Goal: Task Accomplishment & Management: Manage account settings

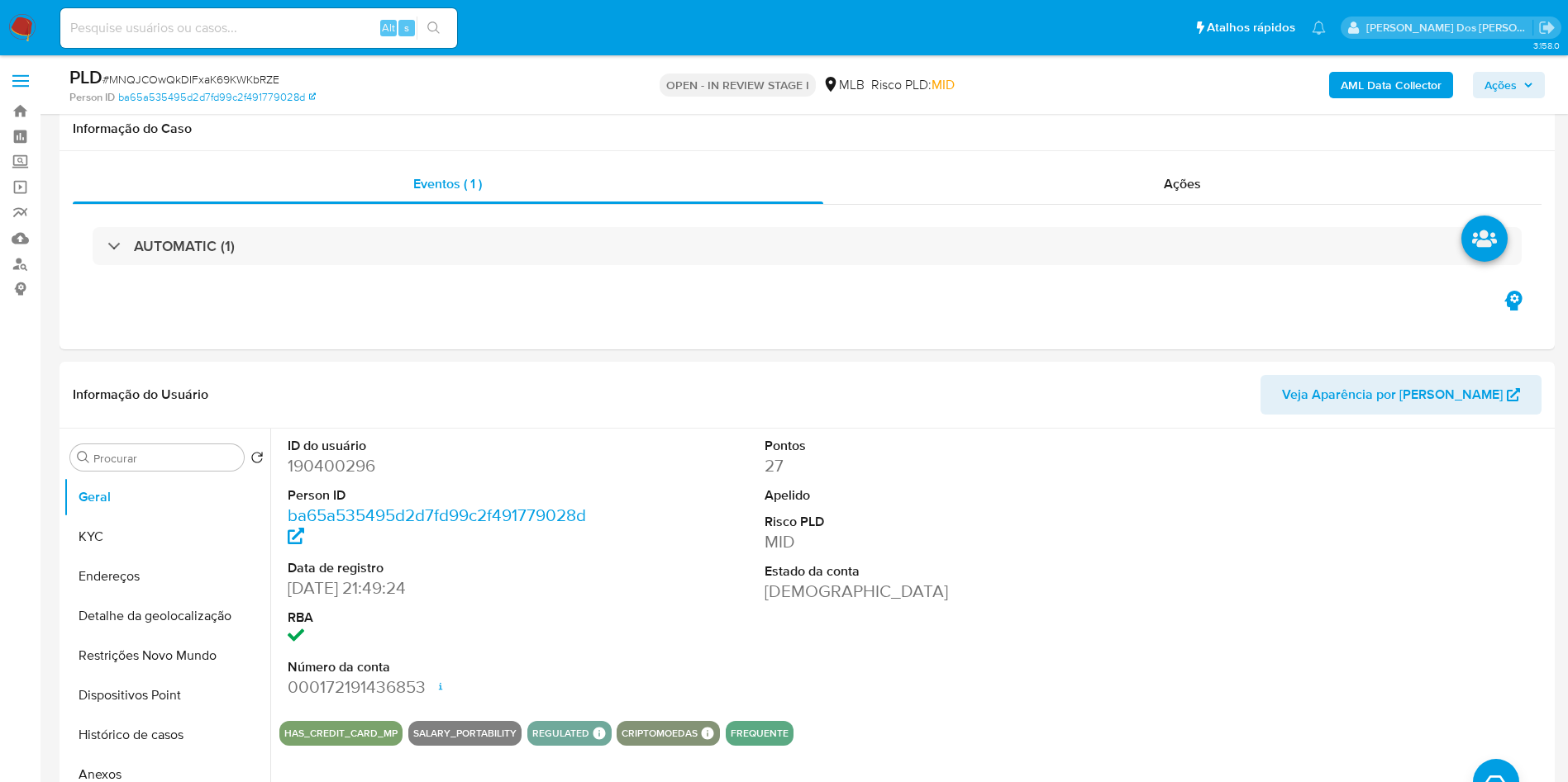
select select "10"
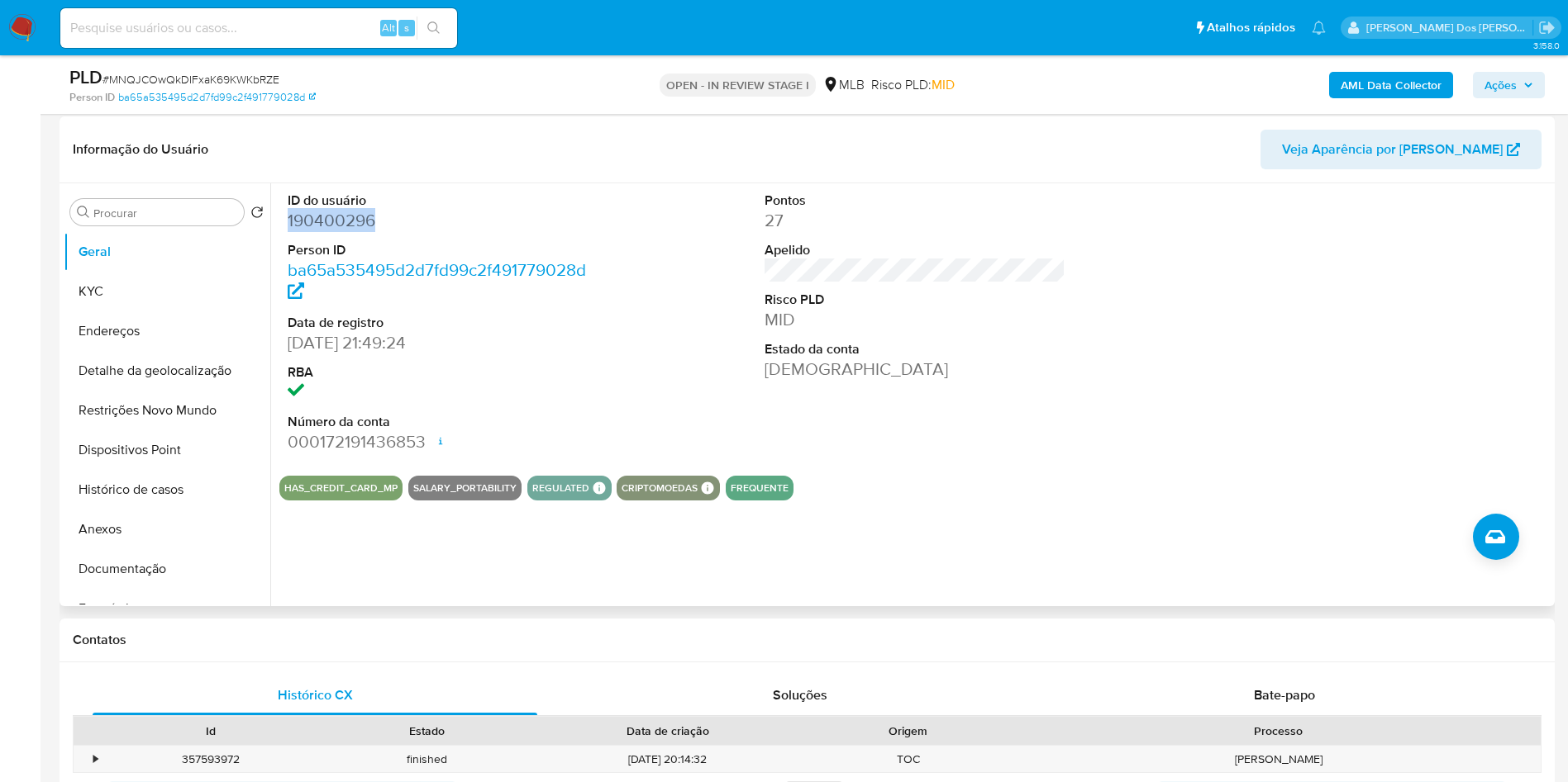
click at [330, 232] on dd "190400296" at bounding box center [438, 221] width 301 height 23
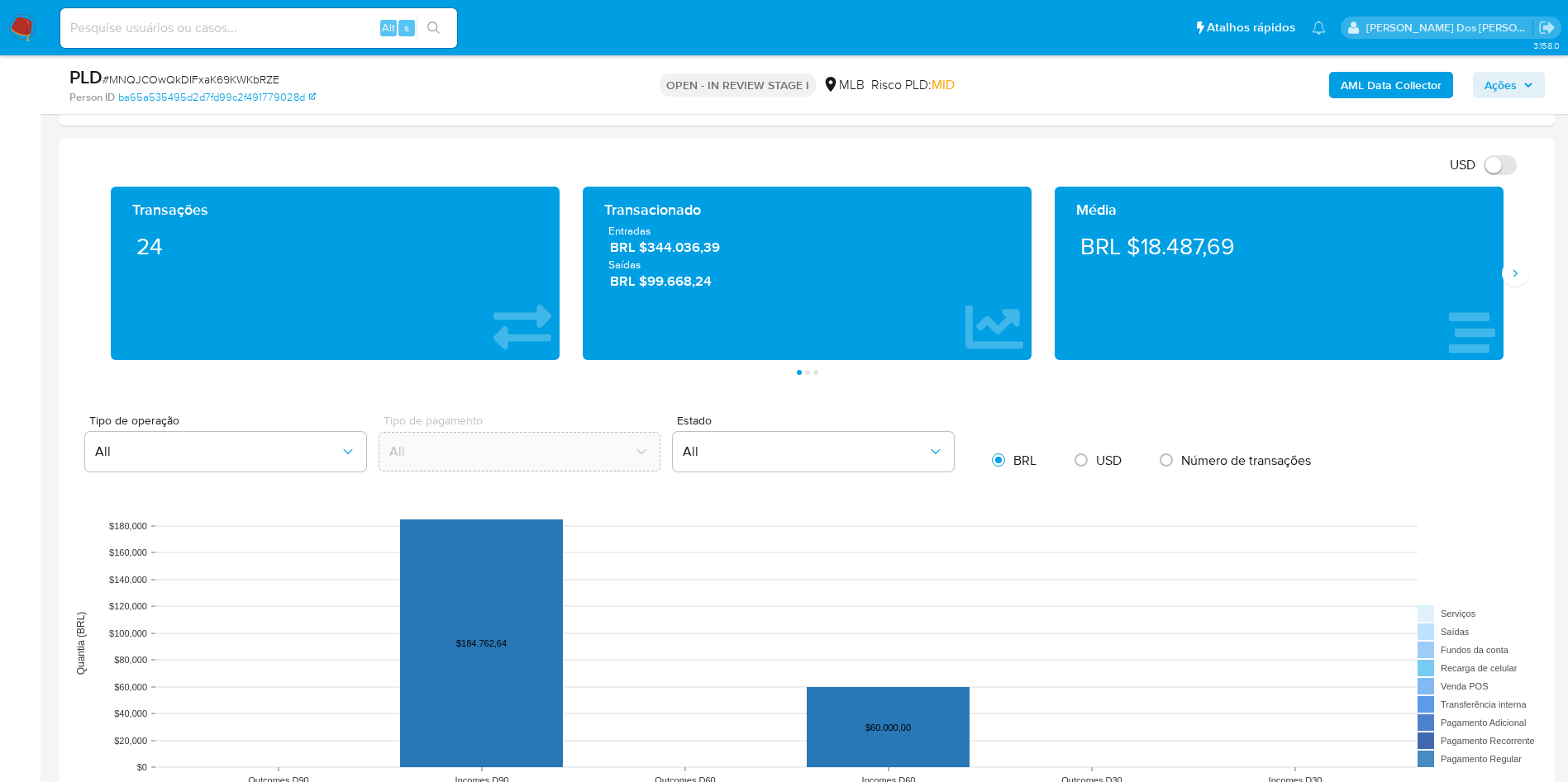
scroll to position [1608, 0]
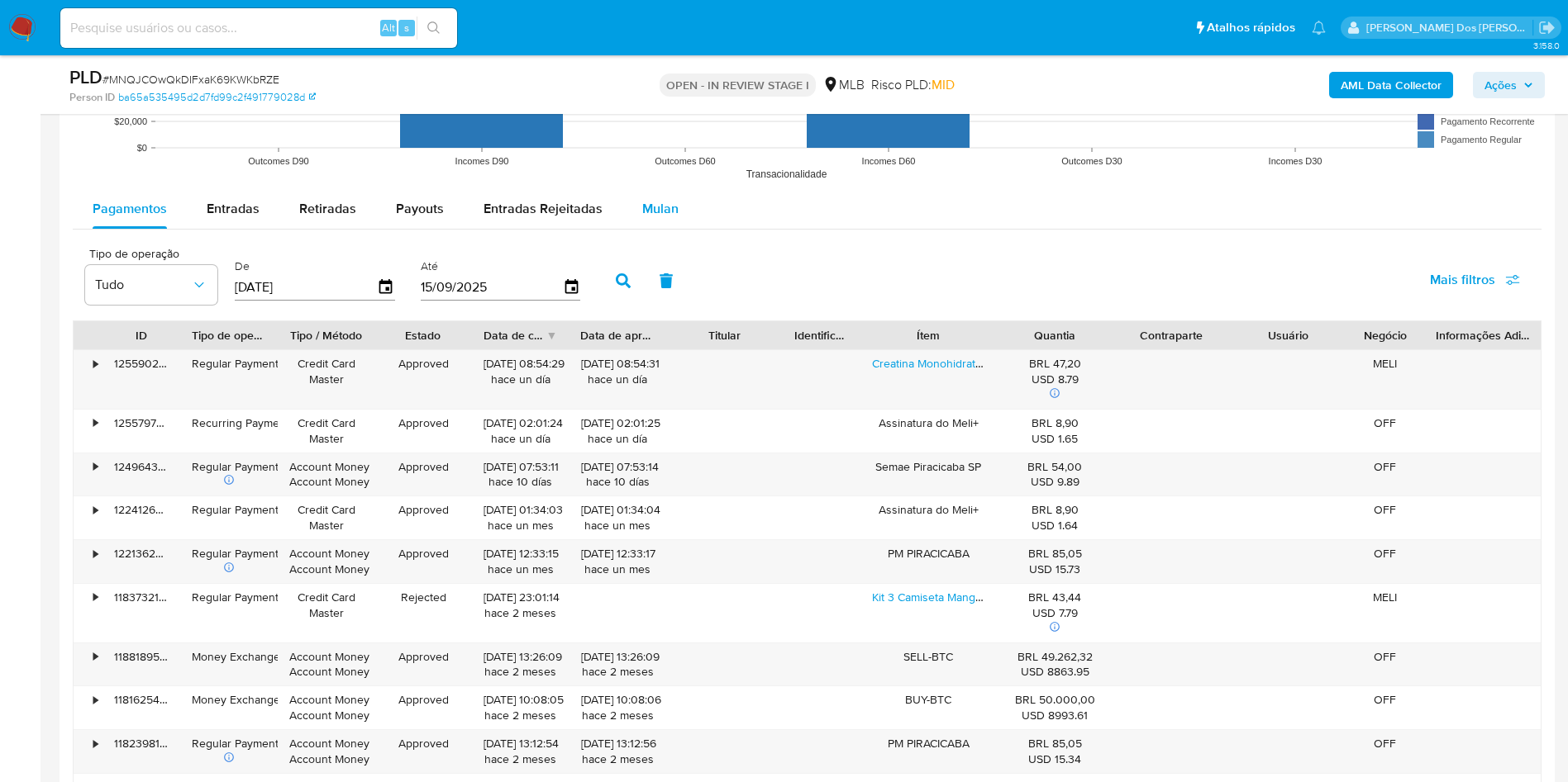
click at [660, 229] on div "Mulan" at bounding box center [660, 208] width 36 height 39
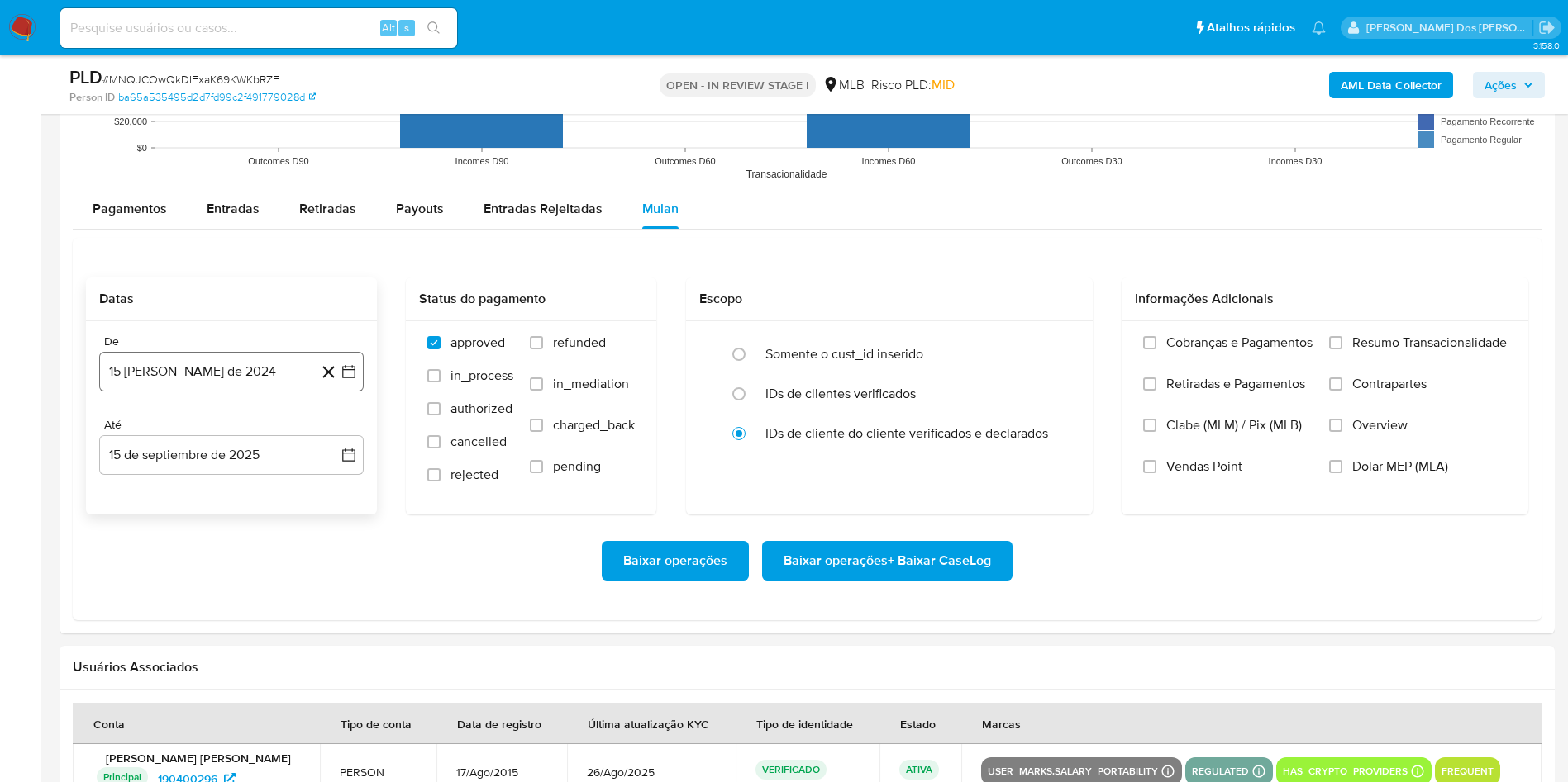
click at [348, 380] on icon "button" at bounding box center [349, 372] width 17 height 17
click at [332, 441] on icon "Mes siguiente" at bounding box center [334, 431] width 20 height 20
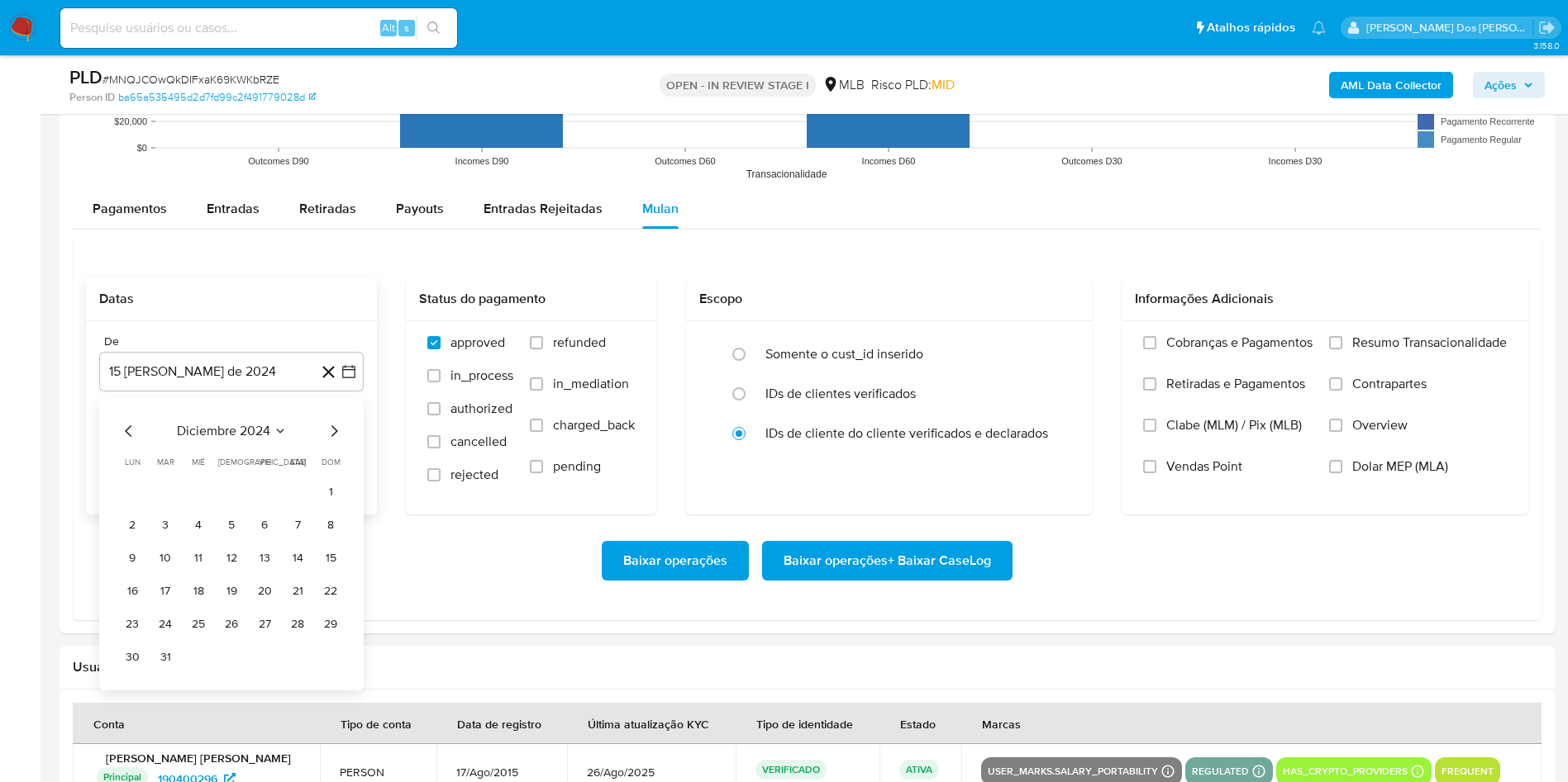
click at [332, 441] on icon "Mes siguiente" at bounding box center [334, 431] width 20 height 20
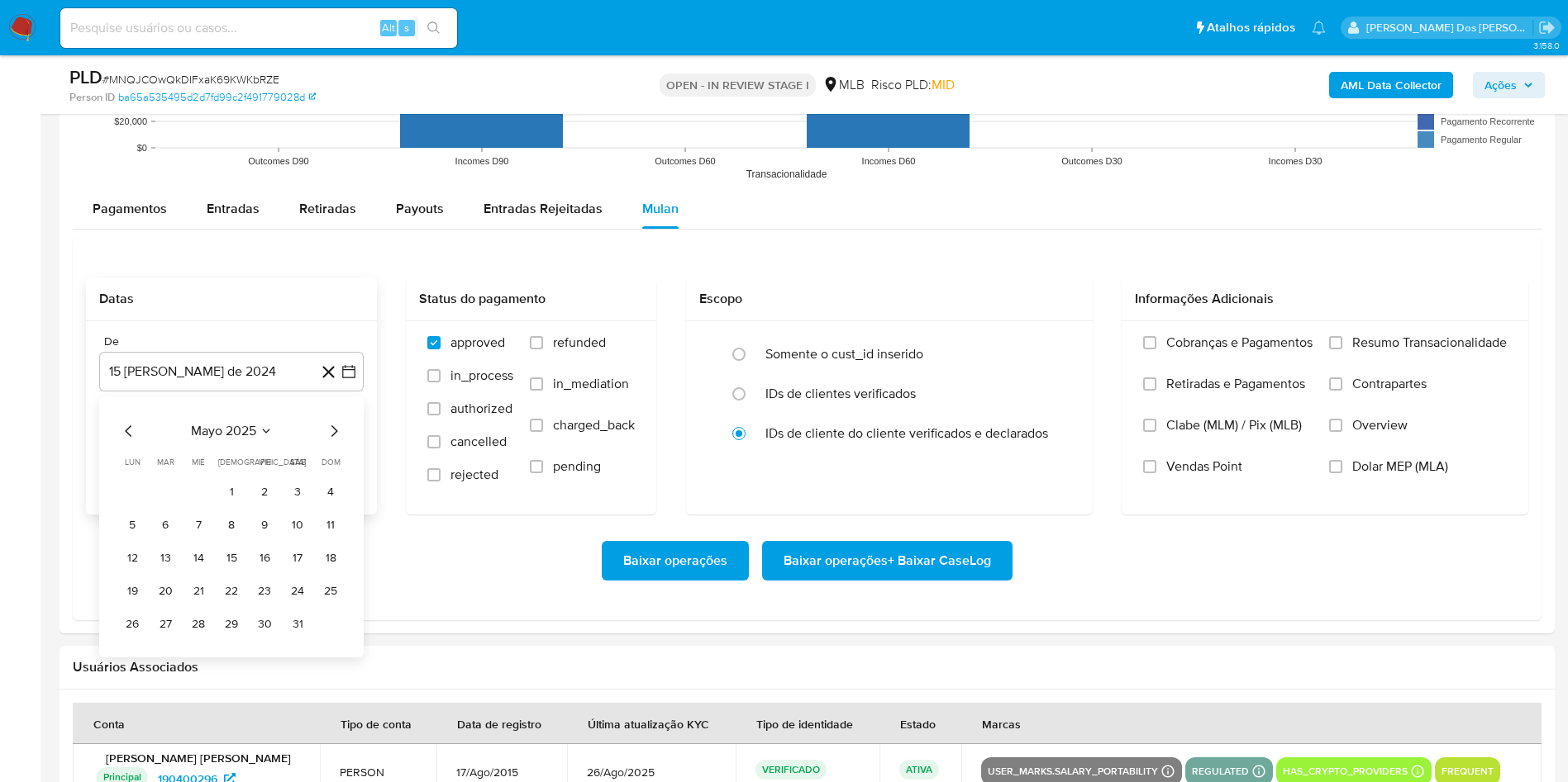
click at [332, 441] on icon "Mes siguiente" at bounding box center [334, 431] width 20 height 20
click at [124, 441] on icon "Mes anterior" at bounding box center [129, 431] width 20 height 20
click at [164, 506] on button "1" at bounding box center [165, 493] width 27 height 27
click at [1462, 351] on span "Resumo Transacionalidade" at bounding box center [1429, 343] width 154 height 17
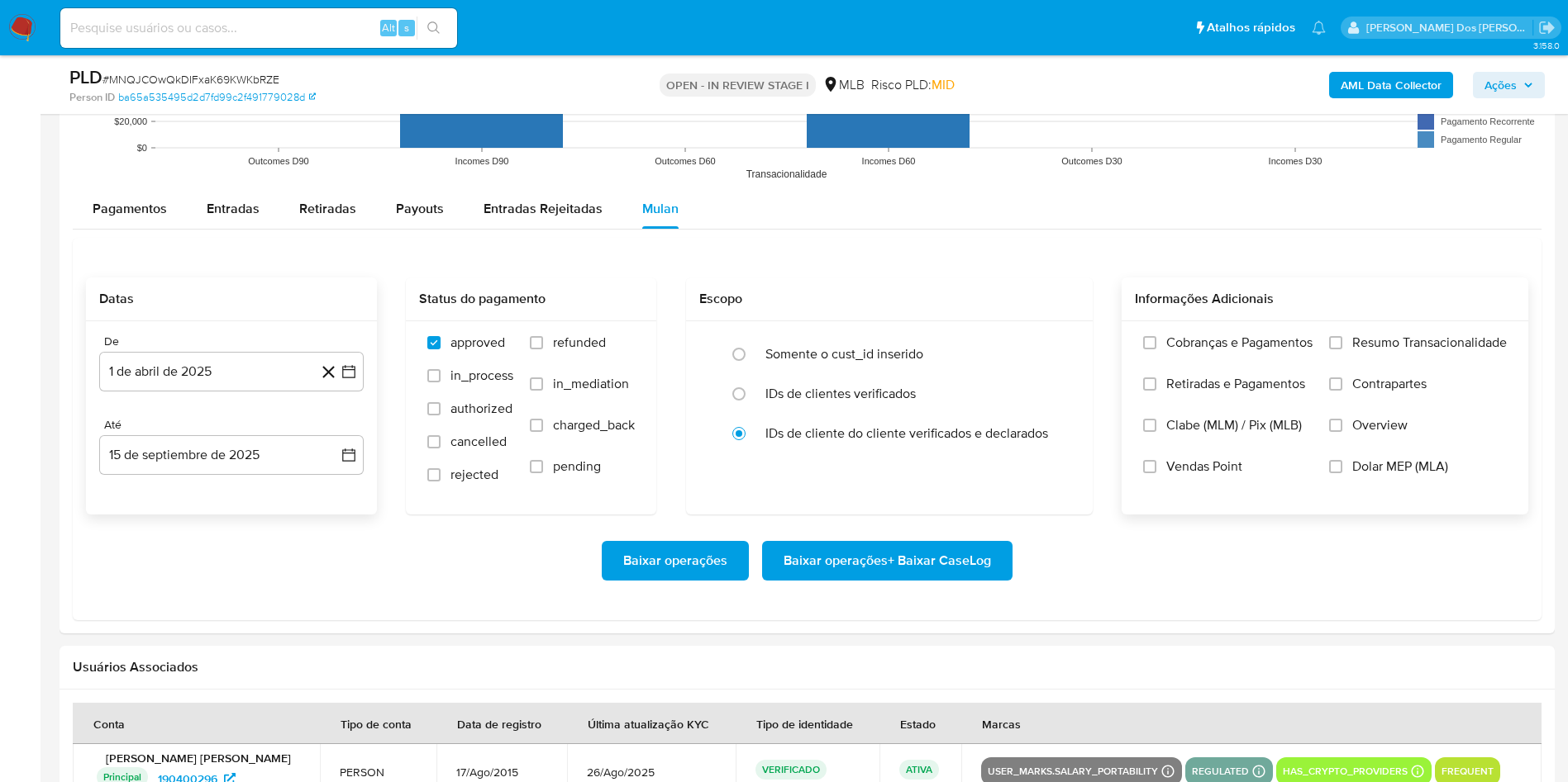
click at [1342, 349] on input "Resumo Transacionalidade" at bounding box center [1335, 343] width 13 height 13
click at [911, 579] on span "Baixar operações + Baixar CaseLog" at bounding box center [886, 560] width 207 height 36
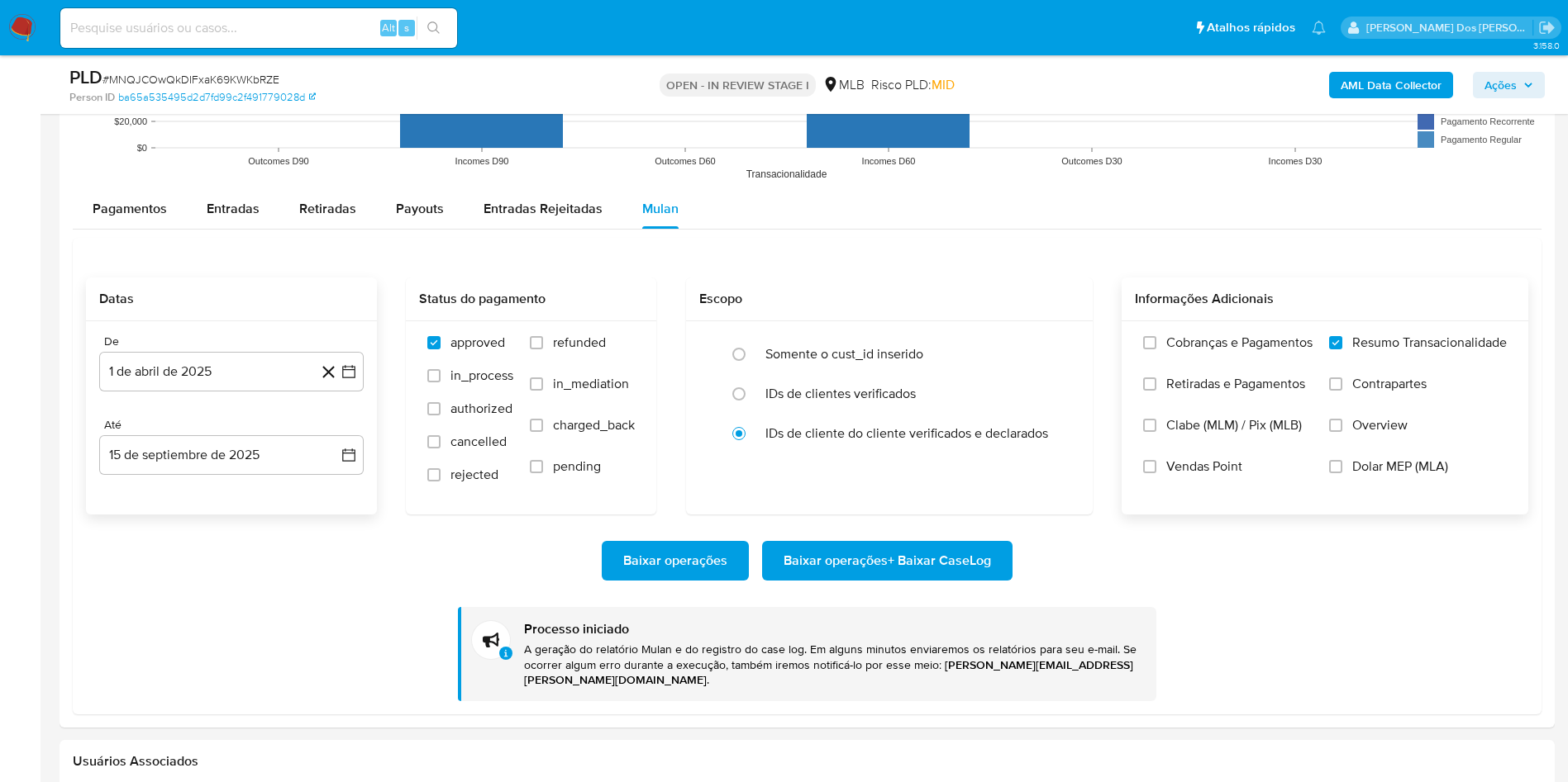
click at [1419, 91] on b "AML Data Collector" at bounding box center [1391, 86] width 101 height 27
click at [1407, 95] on b "AML Data Collector" at bounding box center [1391, 86] width 101 height 27
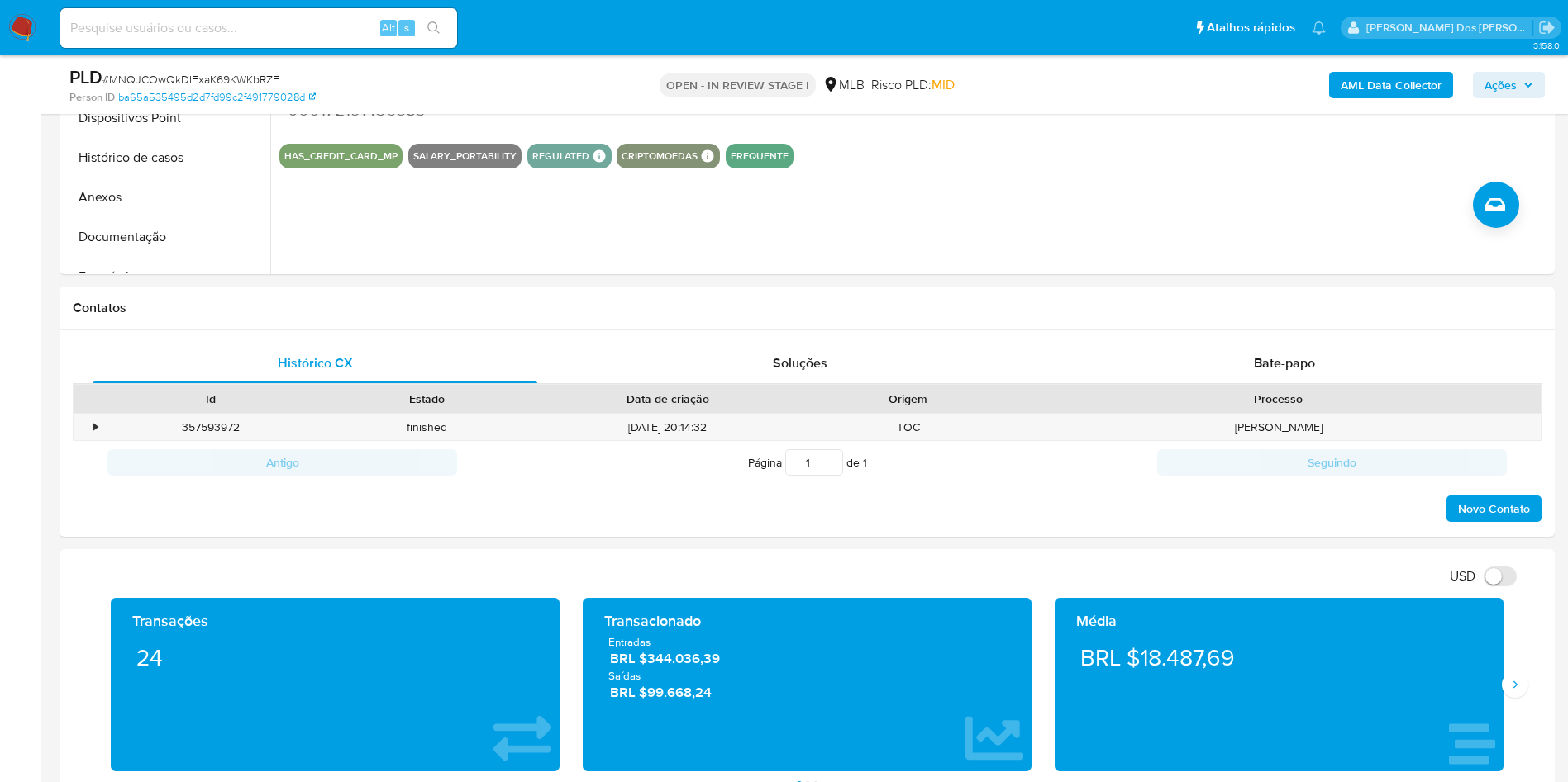
scroll to position [122, 0]
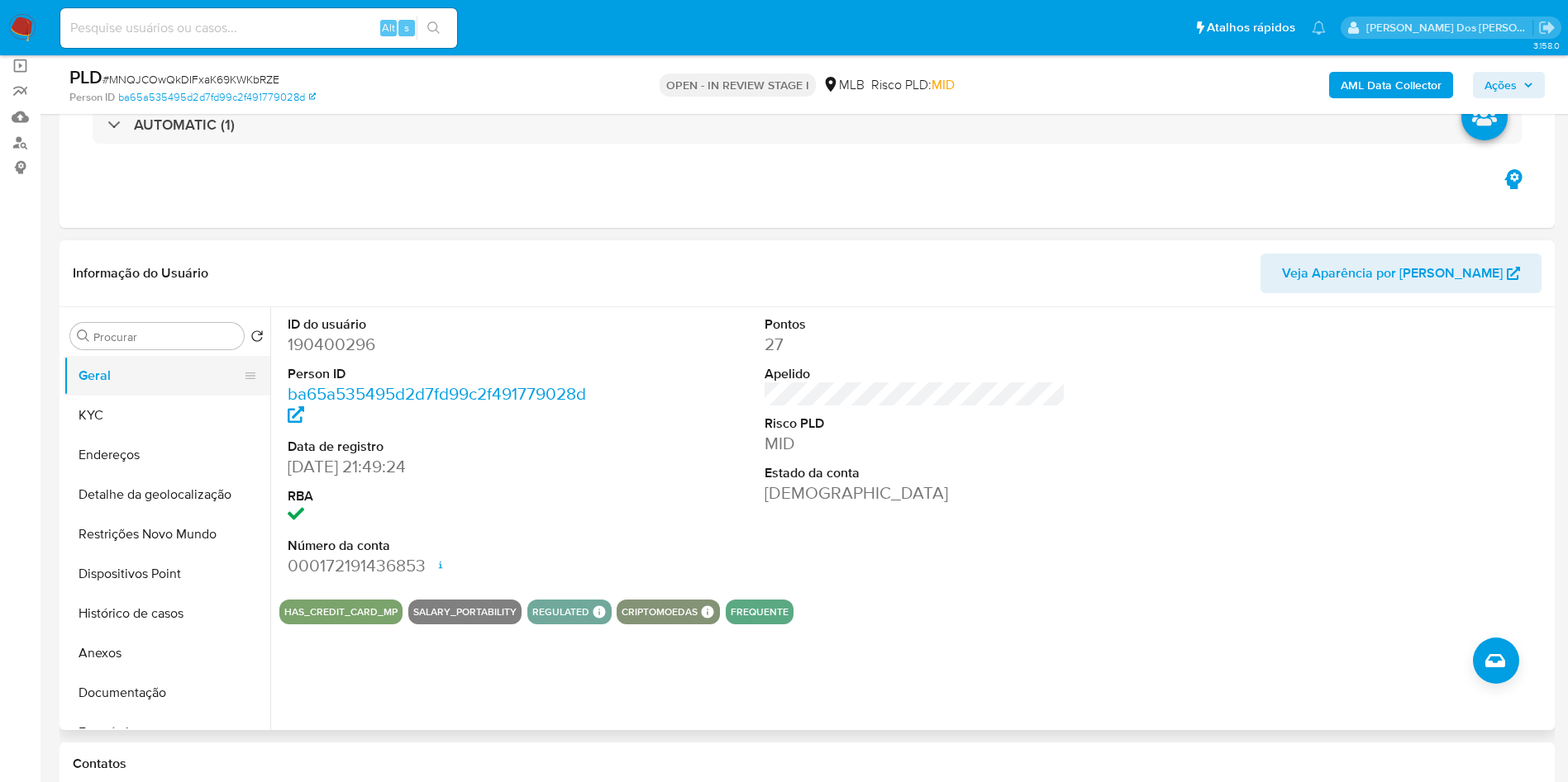
click at [175, 396] on button "Geral" at bounding box center [160, 375] width 193 height 39
click at [339, 356] on dd "190400296" at bounding box center [438, 345] width 301 height 23
copy dd "190400296"
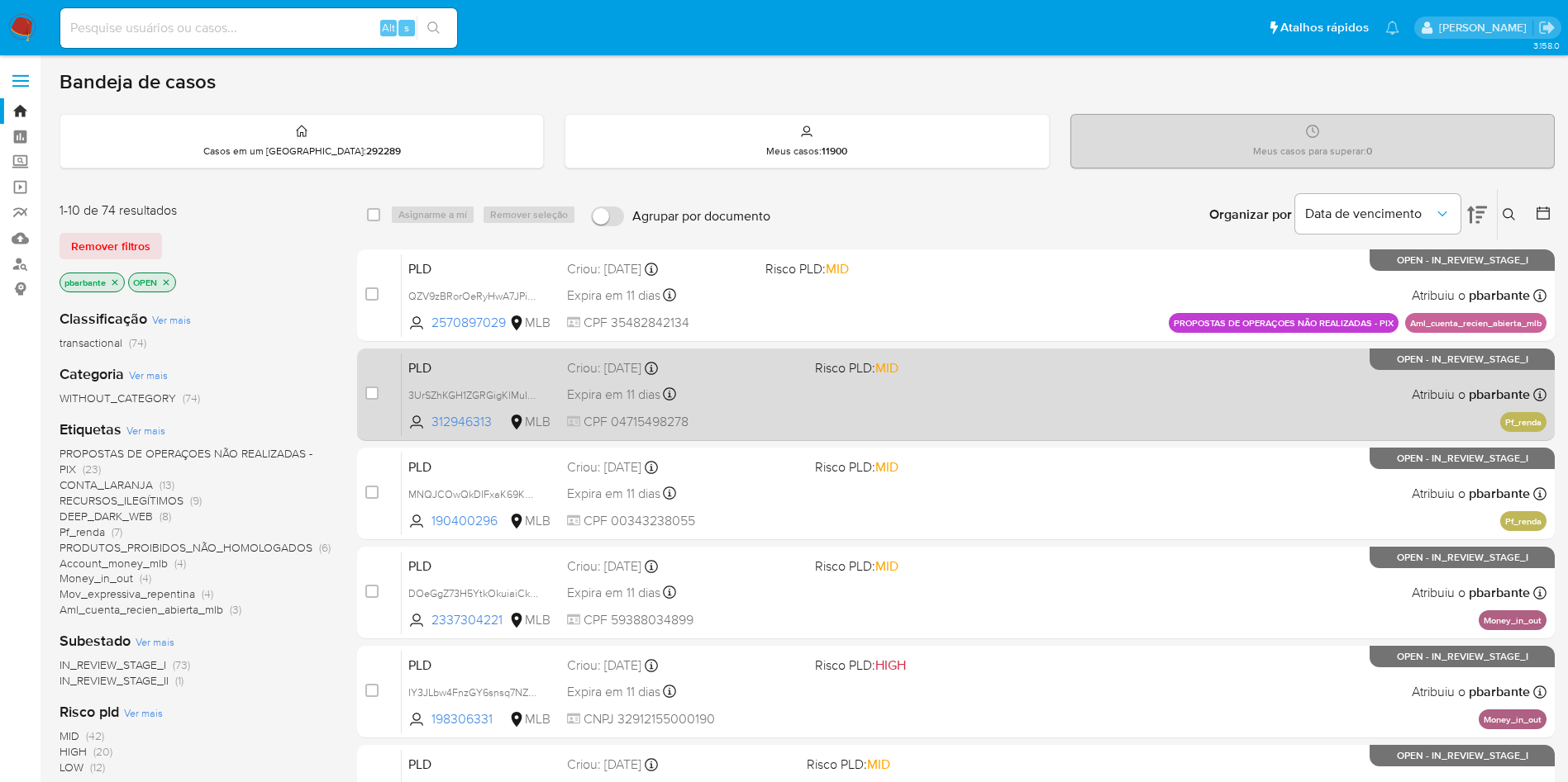
click at [933, 406] on div "PLD 3UrSZhKGH1ZGRGigKlMuIMJG 312946313 MLB Risco PLD: MID Criou: [DATE] Criou: …" at bounding box center [974, 394] width 1145 height 83
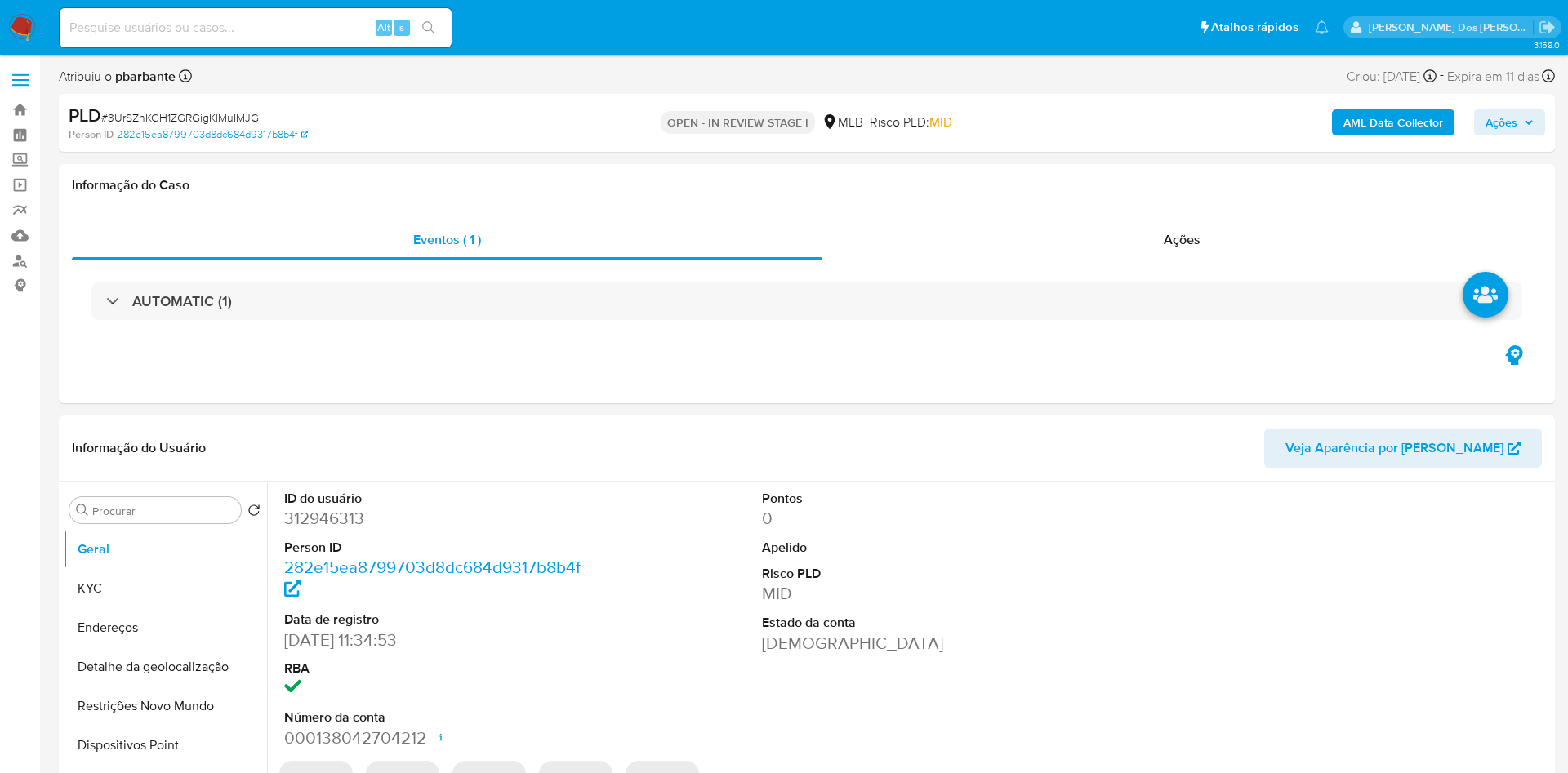
select select "10"
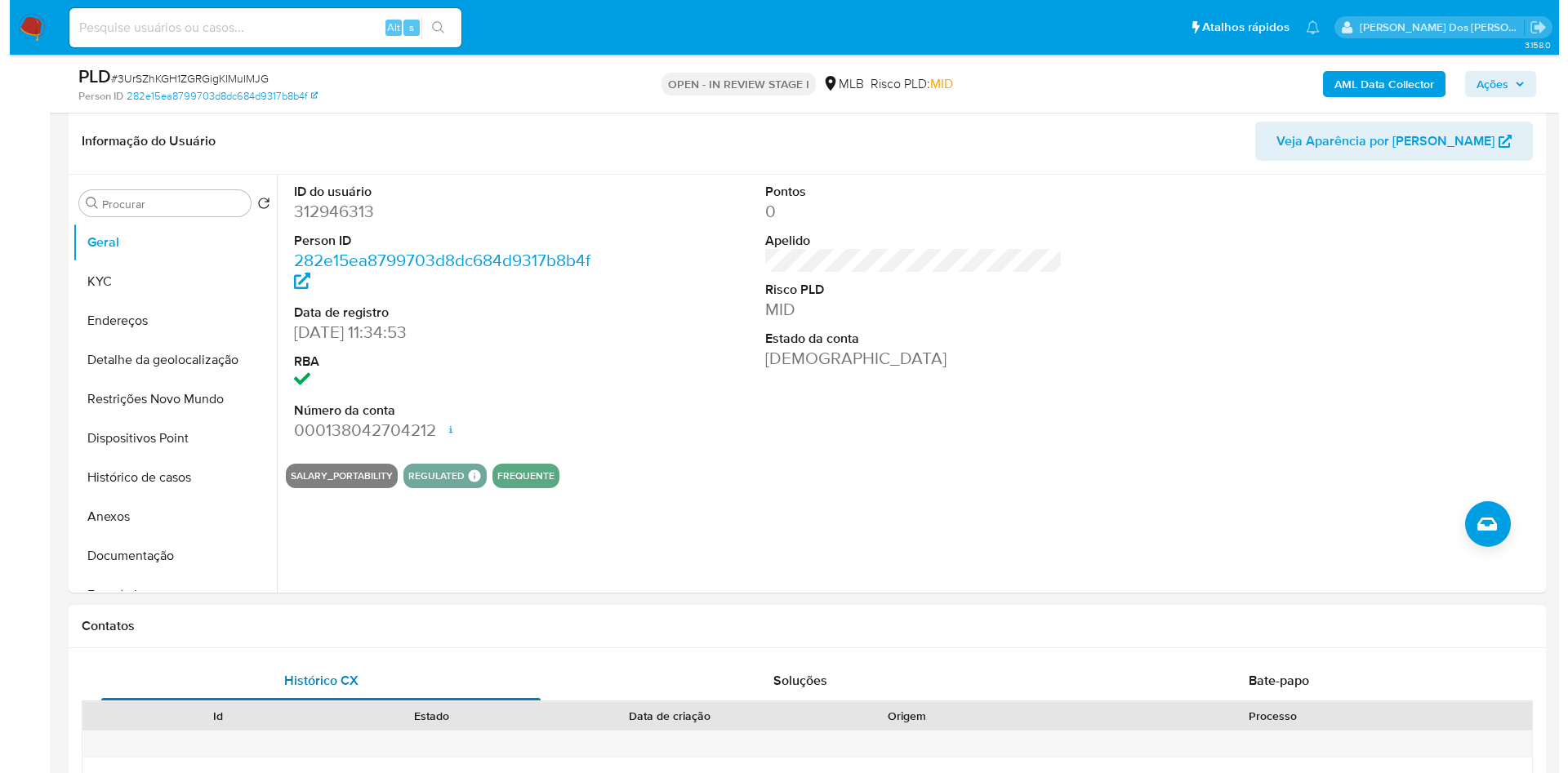
scroll to position [367, 0]
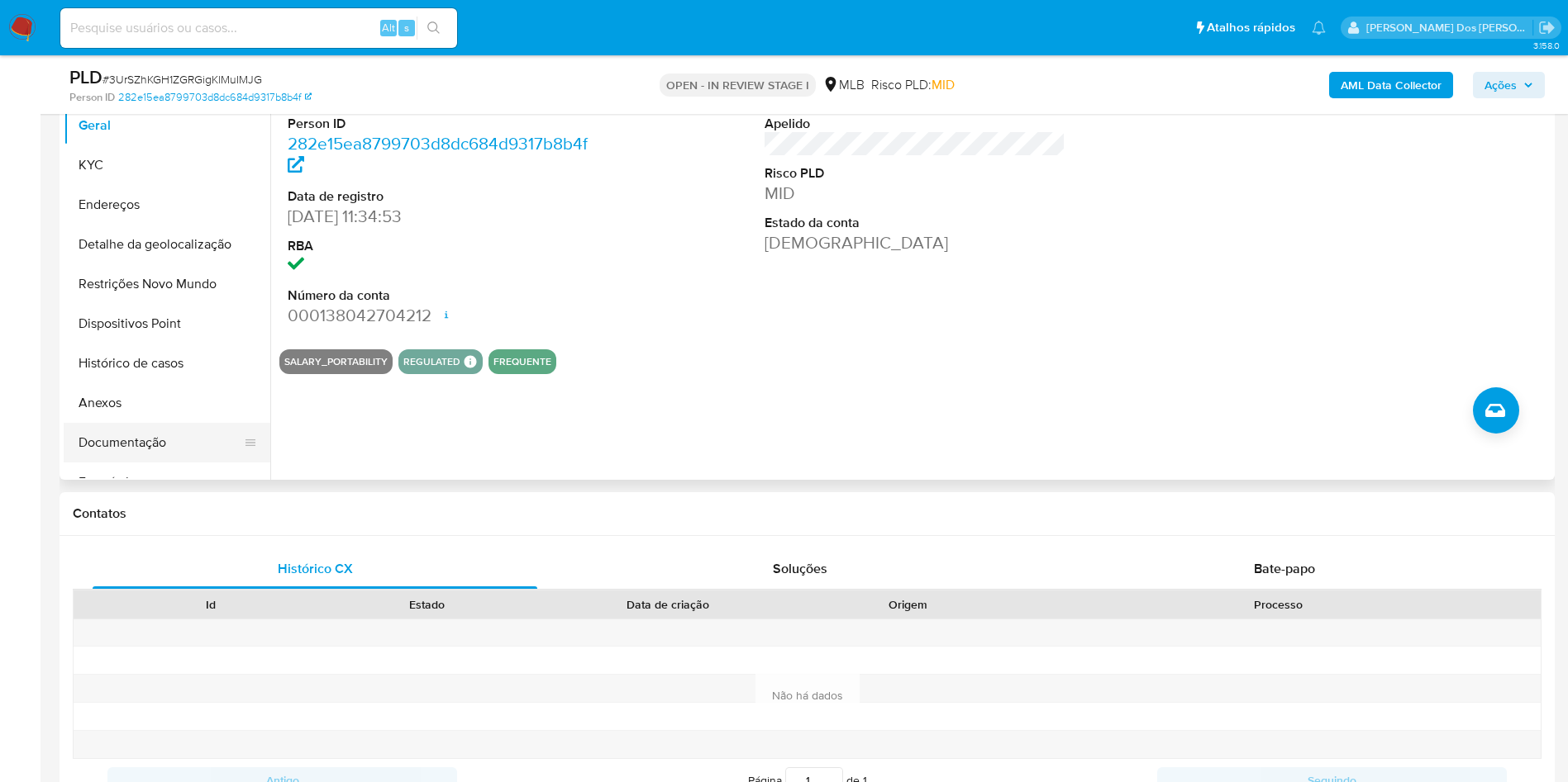
click at [167, 451] on button "Documentação" at bounding box center [160, 442] width 193 height 39
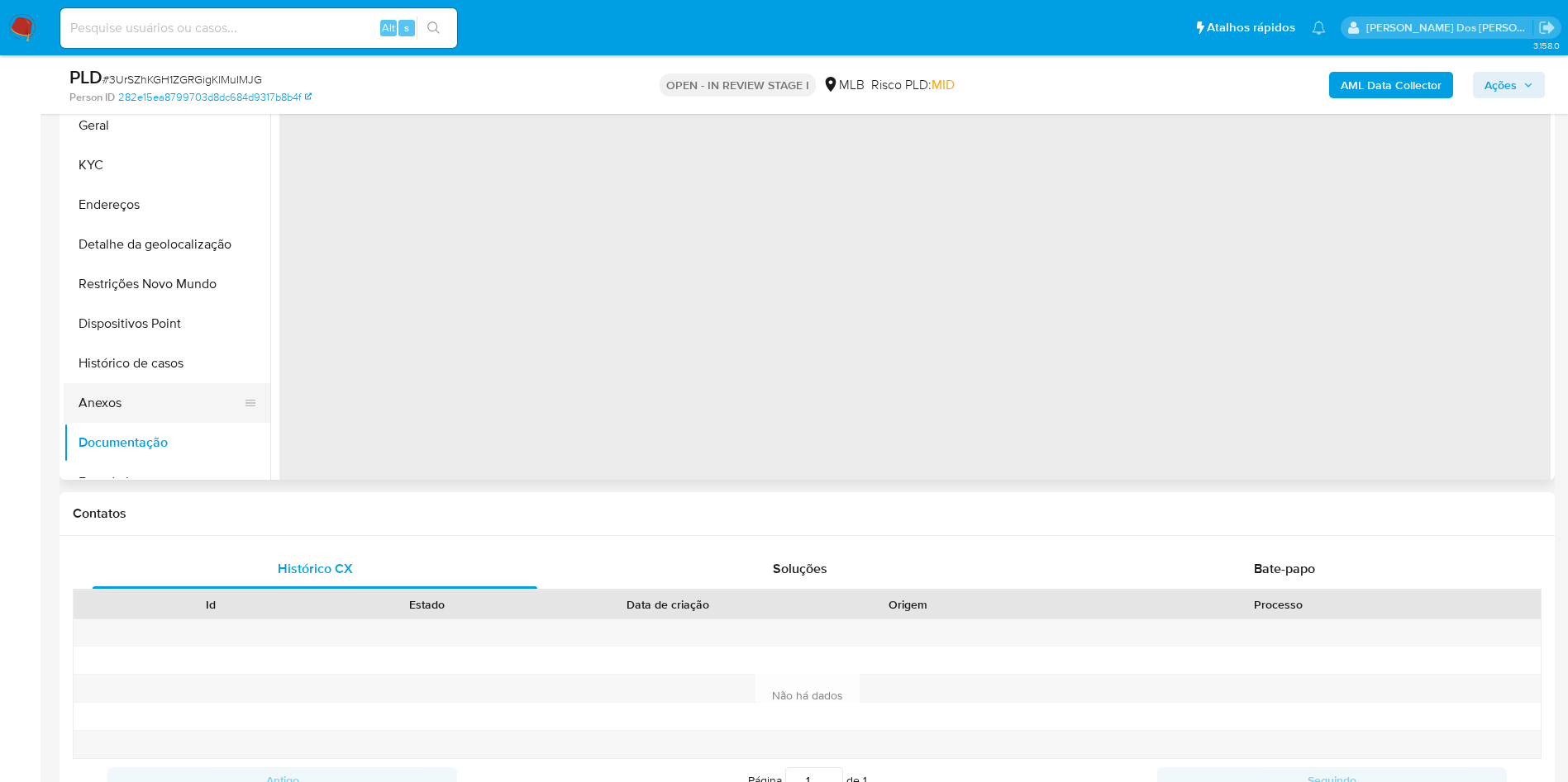
click at [173, 423] on button "Anexos" at bounding box center [160, 403] width 193 height 39
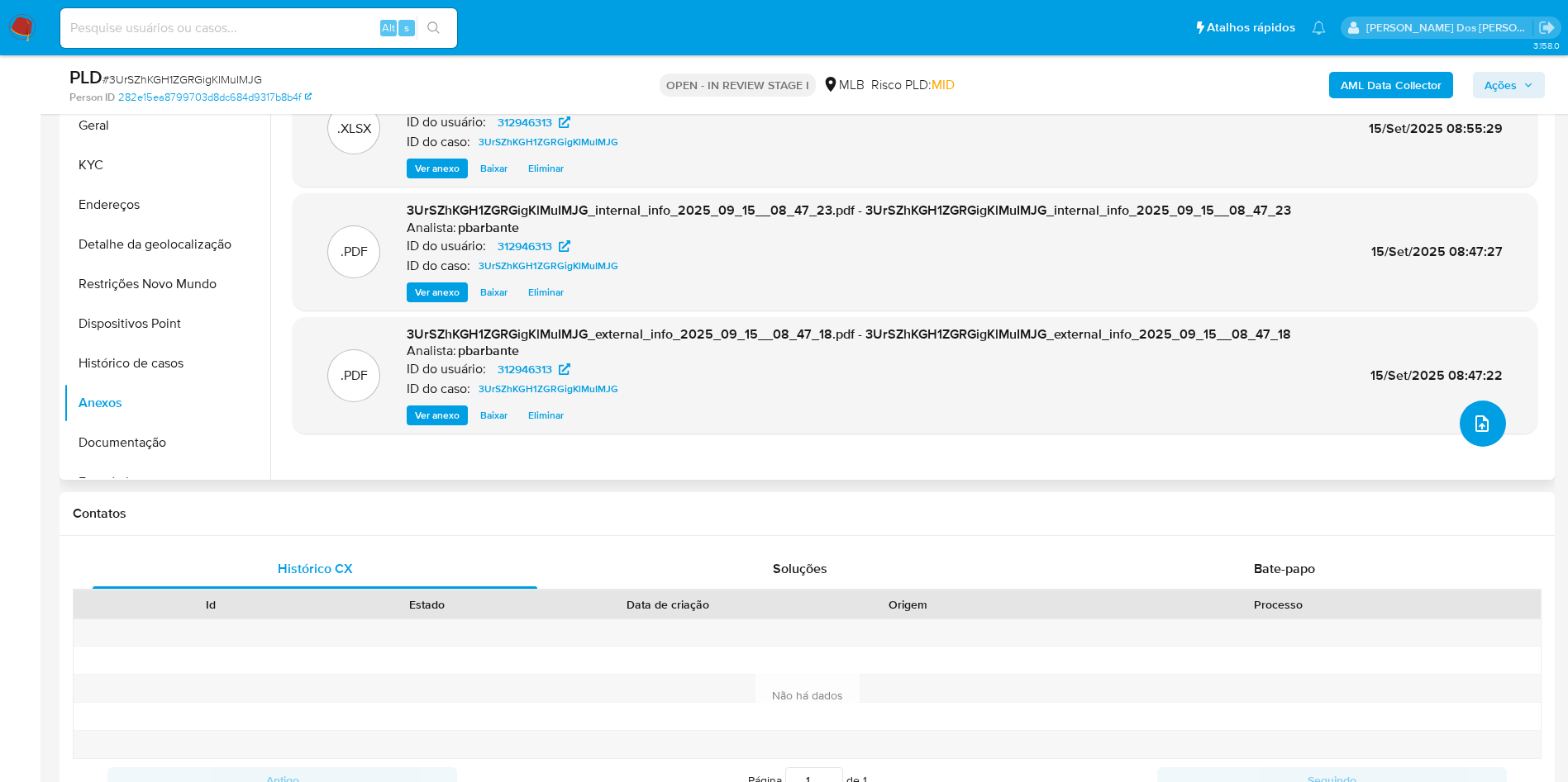
click at [1462, 447] on button "upload-file" at bounding box center [1482, 423] width 46 height 46
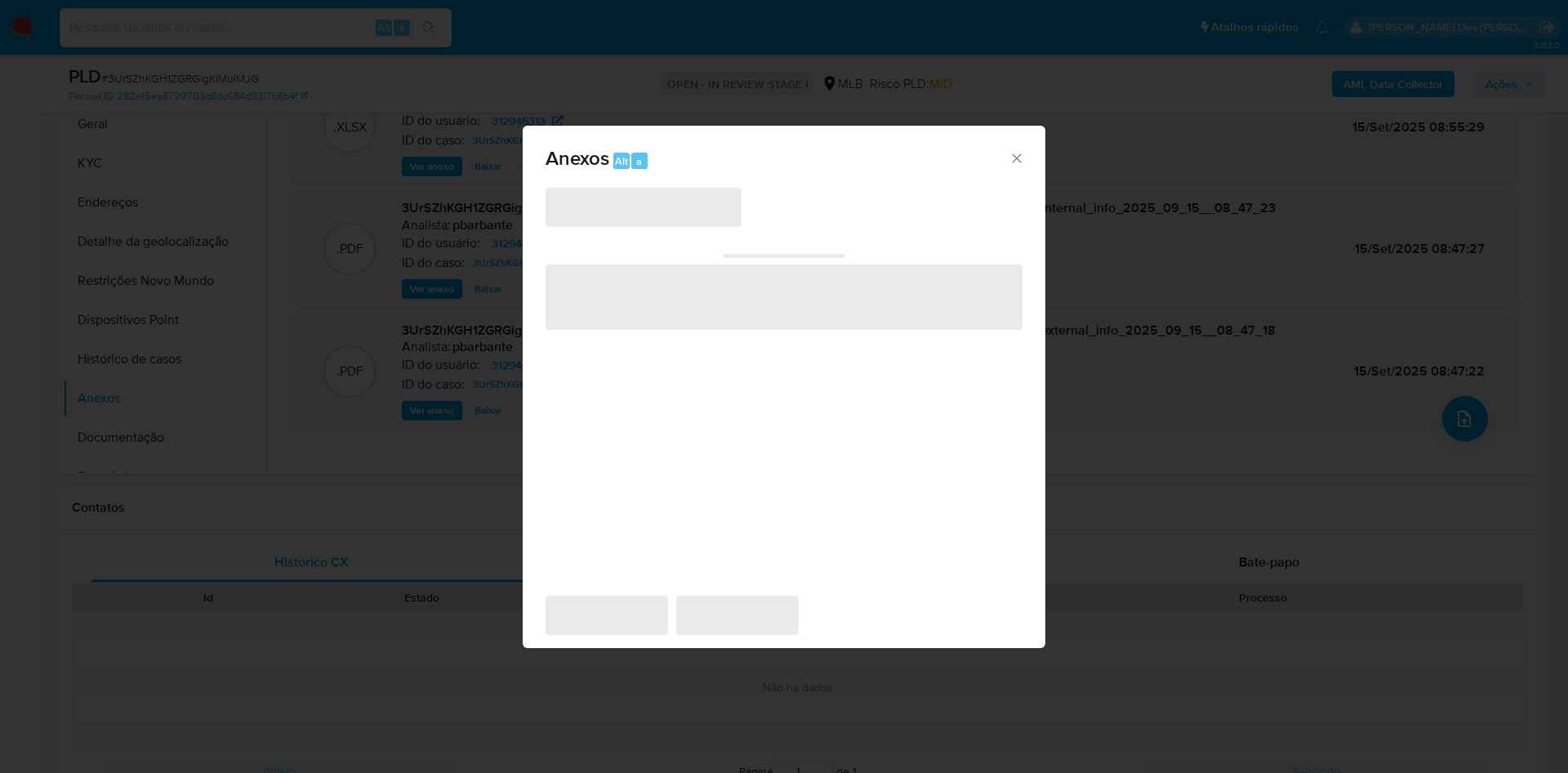
click at [660, 187] on span "‌" at bounding box center [644, 207] width 196 height 39
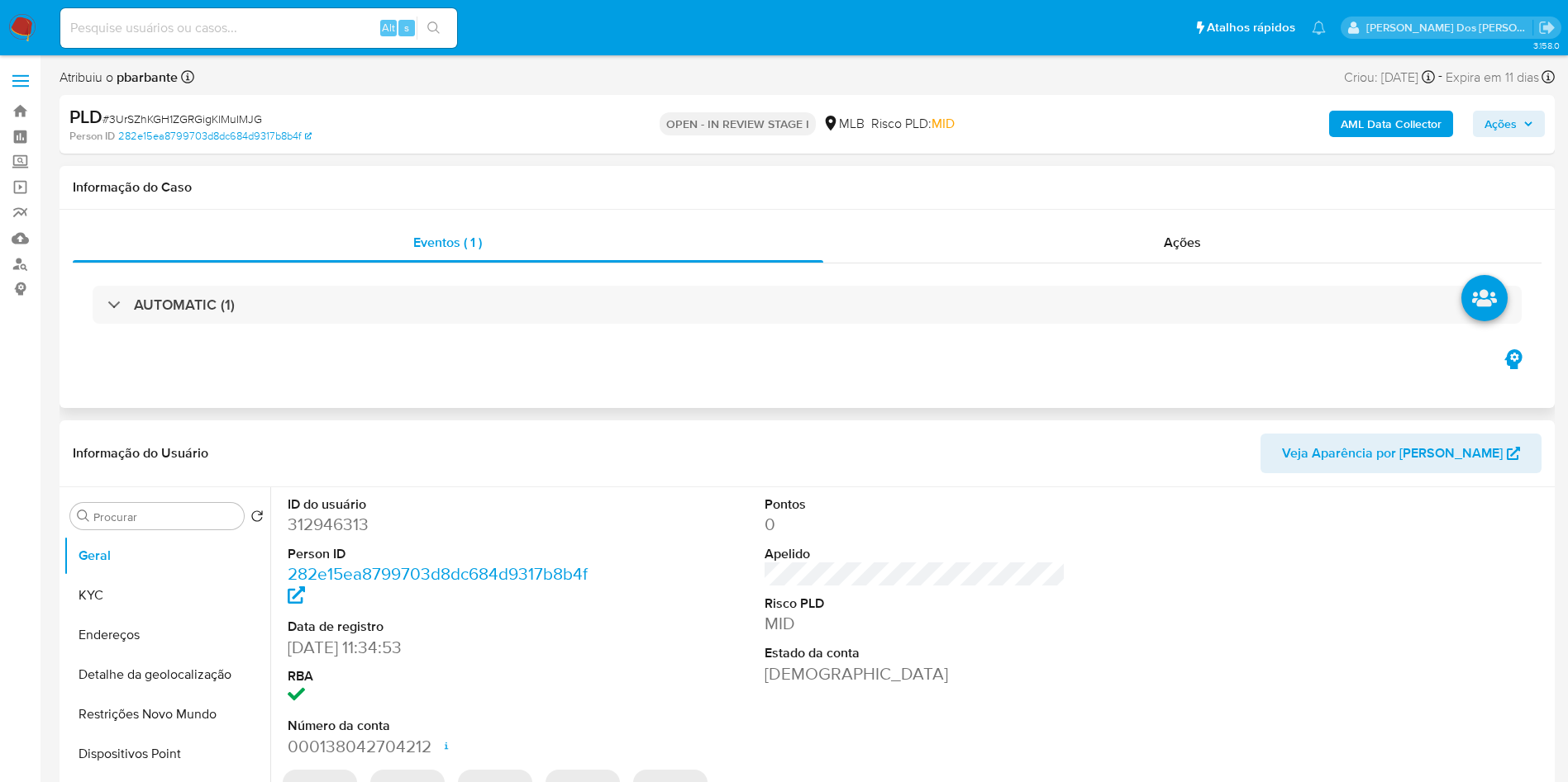
select select "10"
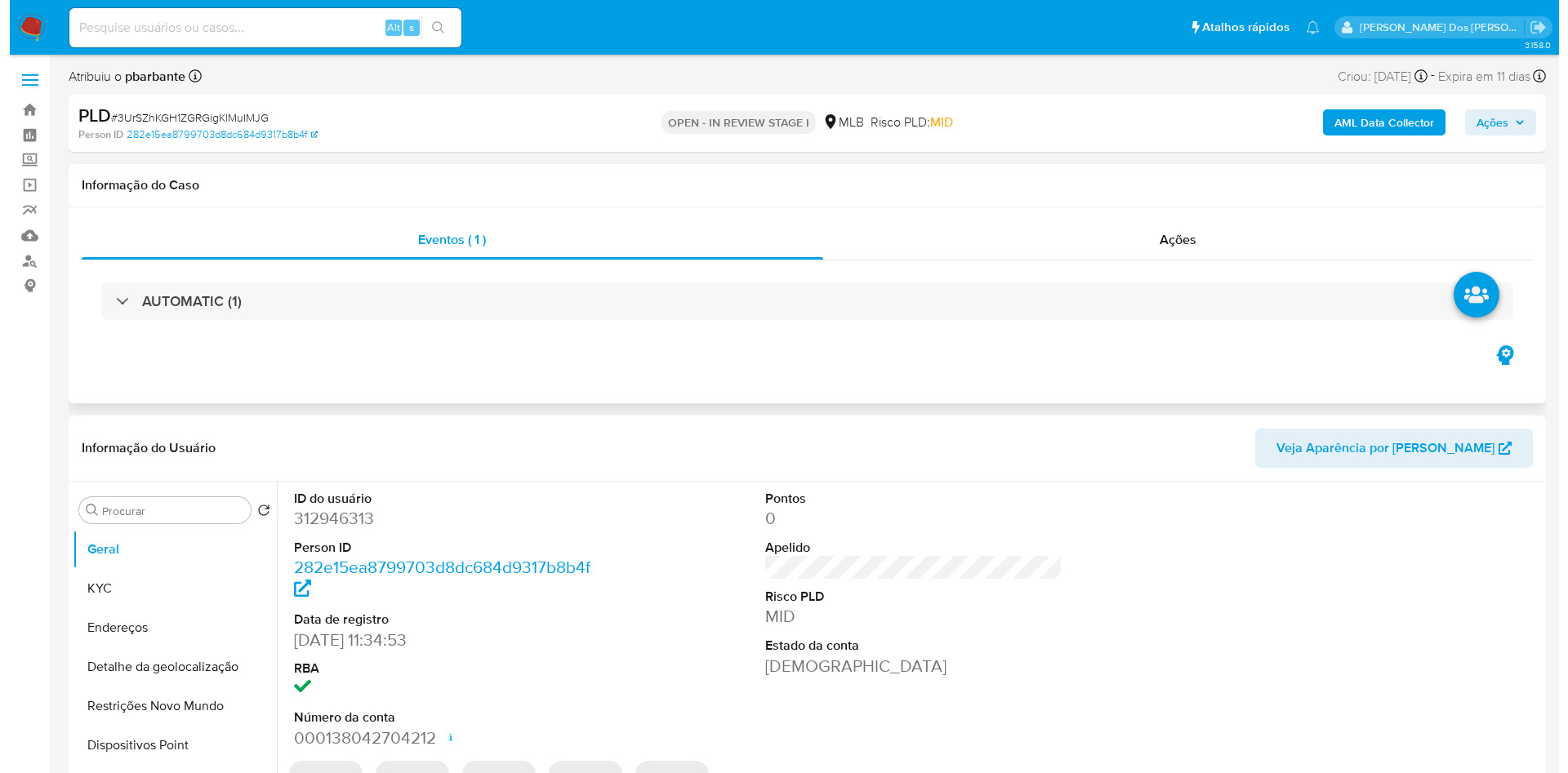
scroll to position [245, 0]
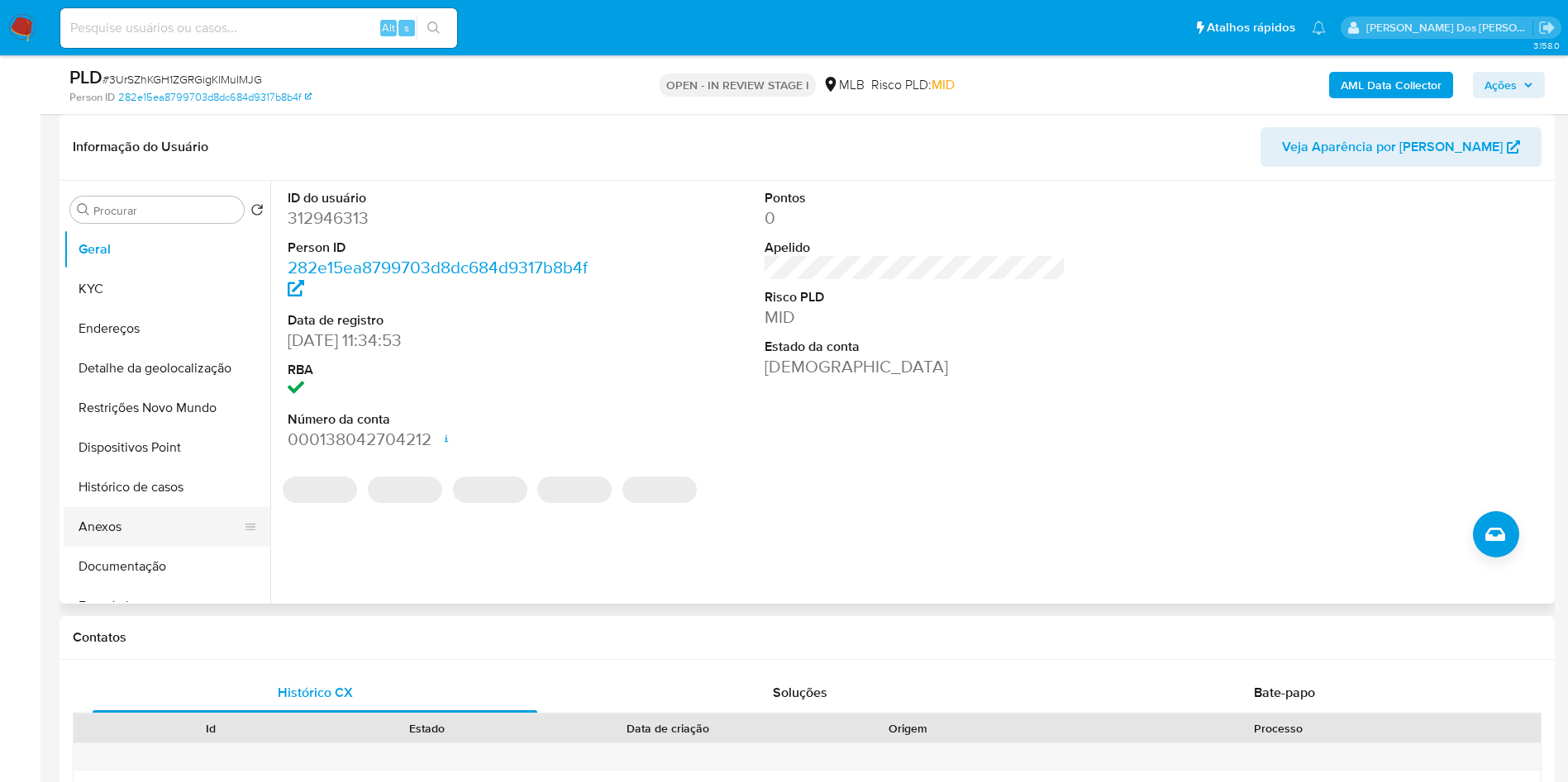
click at [177, 547] on button "Anexos" at bounding box center [160, 526] width 193 height 39
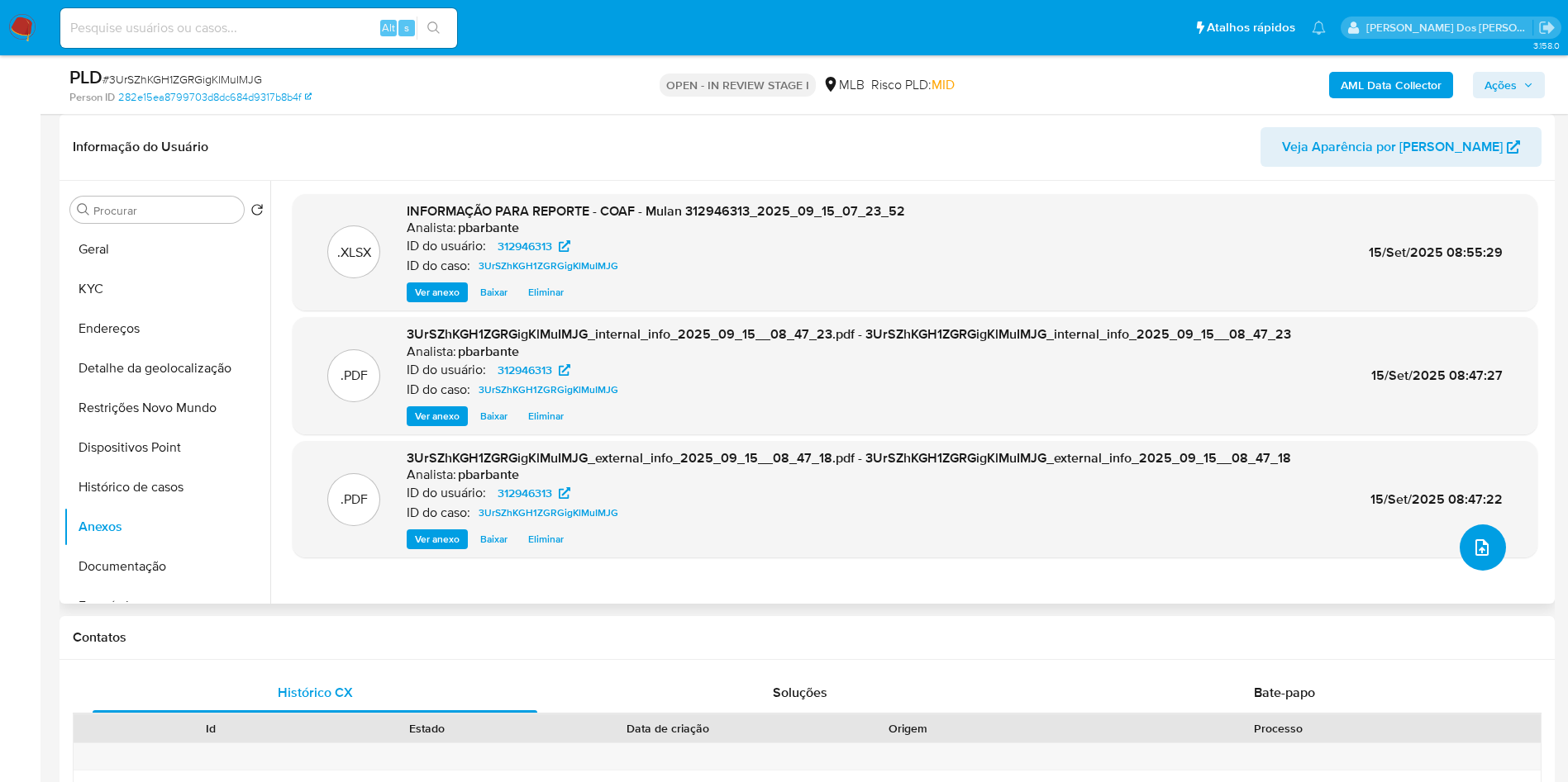
click at [1471, 558] on icon "upload-file" at bounding box center [1482, 548] width 20 height 20
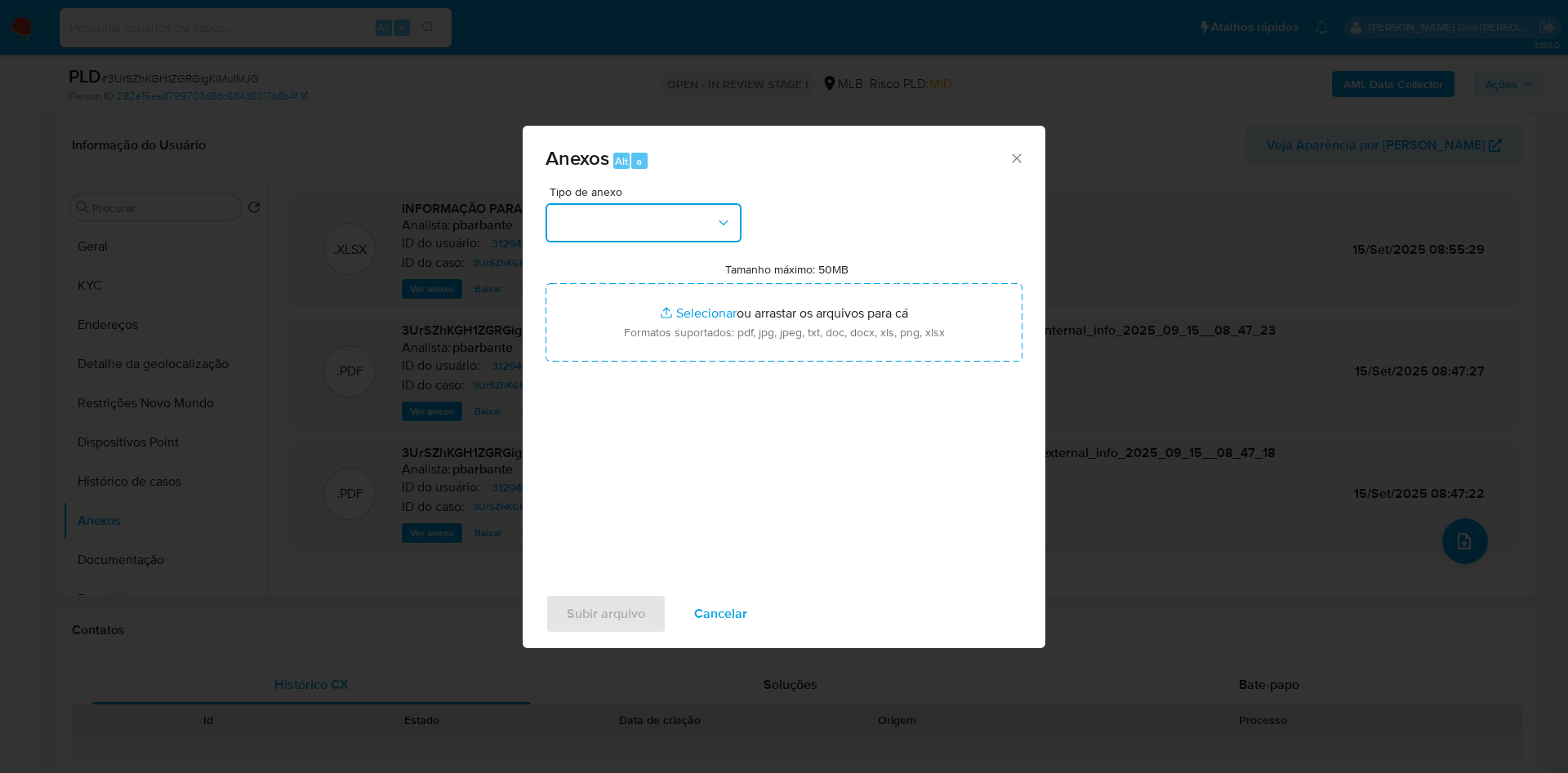
click at [660, 203] on button "button" at bounding box center [644, 222] width 196 height 39
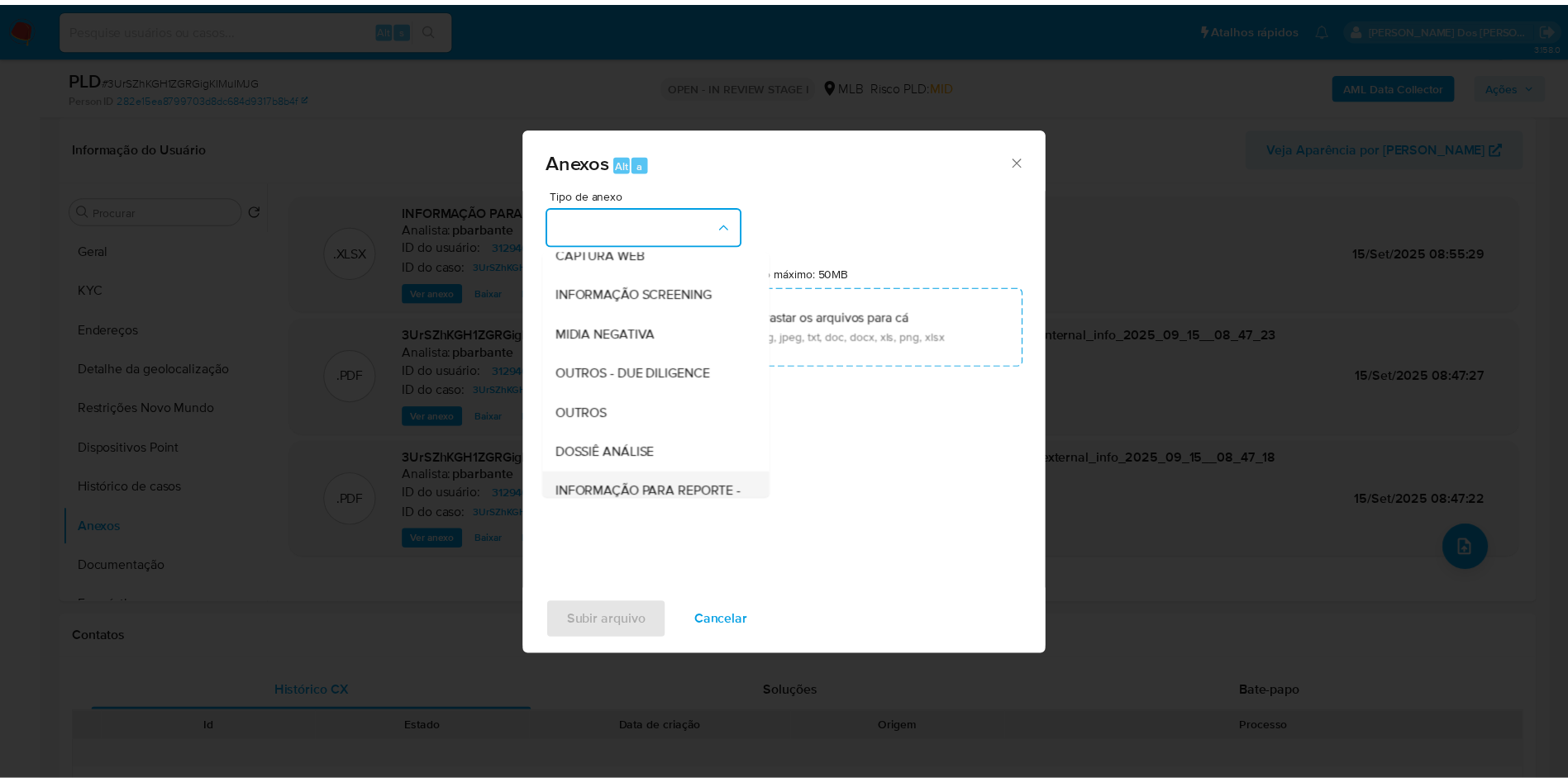
scroll to position [222, 0]
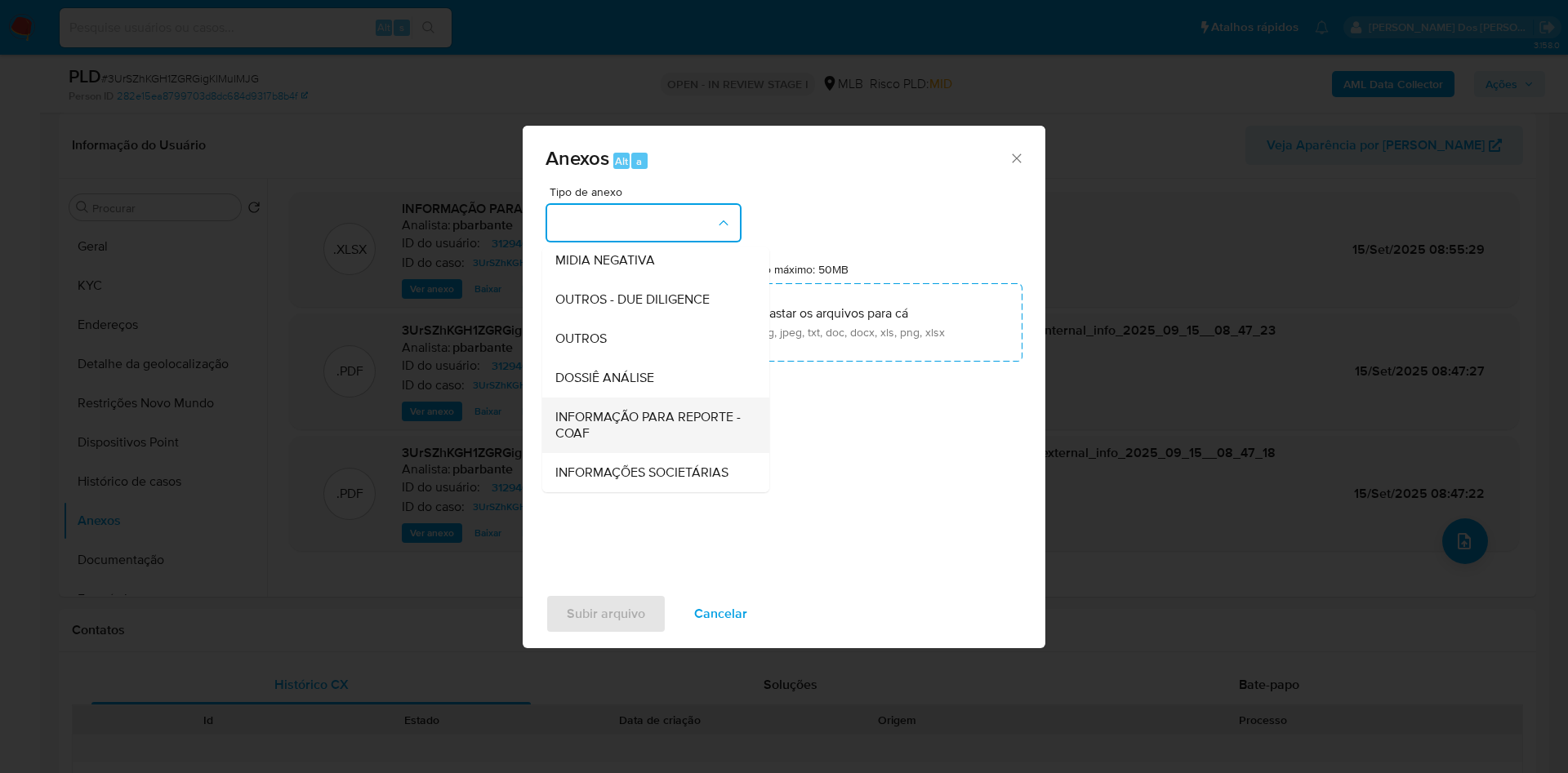
click at [597, 409] on span "INFORMAÇÃO PARA REPORTE - COAF" at bounding box center [650, 425] width 191 height 32
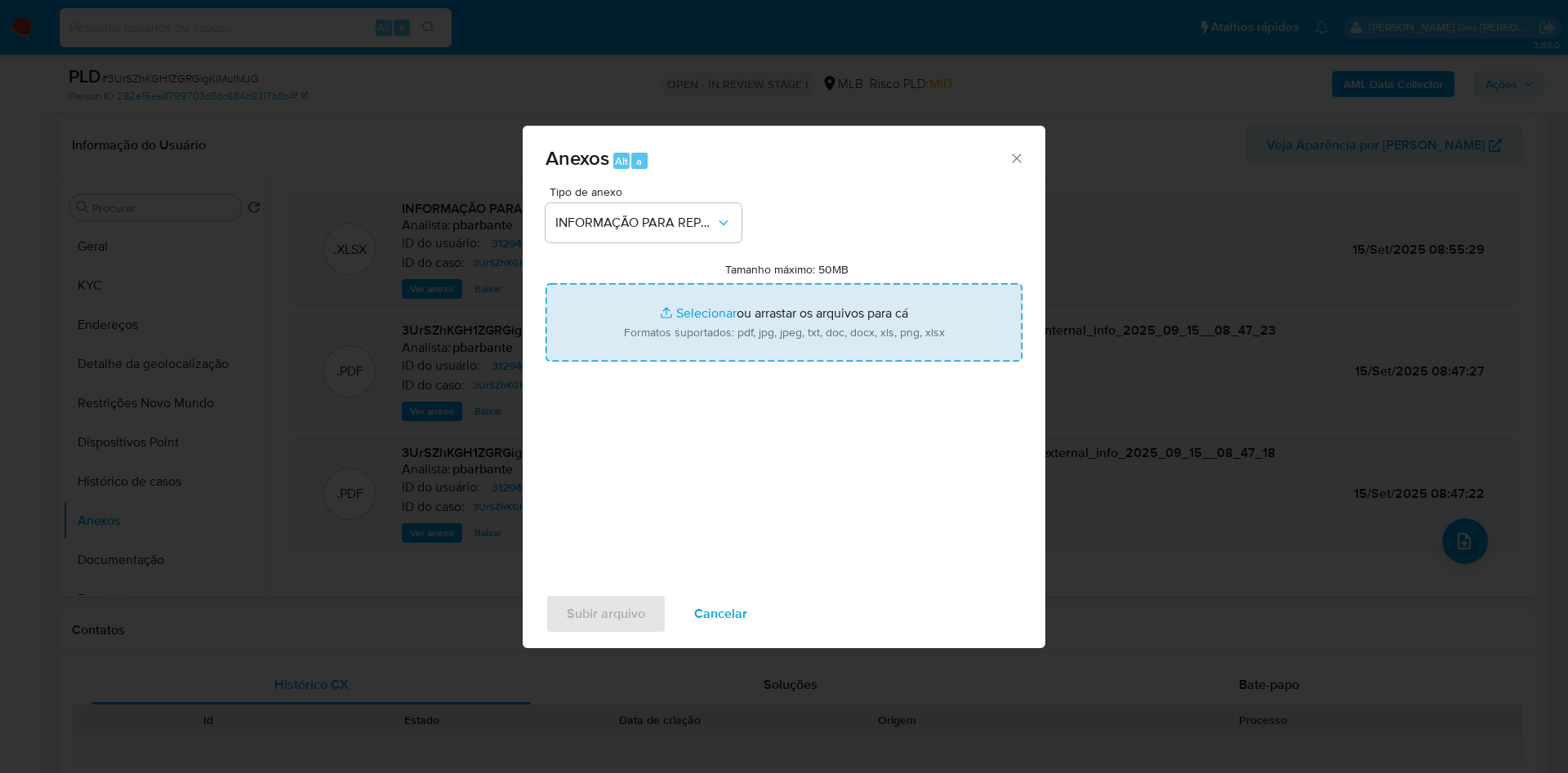
type input "C:\fakepath\SAR - XXX - CPF 04715498278 - RAYANE DA SILVA BRITO.pdf"
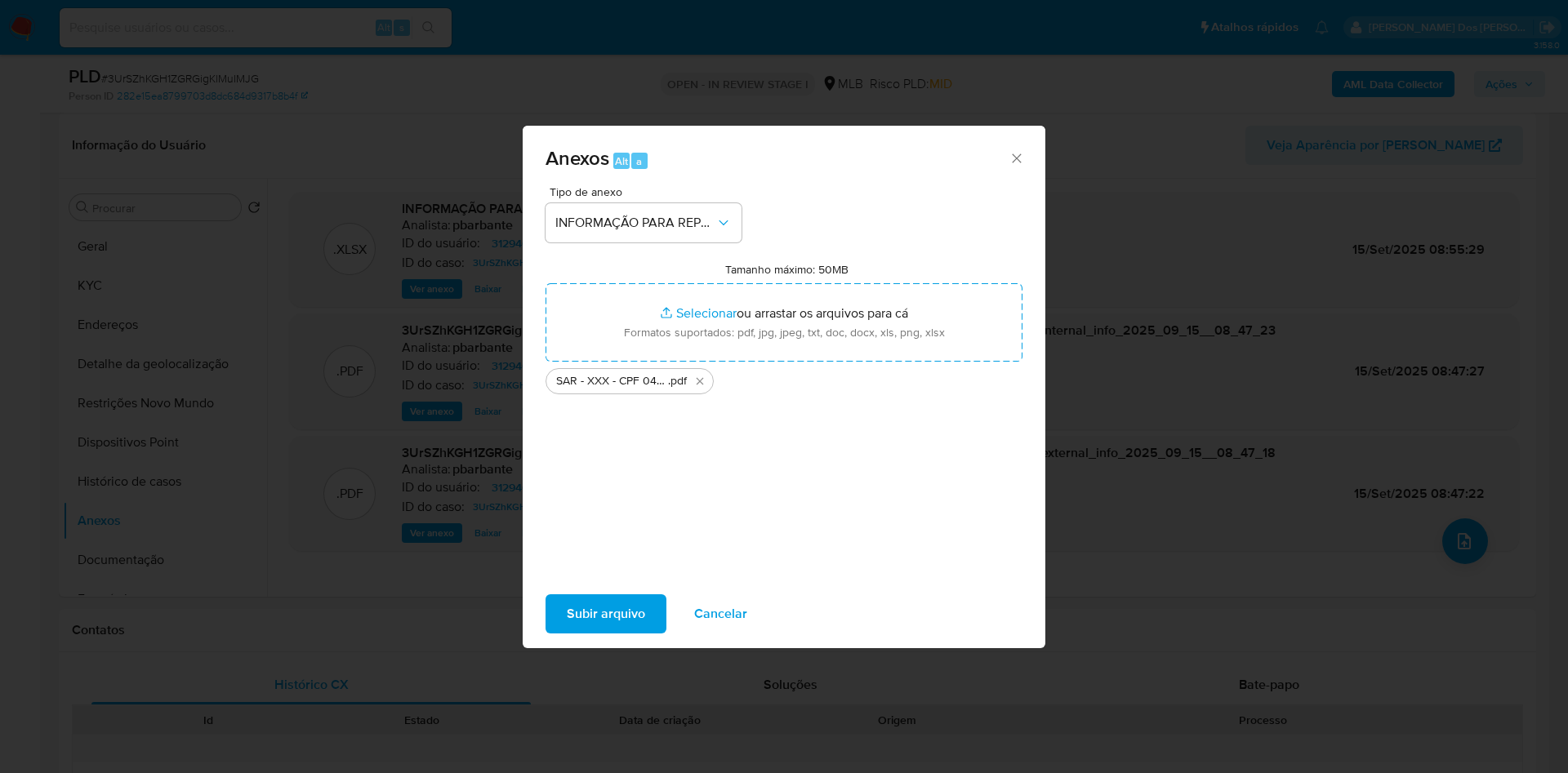
click at [613, 626] on button "Subir arquivo" at bounding box center [606, 614] width 121 height 39
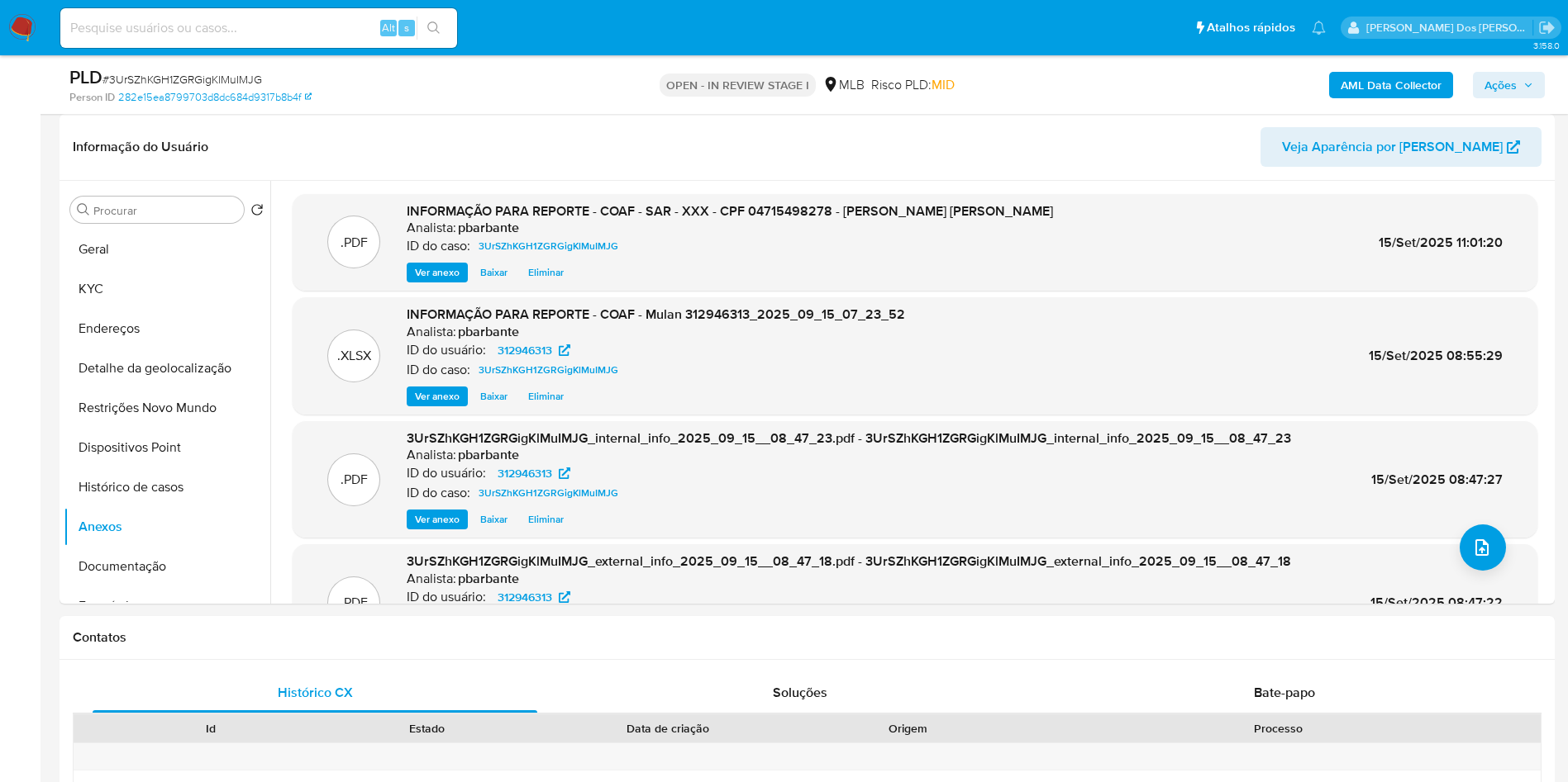
click at [1524, 82] on icon "button" at bounding box center [1528, 85] width 10 height 10
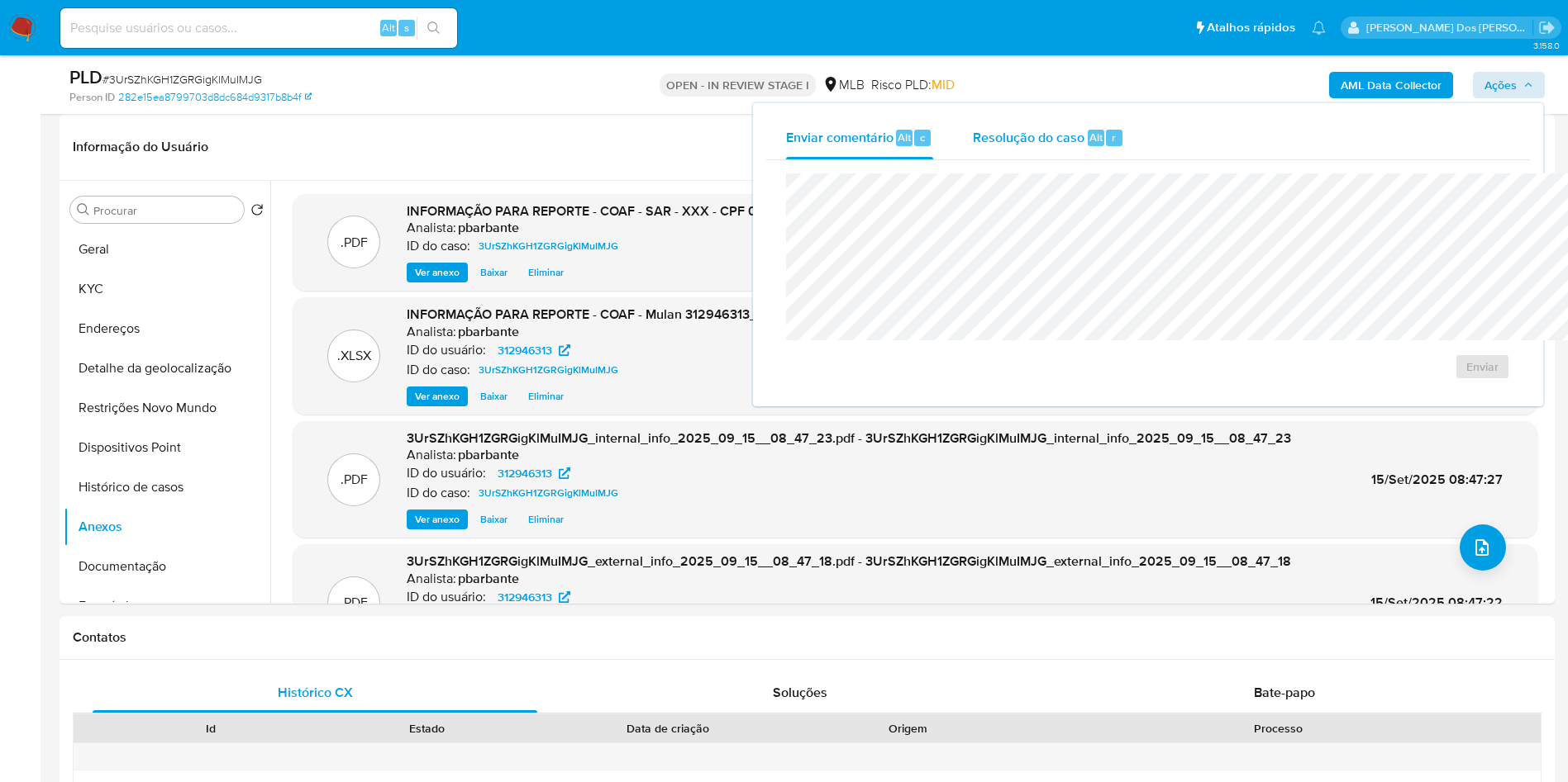
click at [973, 143] on span "Resolução do caso" at bounding box center [1028, 137] width 112 height 19
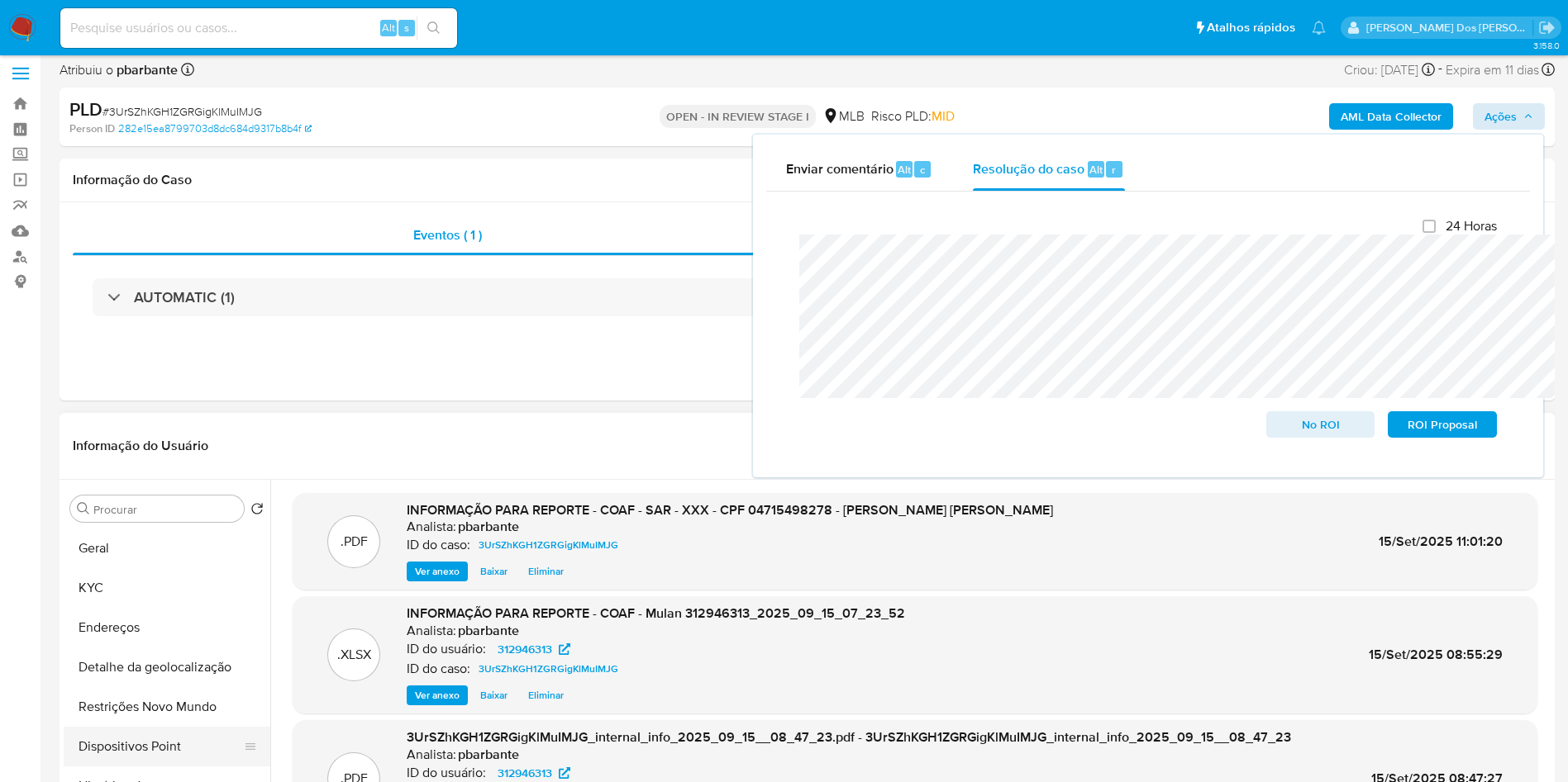
scroll to position [372, 0]
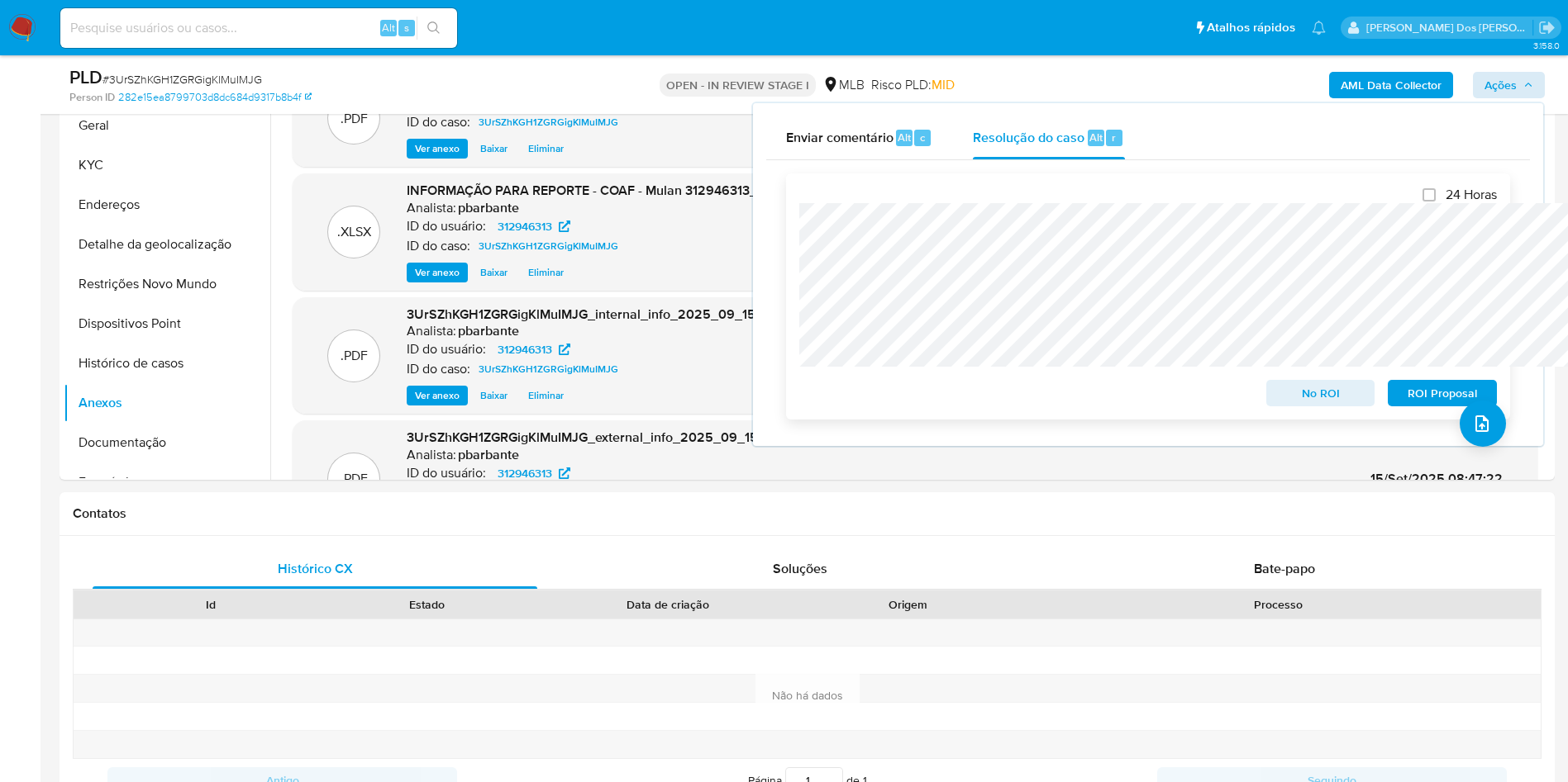
click at [1417, 403] on span "ROI Proposal" at bounding box center [1442, 394] width 86 height 23
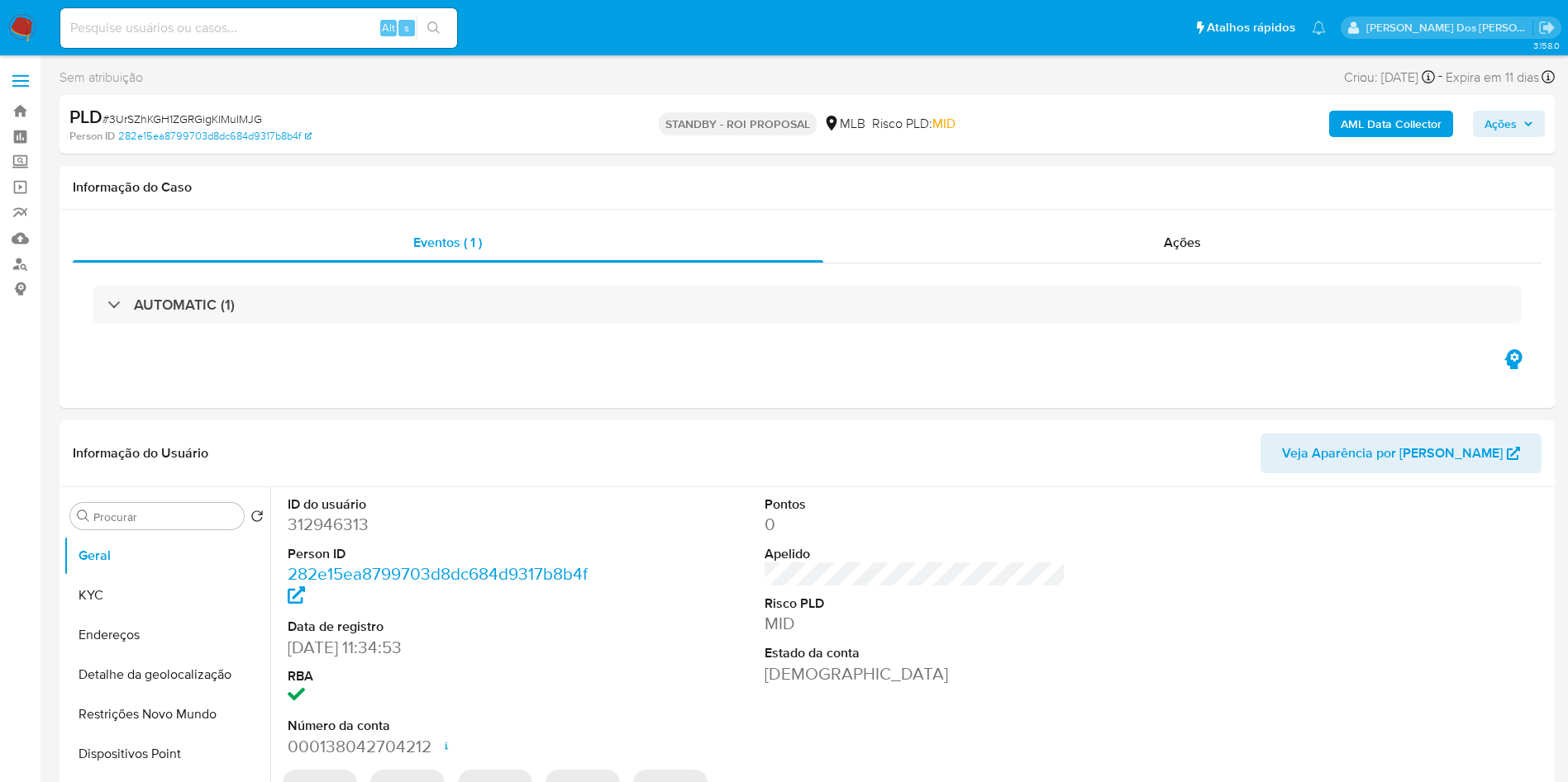
select select "10"
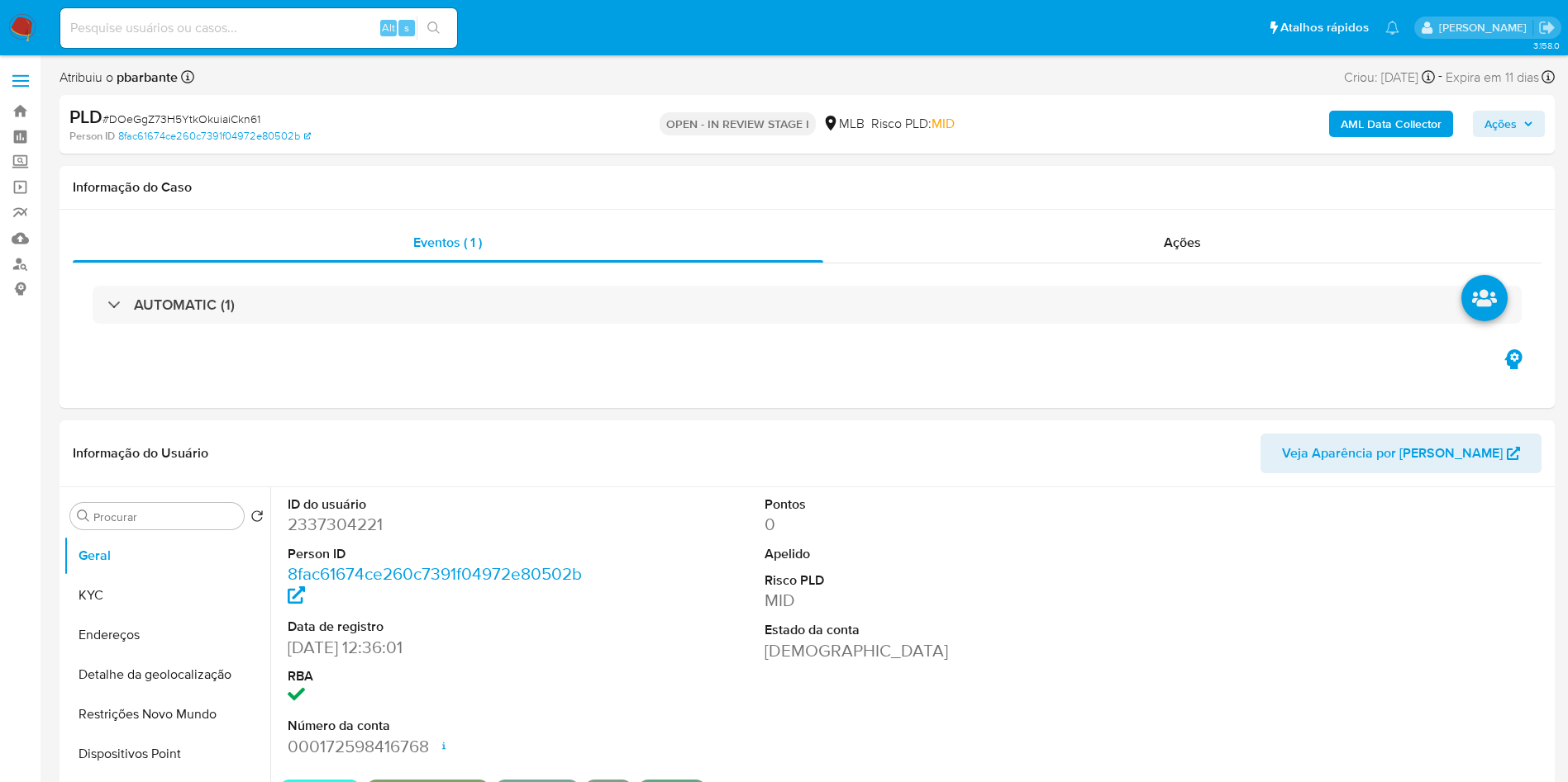
select select "10"
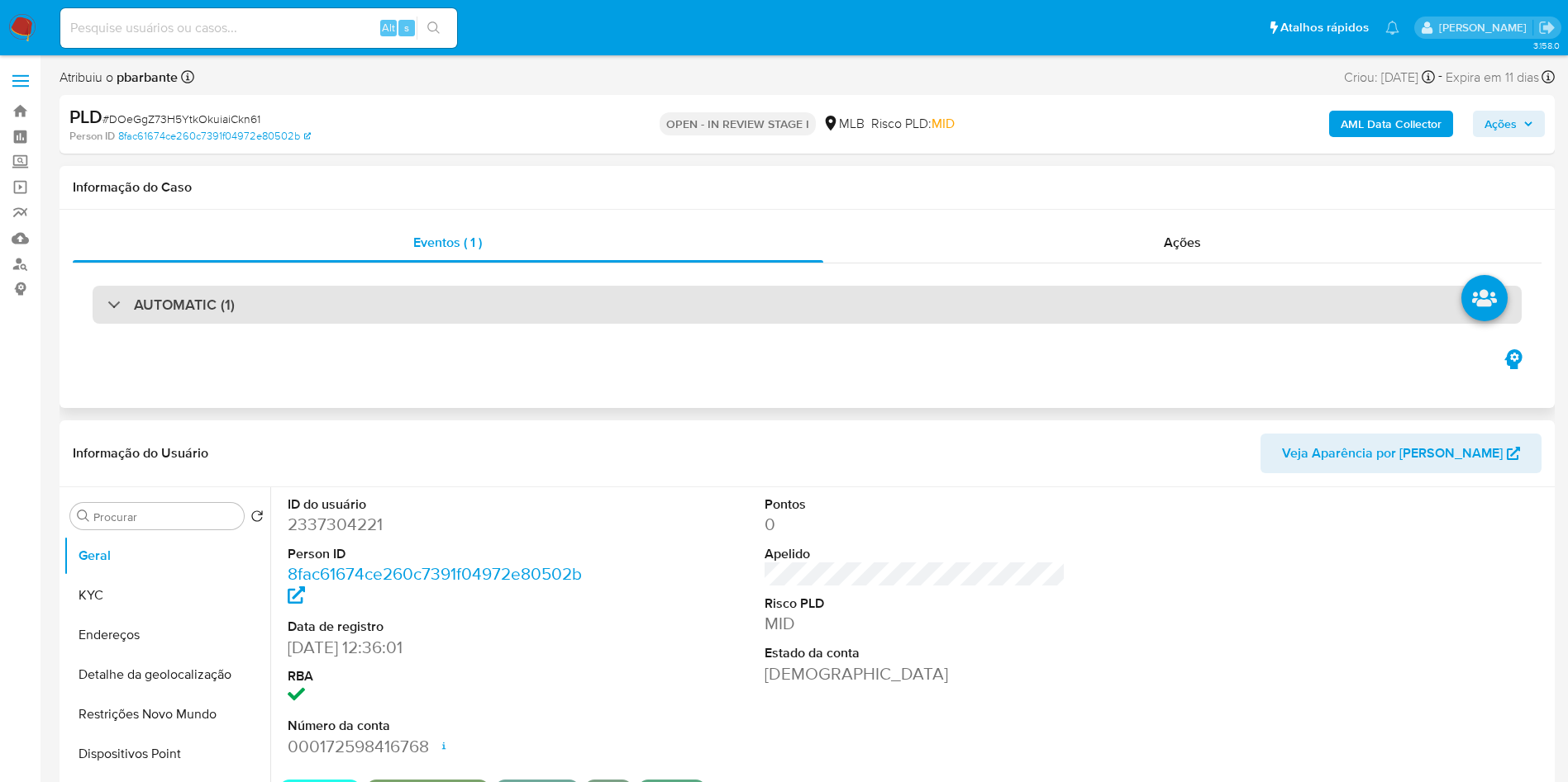
click at [656, 317] on div "AUTOMATIC (1)" at bounding box center [807, 305] width 1429 height 38
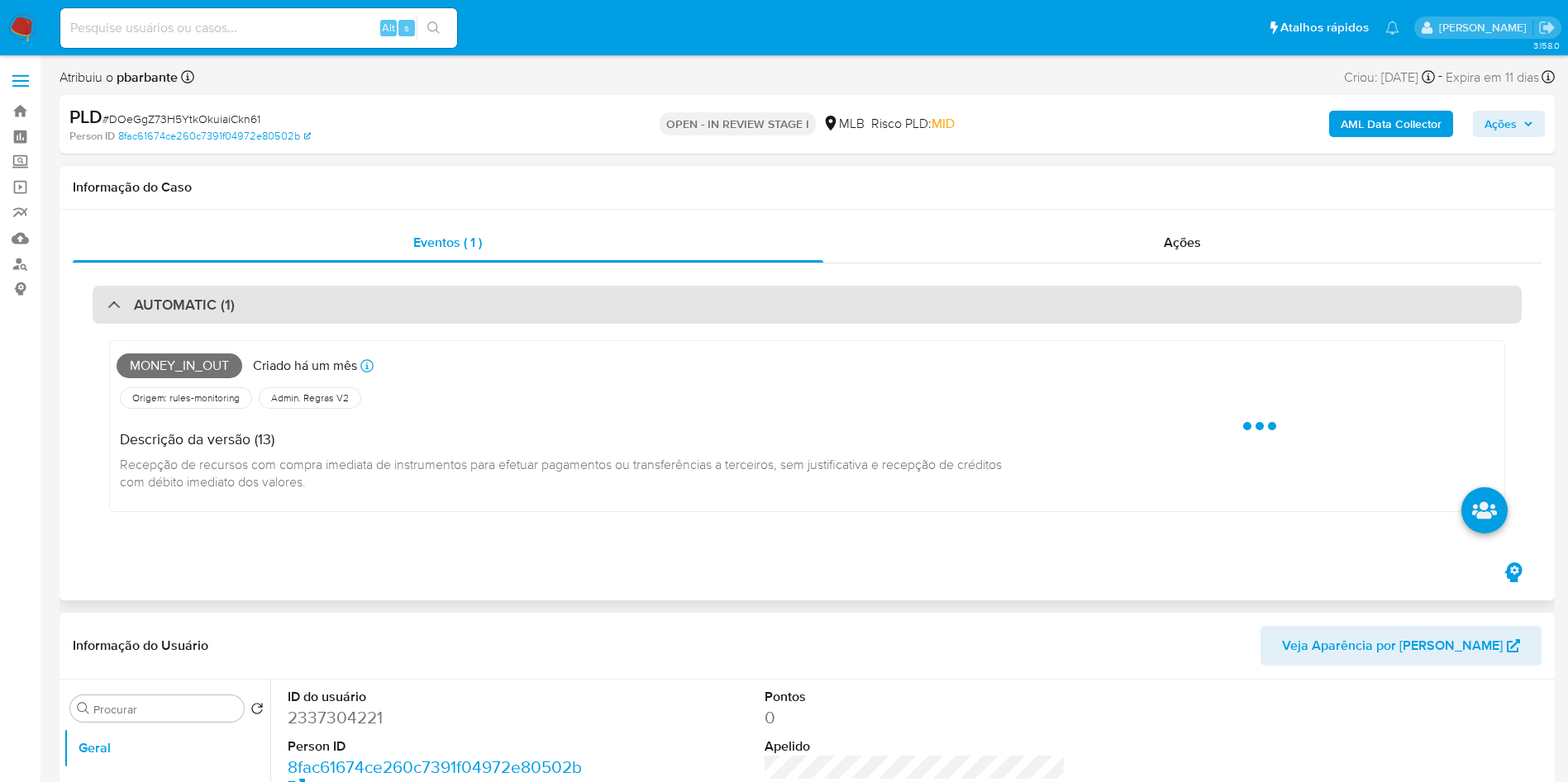
click at [675, 314] on div "AUTOMATIC (1)" at bounding box center [807, 305] width 1429 height 38
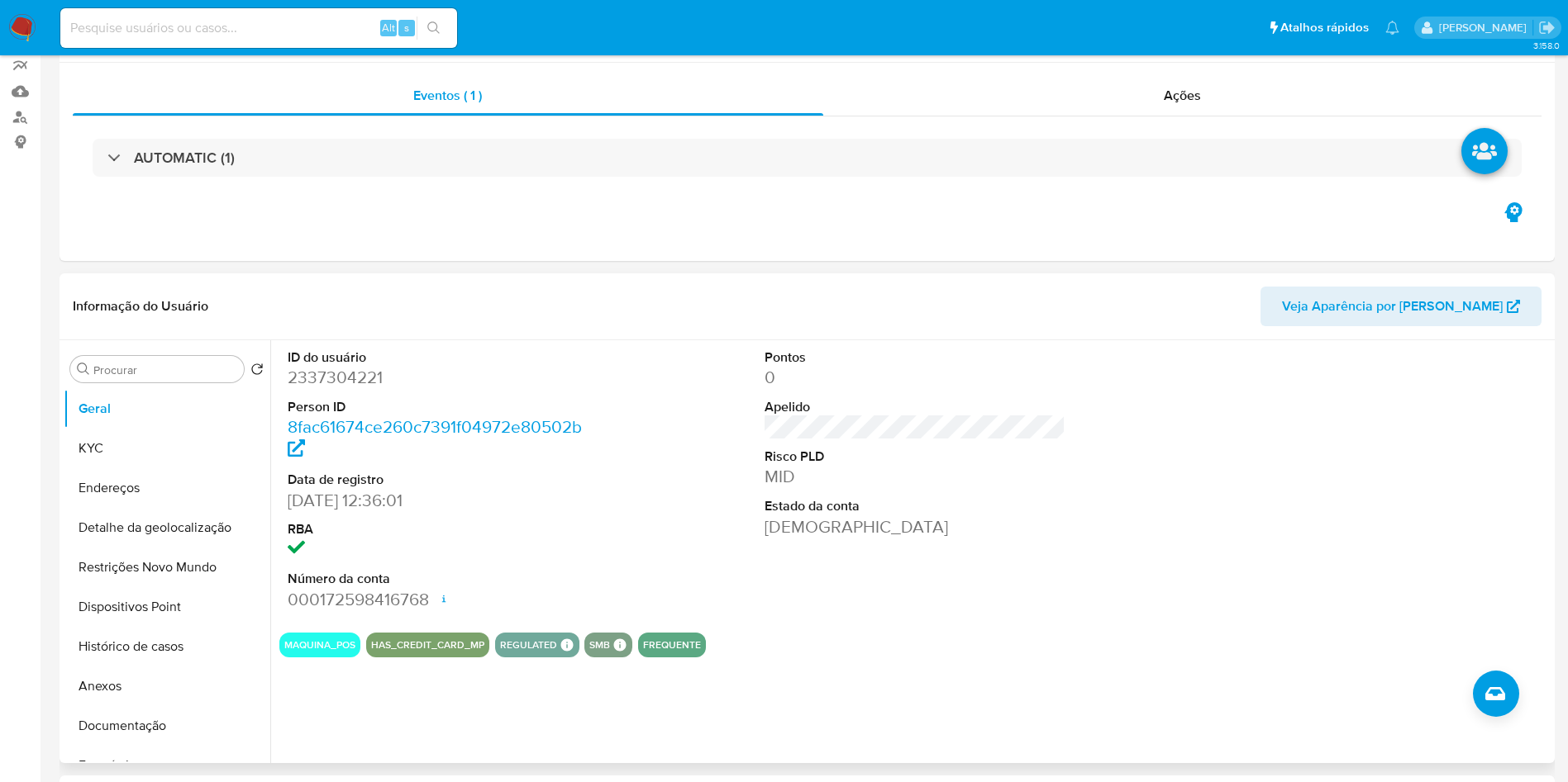
scroll to position [248, 0]
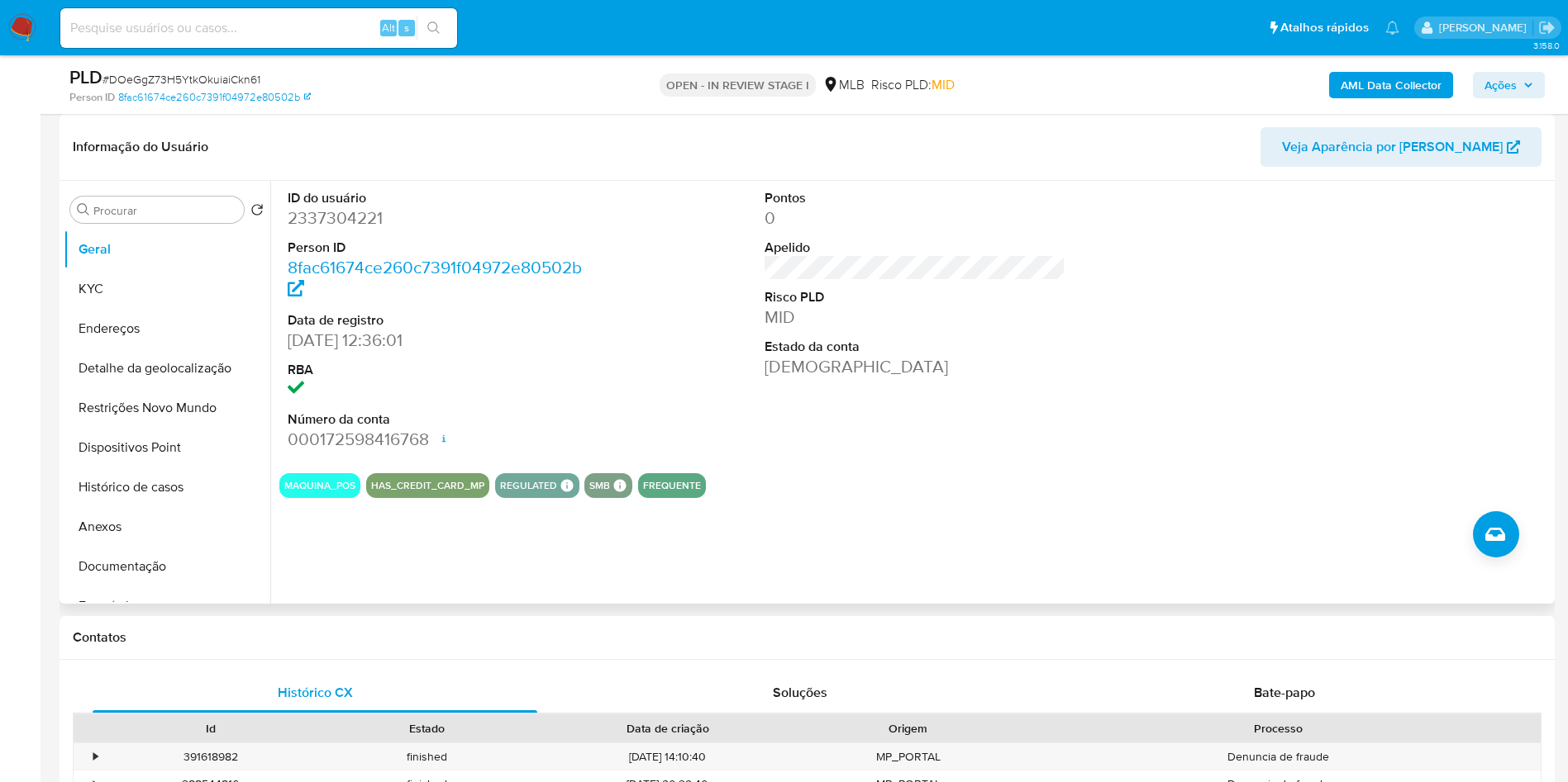
click at [331, 230] on dd "2337304221" at bounding box center [438, 218] width 301 height 23
copy dd "2337304221"
click at [114, 337] on button "Endereços" at bounding box center [160, 328] width 193 height 39
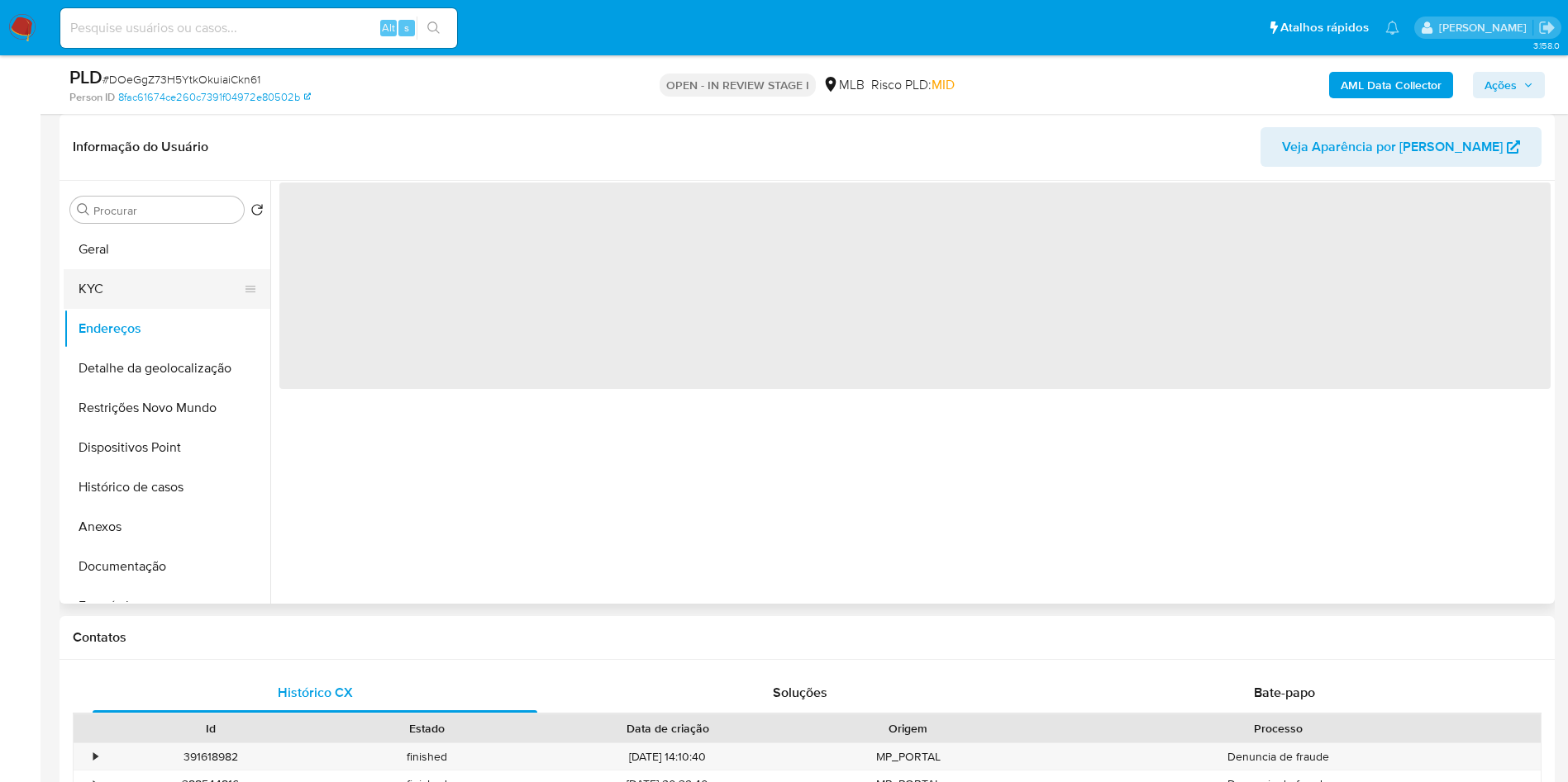
click at [119, 308] on button "KYC" at bounding box center [160, 289] width 193 height 39
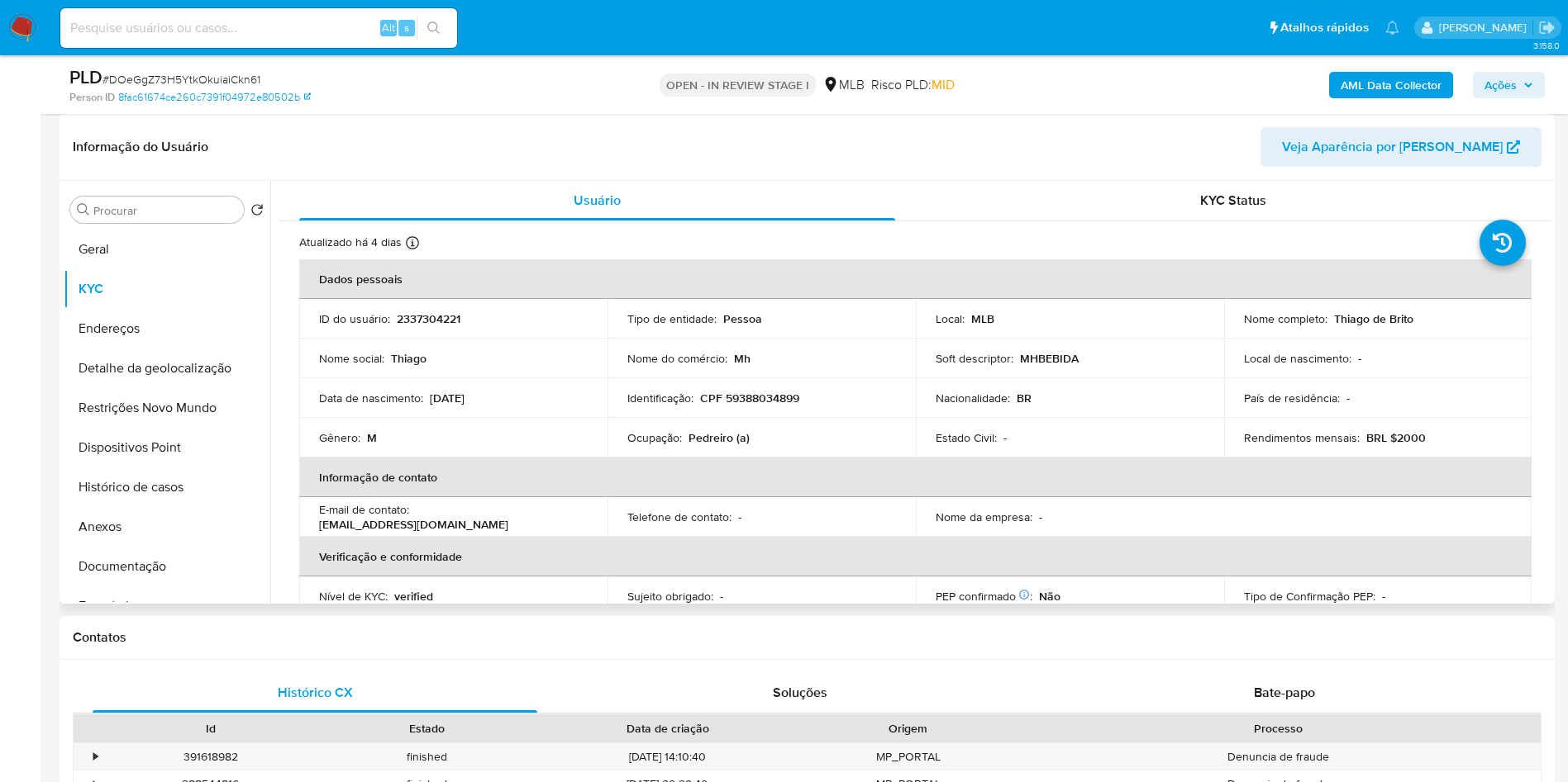
click at [722, 446] on p "Pedreiro (a)" at bounding box center [719, 438] width 61 height 15
copy p "Pedreiro"
click at [151, 586] on button "Documentação" at bounding box center [160, 566] width 193 height 39
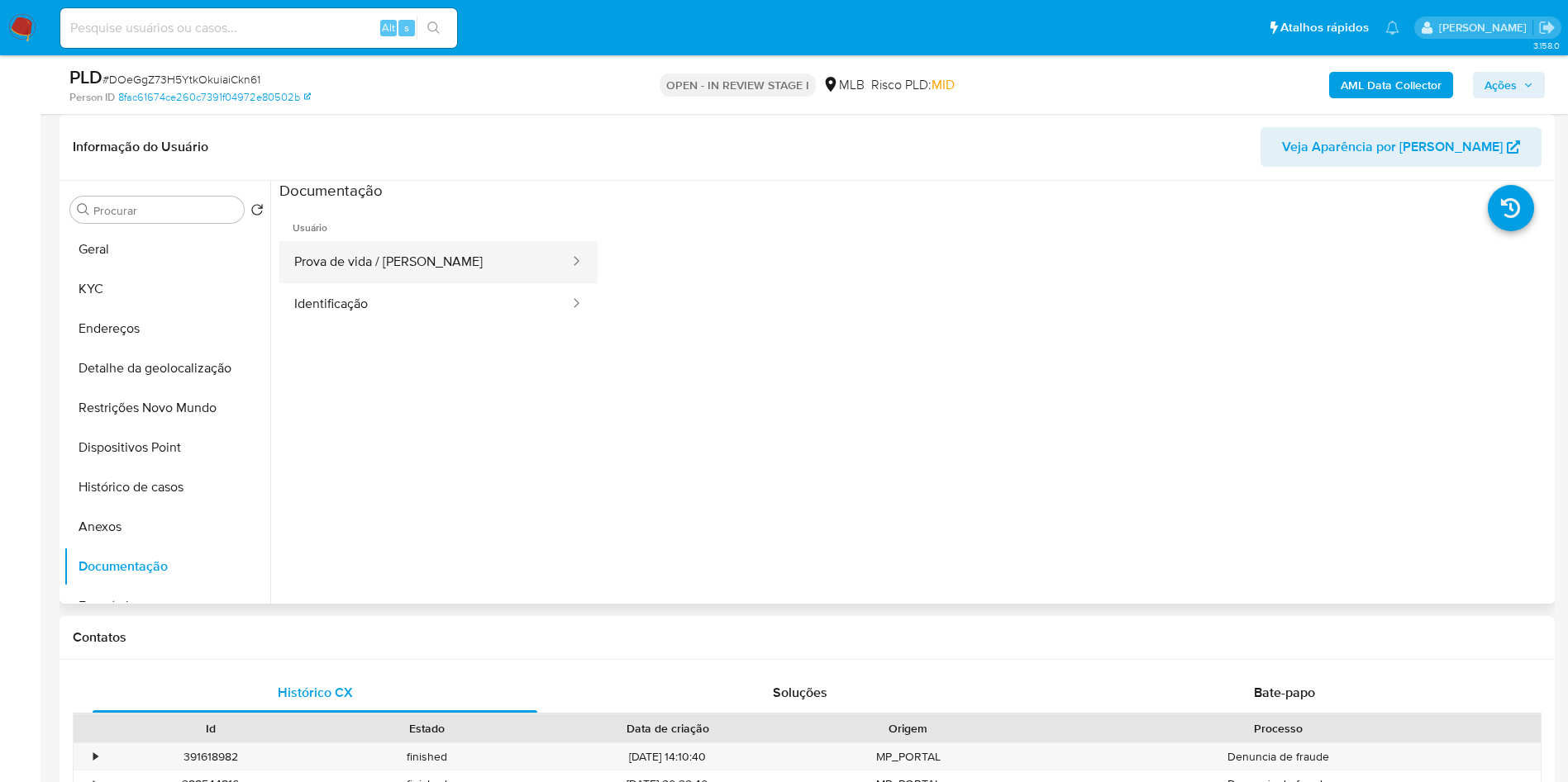
click at [411, 284] on button "Prova de vida / [PERSON_NAME]" at bounding box center [426, 262] width 292 height 42
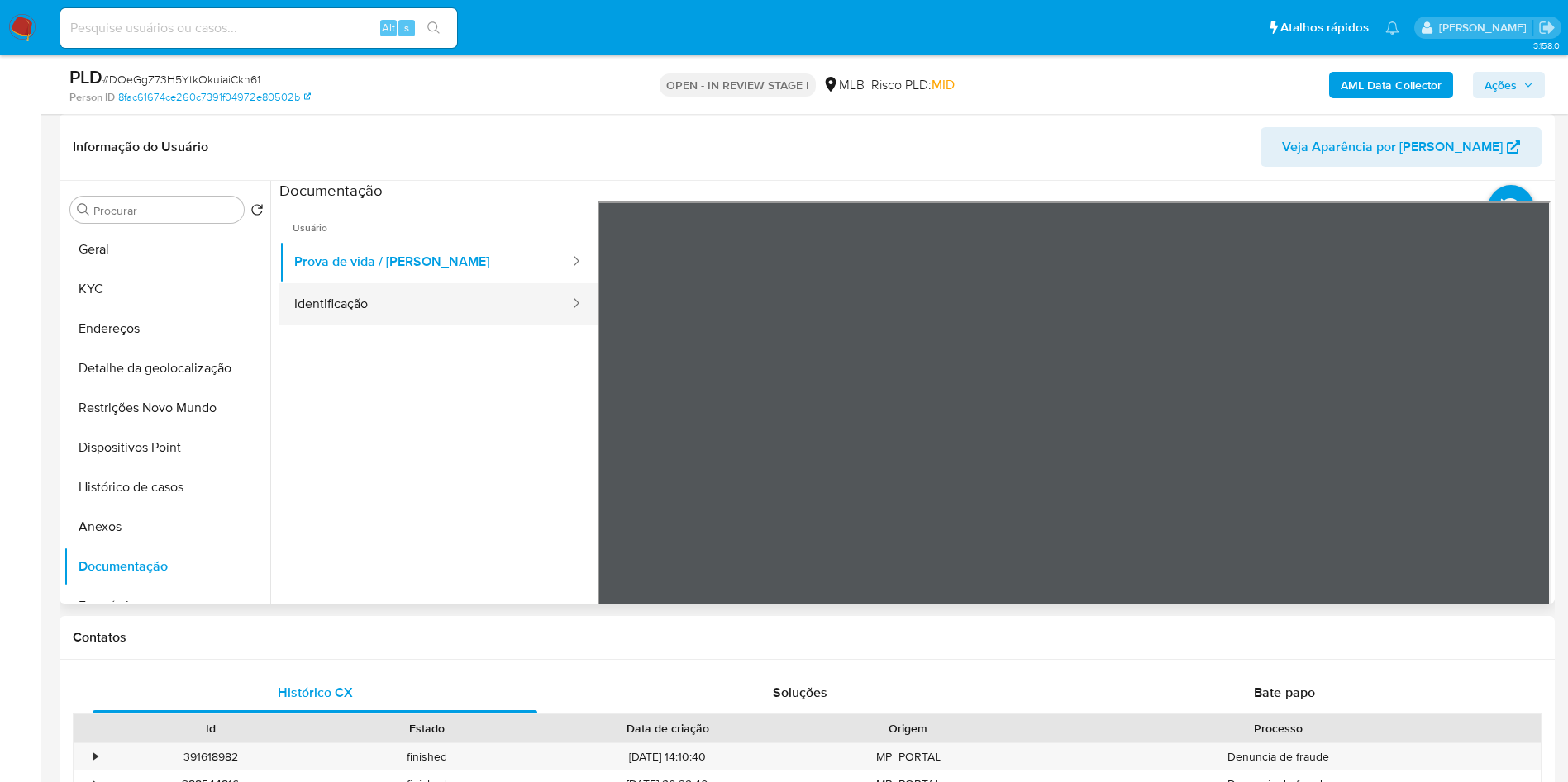
click at [388, 326] on button "Identificação" at bounding box center [426, 305] width 292 height 42
drag, startPoint x: 1372, startPoint y: 75, endPoint x: 1362, endPoint y: 75, distance: 10.0
click at [1362, 75] on b "AML Data Collector" at bounding box center [1391, 86] width 101 height 27
click at [1376, 89] on b "AML Data Collector" at bounding box center [1391, 86] width 101 height 27
click at [1372, 90] on b "AML Data Collector" at bounding box center [1391, 86] width 101 height 27
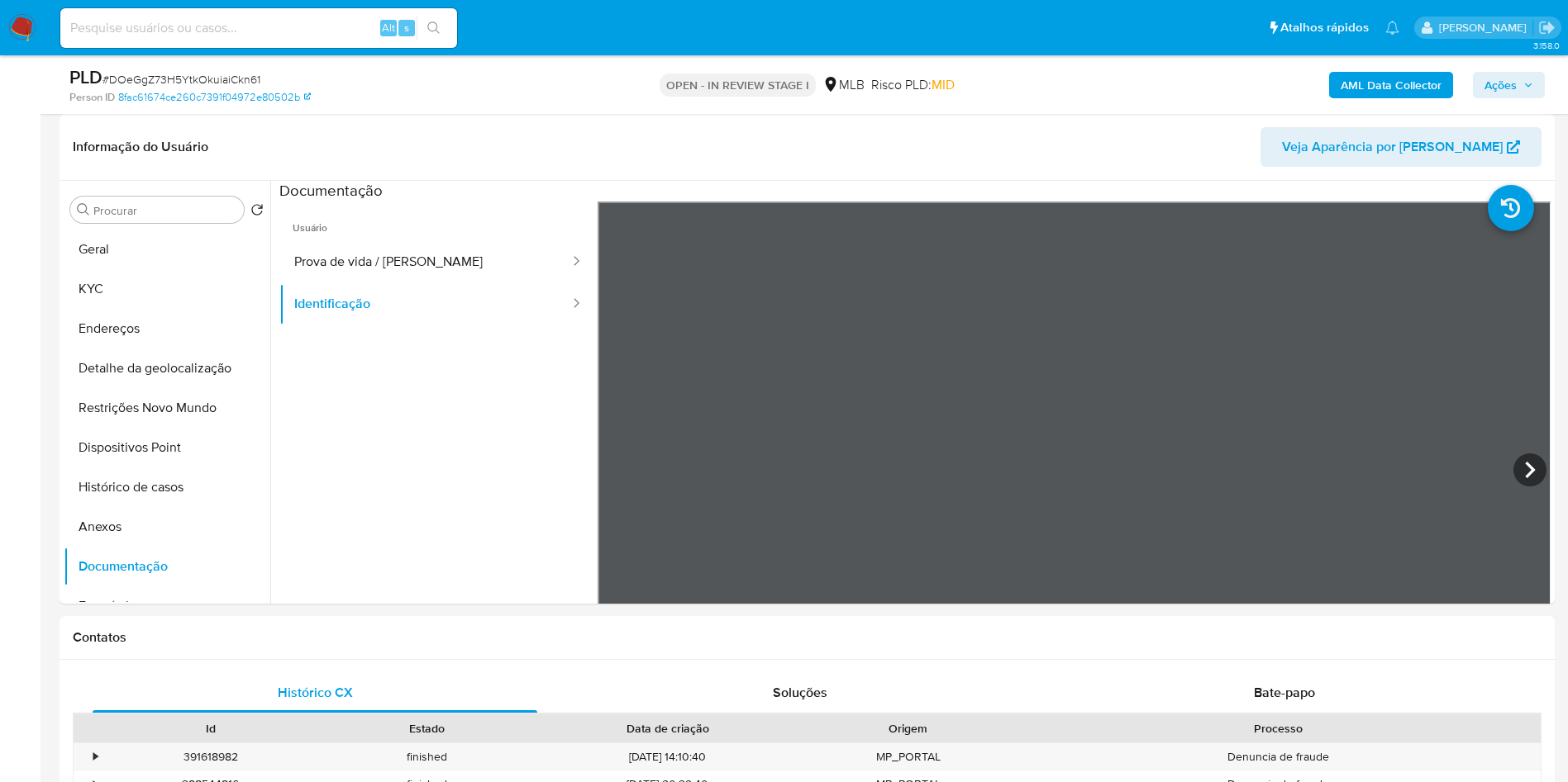
click at [1356, 84] on b "AML Data Collector" at bounding box center [1391, 86] width 101 height 27
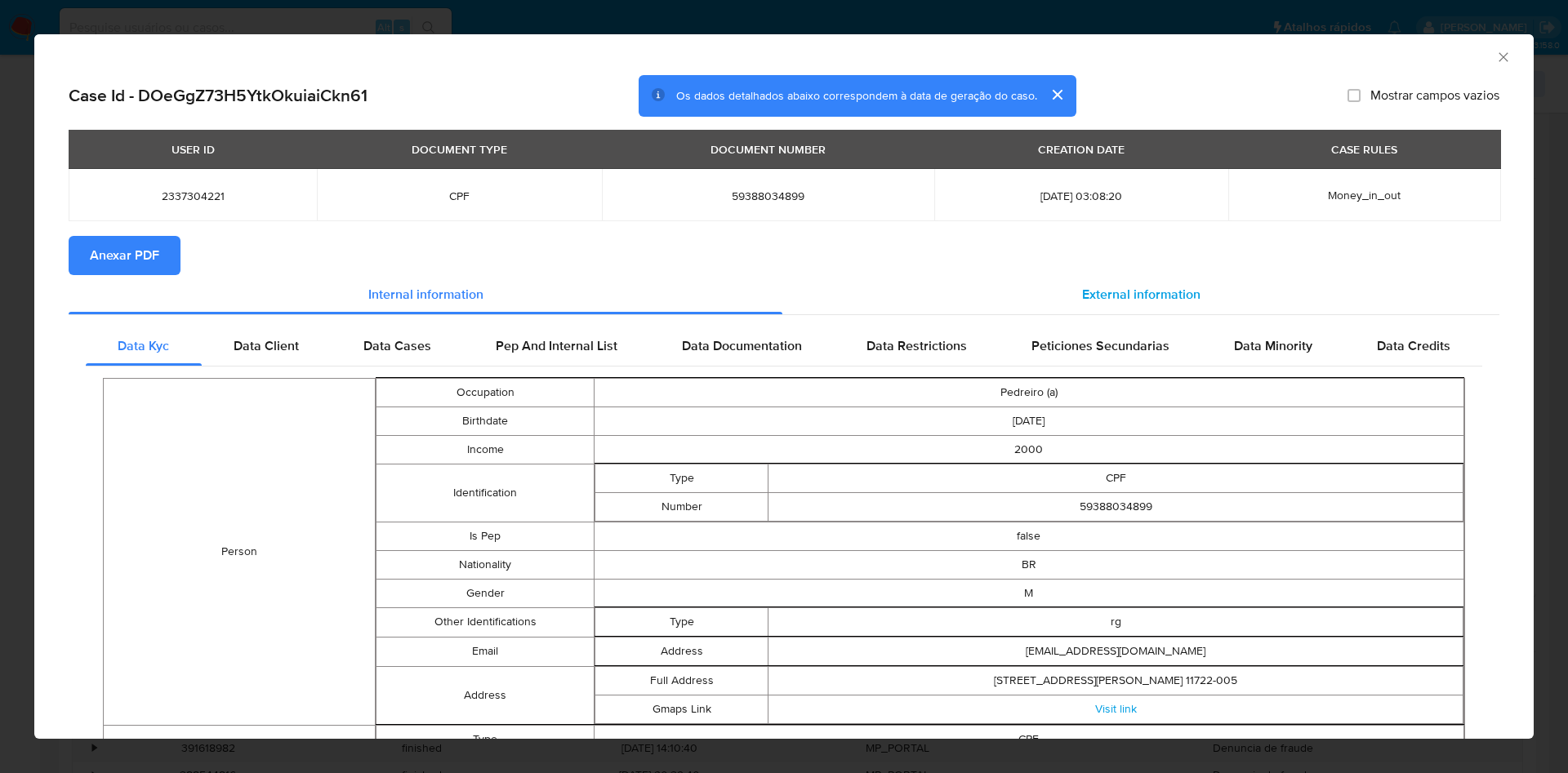
click at [1157, 298] on span "External information" at bounding box center [1141, 294] width 119 height 19
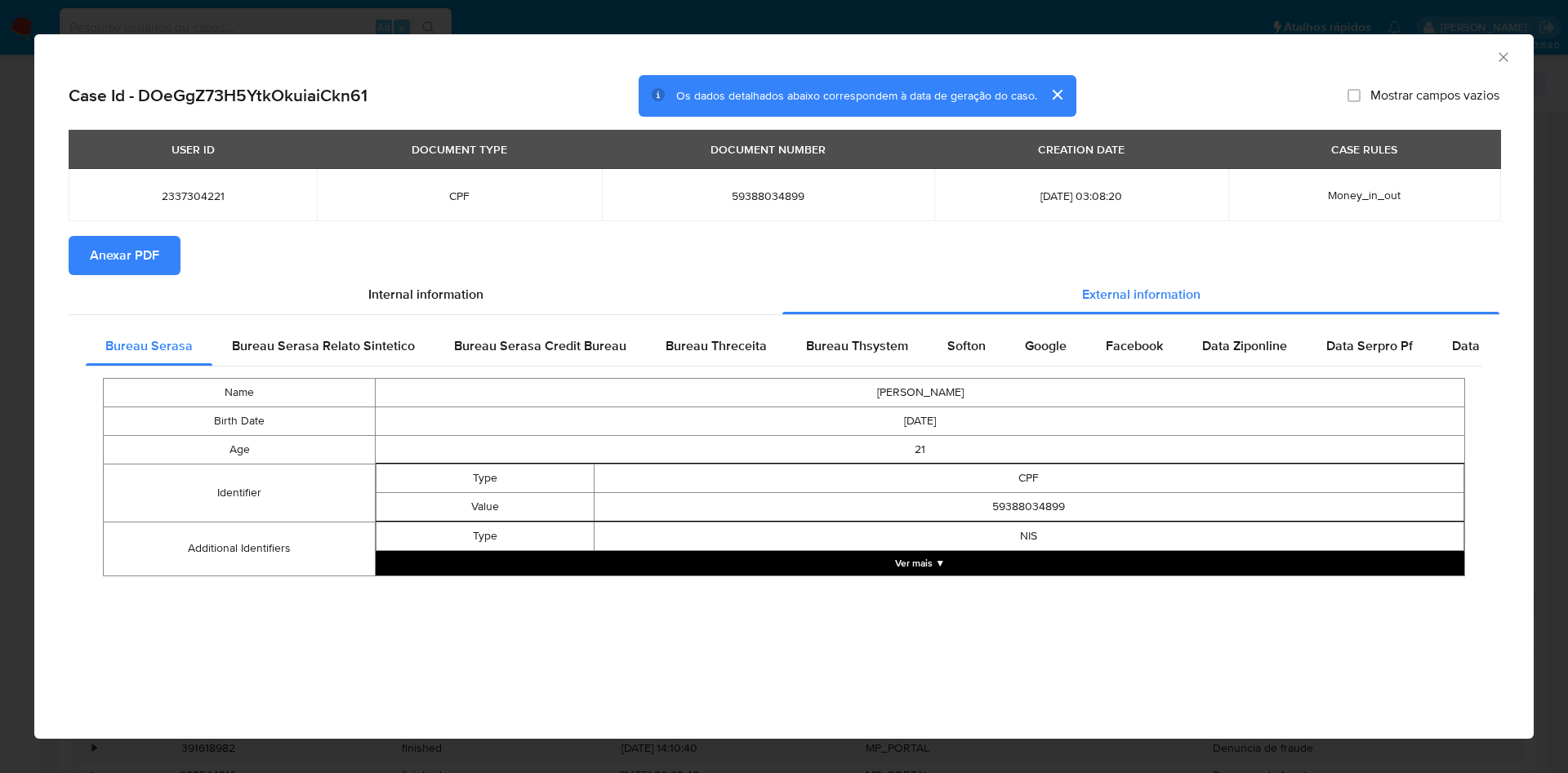
click at [113, 263] on span "Anexar PDF" at bounding box center [124, 255] width 70 height 36
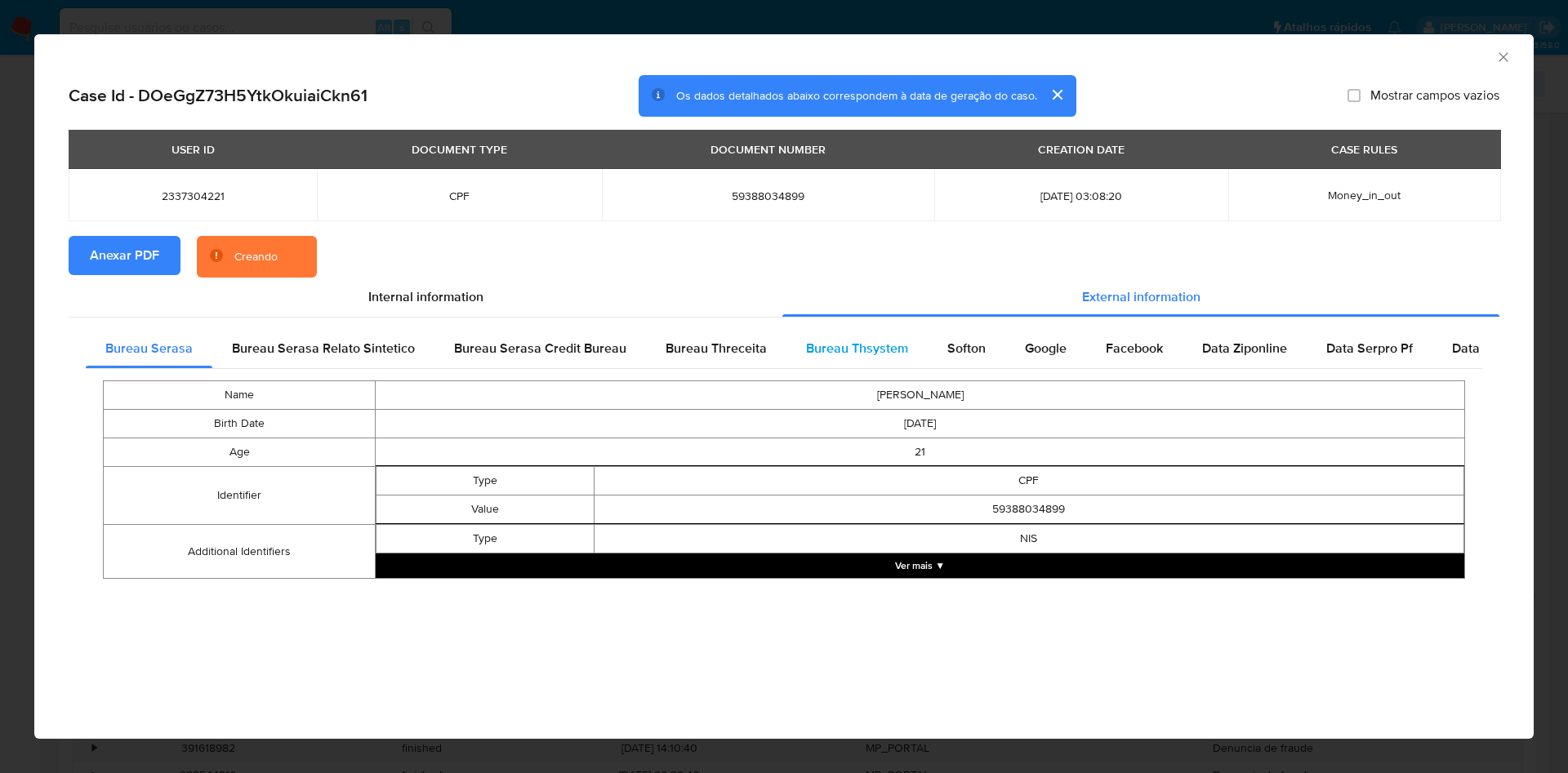
click at [817, 355] on span "Bureau Thsystem" at bounding box center [857, 348] width 102 height 19
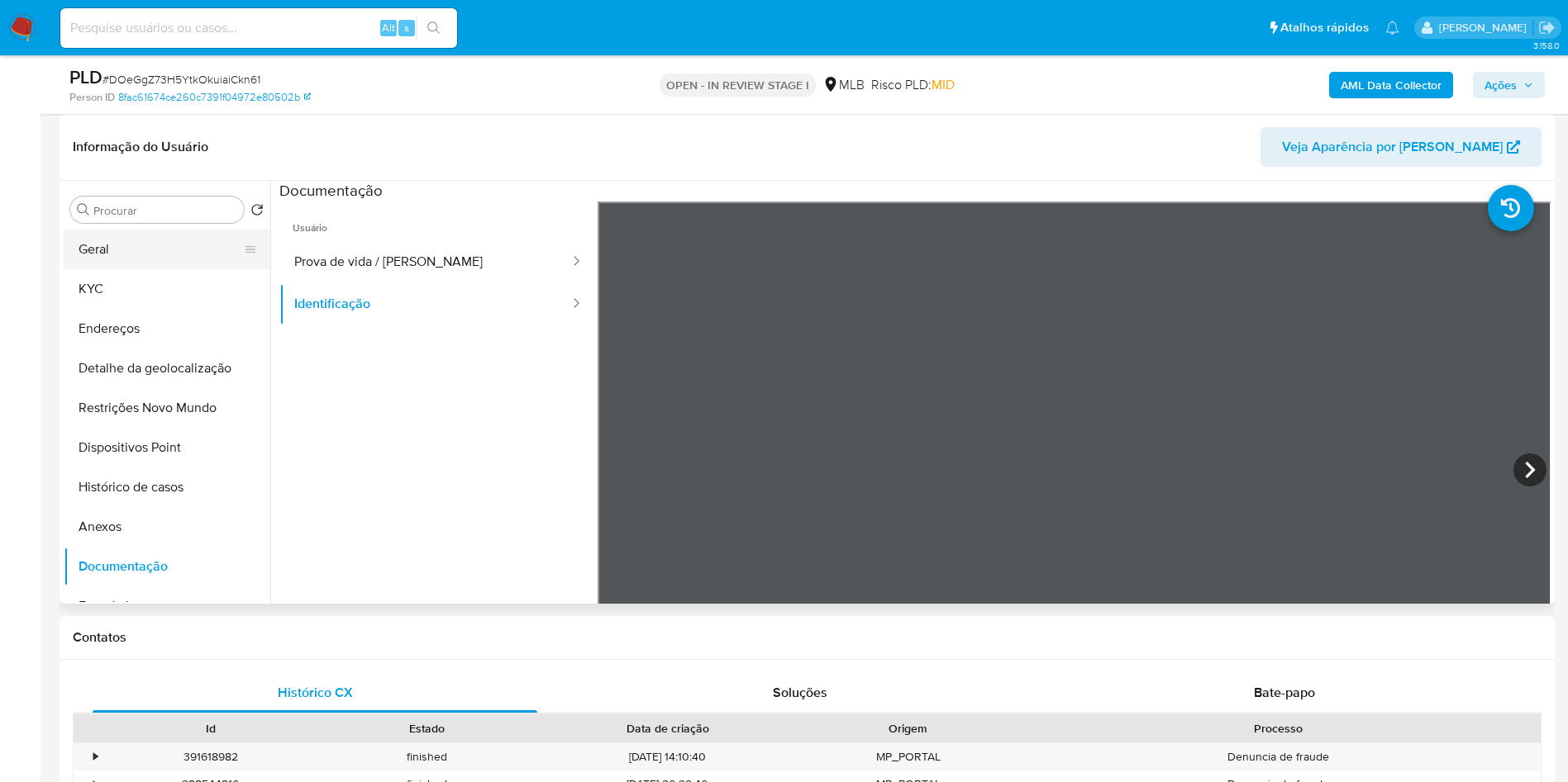
click at [107, 269] on button "Geral" at bounding box center [160, 249] width 193 height 39
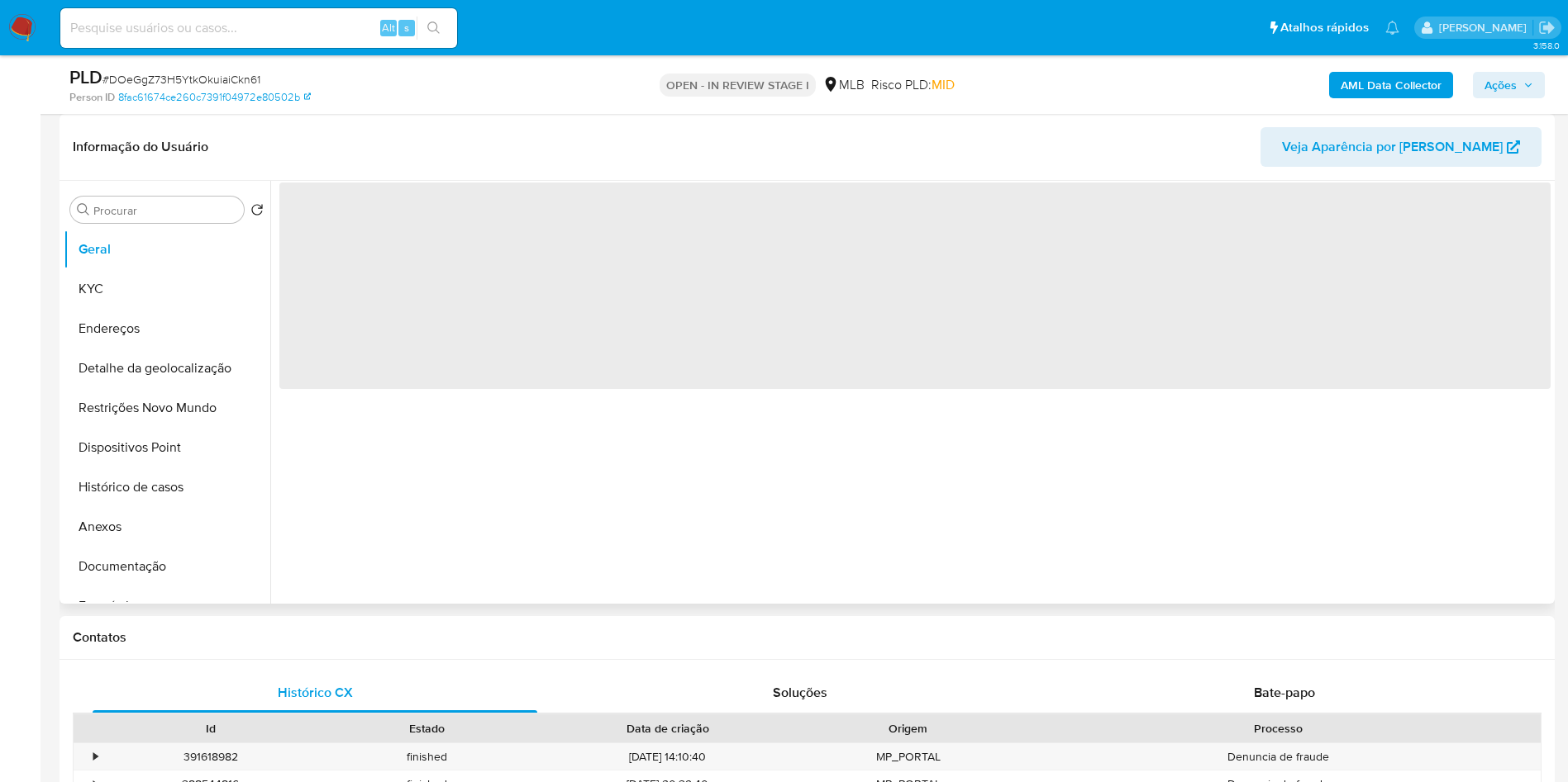
click at [603, 488] on div "‌" at bounding box center [910, 393] width 1280 height 423
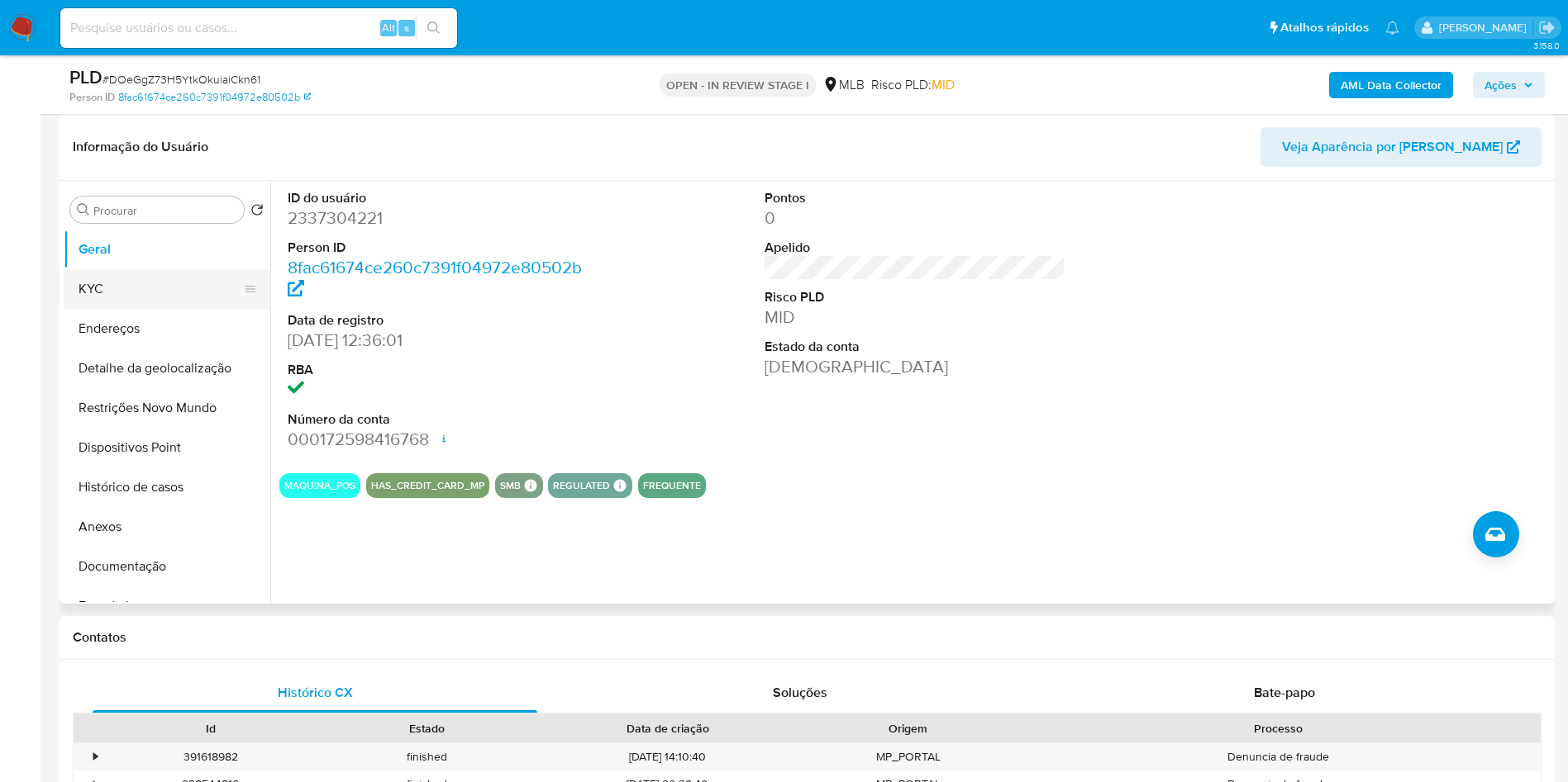
click at [165, 300] on button "KYC" at bounding box center [160, 289] width 193 height 39
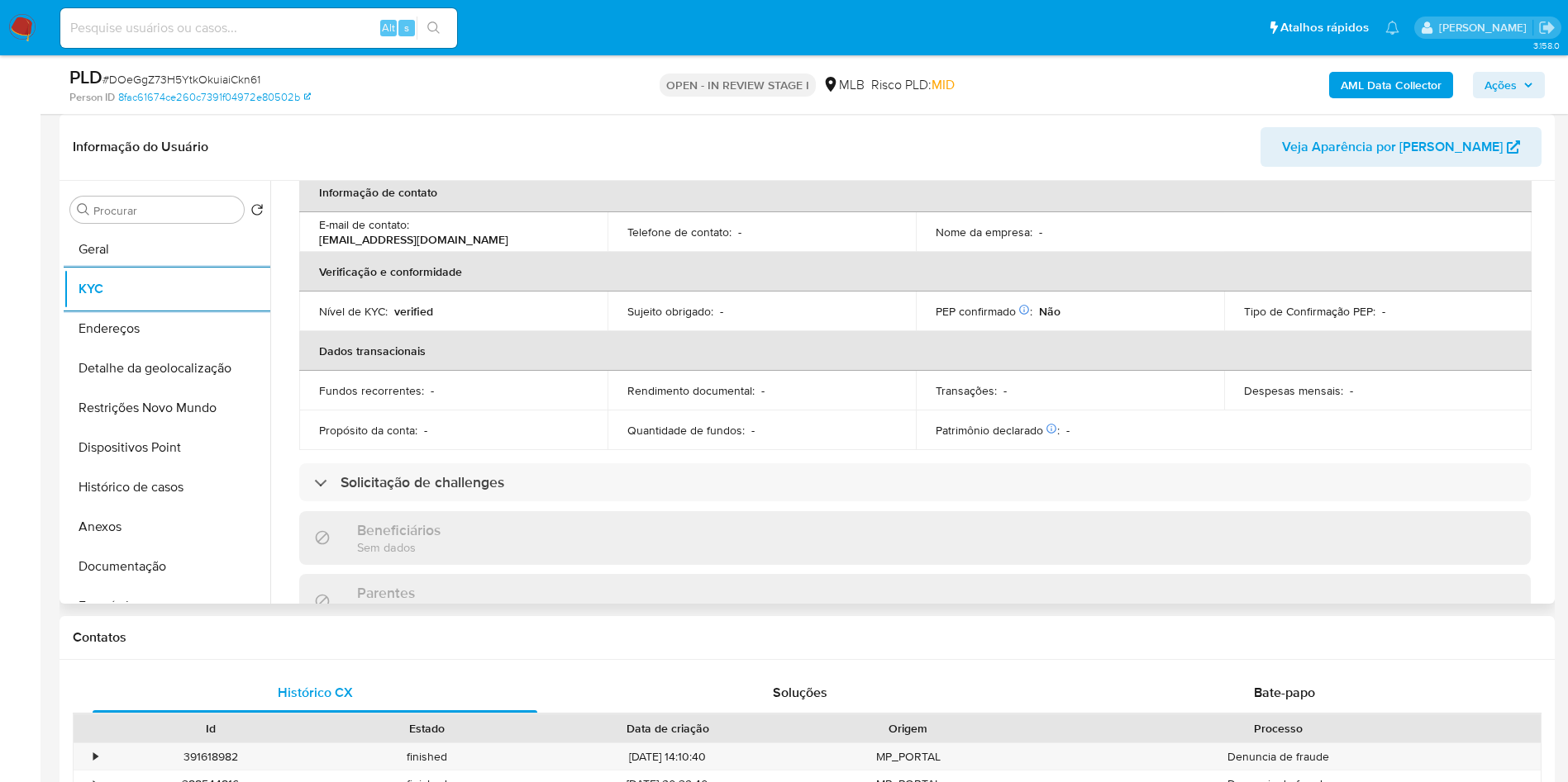
scroll to position [704, 0]
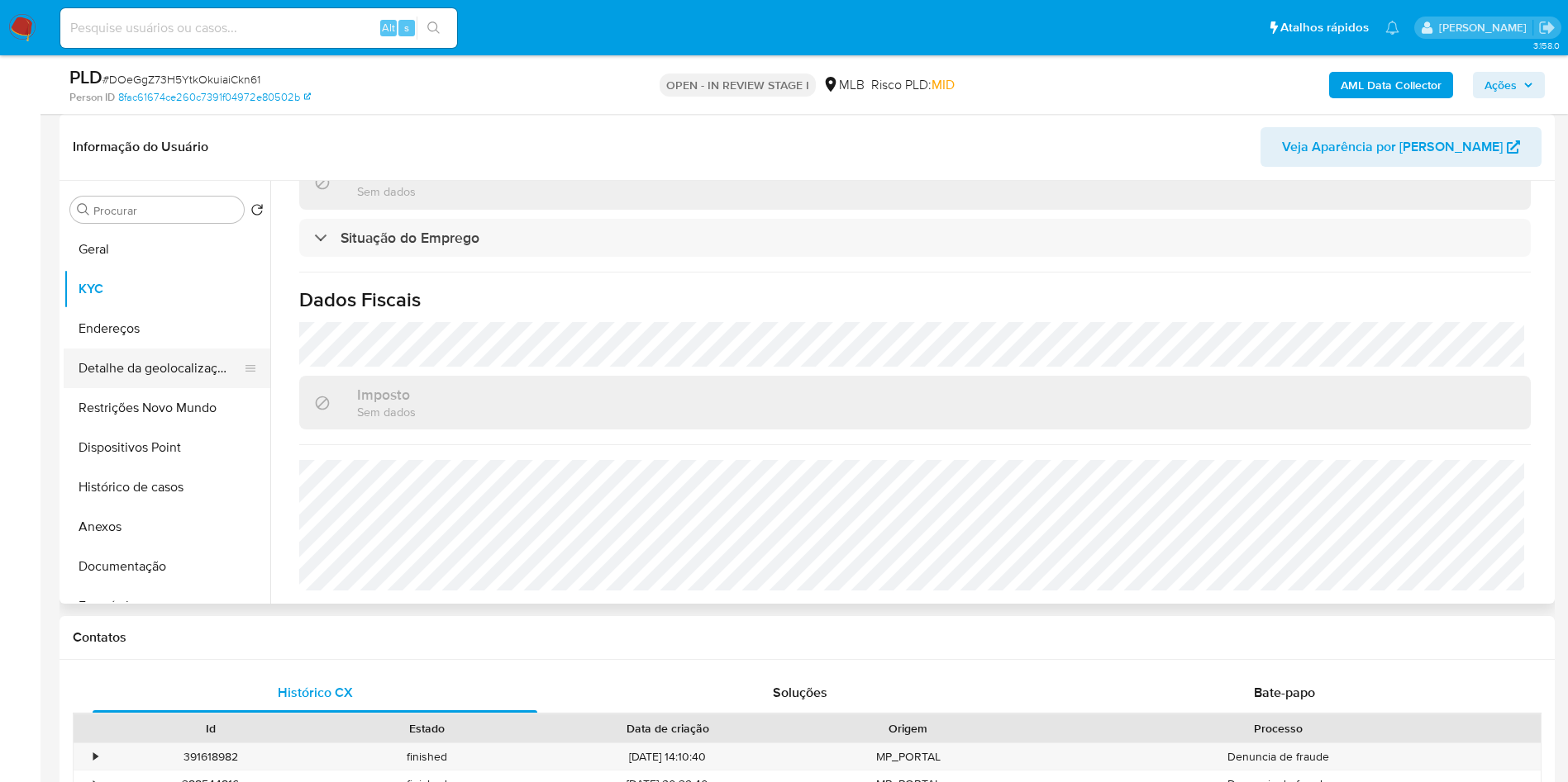
click at [167, 388] on button "Detalhe da geolocalização" at bounding box center [160, 368] width 193 height 39
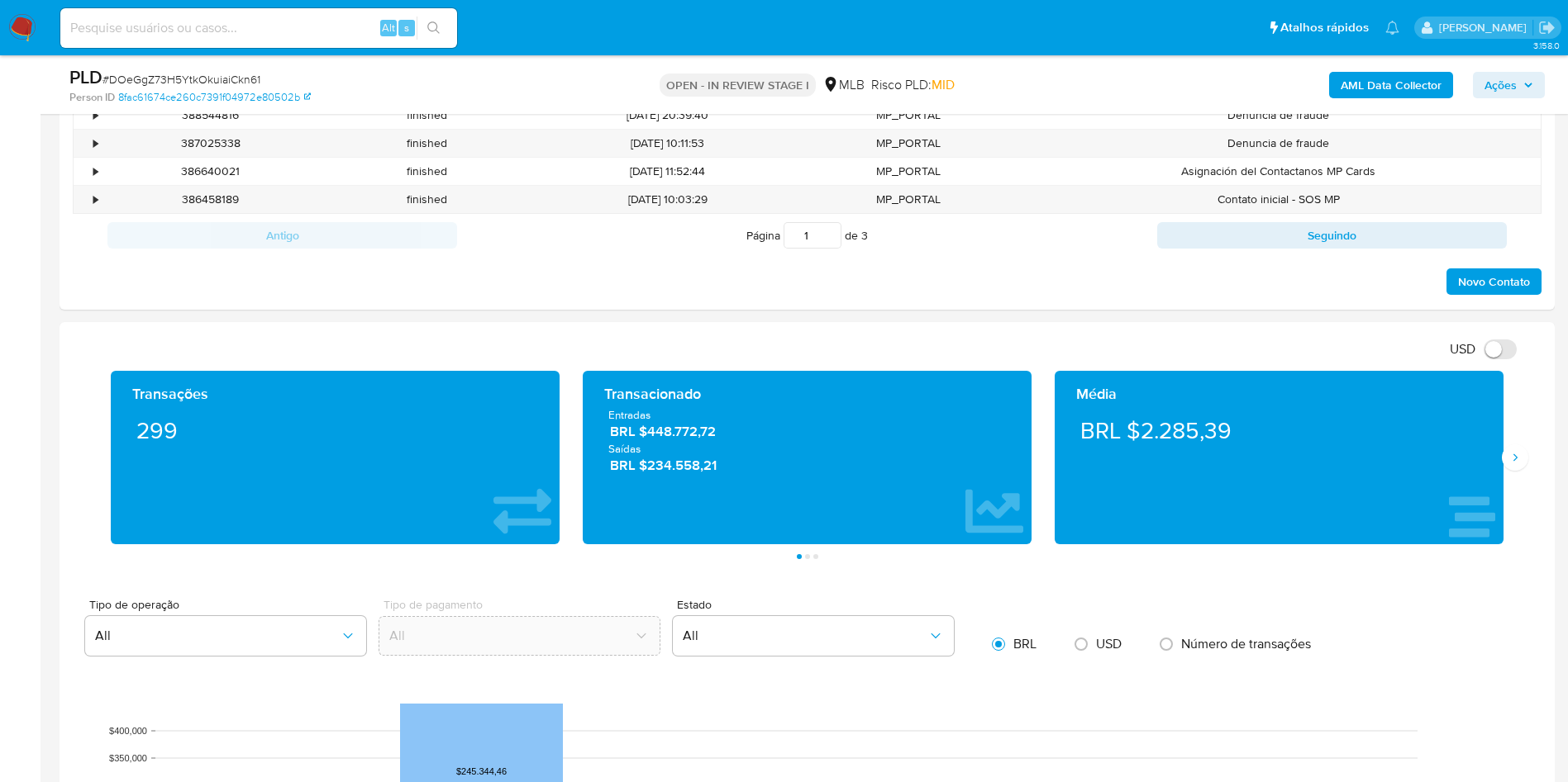
scroll to position [372, 0]
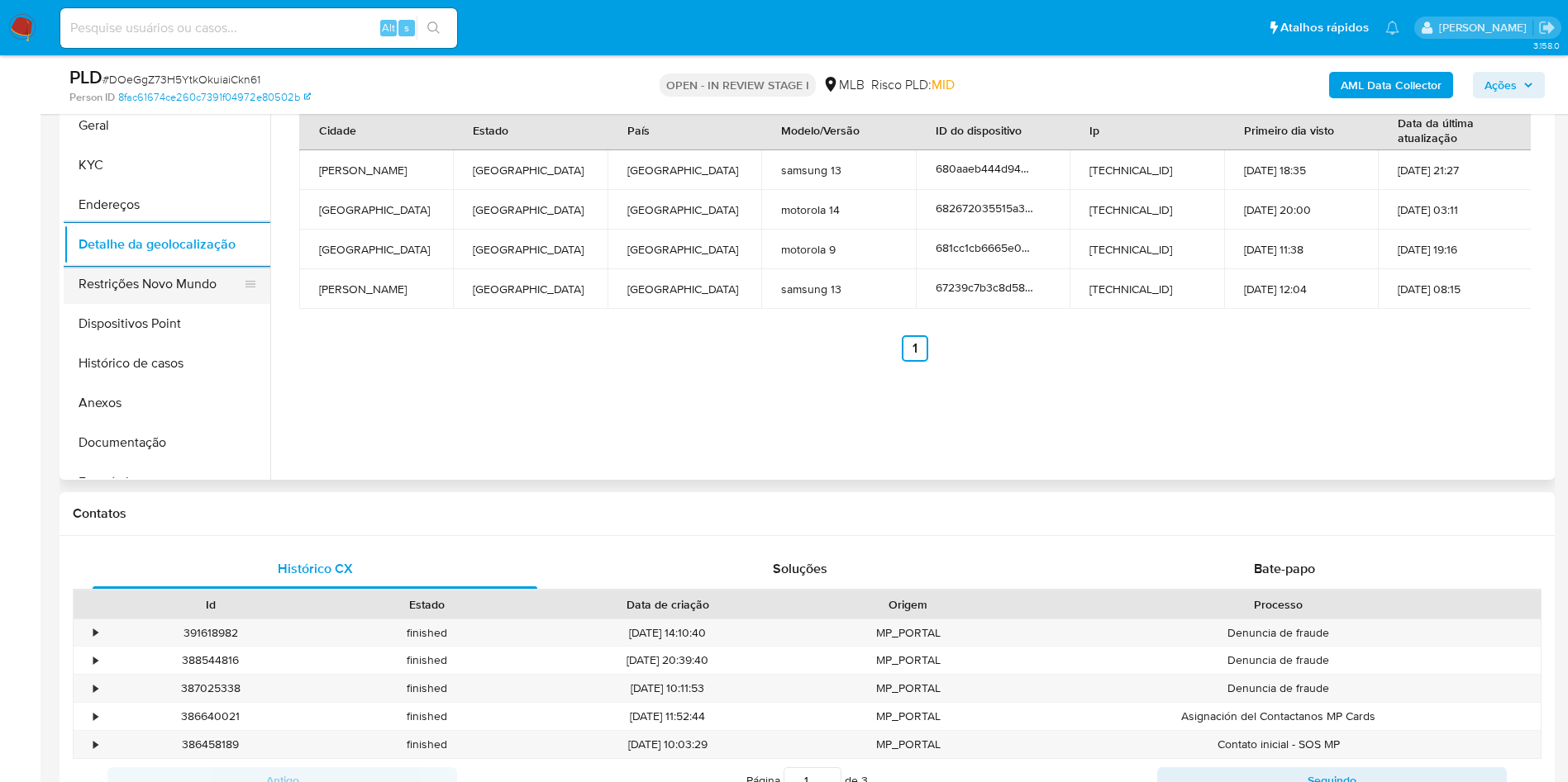
click at [138, 304] on button "Restrições Novo Mundo" at bounding box center [160, 284] width 193 height 39
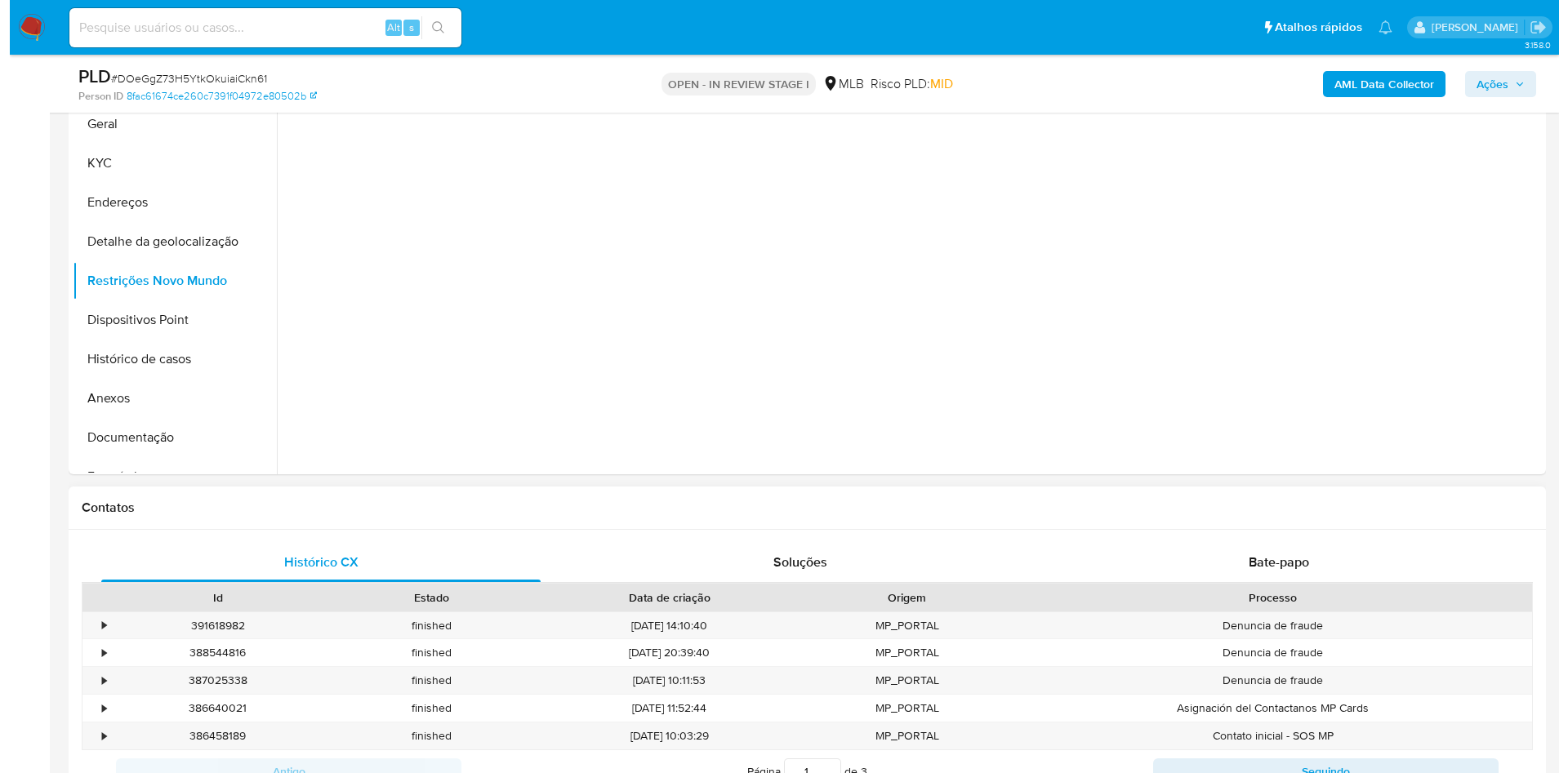
scroll to position [245, 0]
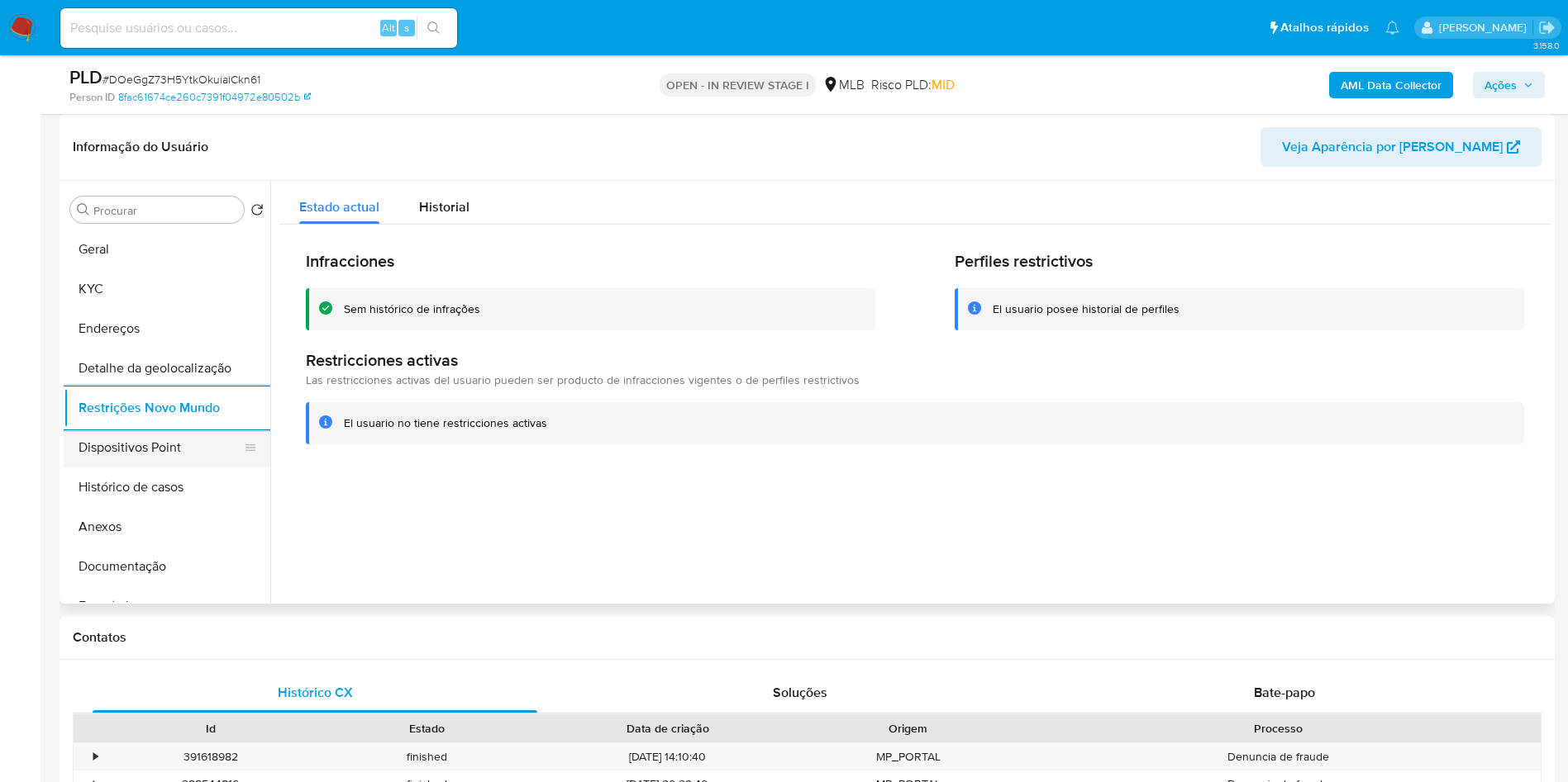
click at [202, 467] on button "Dispositivos Point" at bounding box center [160, 447] width 193 height 39
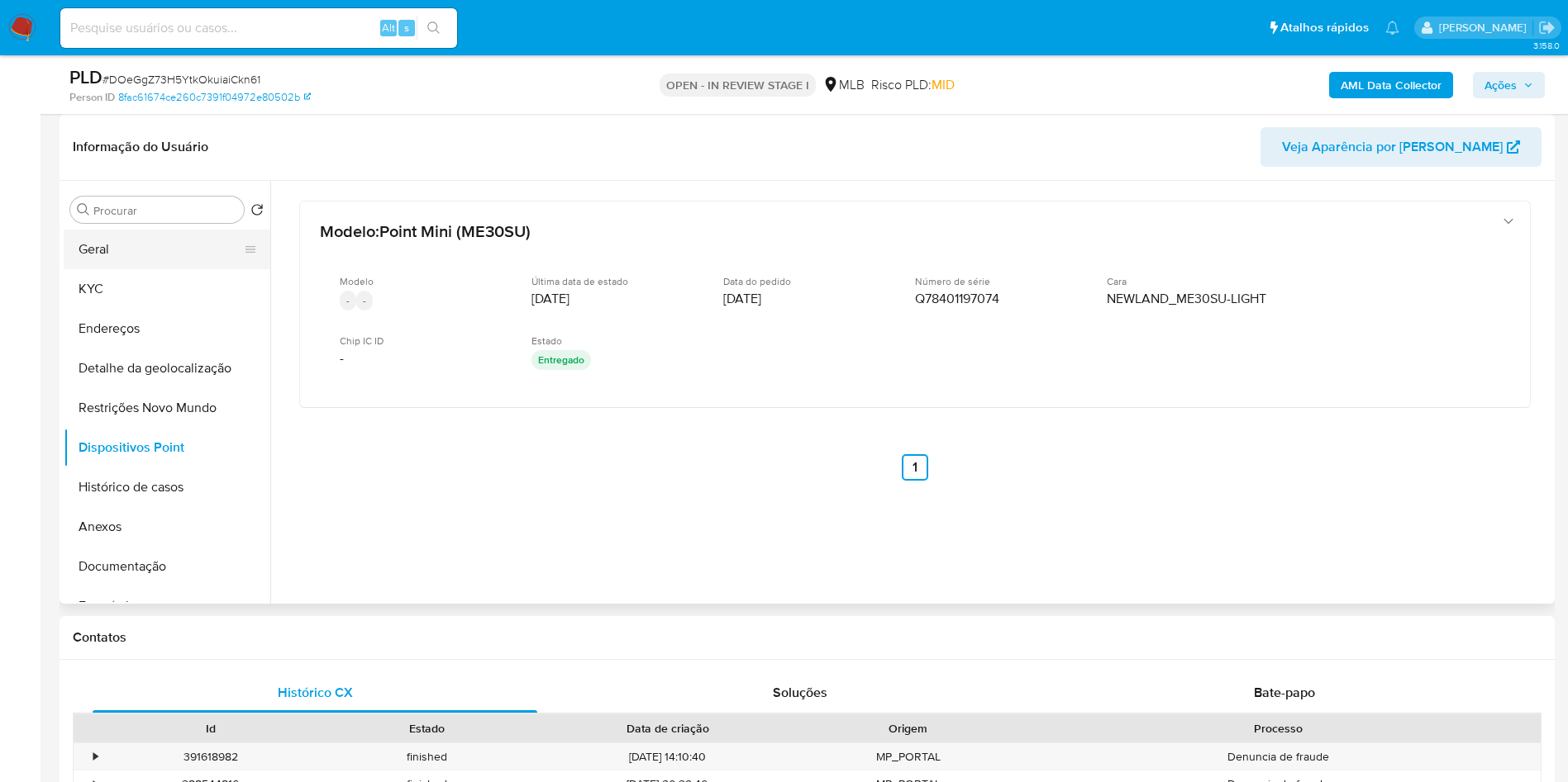
click at [177, 269] on button "Geral" at bounding box center [160, 249] width 193 height 39
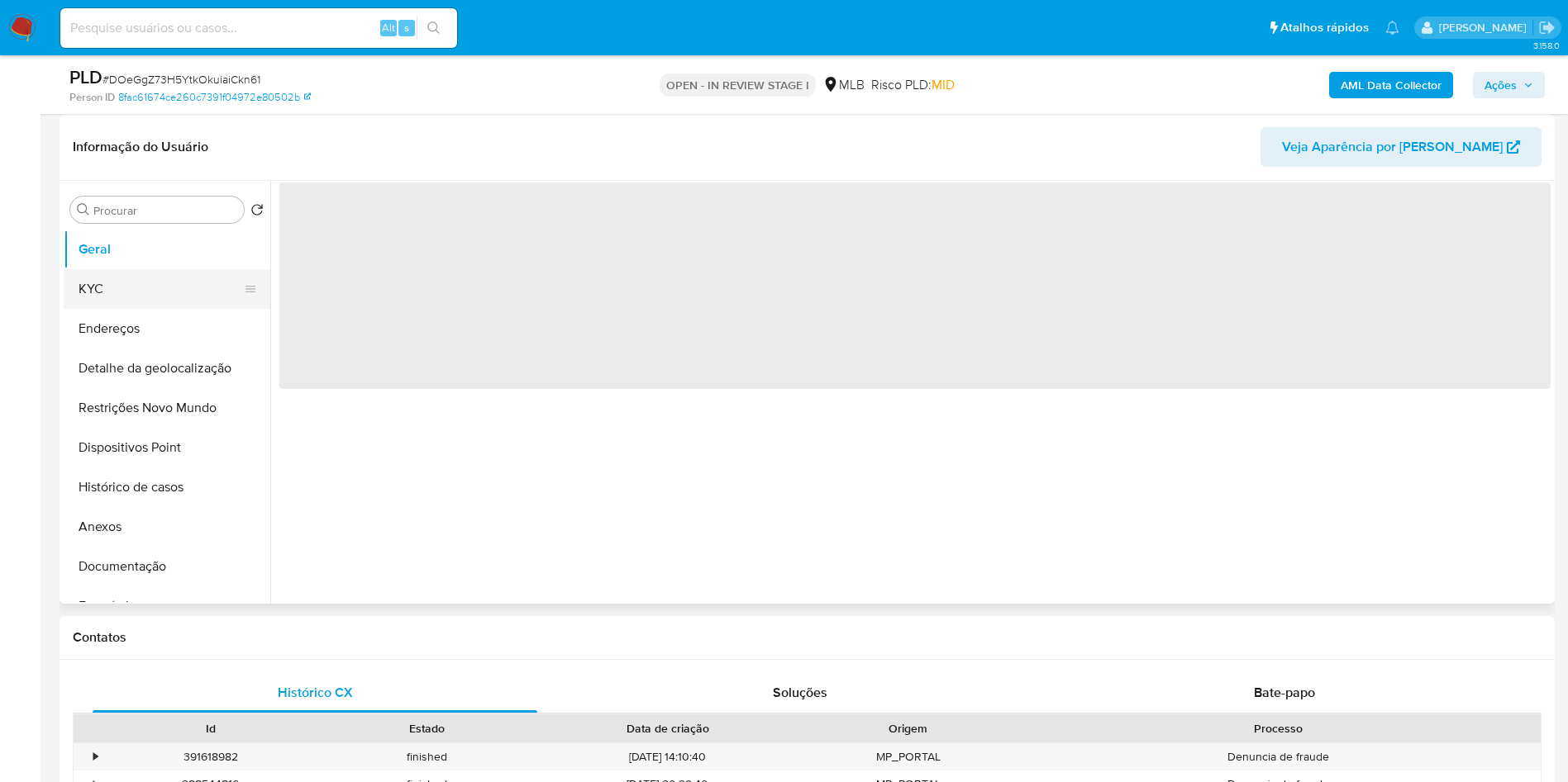
click at [162, 307] on button "KYC" at bounding box center [160, 289] width 193 height 39
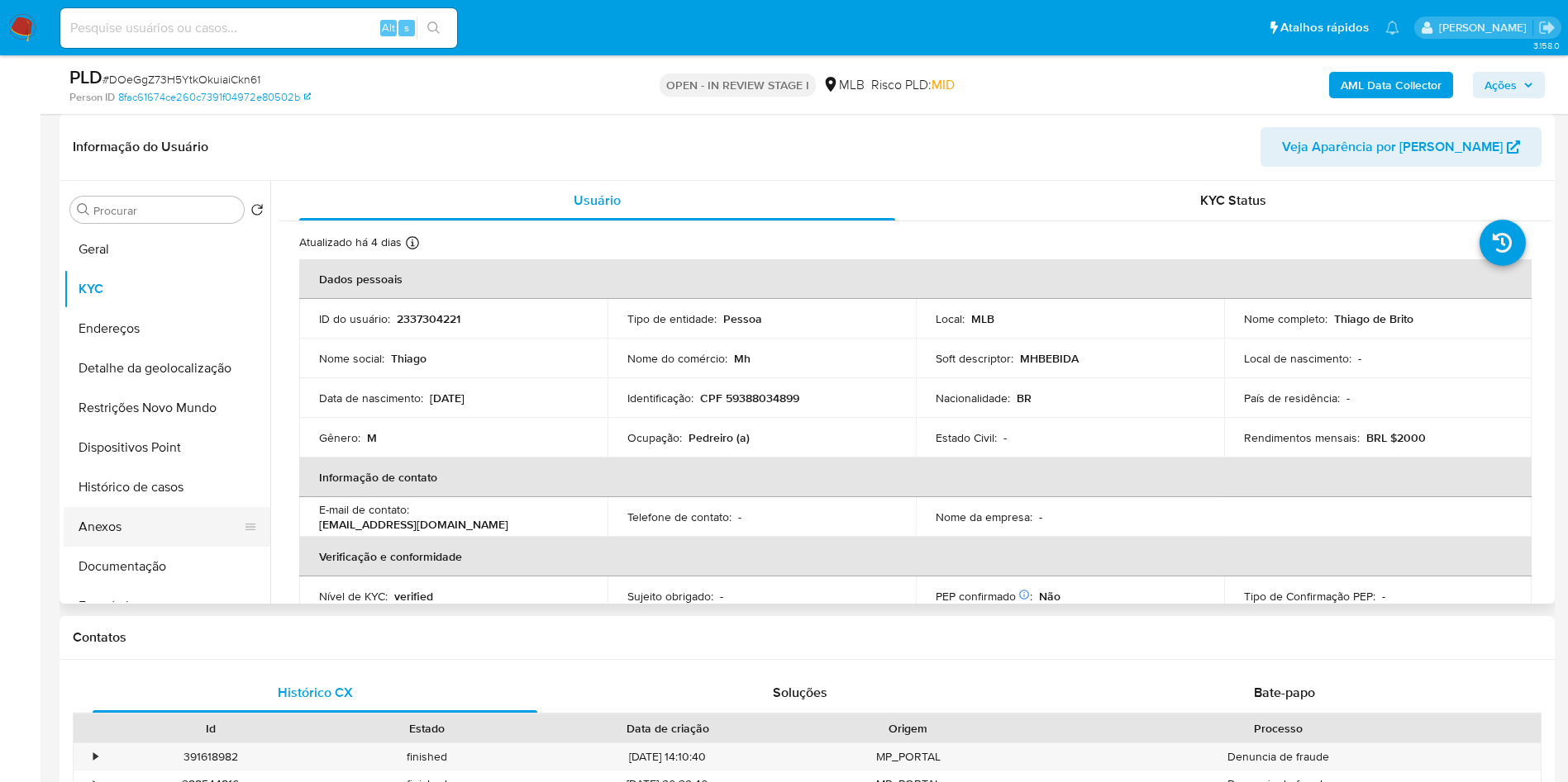
click at [154, 547] on button "Anexos" at bounding box center [160, 526] width 193 height 39
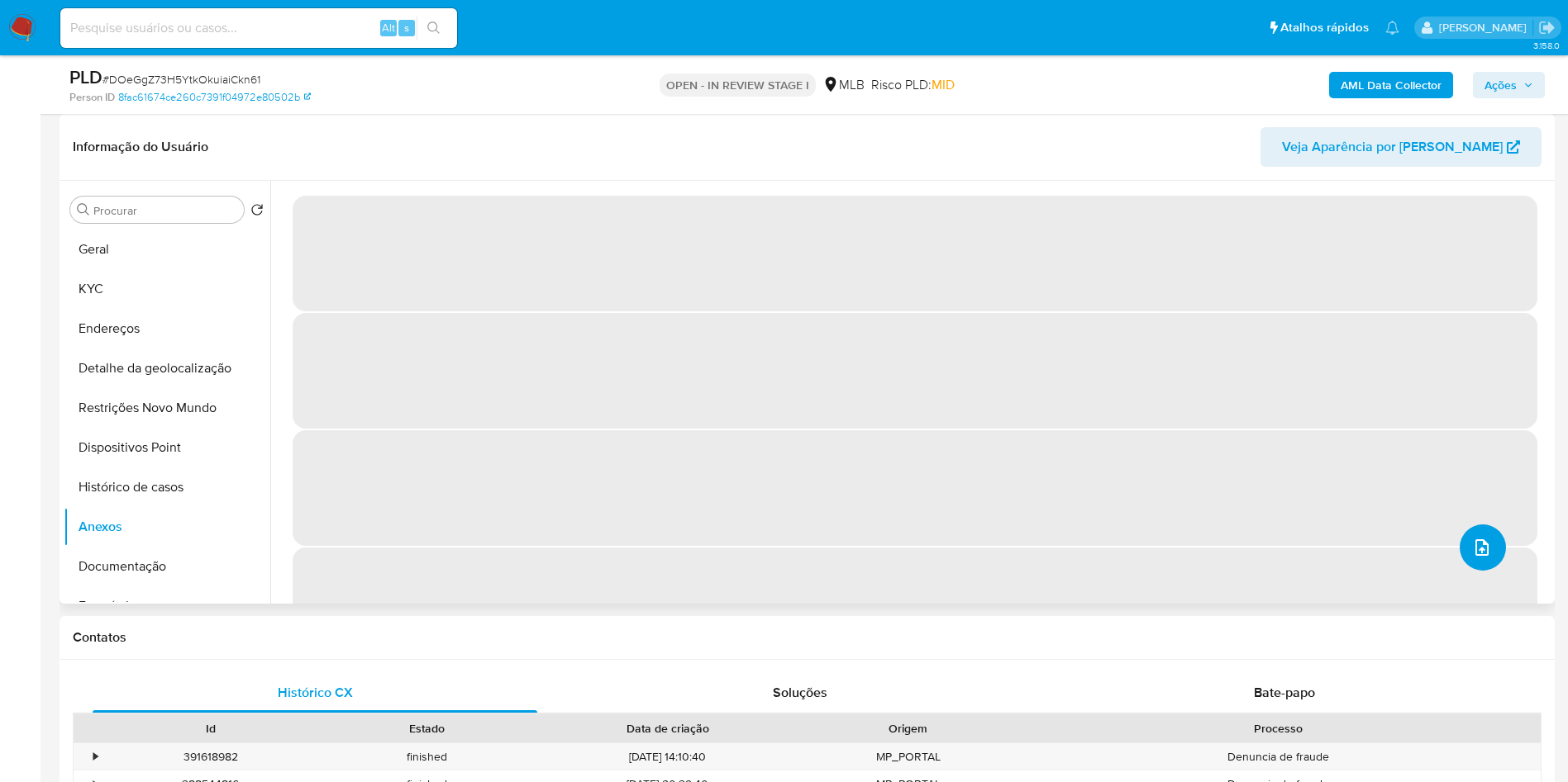
click at [1480, 571] on button "upload-file" at bounding box center [1482, 547] width 46 height 46
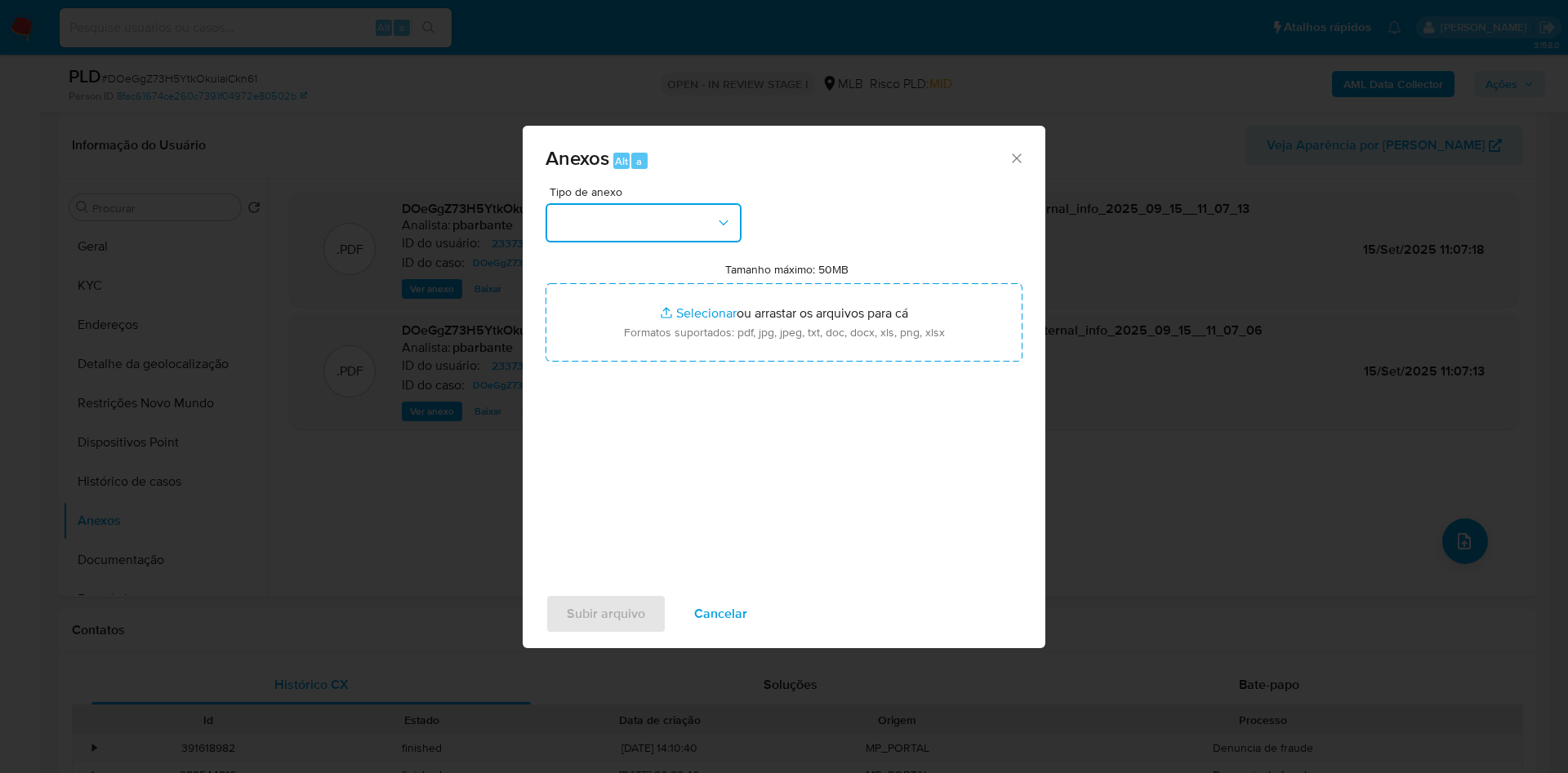
click at [600, 203] on button "button" at bounding box center [644, 222] width 196 height 39
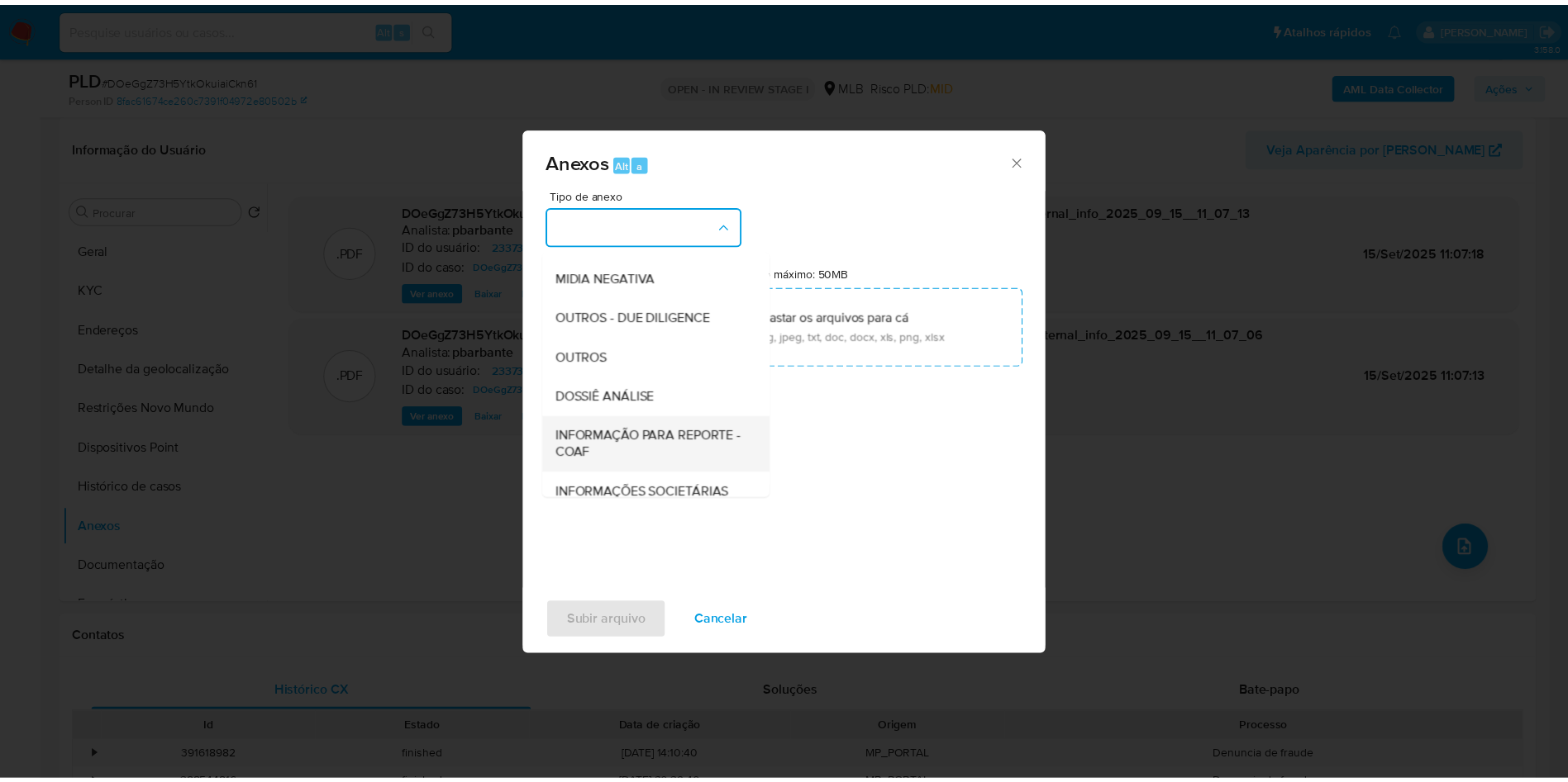
scroll to position [222, 0]
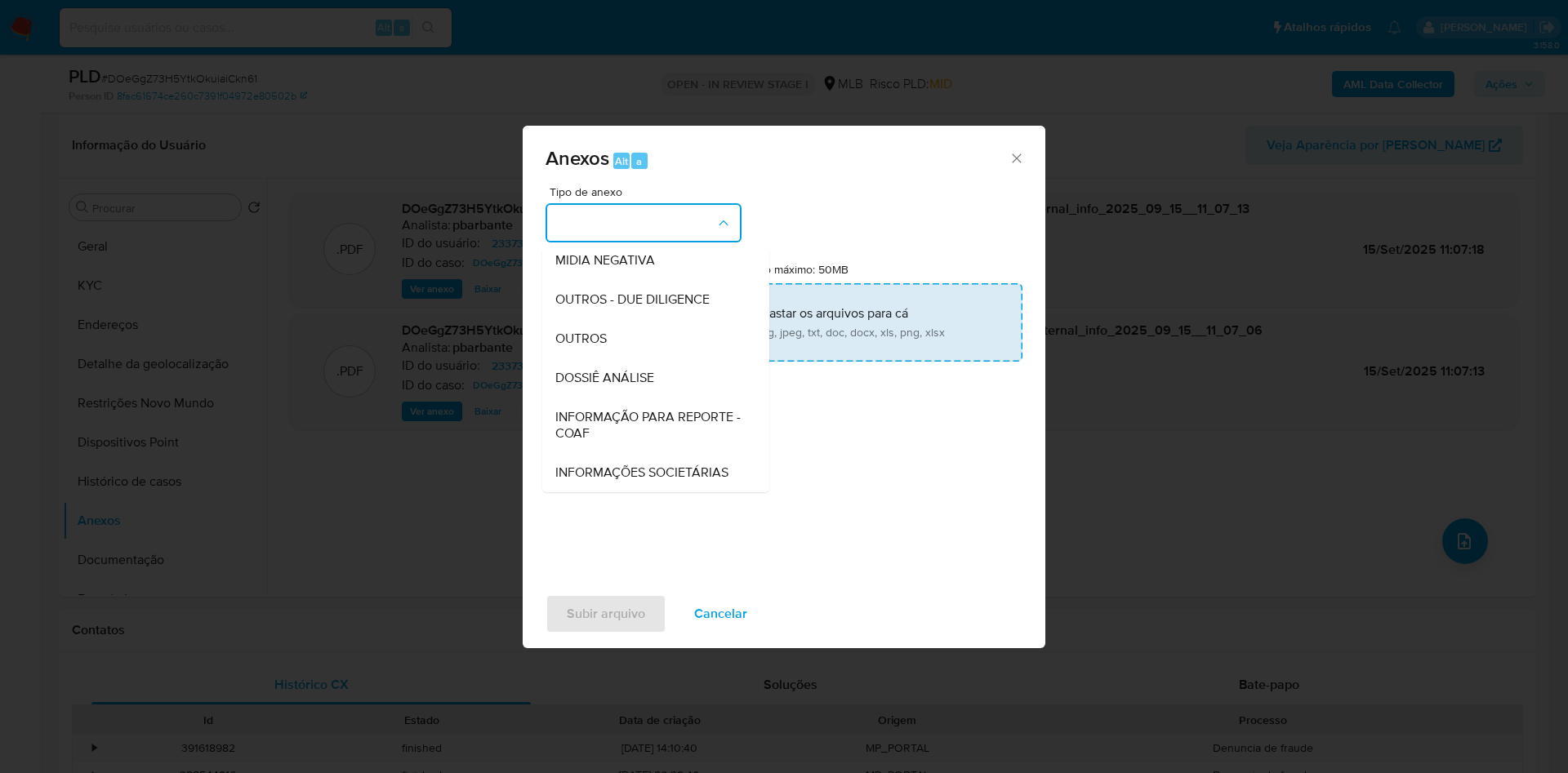
click at [597, 409] on span "INFORMAÇÃO PARA REPORTE - COAF" at bounding box center [650, 425] width 191 height 32
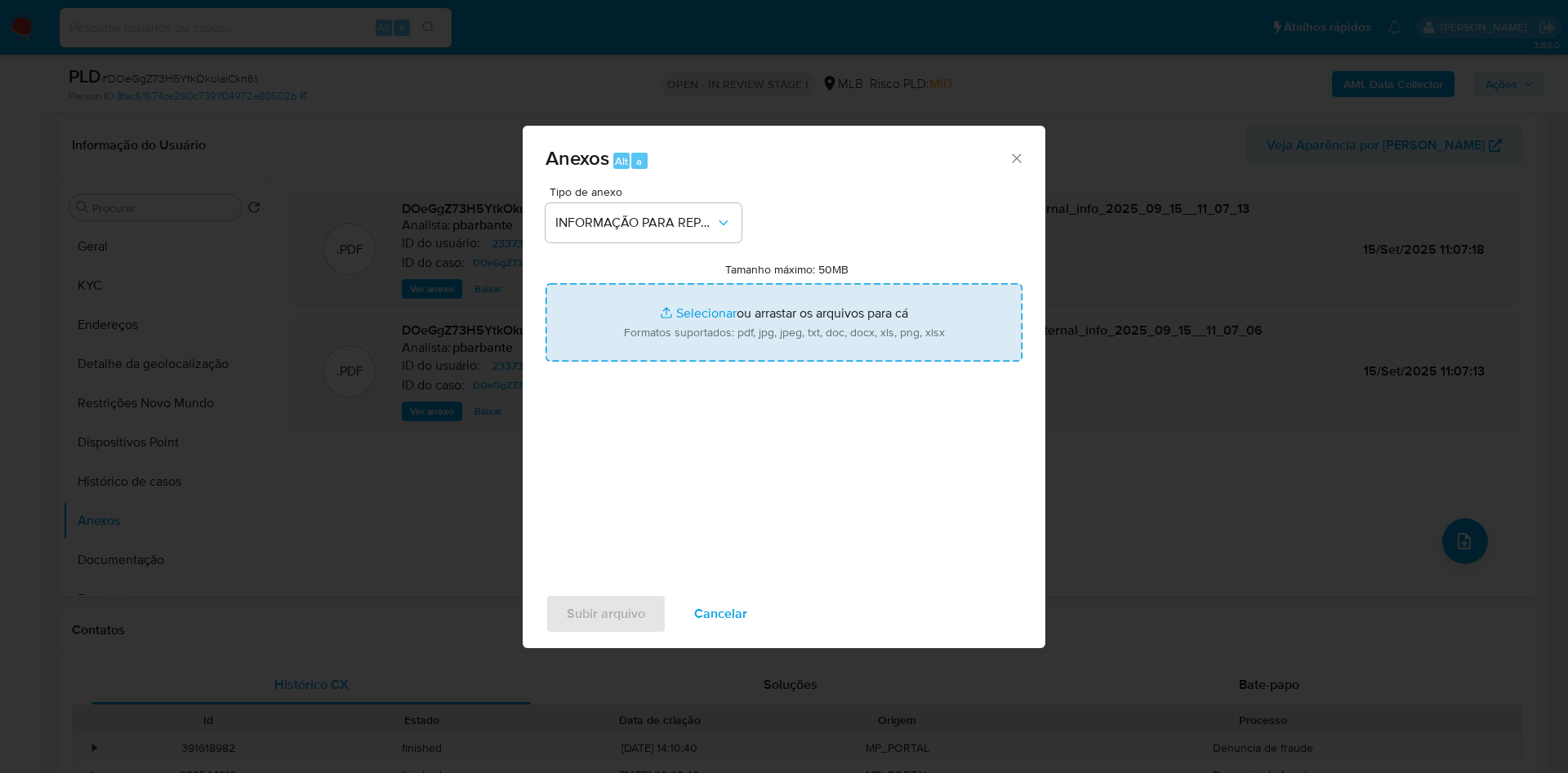
type input "C:\fakepath\Mulan 2337304221_2025_09_15_07_28_02.xlsx"
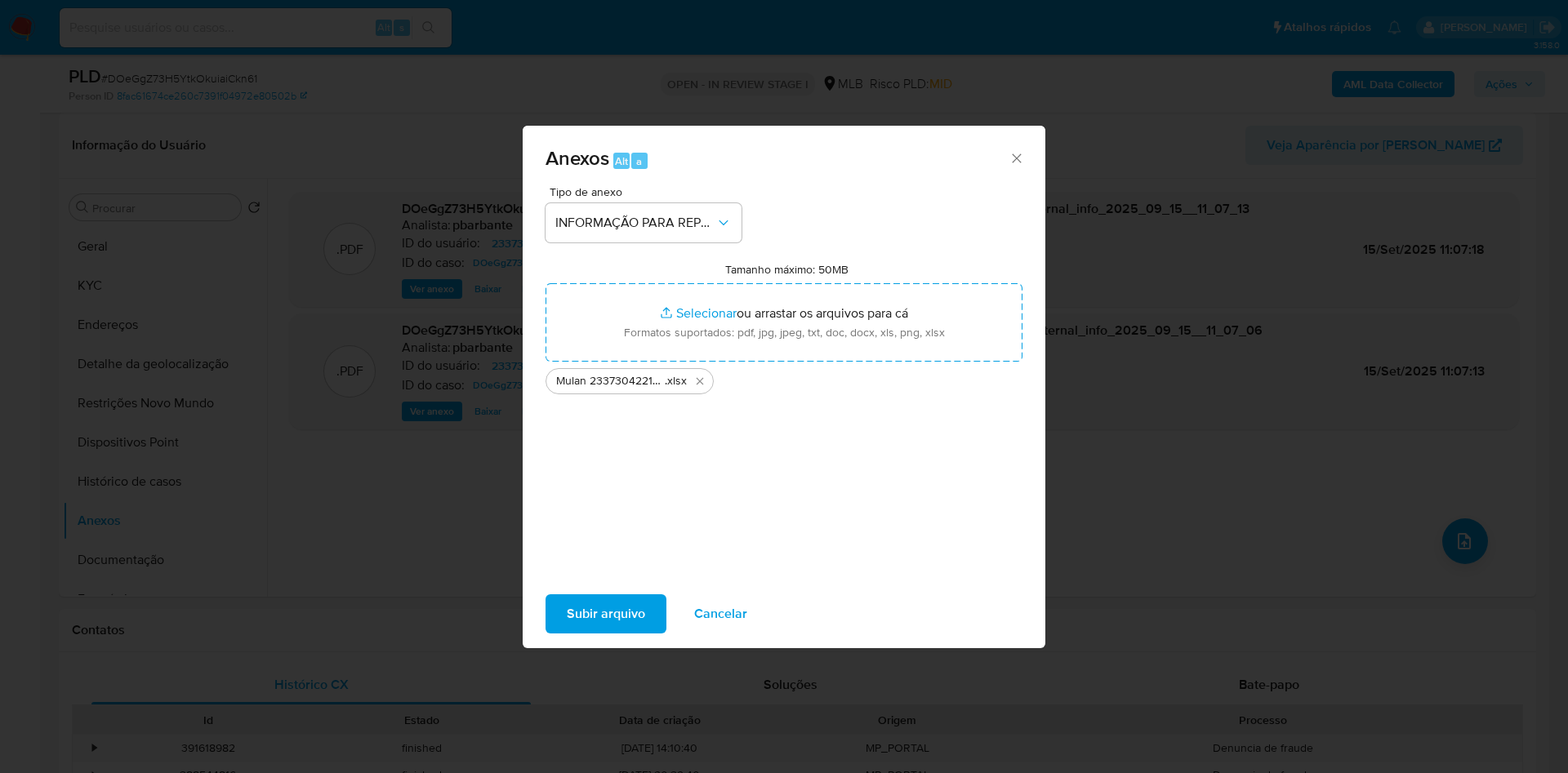
click at [585, 618] on span "Subir arquivo" at bounding box center [606, 614] width 79 height 36
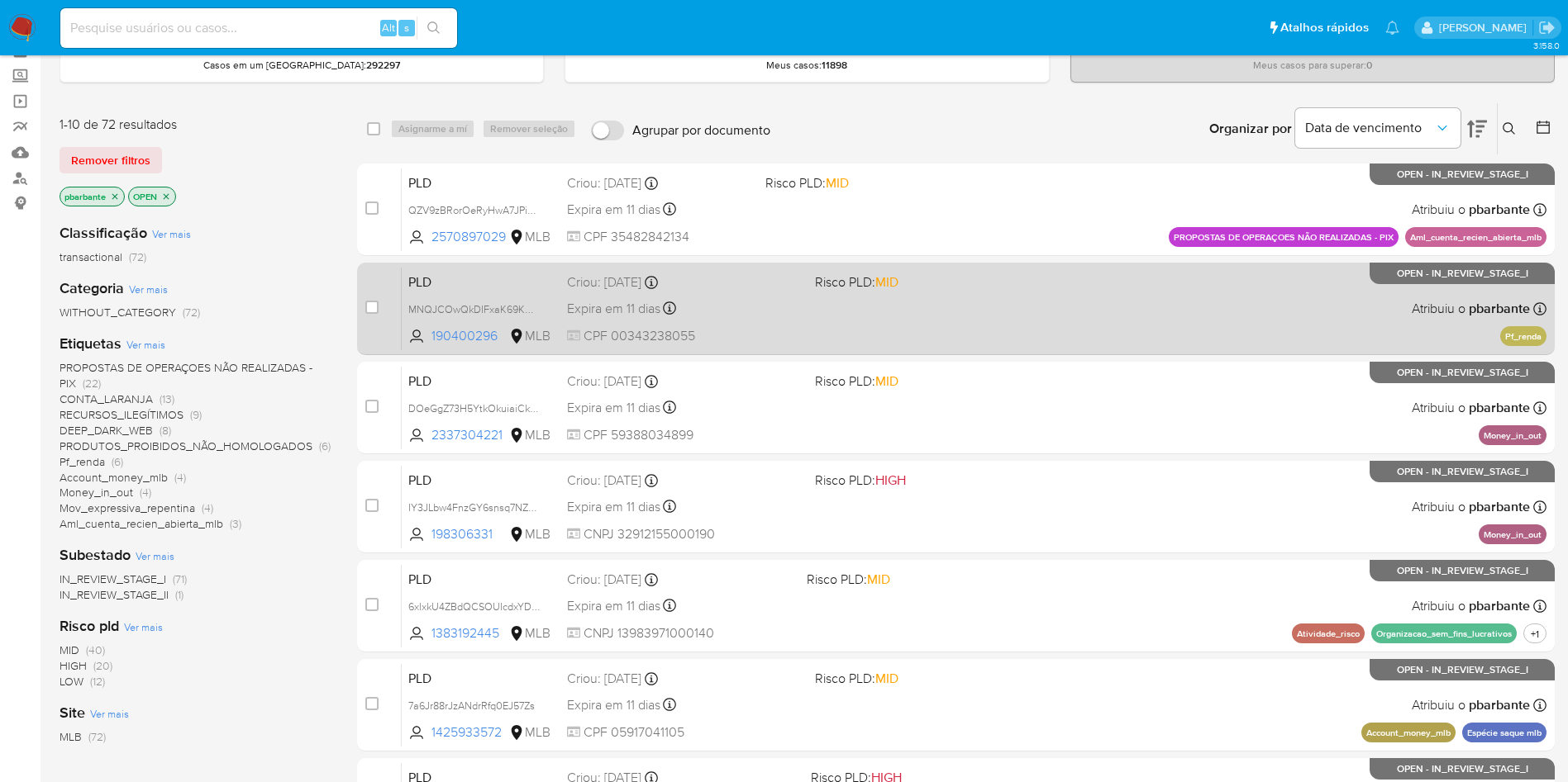
scroll to position [124, 0]
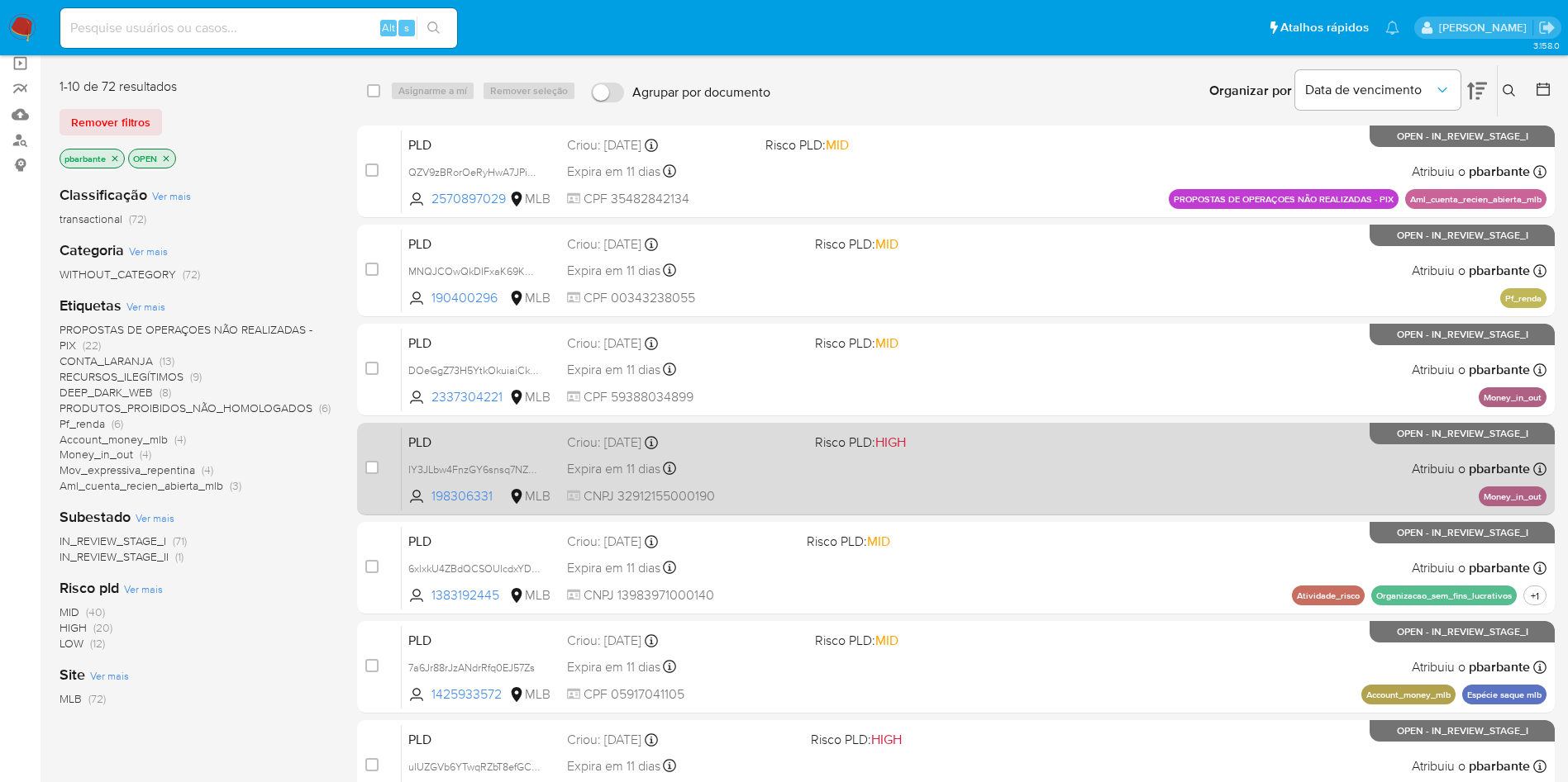
click at [802, 480] on div "Expira em 11 dias Expira em 26/09/2025 00:09:22" at bounding box center [684, 468] width 235 height 23
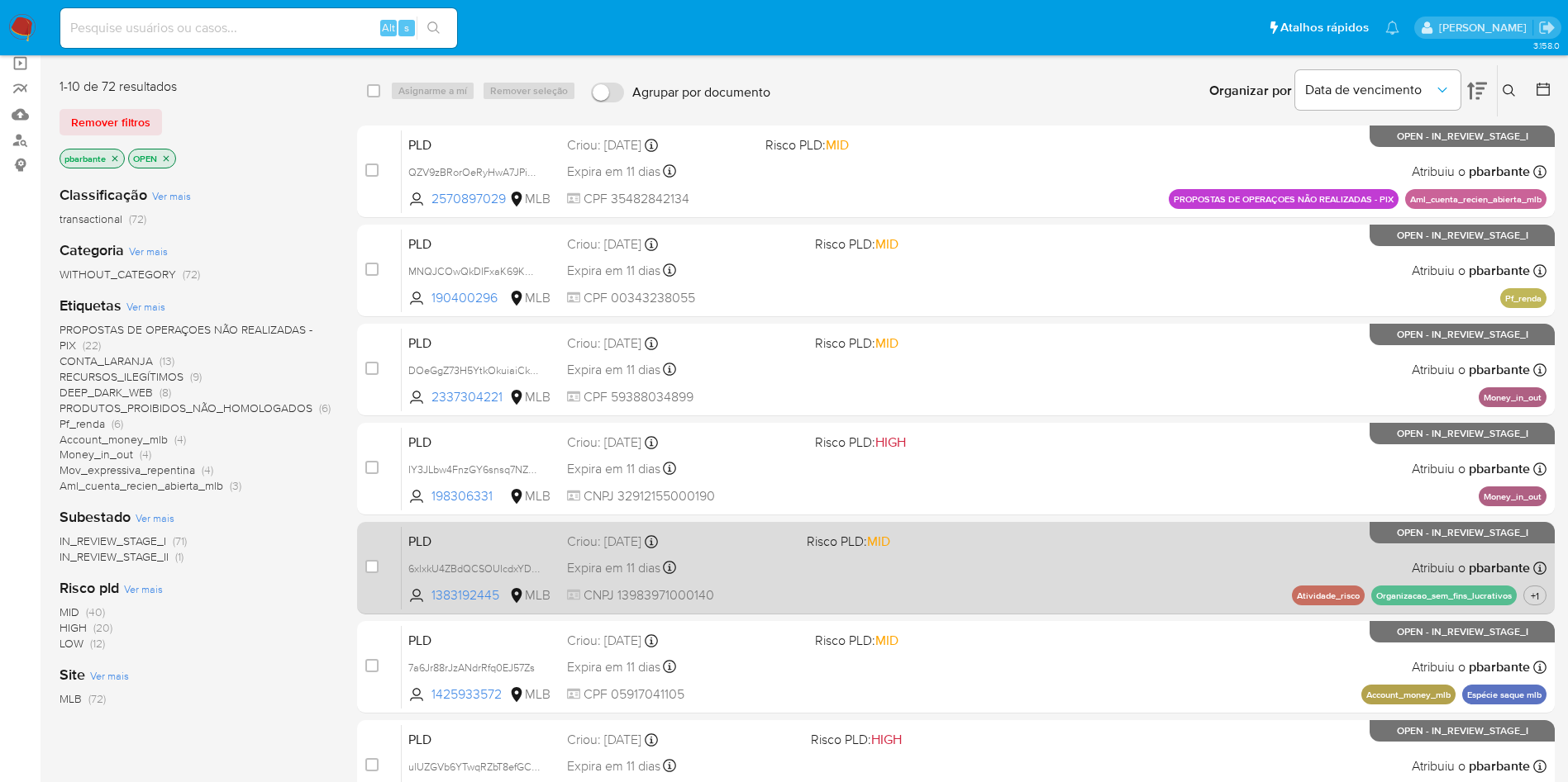
click at [824, 610] on div "PLD 6xlxkU4ZBdQCSOUIcdxYDN8a 1383192445 MLB Risco PLD: MID Criou: 12/08/2025 Cr…" at bounding box center [974, 567] width 1145 height 83
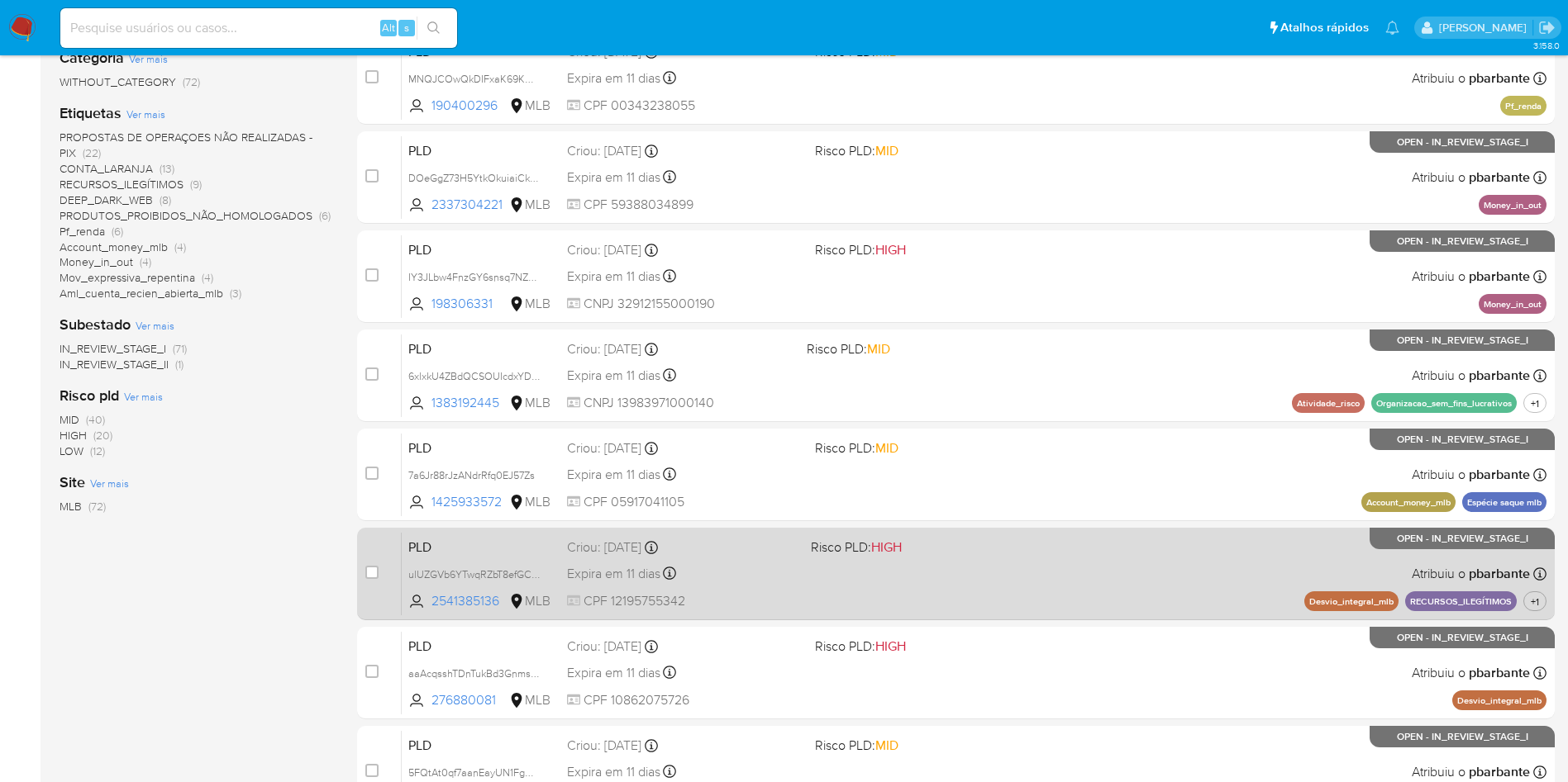
scroll to position [372, 0]
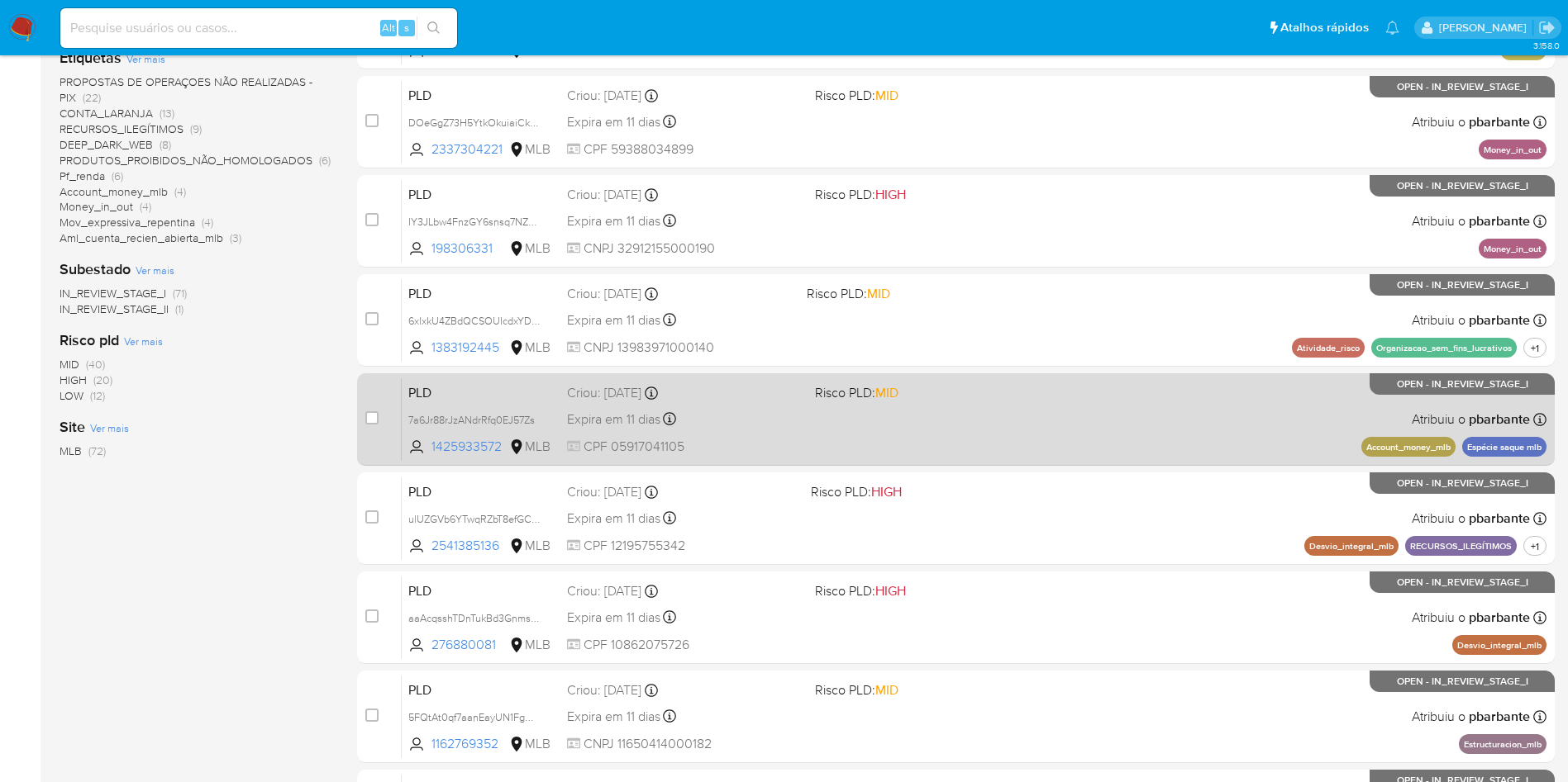
click at [872, 461] on div "PLD 7a6Jr88rJzANdrRfq0EJ57Zs 1425933572 MLB Risco PLD: MID Criou: 12/08/2025 Cr…" at bounding box center [974, 419] width 1145 height 83
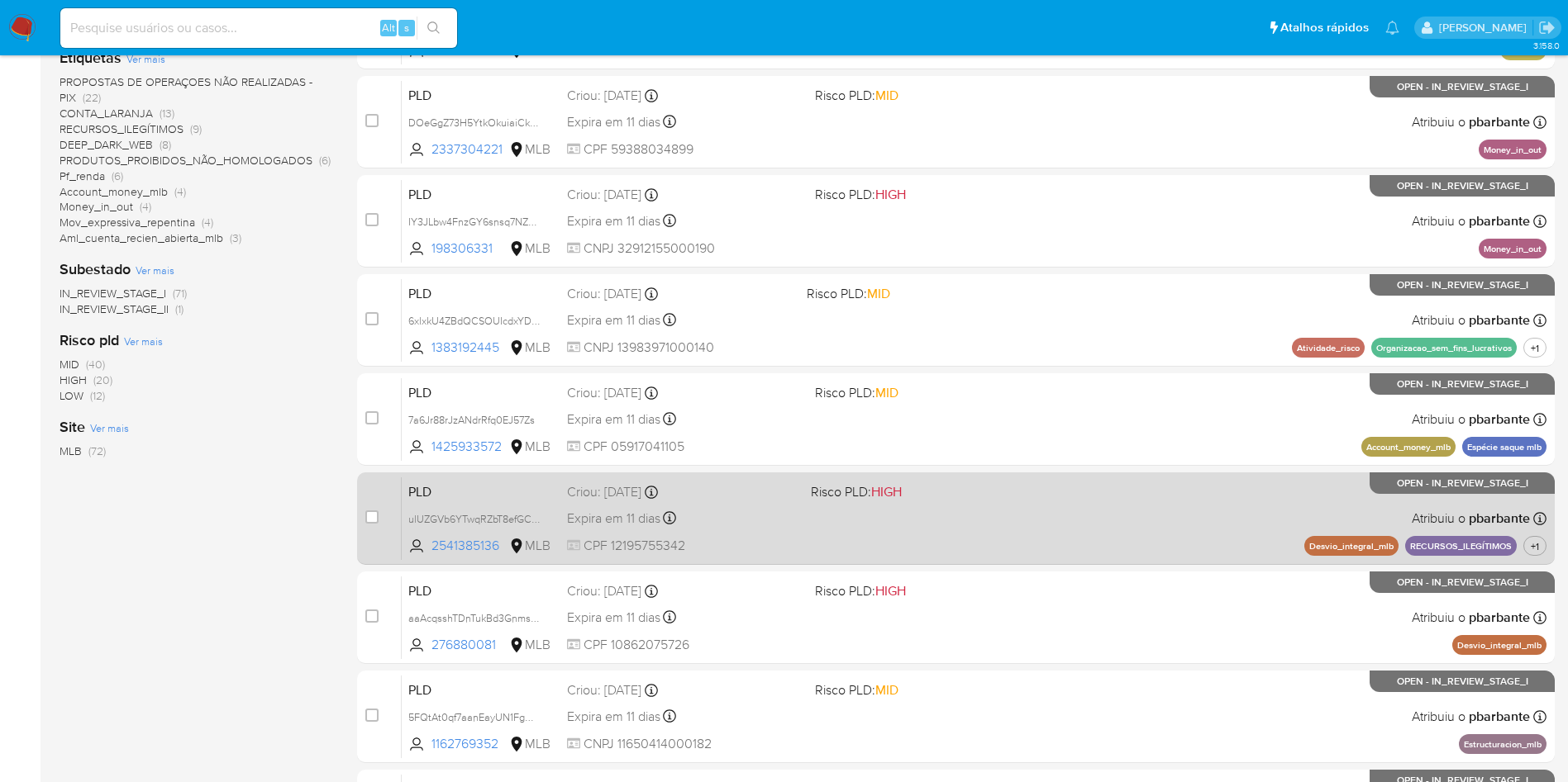
click at [870, 560] on div "PLD ulUZGVb6YTwqRZbT8efGCqQb 2541385136 MLB Risco PLD: HIGH Criou: 12/08/2025 C…" at bounding box center [974, 518] width 1145 height 83
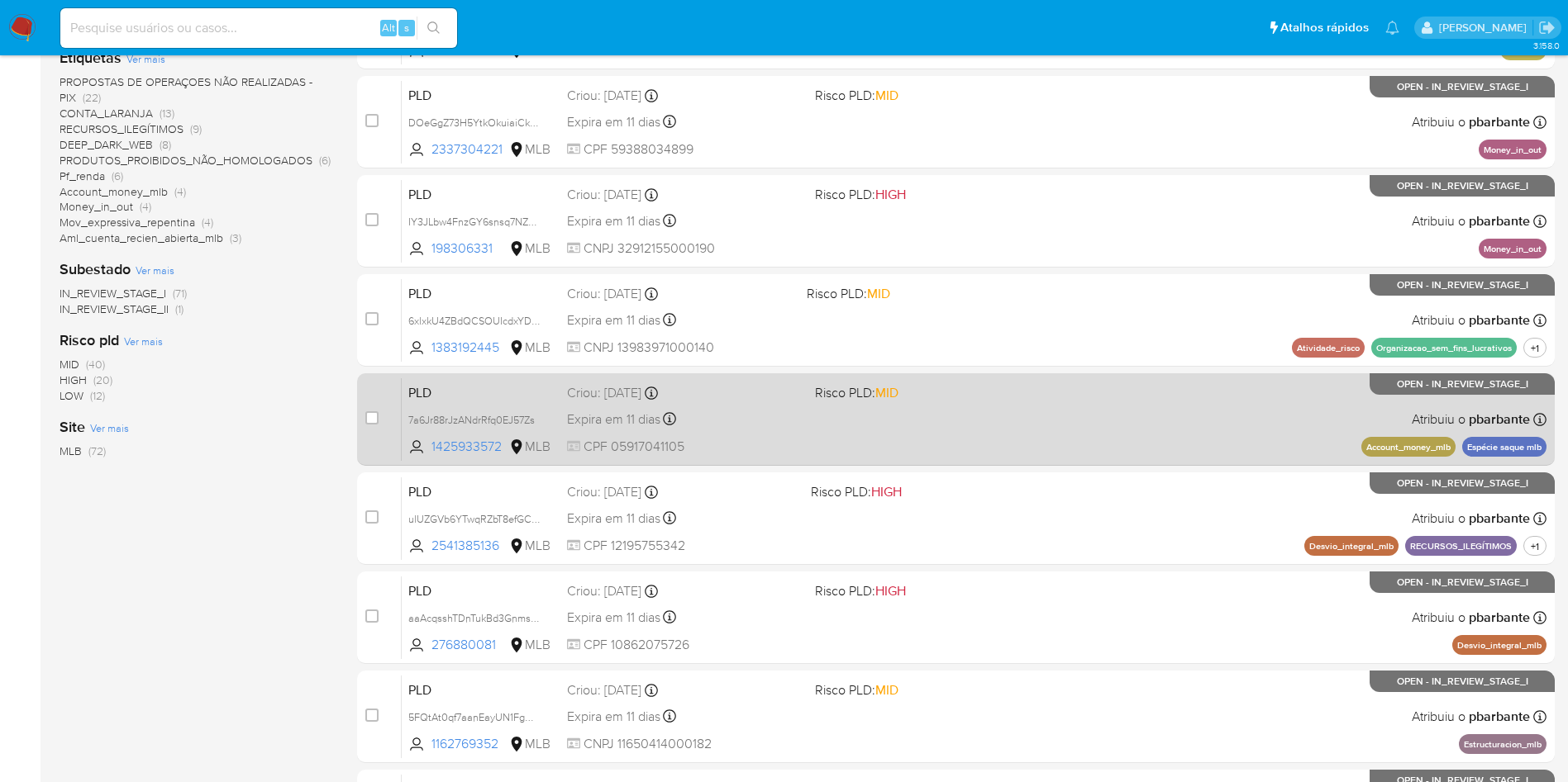
scroll to position [619, 0]
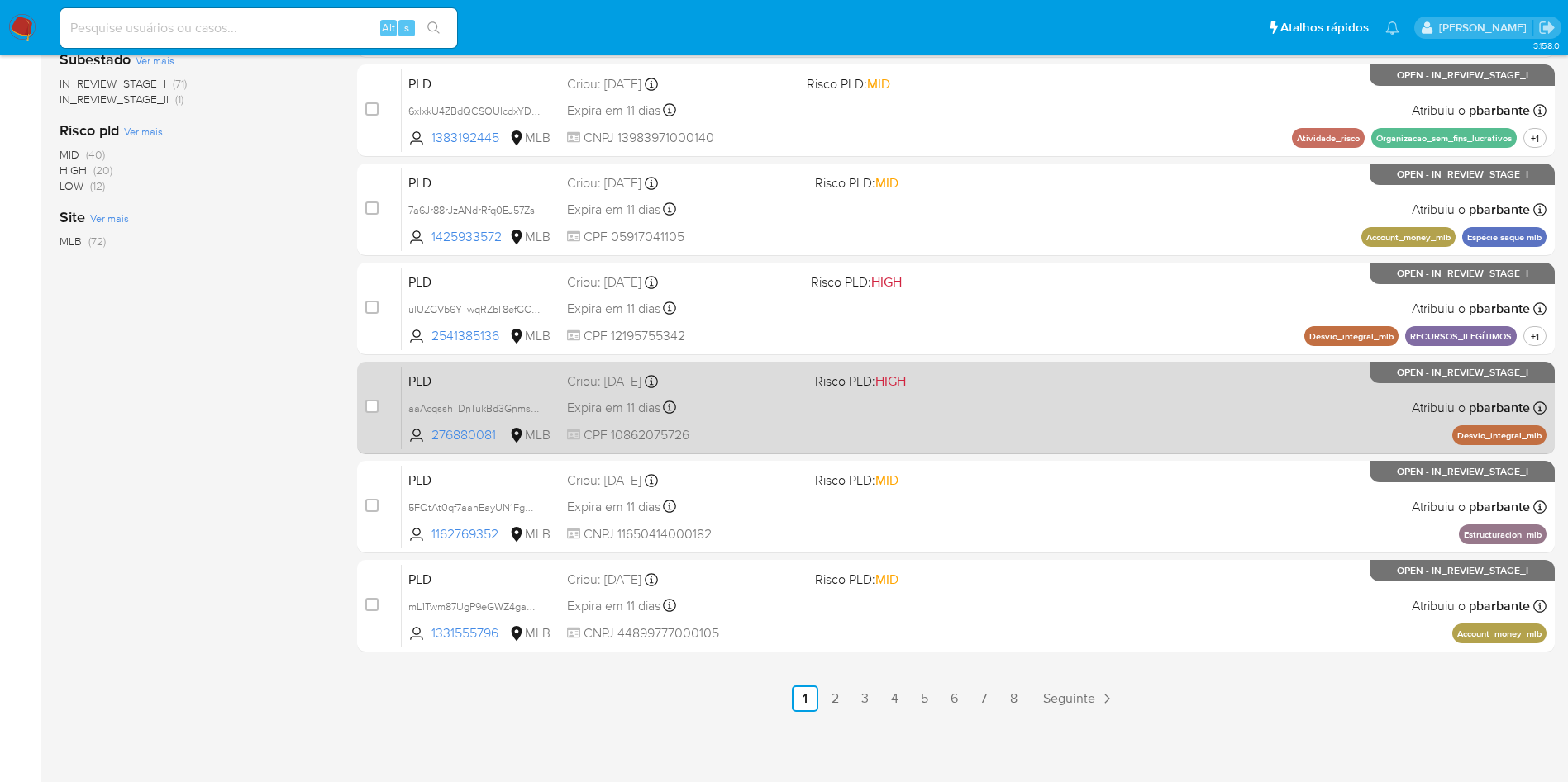
click at [912, 450] on div "PLD aaAcqsshTDnTukBd3GnmsyIC 276880081 MLB Risco PLD: HIGH Criou: 12/08/2025 Cr…" at bounding box center [974, 407] width 1145 height 83
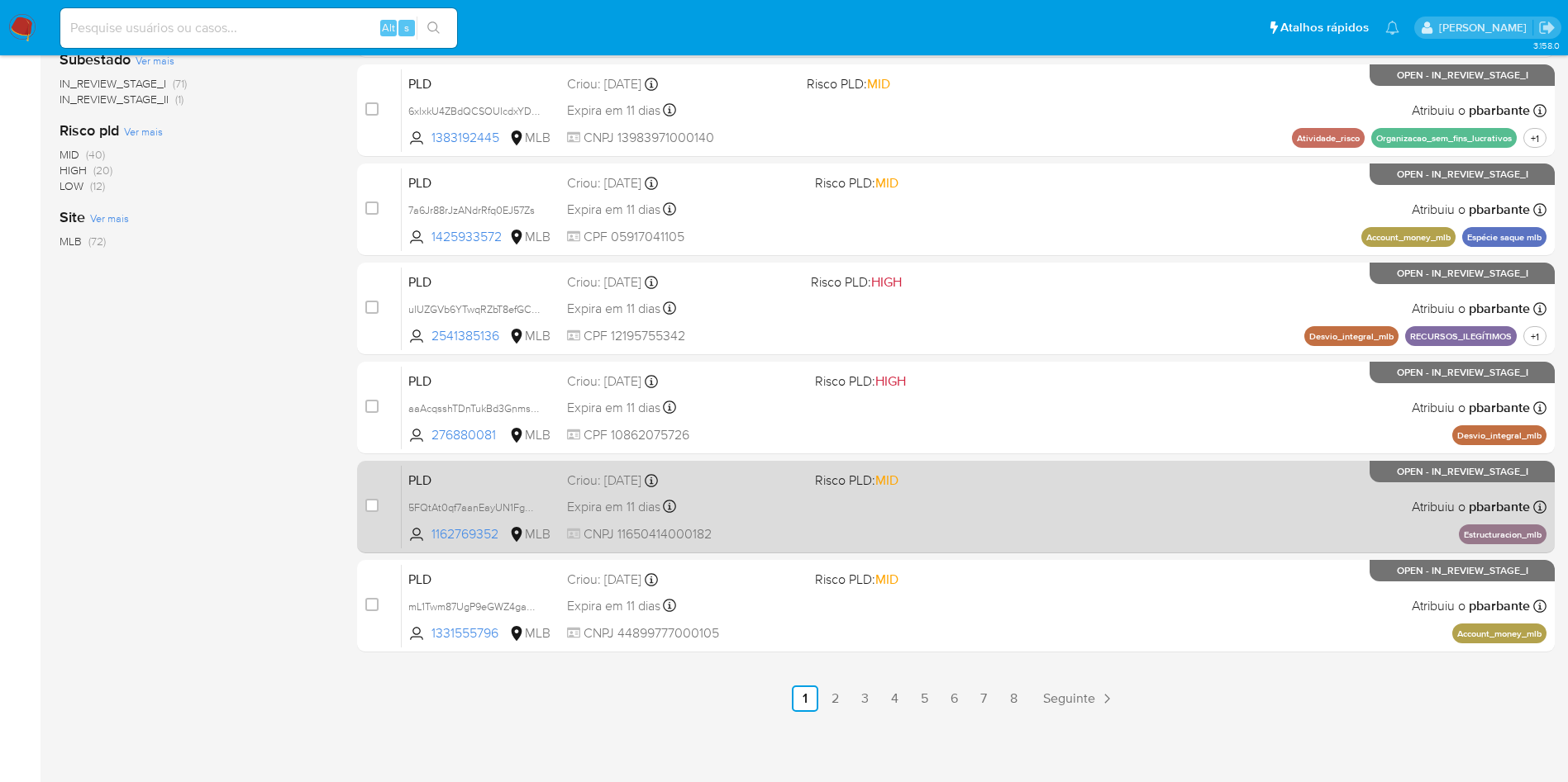
click at [898, 489] on span "Risco PLD: MID" at bounding box center [856, 480] width 83 height 18
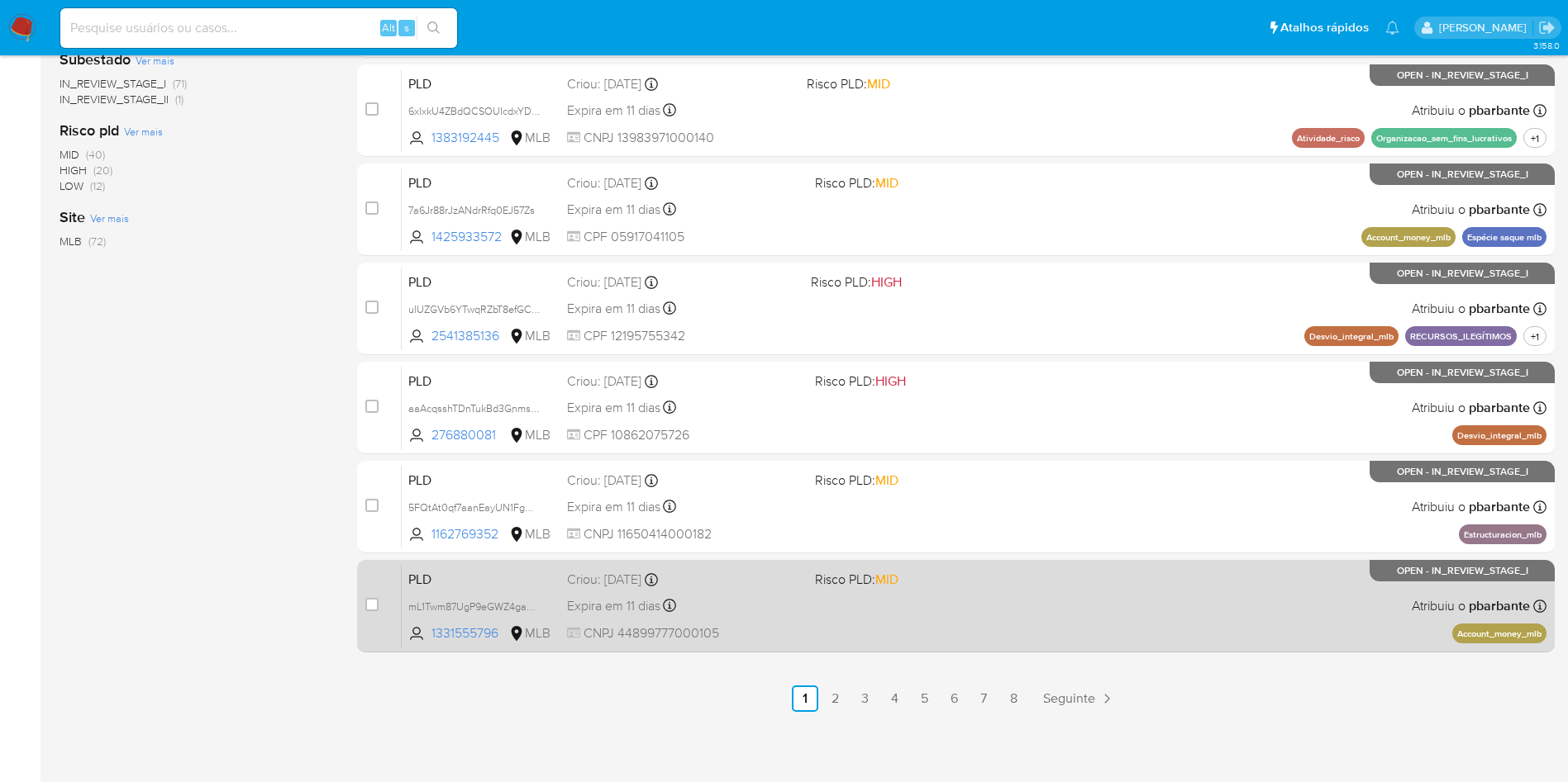
click at [934, 648] on div "PLD mL1Twm87UgP9eGWZ4gaqs5KG 1331555796 MLB Risco PLD: MID Criou: 12/08/2025 Cr…" at bounding box center [974, 605] width 1145 height 83
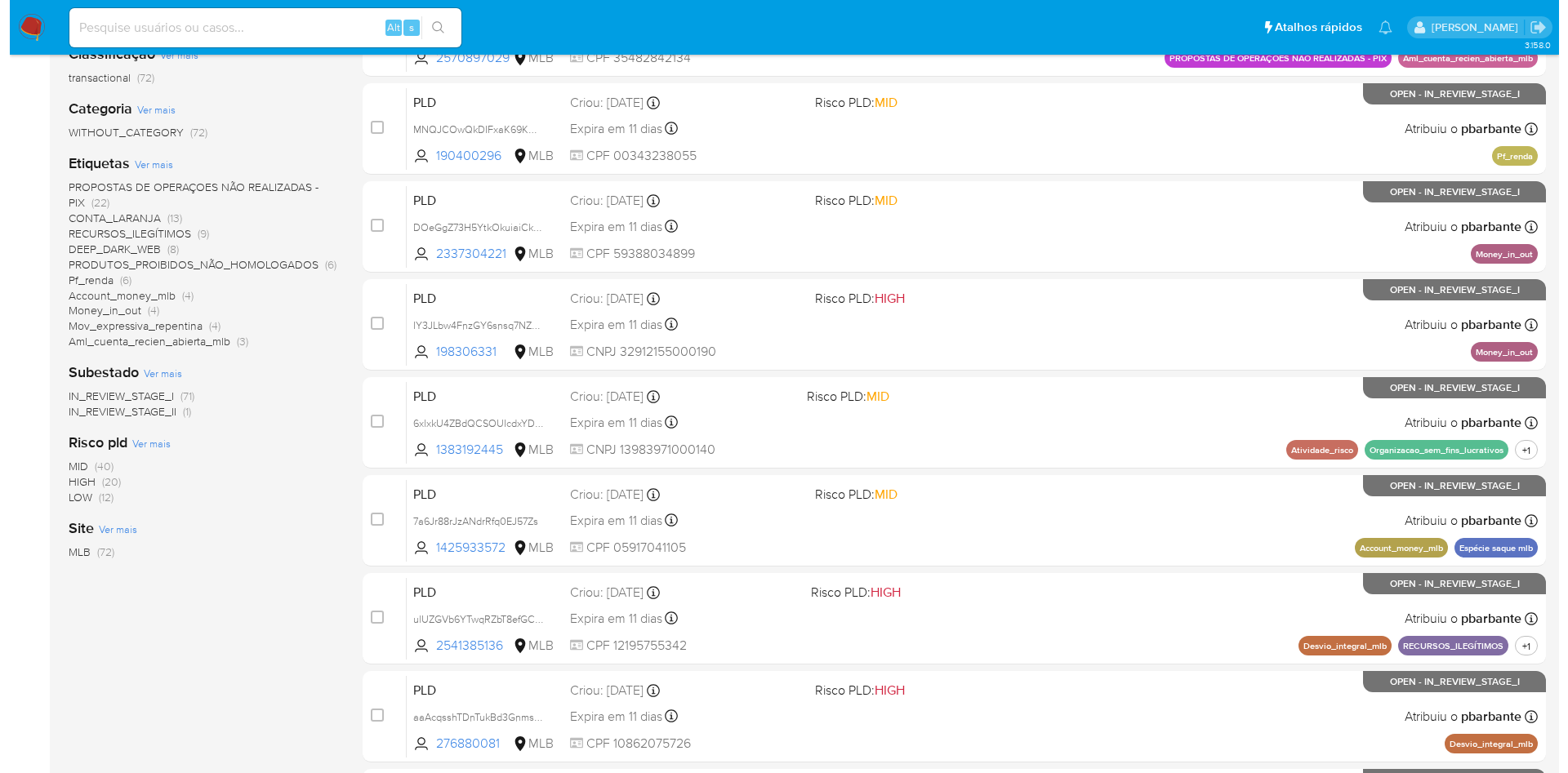
scroll to position [0, 0]
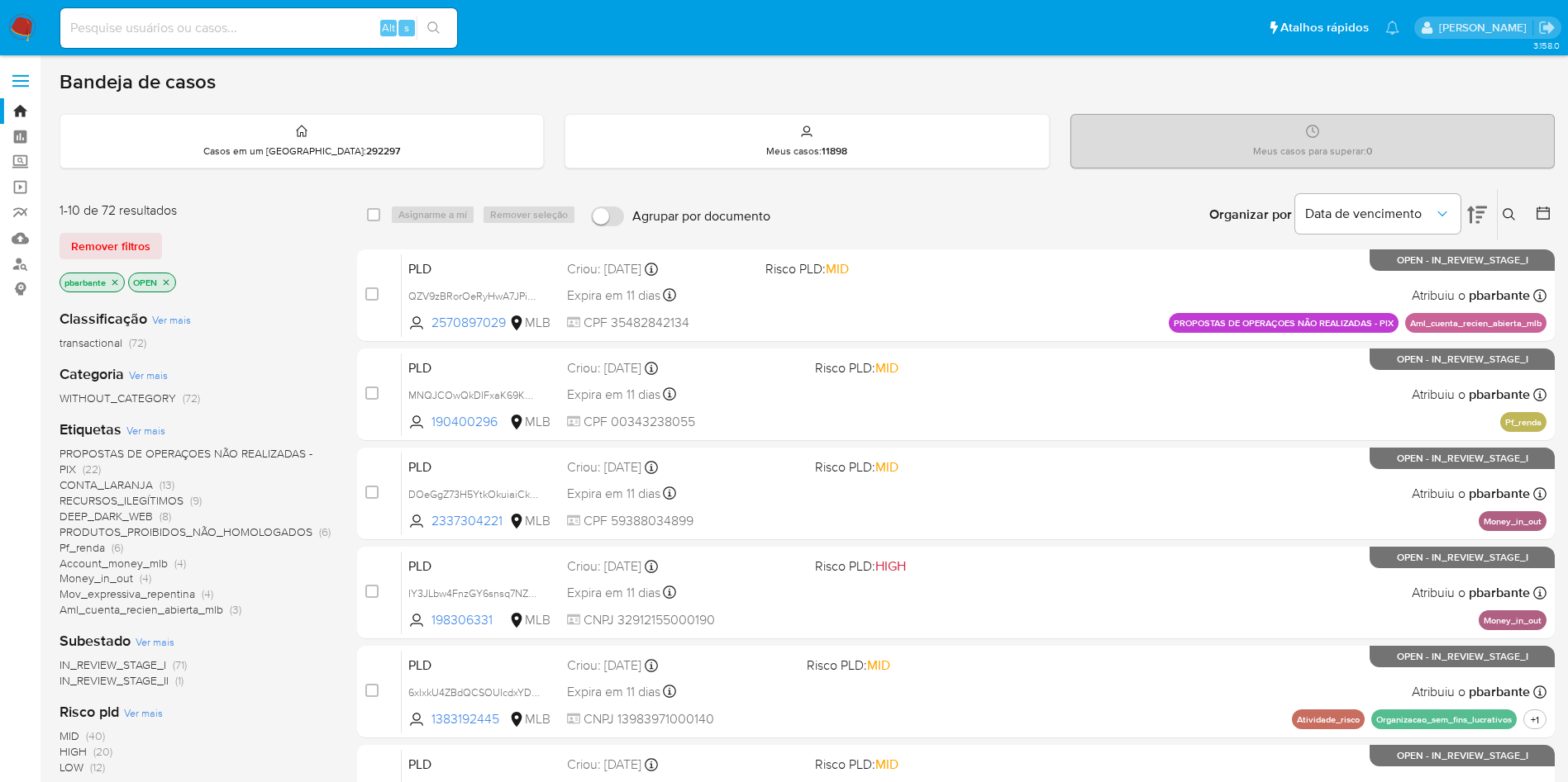
click at [171, 288] on icon "close-filter" at bounding box center [166, 283] width 10 height 10
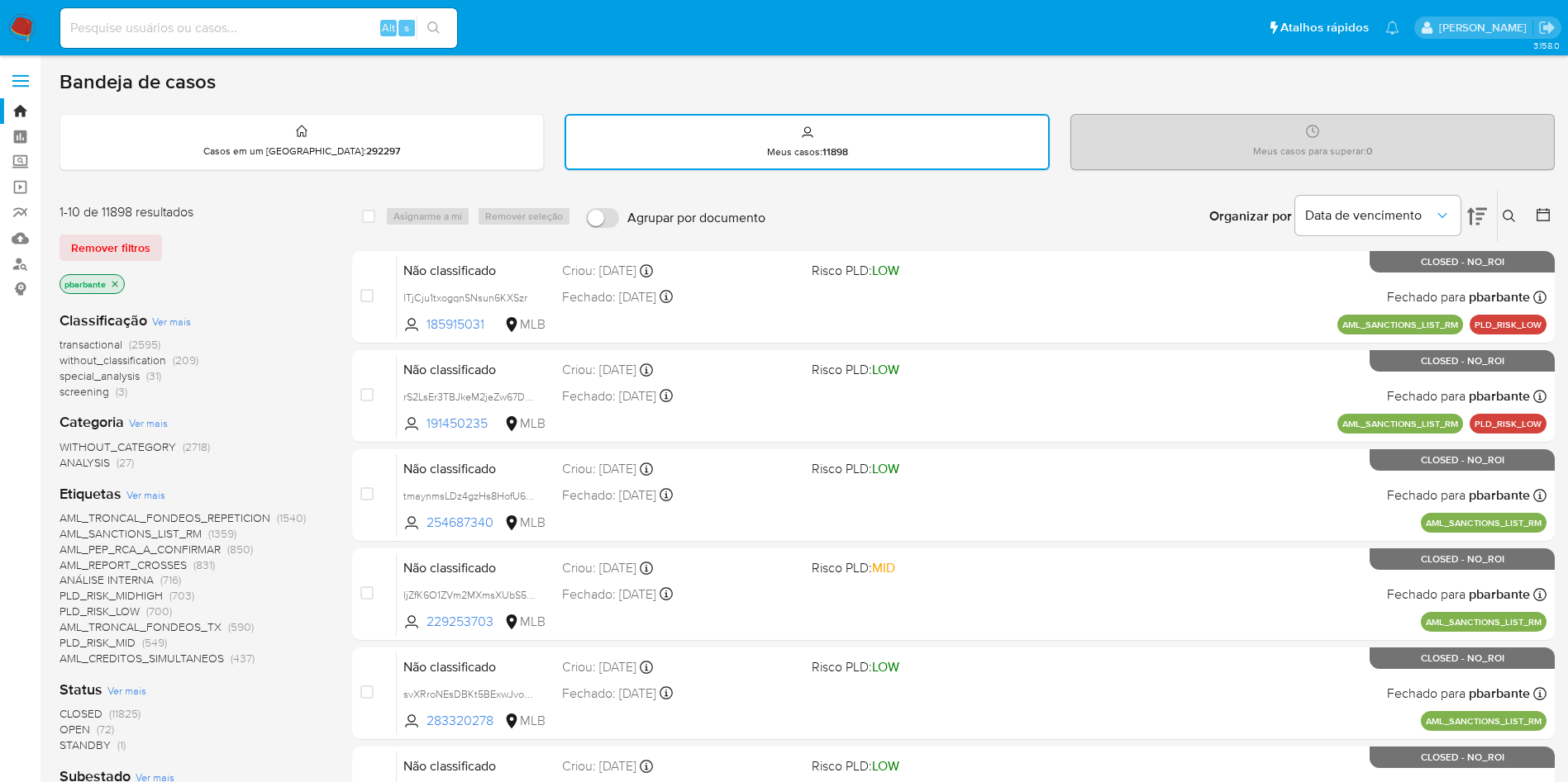
click at [117, 294] on p "pbarbante" at bounding box center [92, 284] width 64 height 18
click at [1507, 223] on icon at bounding box center [1509, 216] width 13 height 13
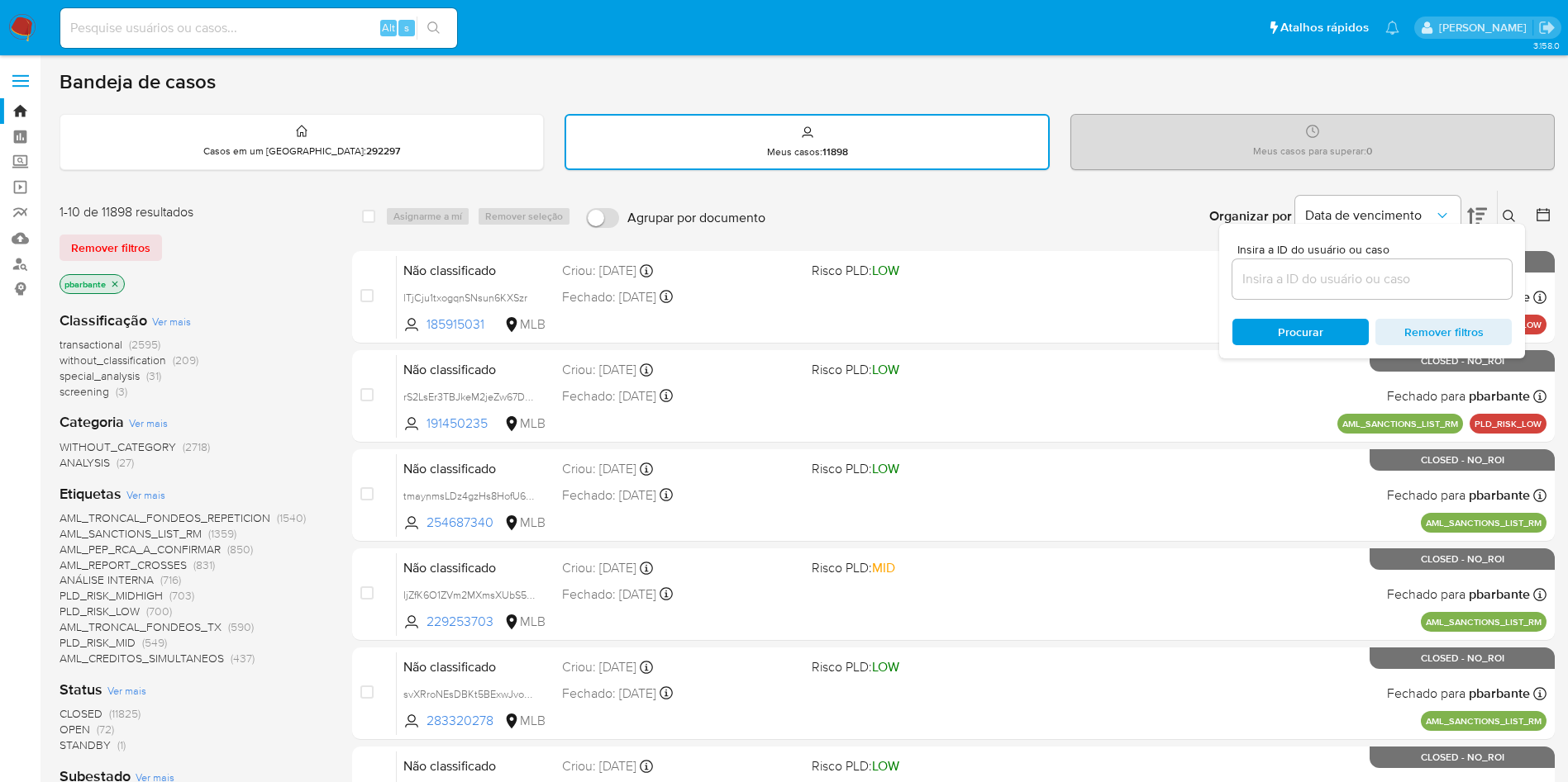
click at [1411, 279] on input at bounding box center [1372, 279] width 280 height 22
type input "R4bpCzQd3EqNKVmDdYwA4ibV"
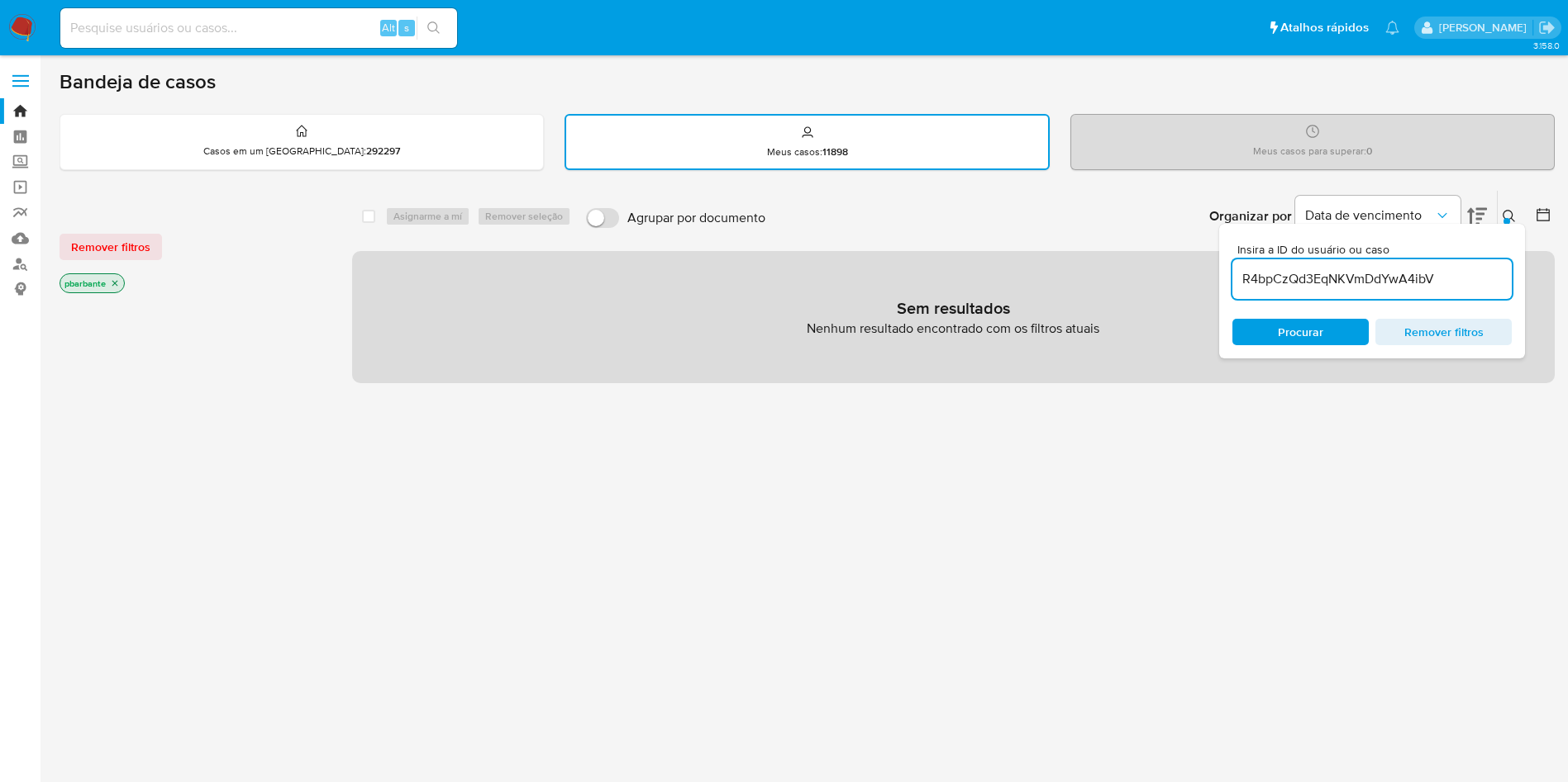
click at [1454, 274] on input "R4bpCzQd3EqNKVmDdYwA4ibV" at bounding box center [1372, 279] width 280 height 22
click at [112, 285] on icon "close-filter" at bounding box center [115, 284] width 10 height 10
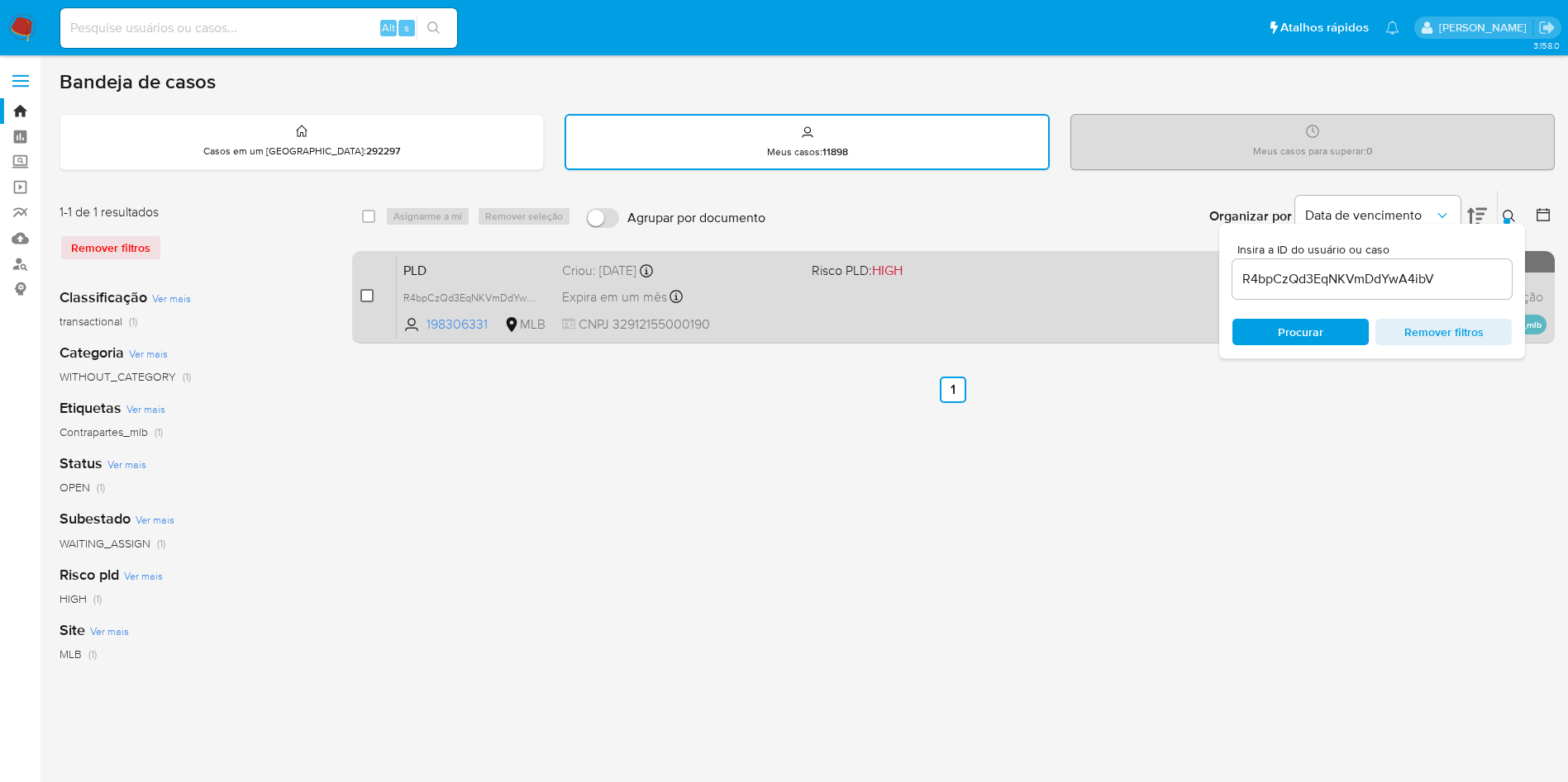
click at [374, 302] on input "checkbox" at bounding box center [367, 296] width 13 height 13
checkbox input "true"
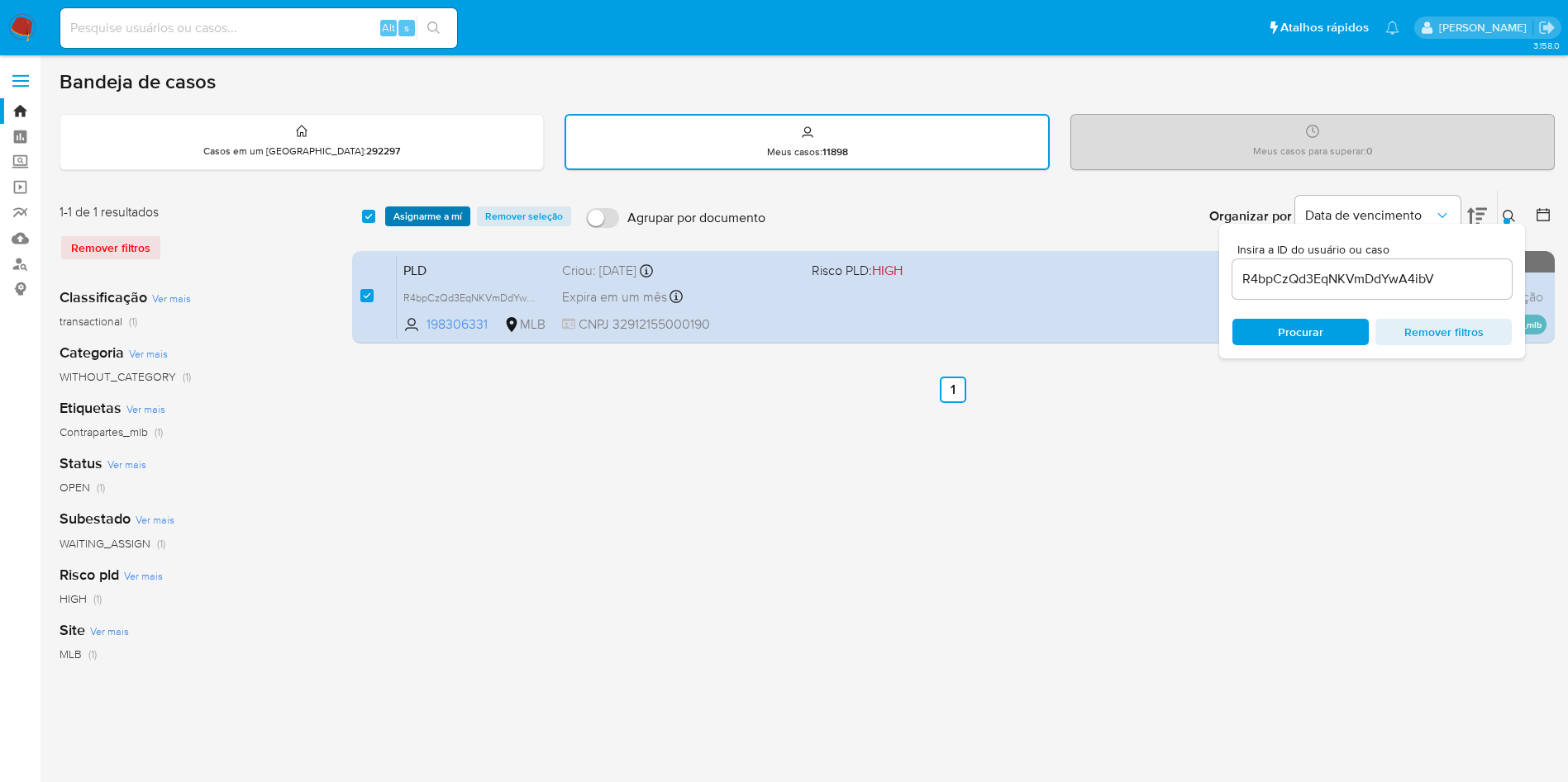
click at [462, 223] on span "Asignarme a mí" at bounding box center [428, 216] width 69 height 17
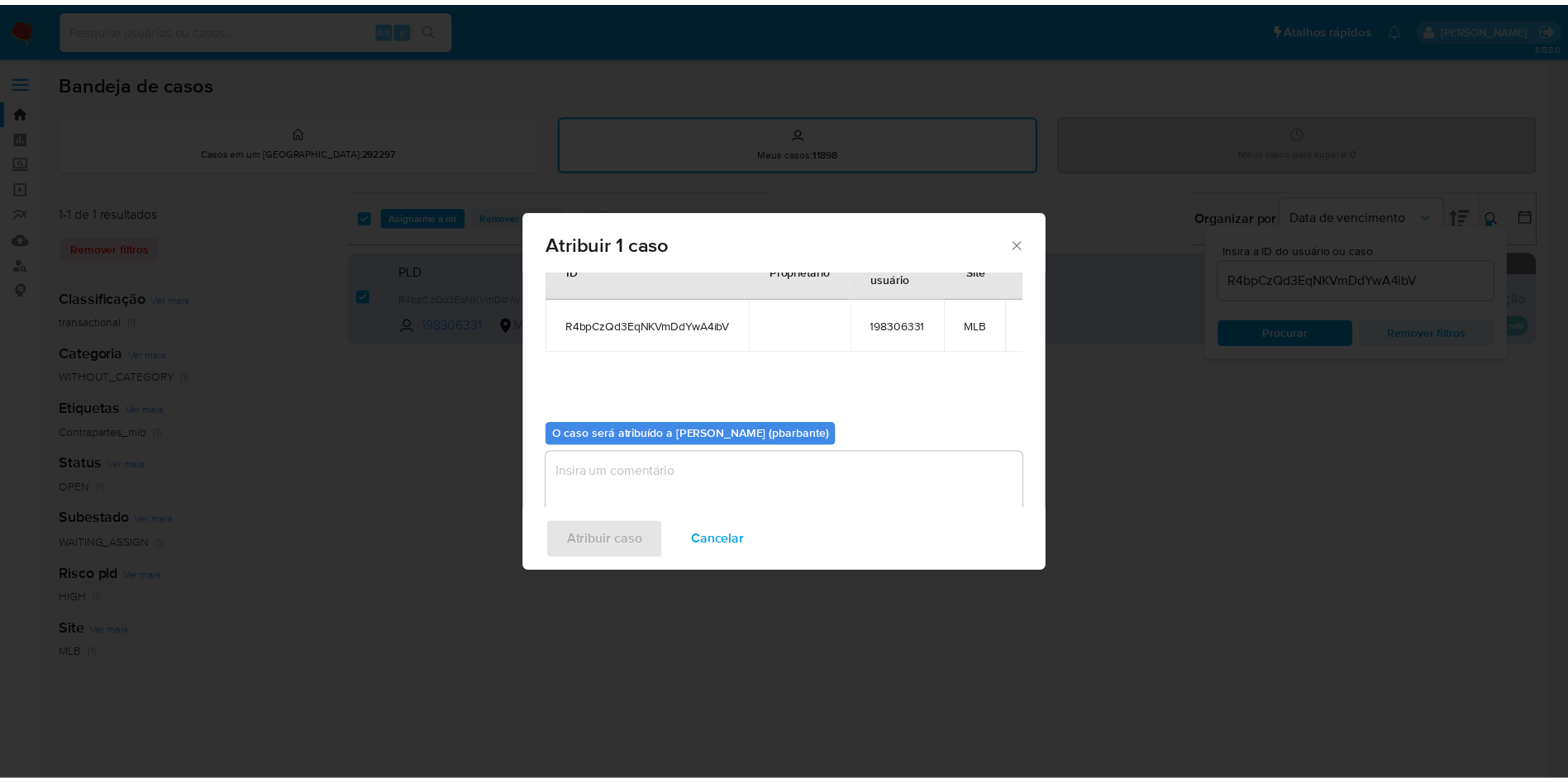
scroll to position [92, 0]
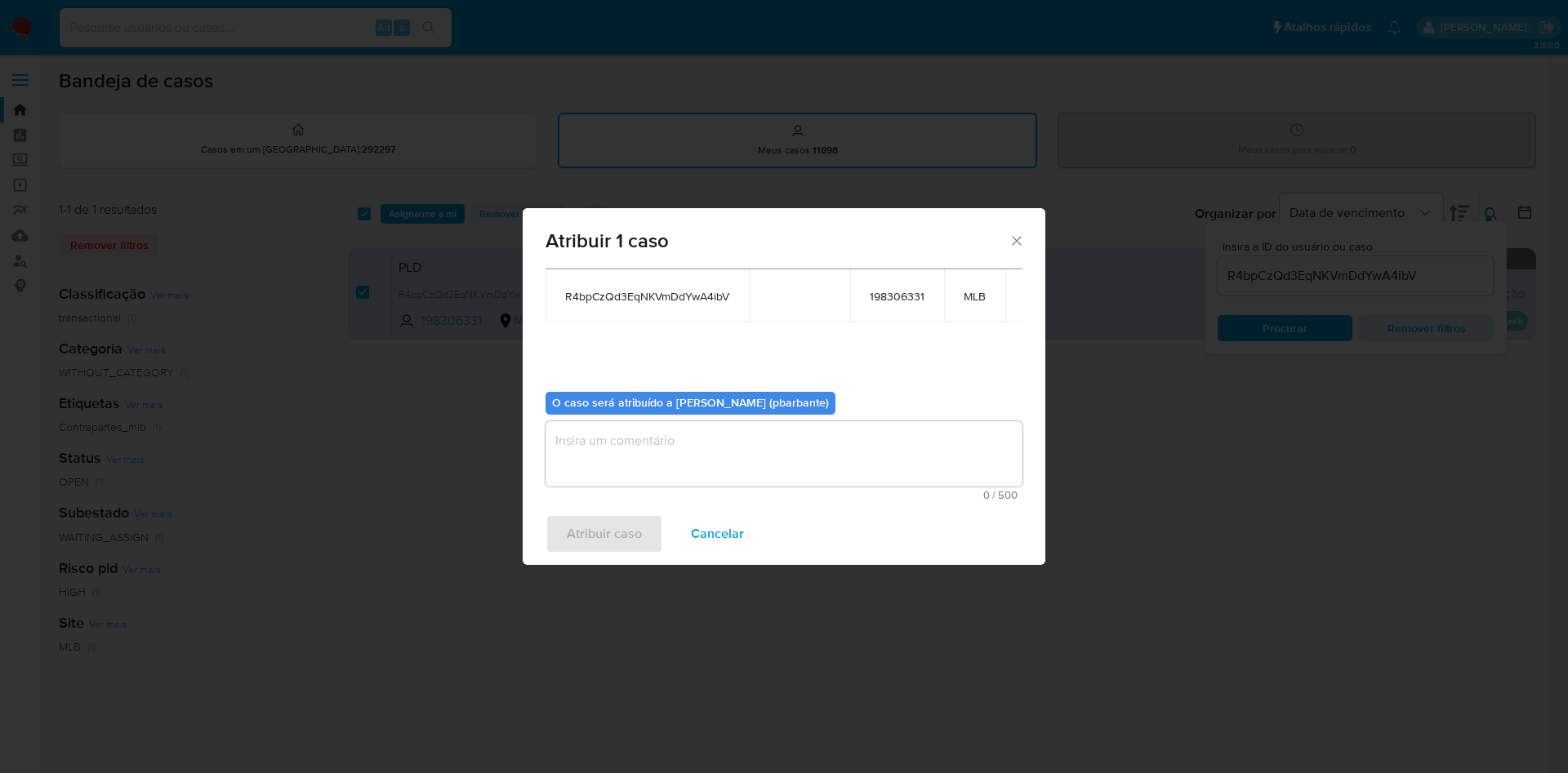
click at [703, 455] on textarea "assign-modal" at bounding box center [784, 454] width 477 height 66
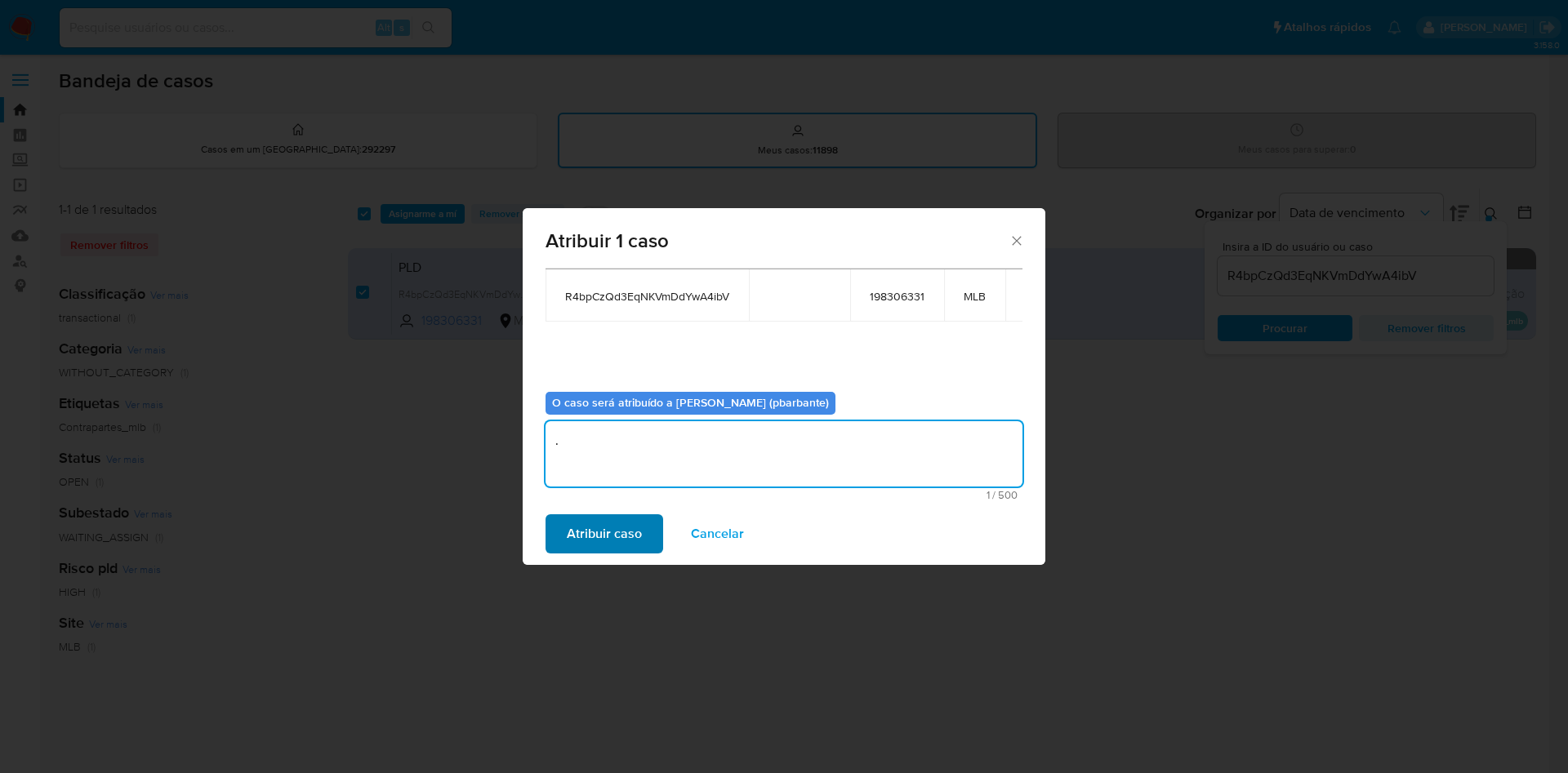
type textarea "."
click at [582, 550] on span "Atribuir caso" at bounding box center [604, 533] width 75 height 36
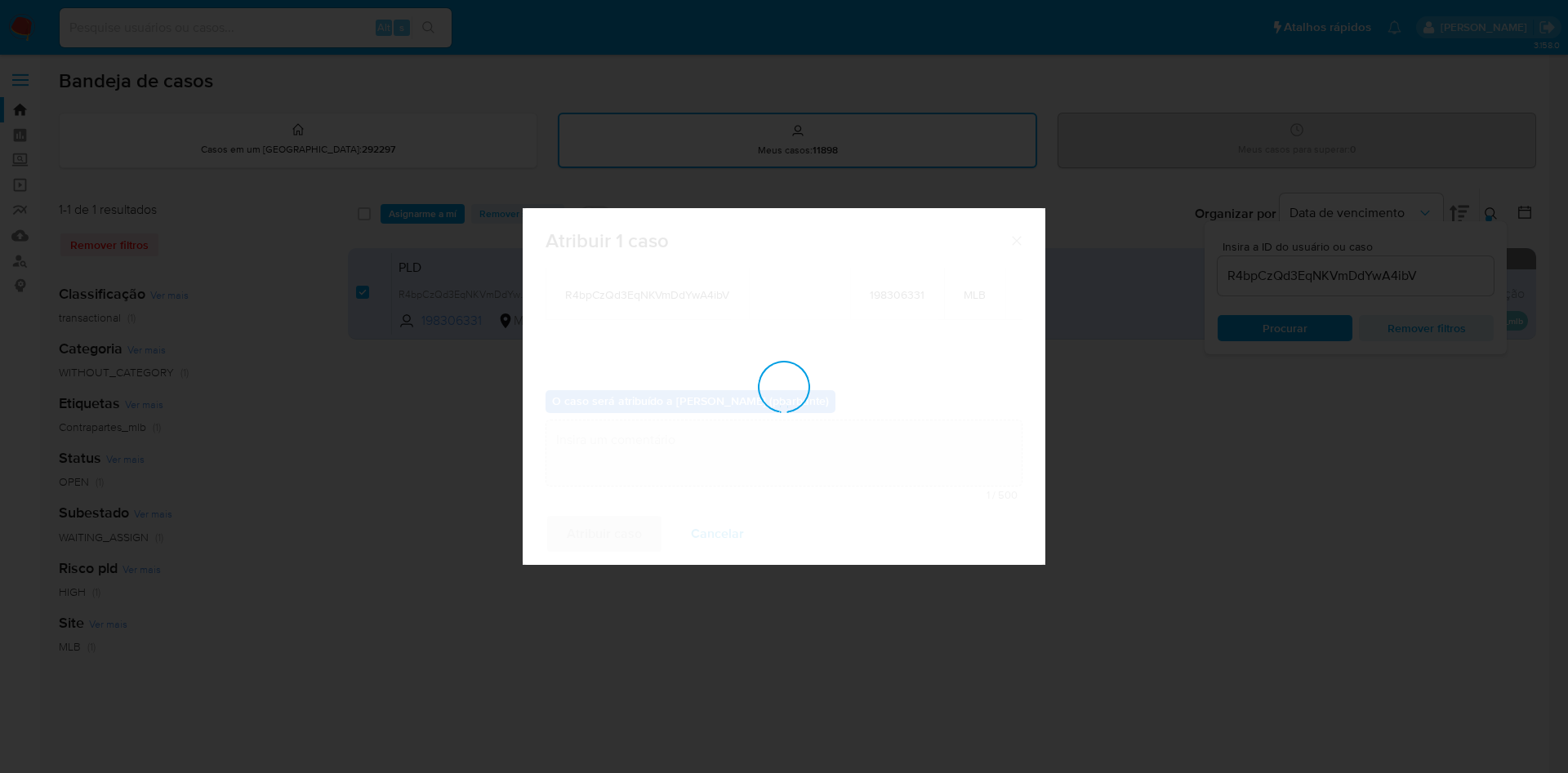
checkbox input "false"
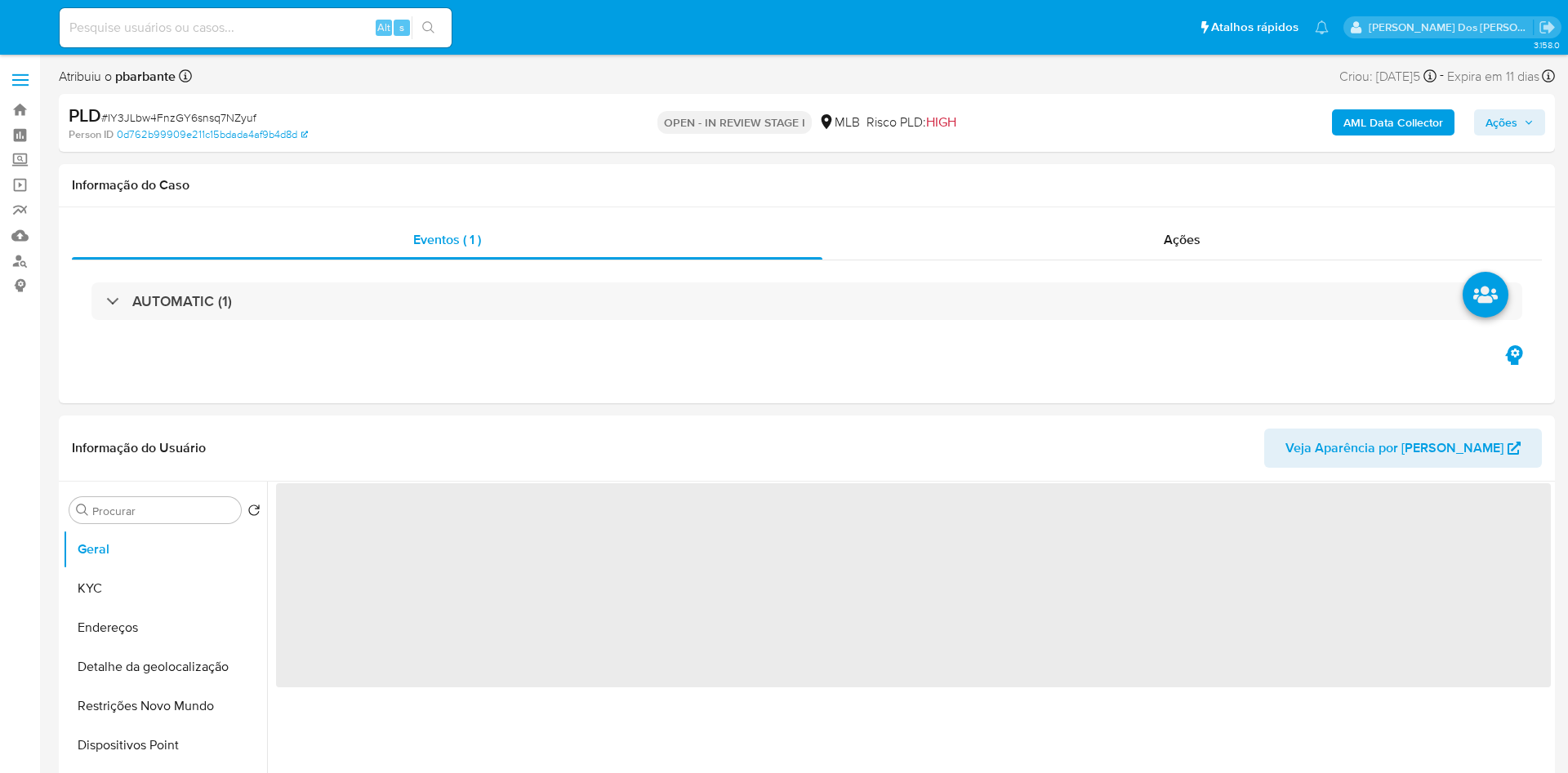
select select "10"
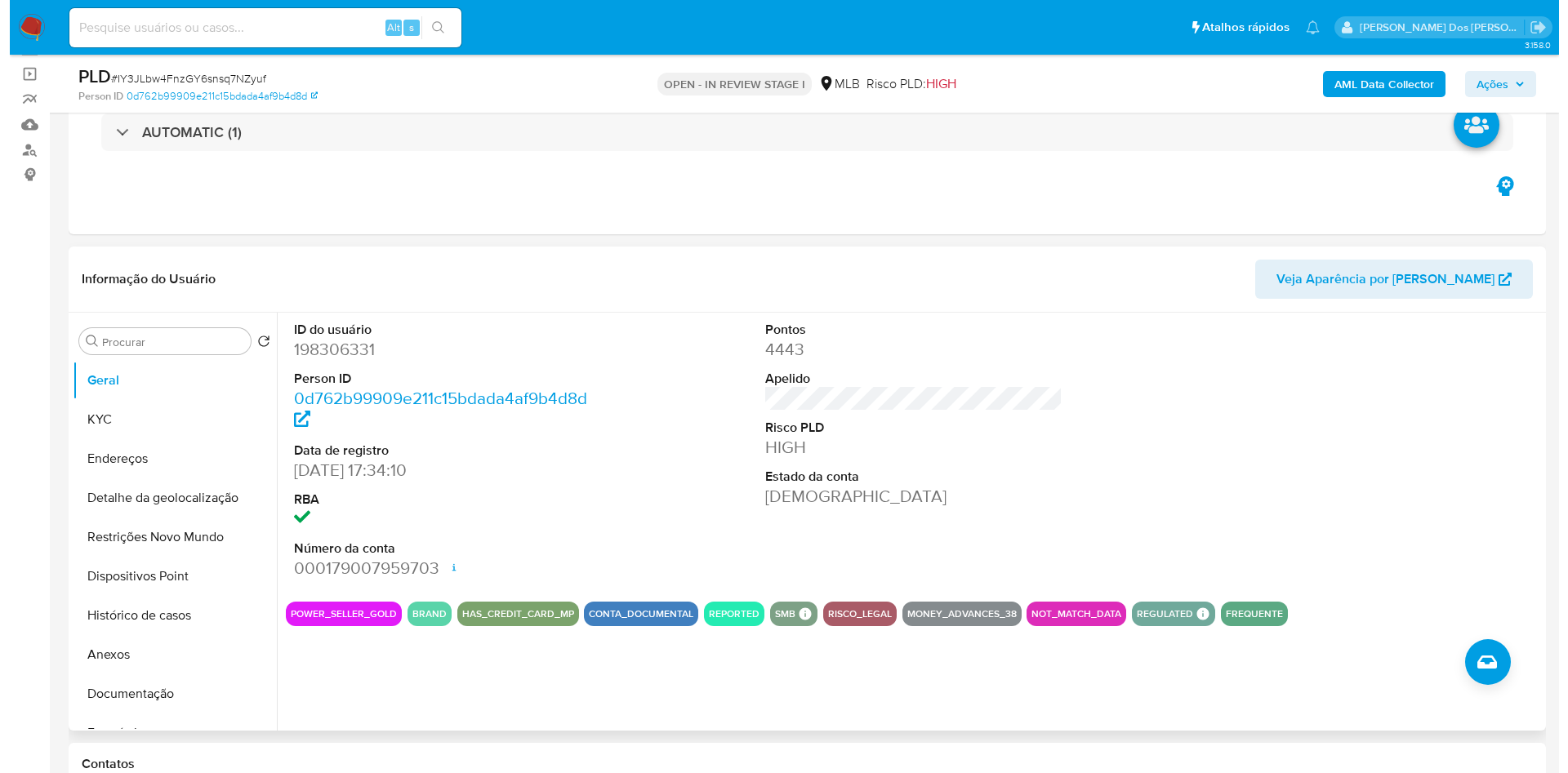
scroll to position [123, 0]
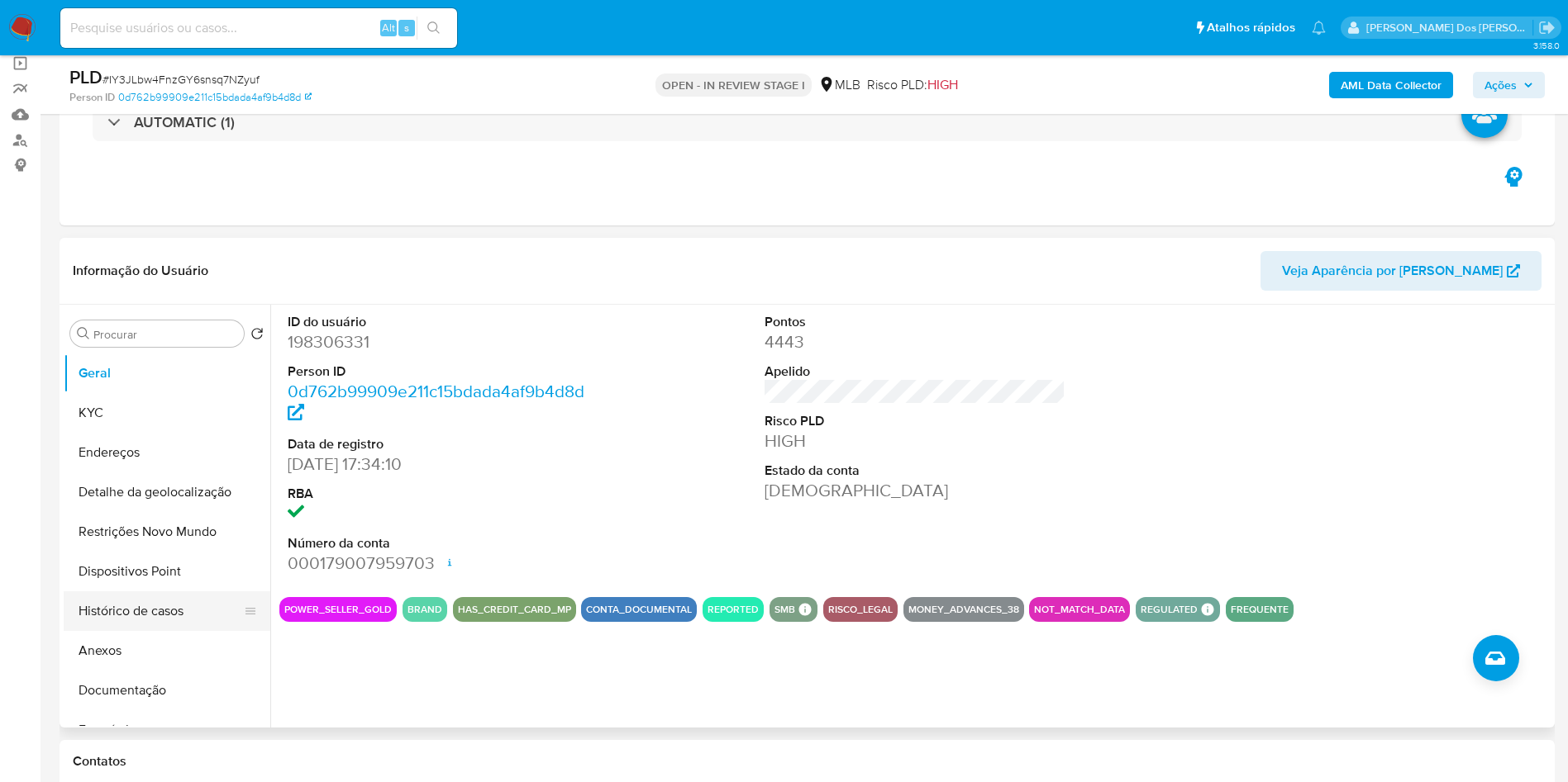
click at [162, 631] on button "Histórico de casos" at bounding box center [160, 611] width 193 height 39
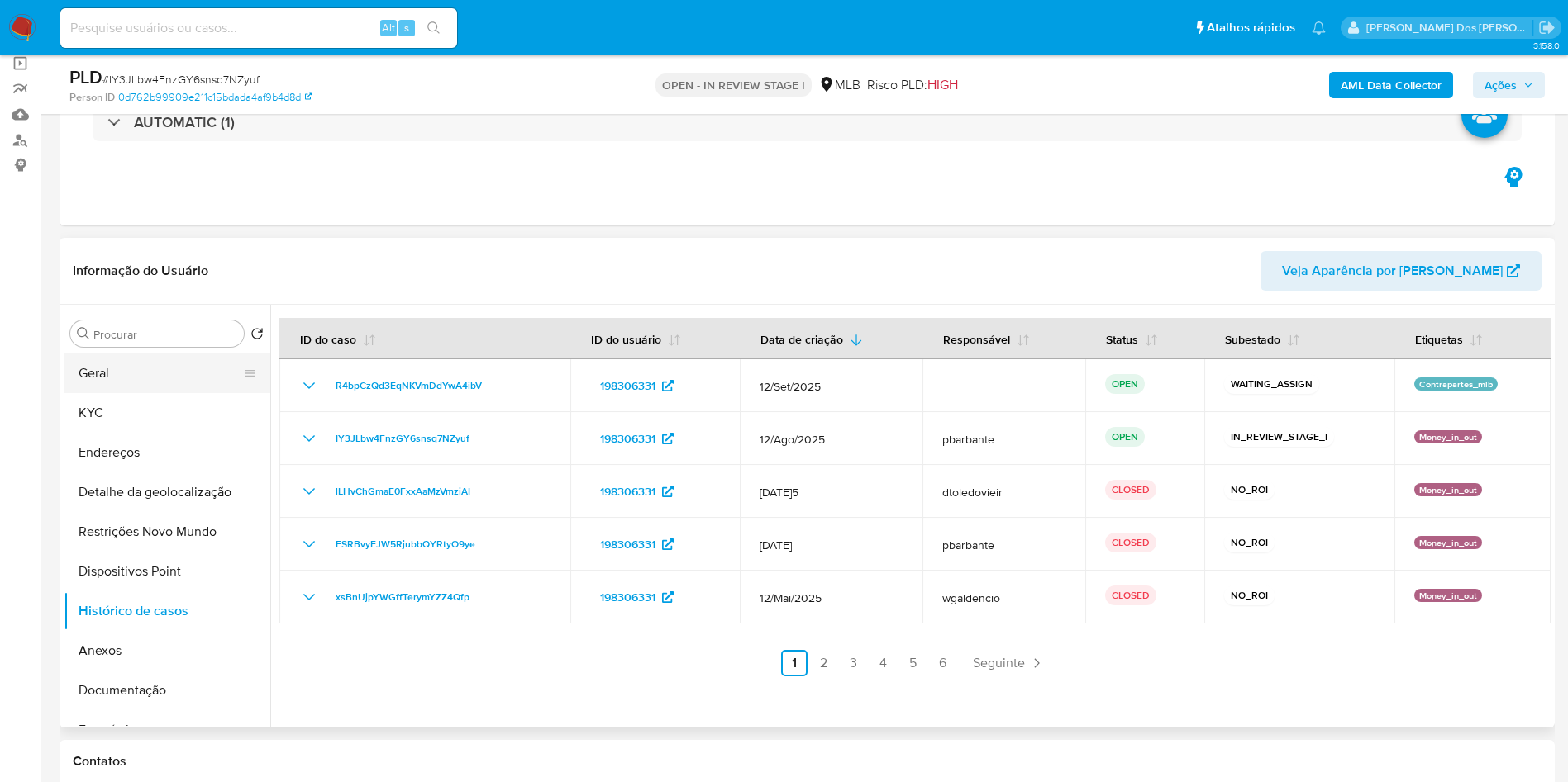
click at [128, 394] on button "Geral" at bounding box center [160, 373] width 193 height 39
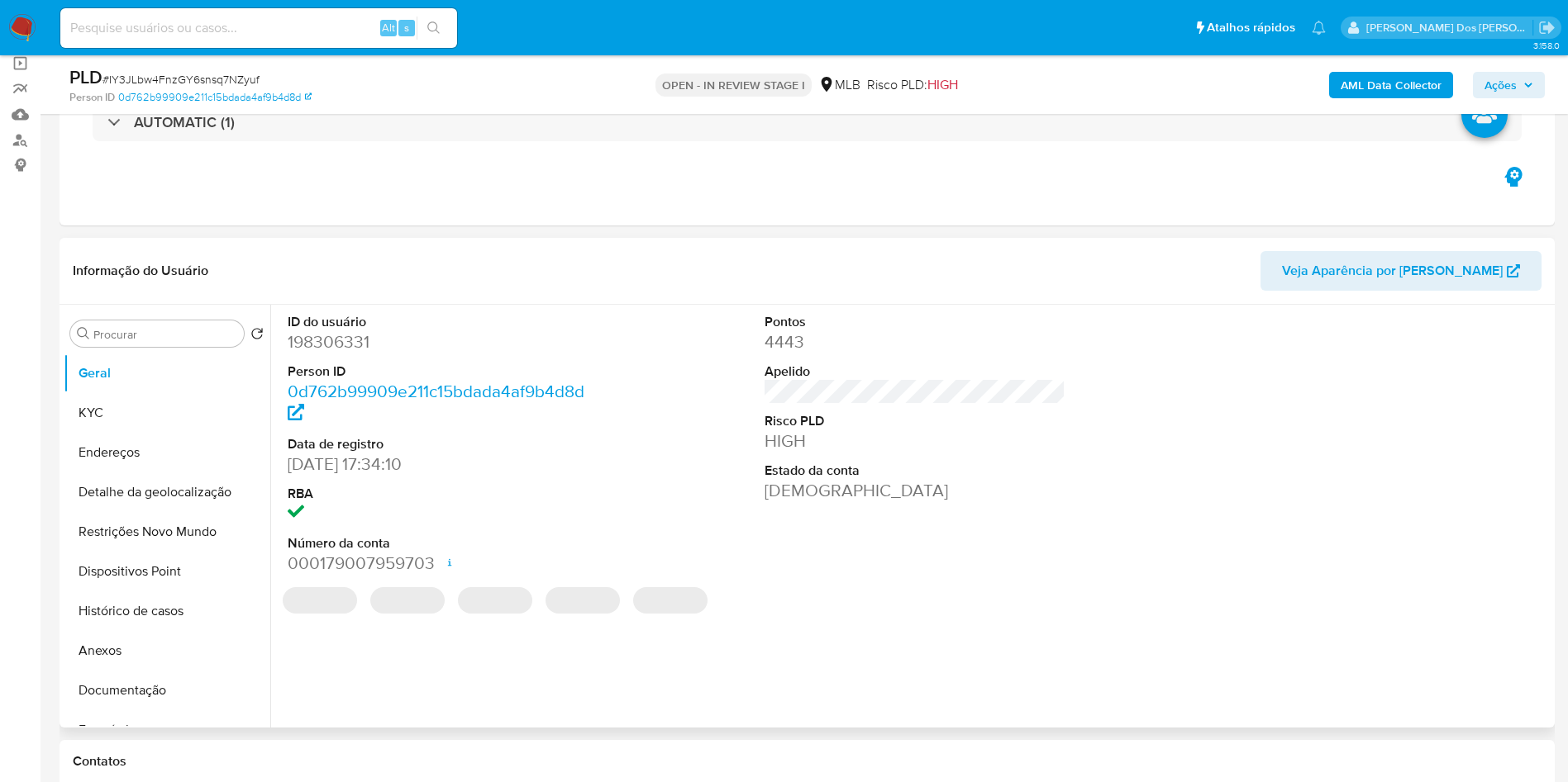
click at [347, 353] on dd "198306331" at bounding box center [438, 342] width 301 height 23
copy dd "198306331"
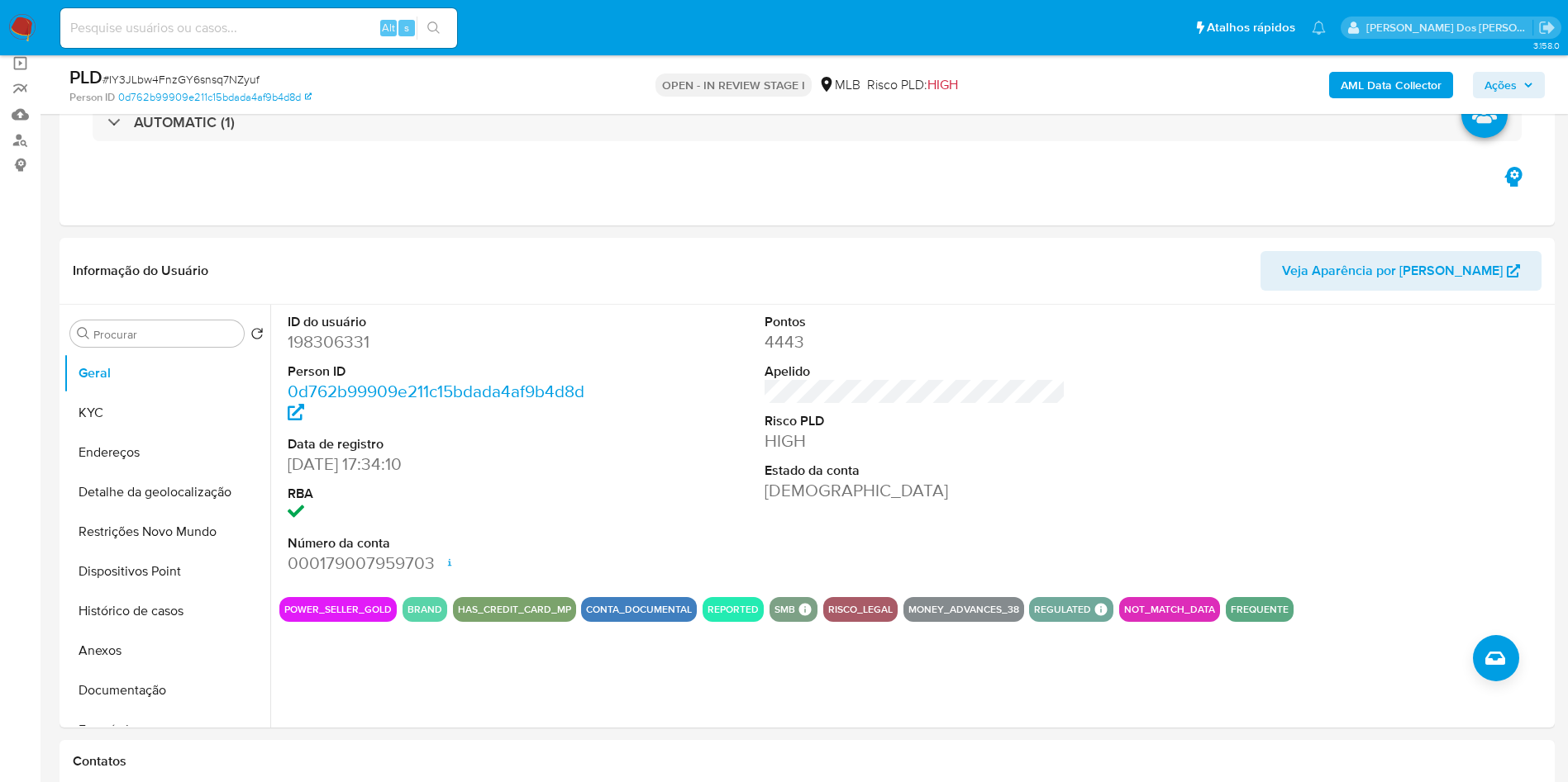
click at [255, 75] on span "# IY3JLbw4FnzGY6snsq7NZyuf" at bounding box center [180, 80] width 157 height 17
click at [218, 82] on span "# IY3JLbw4FnzGY6snsq7NZyuf" at bounding box center [180, 80] width 157 height 17
copy span "IY3JLbw4FnzGY6snsq7NZyuf"
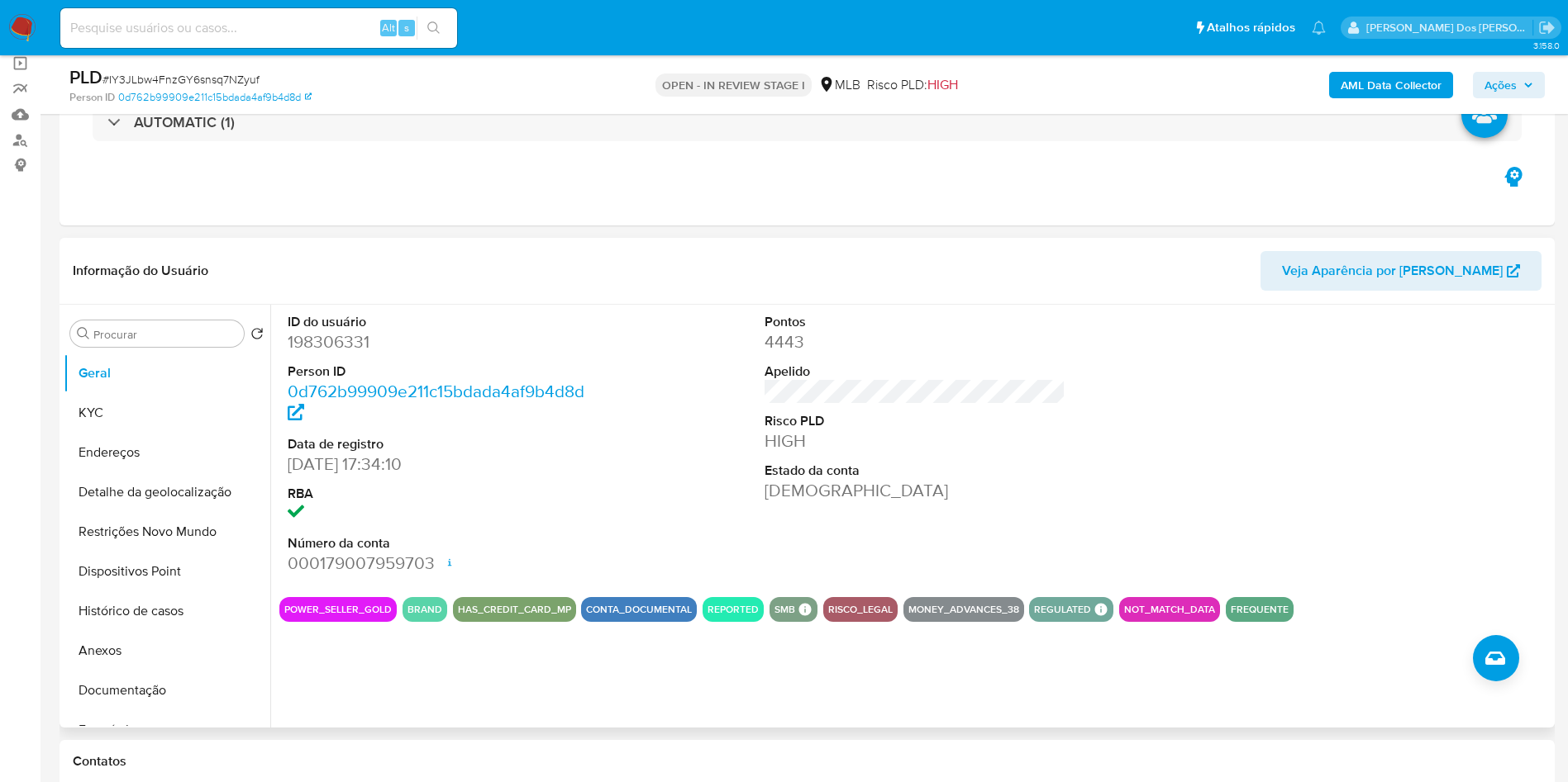
click at [323, 353] on dd "198306331" at bounding box center [438, 342] width 301 height 23
copy dd "198306331"
click at [1358, 67] on div "AML Data Collector Ações" at bounding box center [1300, 85] width 488 height 39
click at [1368, 91] on b "AML Data Collector" at bounding box center [1391, 86] width 101 height 27
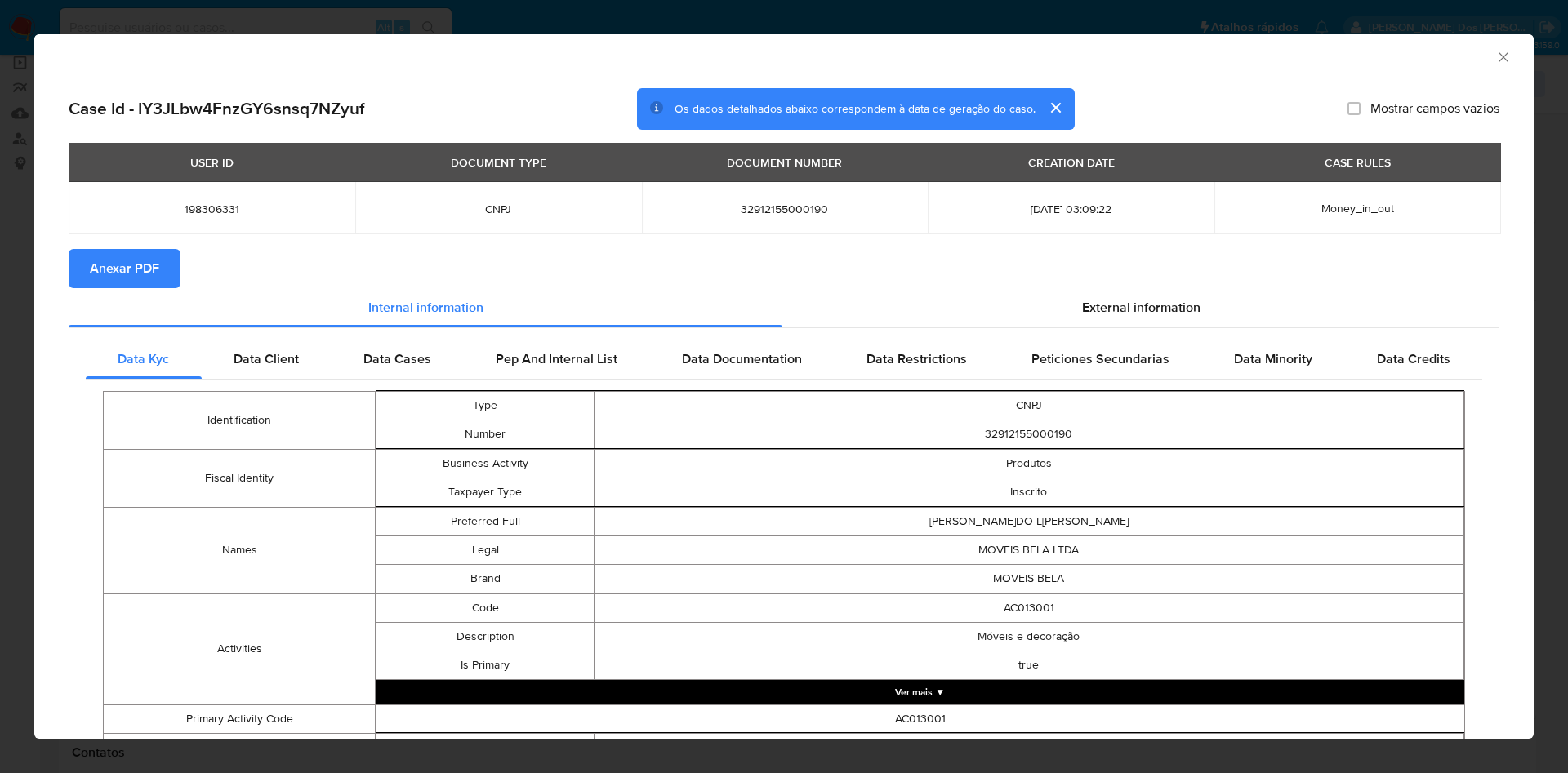
click at [109, 272] on span "Anexar PDF" at bounding box center [124, 268] width 70 height 36
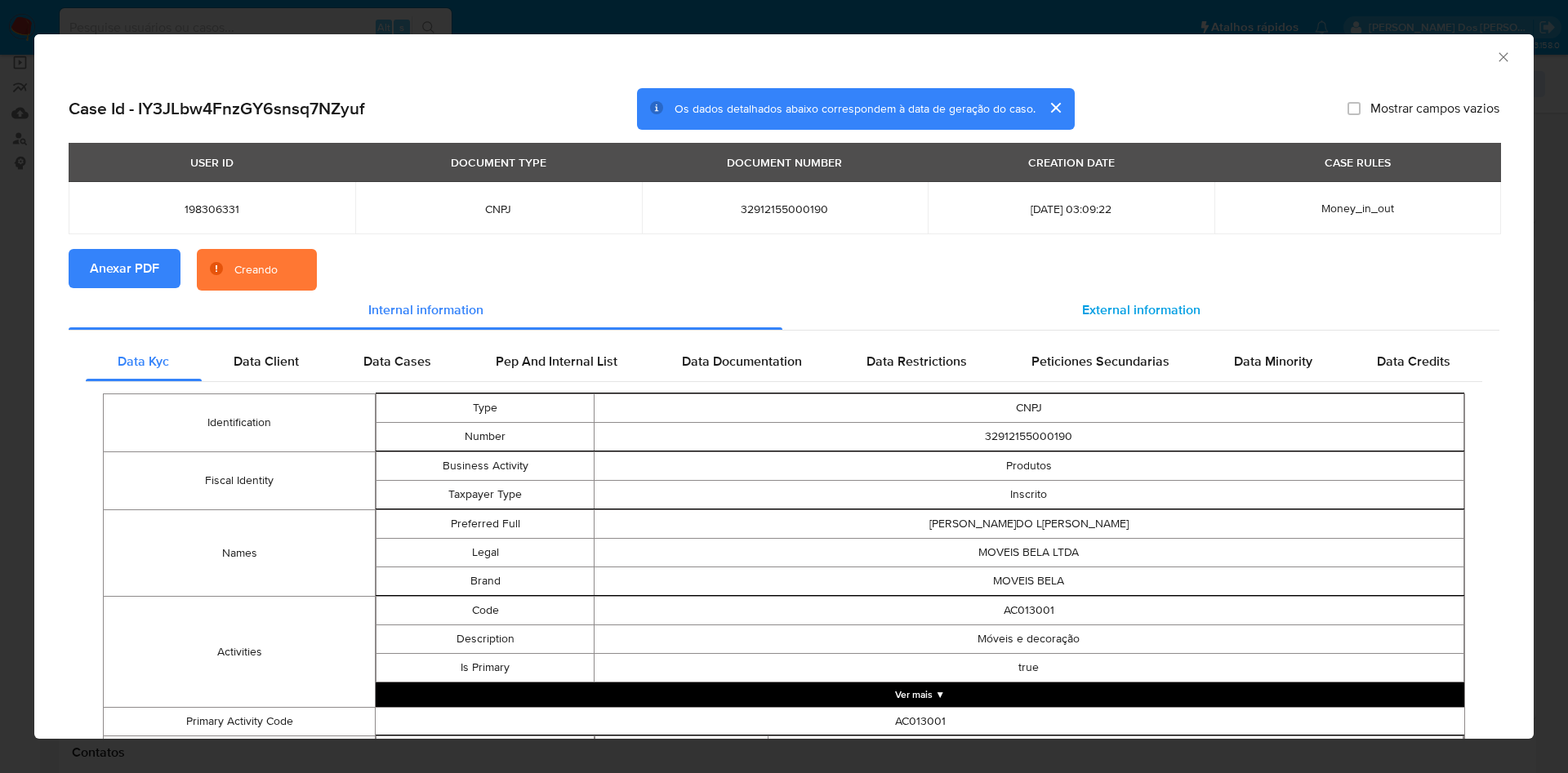
click at [1118, 306] on span "External information" at bounding box center [1141, 309] width 119 height 19
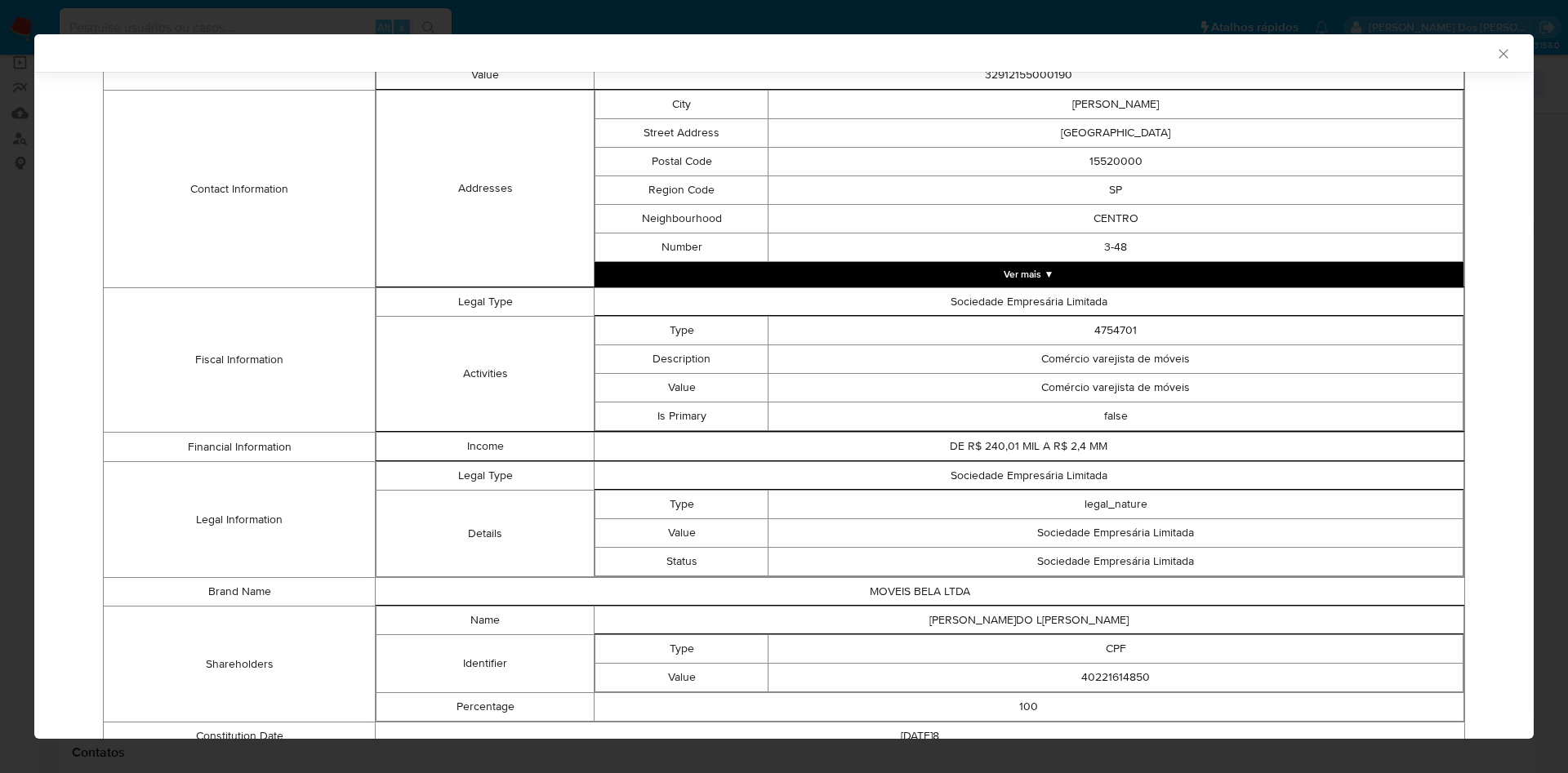
scroll to position [458, 0]
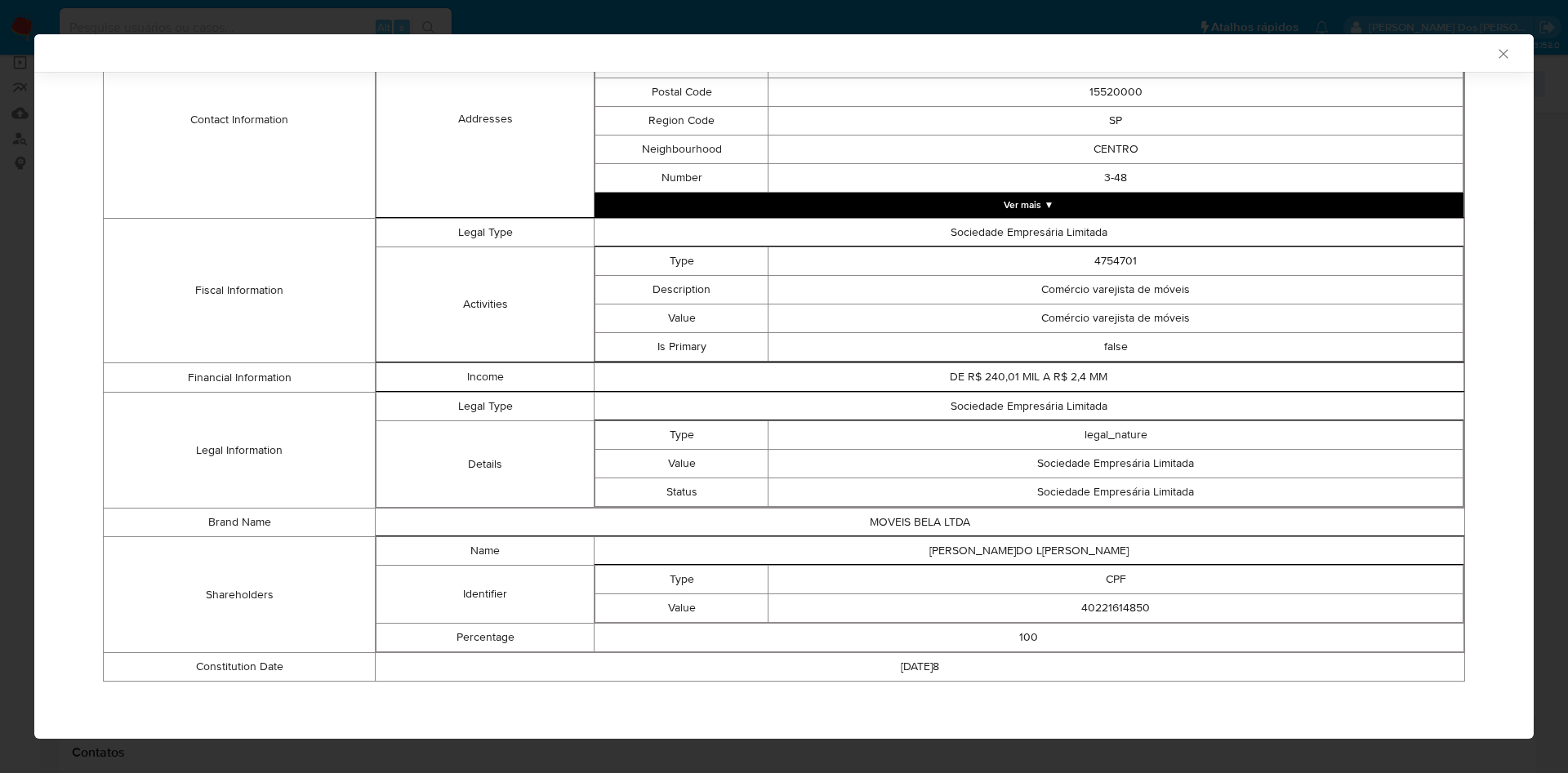
click at [1111, 595] on td "40221614850" at bounding box center [1116, 609] width 695 height 28
copy td "40221614850"
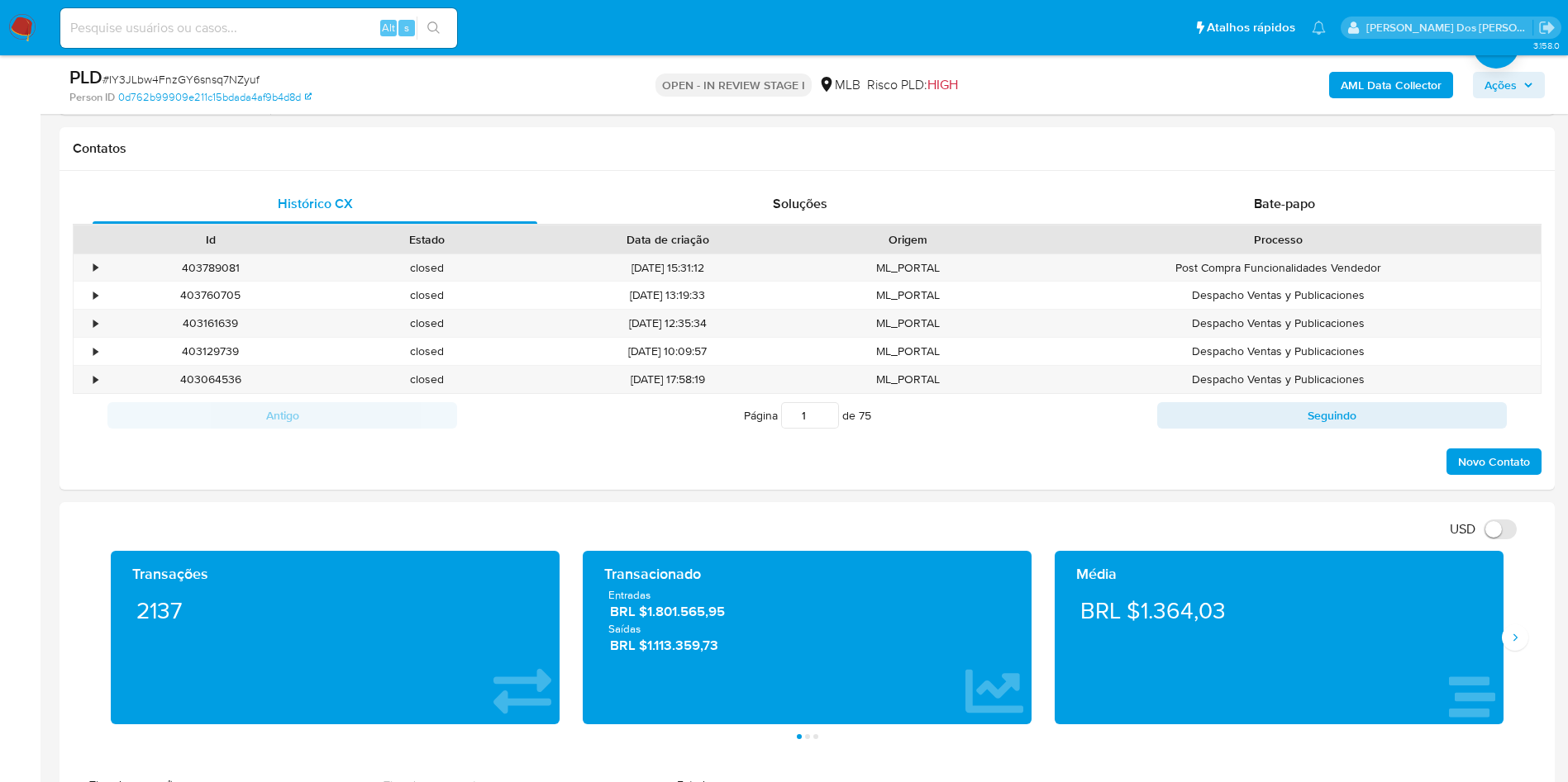
scroll to position [496, 0]
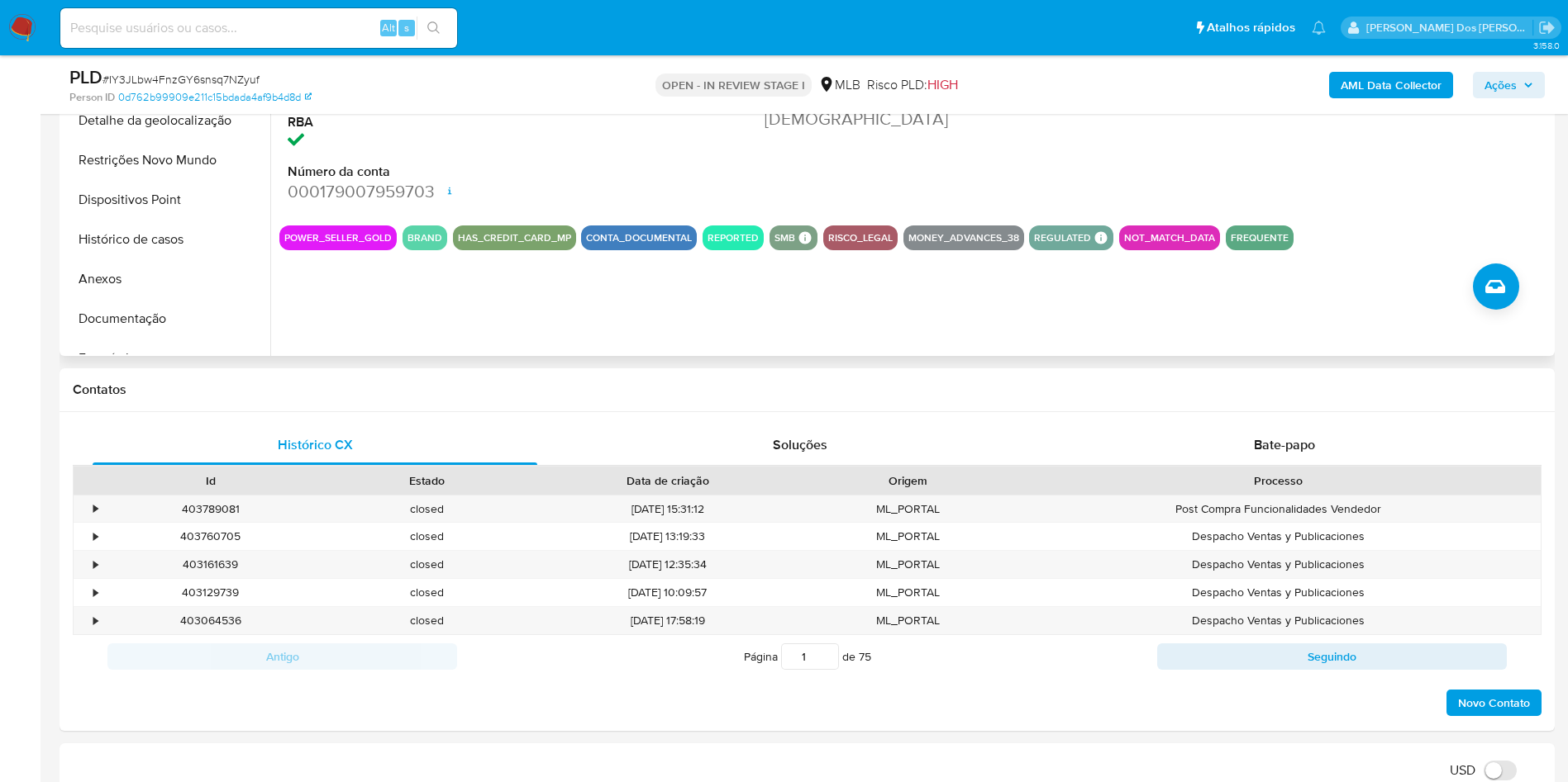
copy td "40221614850"
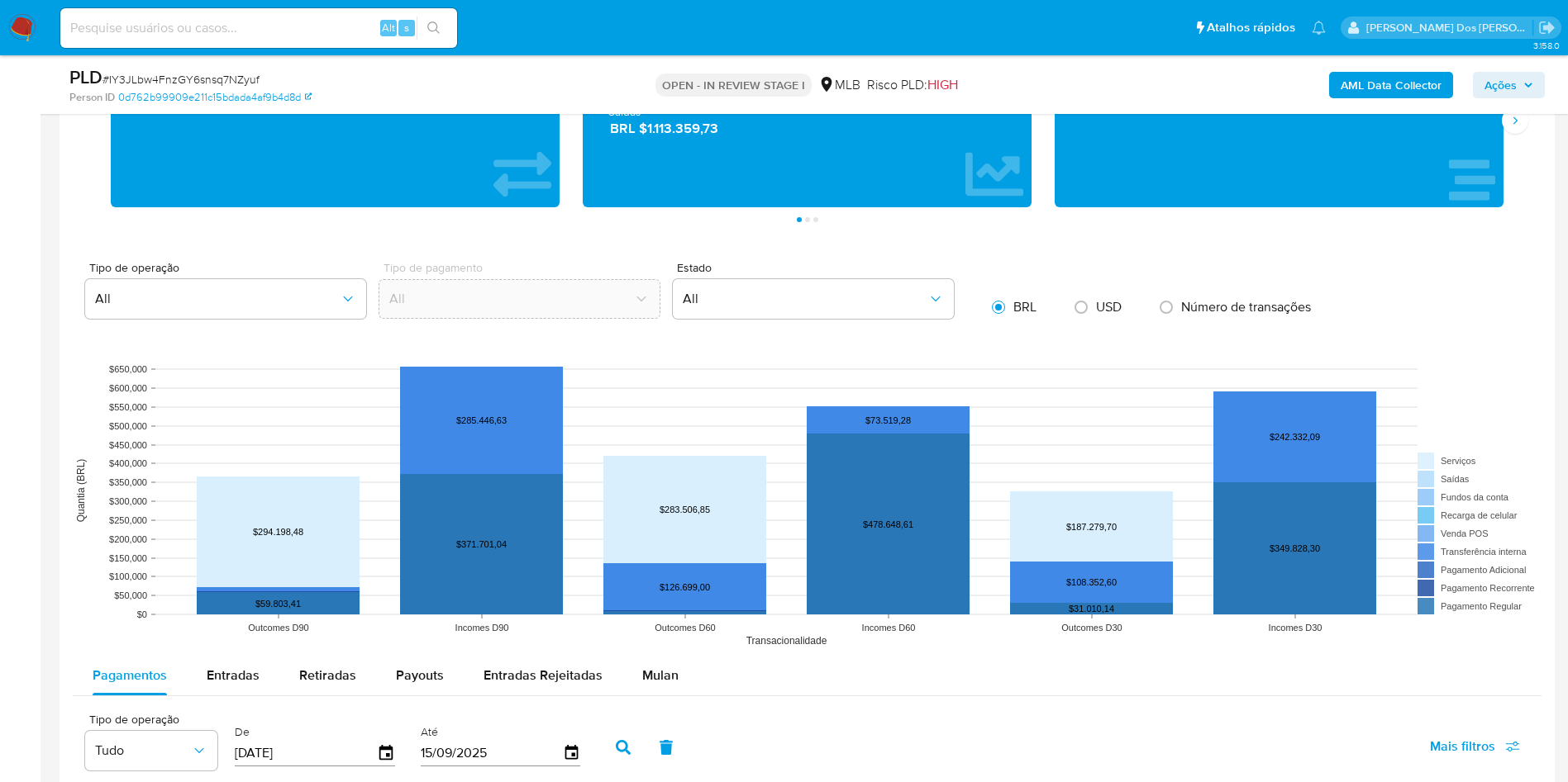
scroll to position [1363, 0]
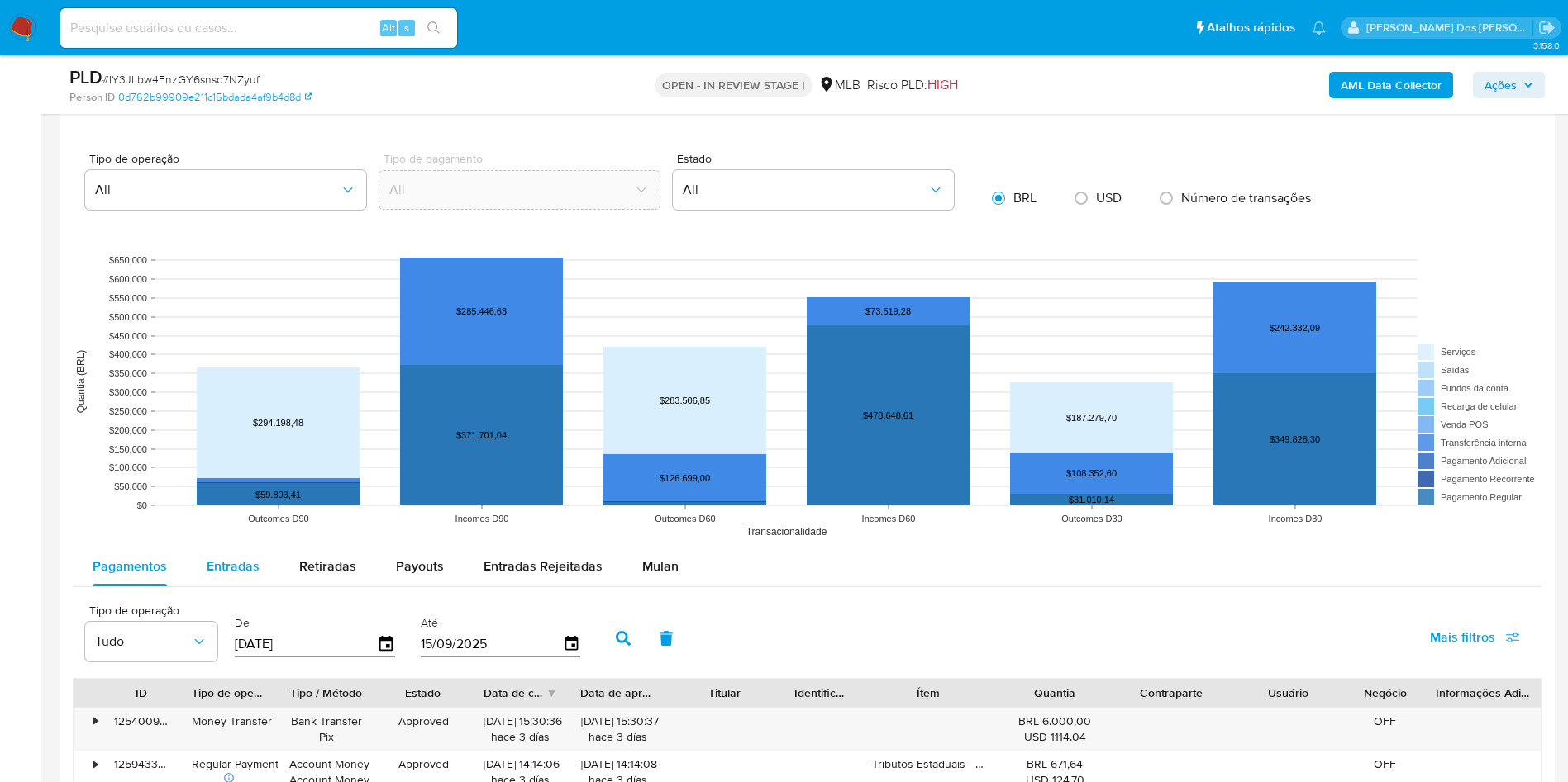
click at [229, 586] on div "Entradas" at bounding box center [233, 566] width 53 height 39
select select "10"
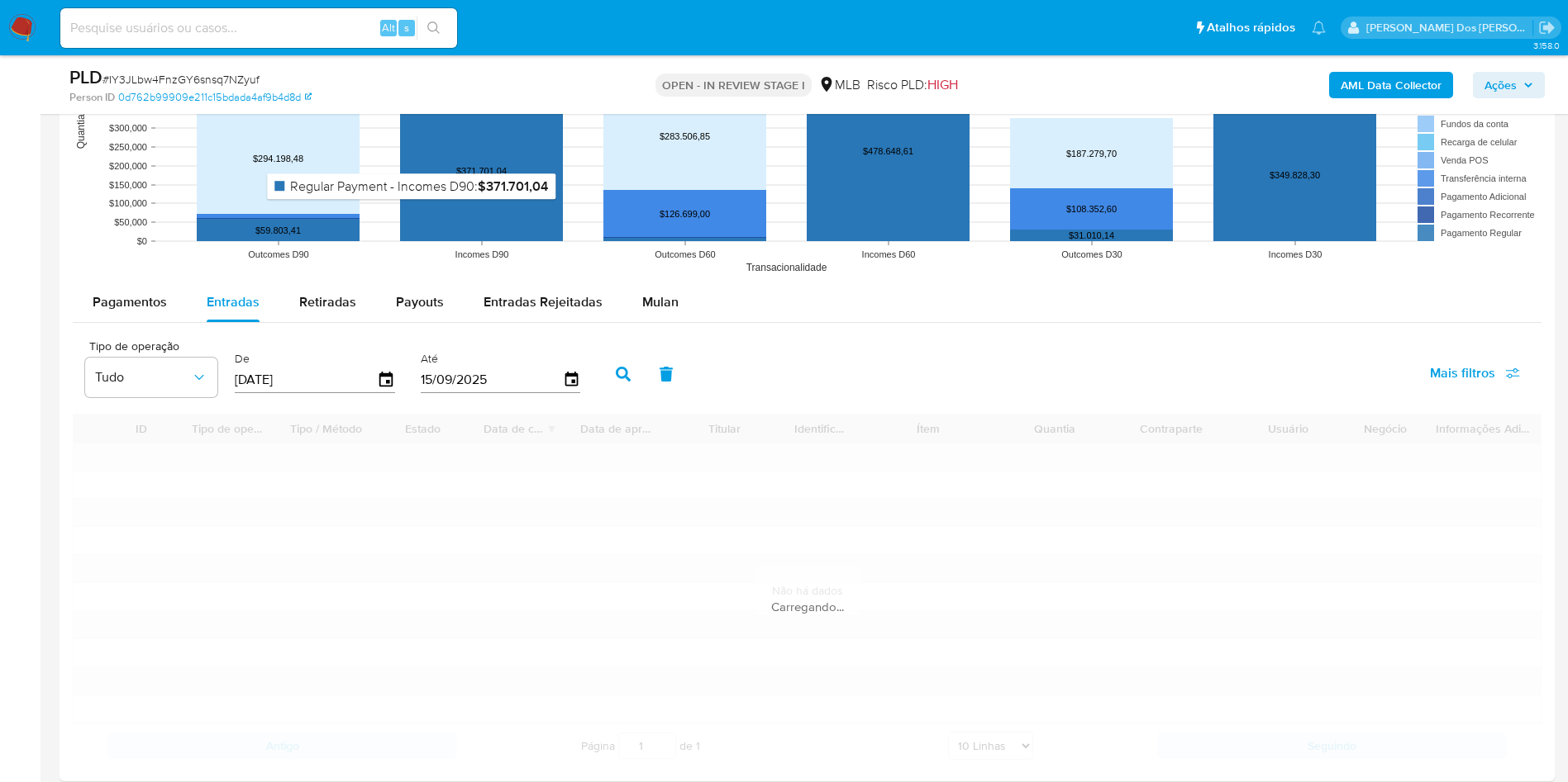
scroll to position [1734, 0]
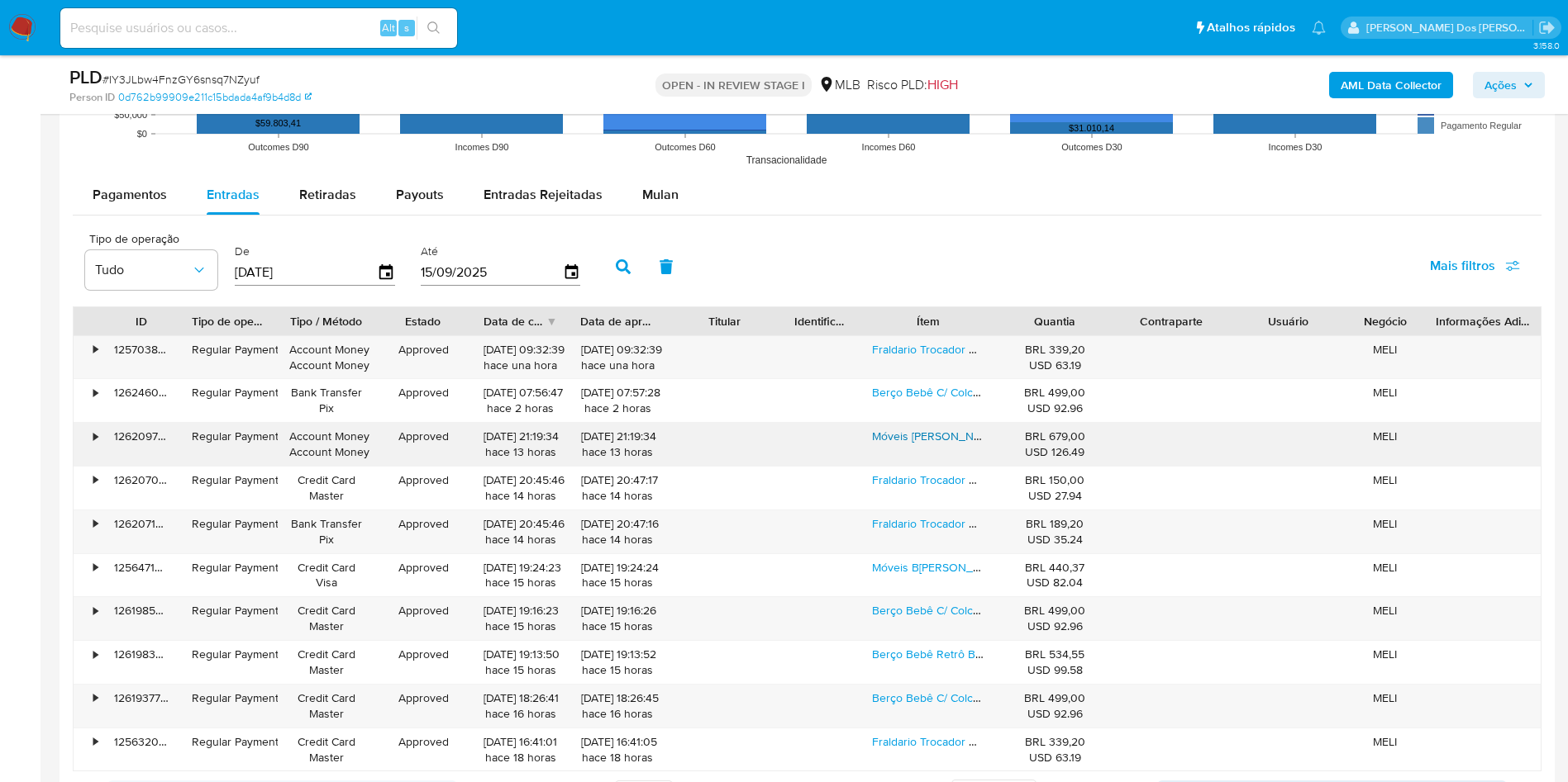
click at [954, 445] on link "Móveis Bela Cômoda Organizadora De Roupa Multiuso Para Quarto Grande Casal Corr…" at bounding box center [1241, 436] width 738 height 17
click at [900, 357] on link "Fraldario Trocador De Parede Dobrável Pistões Com Prateleiras Aparador E Almofa…" at bounding box center [1208, 350] width 672 height 17
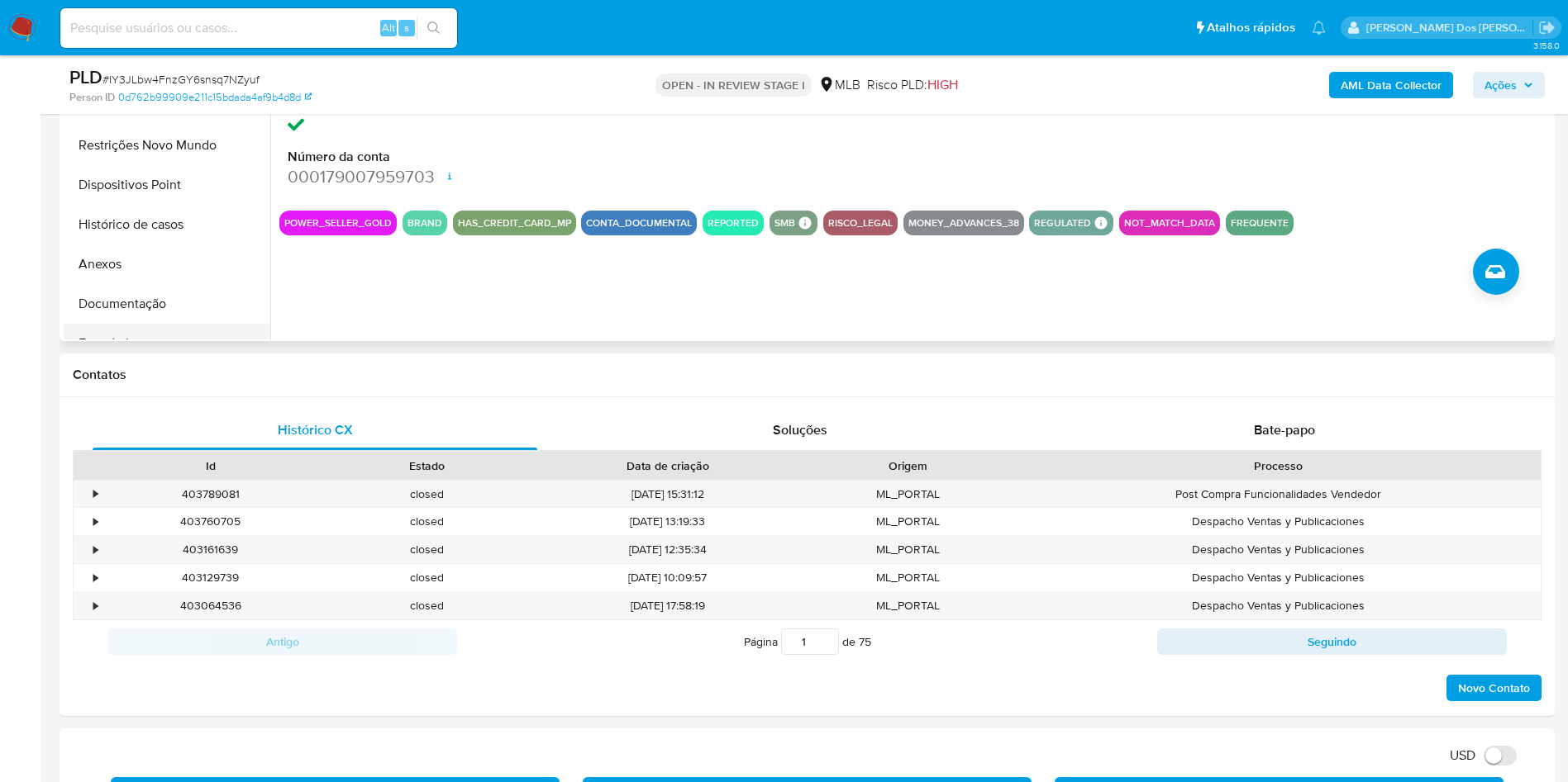
scroll to position [496, 0]
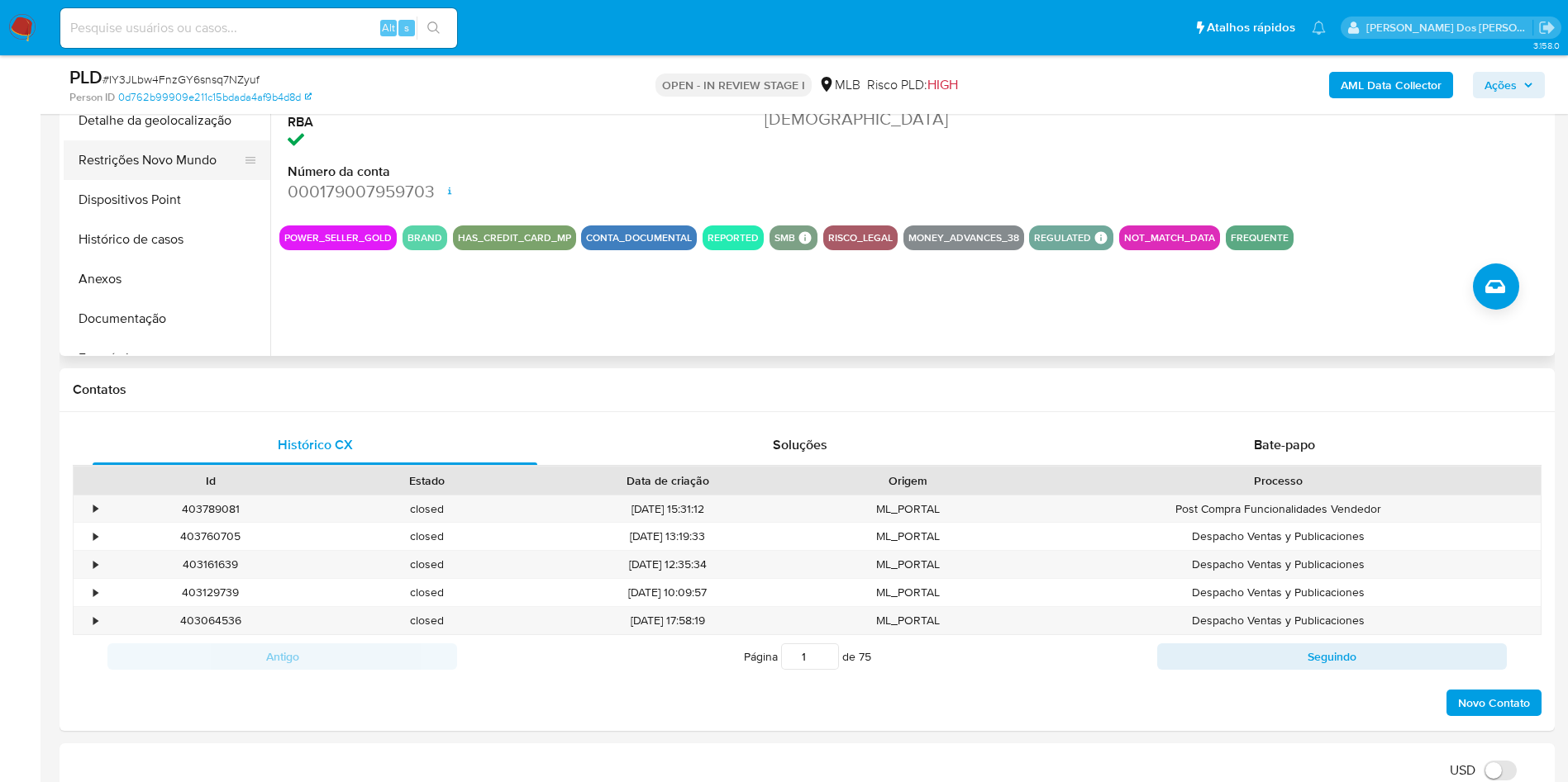
click at [185, 180] on button "Restrições Novo Mundo" at bounding box center [160, 159] width 193 height 39
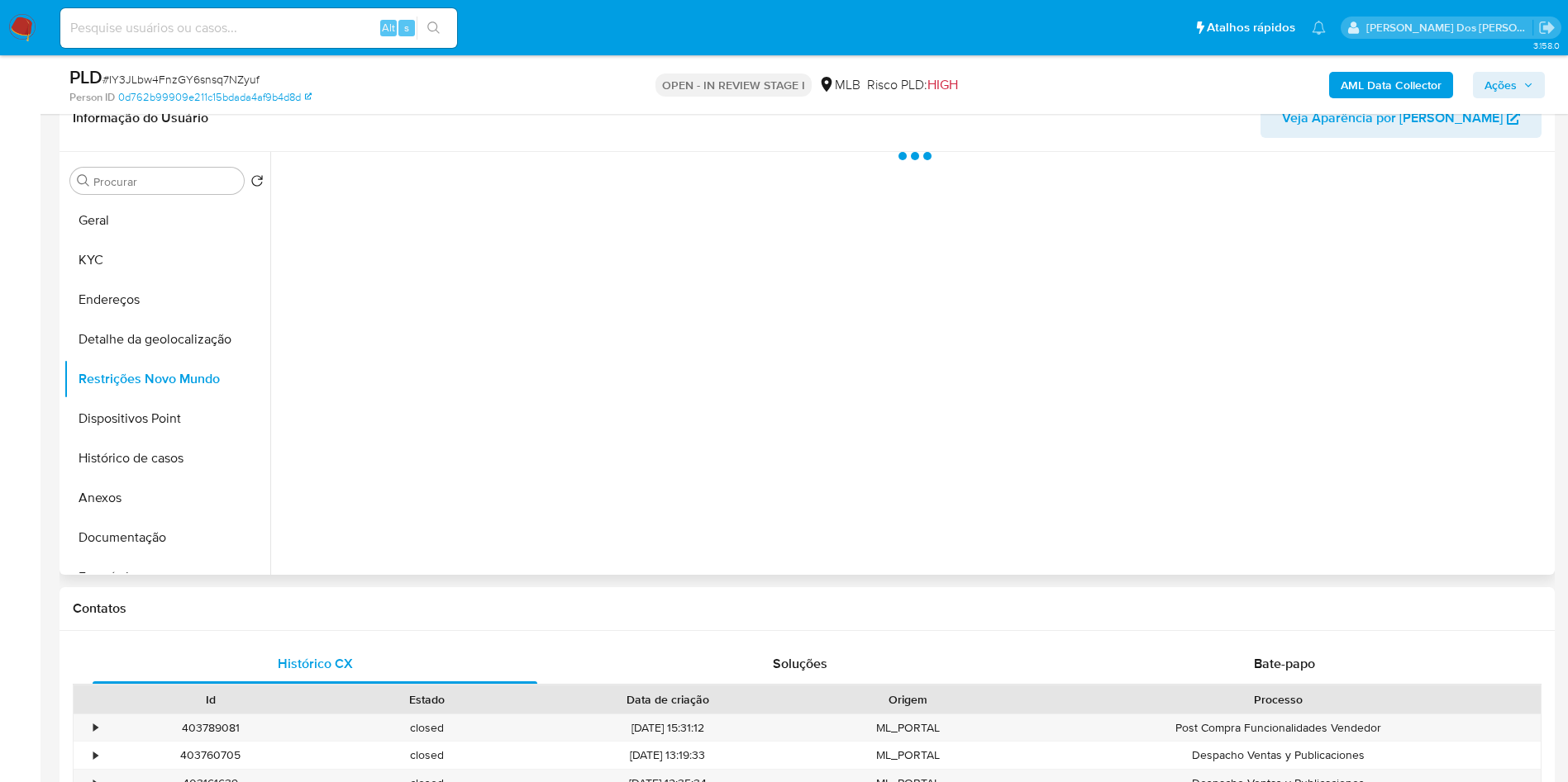
scroll to position [248, 0]
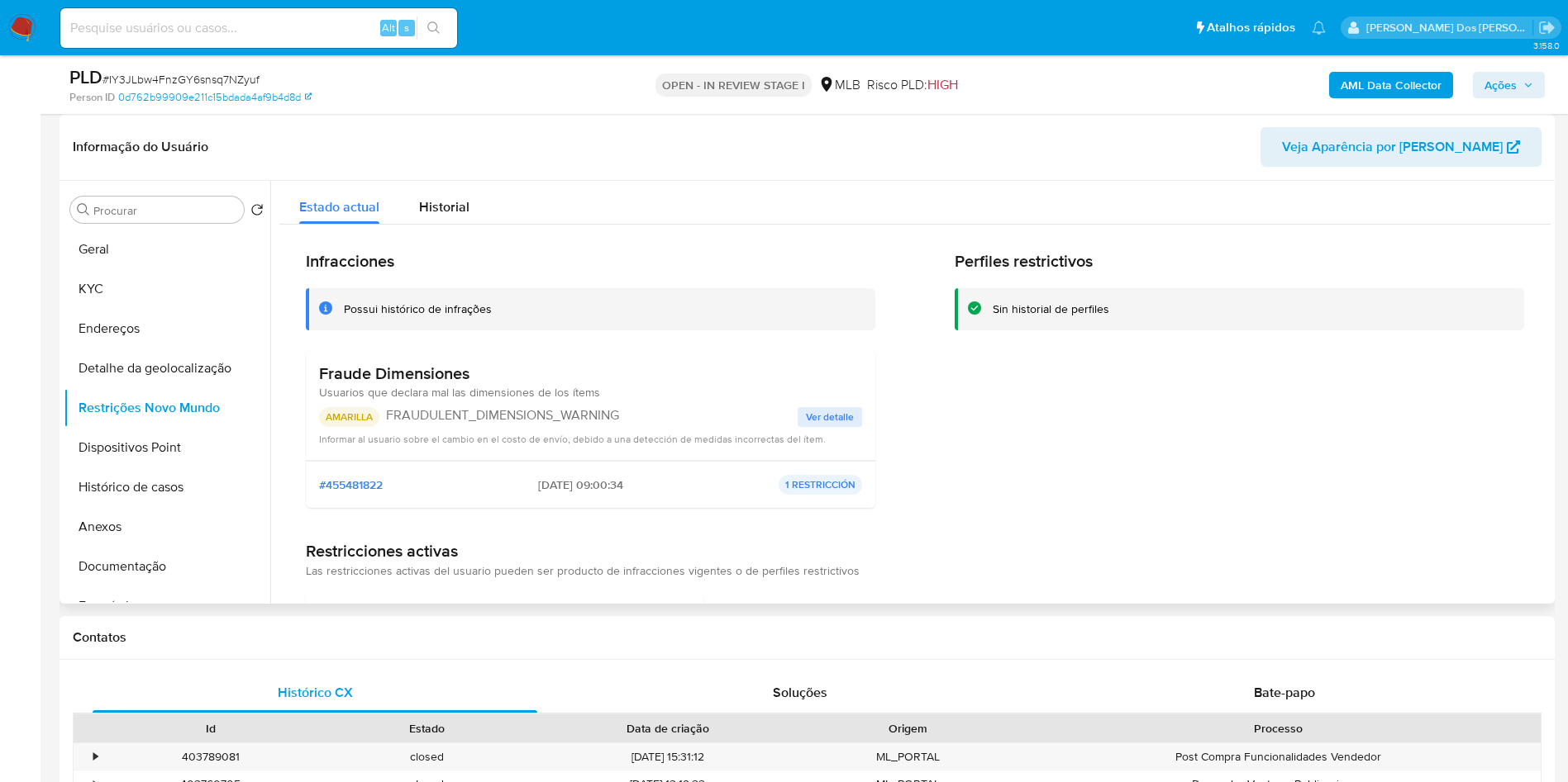
click at [840, 425] on span "Ver detalle" at bounding box center [829, 417] width 48 height 17
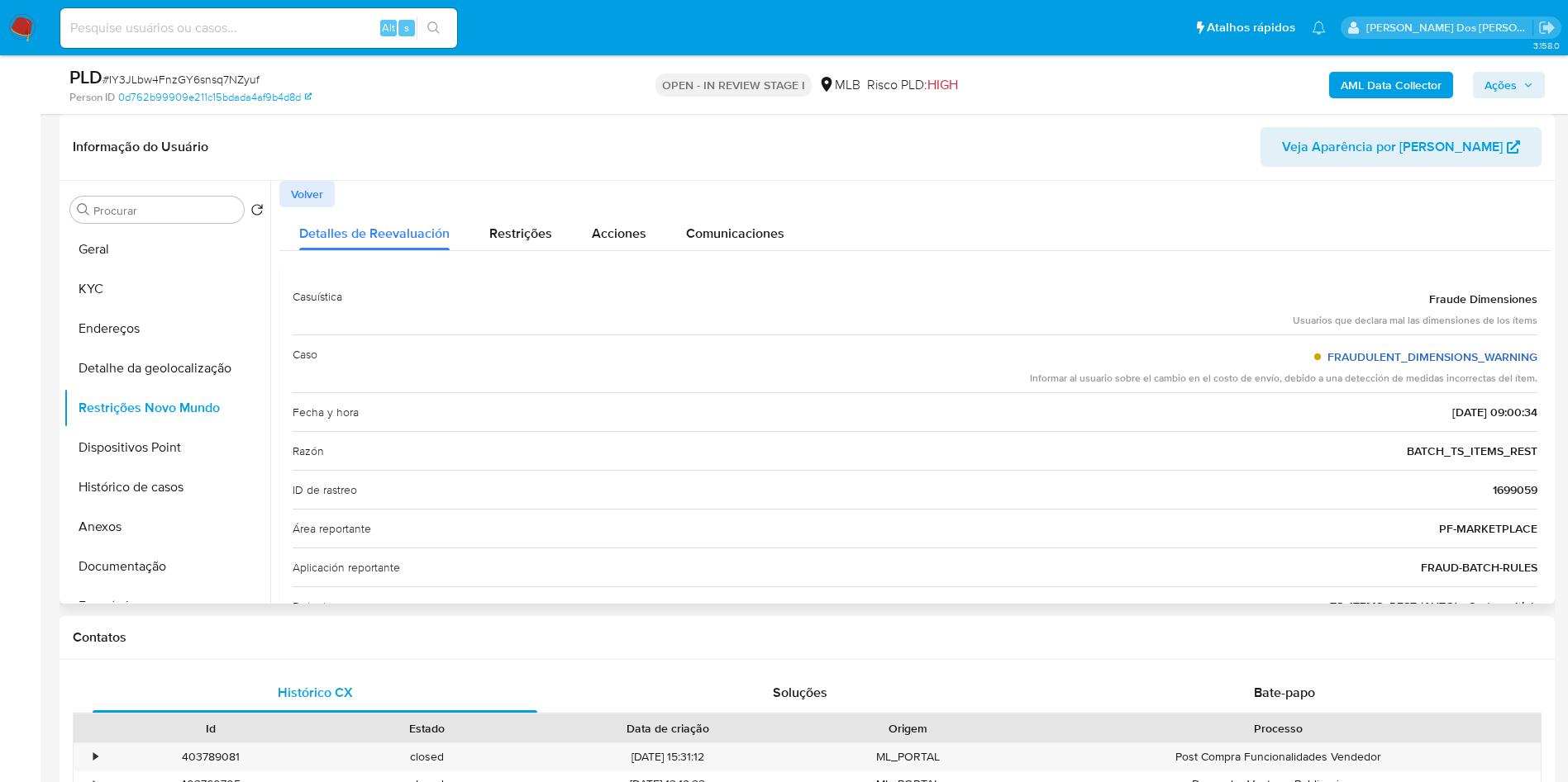
drag, startPoint x: 1534, startPoint y: 379, endPoint x: 1332, endPoint y: 382, distance: 202.0
click at [1324, 382] on div "Casuística Fraude Dimensiones Usuarios que declara mal las dimensiones de los í…" at bounding box center [915, 548] width 1271 height 568
click at [123, 547] on button "Anexos" at bounding box center [160, 526] width 193 height 39
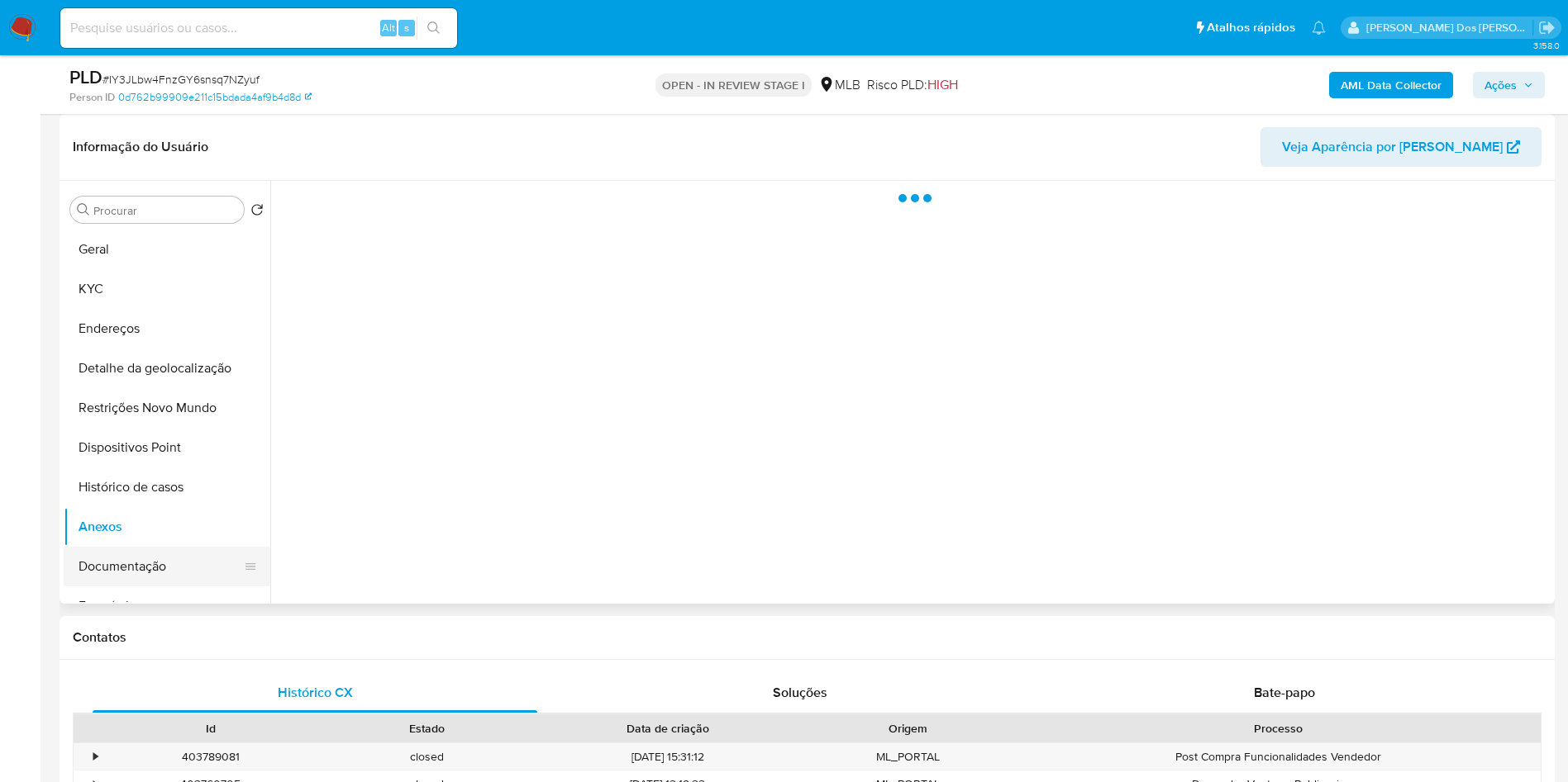
click at [128, 586] on button "Documentação" at bounding box center [160, 566] width 193 height 39
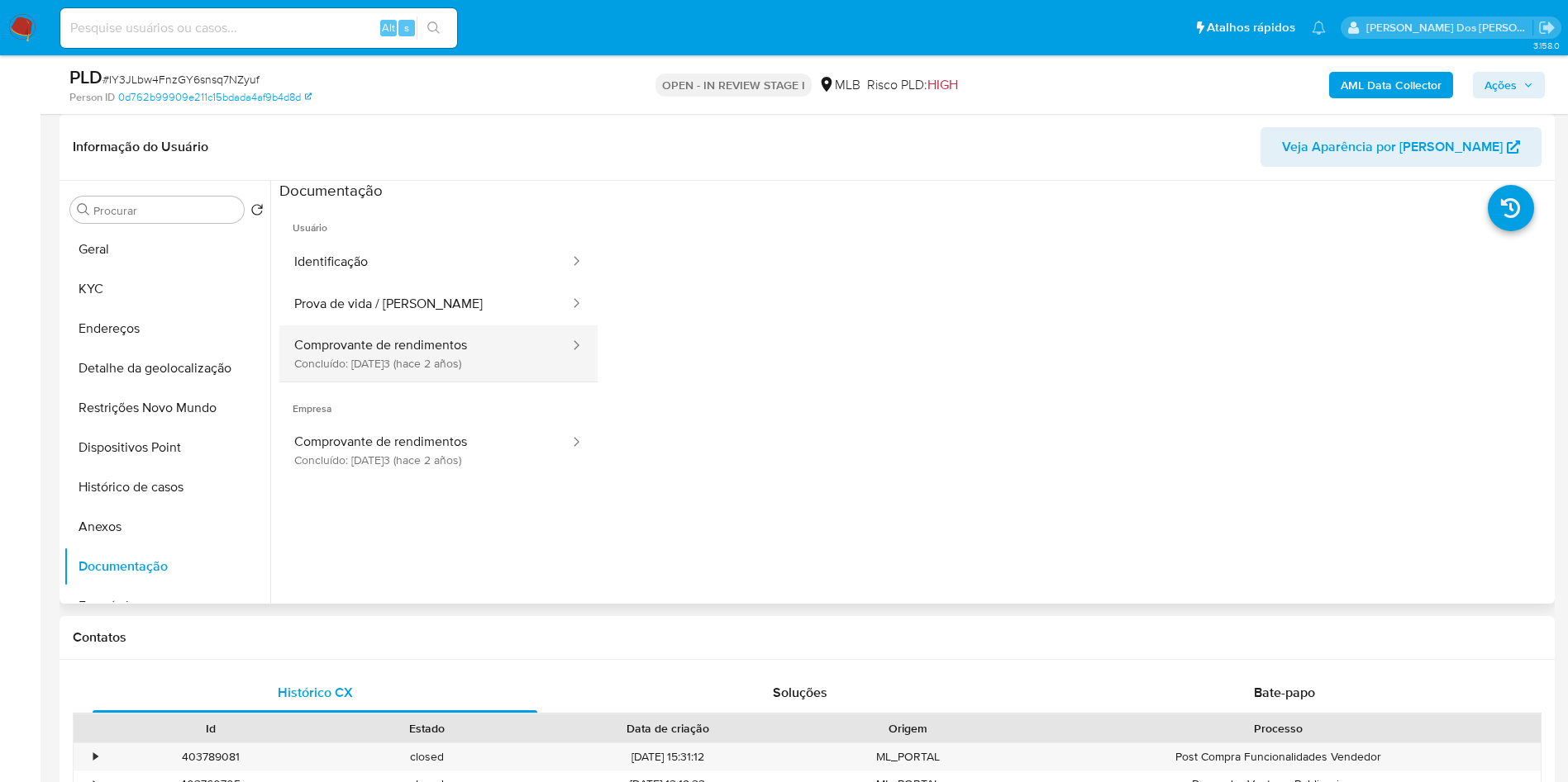
click at [389, 378] on button "Comprovante de rendimentos Concluído: 27/10/2023 (hace 2 años)" at bounding box center [426, 353] width 292 height 56
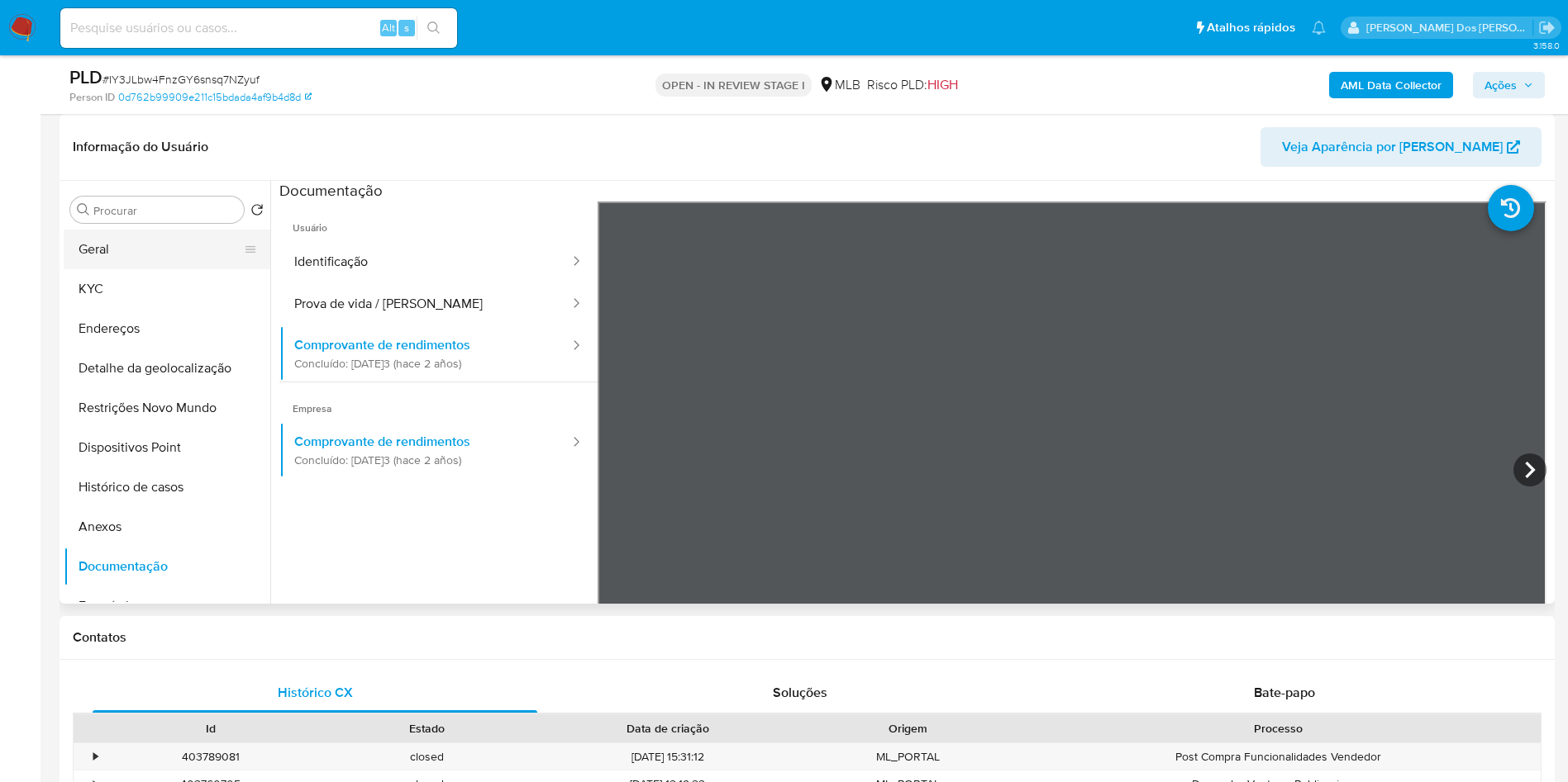
click at [181, 269] on button "Geral" at bounding box center [160, 249] width 193 height 39
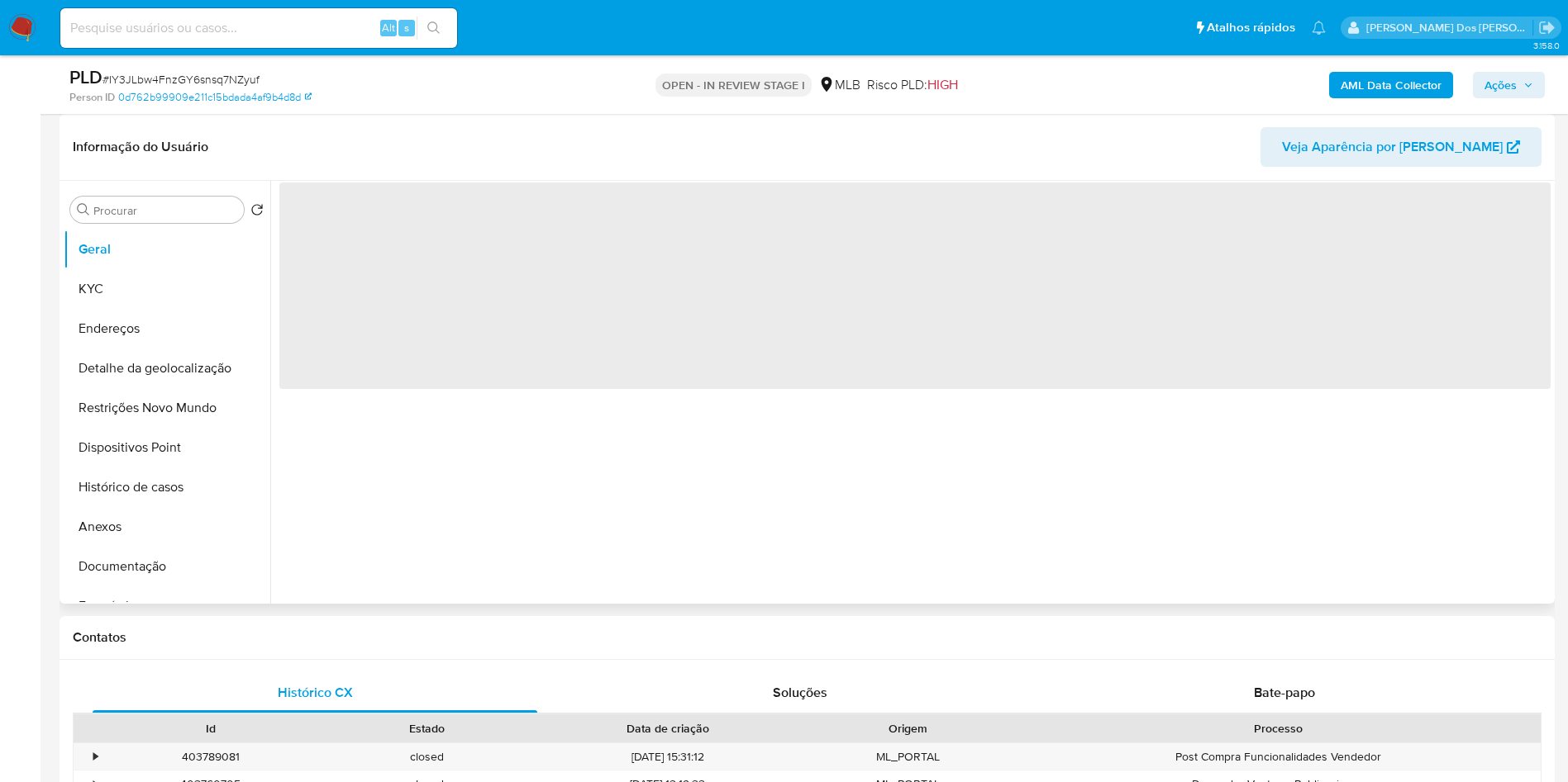
click at [470, 451] on div "‌" at bounding box center [910, 393] width 1280 height 423
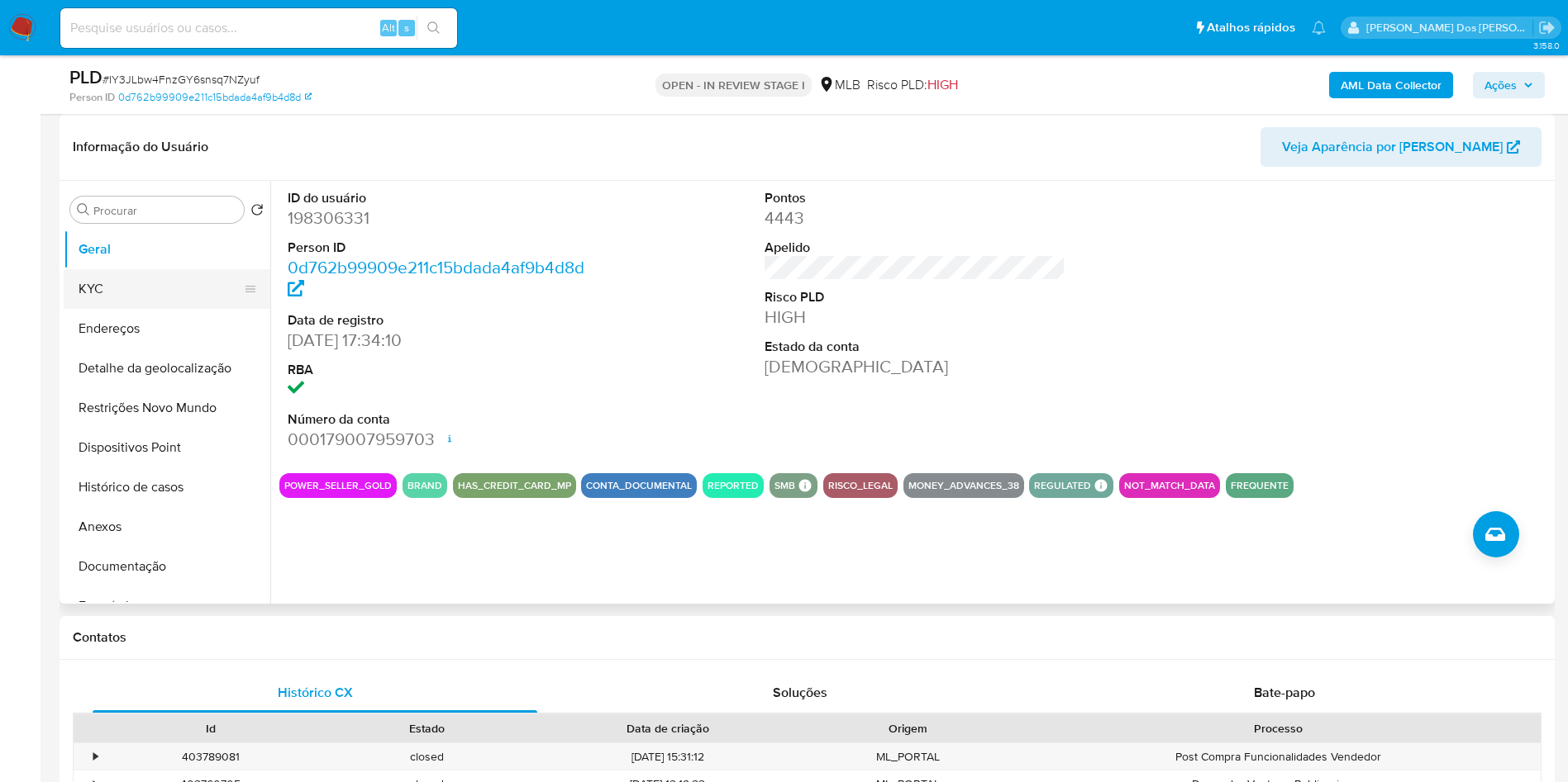
click at [134, 306] on button "KYC" at bounding box center [160, 289] width 193 height 39
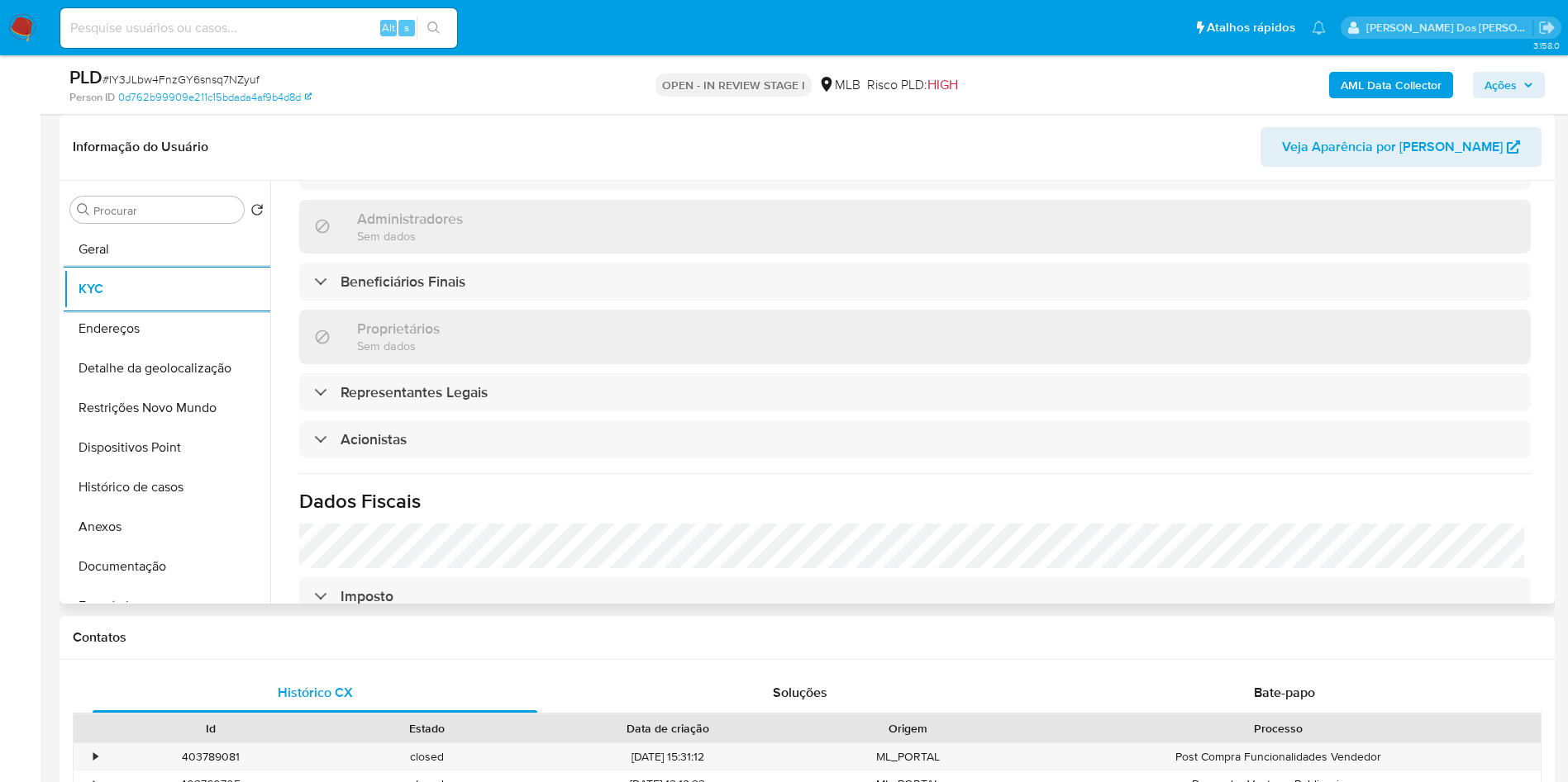
scroll to position [914, 0]
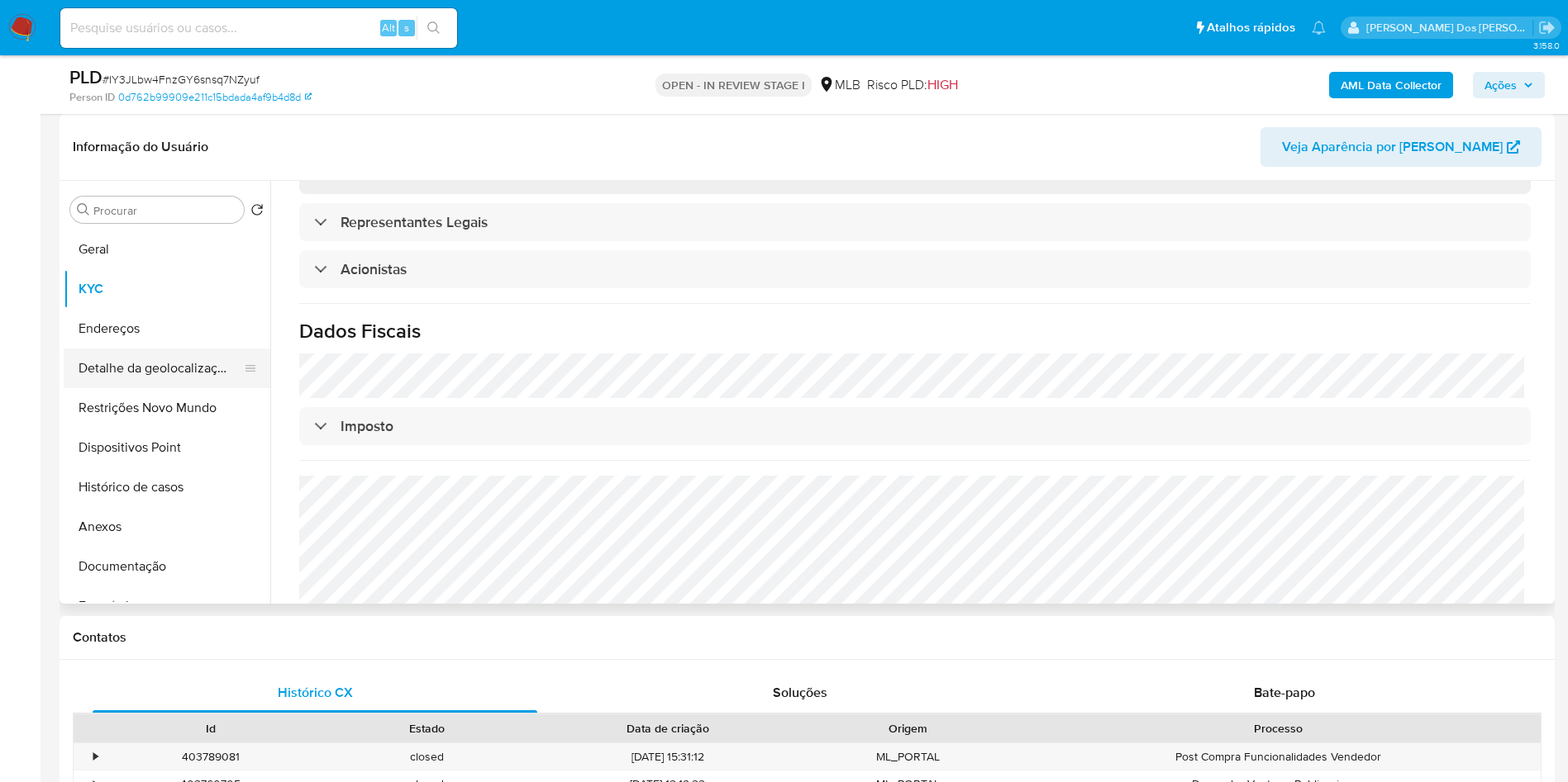
click at [145, 388] on button "Detalhe da geolocalização" at bounding box center [160, 368] width 193 height 39
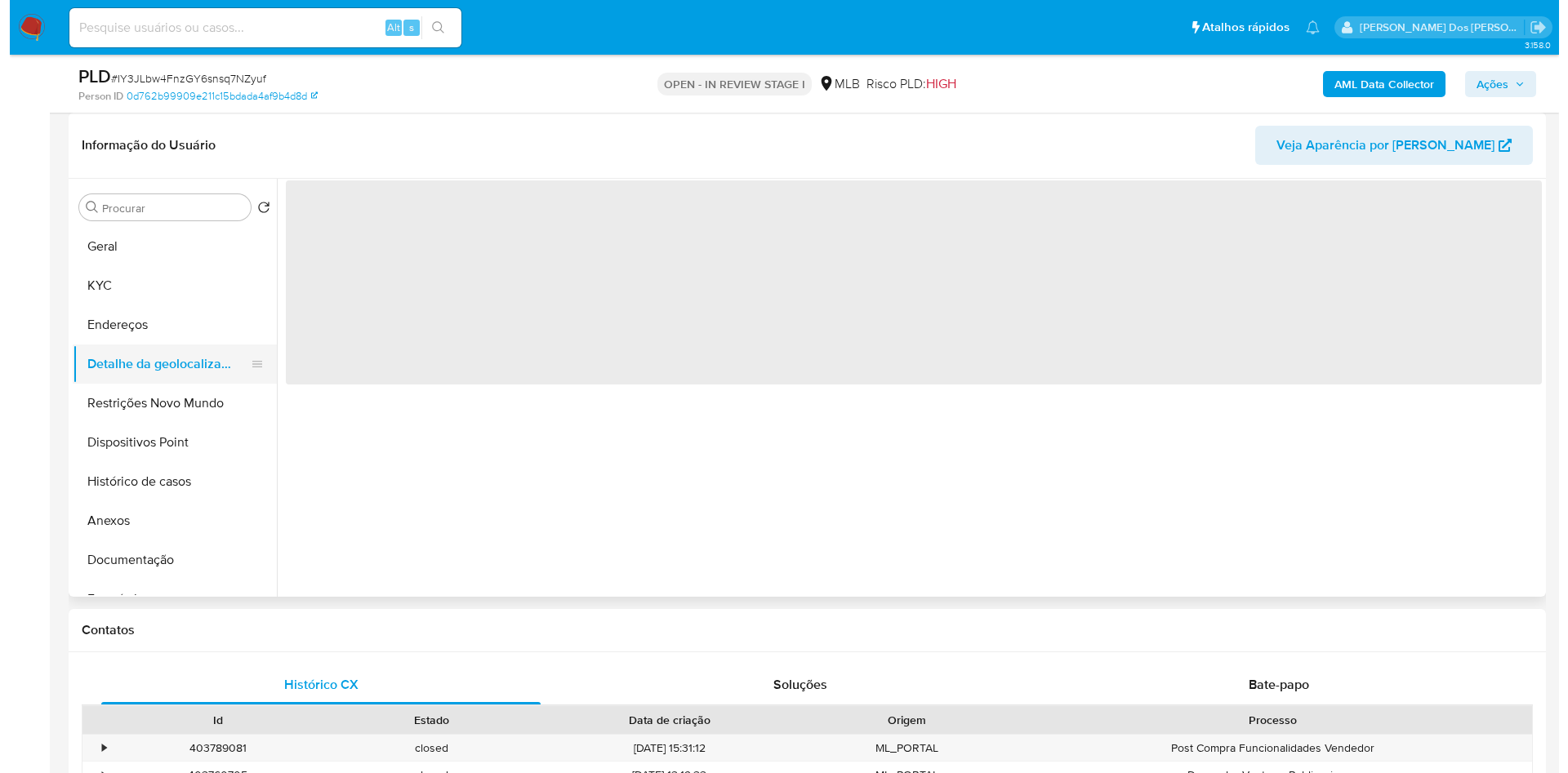
scroll to position [0, 0]
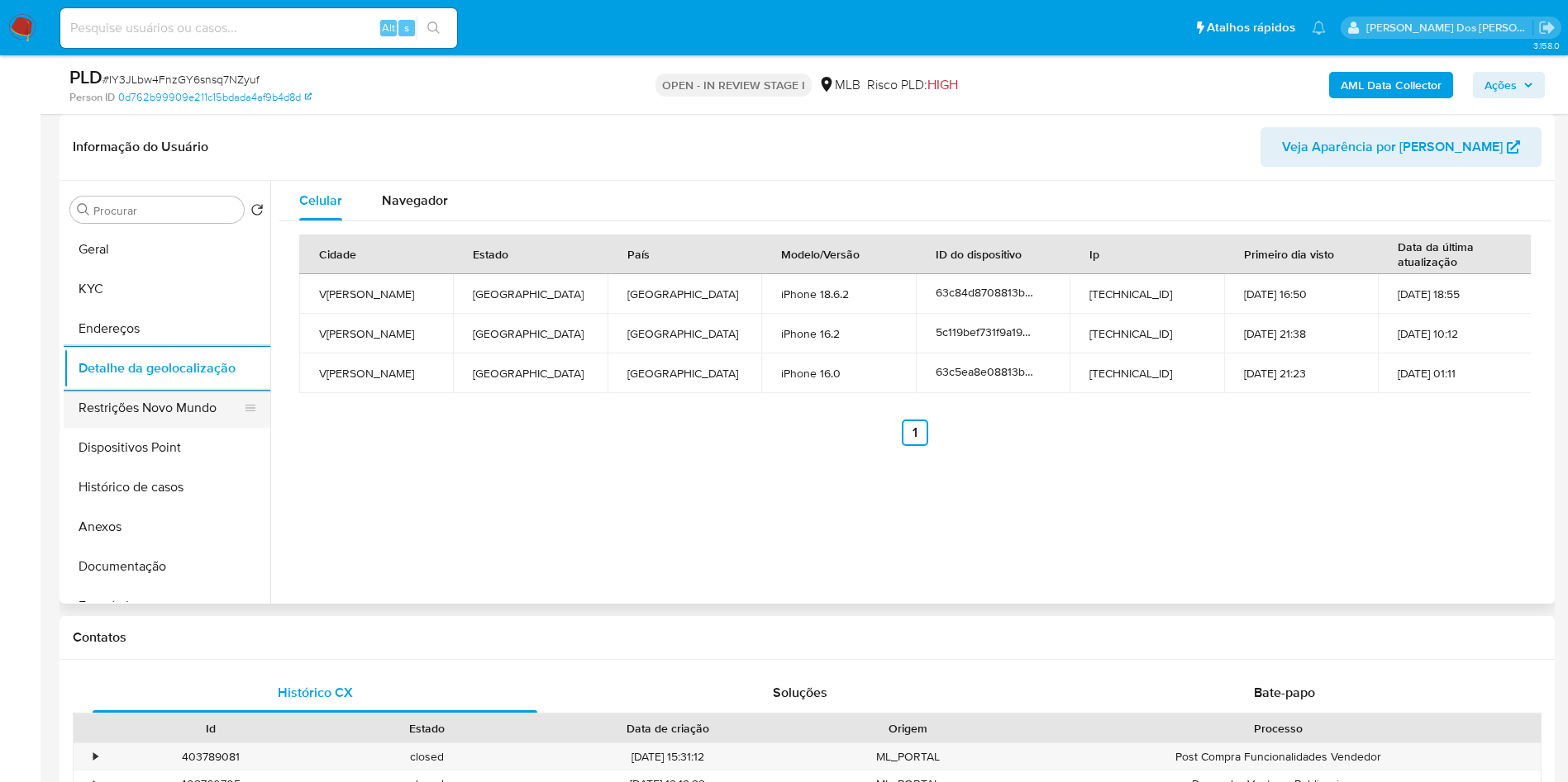
click at [151, 428] on button "Restrições Novo Mundo" at bounding box center [160, 408] width 193 height 39
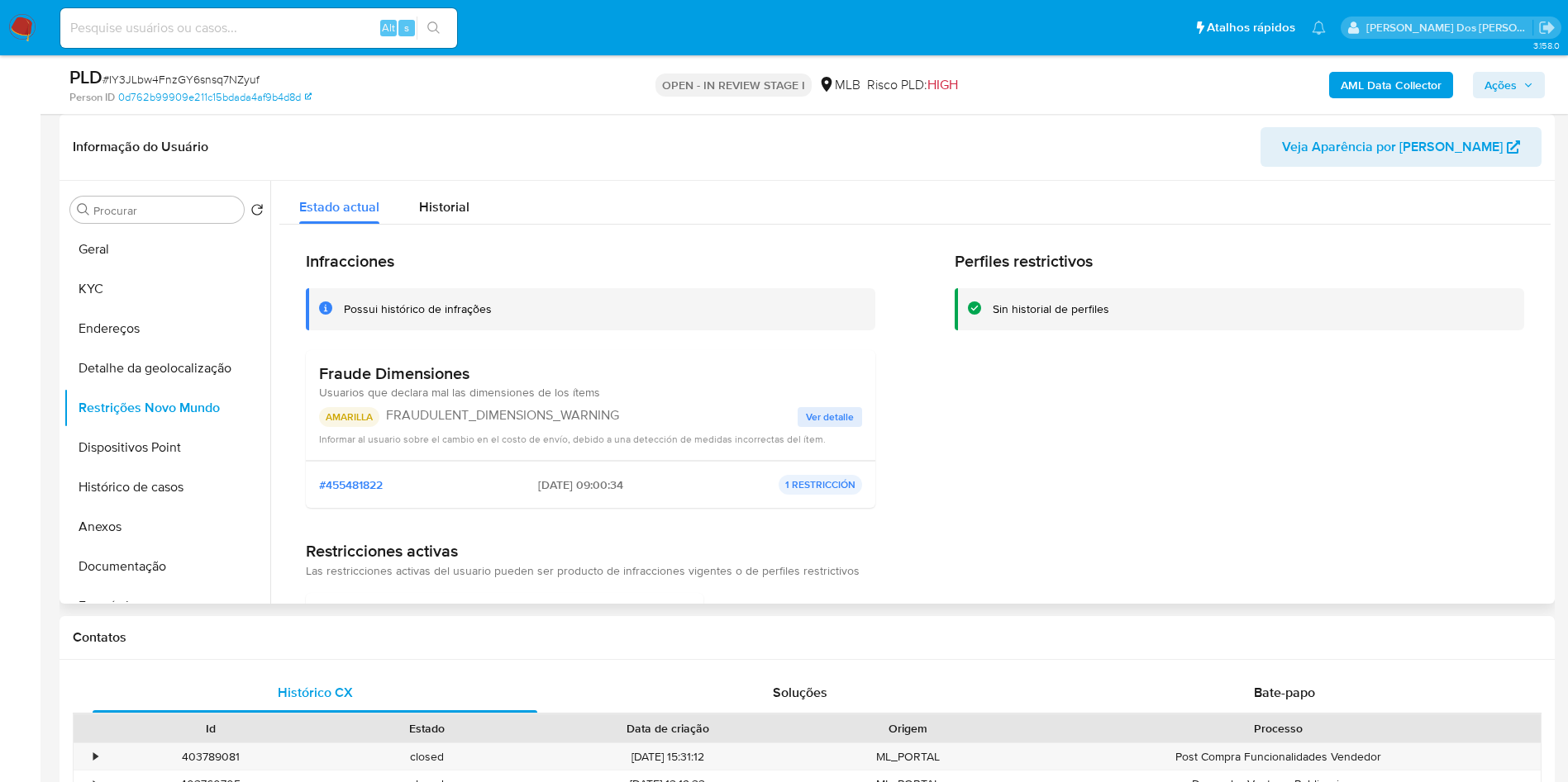
click at [819, 425] on span "Ver detalle" at bounding box center [829, 417] width 48 height 17
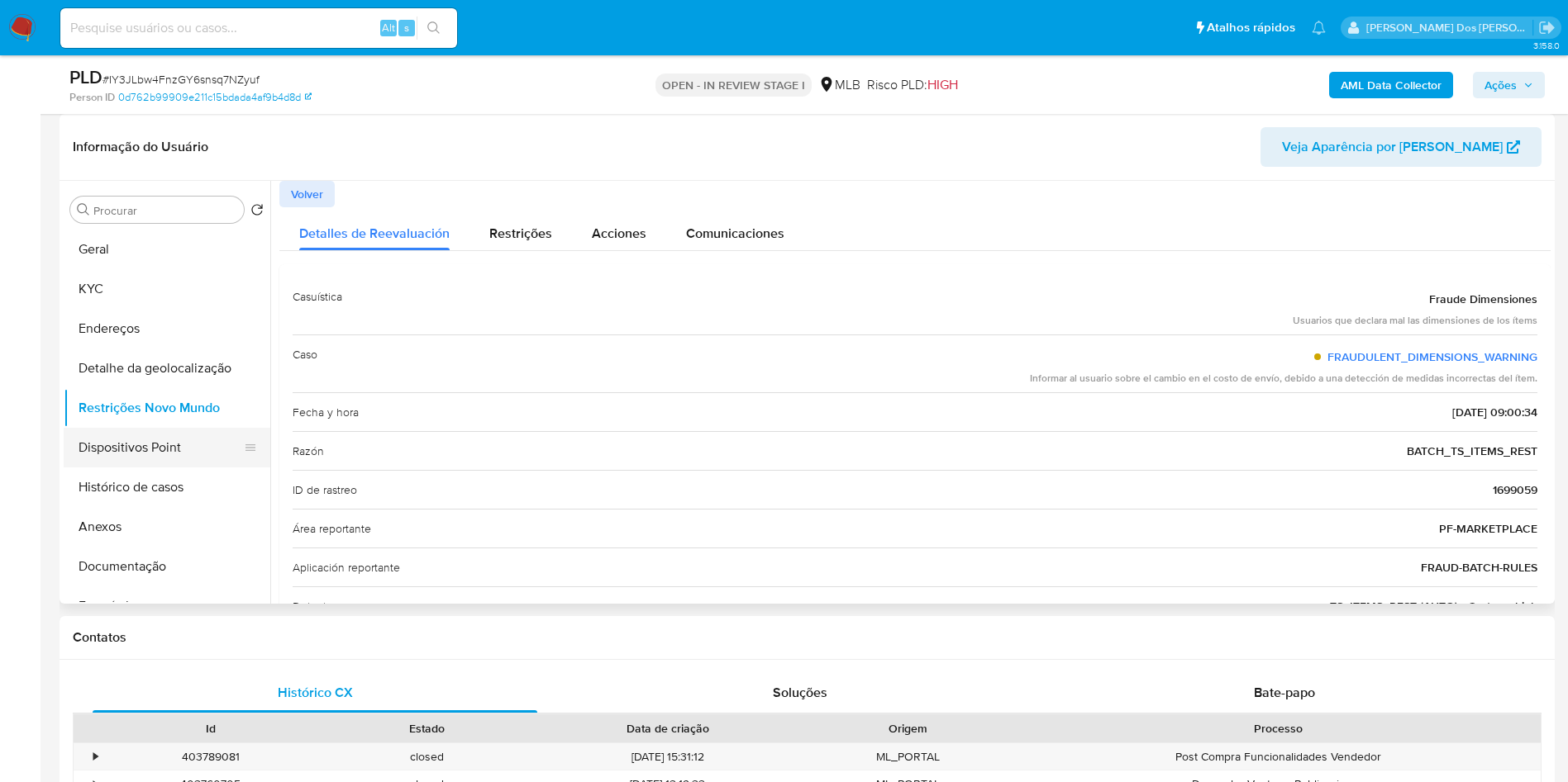
click at [162, 467] on button "Dispositivos Point" at bounding box center [160, 447] width 193 height 39
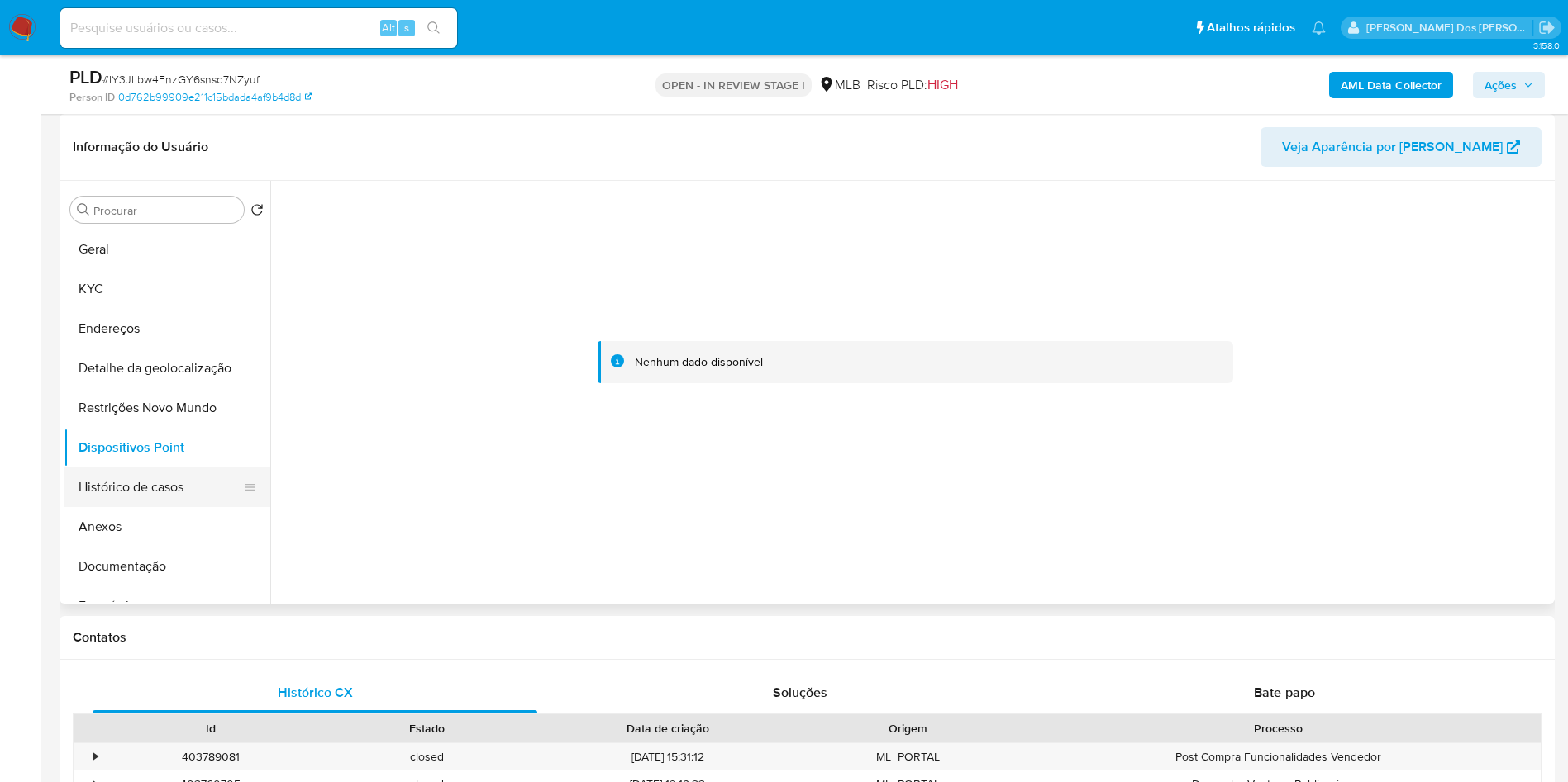
click at [146, 507] on button "Histórico de casos" at bounding box center [160, 487] width 193 height 39
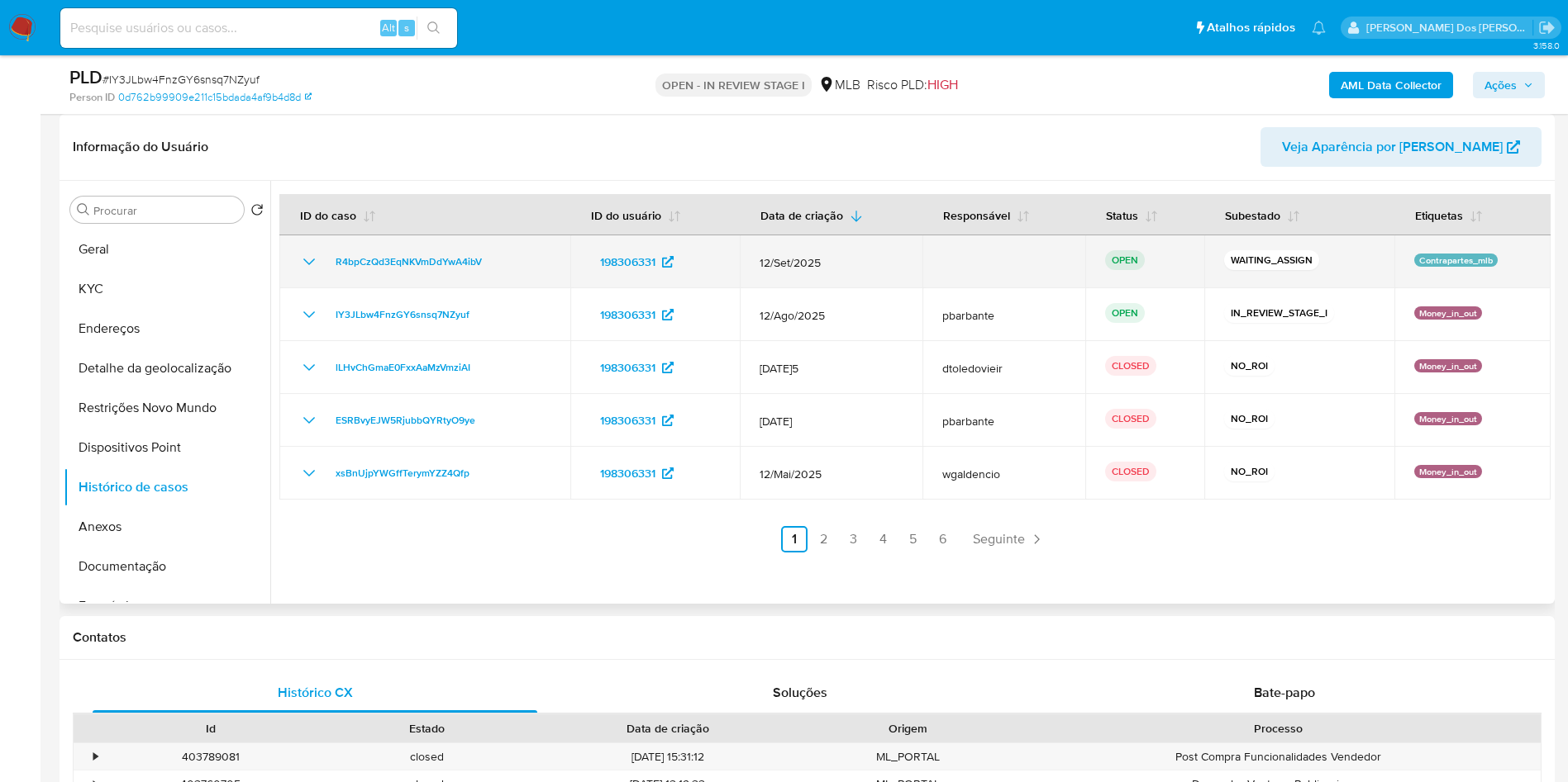
drag, startPoint x: 513, startPoint y: 298, endPoint x: 313, endPoint y: 293, distance: 200.1
click at [313, 289] on td "R4bpCzQd3EqNKVmDdYwA4ibV" at bounding box center [425, 262] width 291 height 53
click at [425, 272] on span "R4bpCzQd3EqNKVmDdYwA4ibV" at bounding box center [409, 262] width 146 height 20
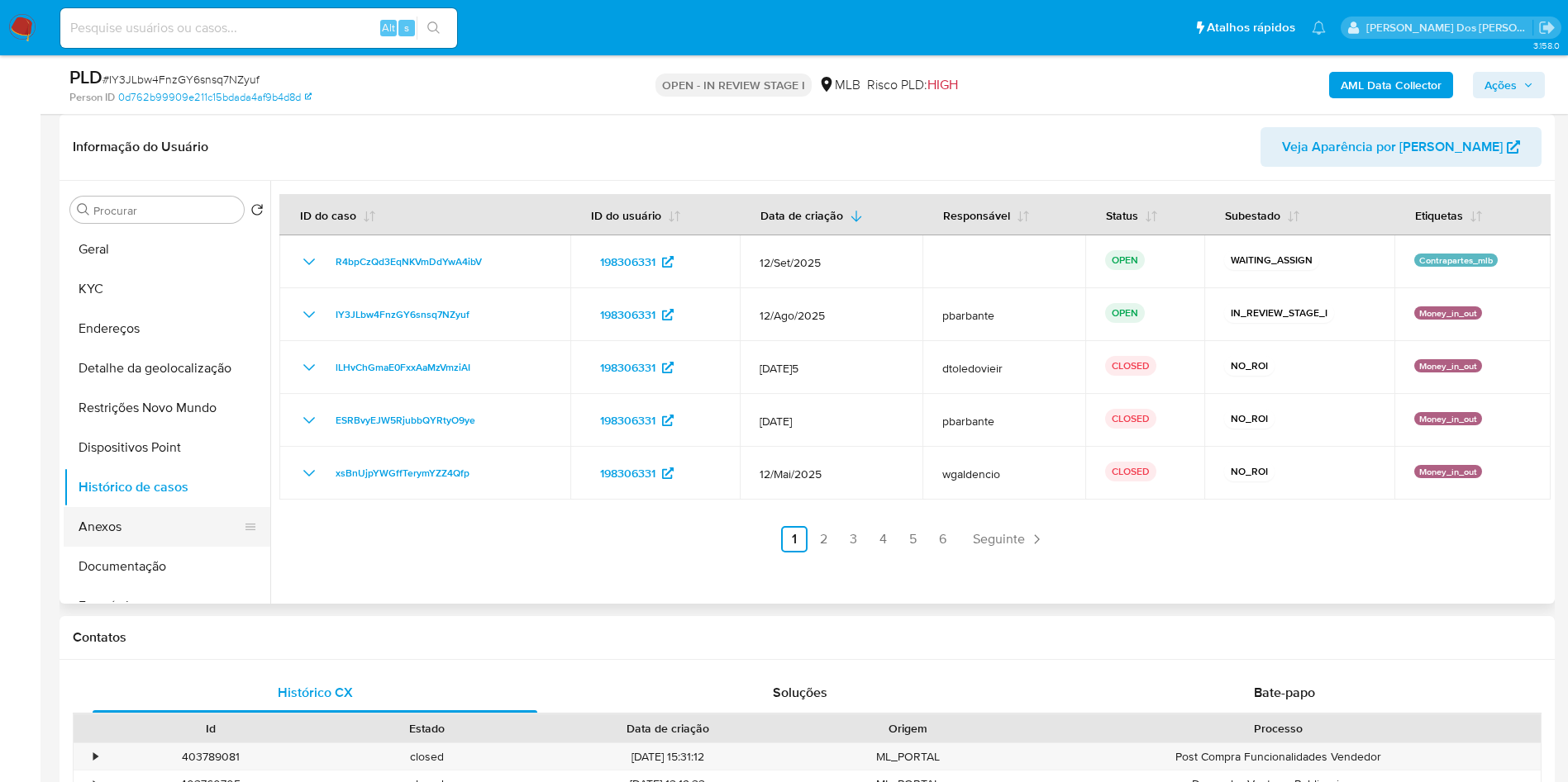
click at [141, 547] on button "Anexos" at bounding box center [160, 526] width 193 height 39
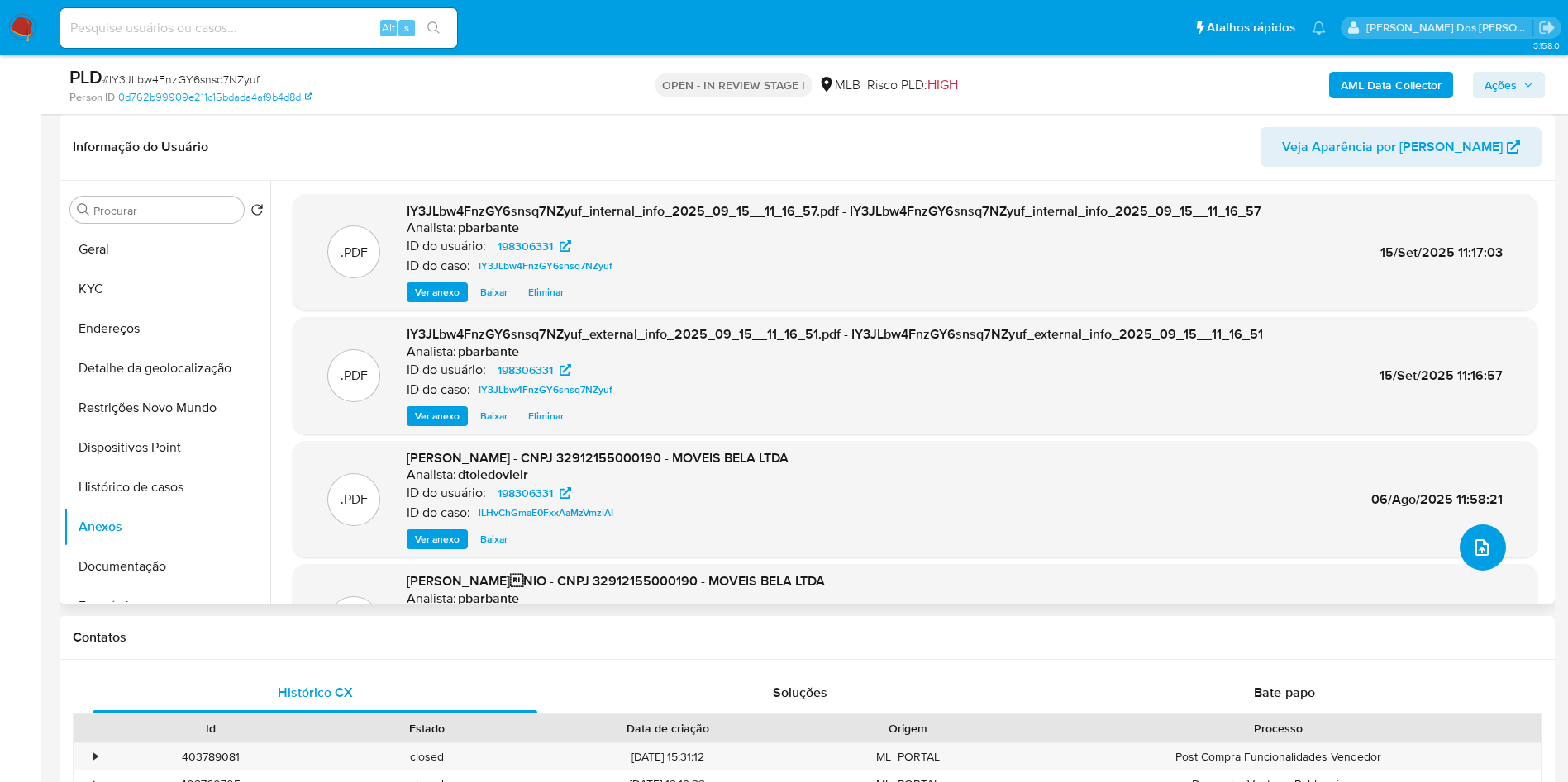
click at [1482, 571] on button "upload-file" at bounding box center [1482, 547] width 46 height 46
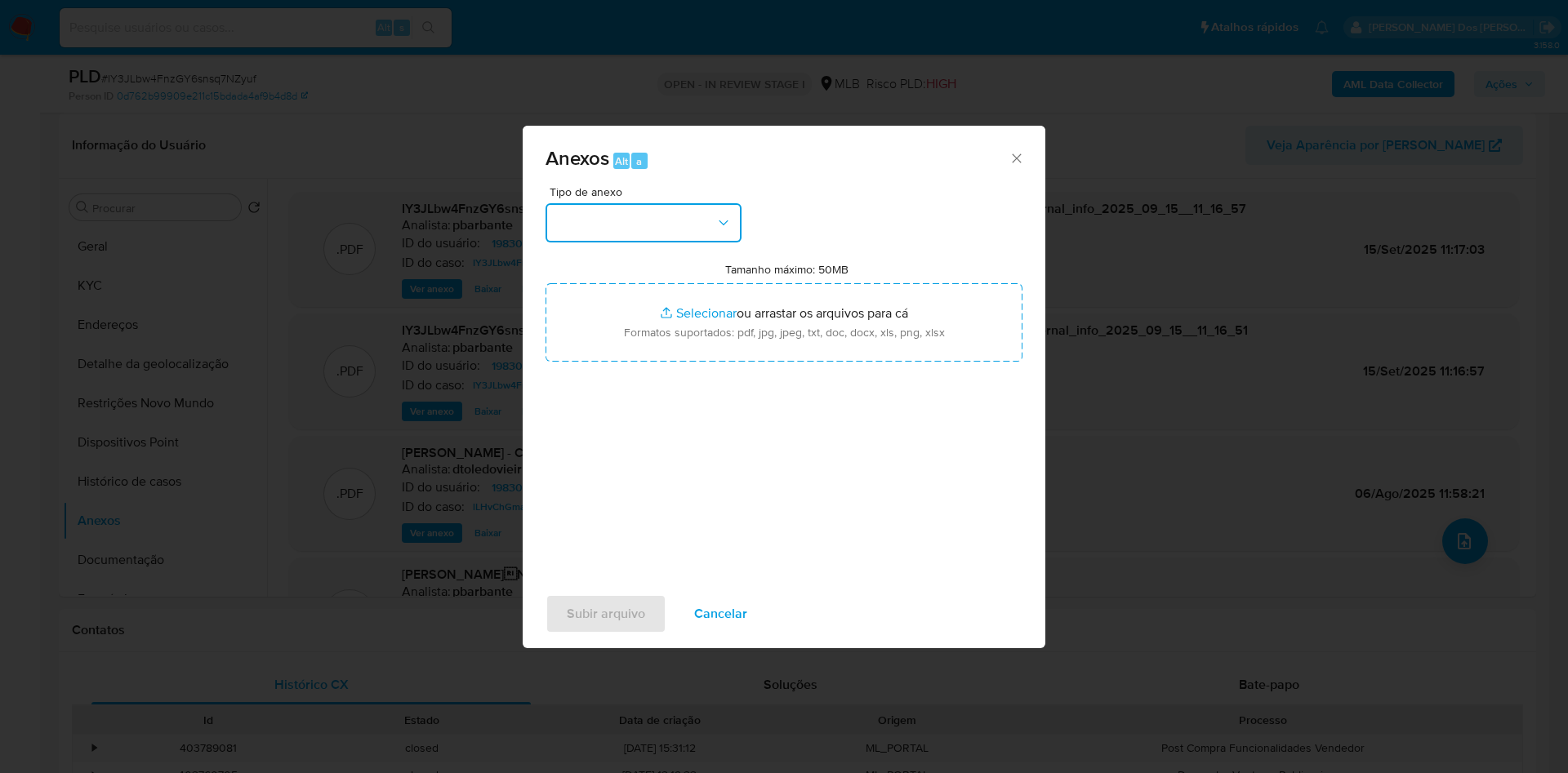
click at [590, 203] on button "button" at bounding box center [644, 222] width 196 height 39
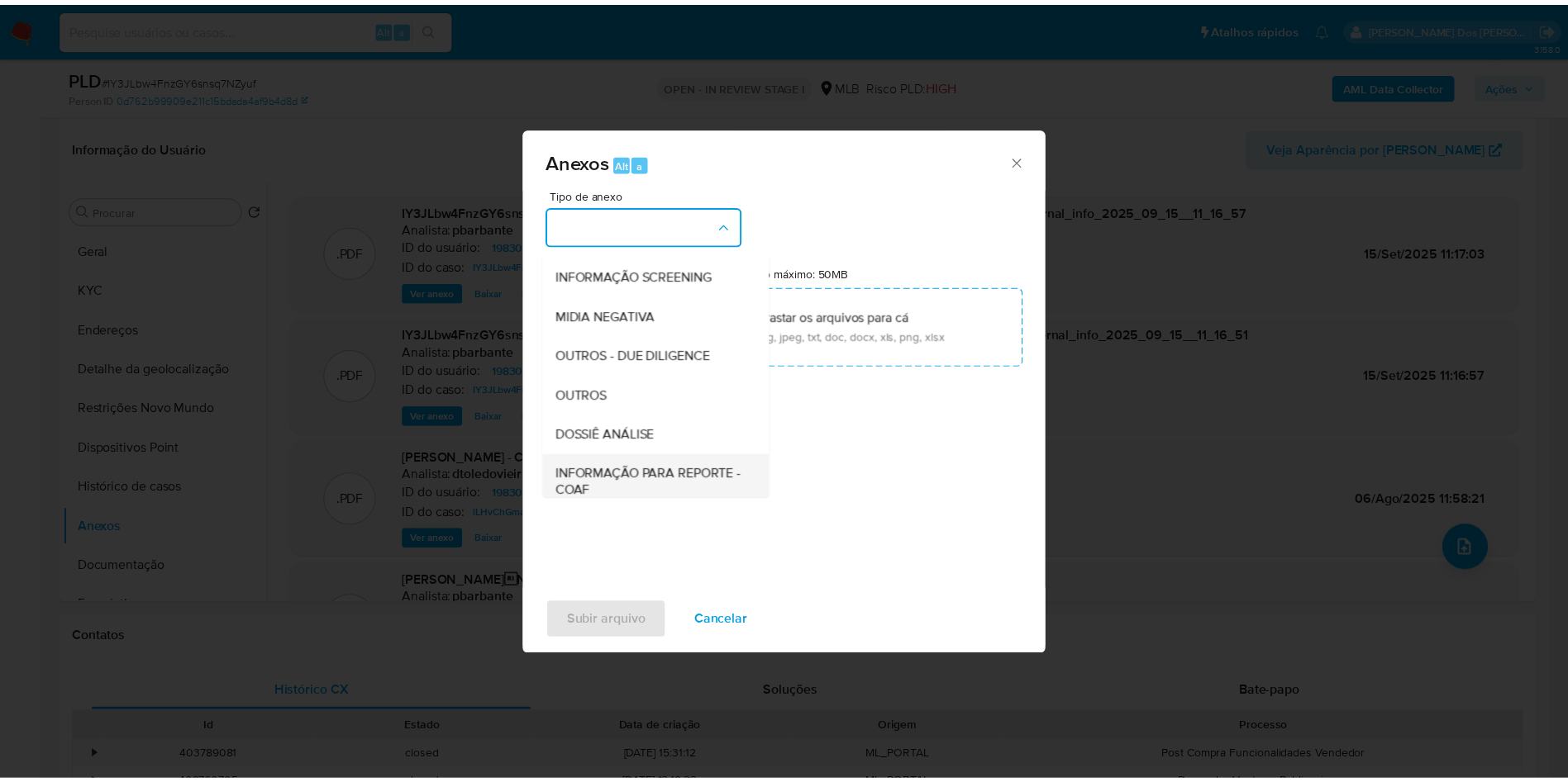
scroll to position [222, 0]
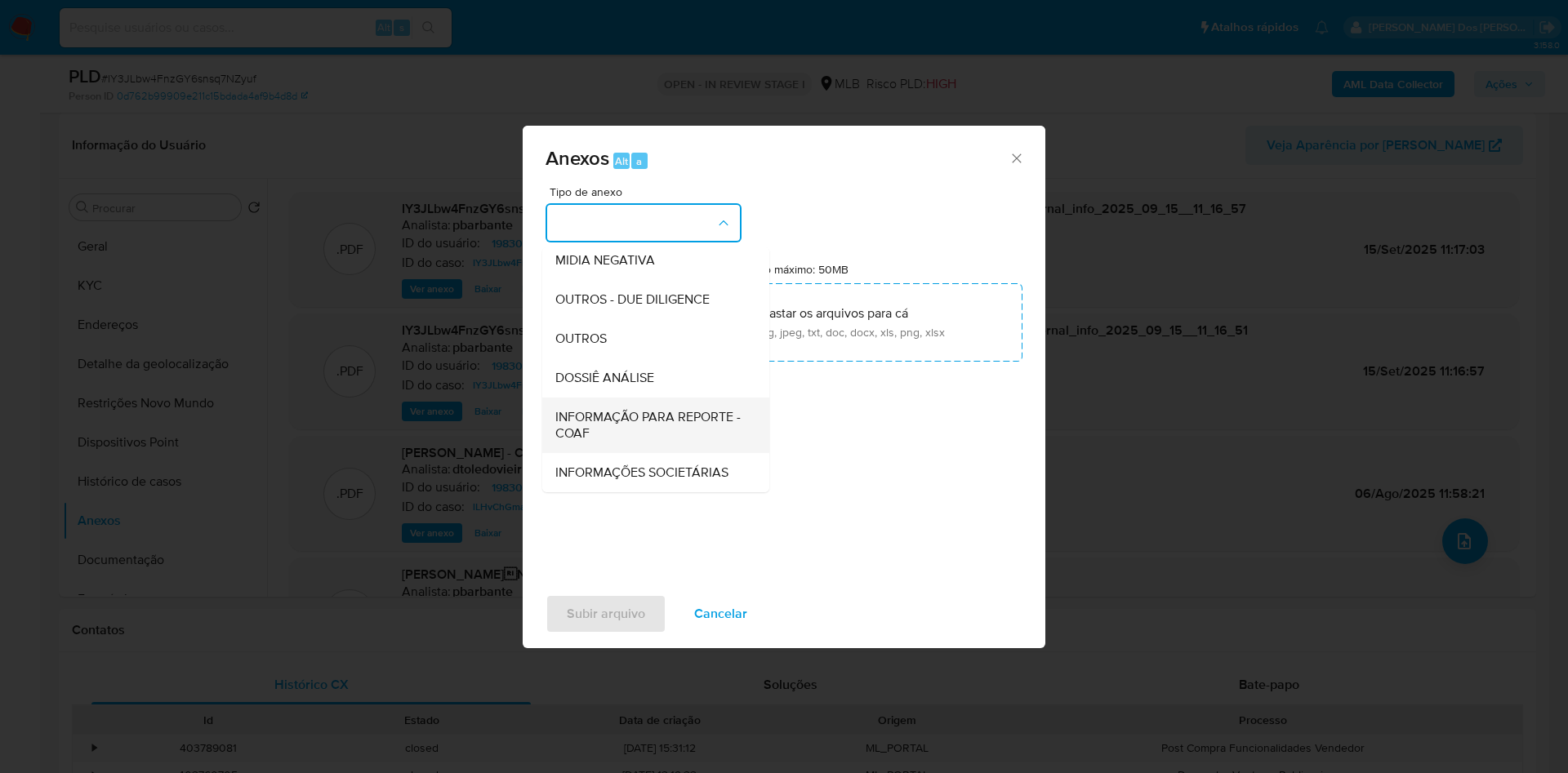
click at [608, 409] on span "INFORMAÇÃO PARA REPORTE - COAF" at bounding box center [650, 425] width 191 height 32
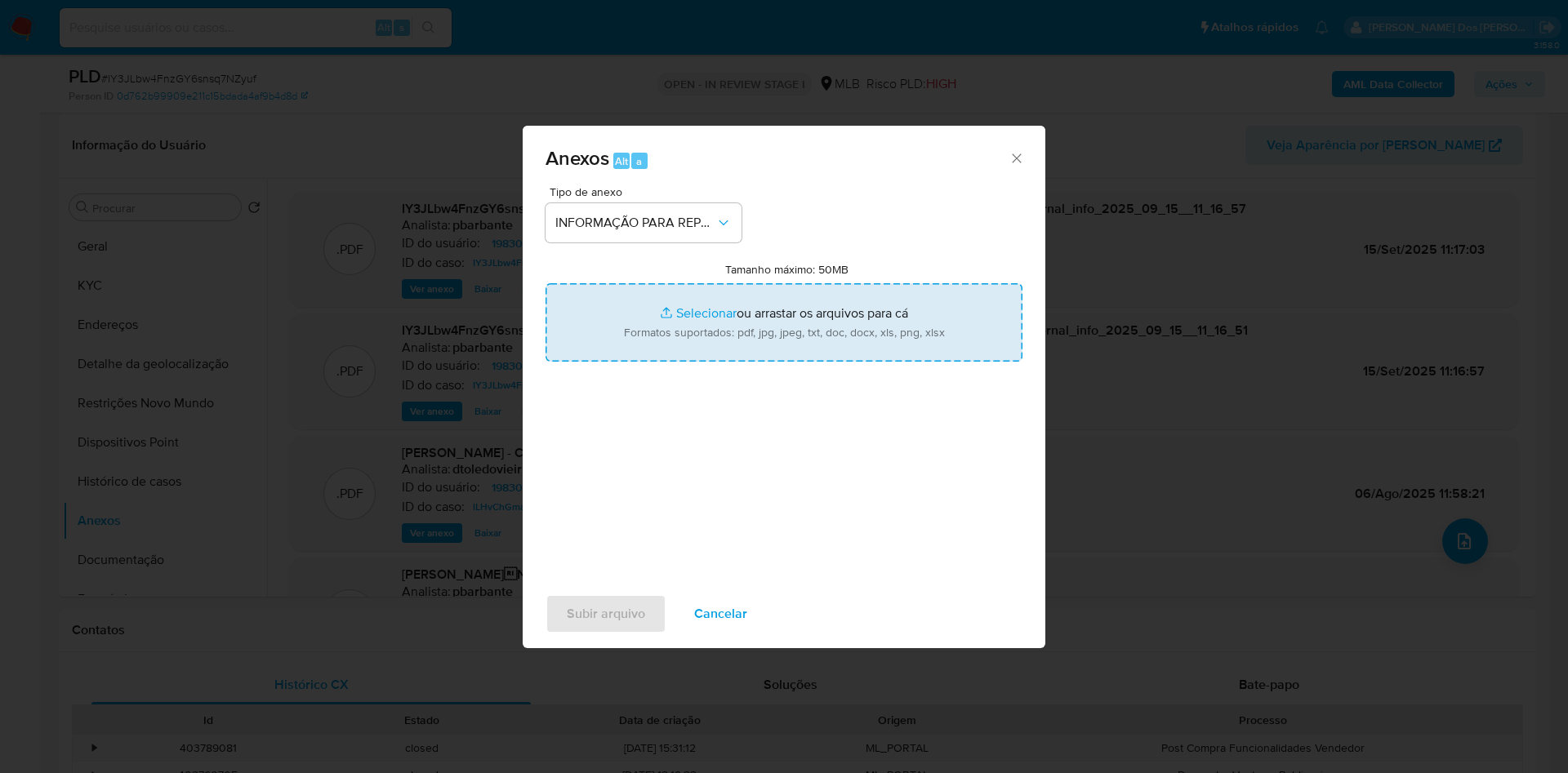
type input "C:\fakepath\Mulan 198306331_2025_09_15_07_26_00 - Resumen TX.pdf"
type input "C:\fakepath\DECLÍNIO - IY3JLbw4FnzGY6snsq7NZyuf - CNPJ 32912155000190 - MOVEIS …"
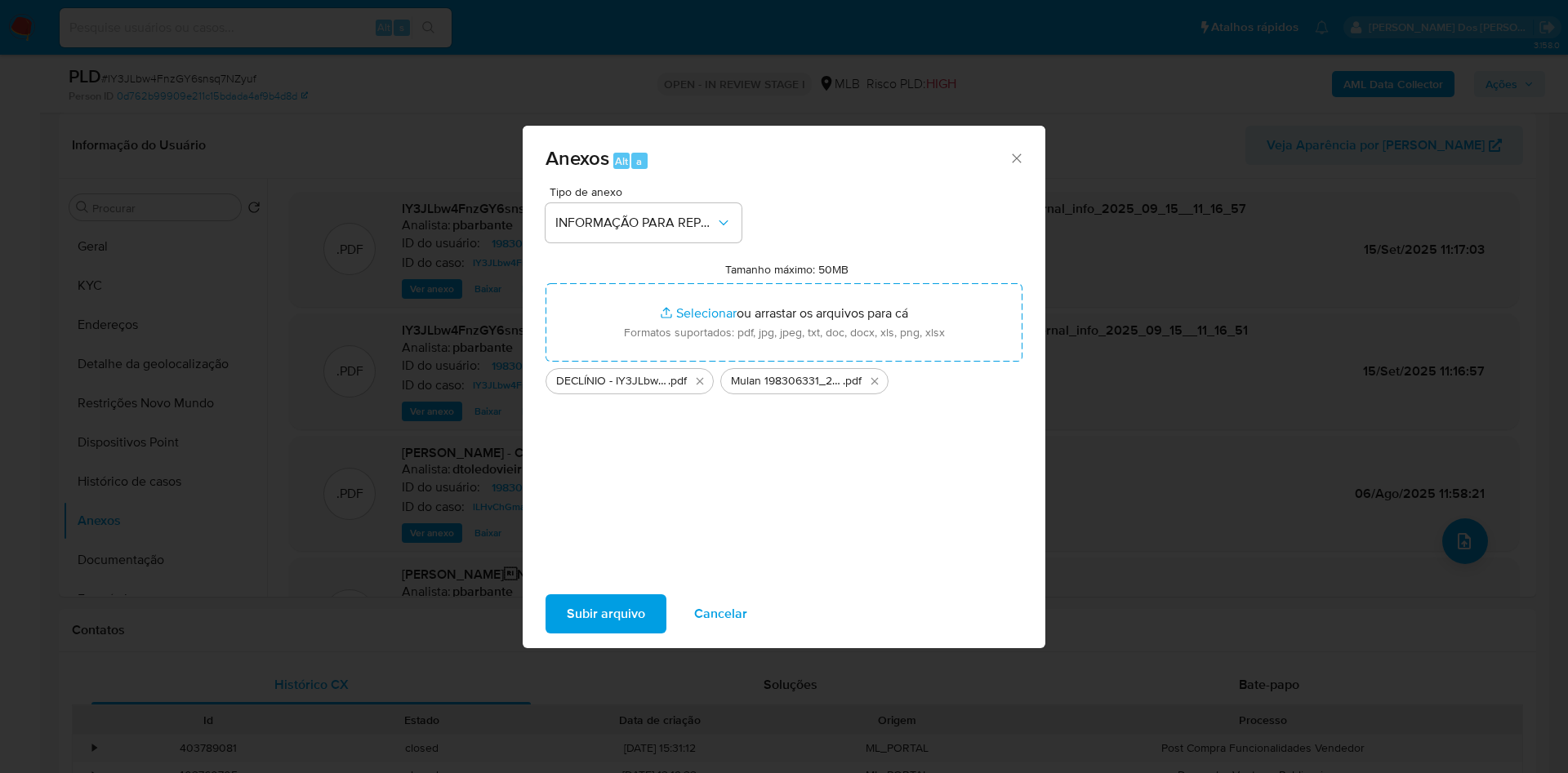
click at [581, 628] on span "Subir arquivo" at bounding box center [606, 614] width 79 height 36
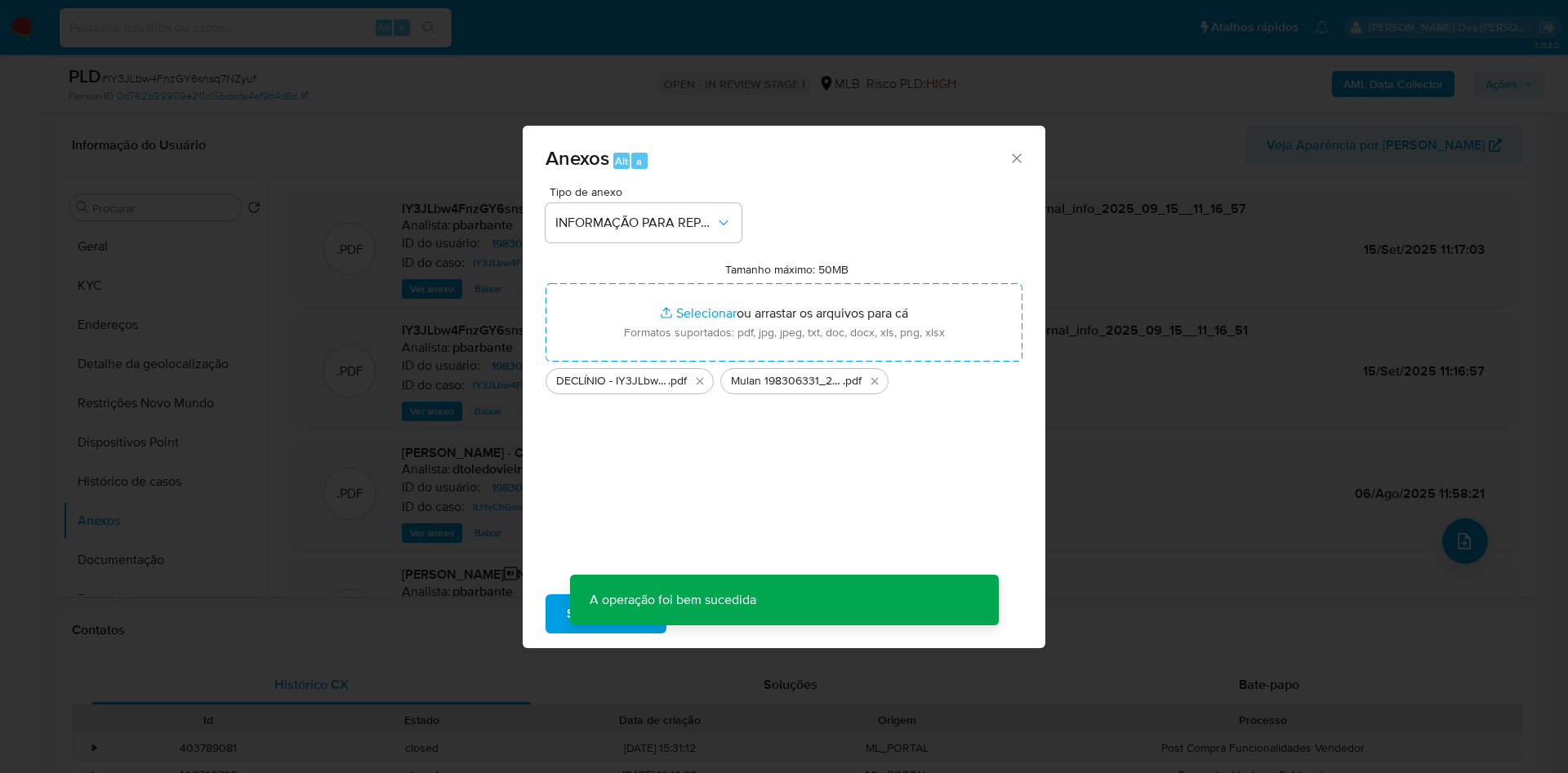
click at [1534, 85] on div "Anexos Alt a Tipo de anexo INFORMAÇÃO PARA REPORTE - COAF Tamanho máximo: 50MB …" at bounding box center [784, 386] width 1568 height 773
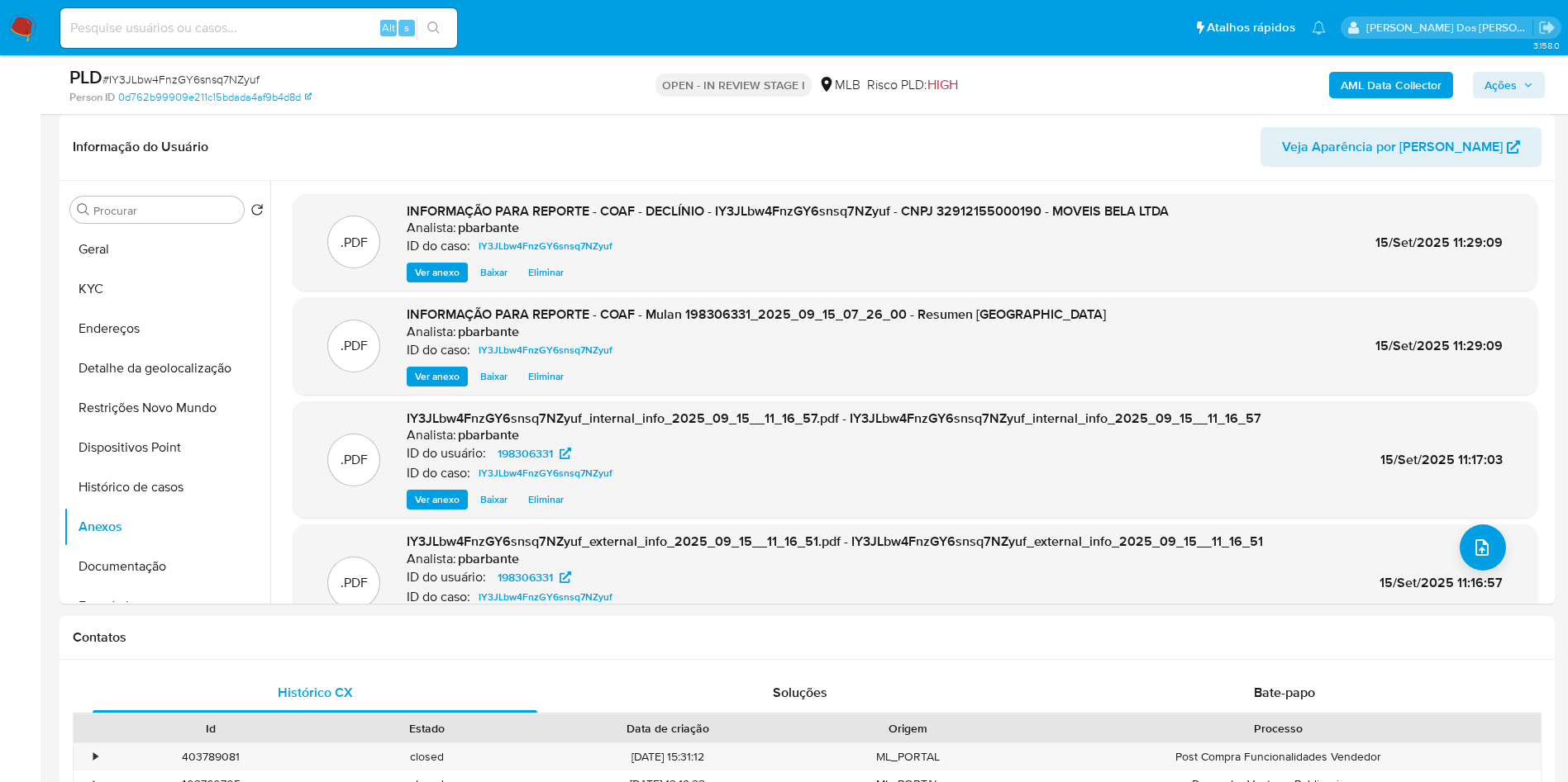
click at [1523, 87] on icon "button" at bounding box center [1528, 85] width 10 height 10
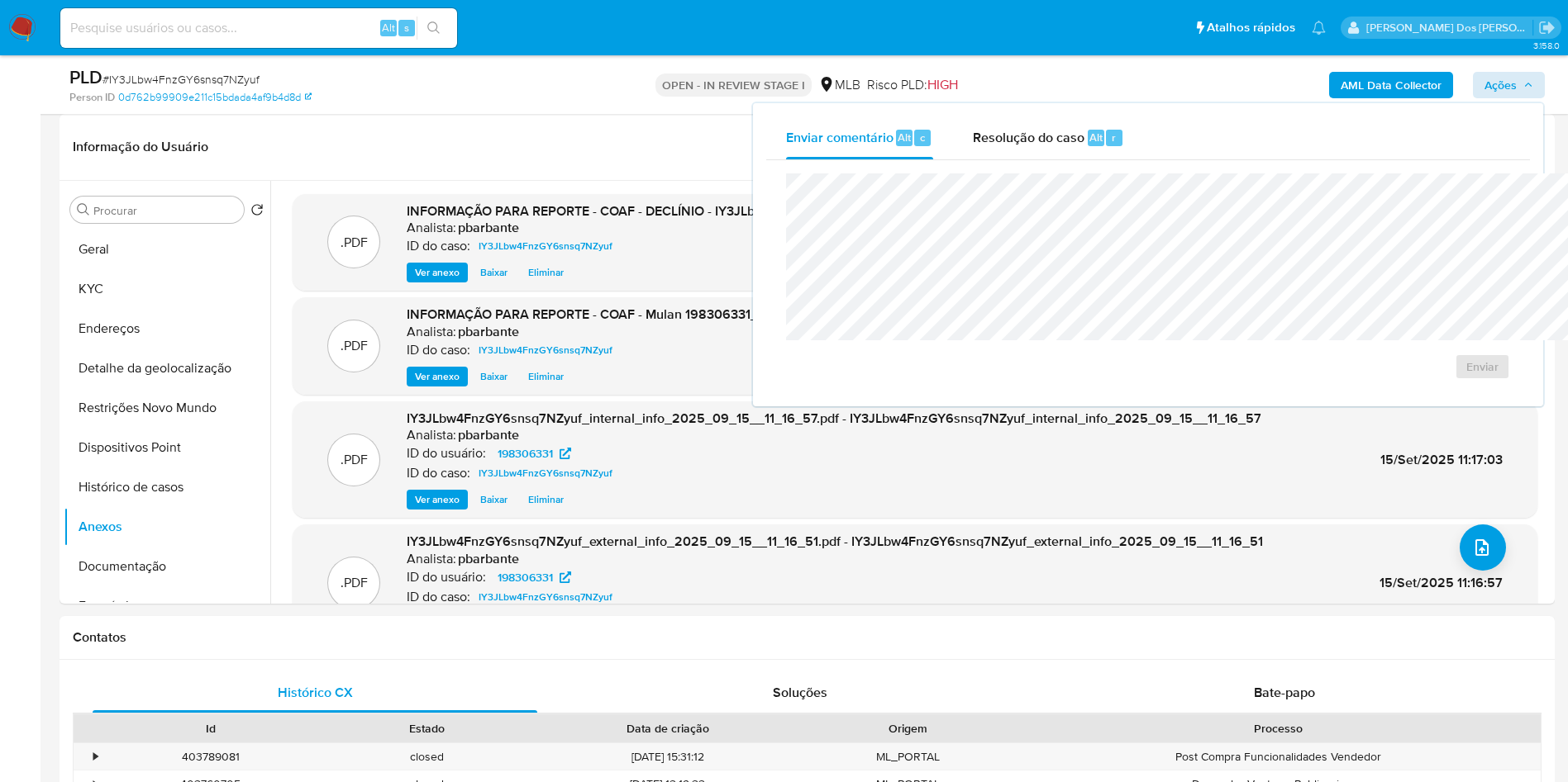
drag, startPoint x: 941, startPoint y: 123, endPoint x: 953, endPoint y: 162, distance: 40.8
click at [973, 123] on div "Resolução do caso Alt r" at bounding box center [1048, 138] width 151 height 43
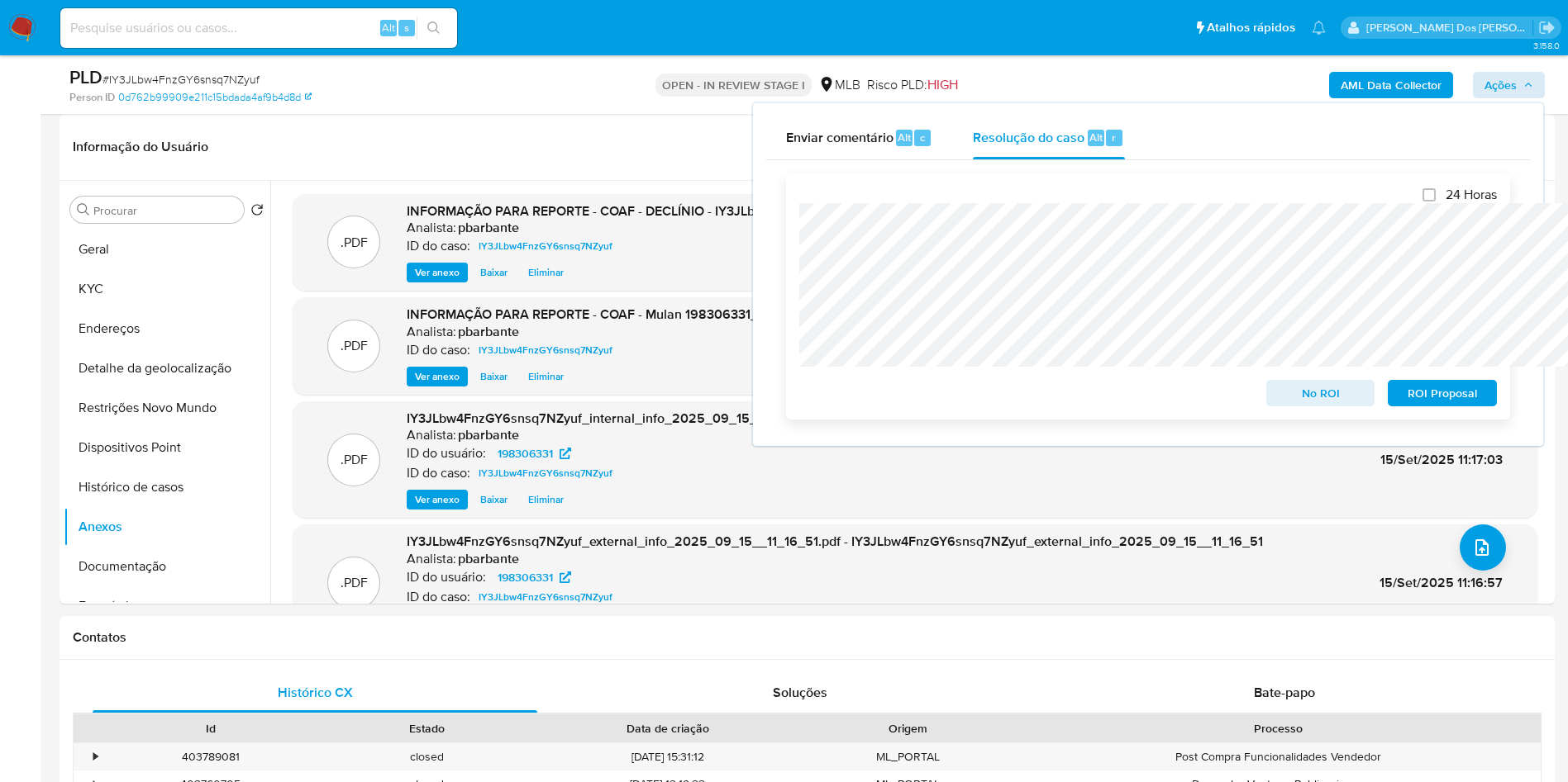
click at [1355, 401] on span "No ROI" at bounding box center [1320, 394] width 86 height 23
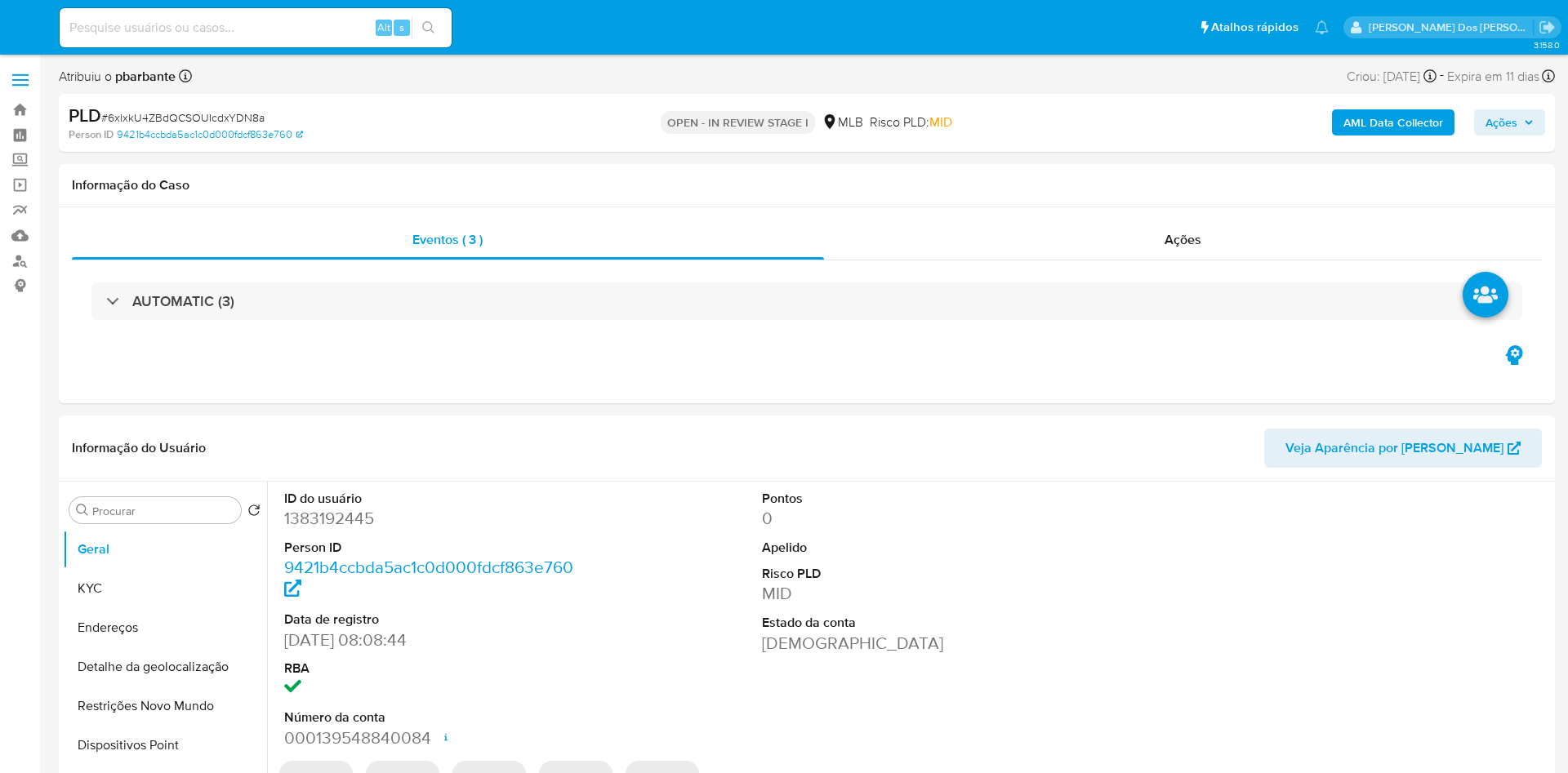
select select "10"
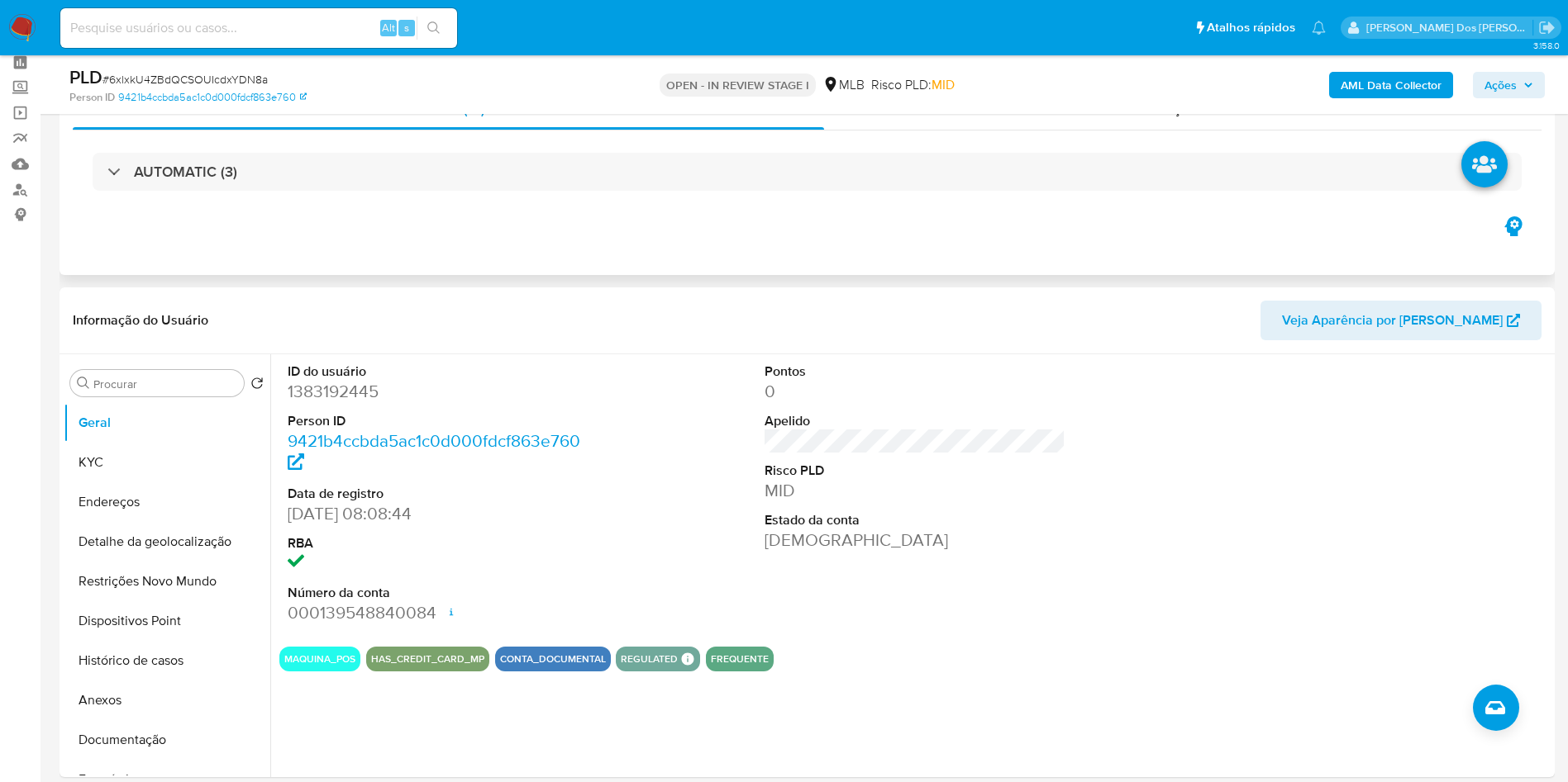
scroll to position [124, 0]
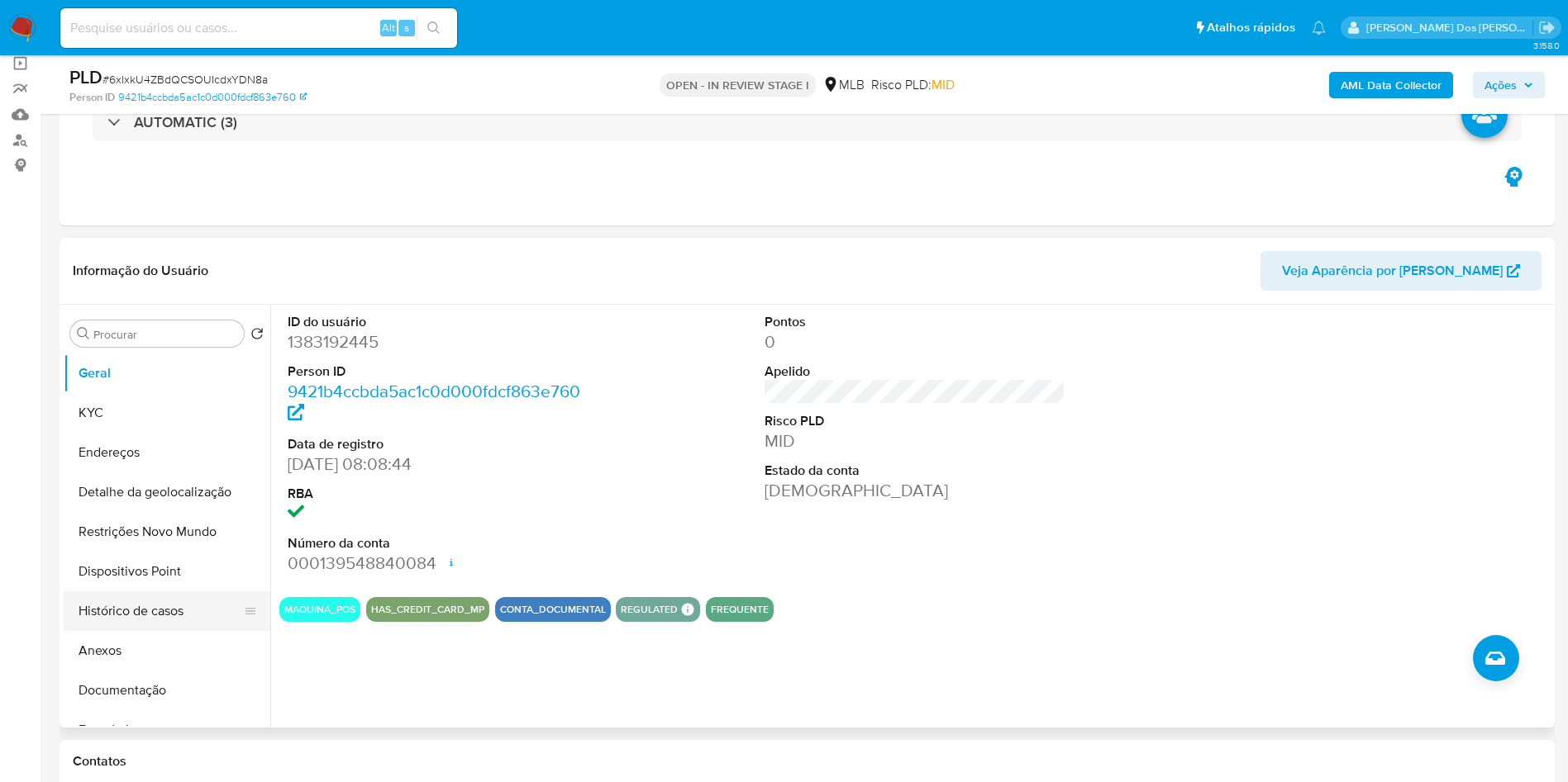
drag, startPoint x: 144, startPoint y: 641, endPoint x: 135, endPoint y: 639, distance: 9.2
click at [135, 631] on button "Histórico de casos" at bounding box center [160, 611] width 193 height 39
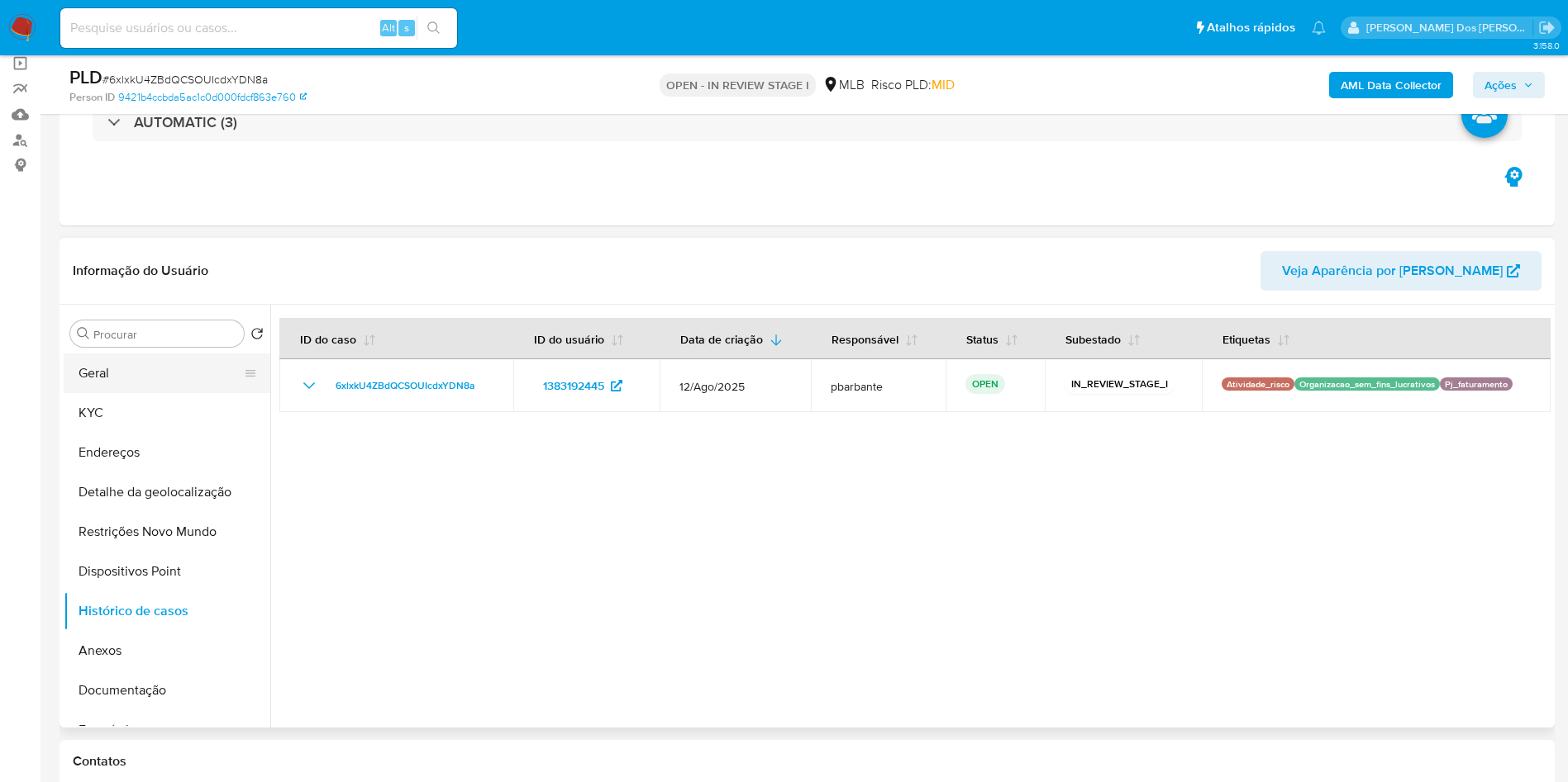
click at [168, 394] on button "Geral" at bounding box center [160, 373] width 193 height 39
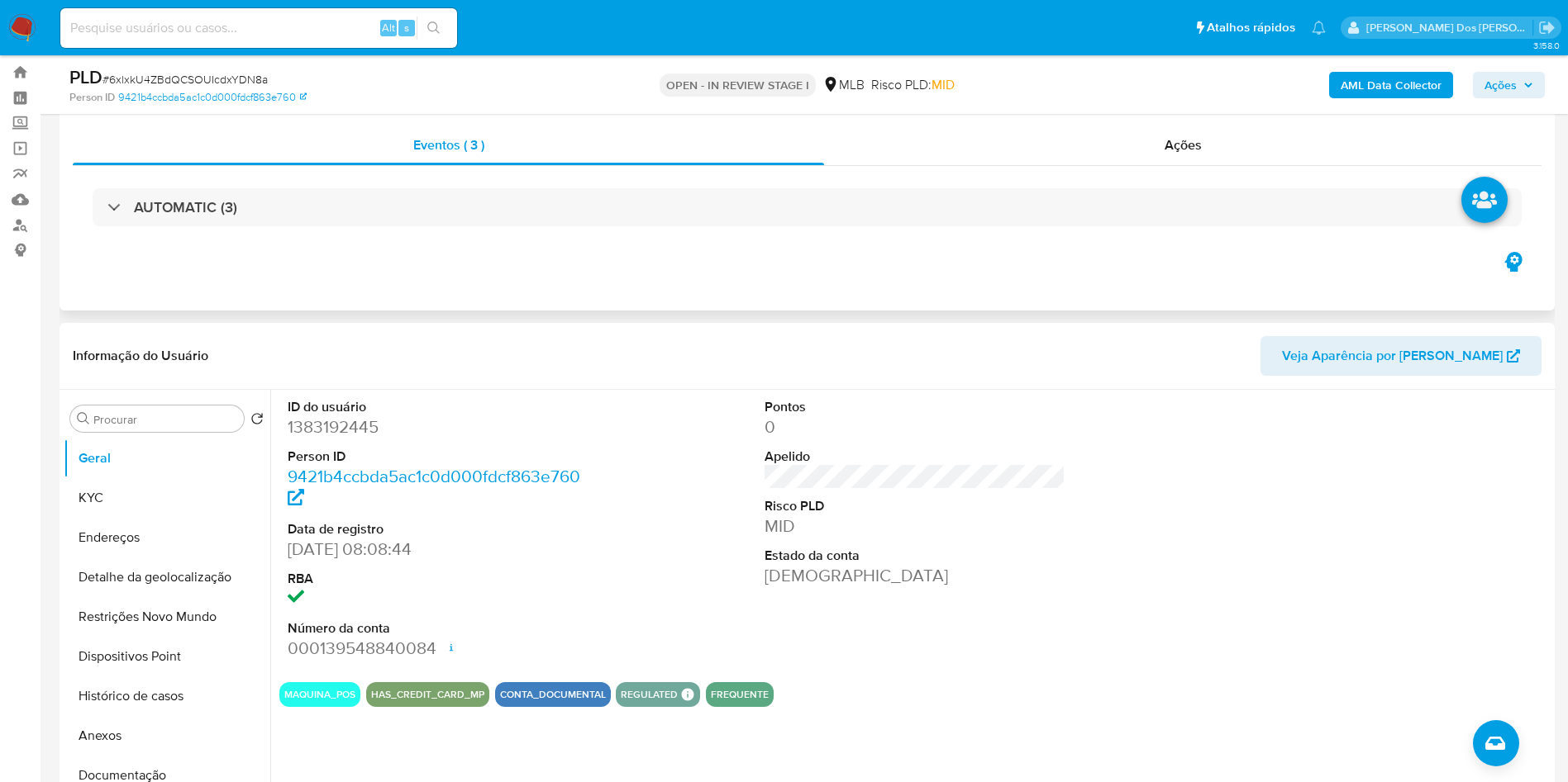
scroll to position [0, 0]
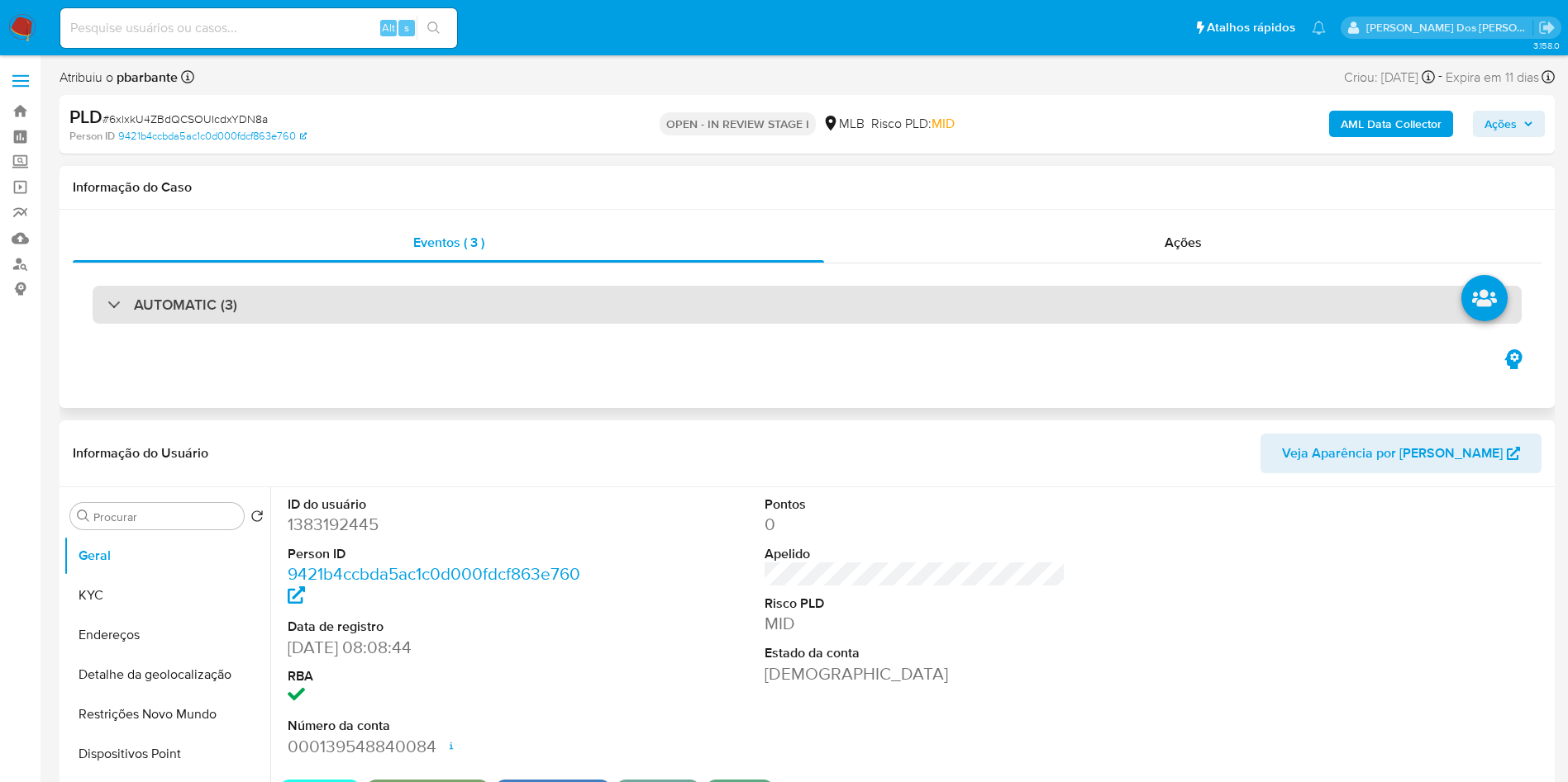
click at [614, 301] on div "AUTOMATIC (3)" at bounding box center [807, 305] width 1429 height 38
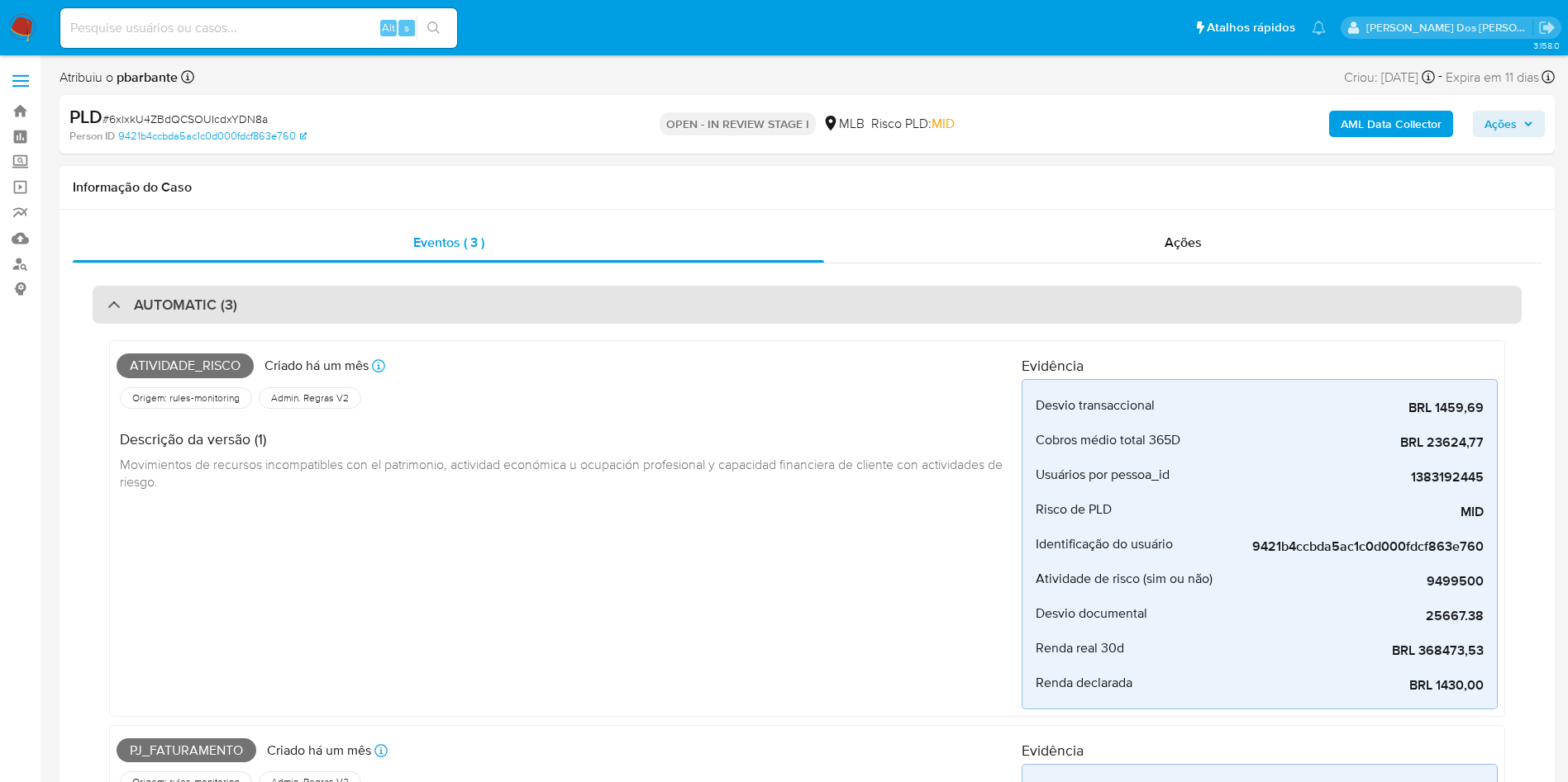
click at [611, 312] on div "AUTOMATIC (3)" at bounding box center [807, 305] width 1429 height 38
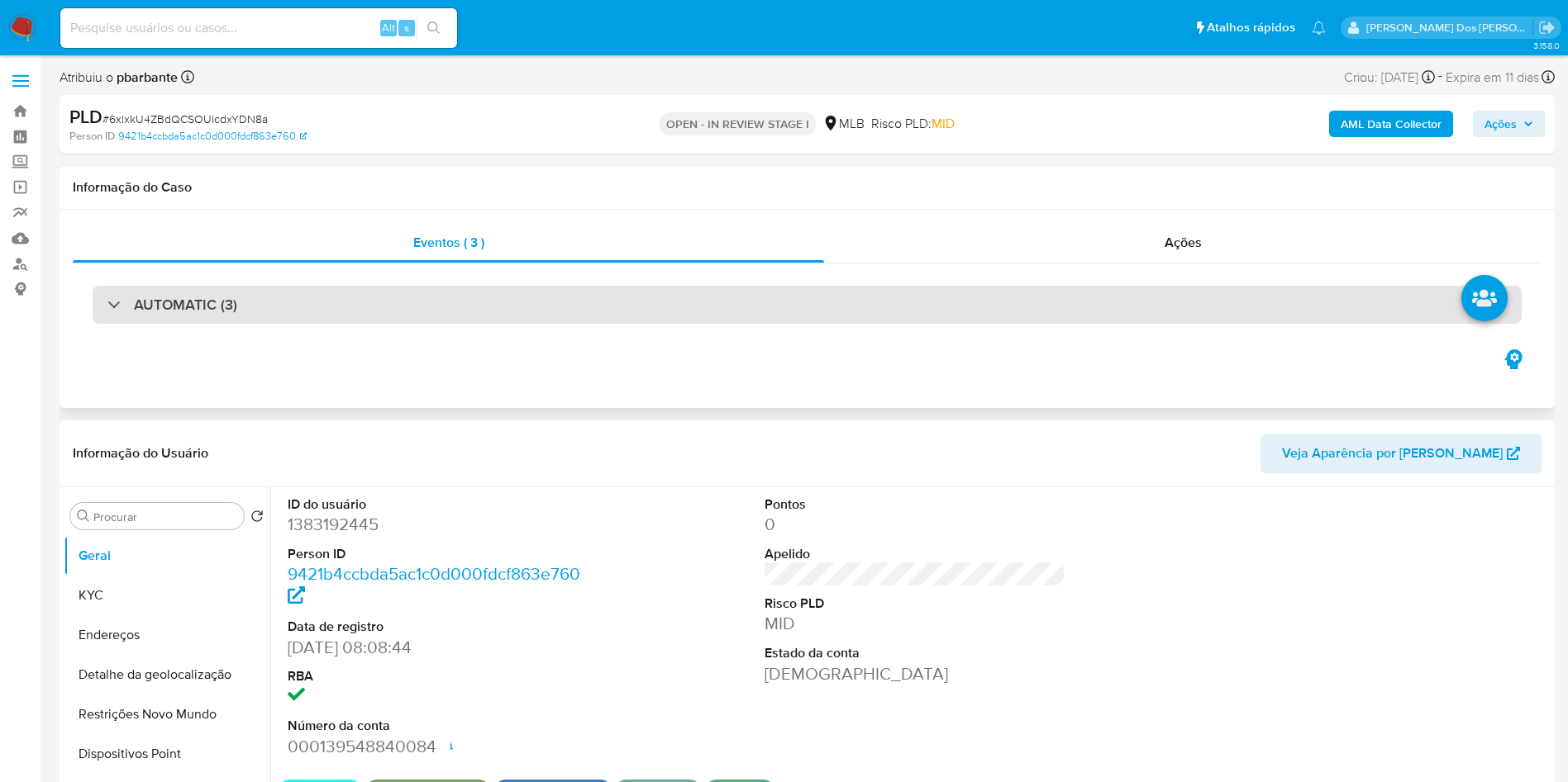
click at [562, 294] on div "AUTOMATIC (3)" at bounding box center [807, 305] width 1429 height 38
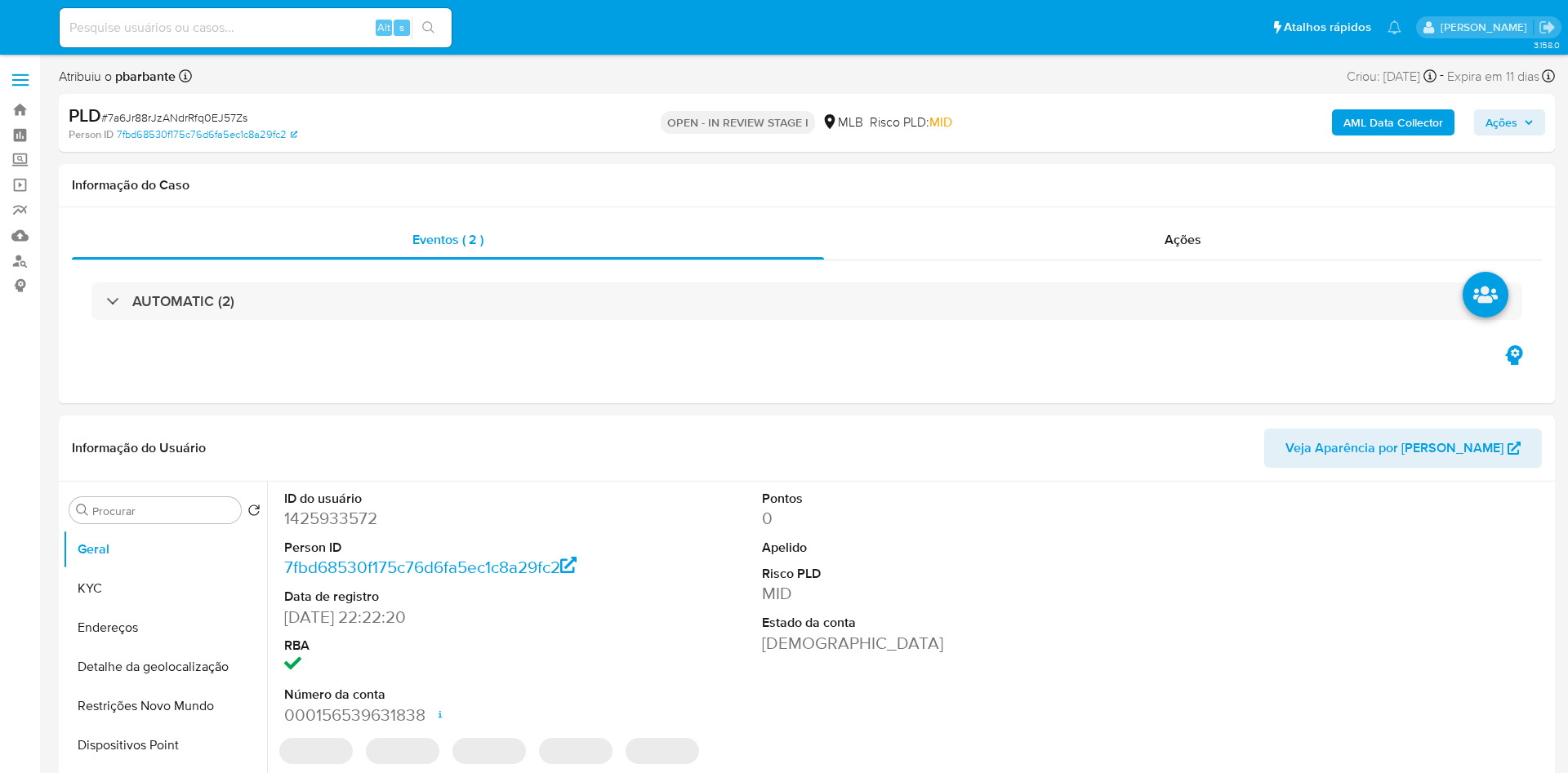
select select "10"
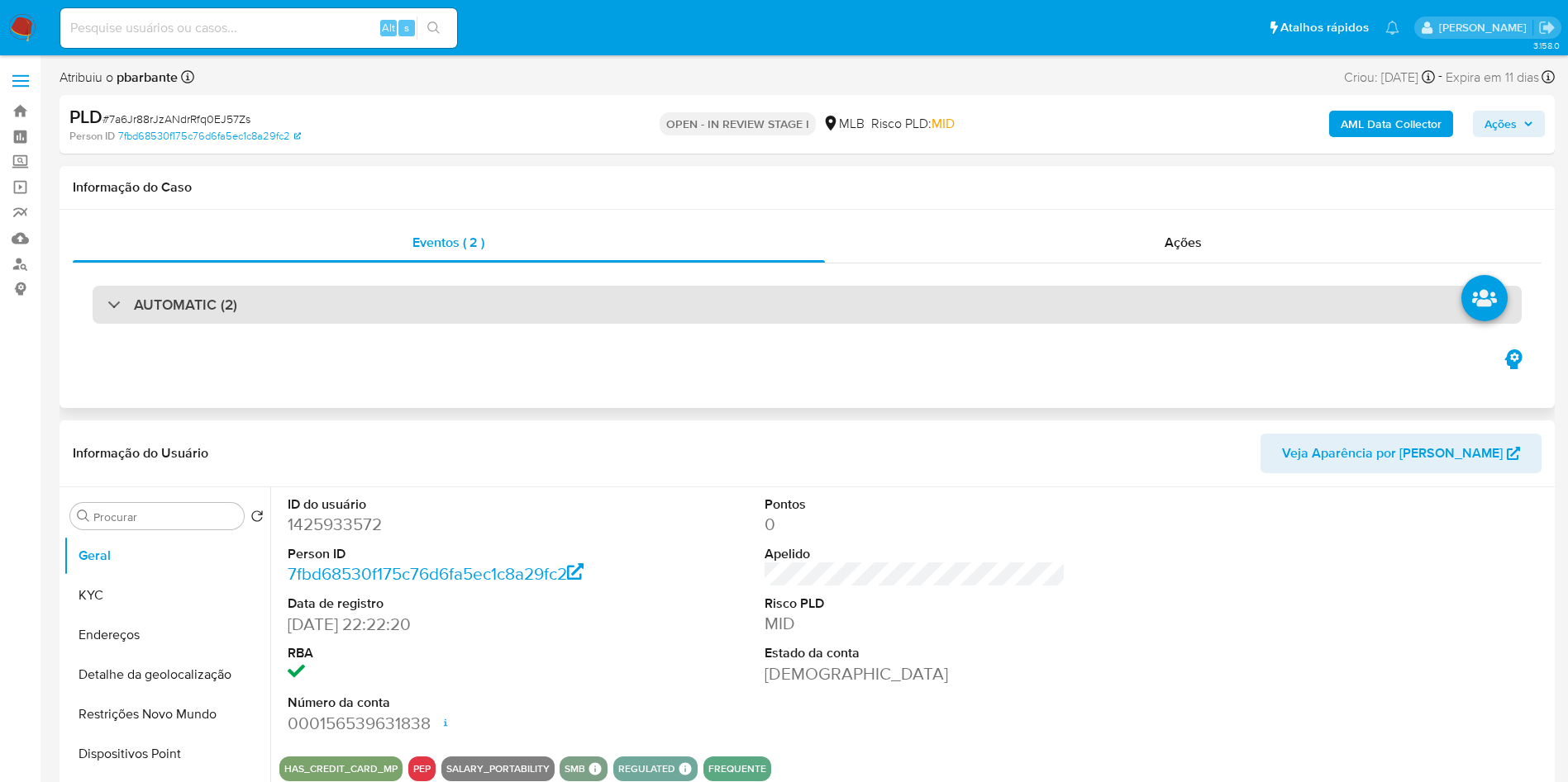
click at [457, 310] on div "AUTOMATIC (2)" at bounding box center [807, 305] width 1429 height 38
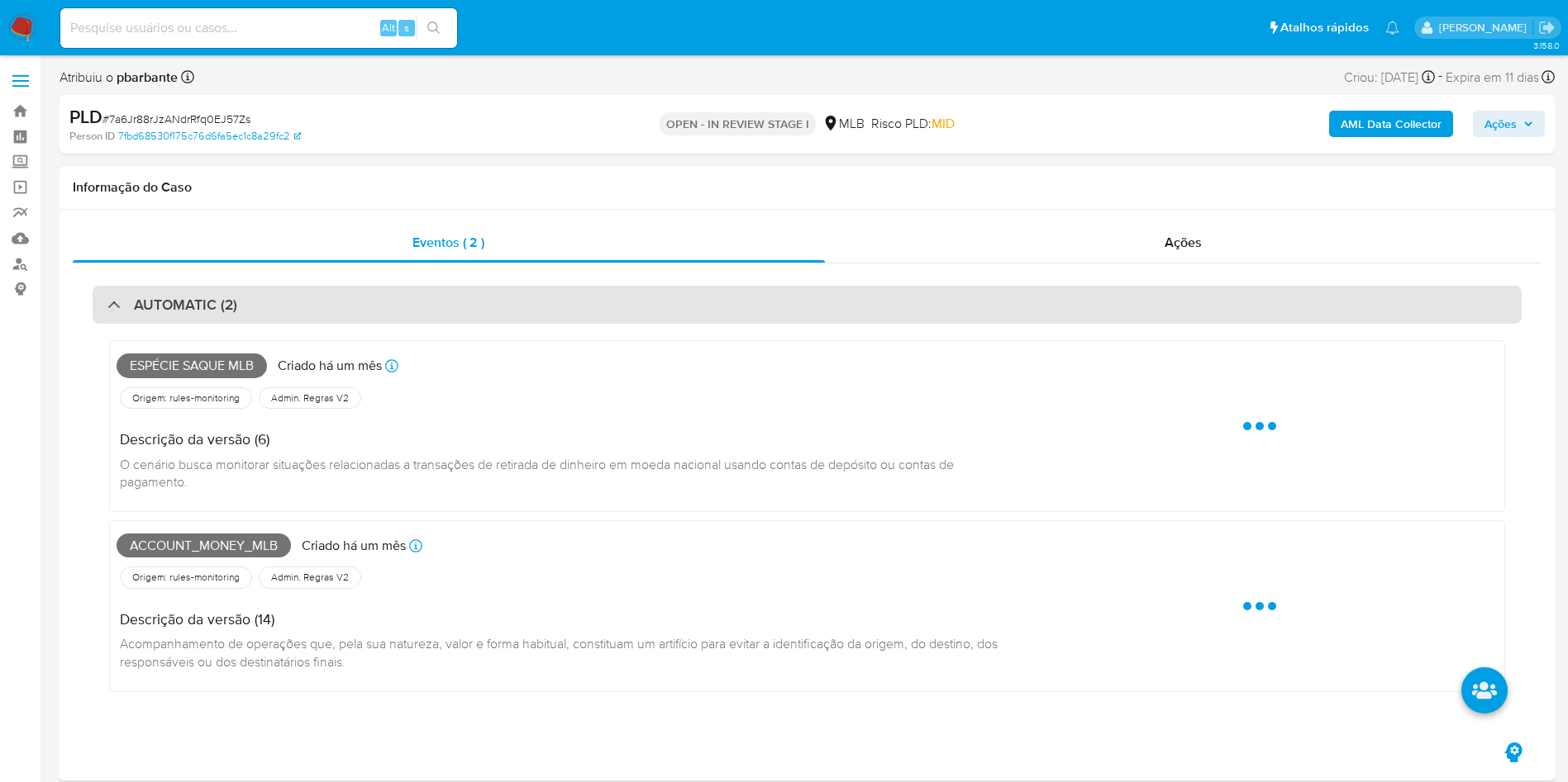
click at [457, 310] on div "AUTOMATIC (2)" at bounding box center [807, 305] width 1429 height 38
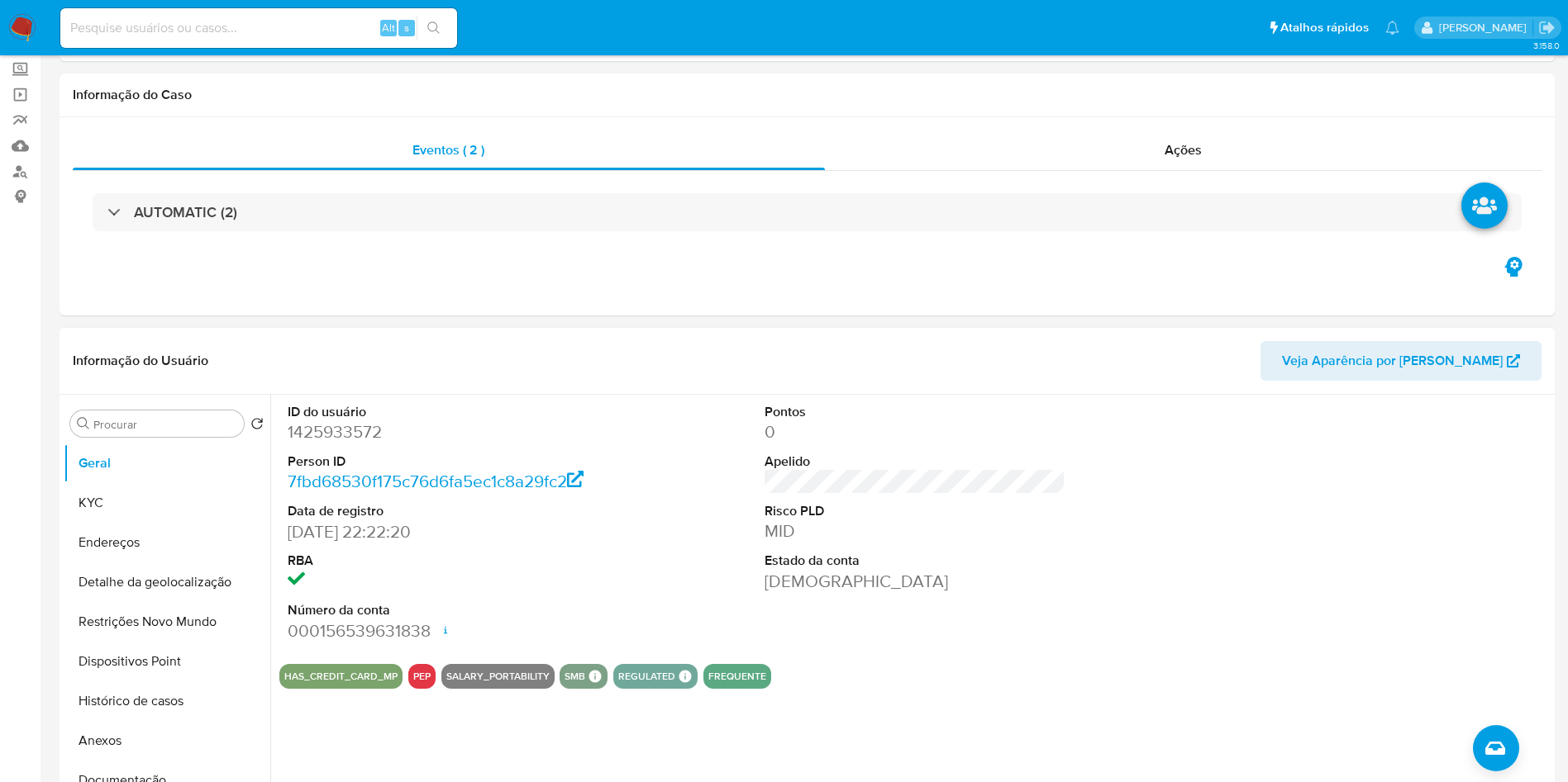
scroll to position [124, 0]
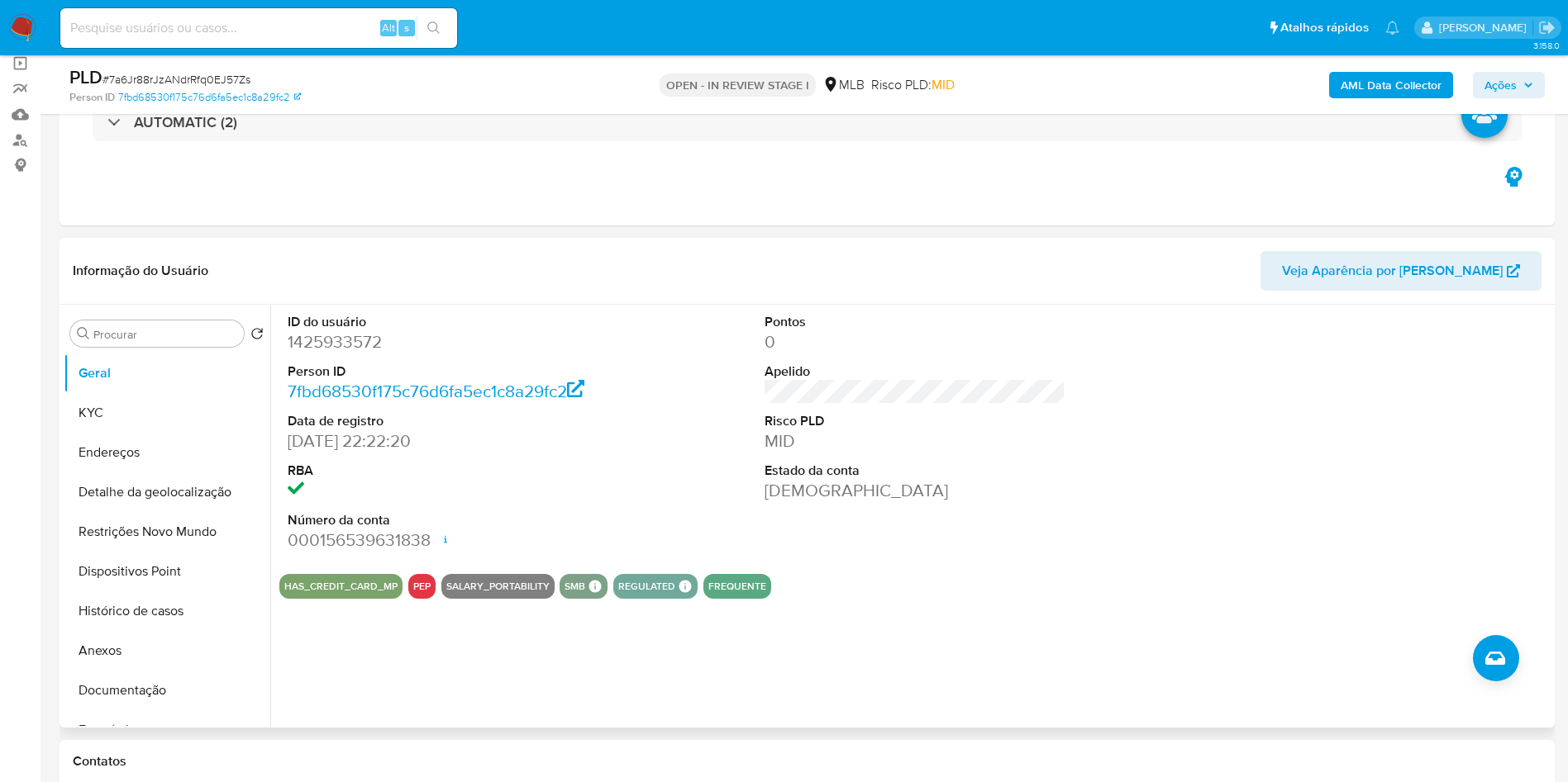
click at [344, 353] on dd "1425933572" at bounding box center [438, 342] width 301 height 23
copy dd "1425933572"
click at [140, 631] on button "Histórico de casos" at bounding box center [160, 611] width 193 height 39
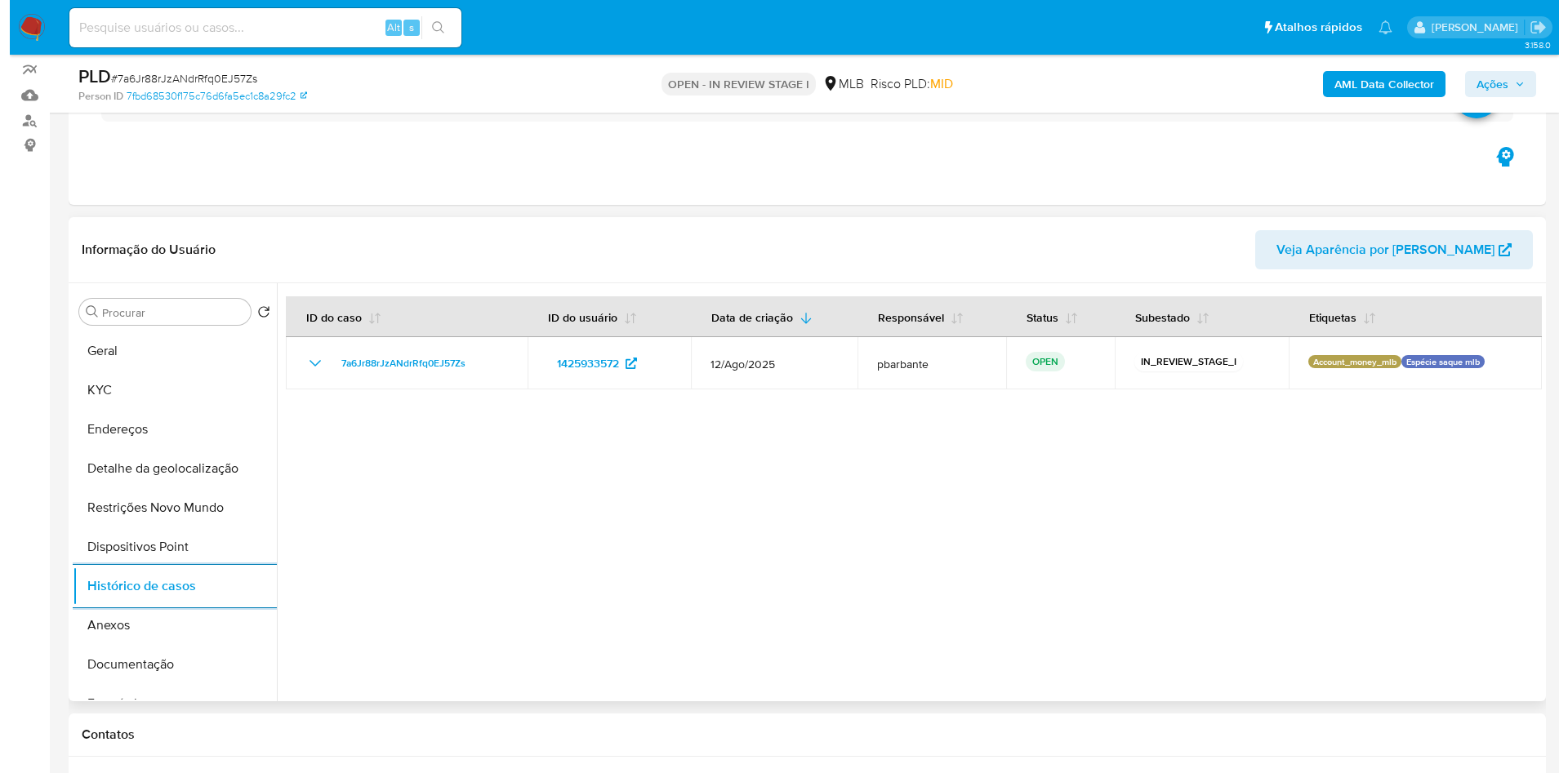
scroll to position [245, 0]
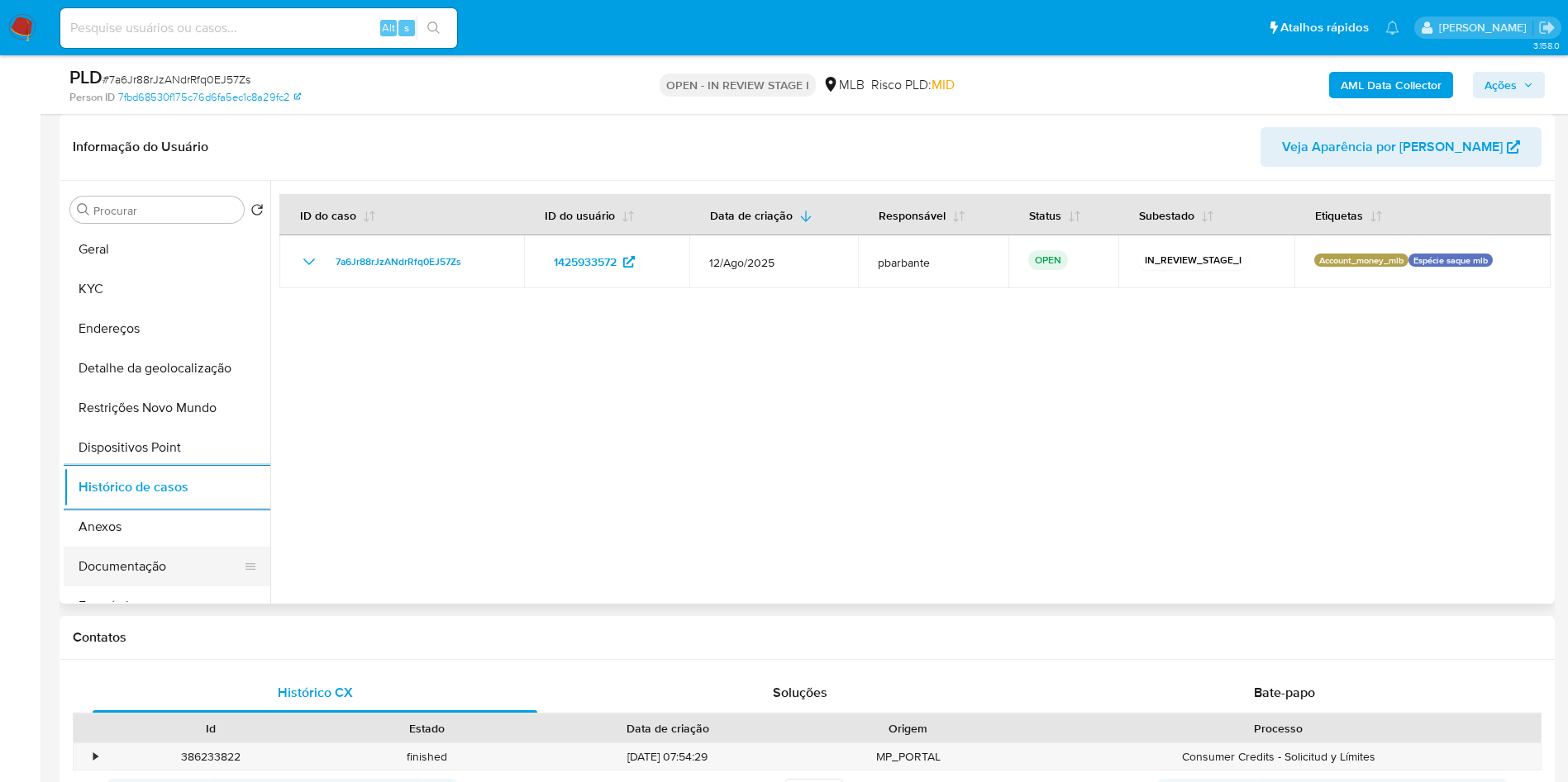
click at [205, 586] on button "Documentação" at bounding box center [160, 566] width 193 height 39
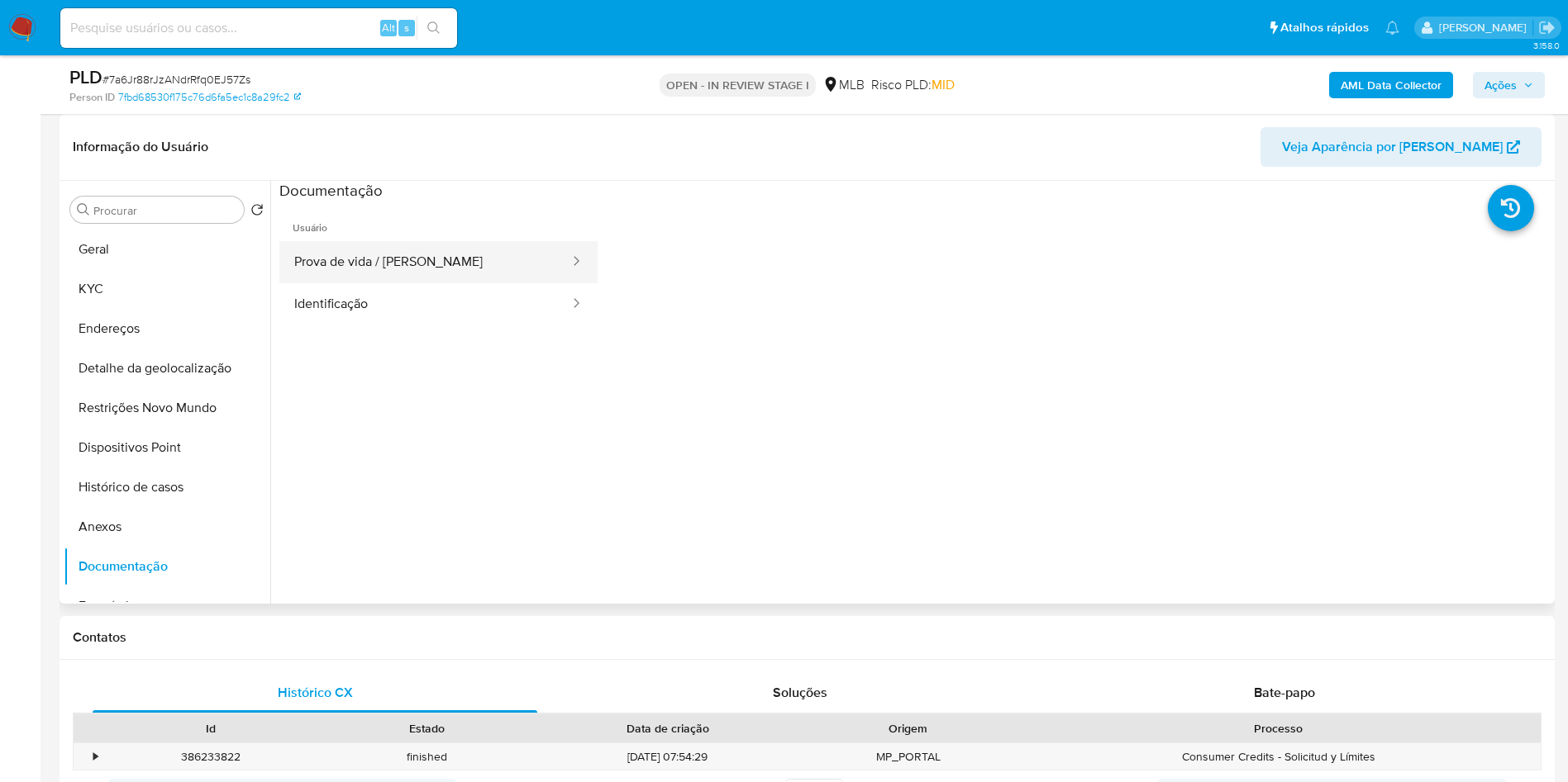
click at [381, 283] on button "Prova de vida / [PERSON_NAME]" at bounding box center [426, 262] width 292 height 42
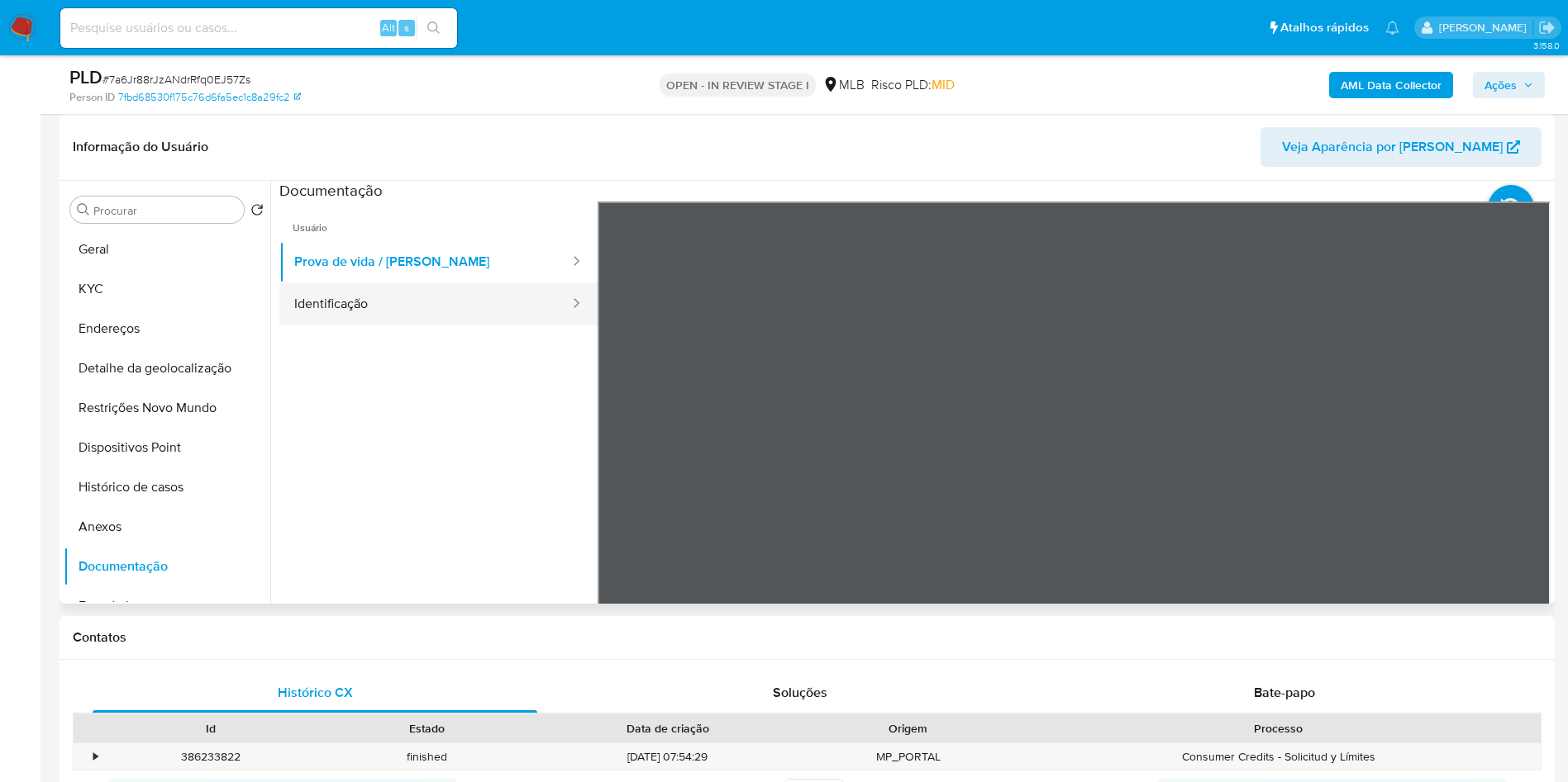
click at [373, 326] on button "Identificação" at bounding box center [426, 305] width 292 height 42
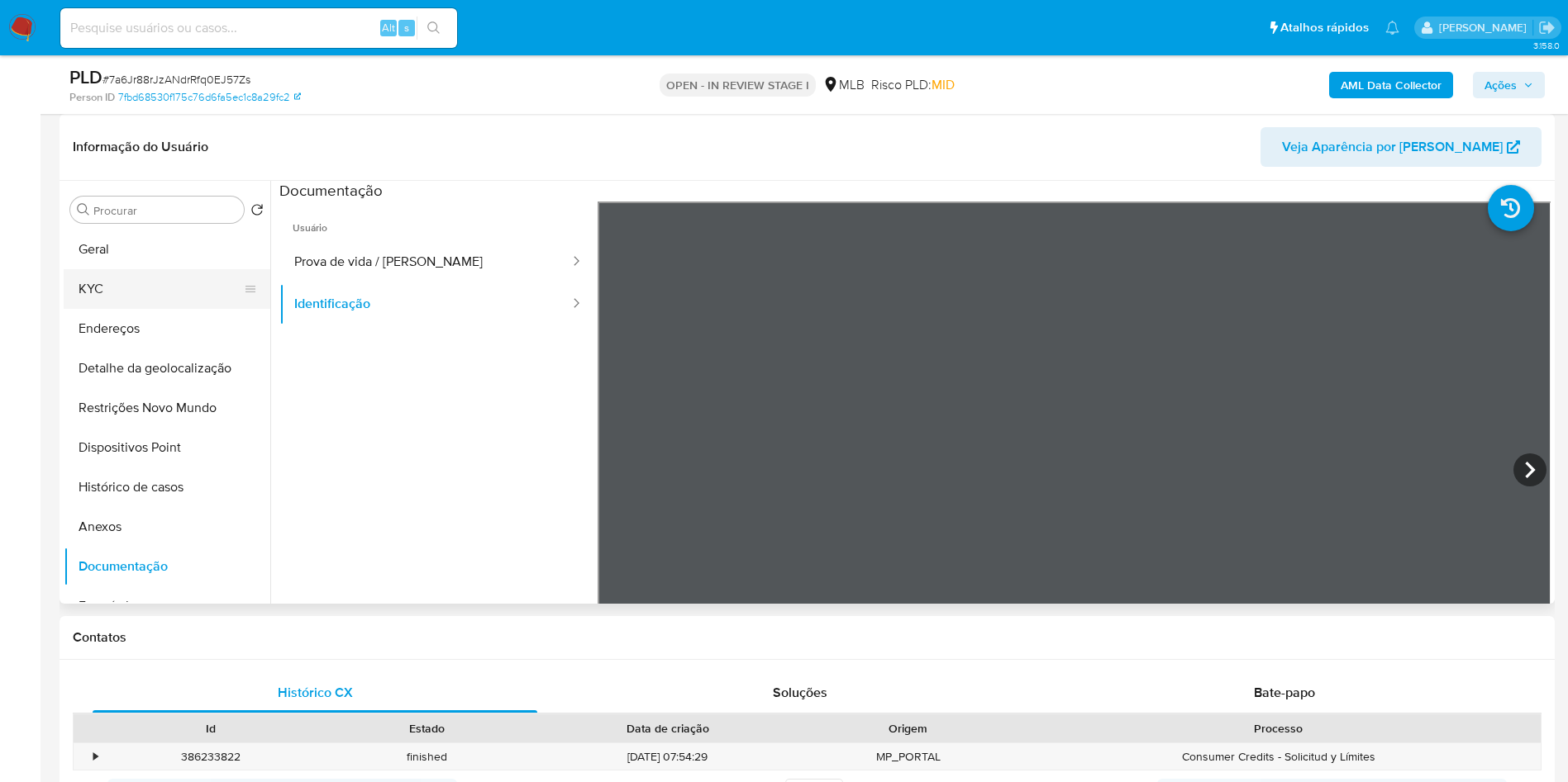
click at [119, 309] on button "KYC" at bounding box center [160, 289] width 193 height 39
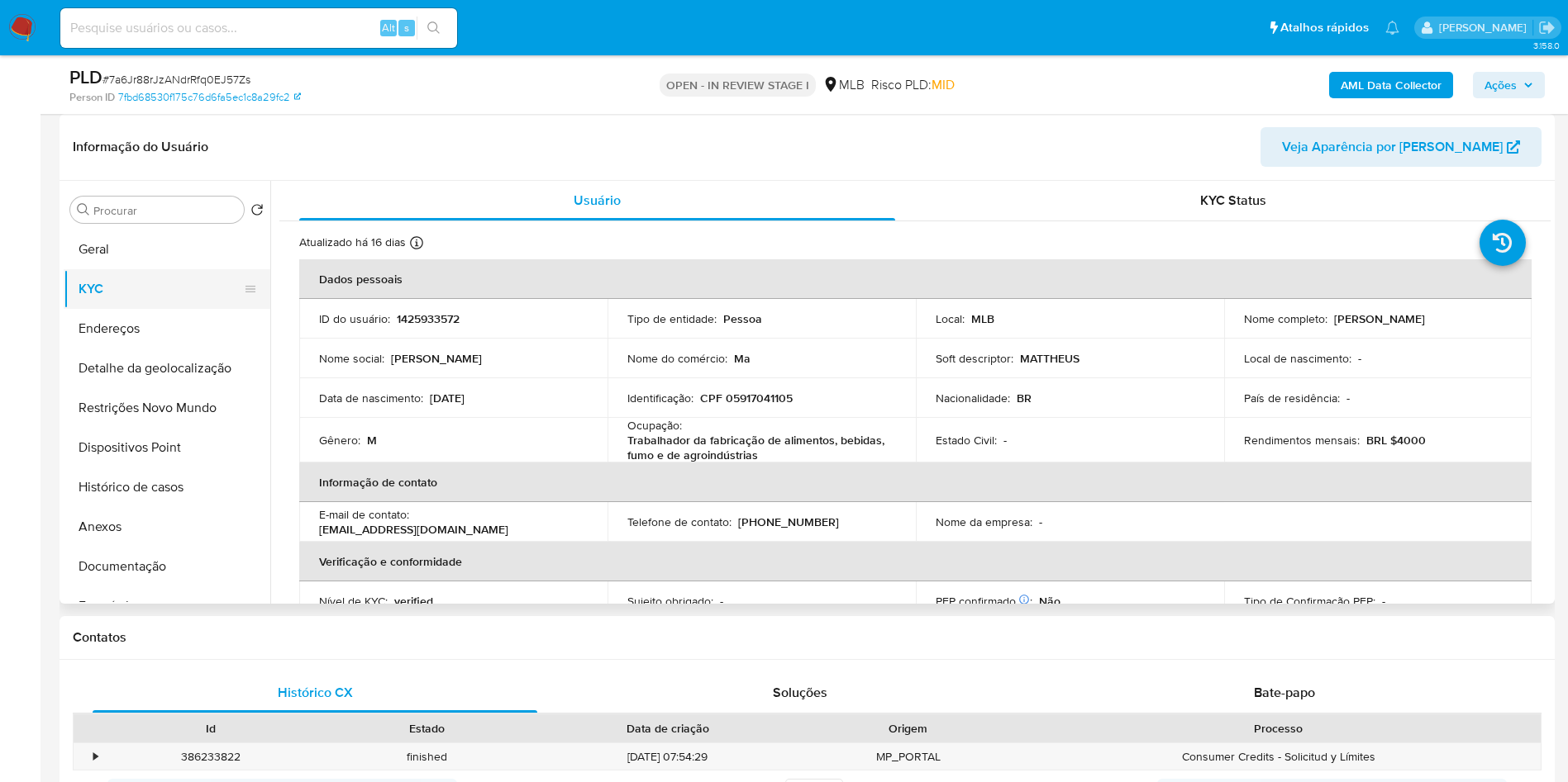
click at [185, 309] on button "KYC" at bounding box center [160, 289] width 193 height 39
drag, startPoint x: 654, startPoint y: 479, endPoint x: 553, endPoint y: 472, distance: 101.2
click at [614, 462] on td "Ocupação : Trabalhador da fabricação de alimentos, bebidas, fumo e de agroindús…" at bounding box center [761, 440] width 308 height 44
copy p "Trabalhador da fabricação de alimentos, bebidas, fumo e de agroindústrias"
click at [1368, 92] on b "AML Data Collector" at bounding box center [1391, 86] width 101 height 27
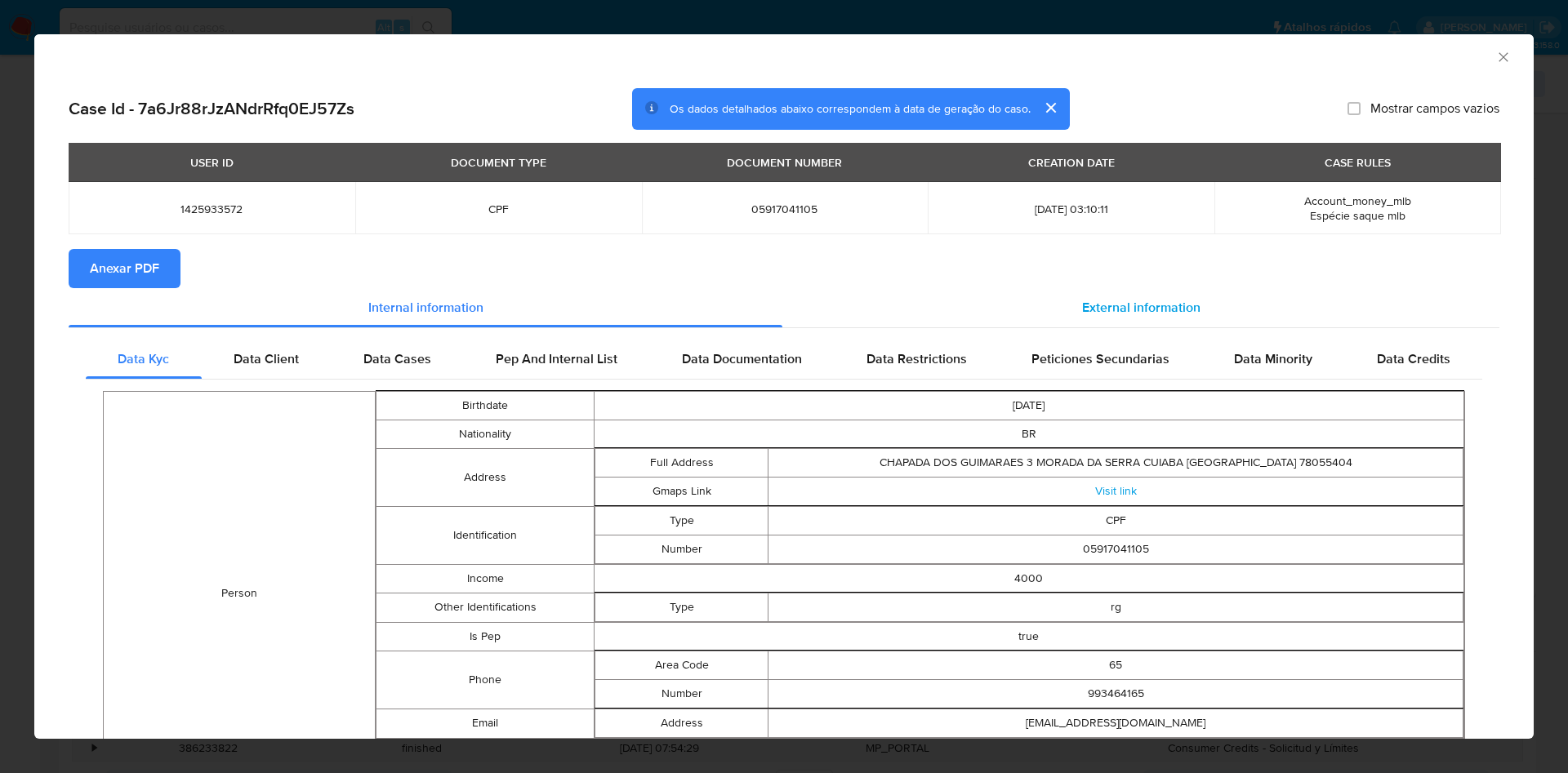
click at [1213, 317] on div "External information" at bounding box center [1141, 308] width 717 height 39
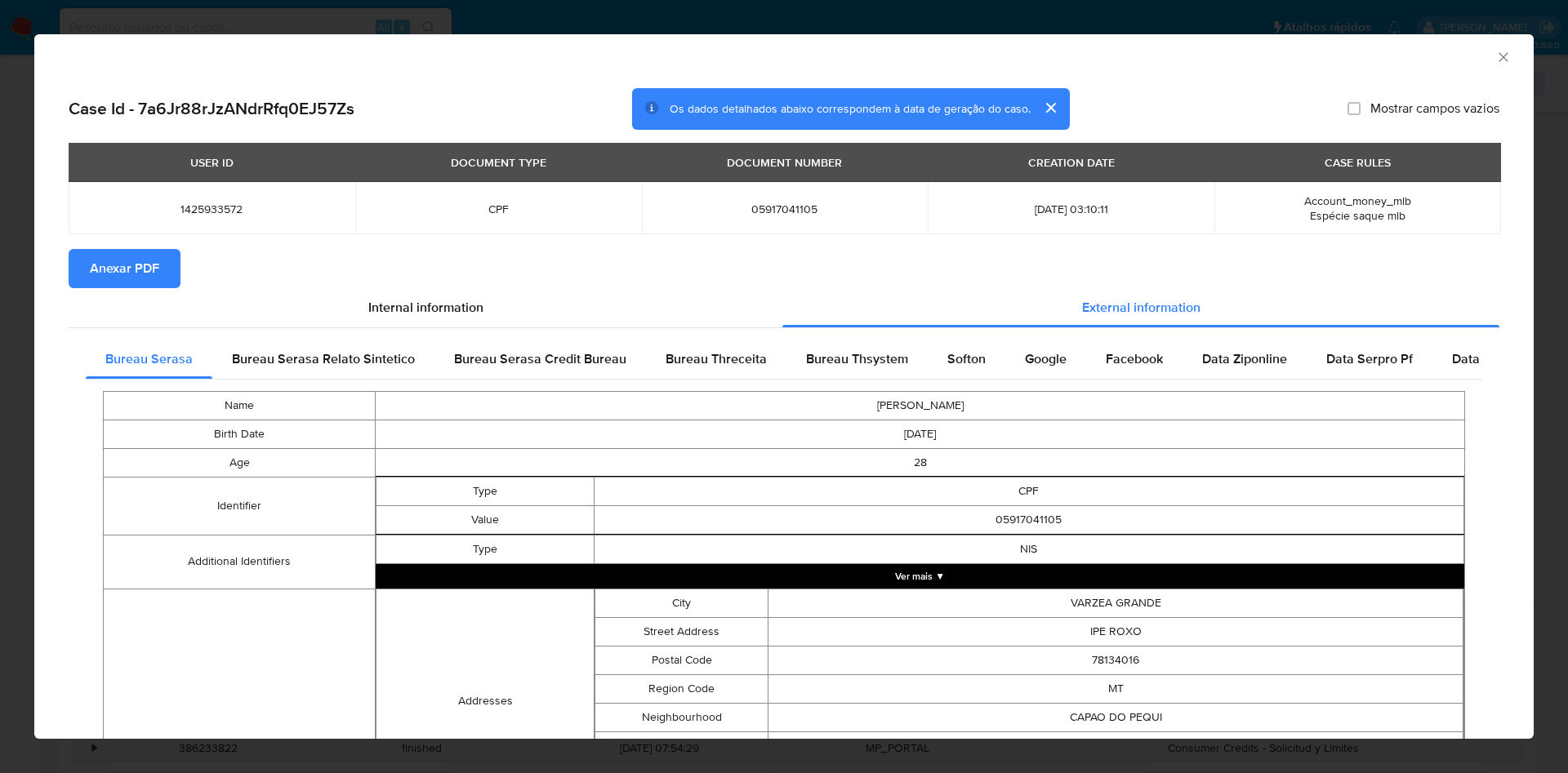
click at [175, 284] on button "Anexar PDF" at bounding box center [124, 268] width 112 height 39
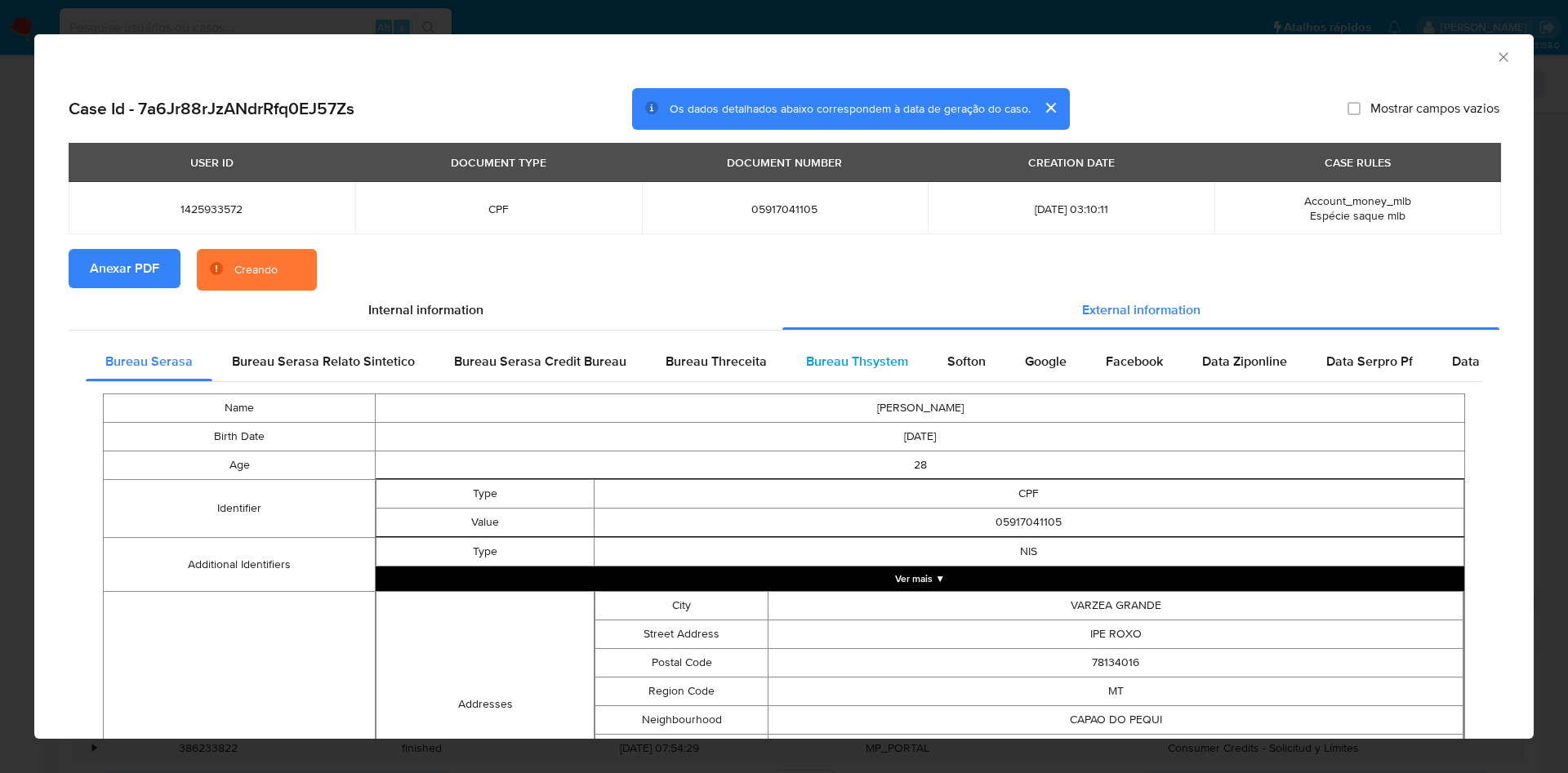
click at [864, 364] on span "Bureau Thsystem" at bounding box center [857, 361] width 102 height 19
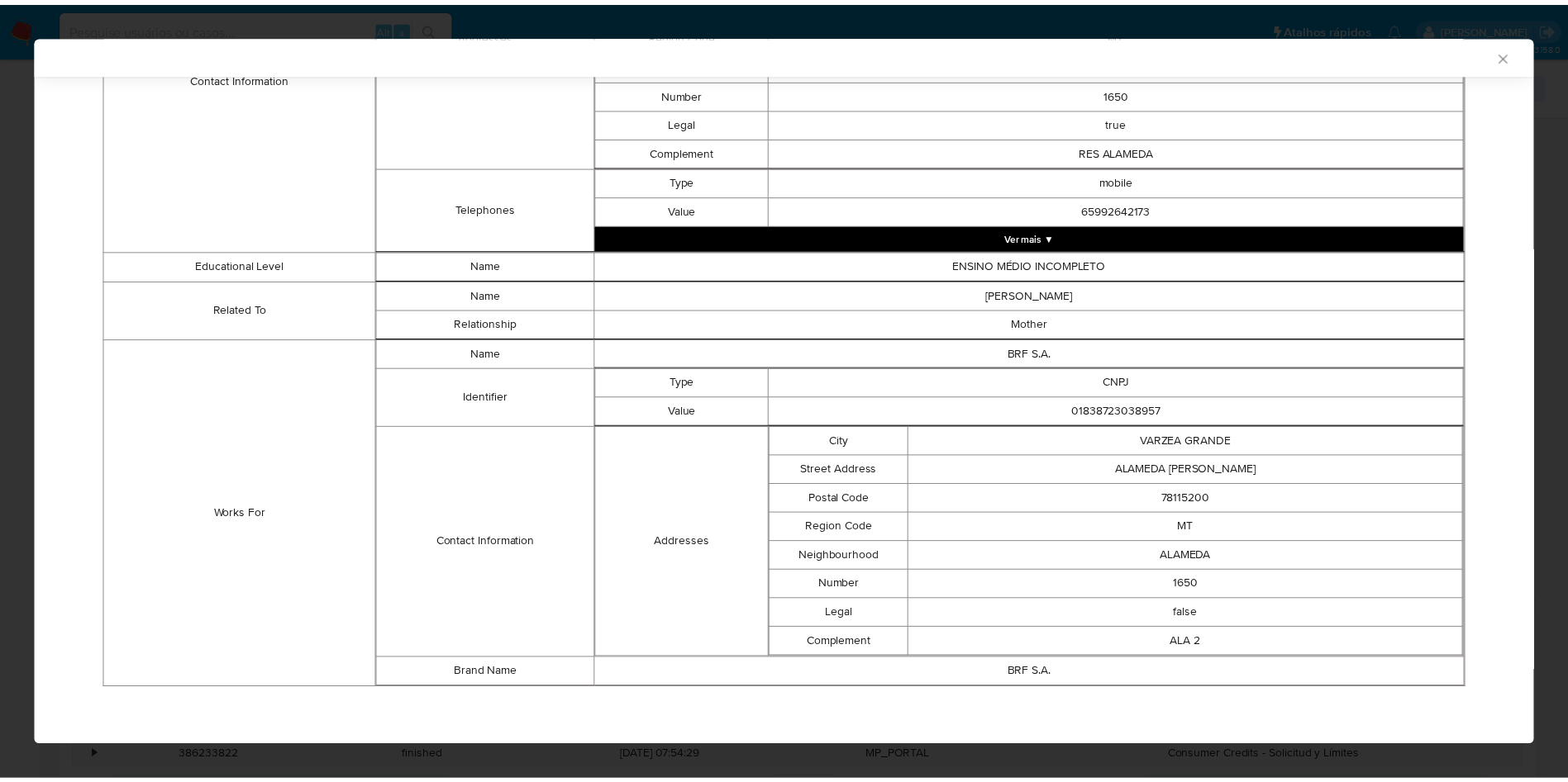
scroll to position [833, 0]
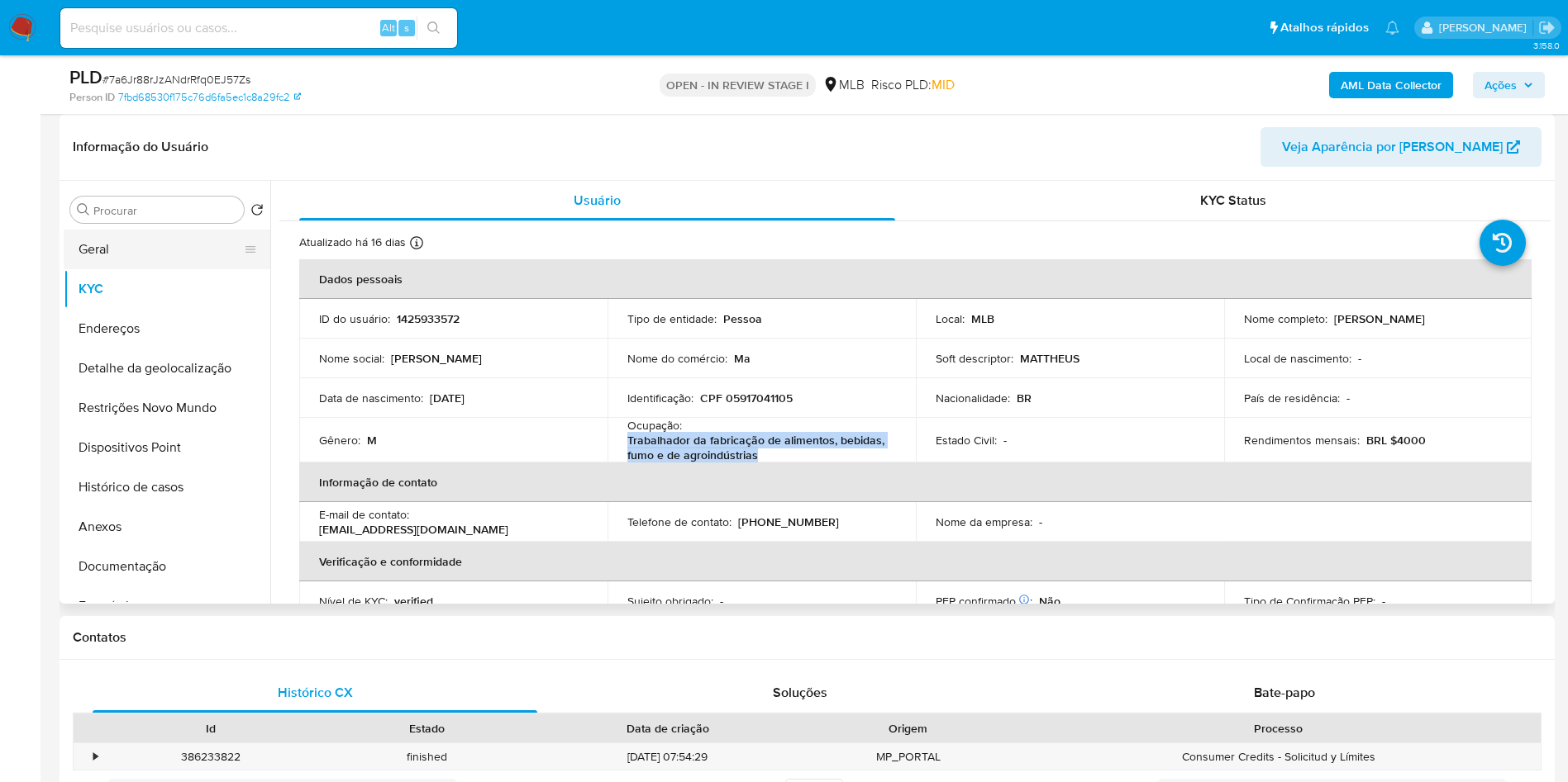
click at [132, 269] on button "Geral" at bounding box center [160, 249] width 193 height 39
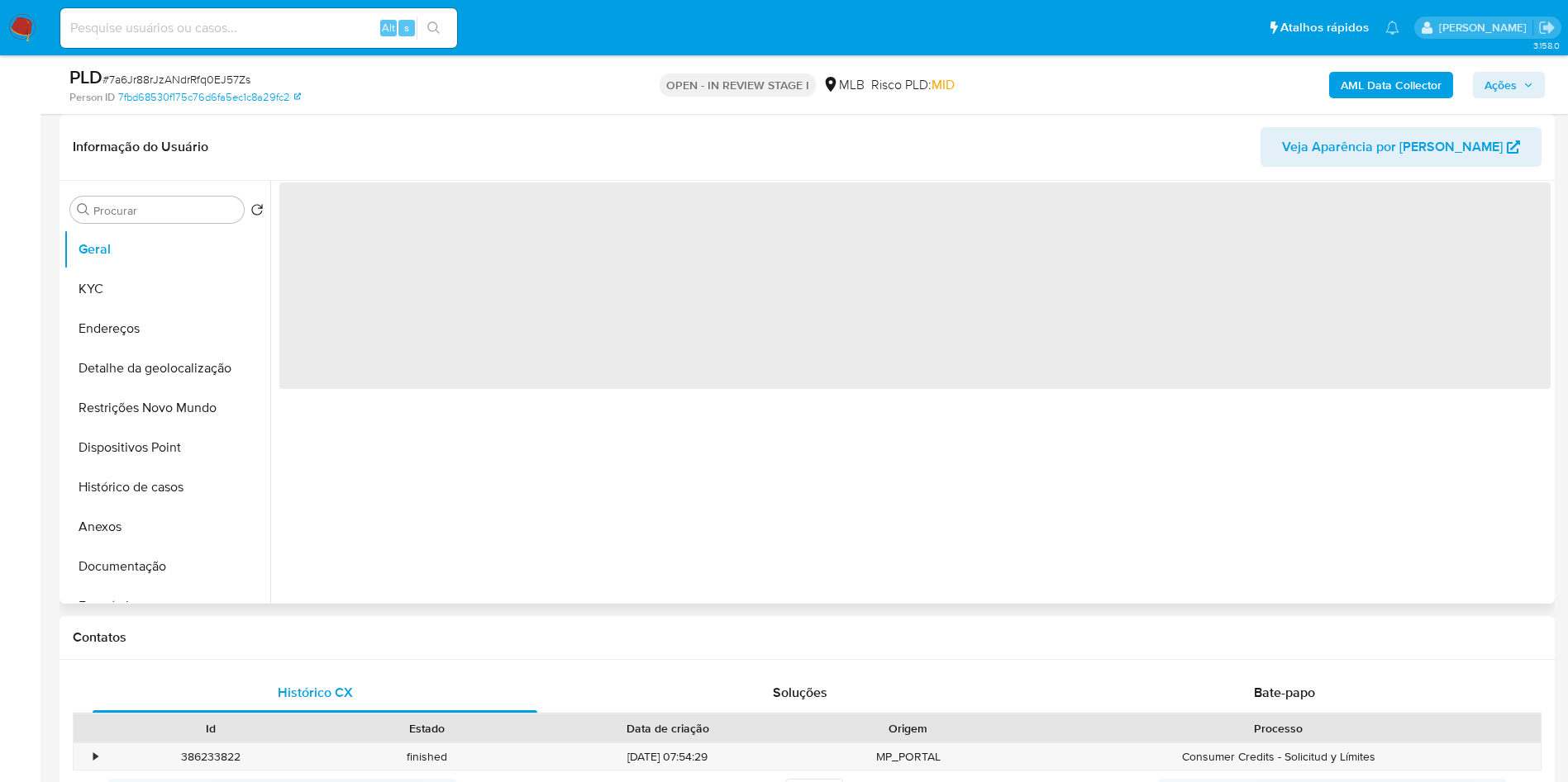
click at [563, 562] on div "‌" at bounding box center [910, 393] width 1280 height 423
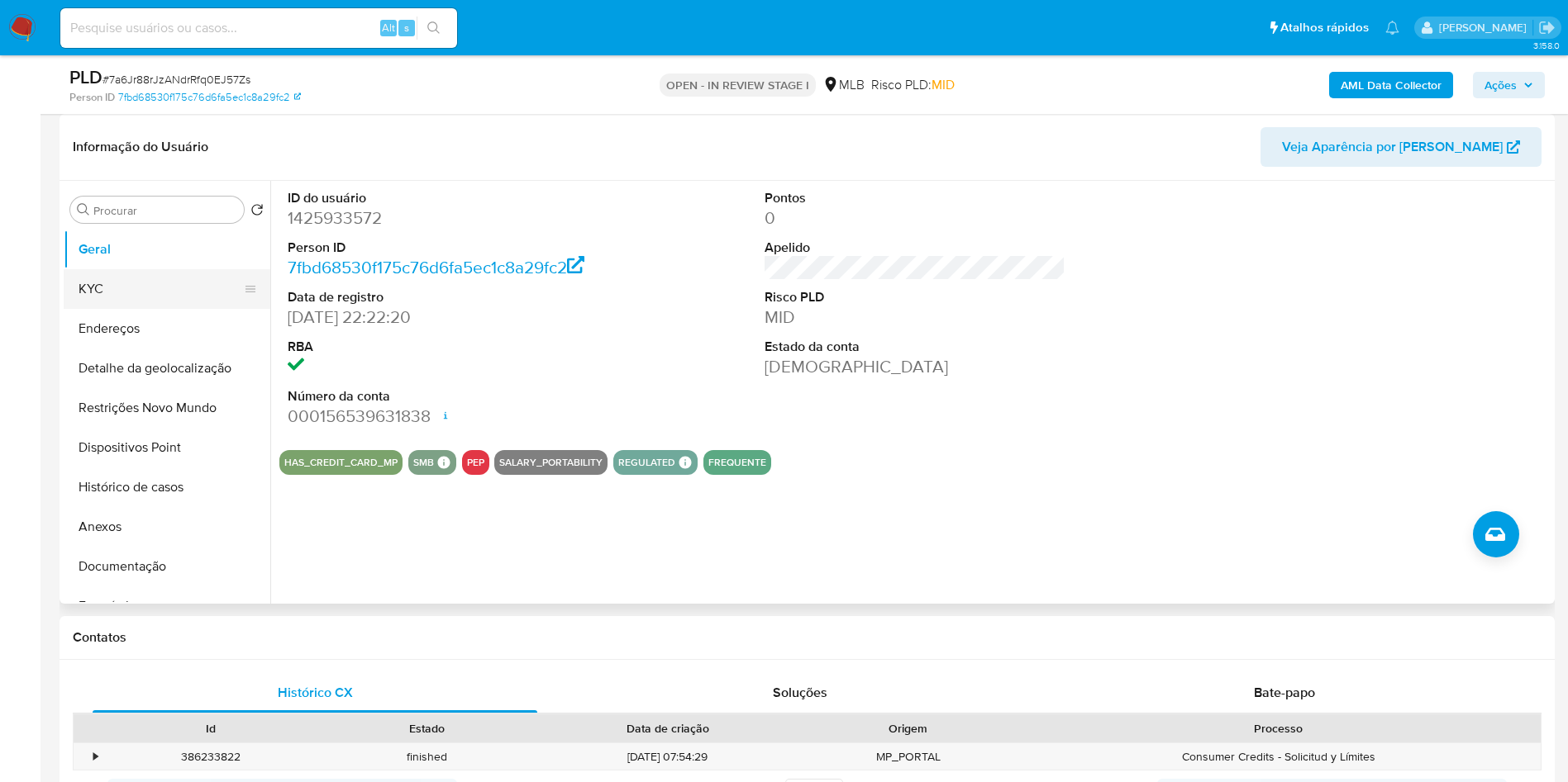
click at [211, 309] on button "KYC" at bounding box center [160, 289] width 193 height 39
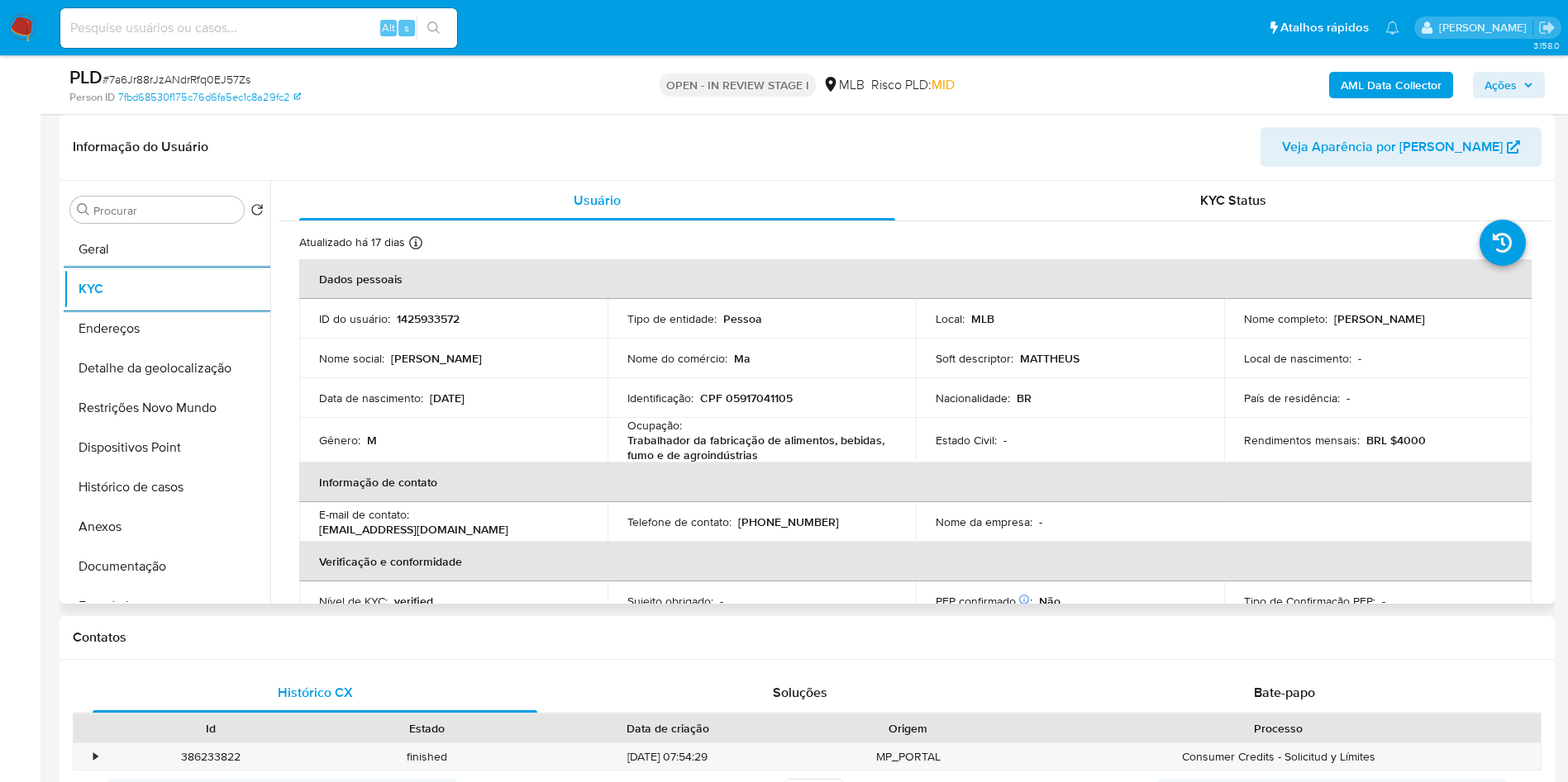
scroll to position [693, 0]
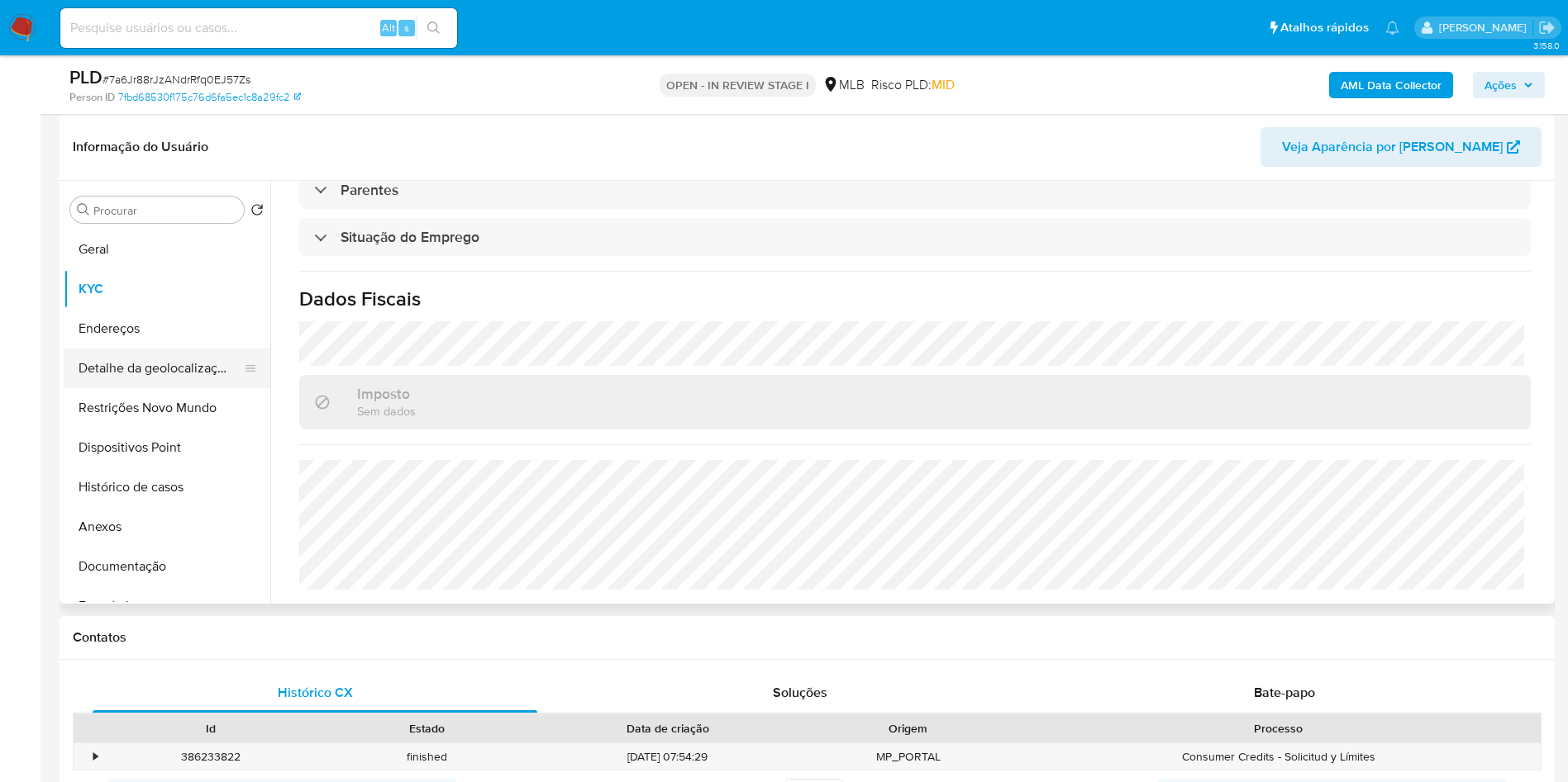
click at [193, 388] on button "Detalhe da geolocalização" at bounding box center [160, 368] width 193 height 39
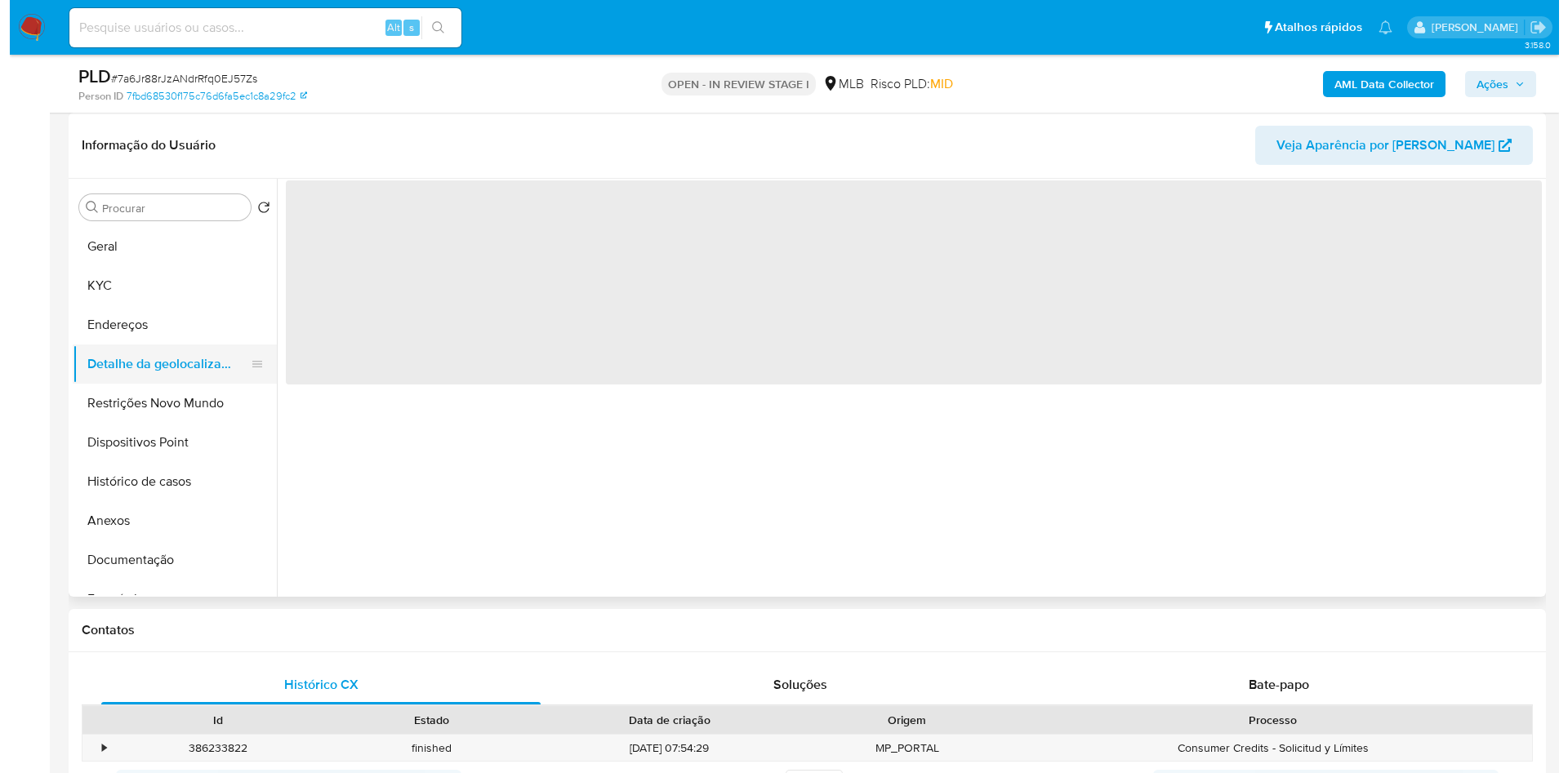
scroll to position [0, 0]
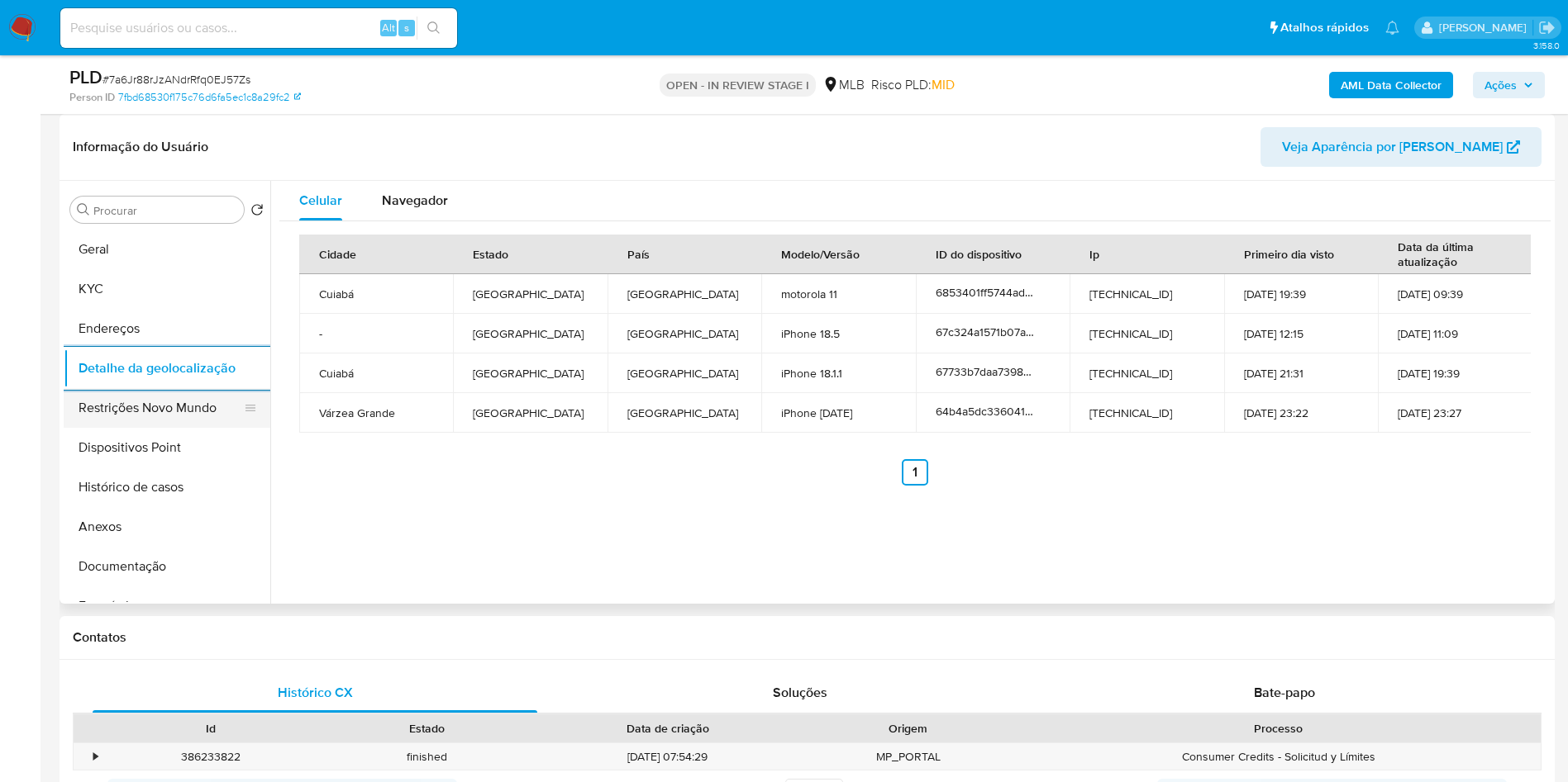
click at [143, 428] on button "Restrições Novo Mundo" at bounding box center [160, 408] width 193 height 39
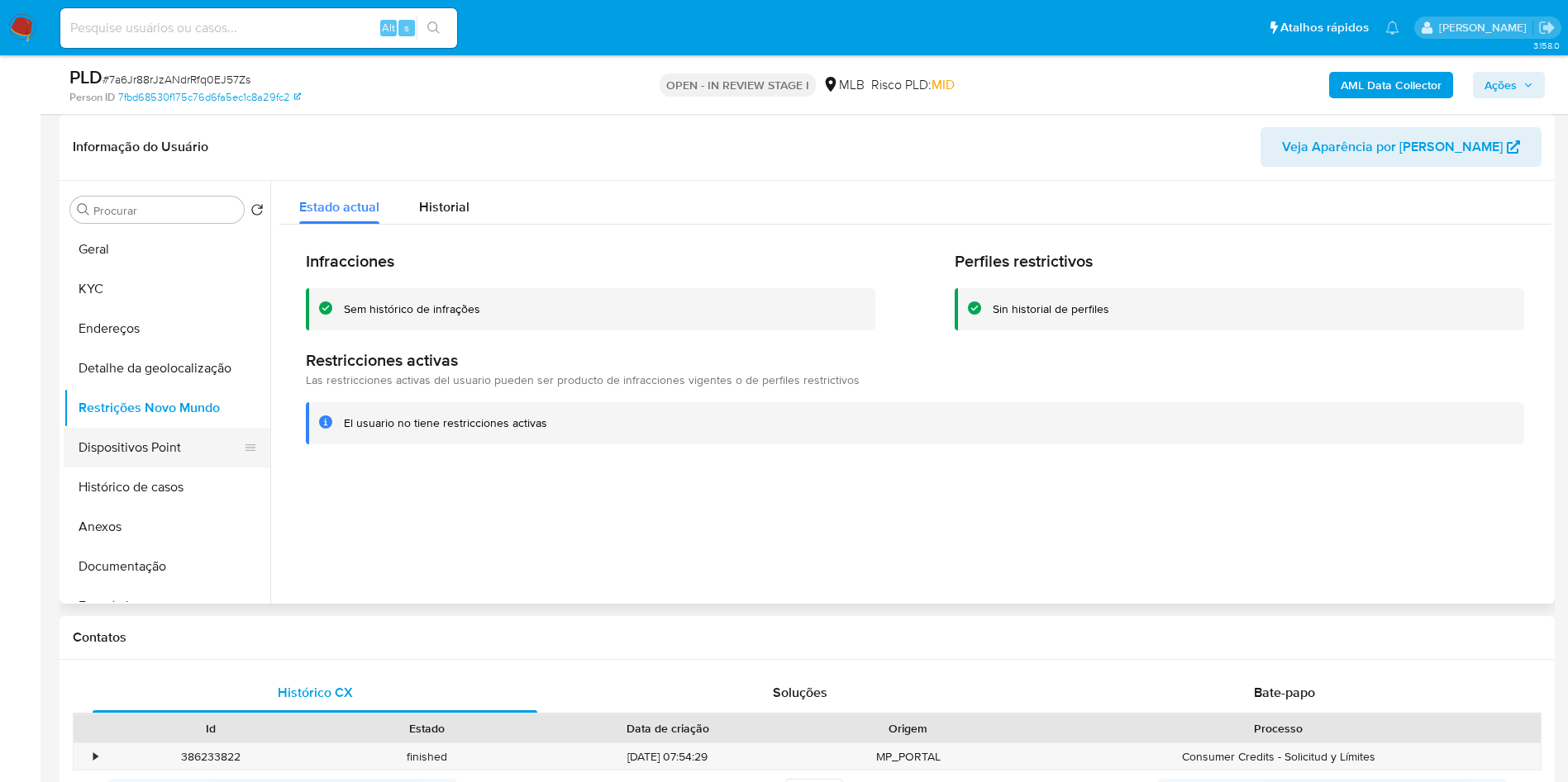
click at [160, 467] on button "Dispositivos Point" at bounding box center [160, 447] width 193 height 39
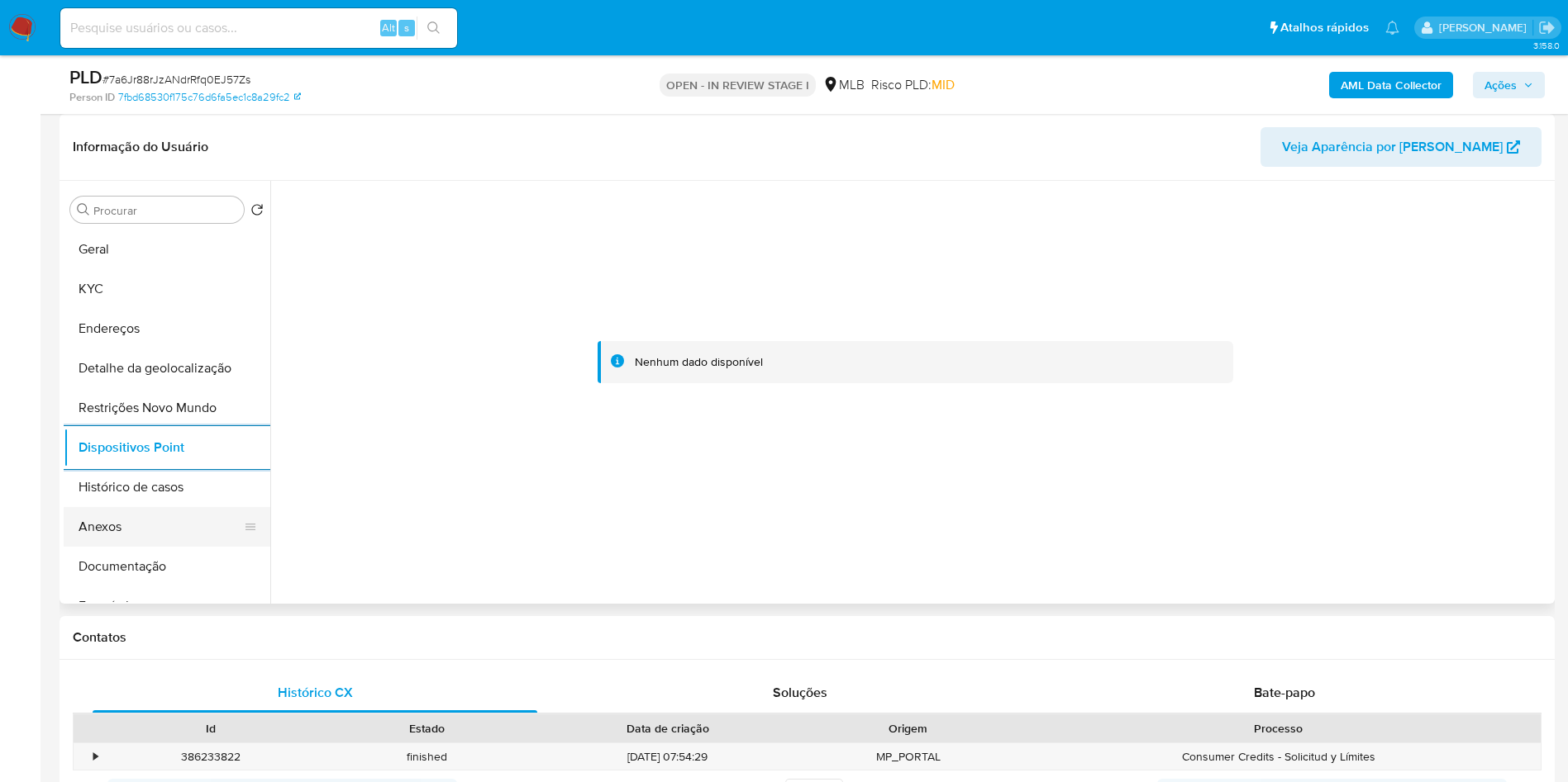
click at [97, 547] on button "Anexos" at bounding box center [160, 526] width 193 height 39
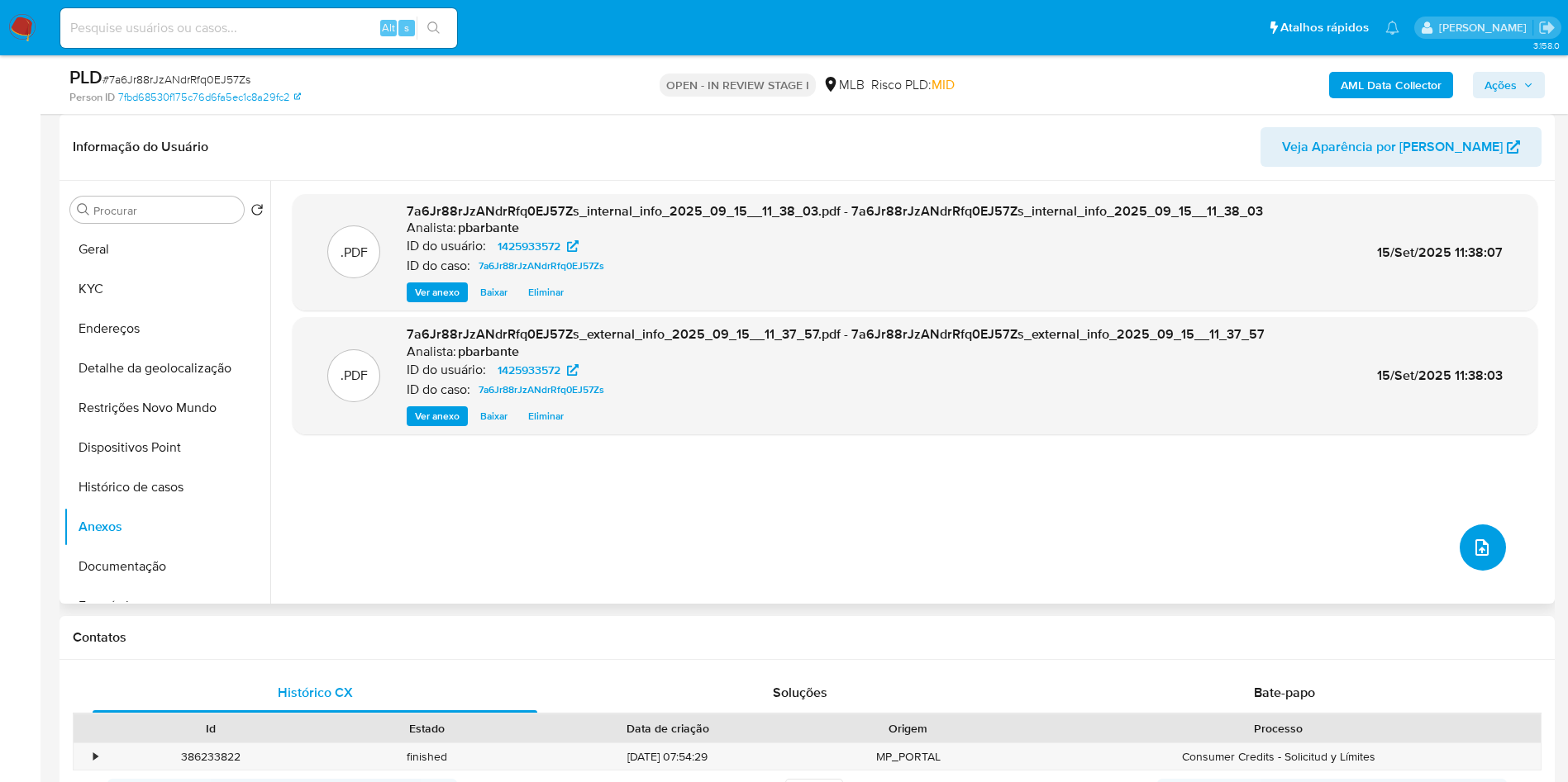
click at [1471, 558] on span "upload-file" at bounding box center [1482, 548] width 20 height 20
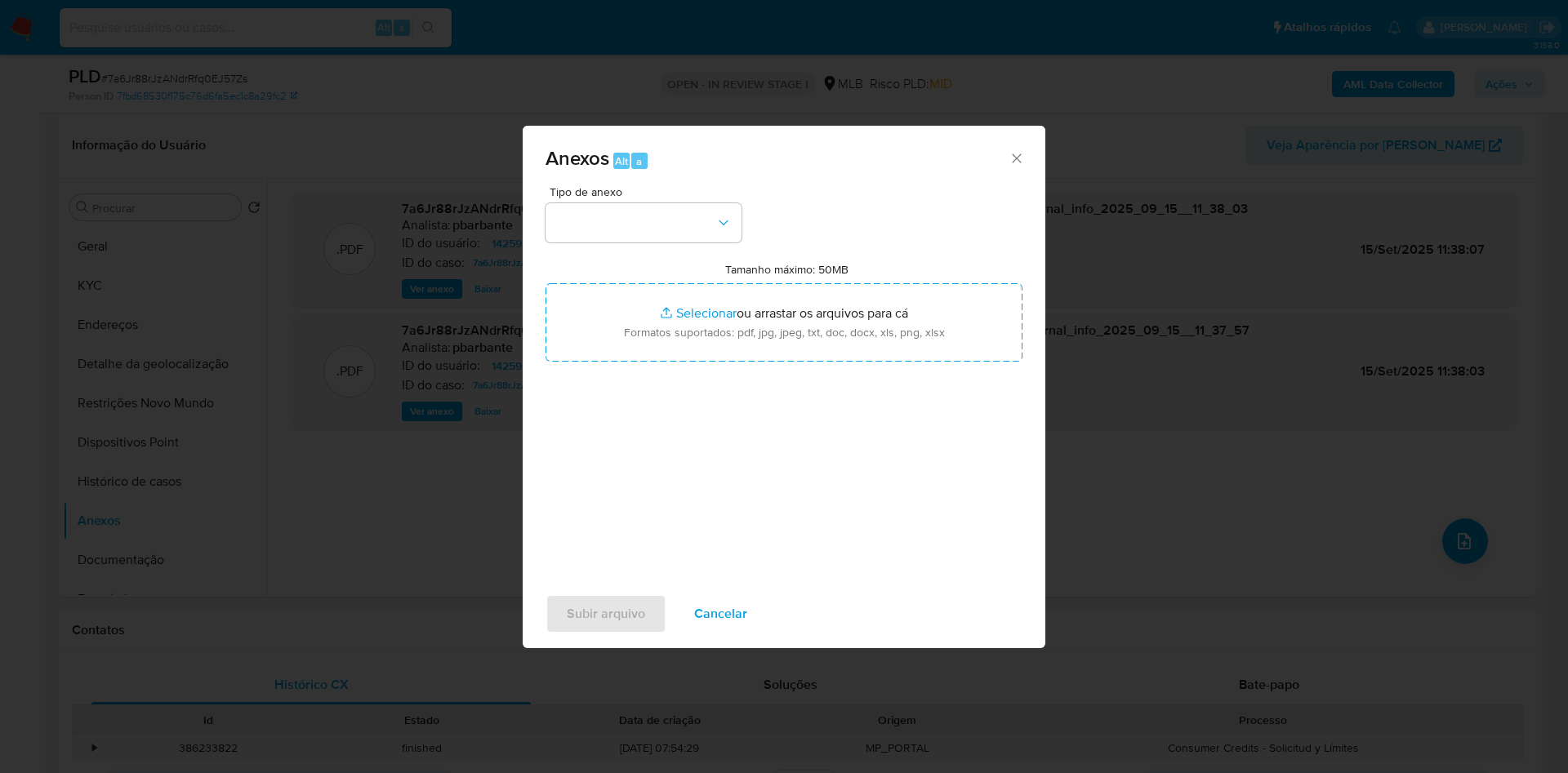
click at [659, 186] on div "Tipo de anexo" at bounding box center [644, 214] width 196 height 56
click at [648, 203] on button "button" at bounding box center [644, 222] width 196 height 39
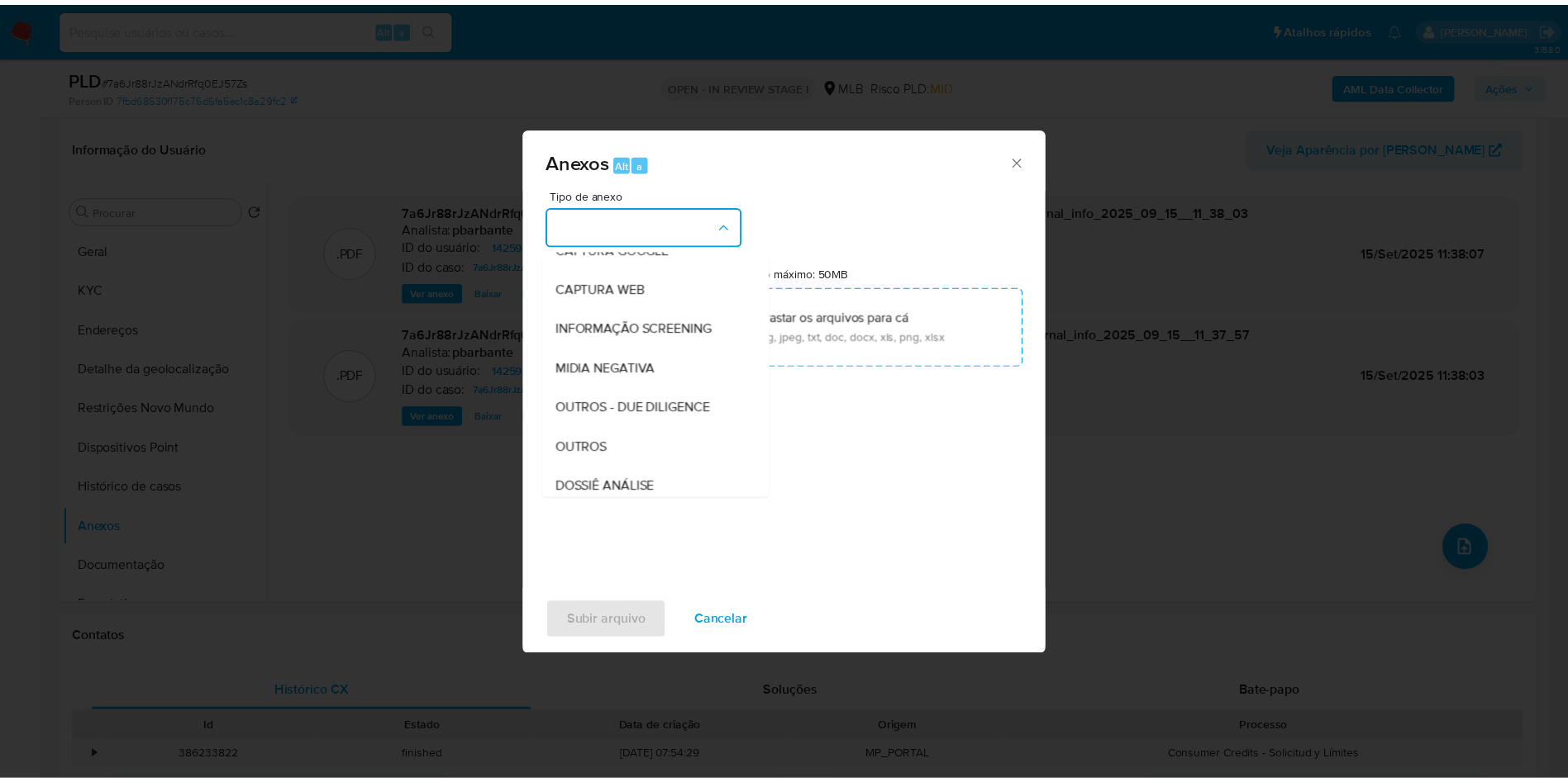
scroll to position [222, 0]
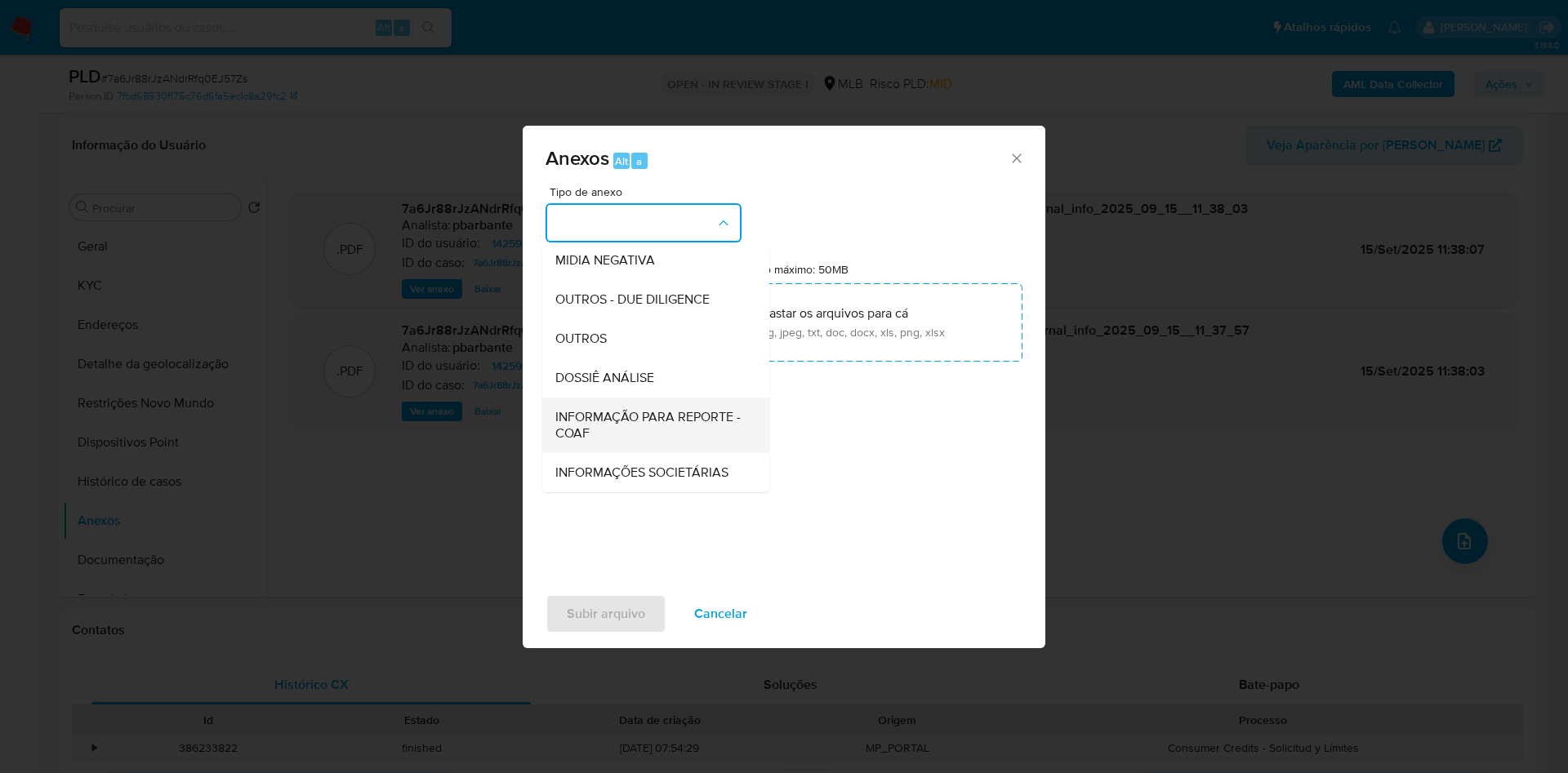
click at [630, 409] on span "INFORMAÇÃO PARA REPORTE - COAF" at bounding box center [650, 425] width 191 height 32
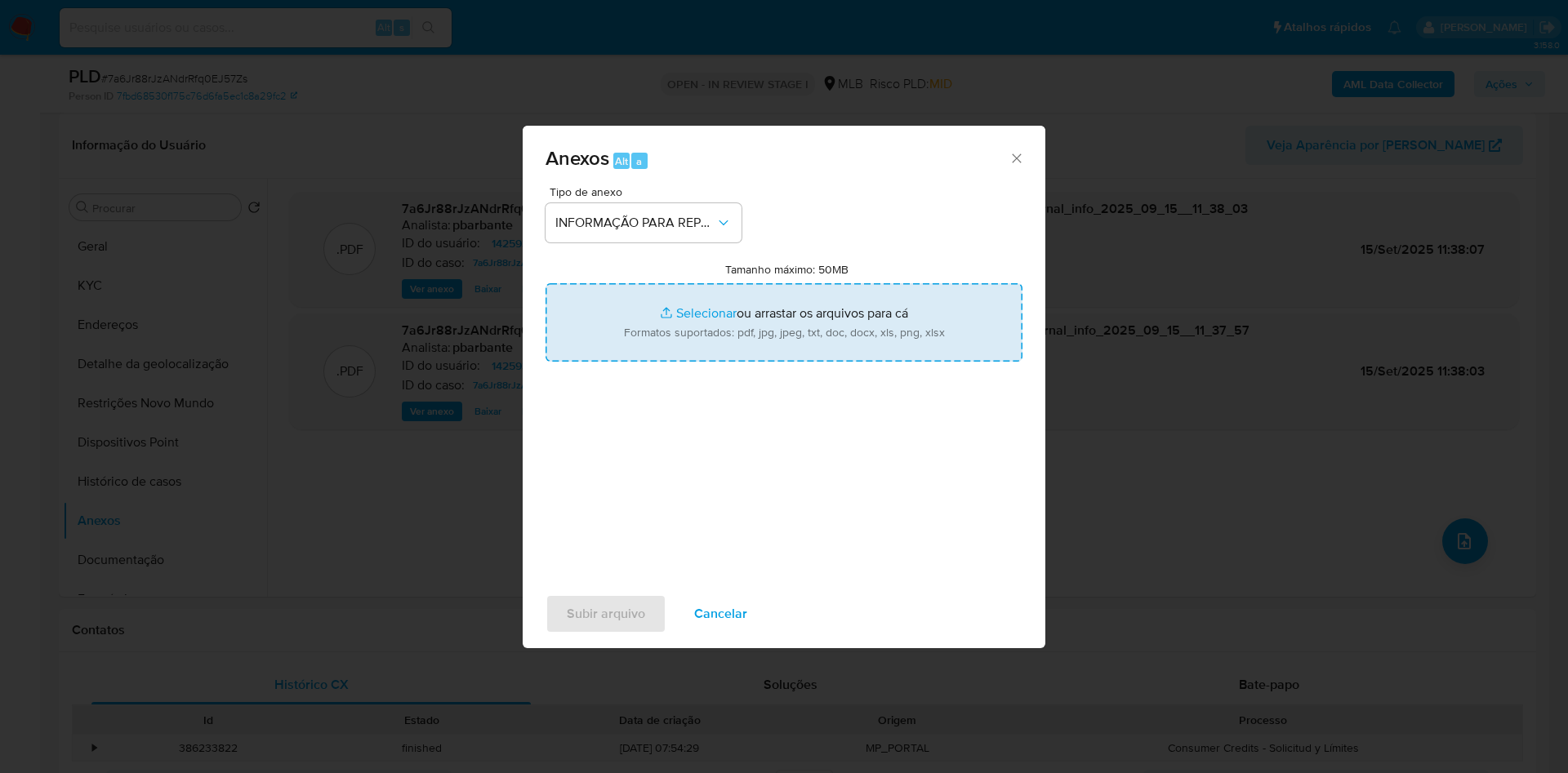
type input "C:\fakepath\Mulan 1425933572_2025_09_15_07_32_38.xlsx"
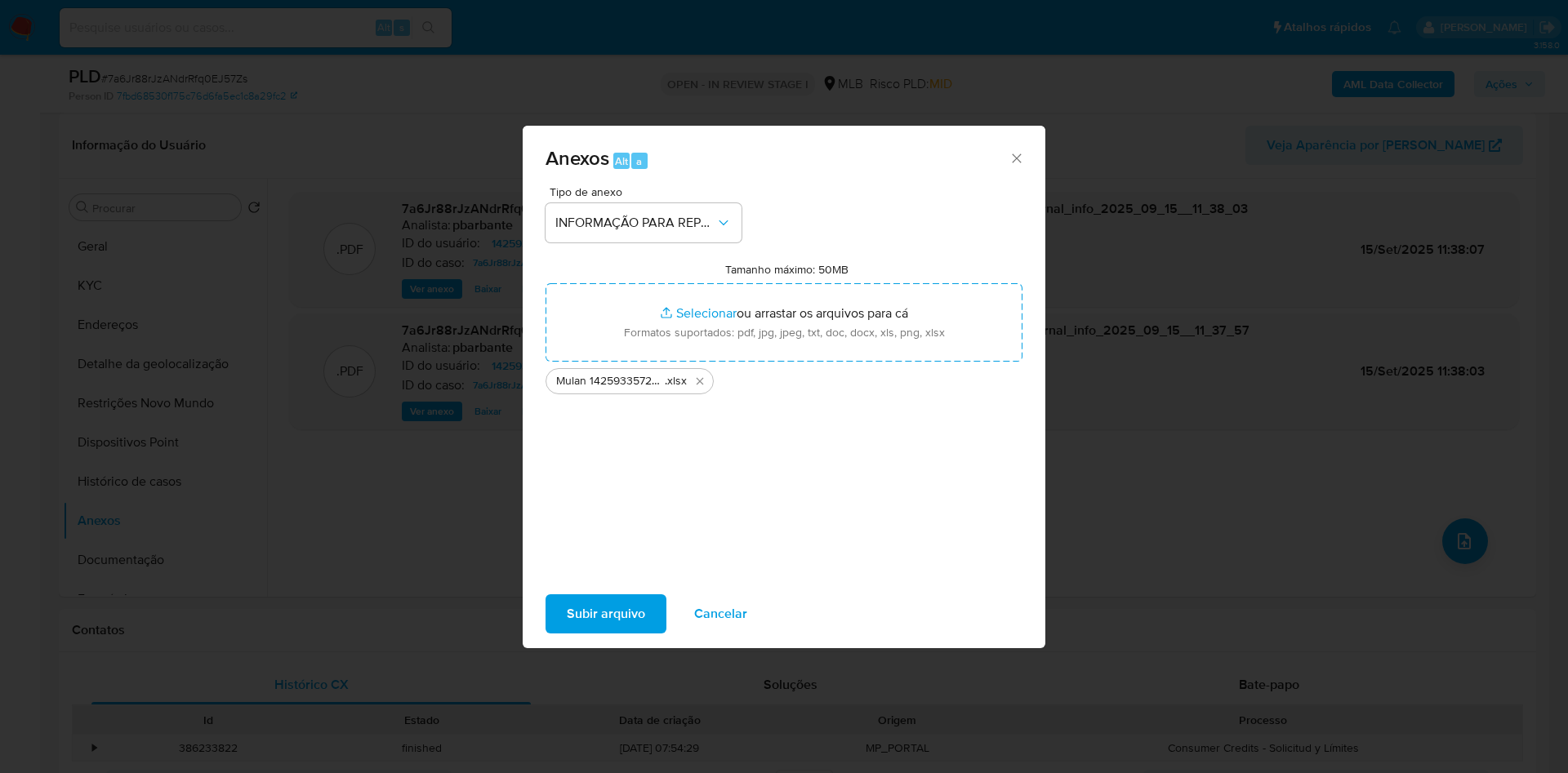
click at [613, 622] on button "Subir arquivo" at bounding box center [606, 614] width 121 height 39
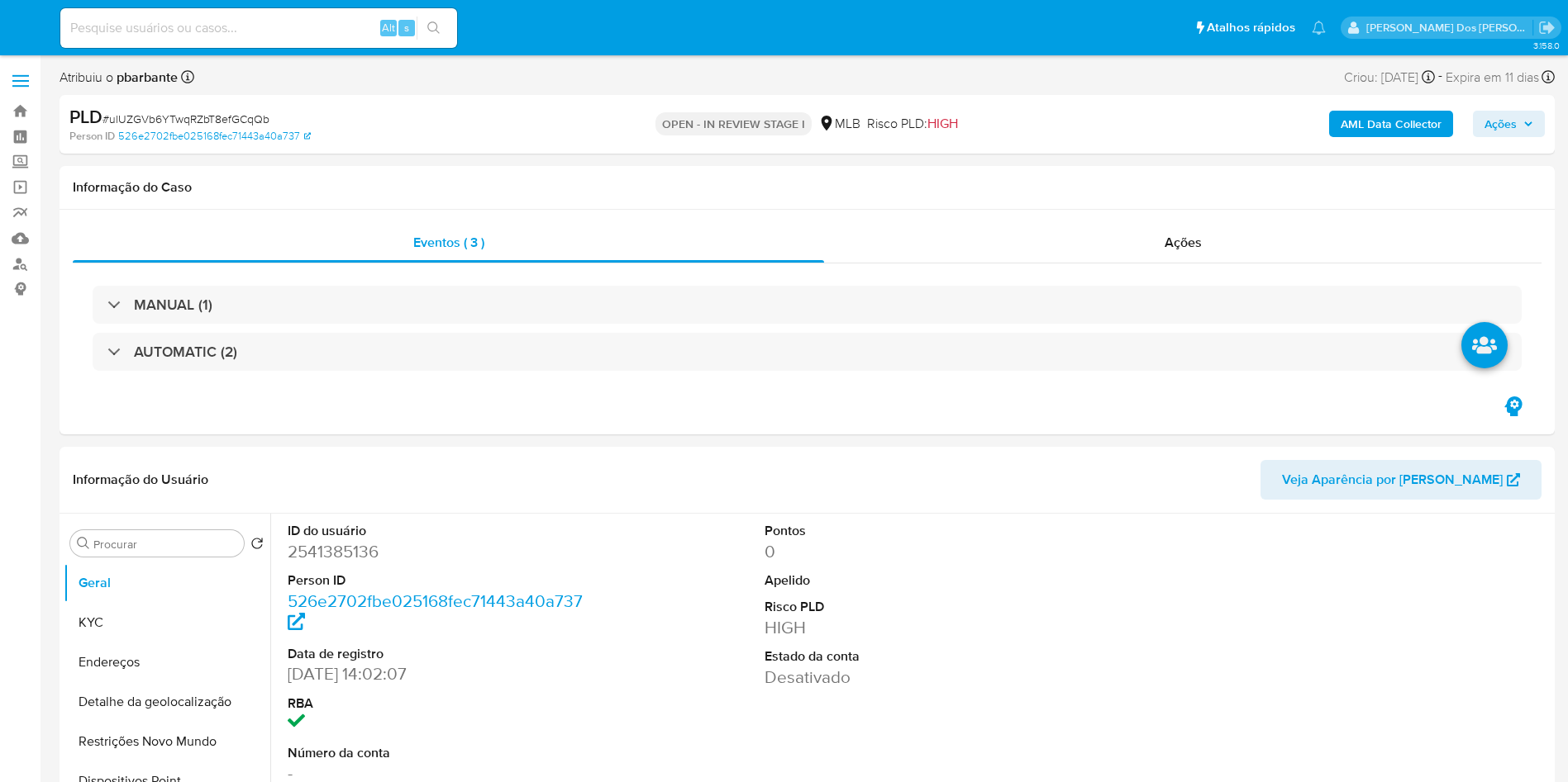
select select "10"
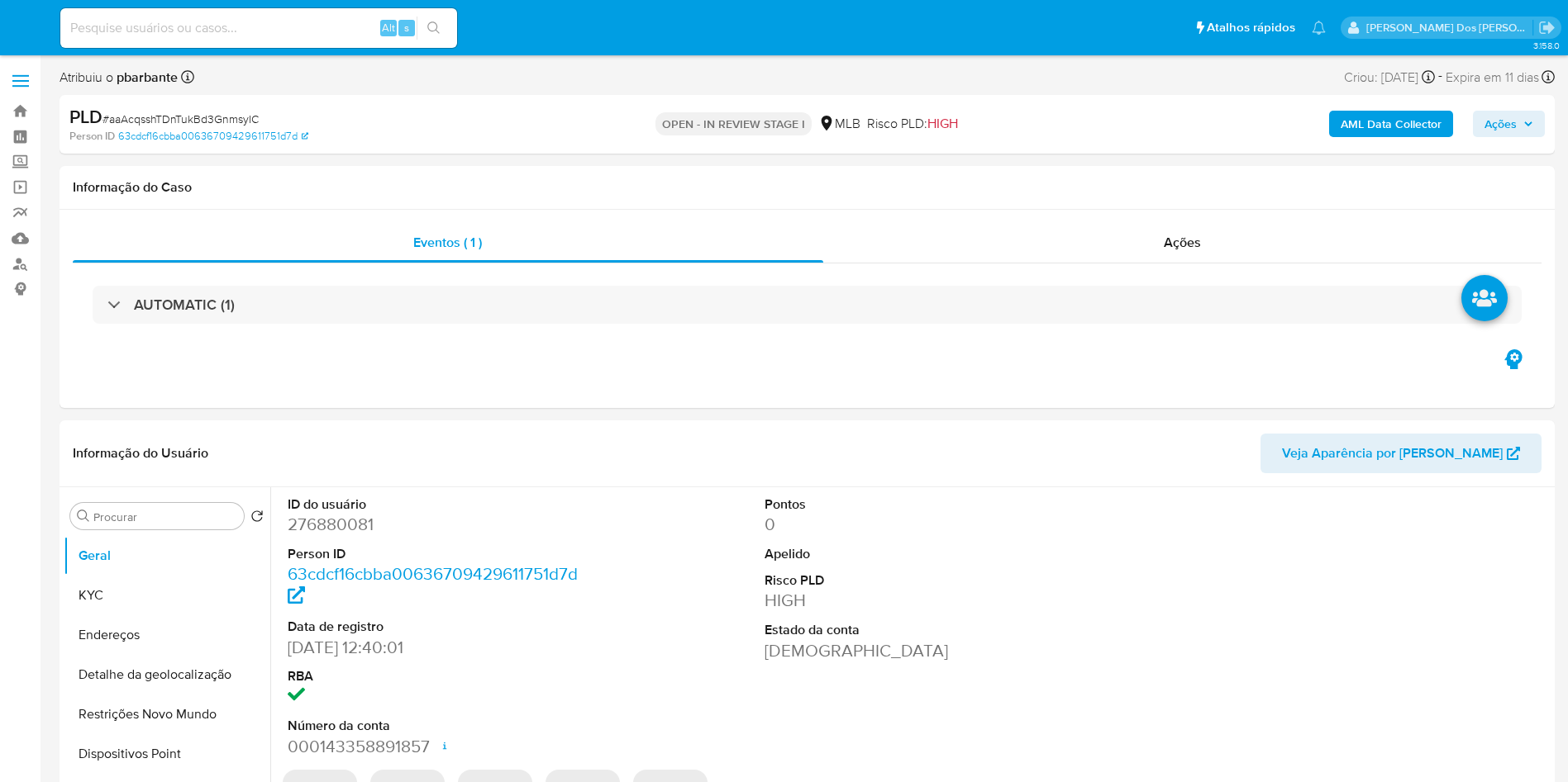
select select "10"
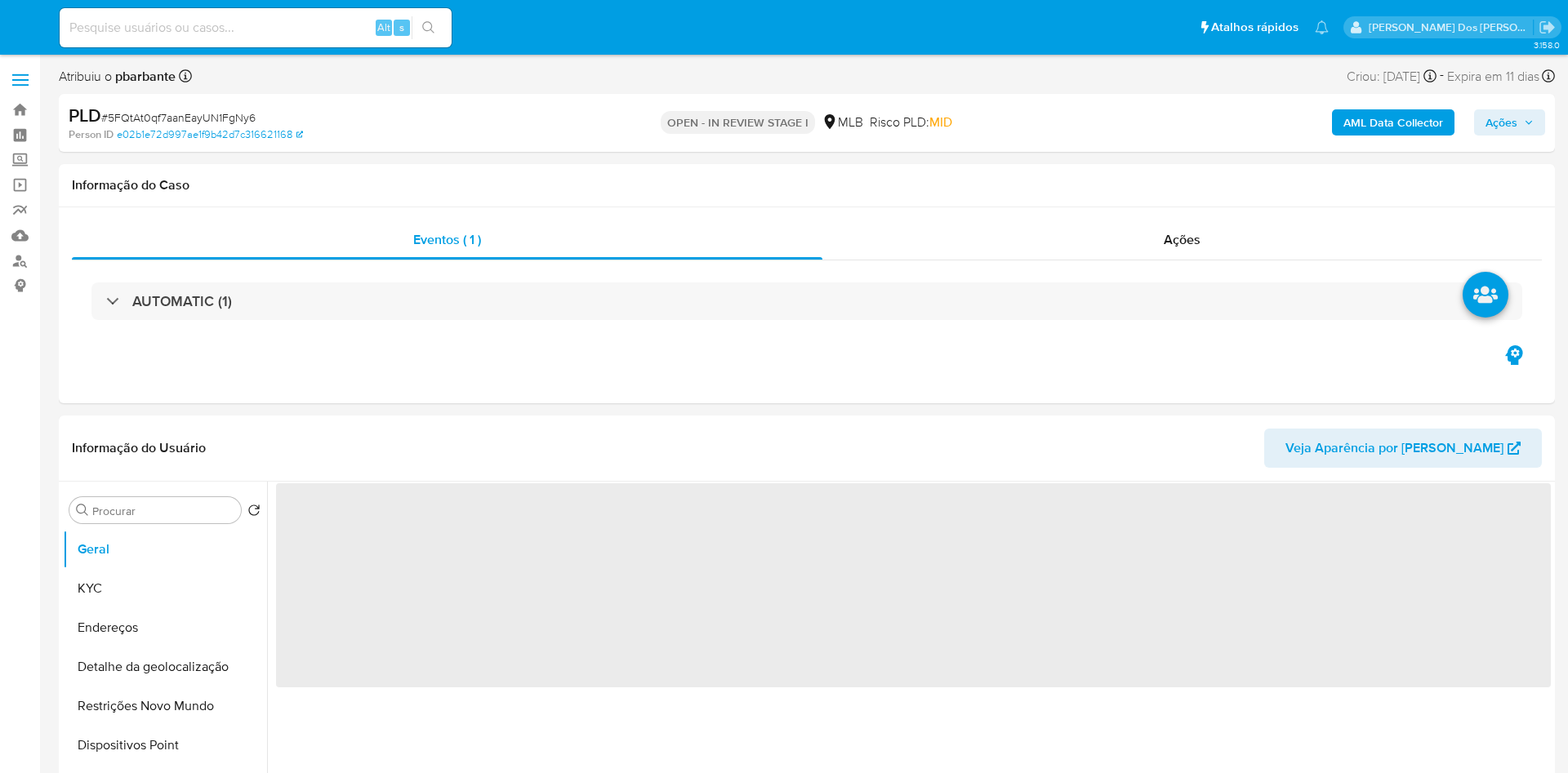
select select "10"
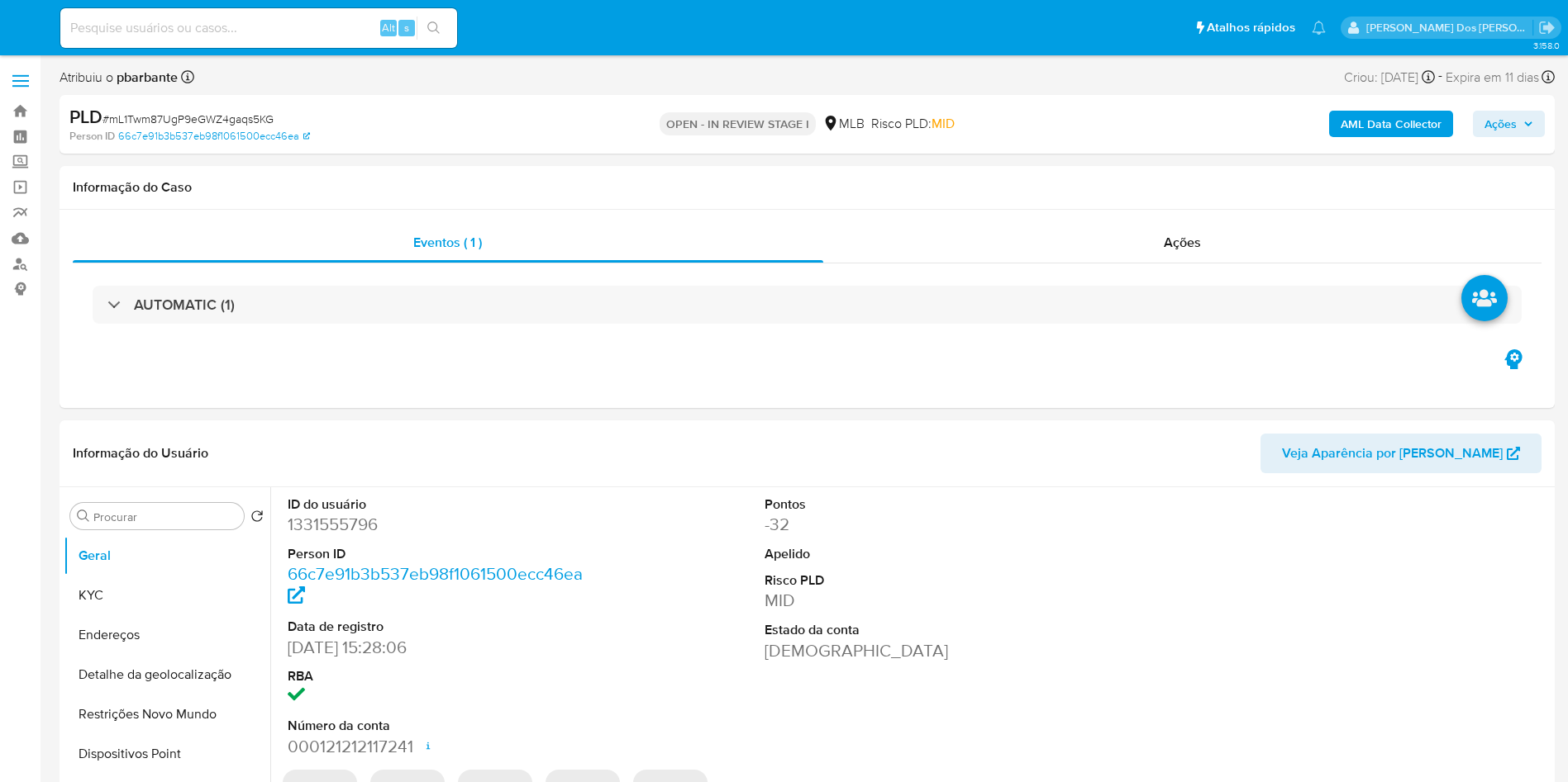
select select "10"
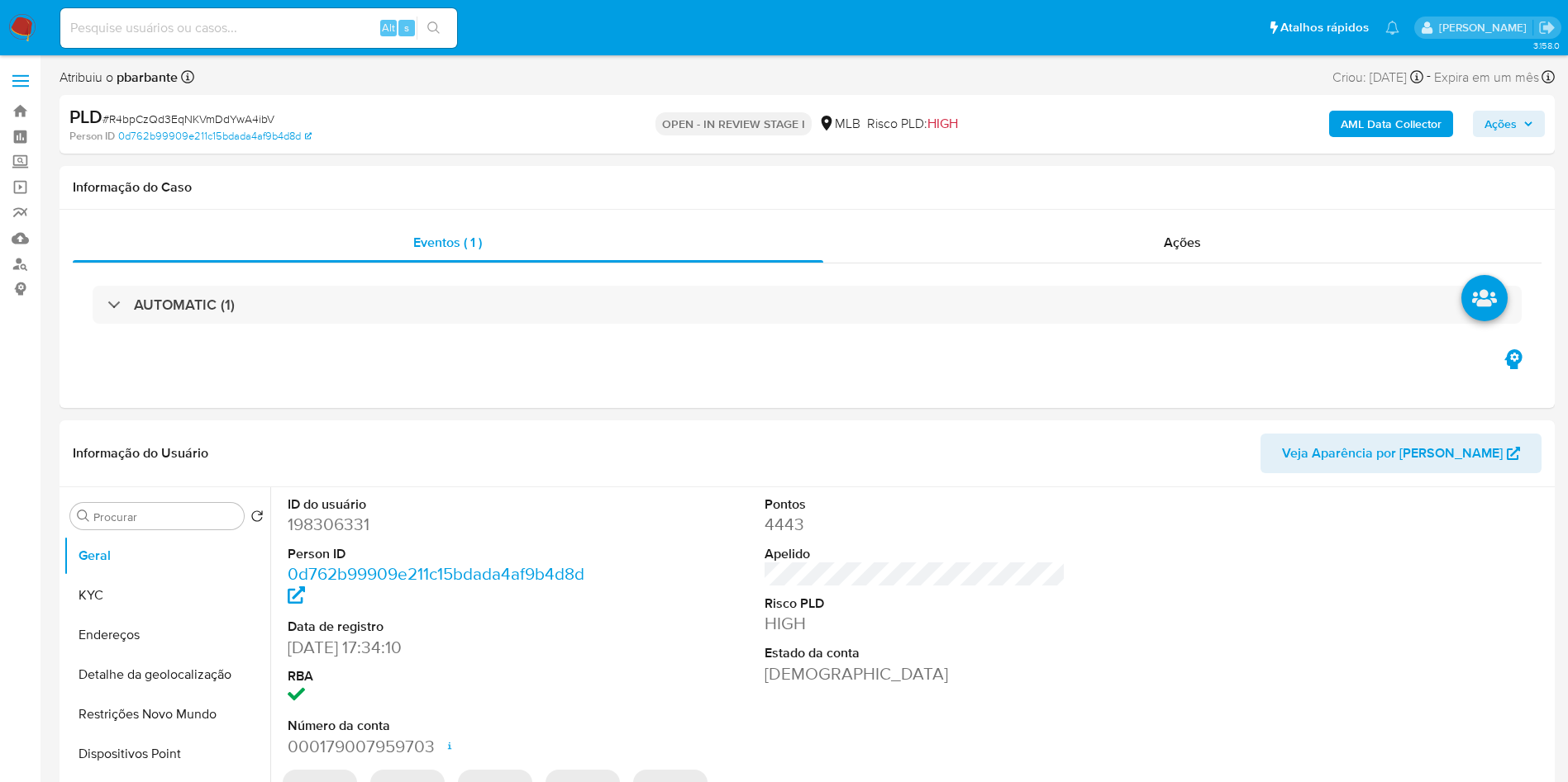
select select "10"
click at [221, 120] on span "# R4bpCzQd3EqNKVmDdYwA4ibV" at bounding box center [188, 119] width 172 height 17
copy span "R4bpCzQd3EqNKVmDdYwA4ibV"
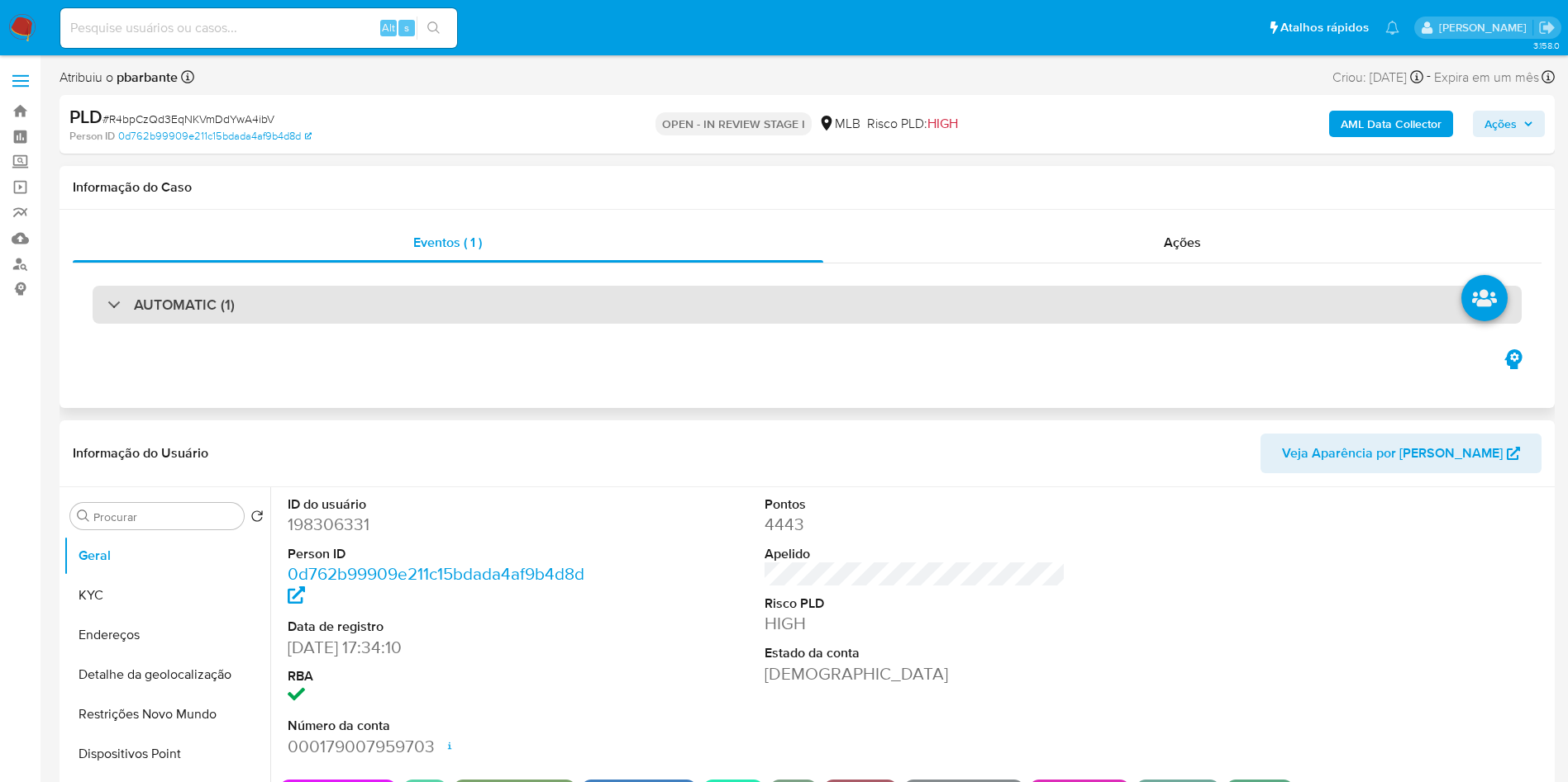
click at [505, 311] on div "AUTOMATIC (1)" at bounding box center [807, 305] width 1429 height 38
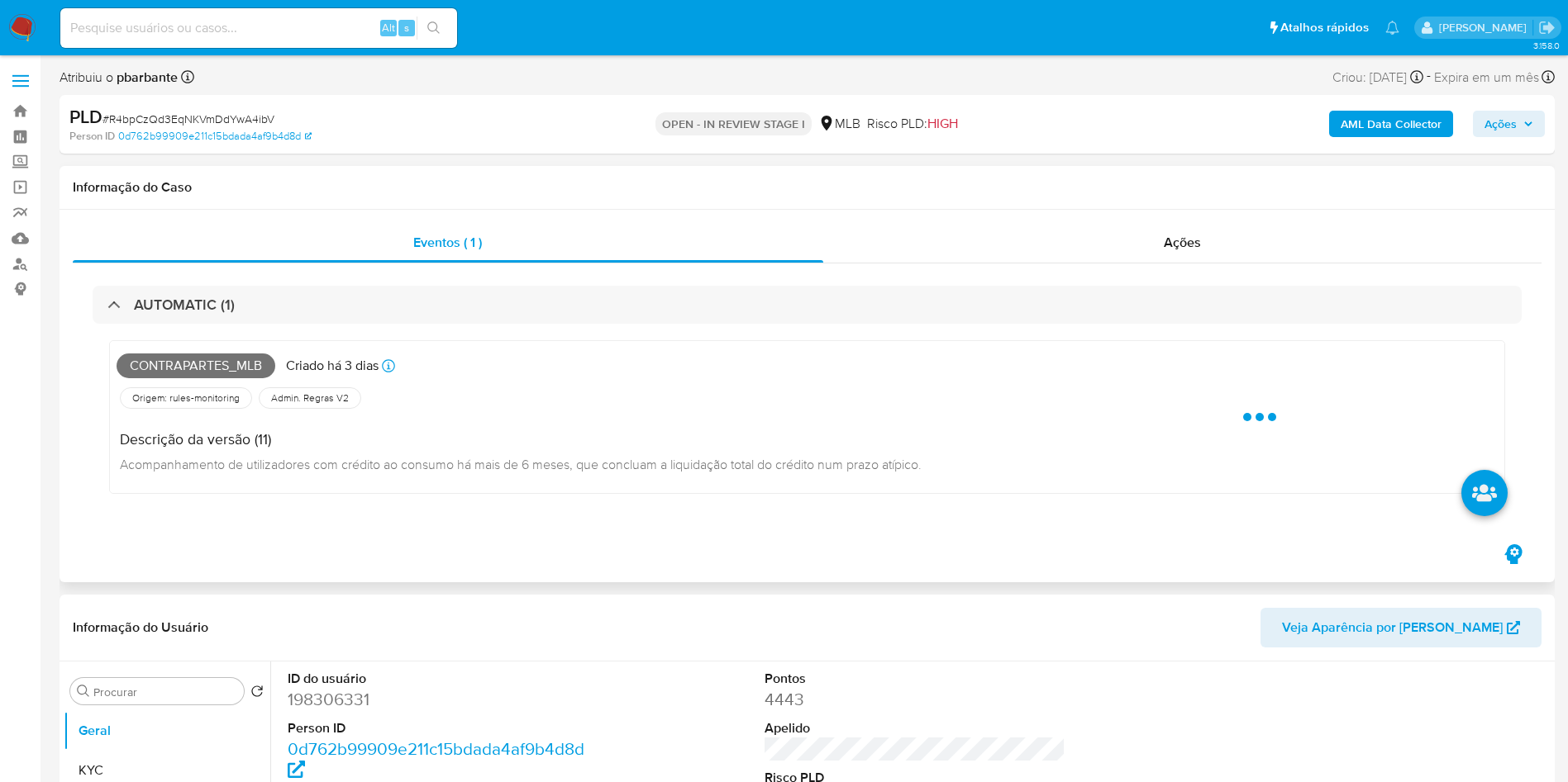
click at [231, 373] on span "Contrapartes_mlb" at bounding box center [196, 366] width 159 height 25
copy span "Contrapartes_mlb"
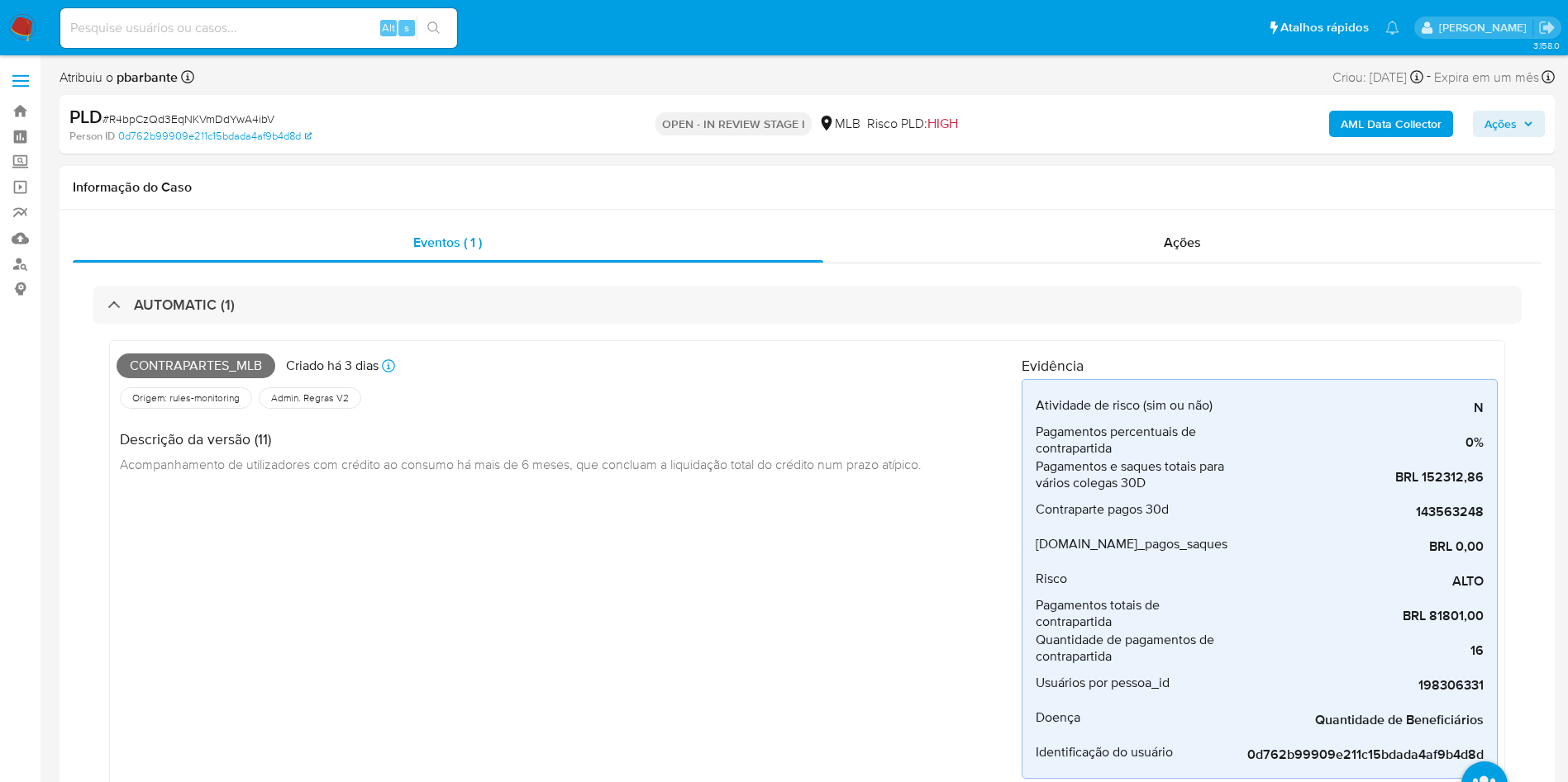
click at [164, 284] on div "AUTOMATIC (1) Contrapartes_mlb Criado há 3 dias Criado: 12/09/2025 00:25:29 Ori…" at bounding box center [807, 548] width 1468 height 570
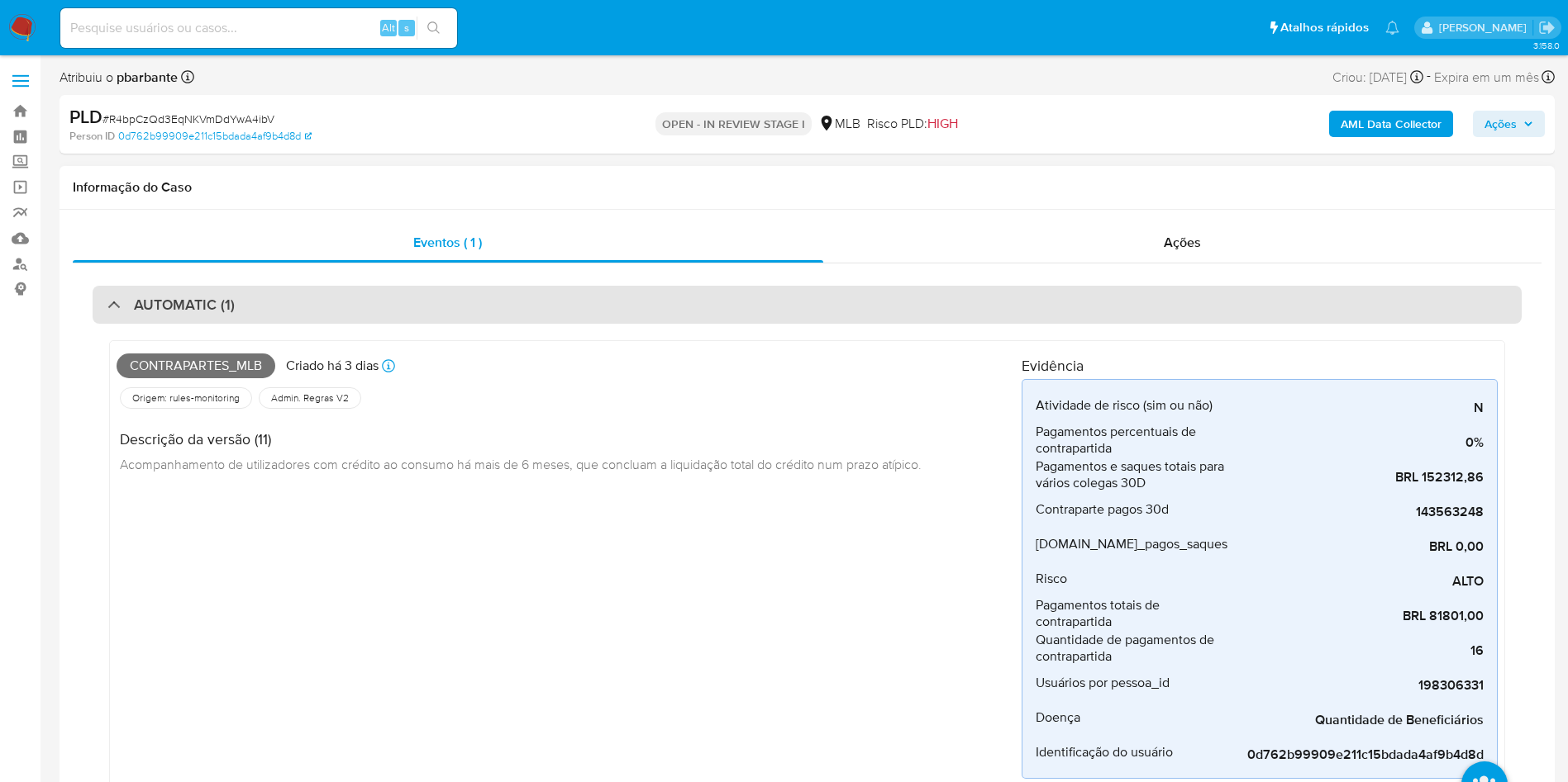
click at [161, 305] on h3 "AUTOMATIC (1)" at bounding box center [184, 305] width 101 height 18
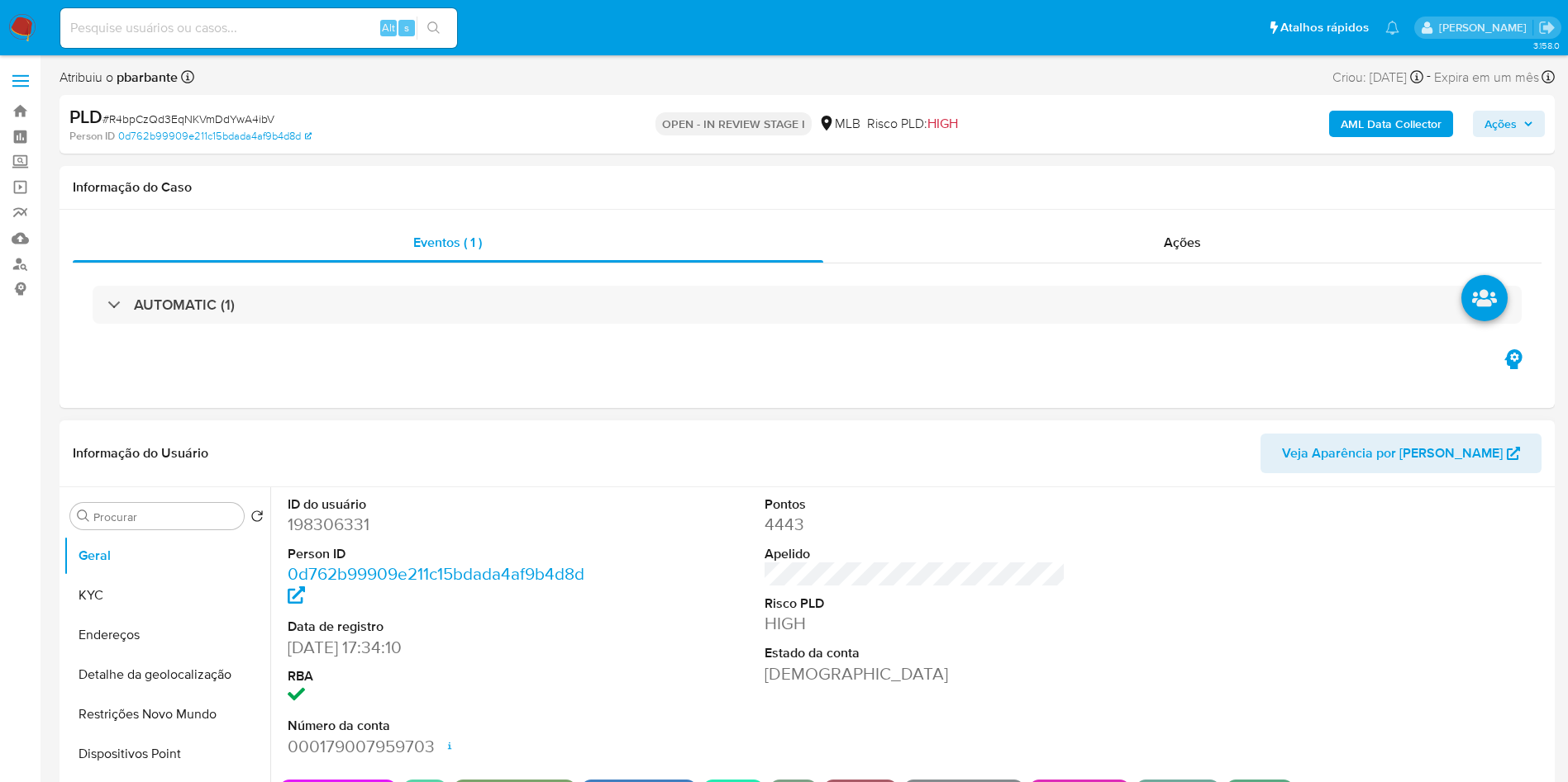
scroll to position [124, 0]
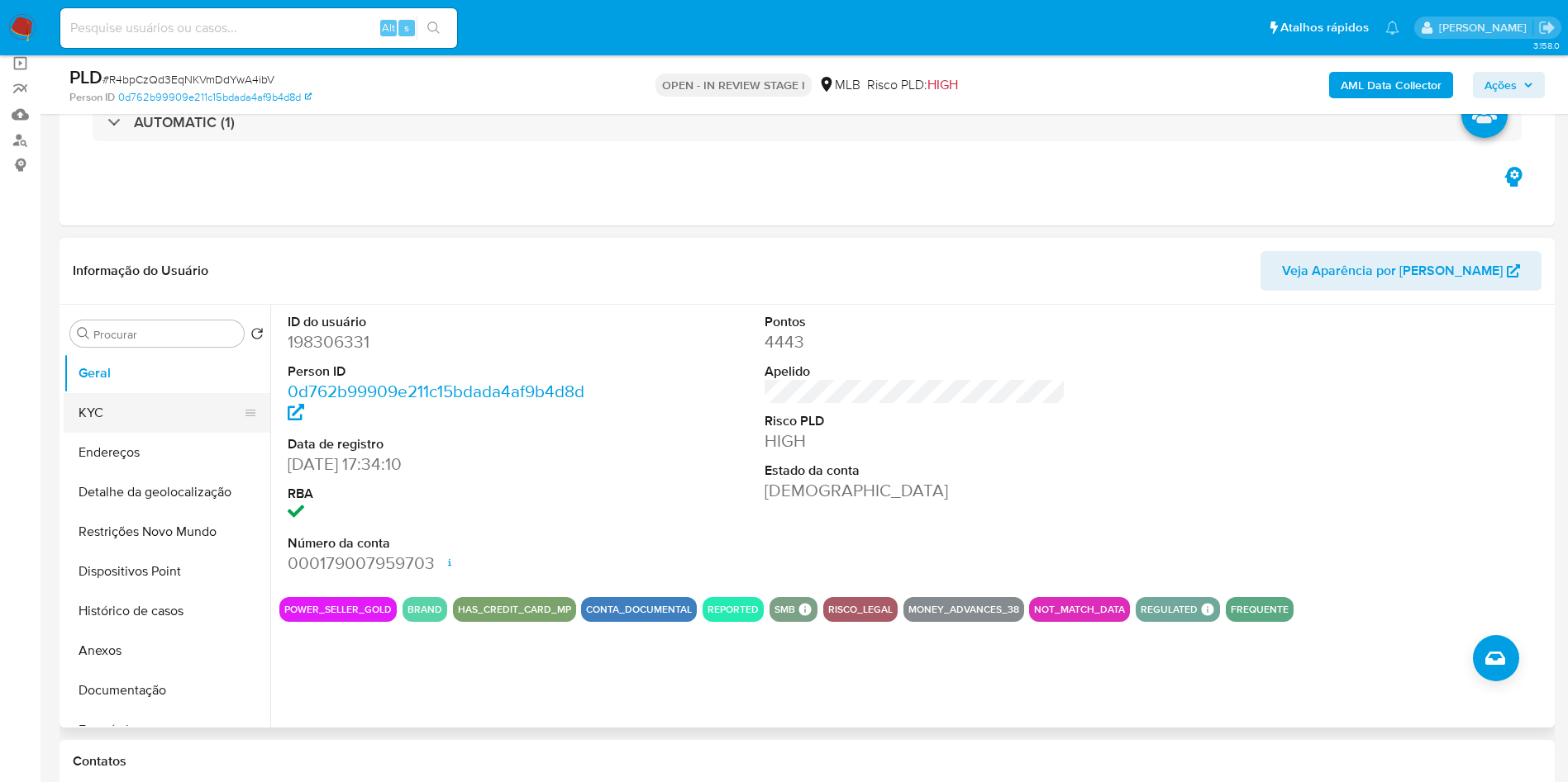
click at [178, 433] on button "KYC" at bounding box center [160, 413] width 193 height 39
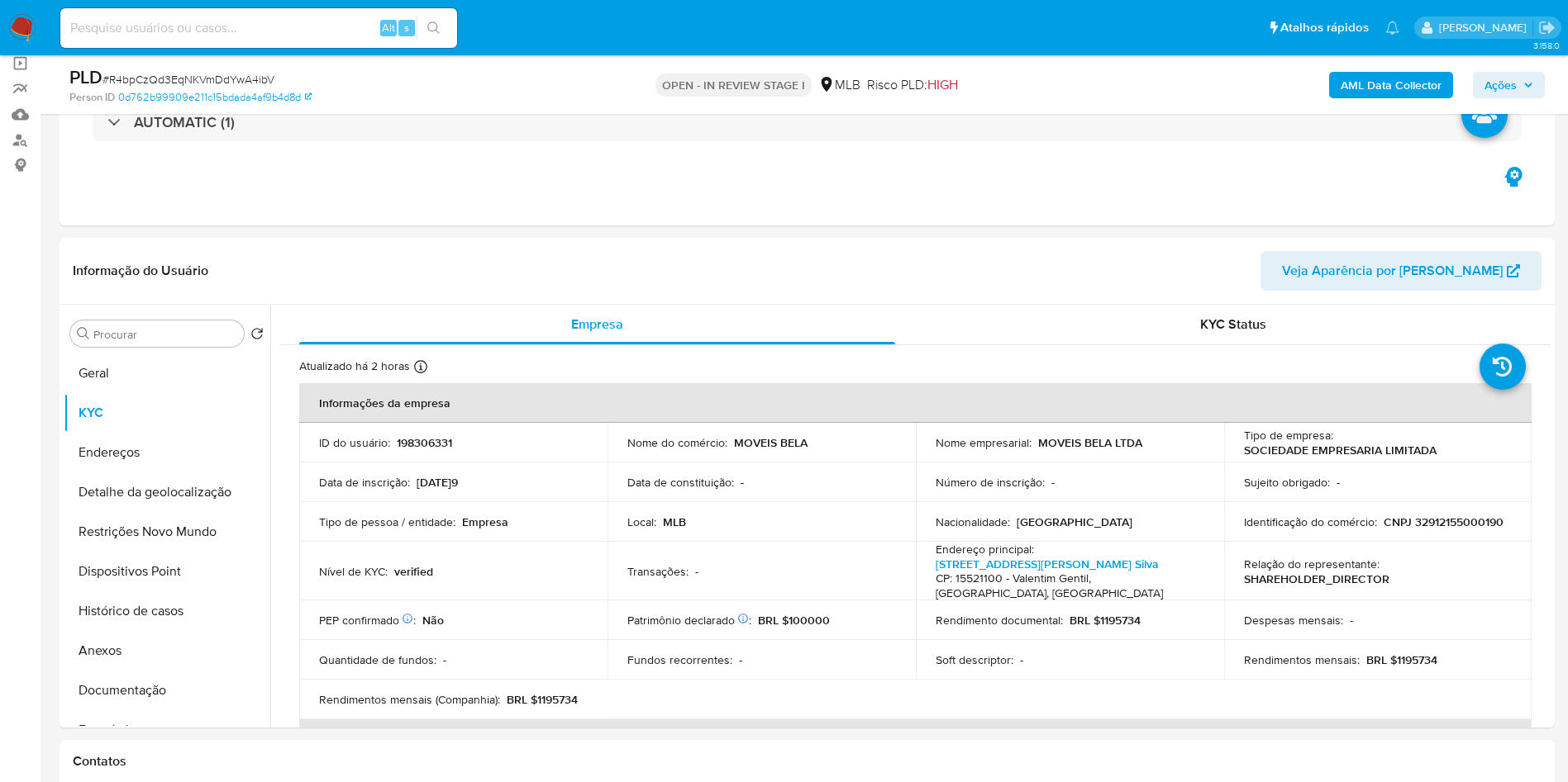
click at [209, 81] on span "# R4bpCzQd3EqNKVmDdYwA4ibV" at bounding box center [188, 80] width 172 height 17
copy span "R4bpCzQd3EqNKVmDdYwA4ibV"
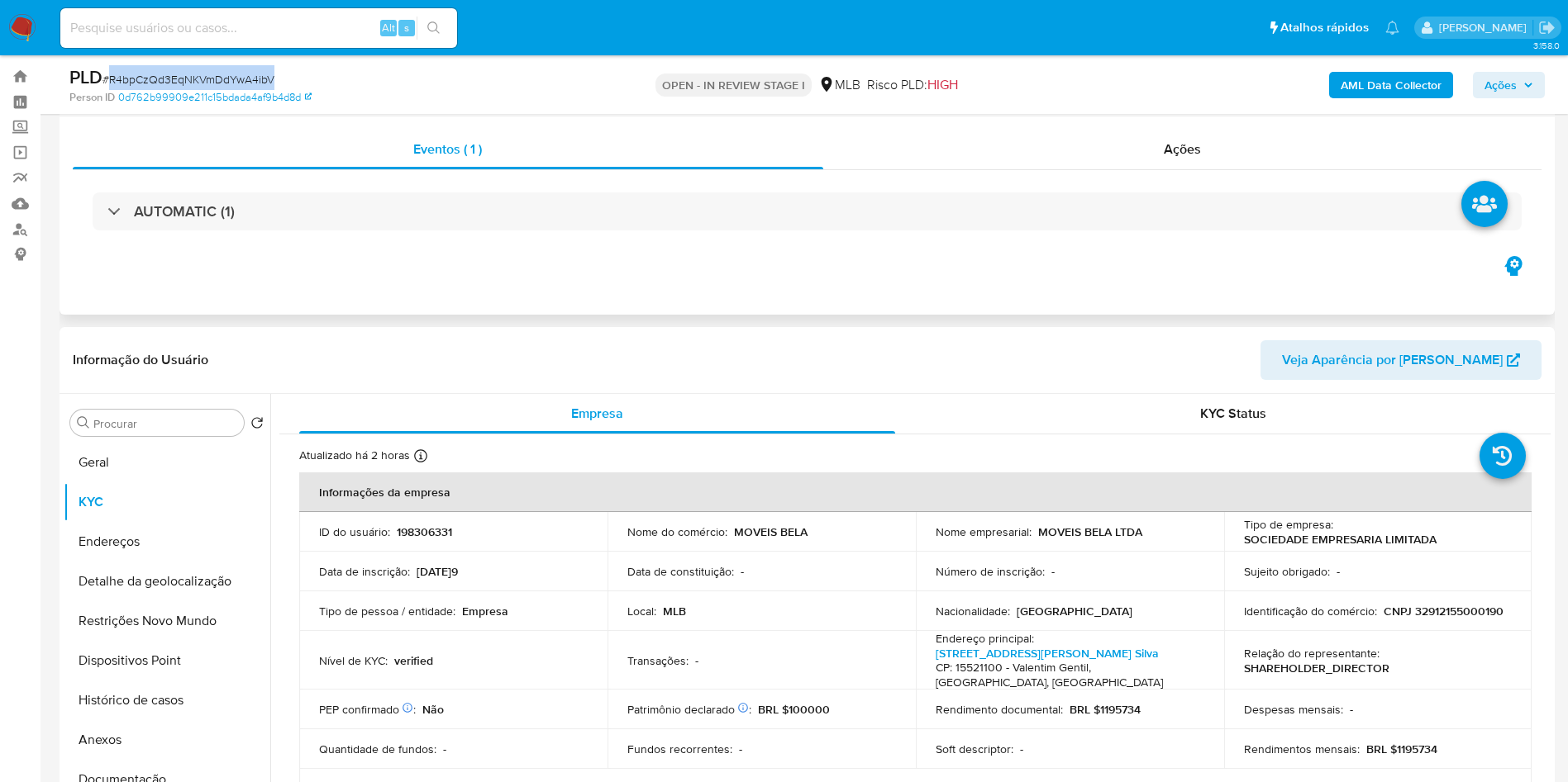
scroll to position [0, 0]
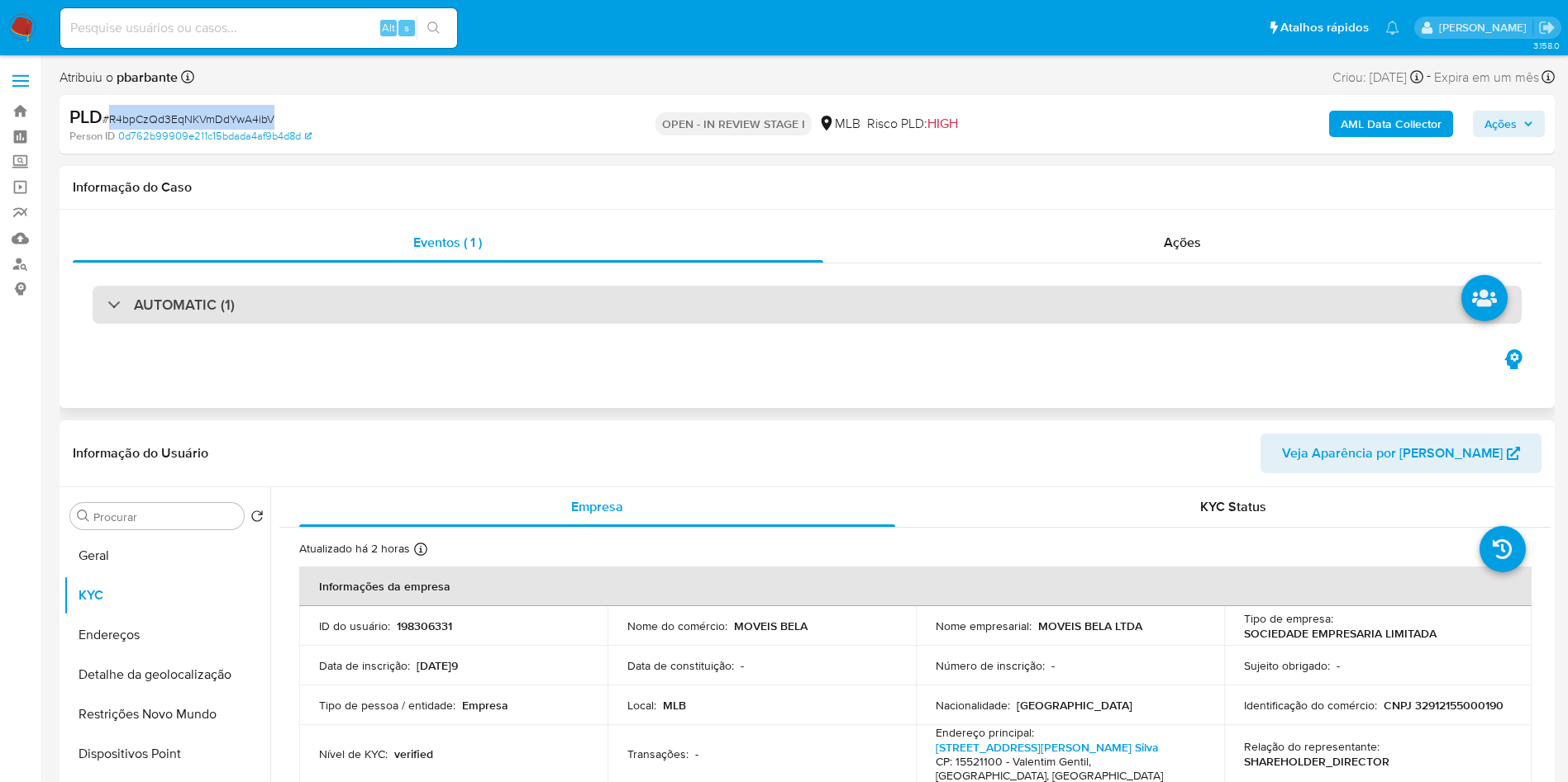
click at [301, 316] on div "AUTOMATIC (1)" at bounding box center [807, 305] width 1429 height 38
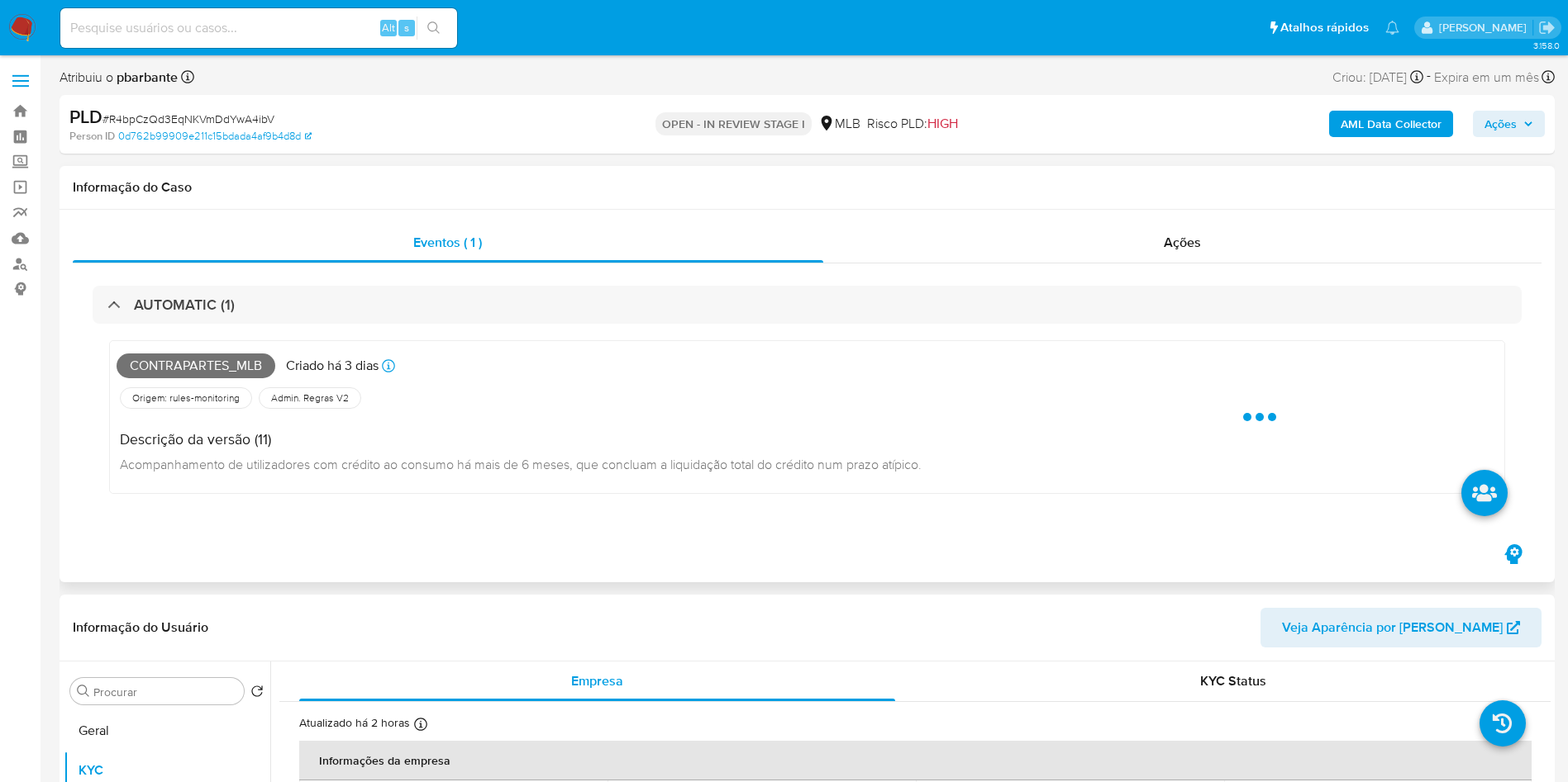
click at [212, 361] on span "Contrapartes_mlb" at bounding box center [196, 366] width 159 height 25
copy span "Contrapartes_mlb"
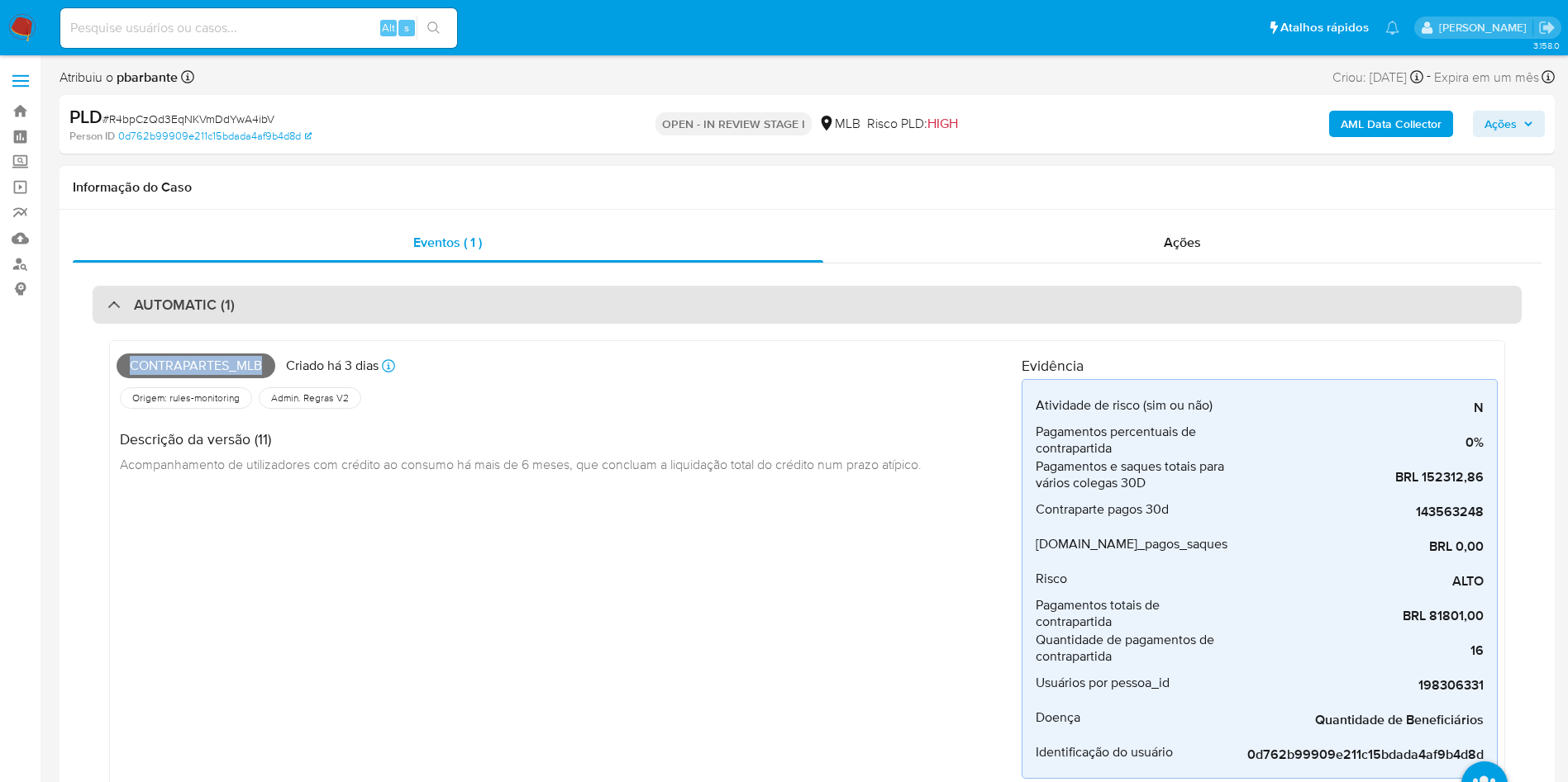
click at [231, 314] on h3 "AUTOMATIC (1)" at bounding box center [184, 305] width 101 height 18
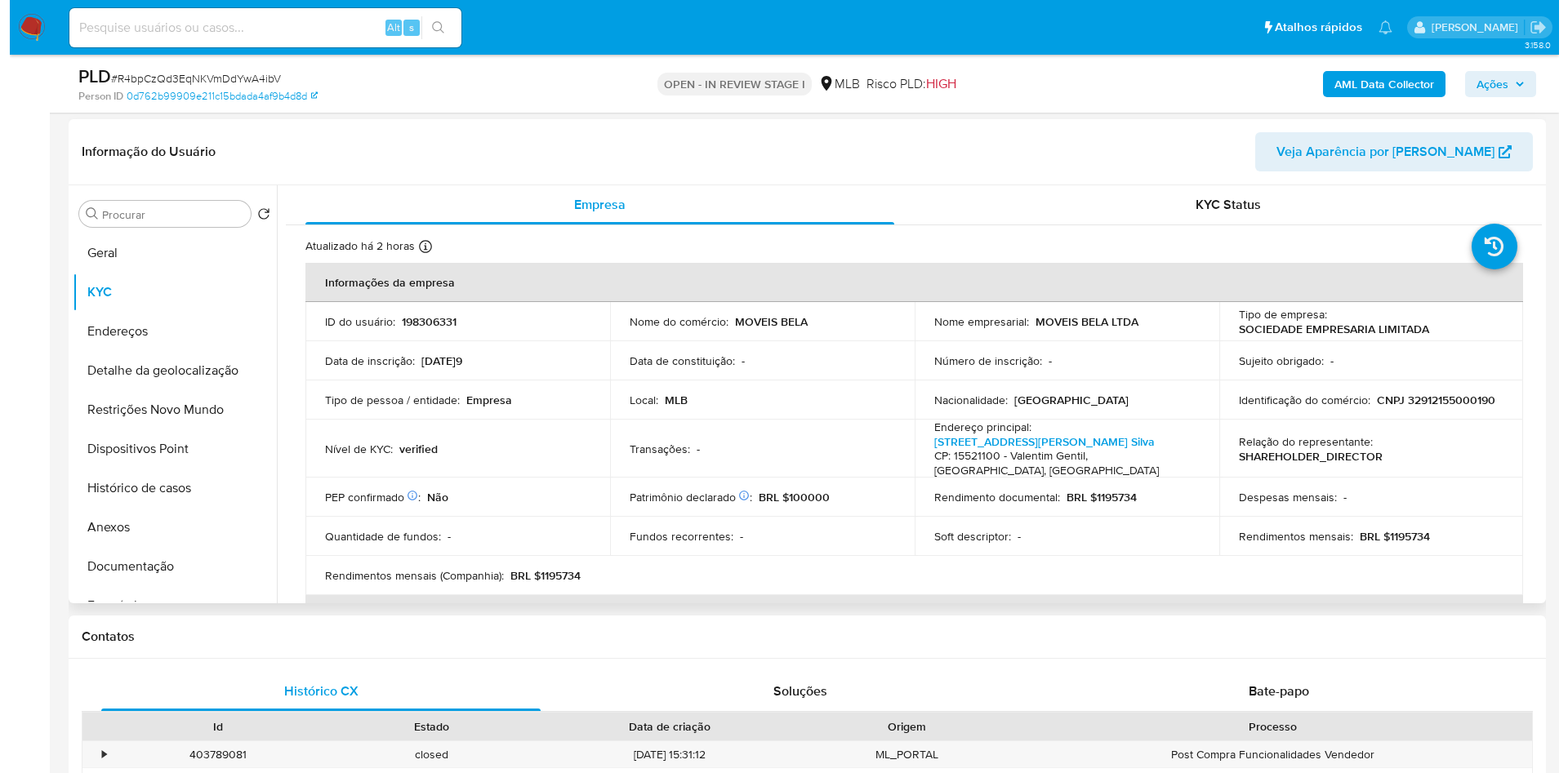
scroll to position [245, 0]
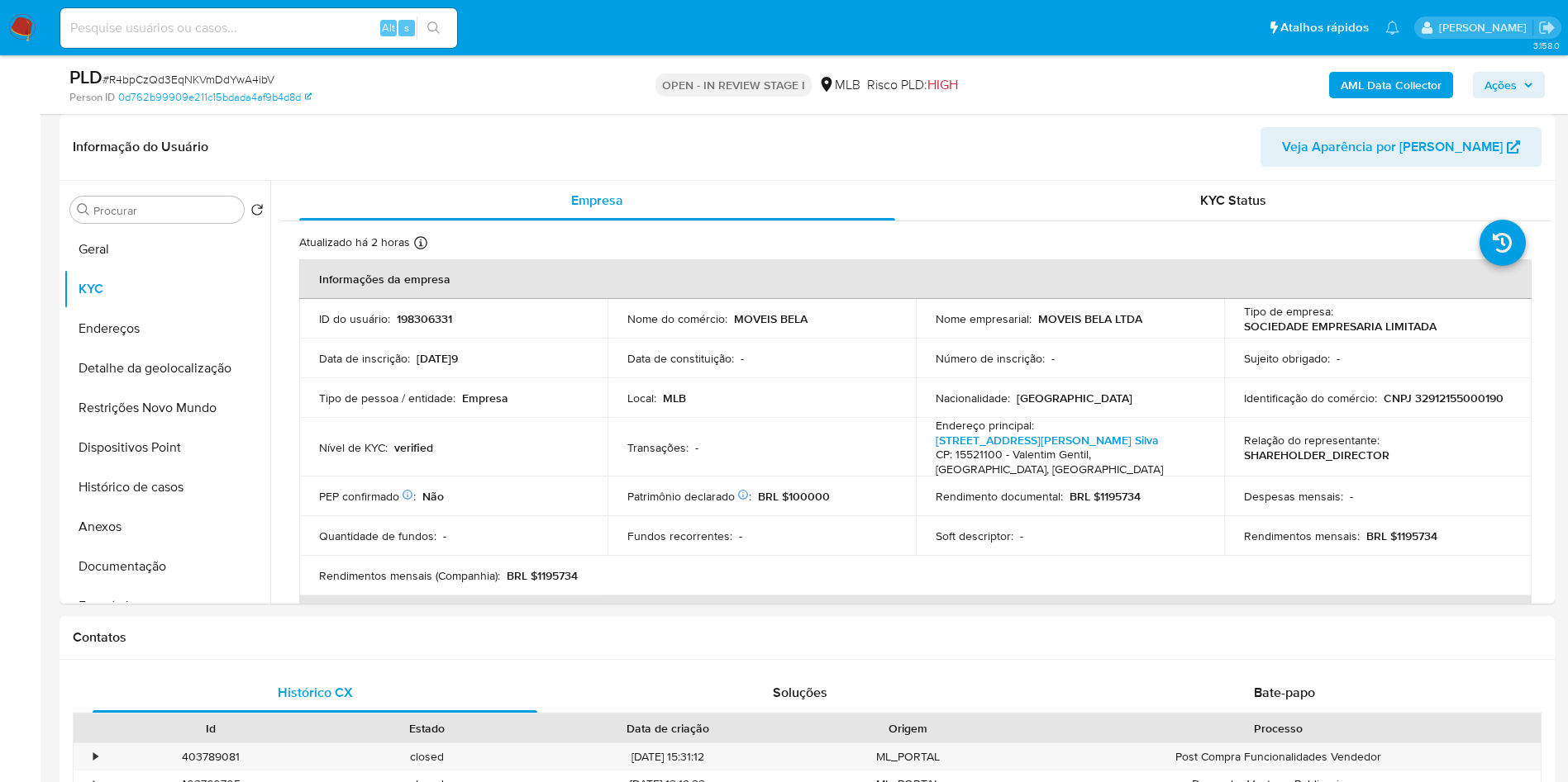
click at [1374, 91] on b "AML Data Collector" at bounding box center [1391, 86] width 101 height 27
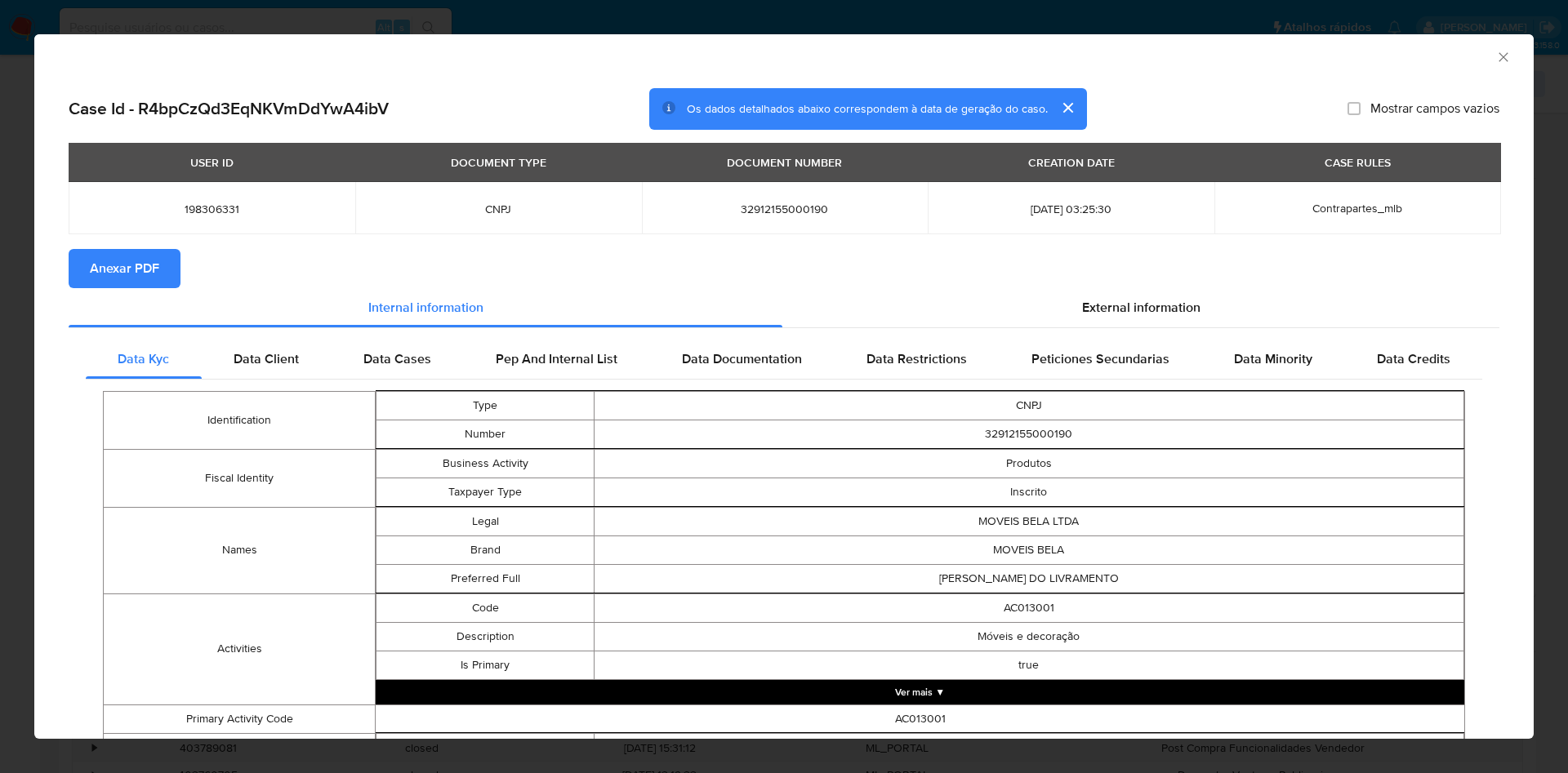
click at [124, 279] on span "Anexar PDF" at bounding box center [124, 268] width 70 height 36
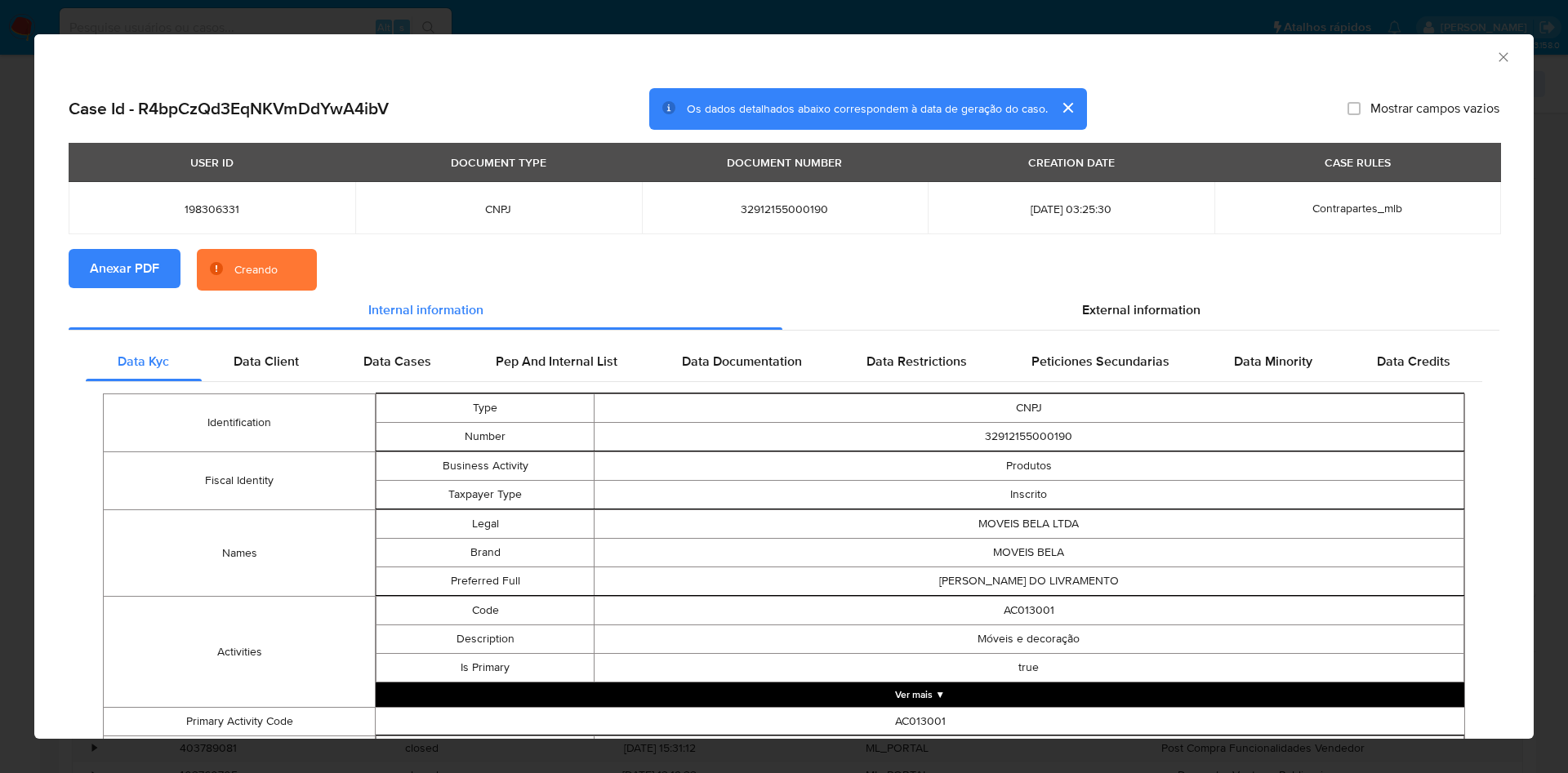
click at [1496, 53] on icon "Fechar a janela" at bounding box center [1504, 57] width 17 height 17
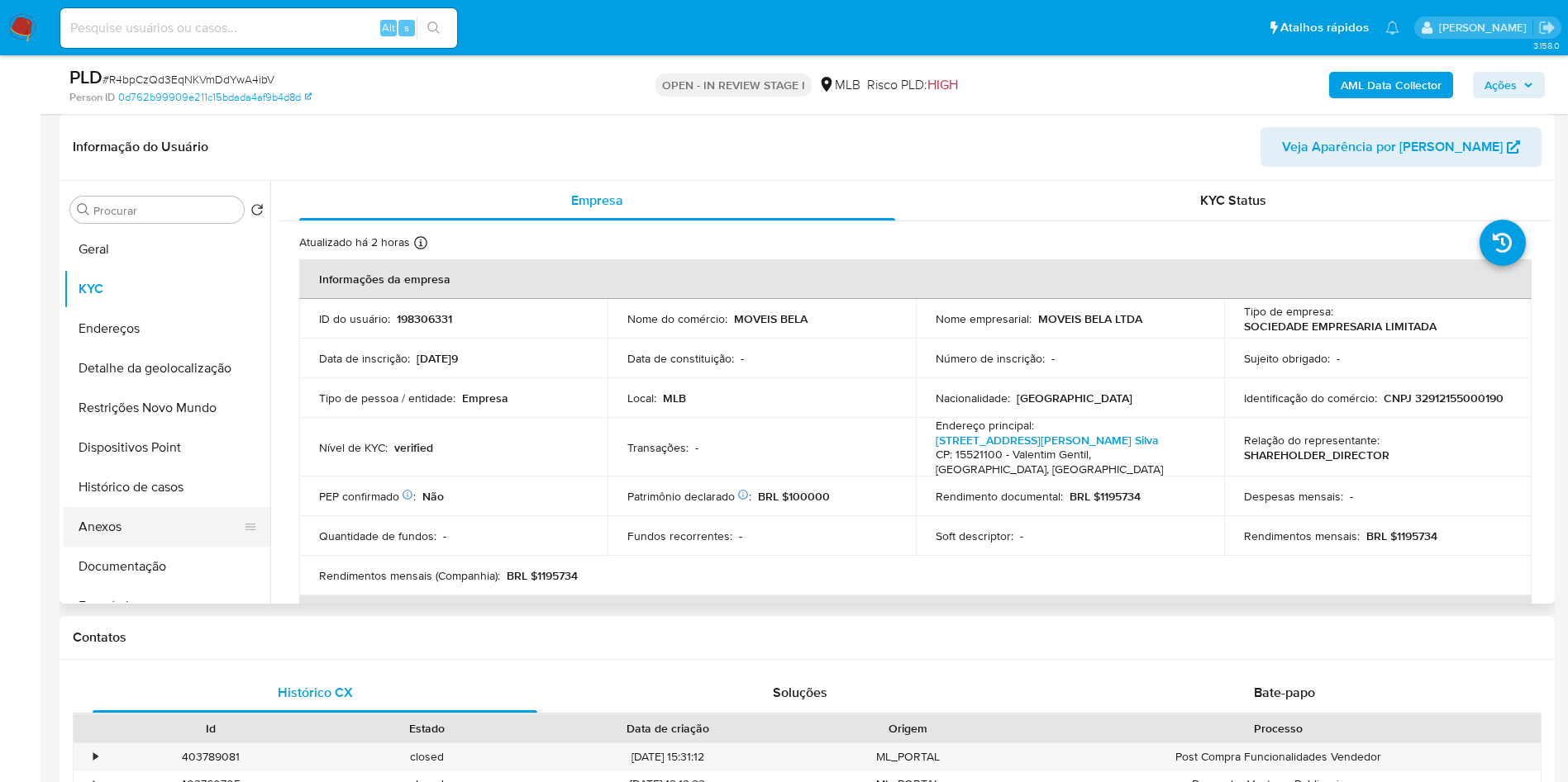
click at [86, 547] on button "Anexos" at bounding box center [160, 526] width 193 height 39
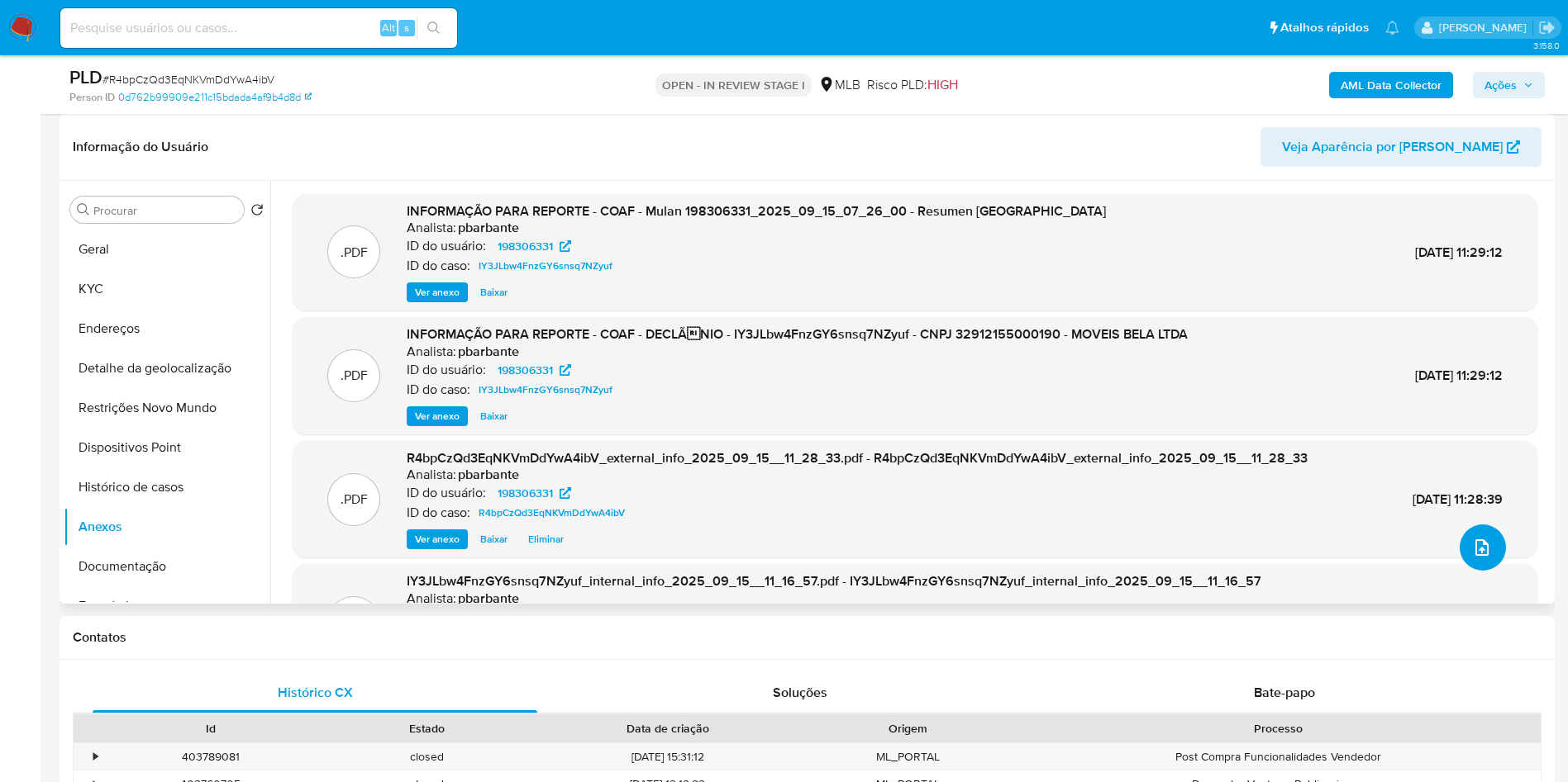
click at [1492, 571] on button "upload-file" at bounding box center [1482, 547] width 46 height 46
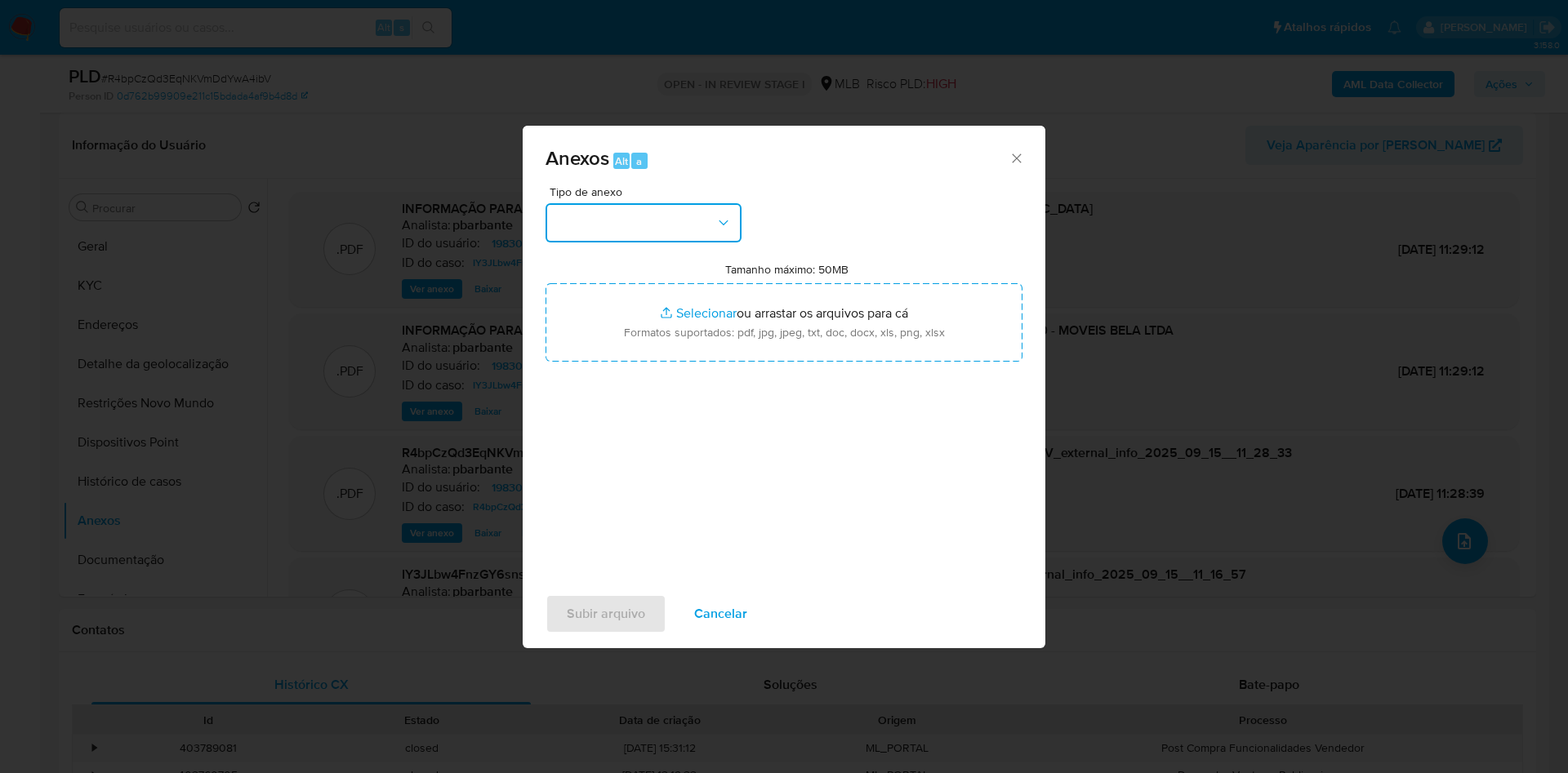
click at [661, 203] on button "button" at bounding box center [644, 222] width 196 height 39
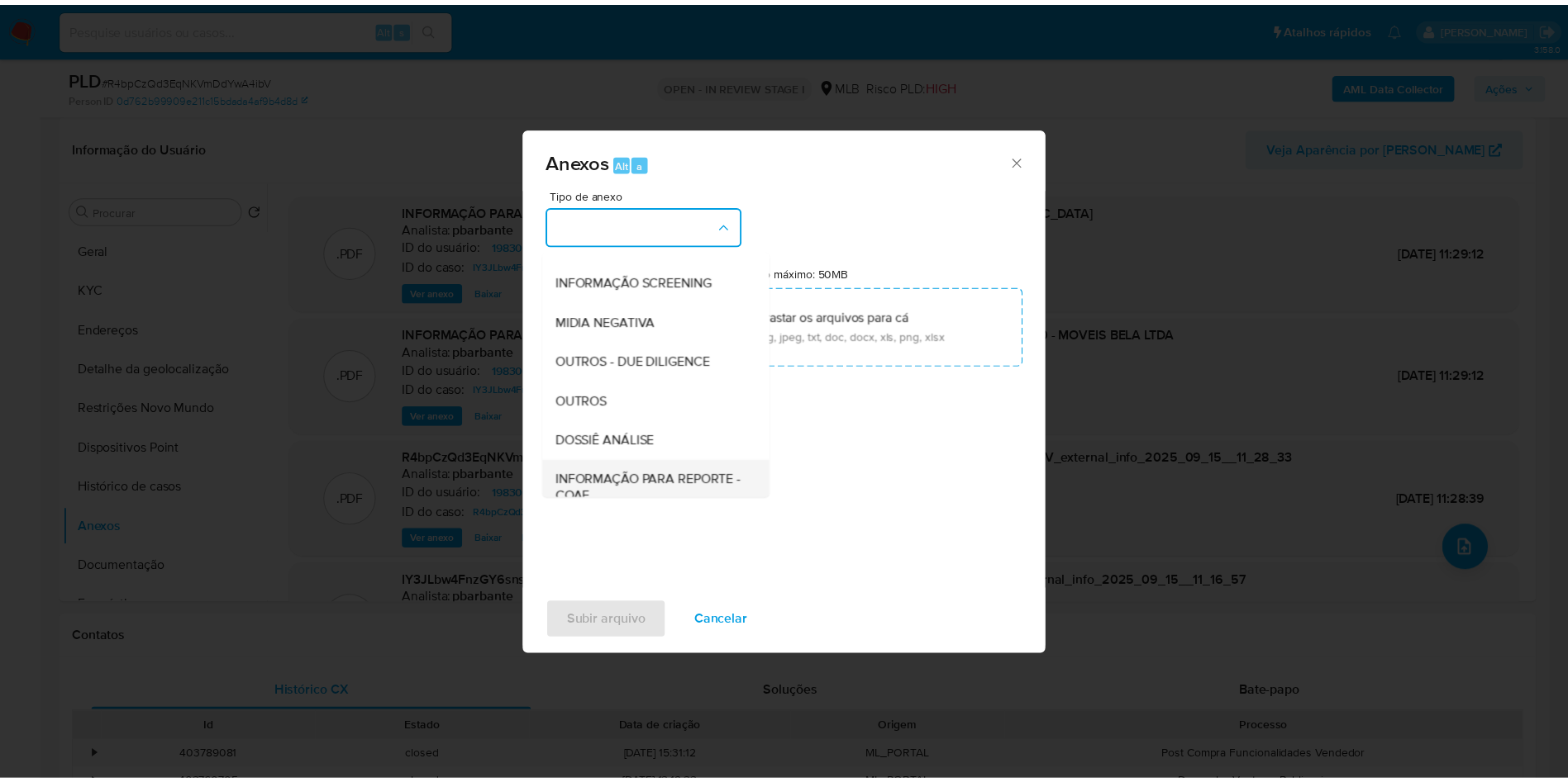
scroll to position [222, 0]
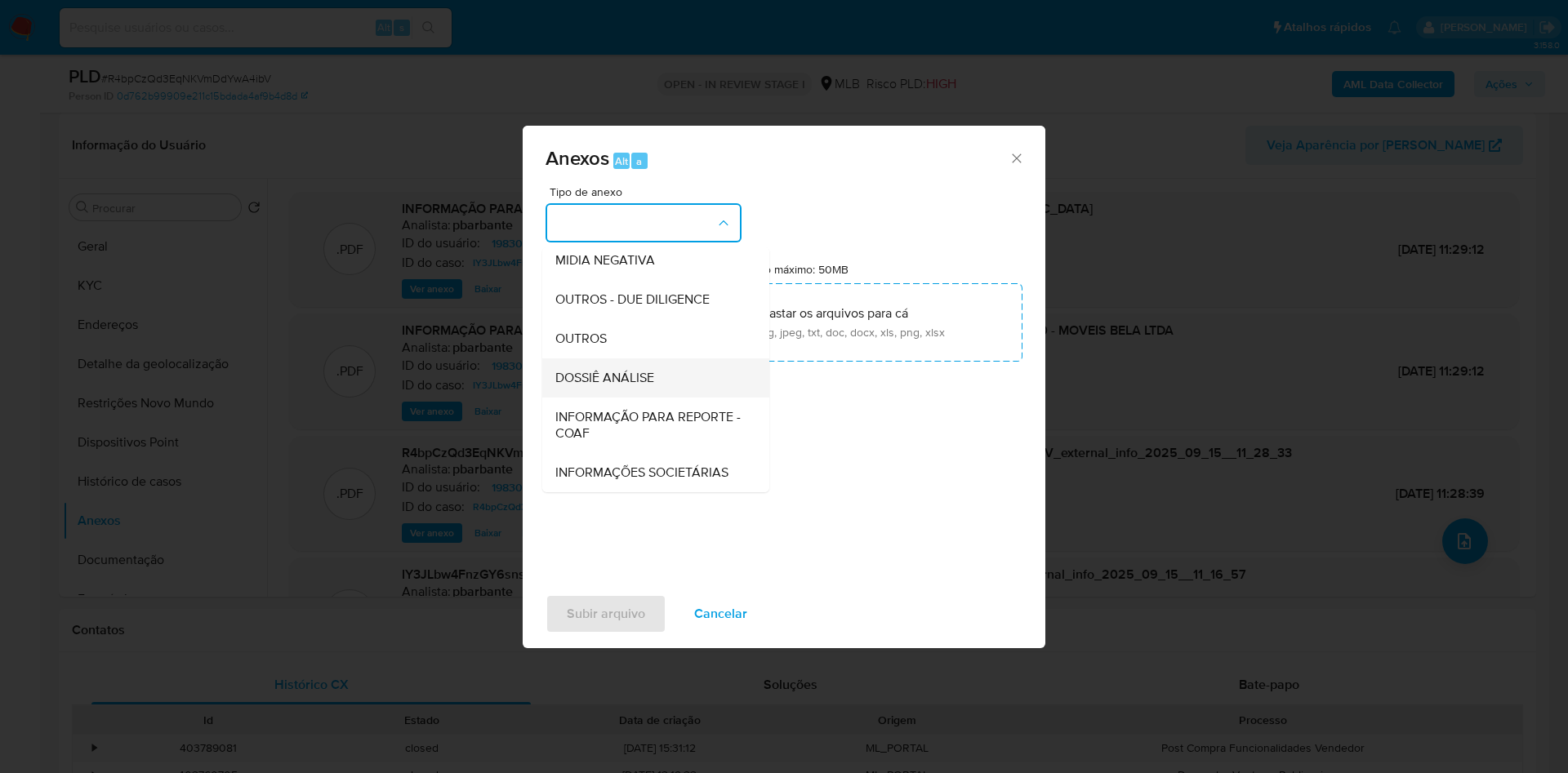
click at [603, 370] on span "DOSSIÊ ANÁLISE" at bounding box center [604, 378] width 99 height 17
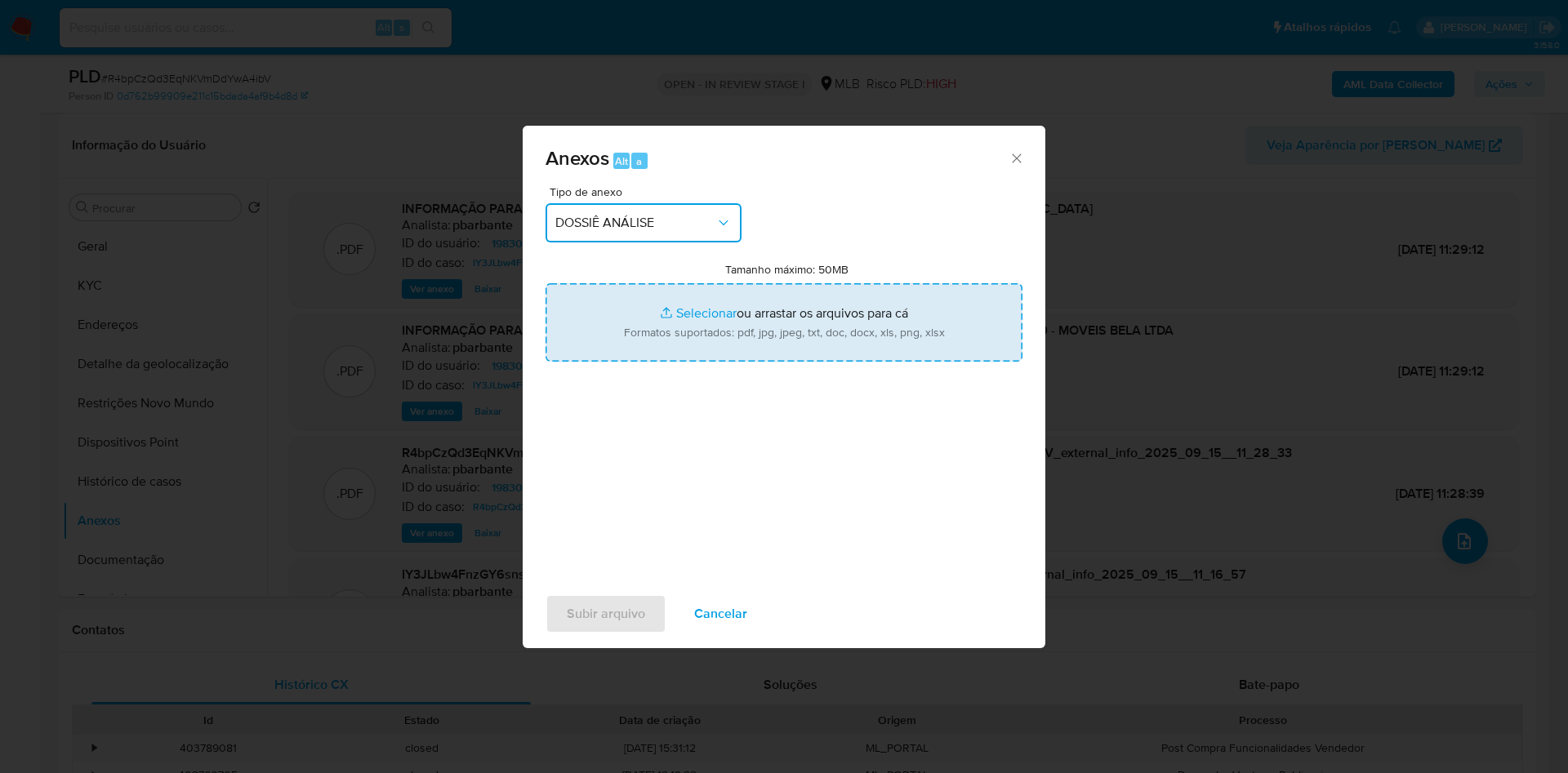
type input "C:\fakepath\DECLÍNIO - R4bpCzQd3EqNKVmDdYwA4ibV - CNPJ 32912155000190 - MOVEIS …"
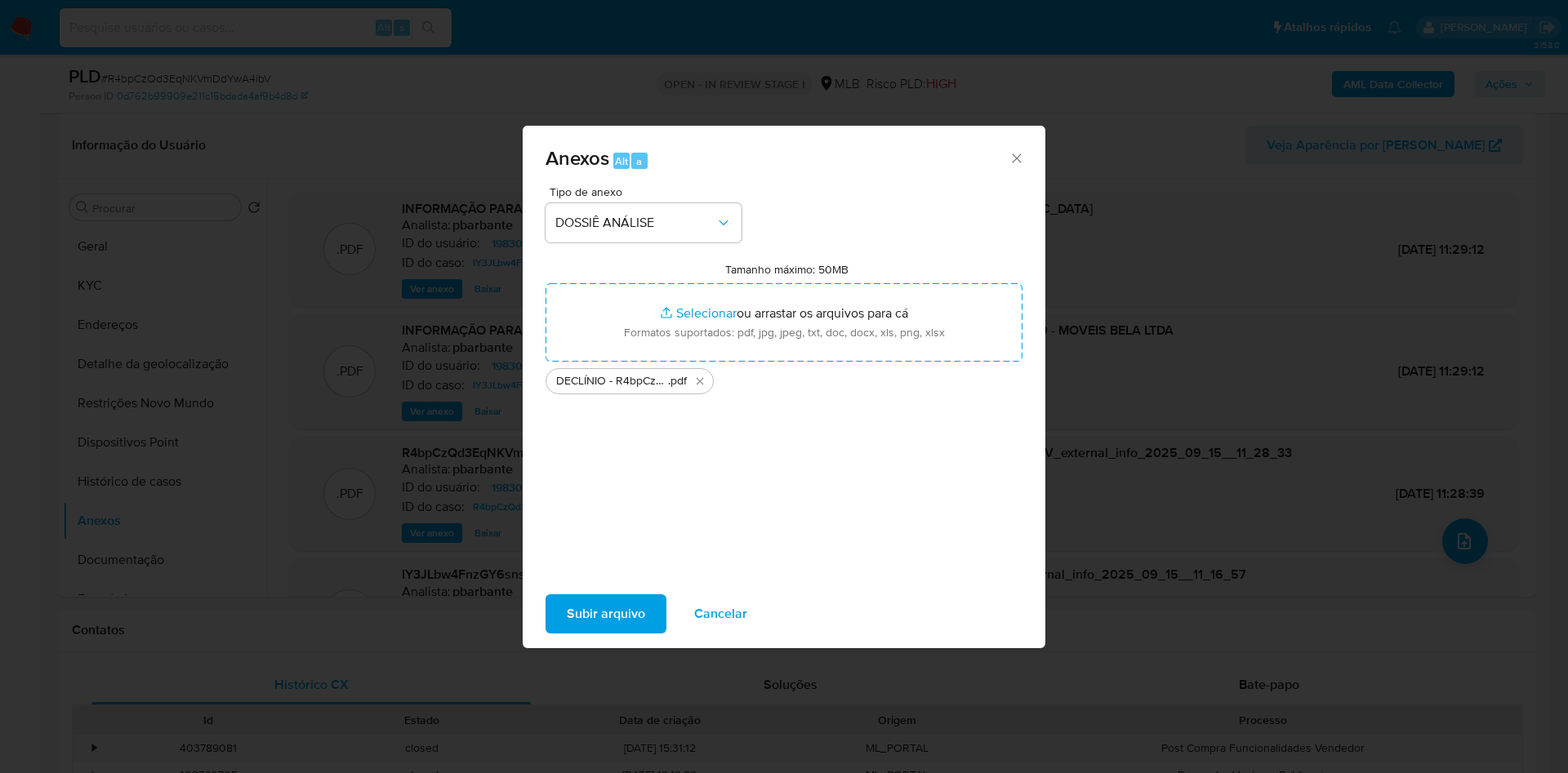
click at [572, 632] on span "Subir arquivo" at bounding box center [606, 614] width 79 height 36
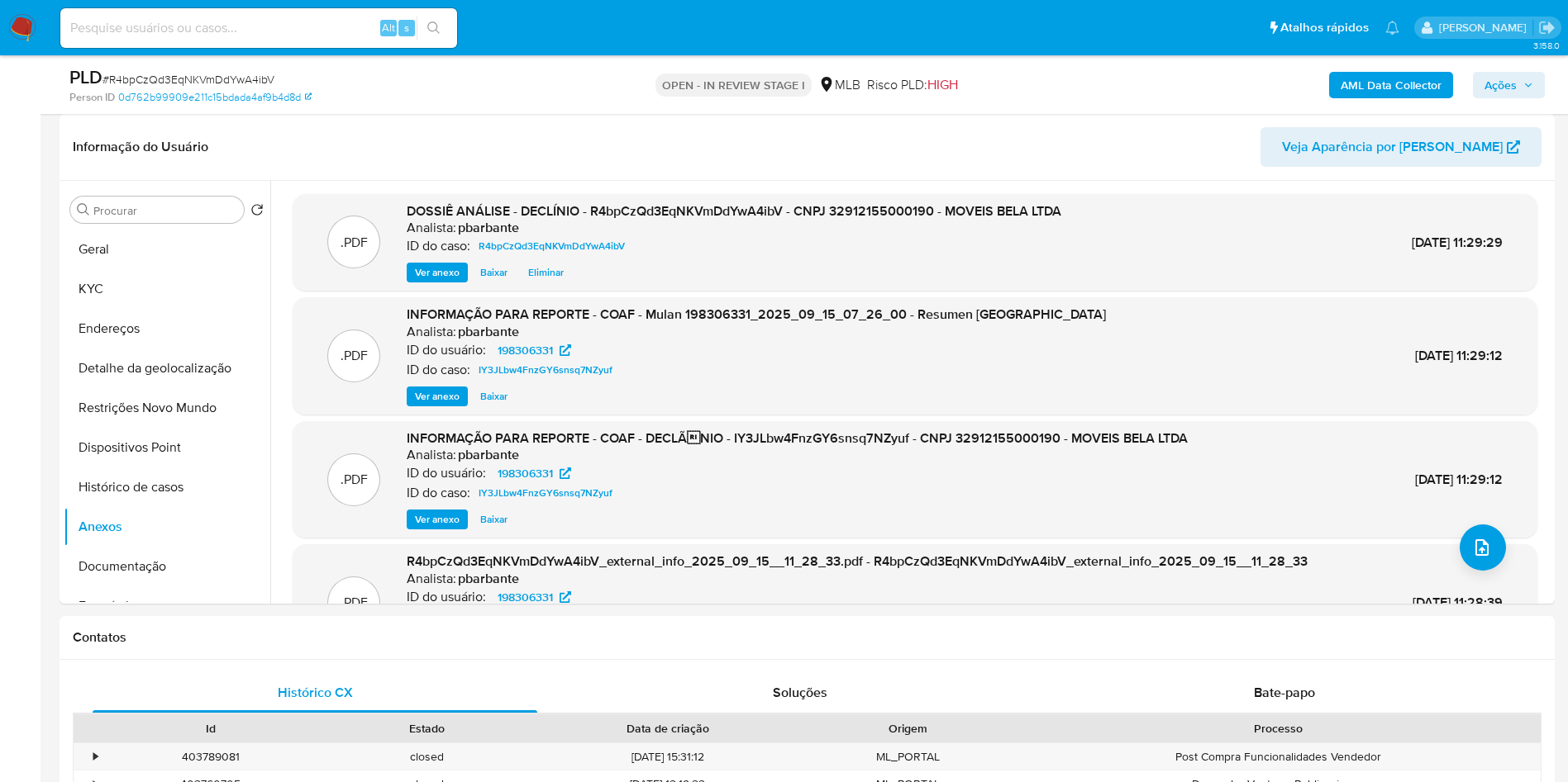
drag, startPoint x: 1503, startPoint y: 79, endPoint x: 1493, endPoint y: 87, distance: 12.8
click at [1503, 79] on span "Ações" at bounding box center [1500, 86] width 32 height 27
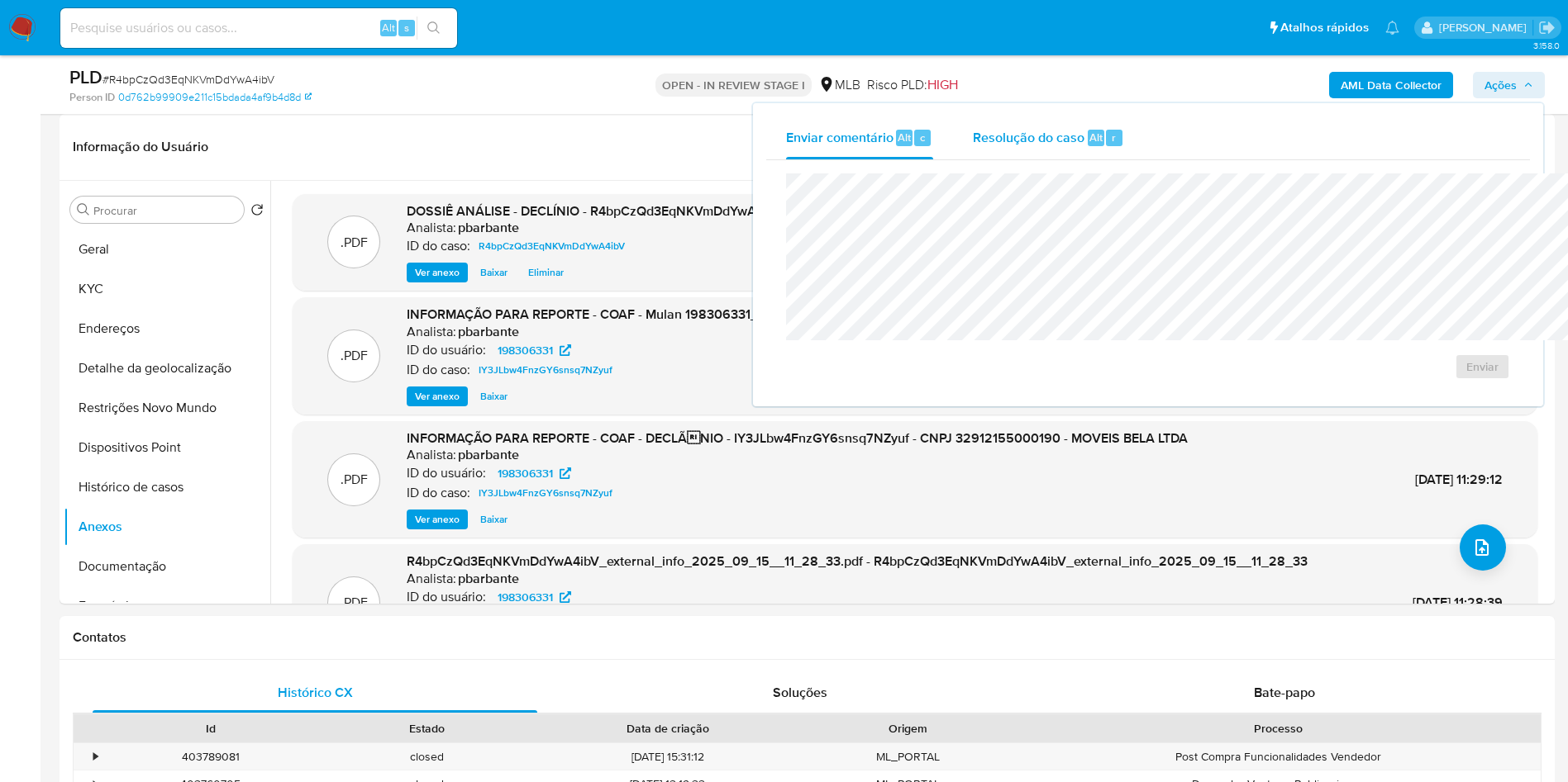
click at [1022, 152] on div "Resolução do caso Alt r" at bounding box center [1048, 138] width 151 height 43
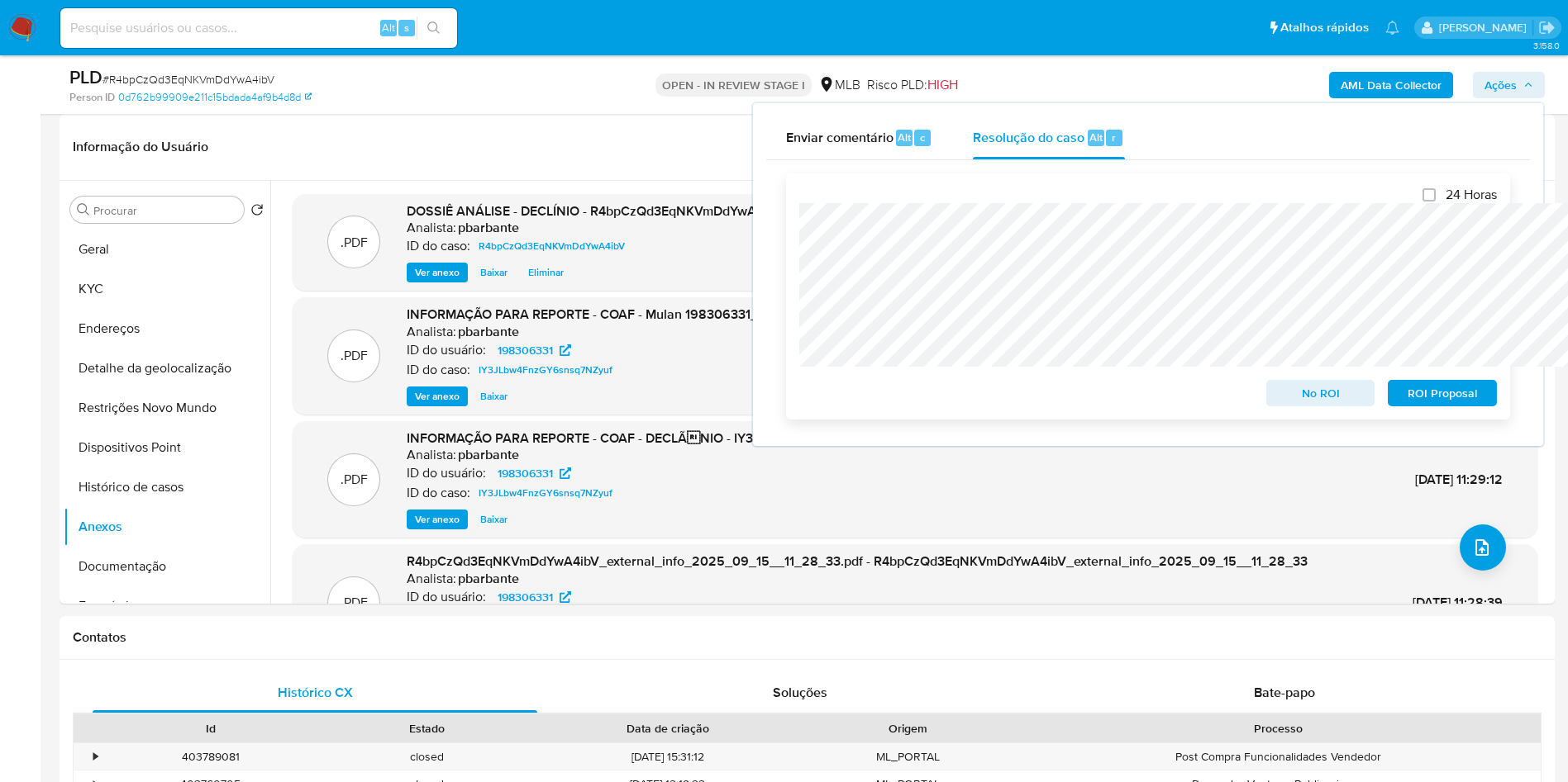
click at [1342, 387] on span "No ROI" at bounding box center [1320, 394] width 86 height 23
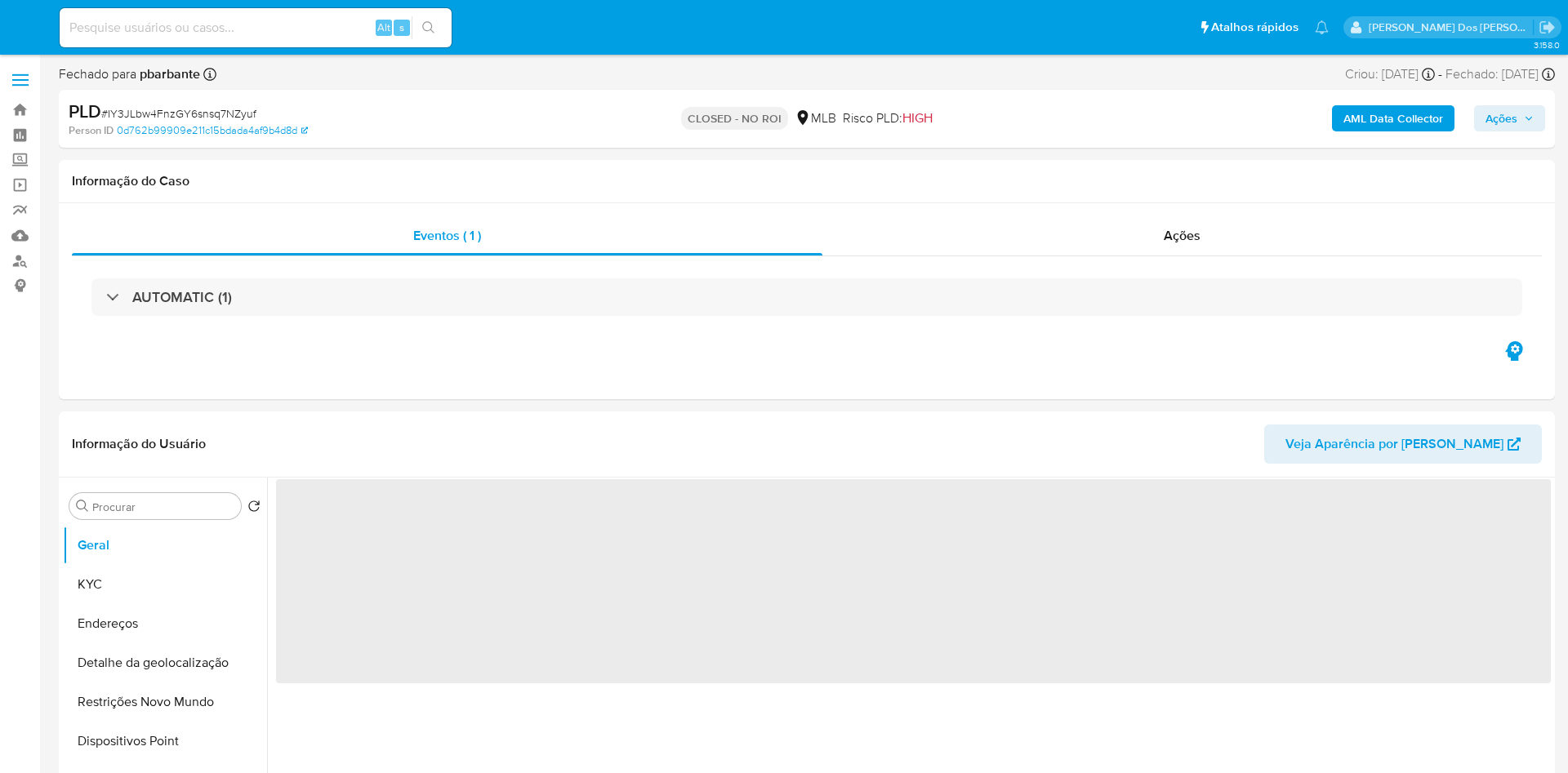
select select "10"
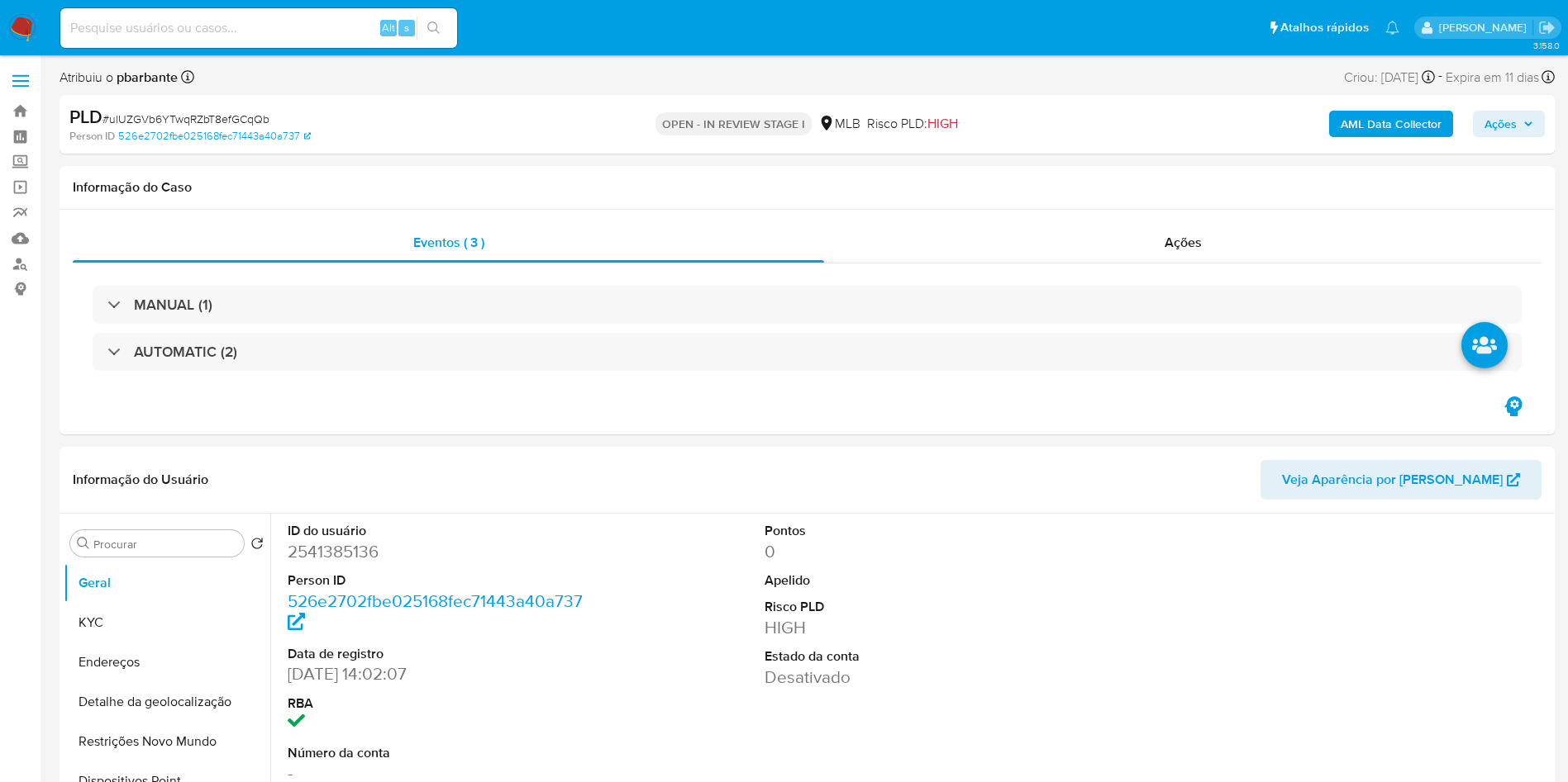
select select "10"
click at [539, 276] on div "MANUAL (1) AUTOMATIC (2)" at bounding box center [807, 329] width 1468 height 131
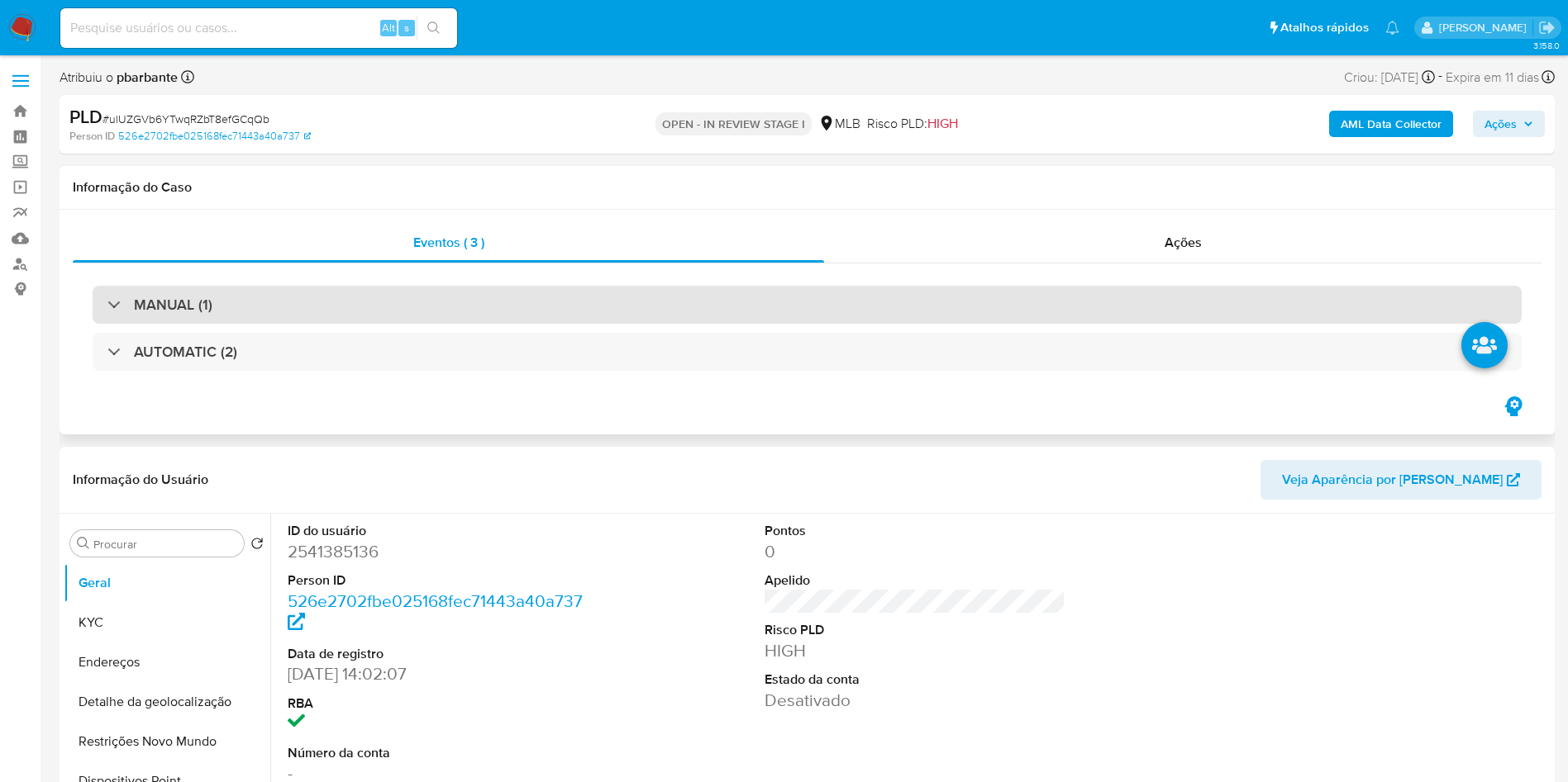
click at [531, 297] on div "MANUAL (1)" at bounding box center [807, 305] width 1429 height 38
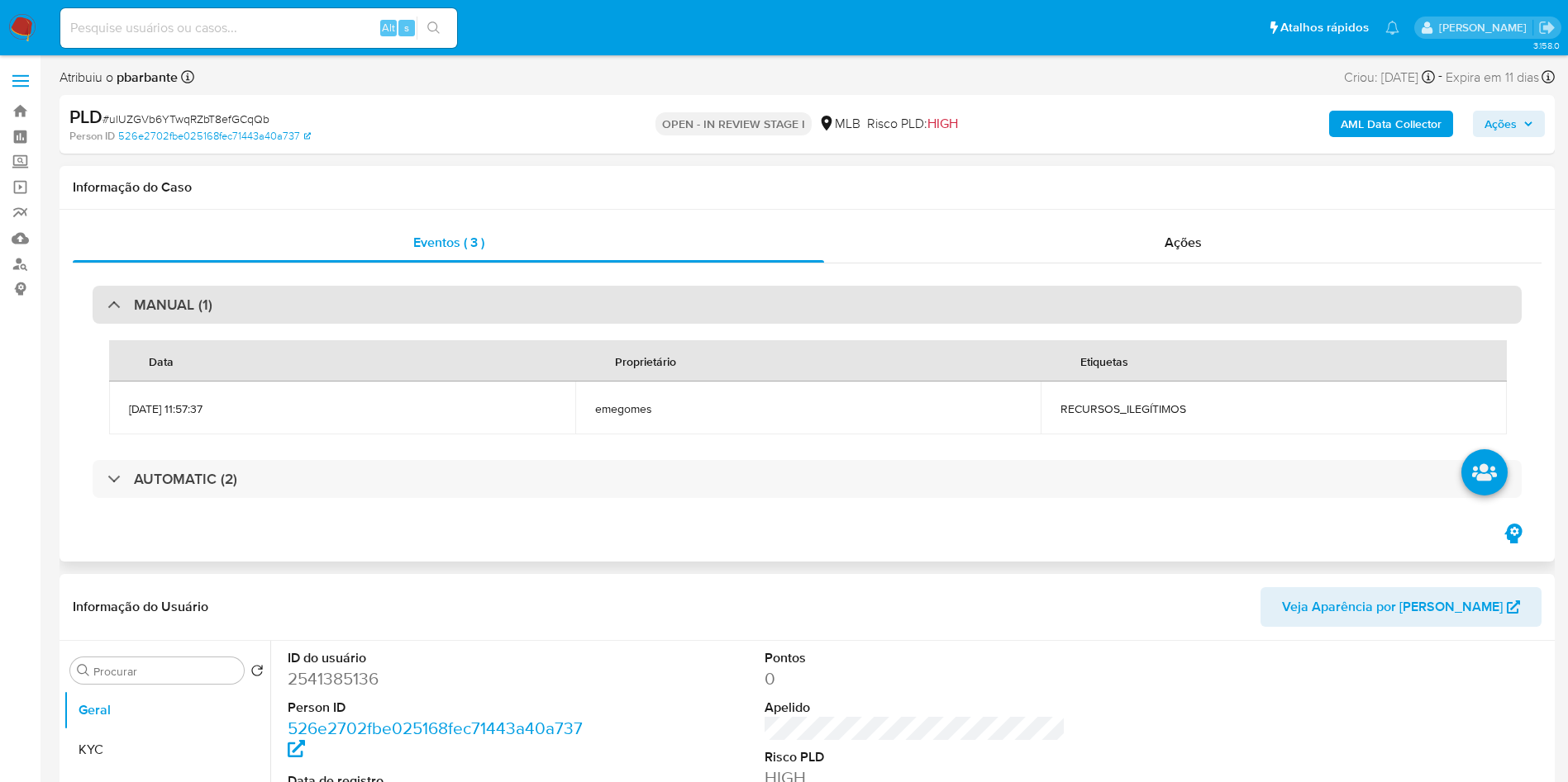
click at [531, 297] on div "MANUAL (1)" at bounding box center [807, 305] width 1429 height 38
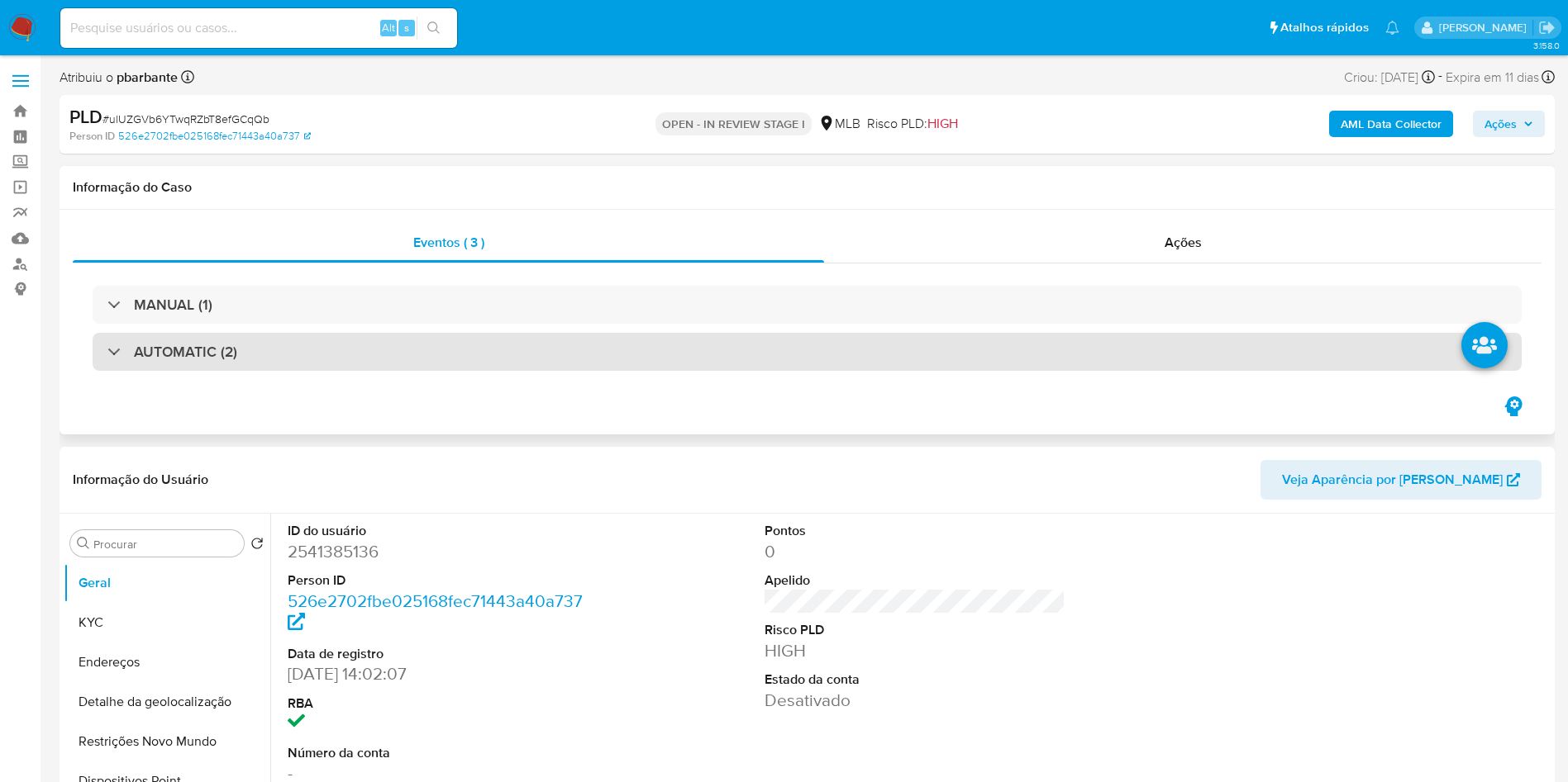
click at [510, 351] on div "AUTOMATIC (2)" at bounding box center [807, 352] width 1429 height 38
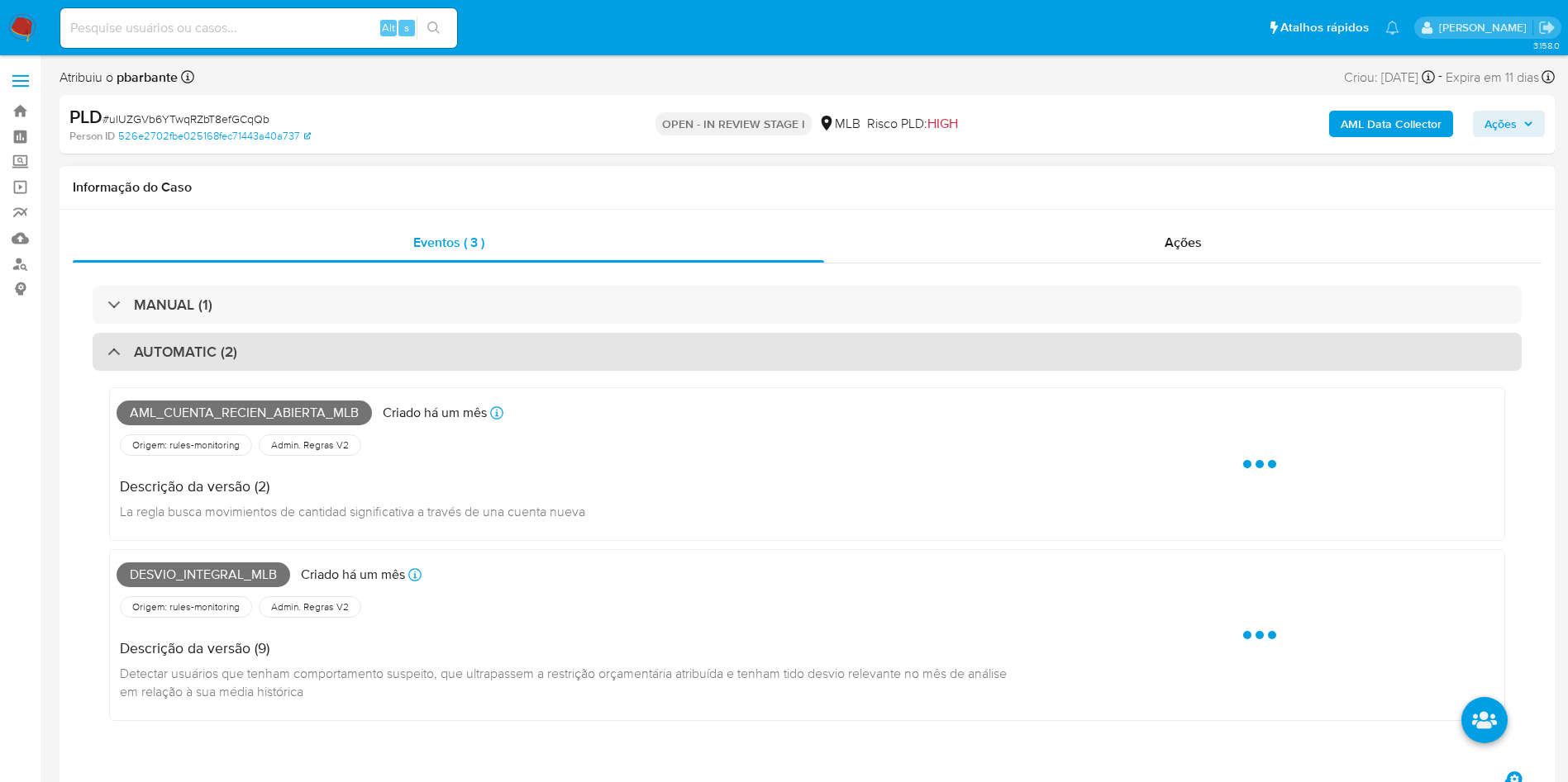
click at [510, 351] on div "AUTOMATIC (2)" at bounding box center [807, 352] width 1429 height 38
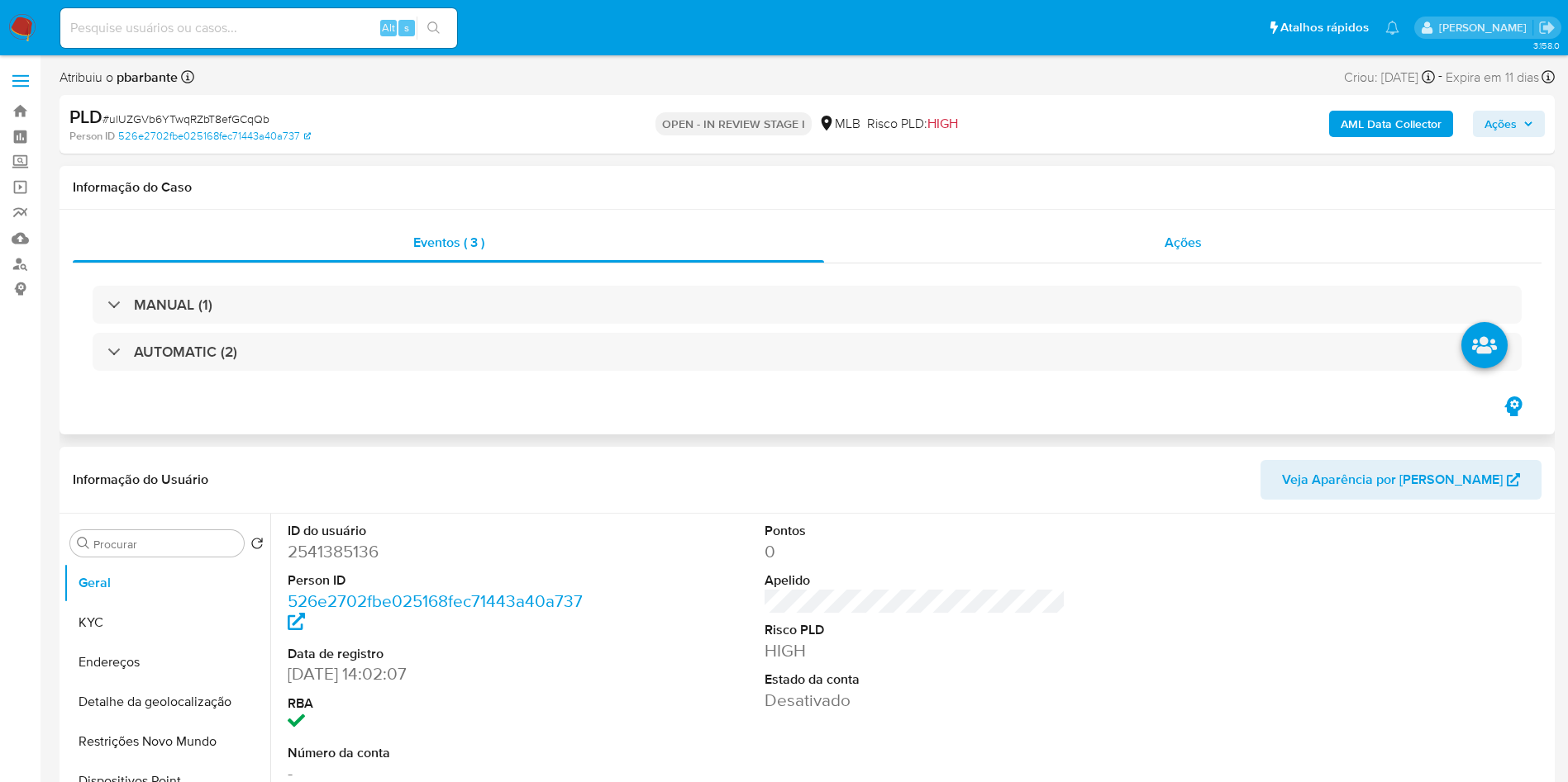
click at [1167, 228] on div "Ações" at bounding box center [1183, 242] width 718 height 39
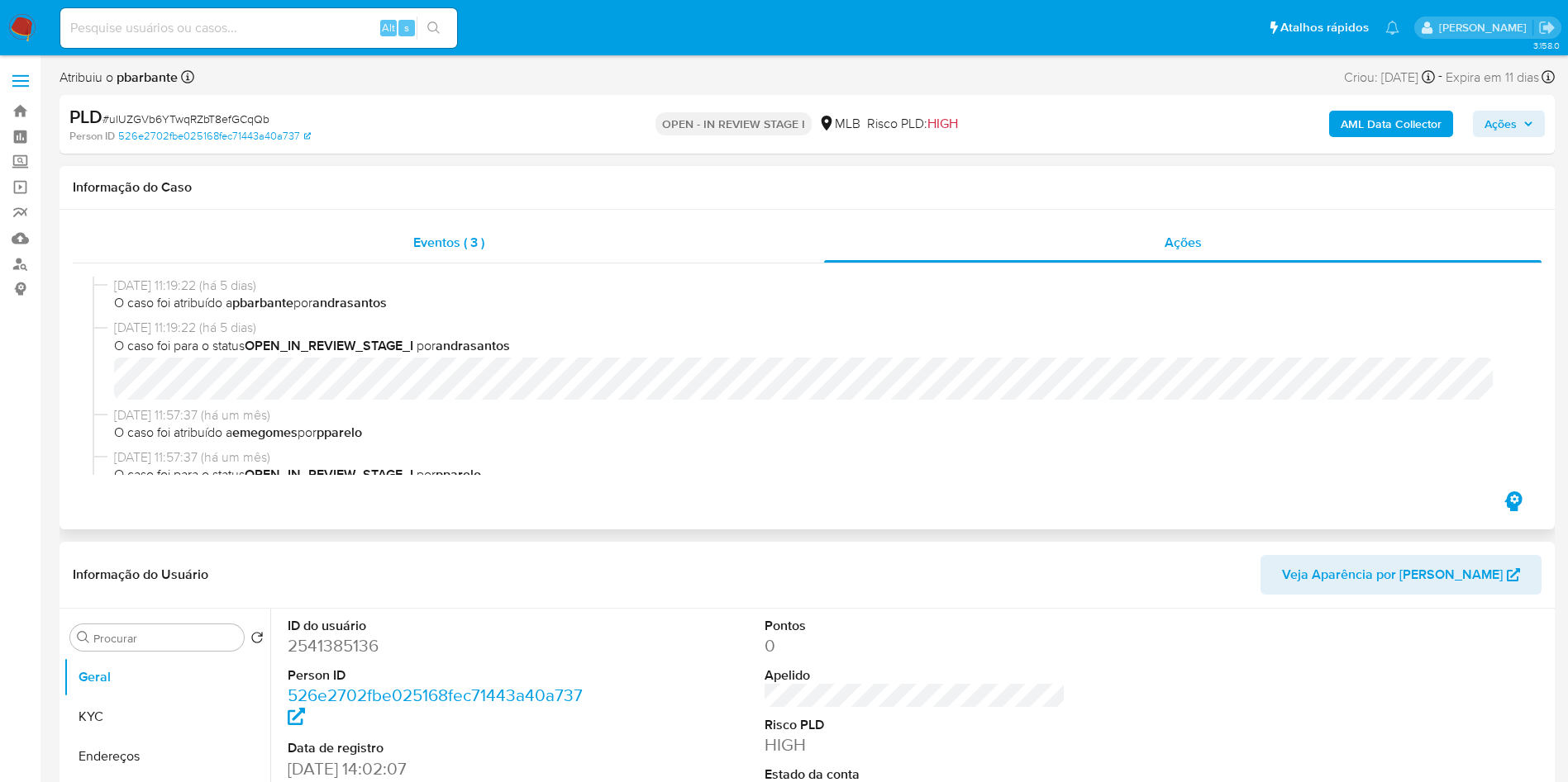
drag, startPoint x: 501, startPoint y: 246, endPoint x: 479, endPoint y: 243, distance: 22.2
click at [498, 246] on div "Eventos ( 3 )" at bounding box center [448, 242] width 751 height 39
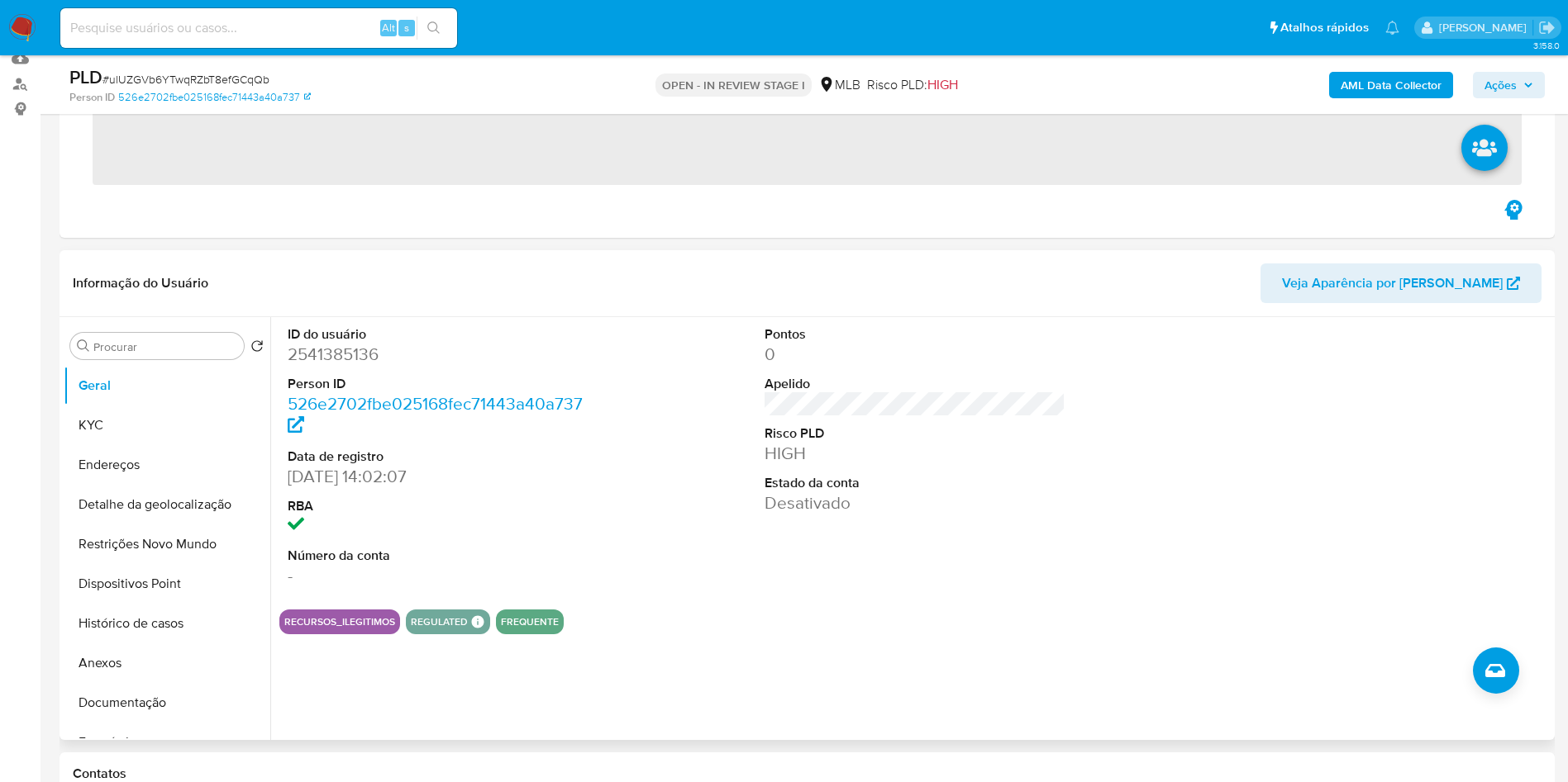
scroll to position [248, 0]
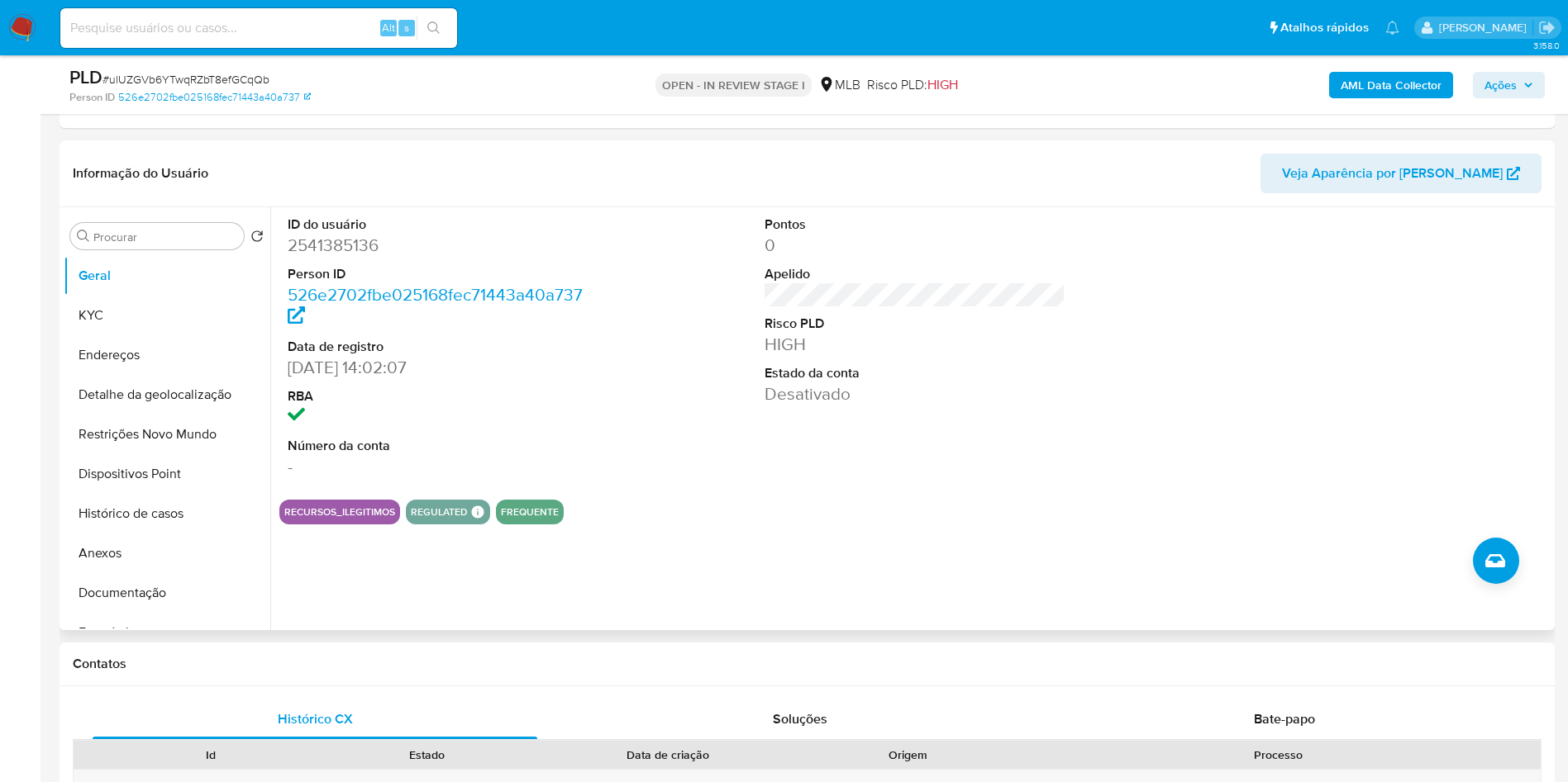
click at [351, 243] on dd "2541385136" at bounding box center [438, 246] width 301 height 23
copy dd "2541385136"
click at [145, 297] on button "KYC" at bounding box center [160, 315] width 193 height 39
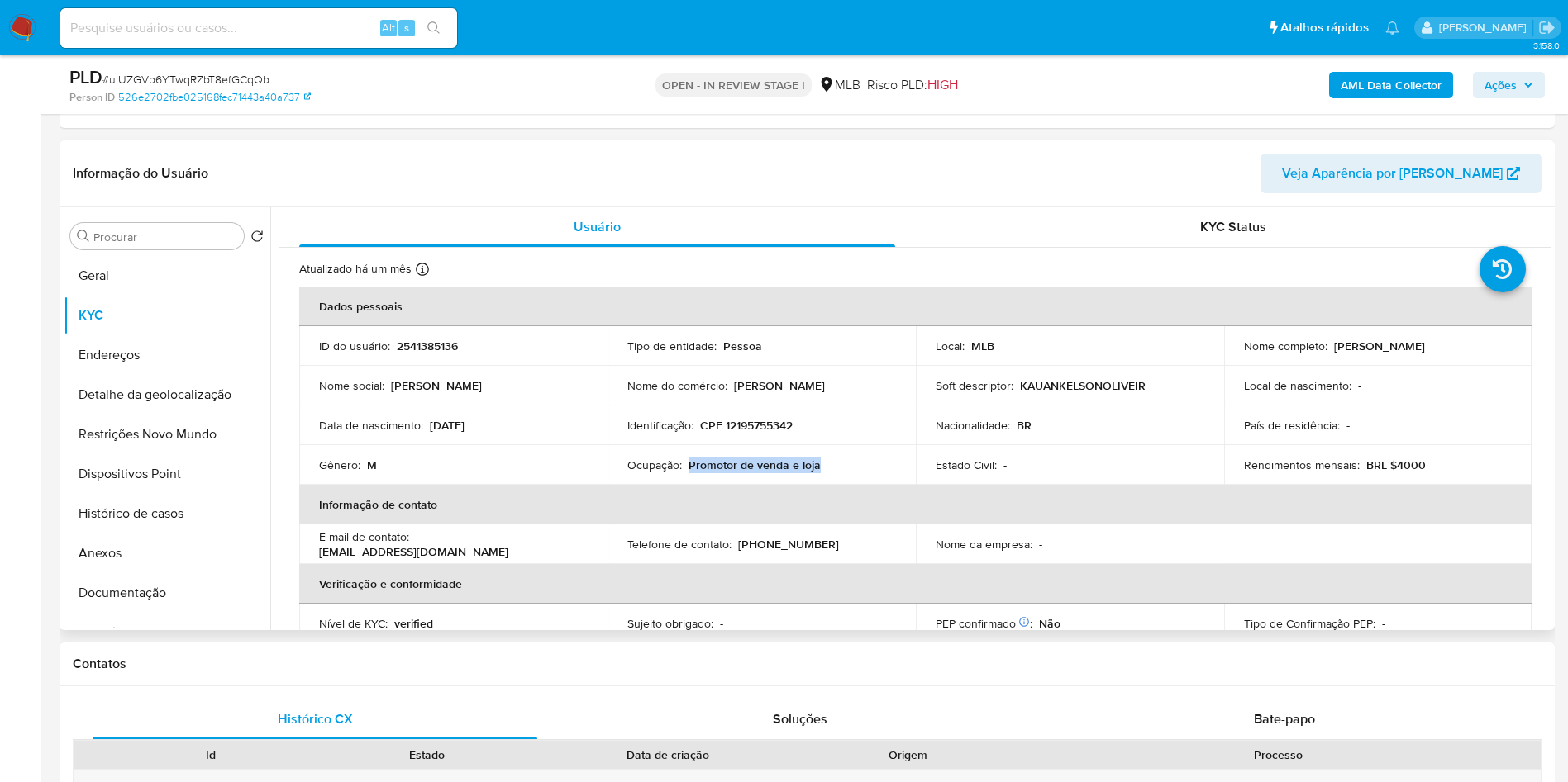
drag, startPoint x: 801, startPoint y: 470, endPoint x: 686, endPoint y: 469, distance: 115.0
click at [686, 469] on div "Ocupação : Promotor de venda e loja" at bounding box center [761, 465] width 269 height 15
copy p "Promotor de venda e loja"
click at [162, 576] on button "Documentação" at bounding box center [160, 592] width 193 height 39
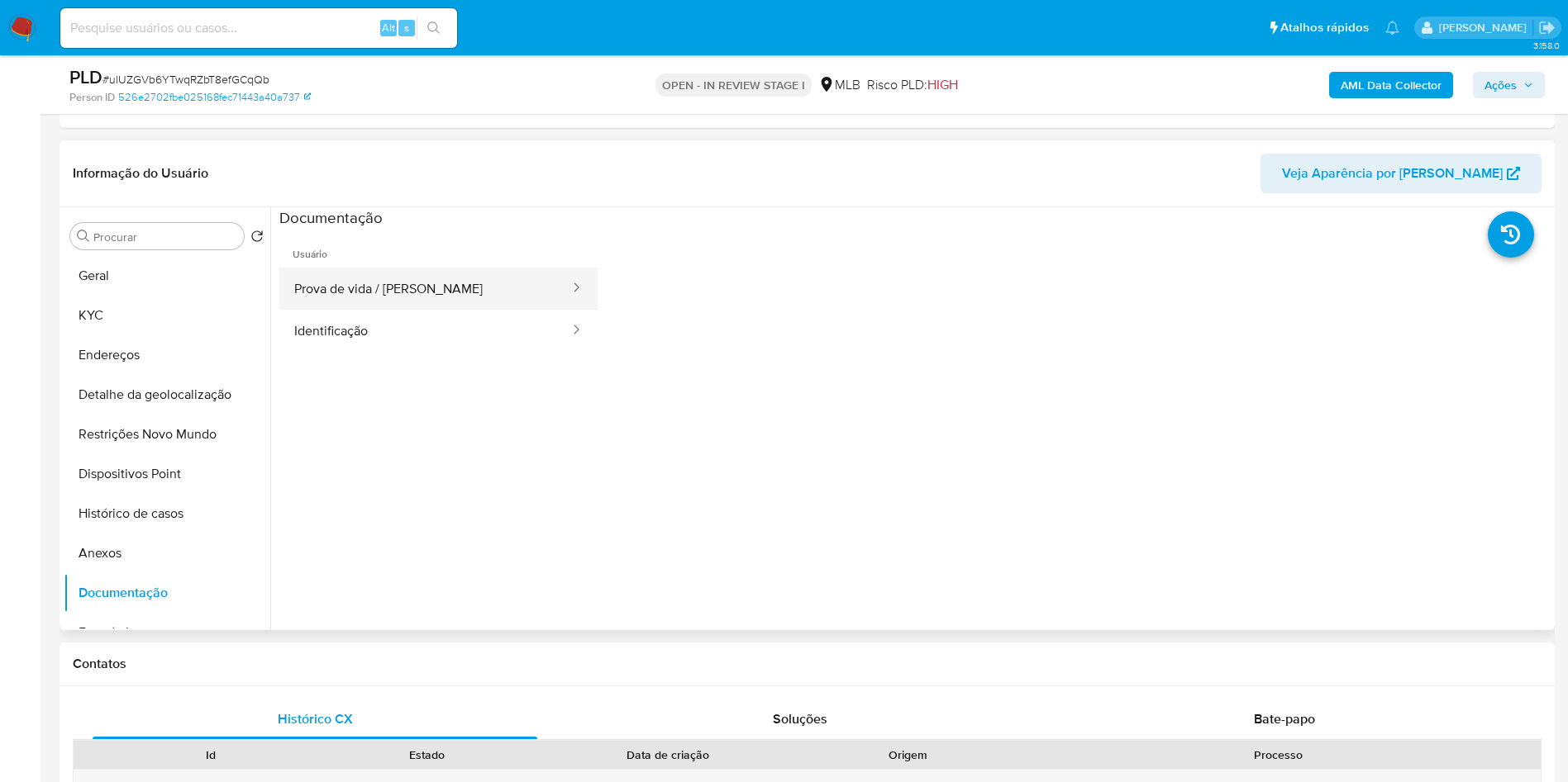
click at [393, 285] on button "Prova de vida / [PERSON_NAME]" at bounding box center [426, 289] width 292 height 42
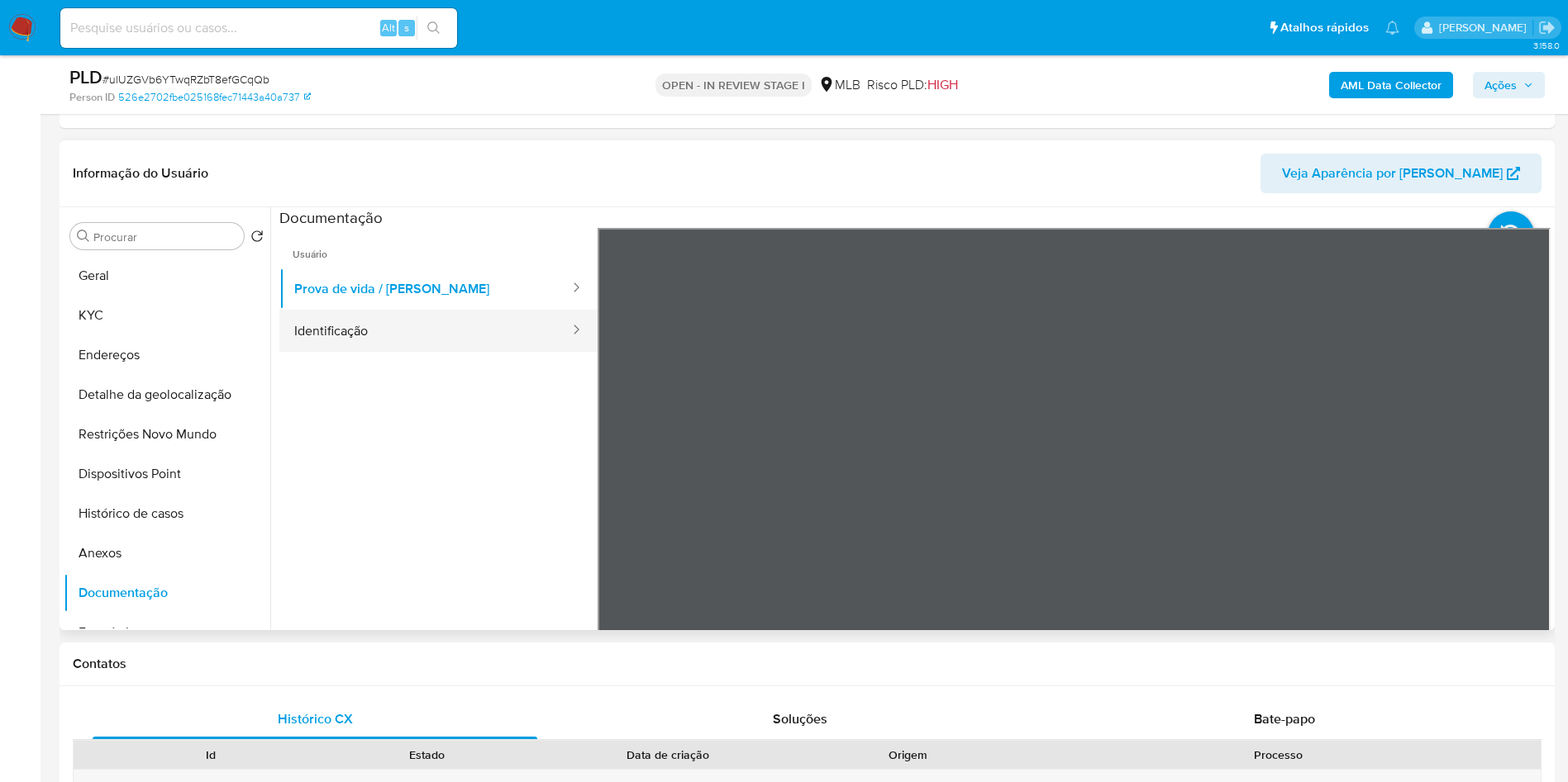
click at [391, 332] on button "Identificação" at bounding box center [426, 331] width 292 height 42
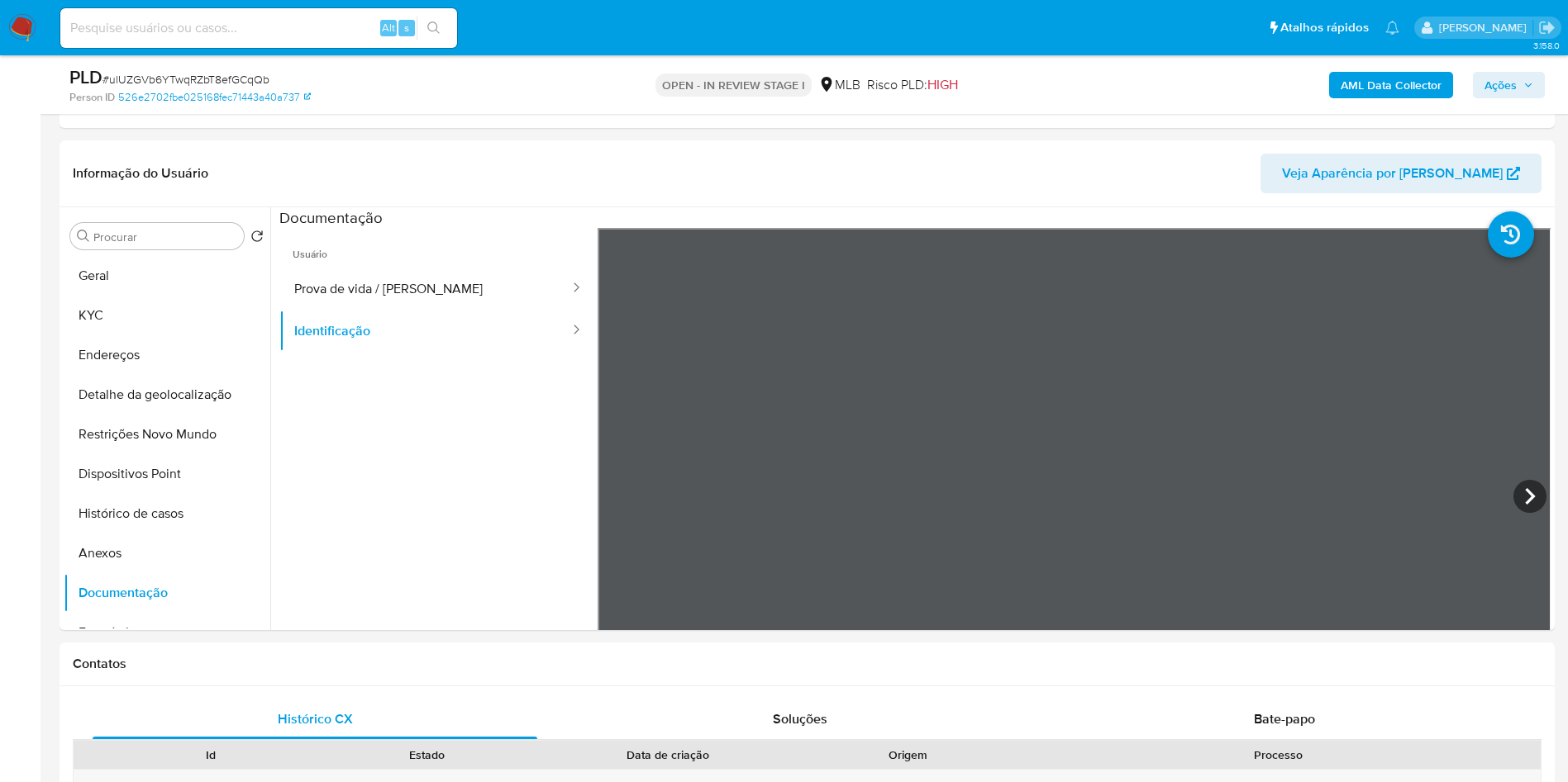
click at [1400, 81] on b "AML Data Collector" at bounding box center [1391, 86] width 101 height 27
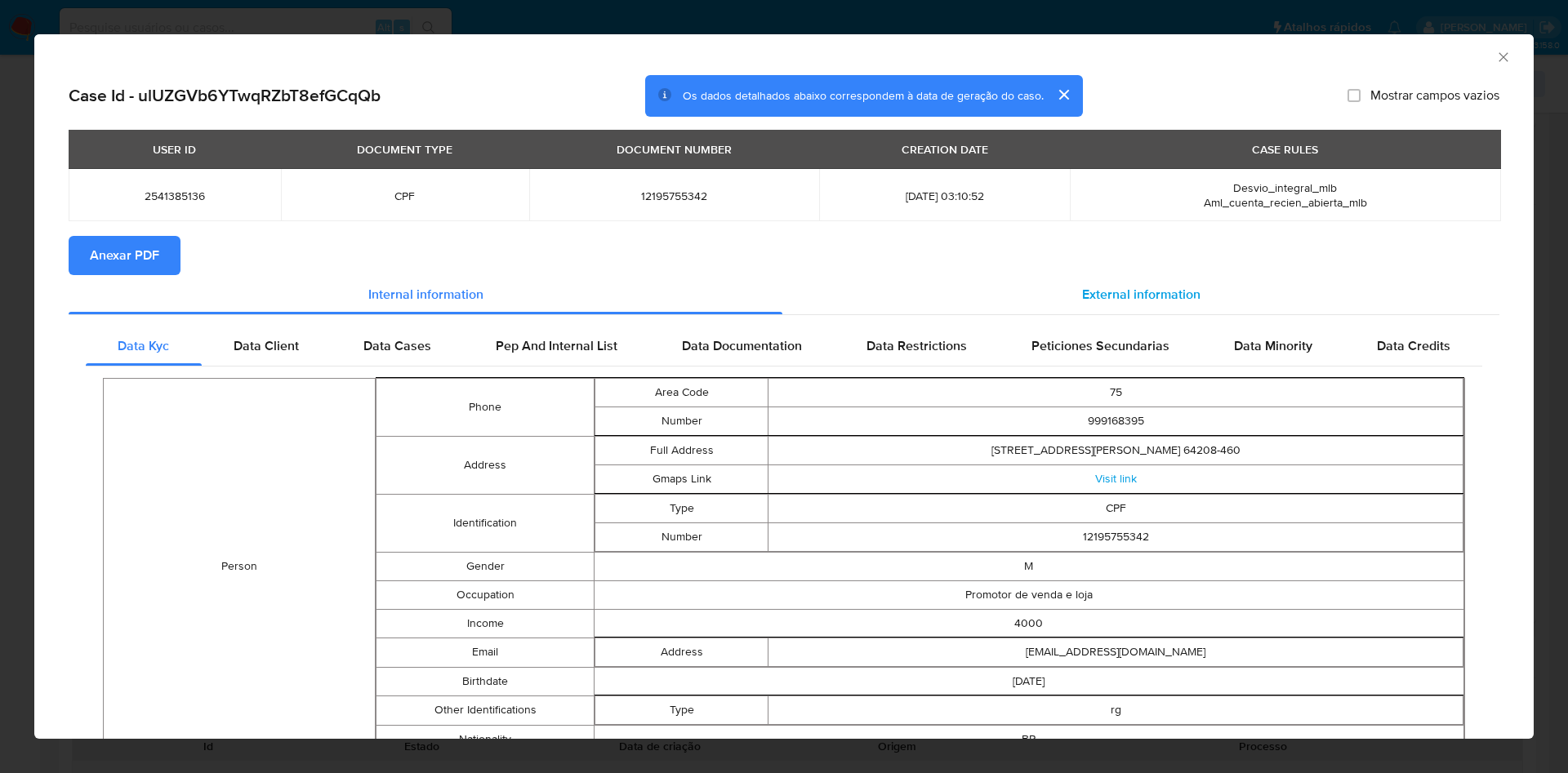
click at [1134, 314] on div "External information" at bounding box center [1141, 294] width 717 height 39
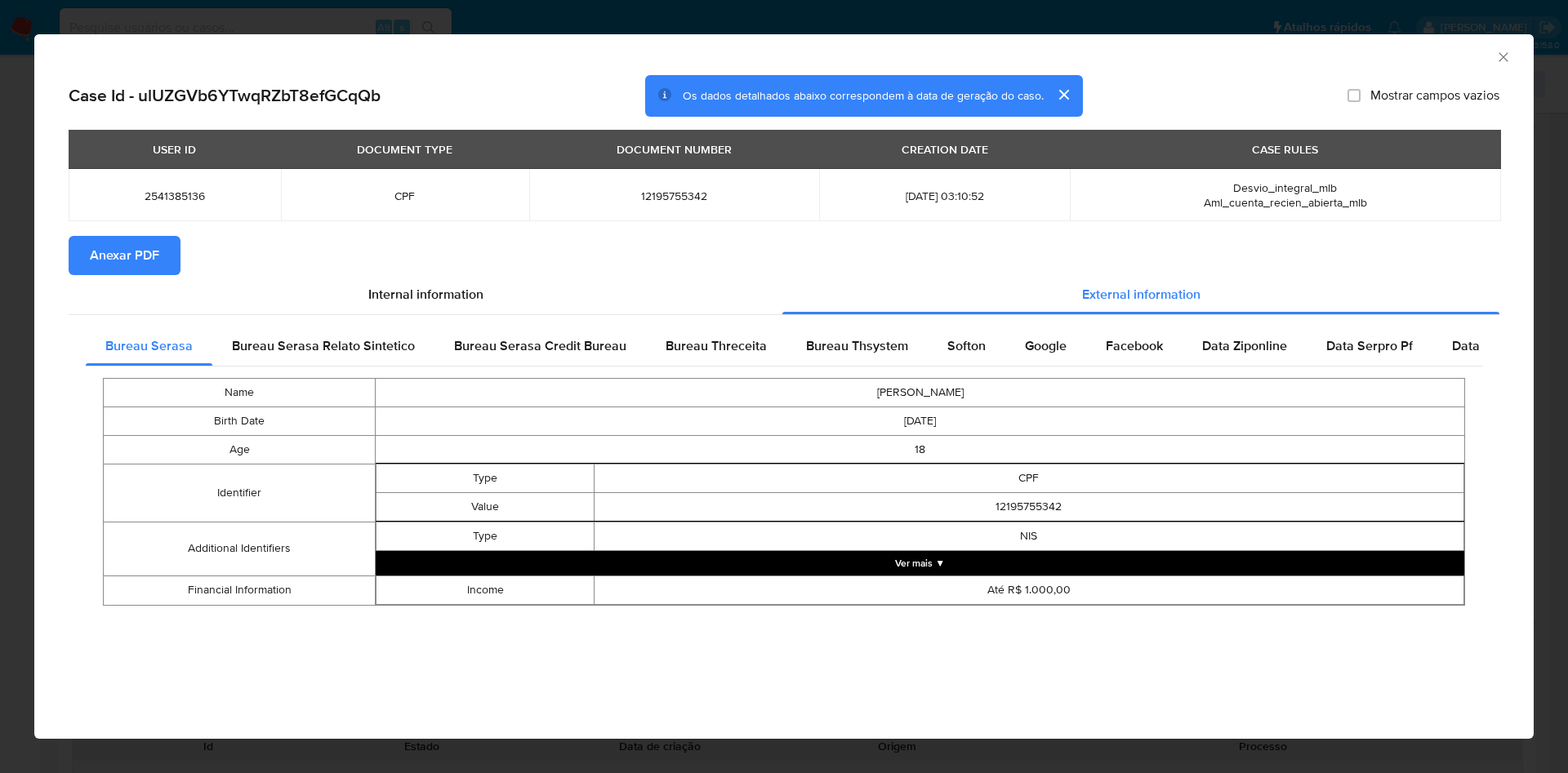
click at [153, 255] on span "Anexar PDF" at bounding box center [124, 255] width 70 height 36
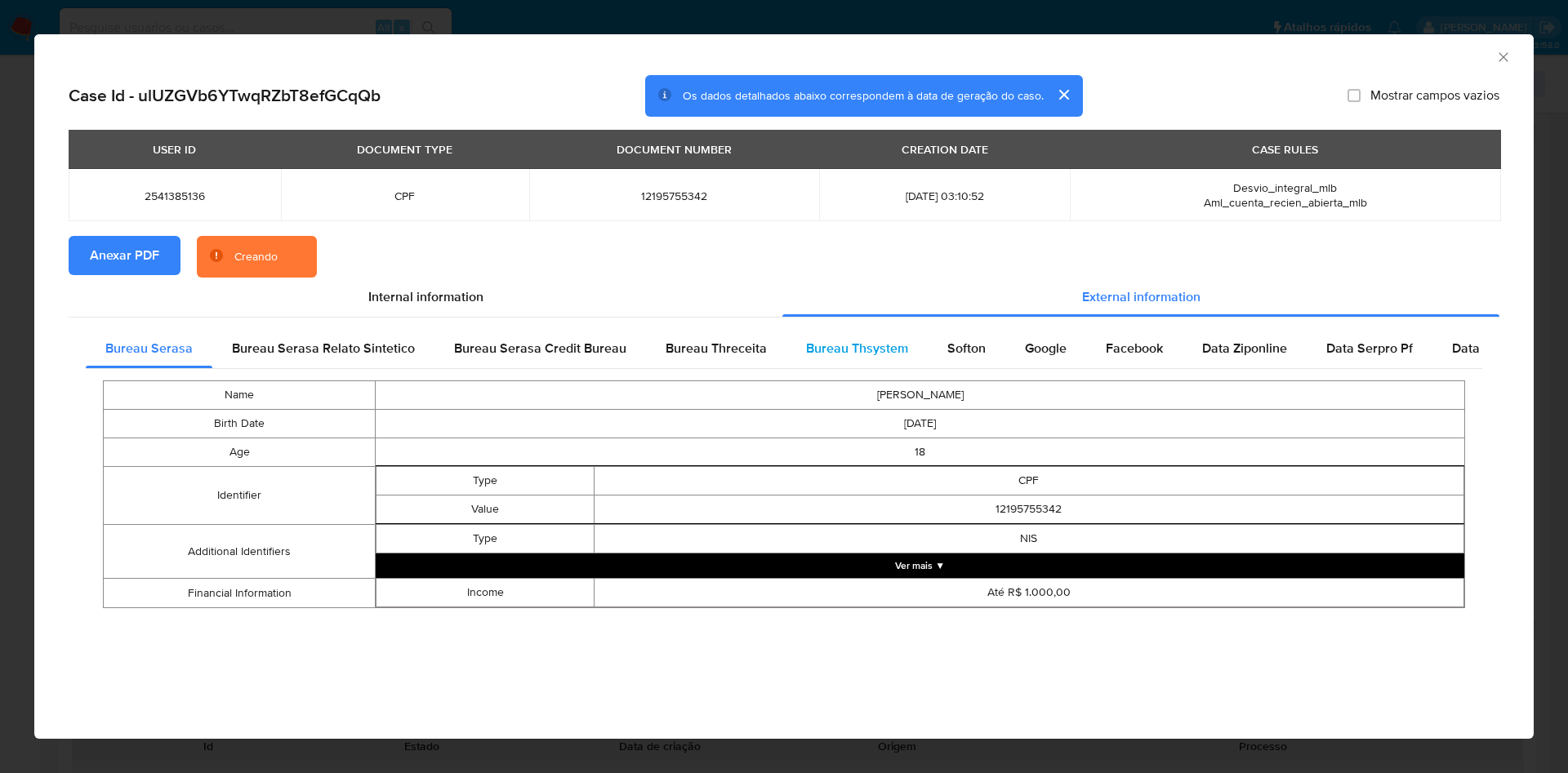
click at [818, 356] on span "Bureau Thsystem" at bounding box center [857, 348] width 102 height 19
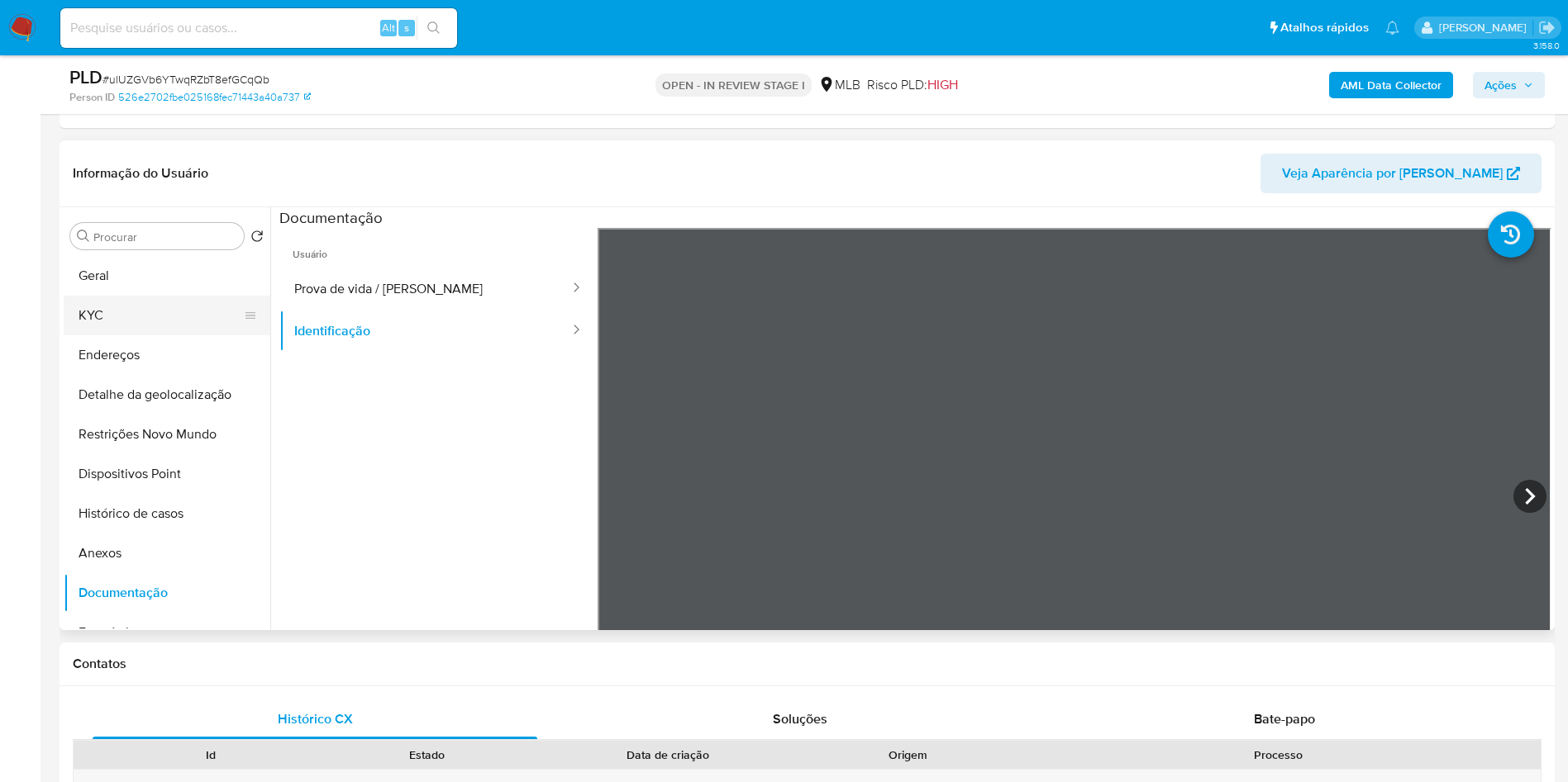
click at [135, 316] on button "KYC" at bounding box center [160, 315] width 193 height 39
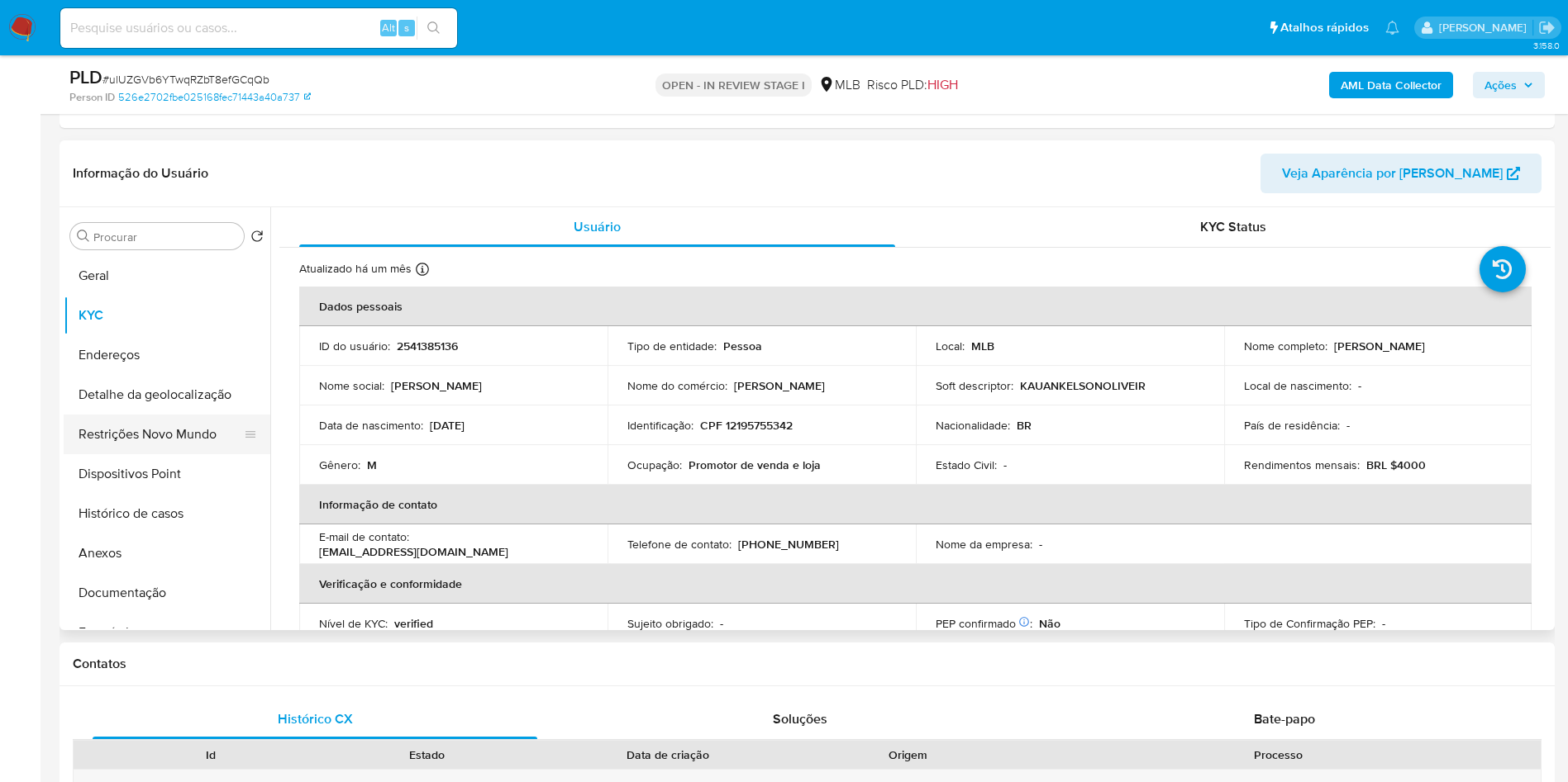
click at [184, 431] on button "Restrições Novo Mundo" at bounding box center [160, 434] width 193 height 39
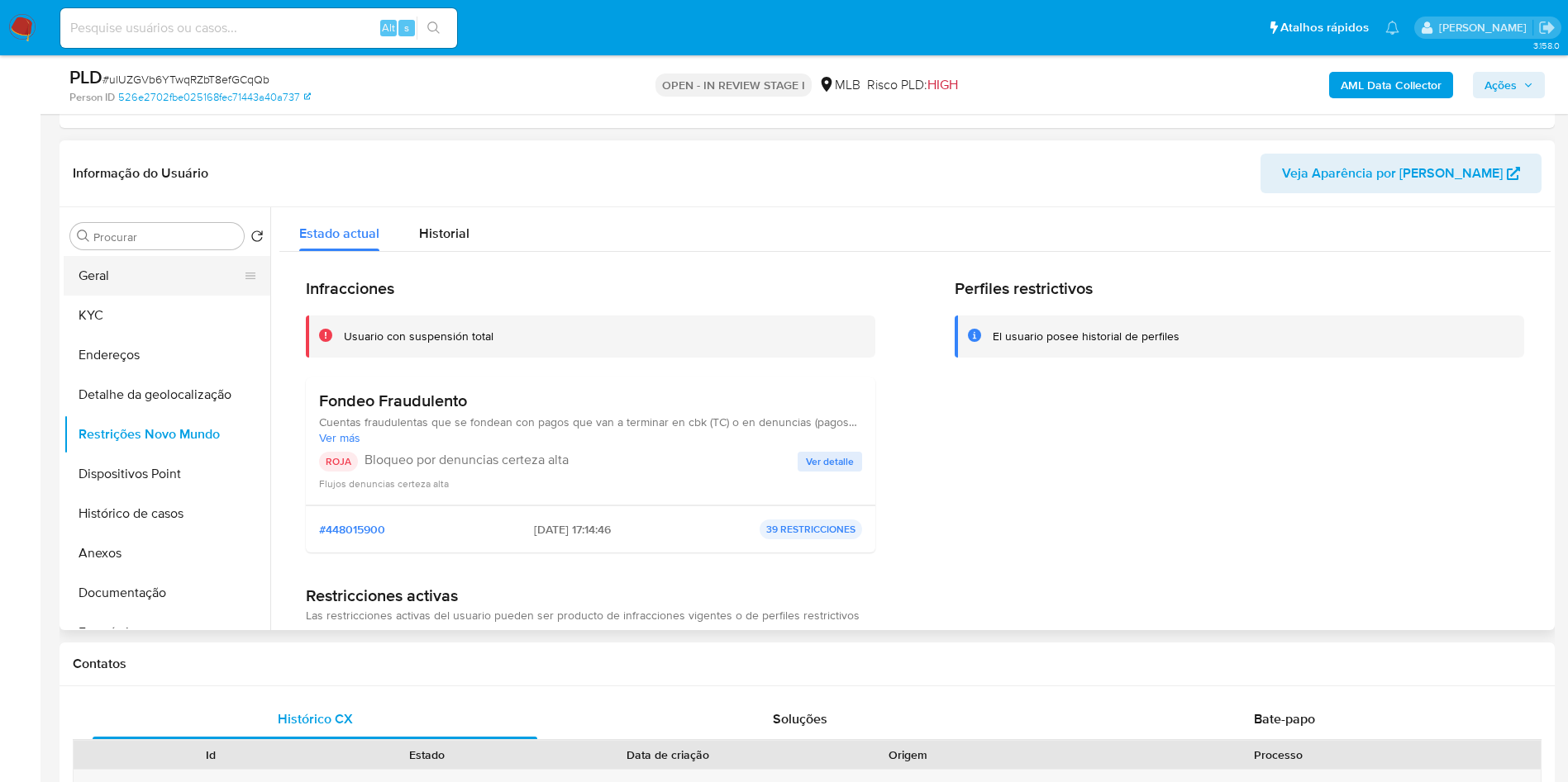
click at [123, 283] on button "Geral" at bounding box center [160, 275] width 193 height 39
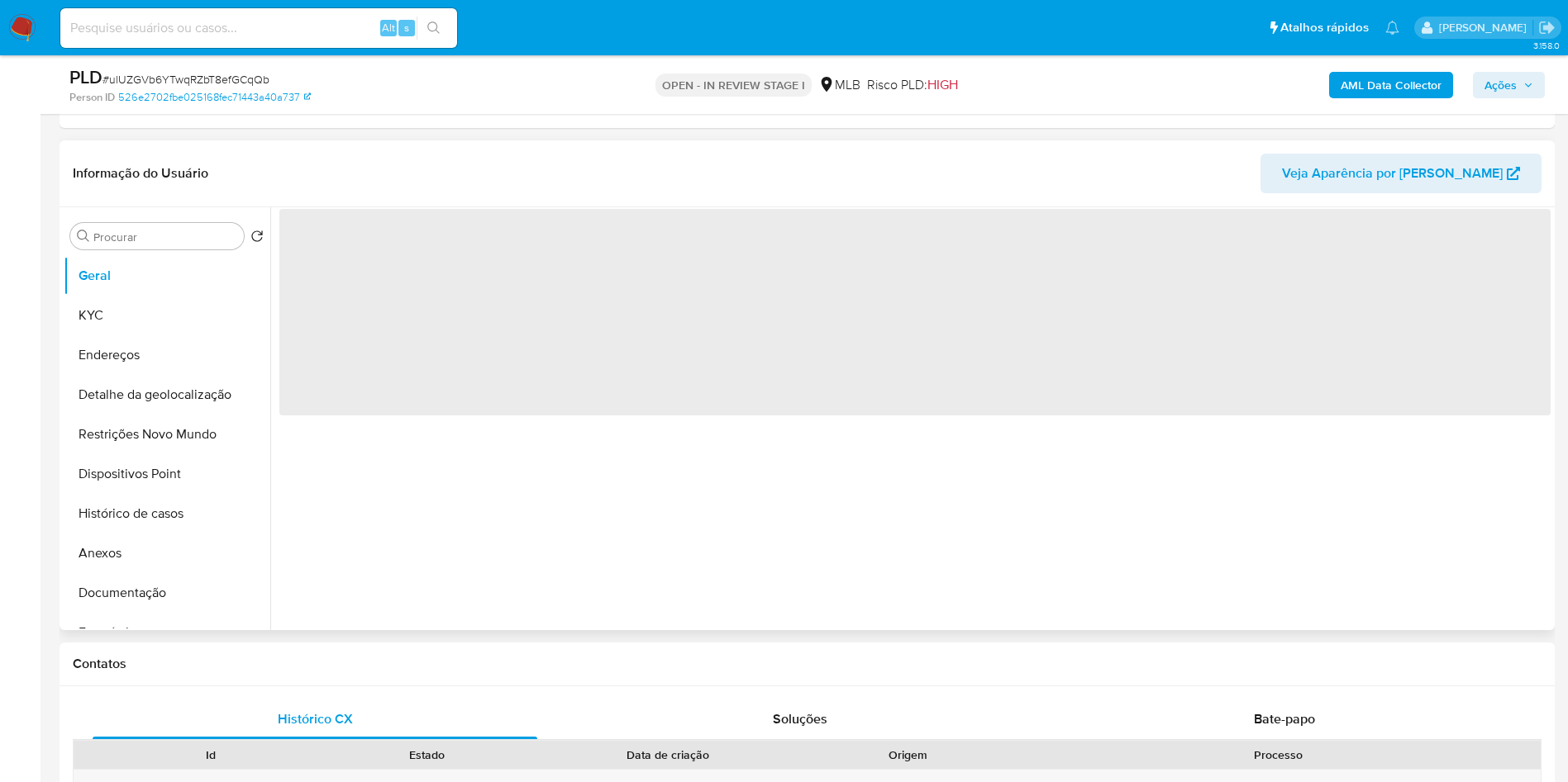
click at [434, 507] on div "‌" at bounding box center [910, 419] width 1280 height 423
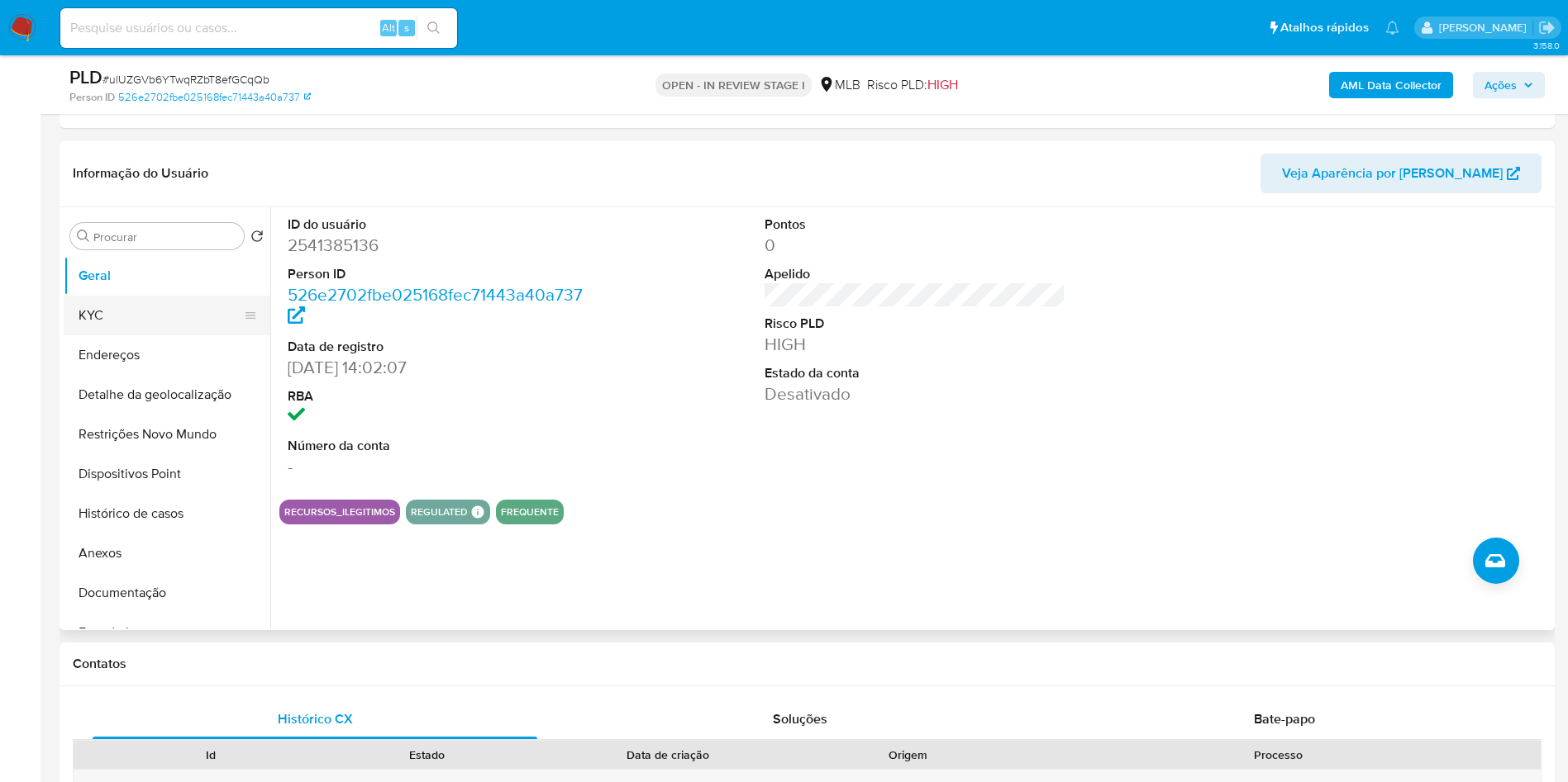
click at [100, 333] on button "KYC" at bounding box center [160, 315] width 193 height 39
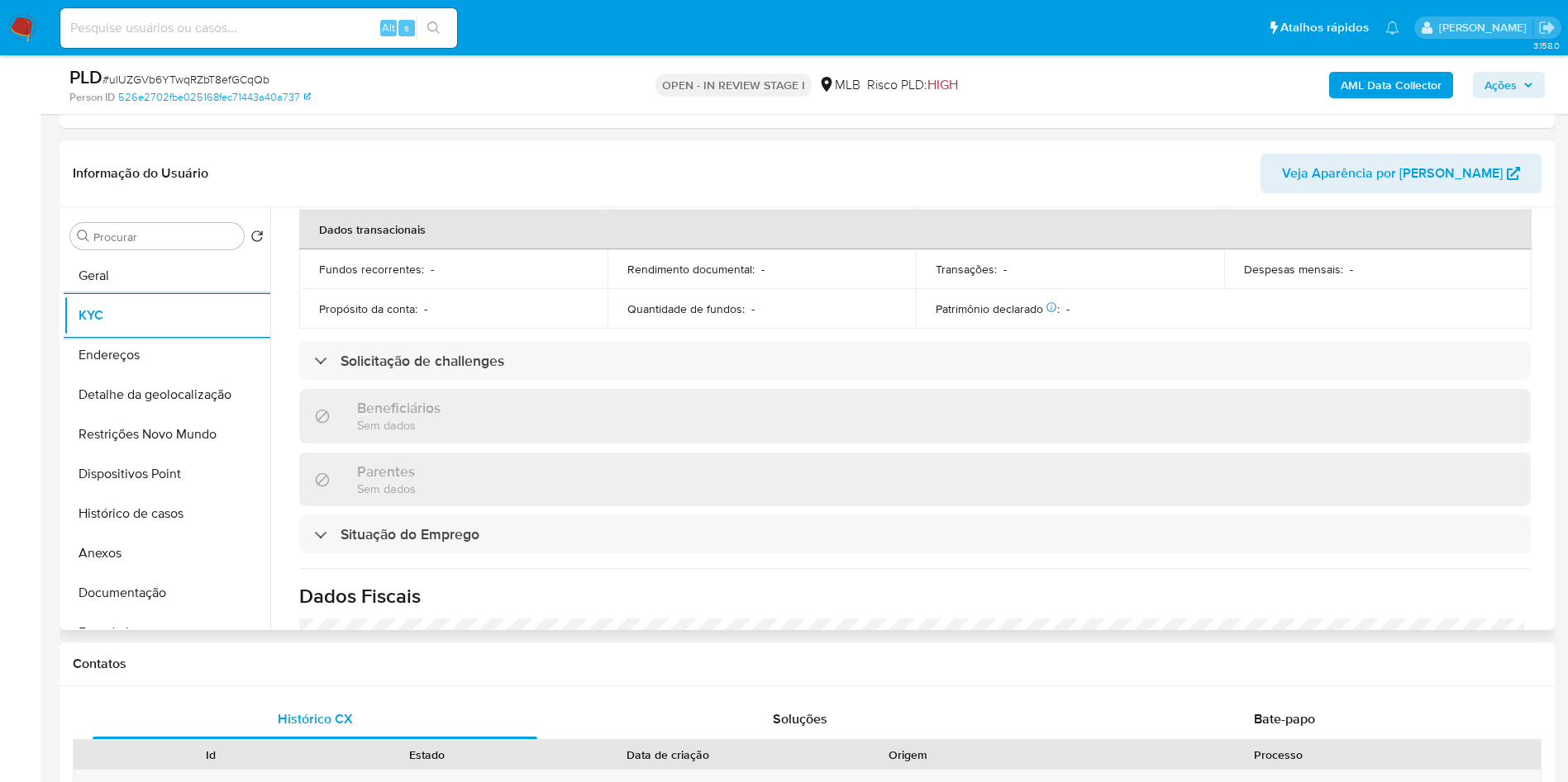
scroll to position [704, 0]
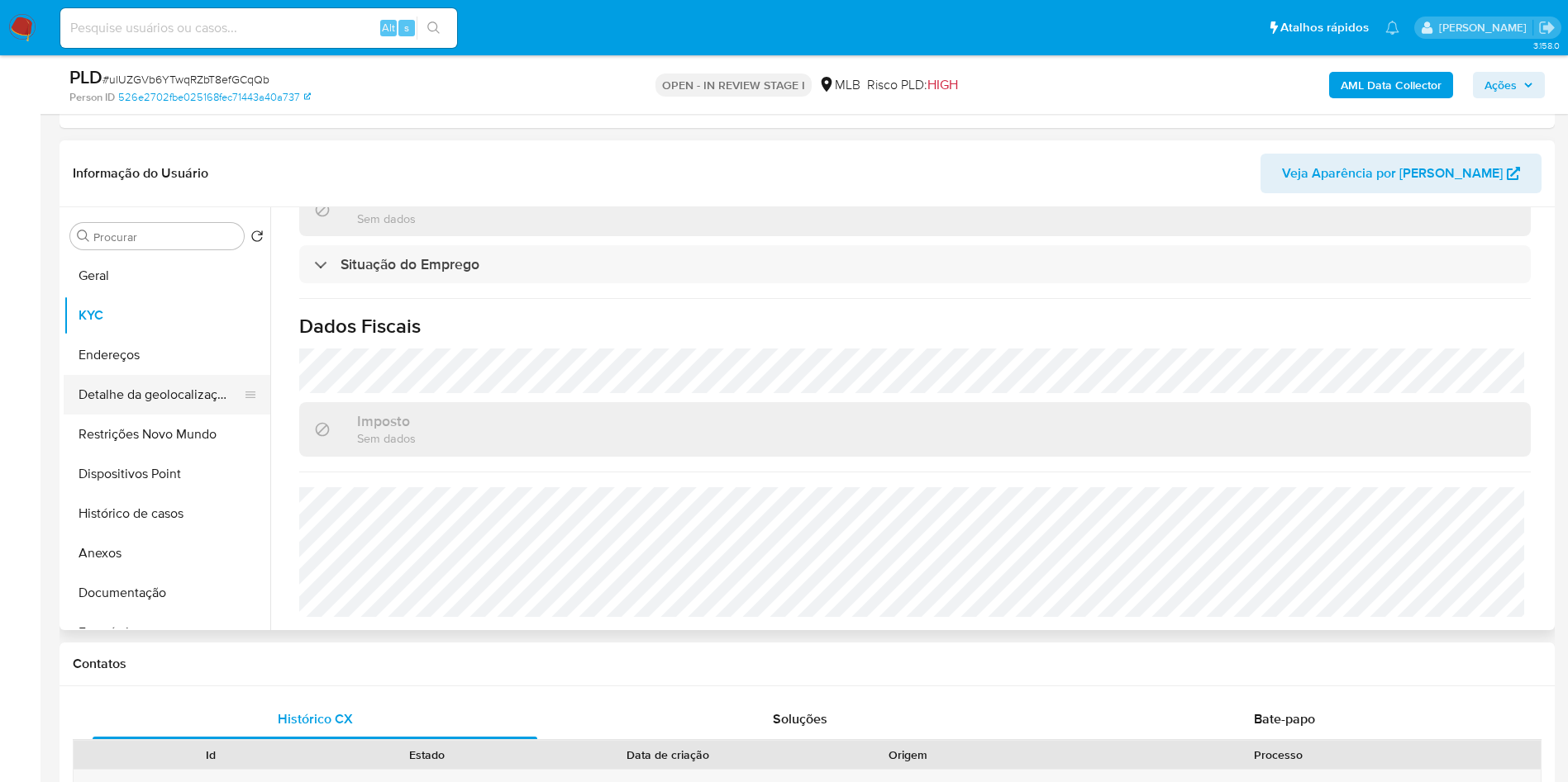
click at [123, 402] on button "Detalhe da geolocalização" at bounding box center [160, 394] width 193 height 39
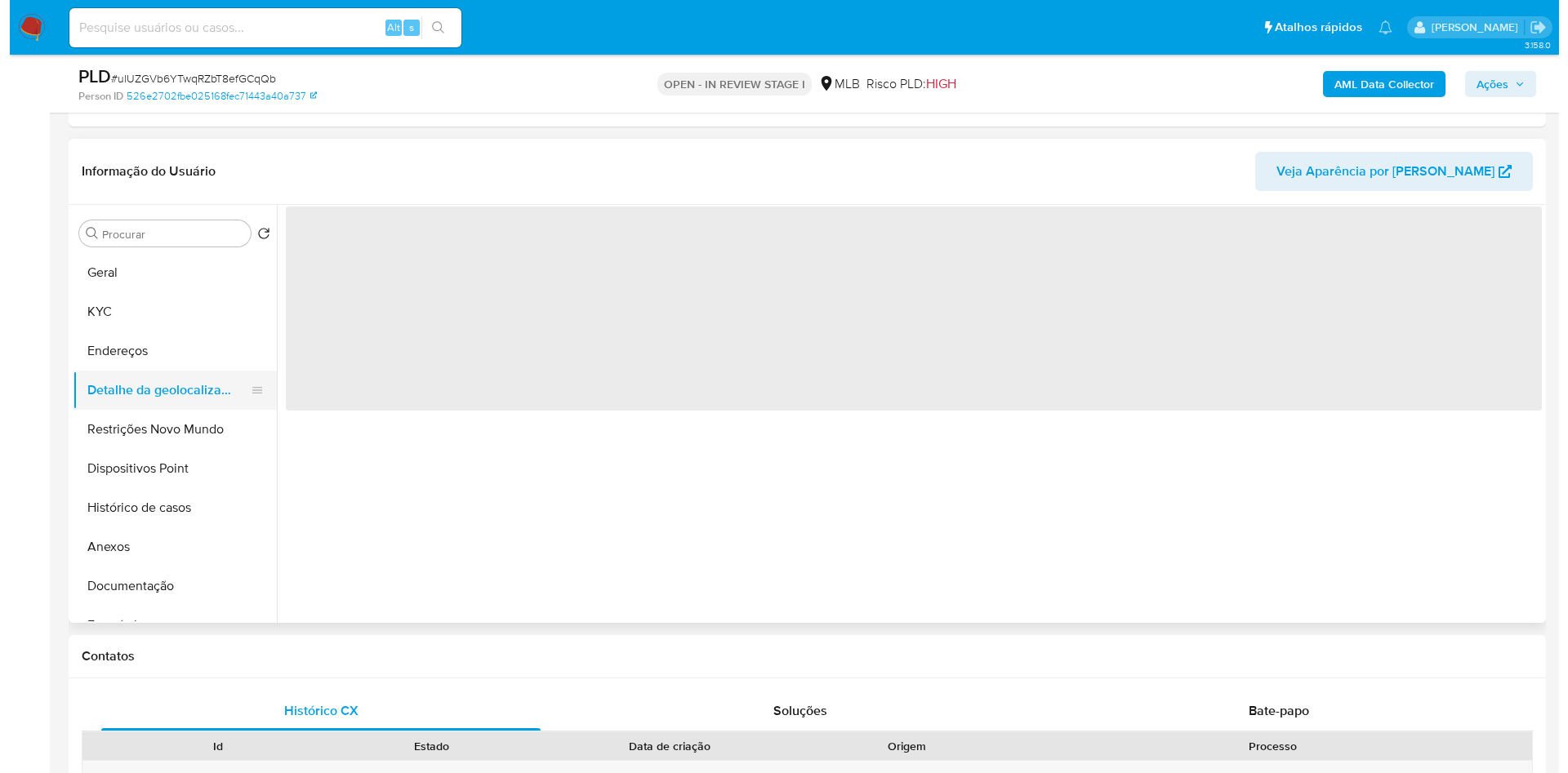
scroll to position [0, 0]
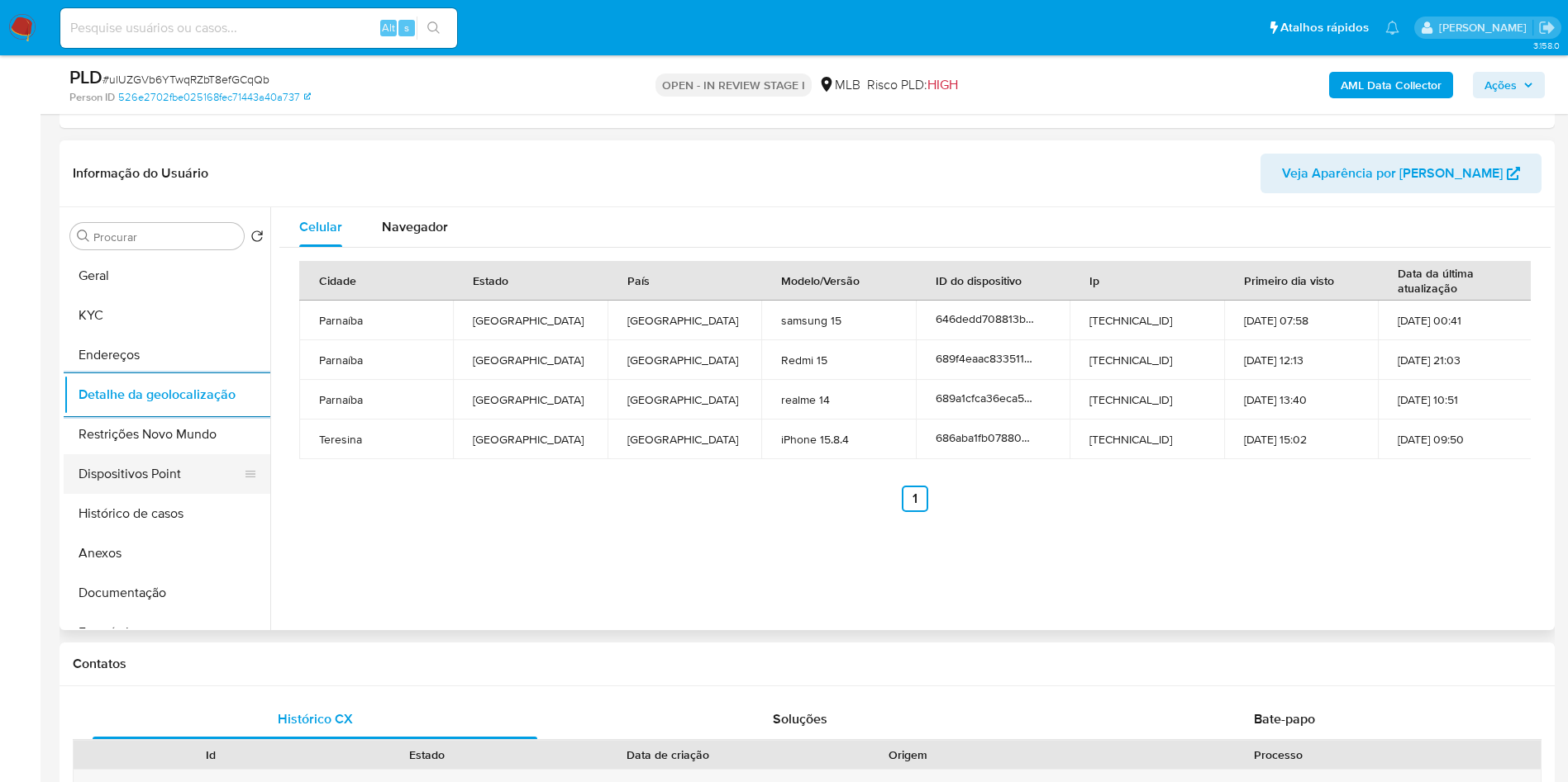
click at [148, 460] on button "Dispositivos Point" at bounding box center [160, 473] width 193 height 39
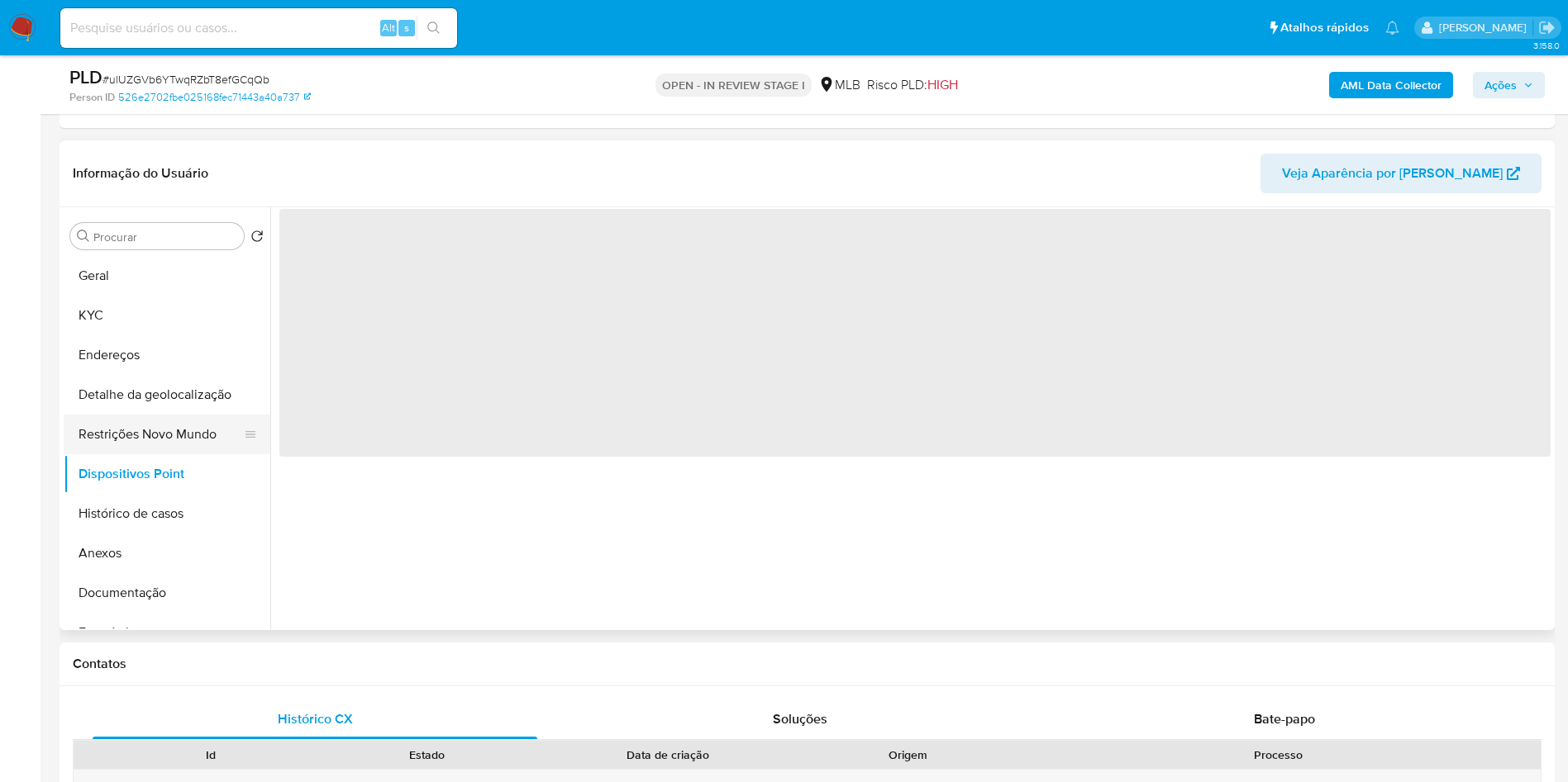
click at [145, 447] on button "Restrições Novo Mundo" at bounding box center [160, 434] width 193 height 39
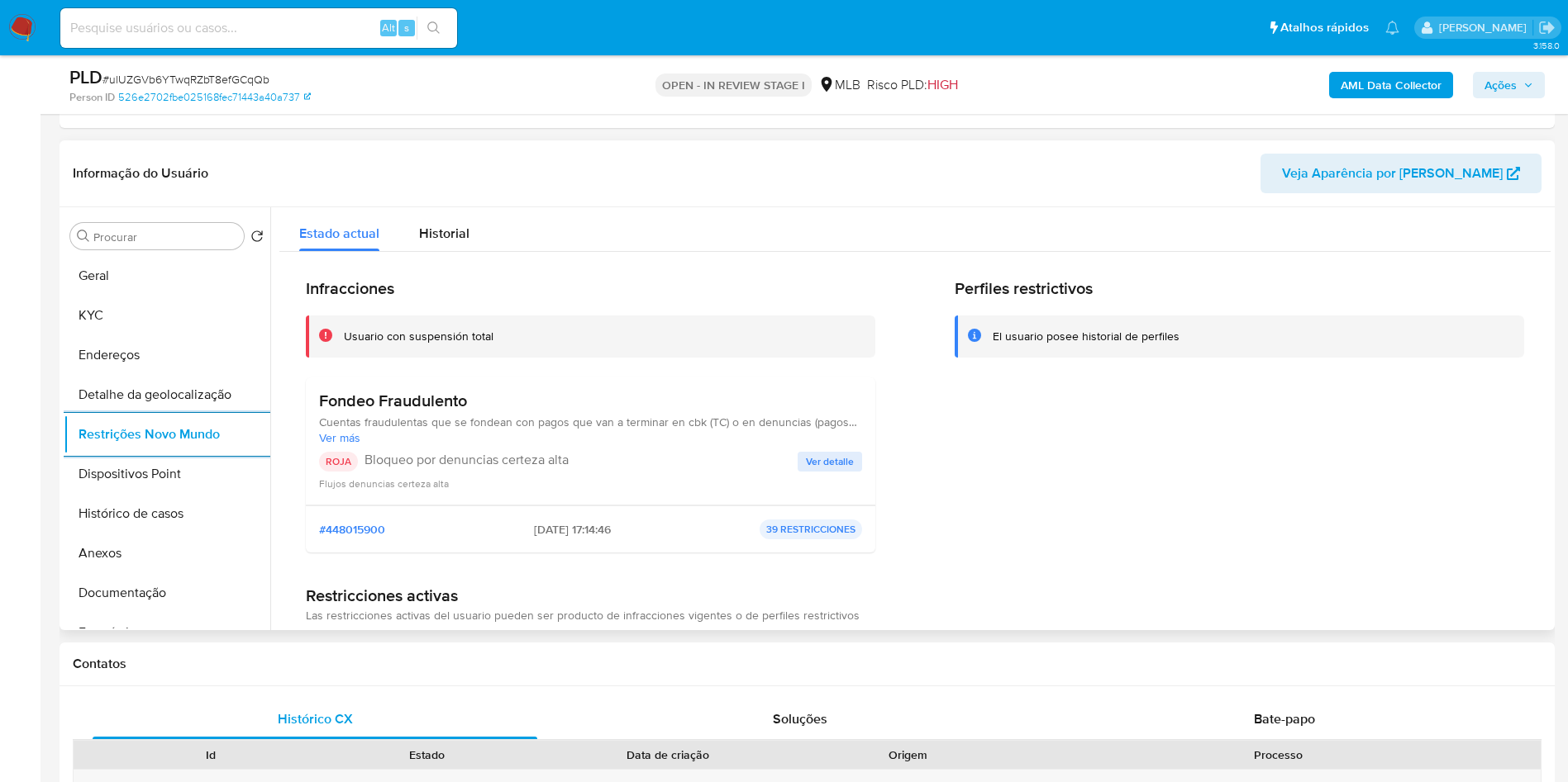
click at [835, 466] on span "Ver detalle" at bounding box center [829, 462] width 48 height 17
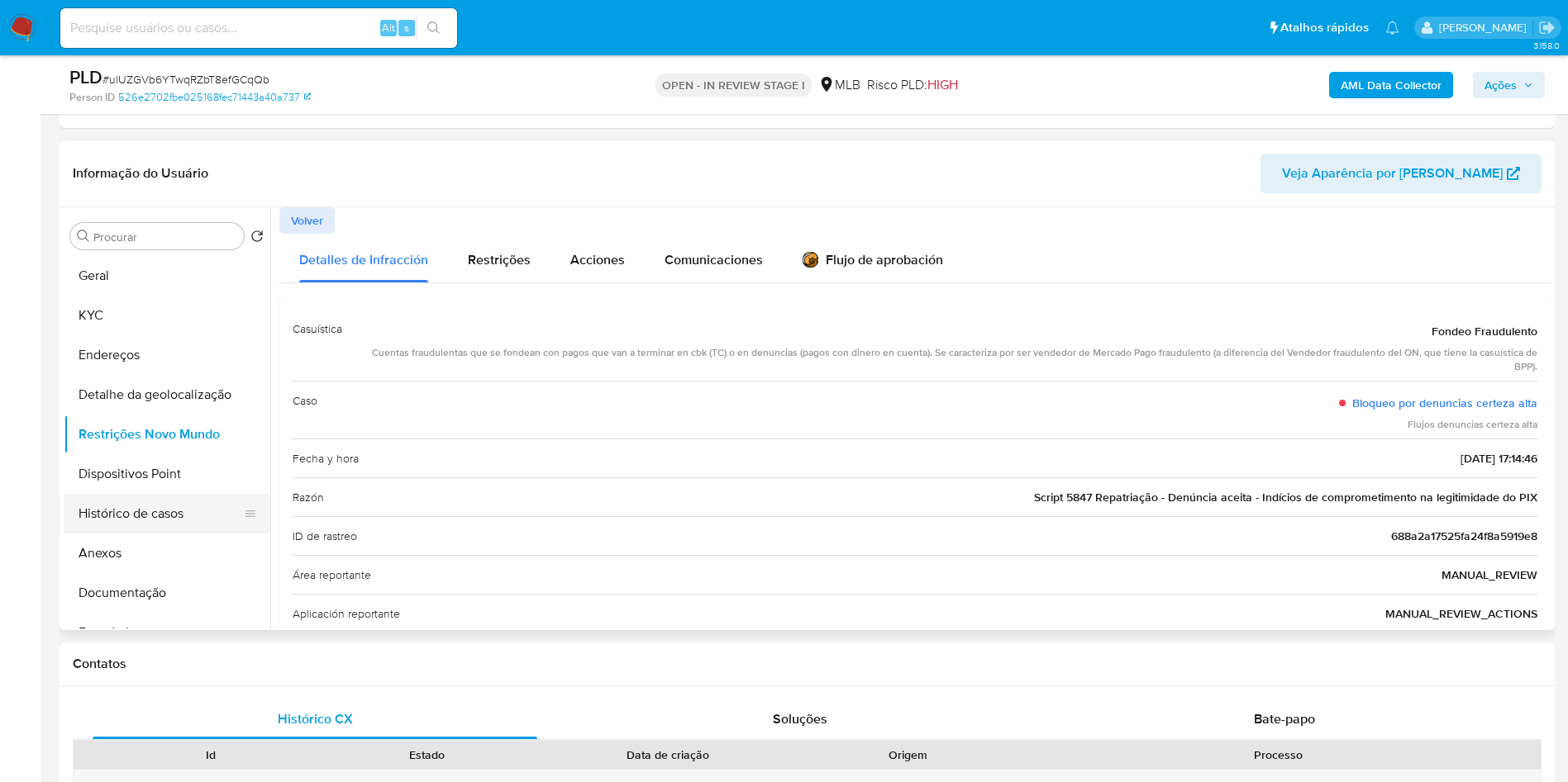
click at [146, 496] on button "Histórico de casos" at bounding box center [160, 514] width 193 height 39
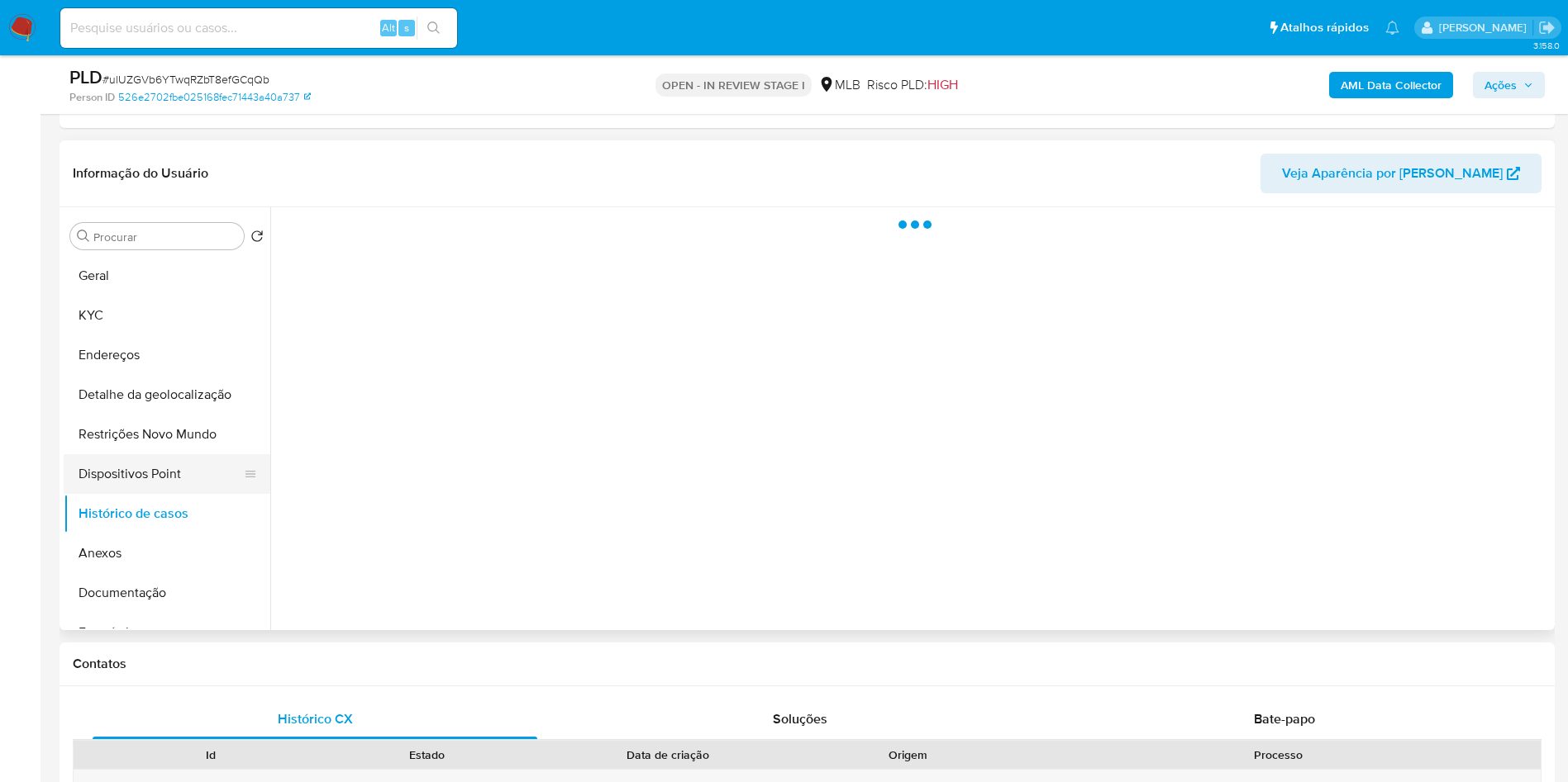
click at [144, 478] on button "Dispositivos Point" at bounding box center [160, 473] width 193 height 39
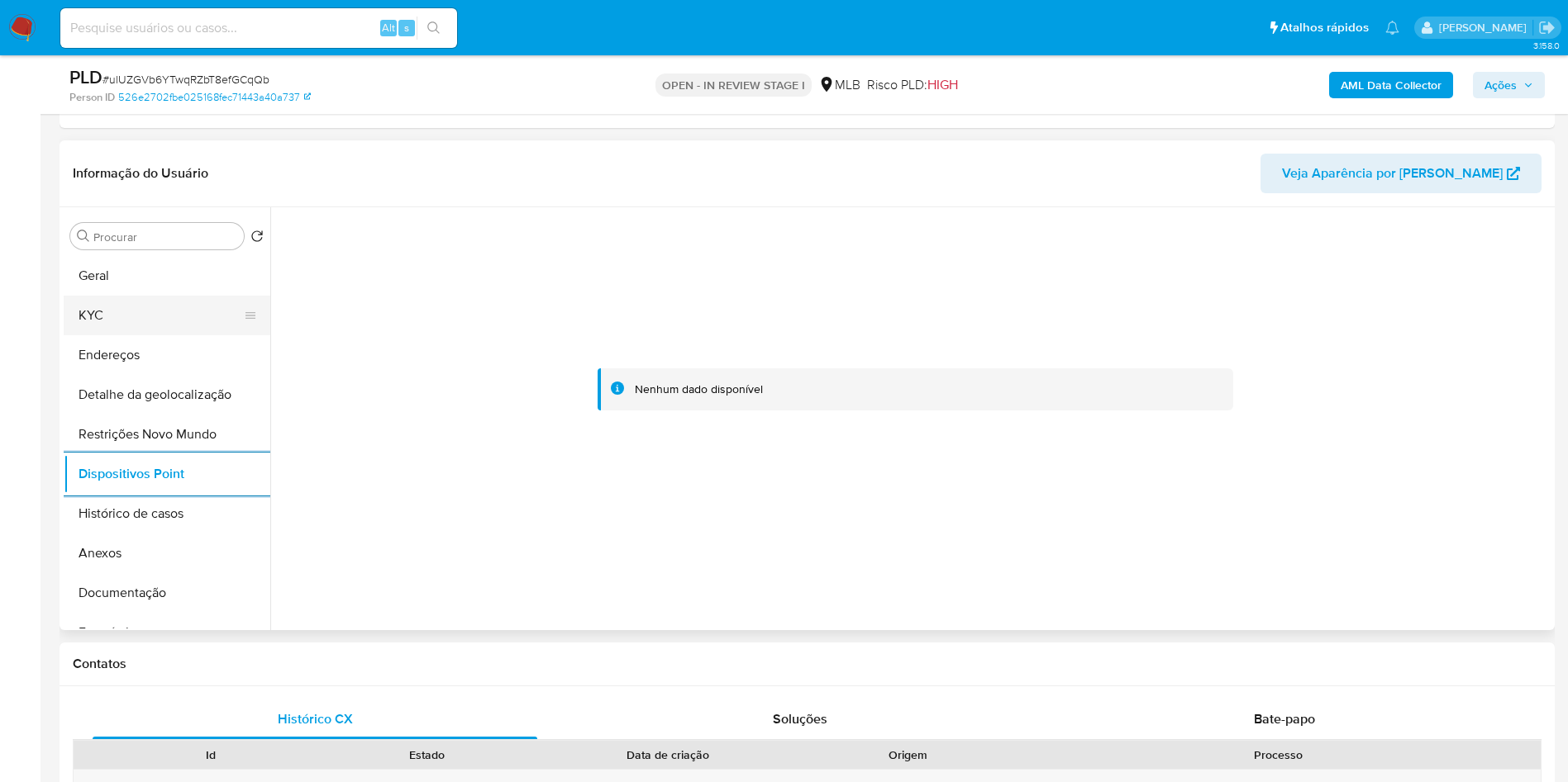
click at [84, 321] on button "KYC" at bounding box center [160, 315] width 193 height 39
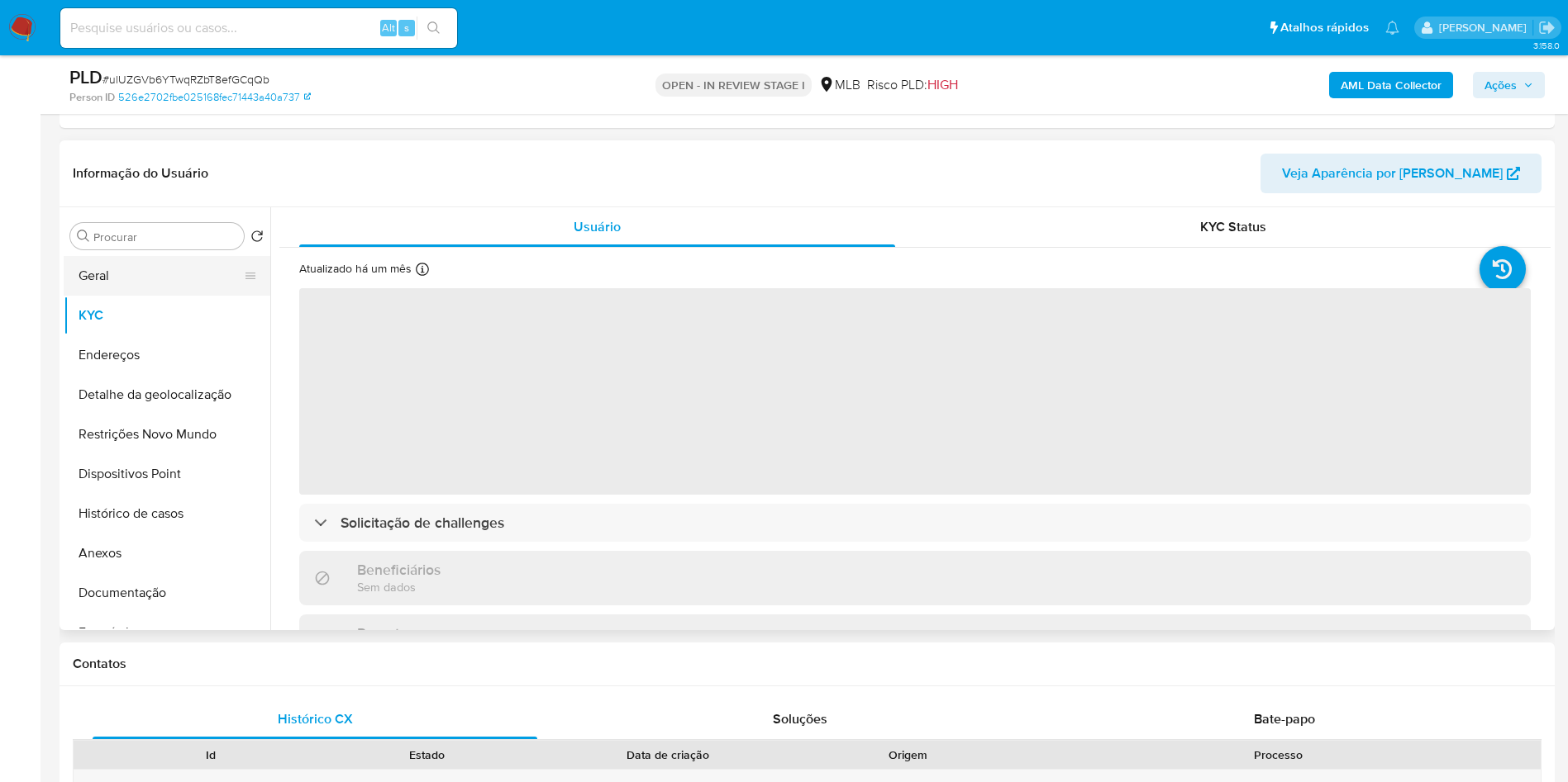
click at [138, 295] on button "Geral" at bounding box center [160, 275] width 193 height 39
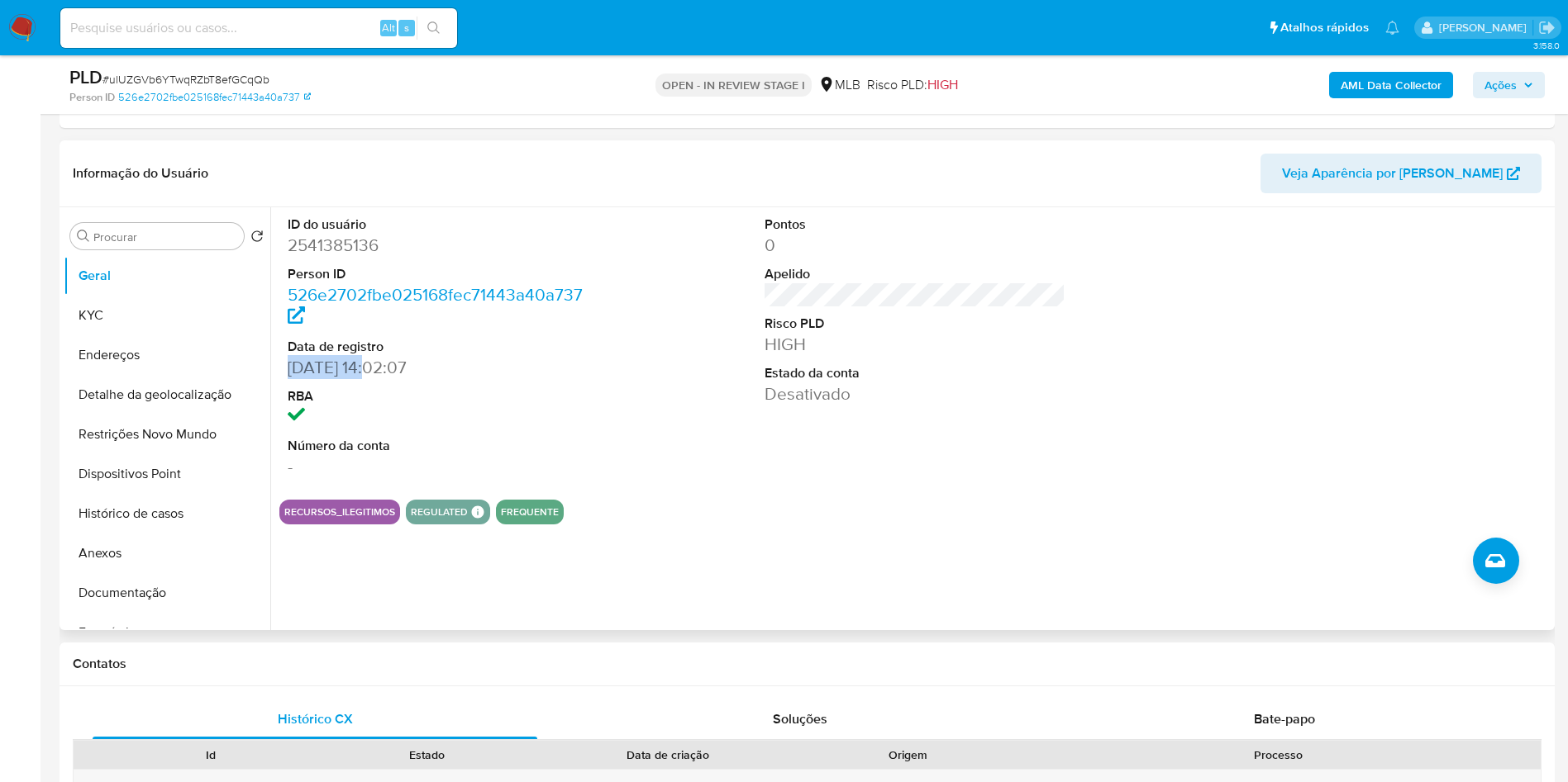
drag, startPoint x: 345, startPoint y: 371, endPoint x: 378, endPoint y: 368, distance: 33.1
click at [378, 368] on div "ID do usuário 2541385136 Person ID 526e2702fbe025168fec71443a40a737 Data de reg…" at bounding box center [438, 347] width 318 height 279
copy dd "06/07/2025"
click at [133, 550] on button "Anexos" at bounding box center [160, 553] width 193 height 39
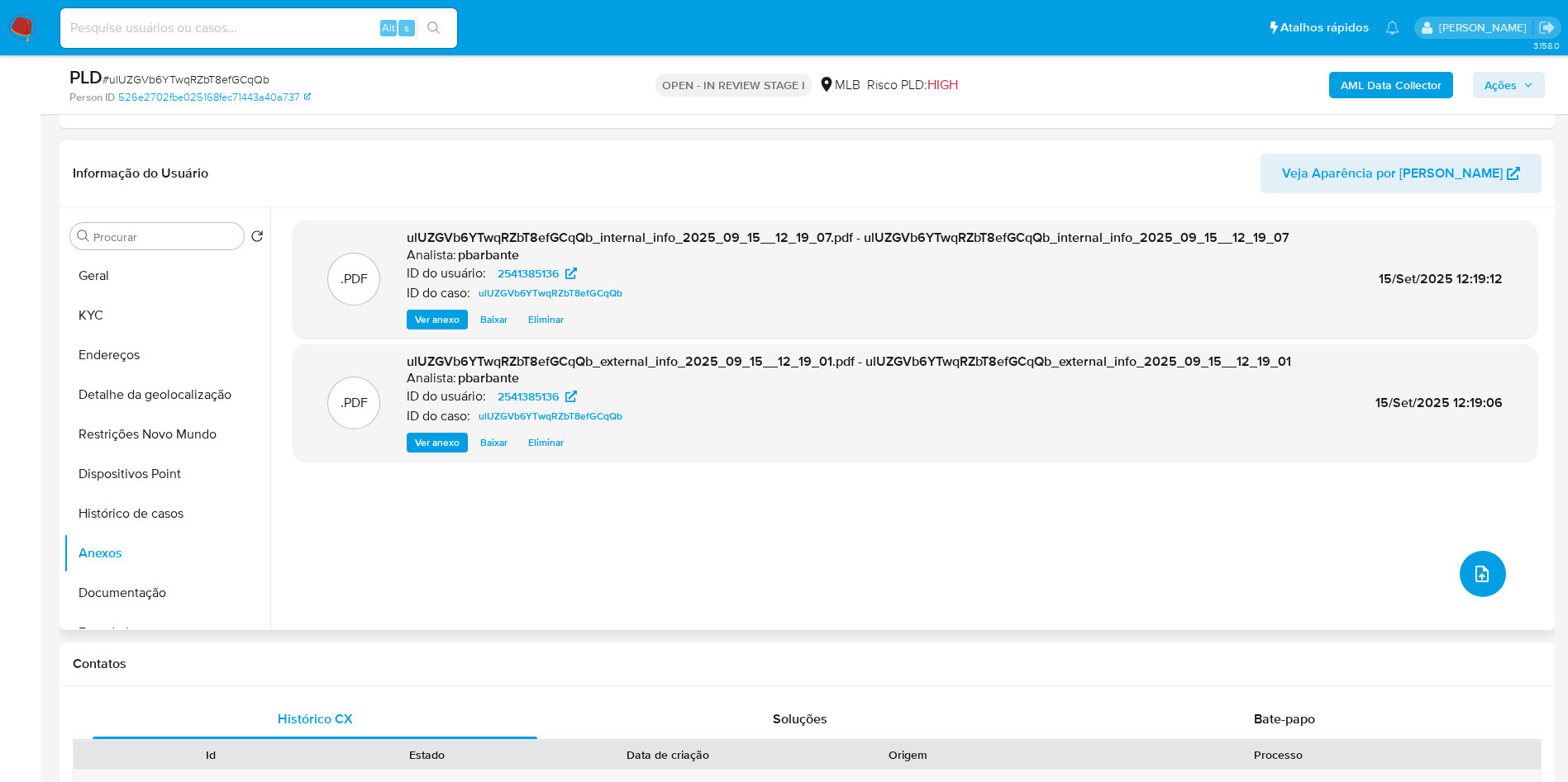
click at [1471, 584] on icon "upload-file" at bounding box center [1482, 574] width 20 height 20
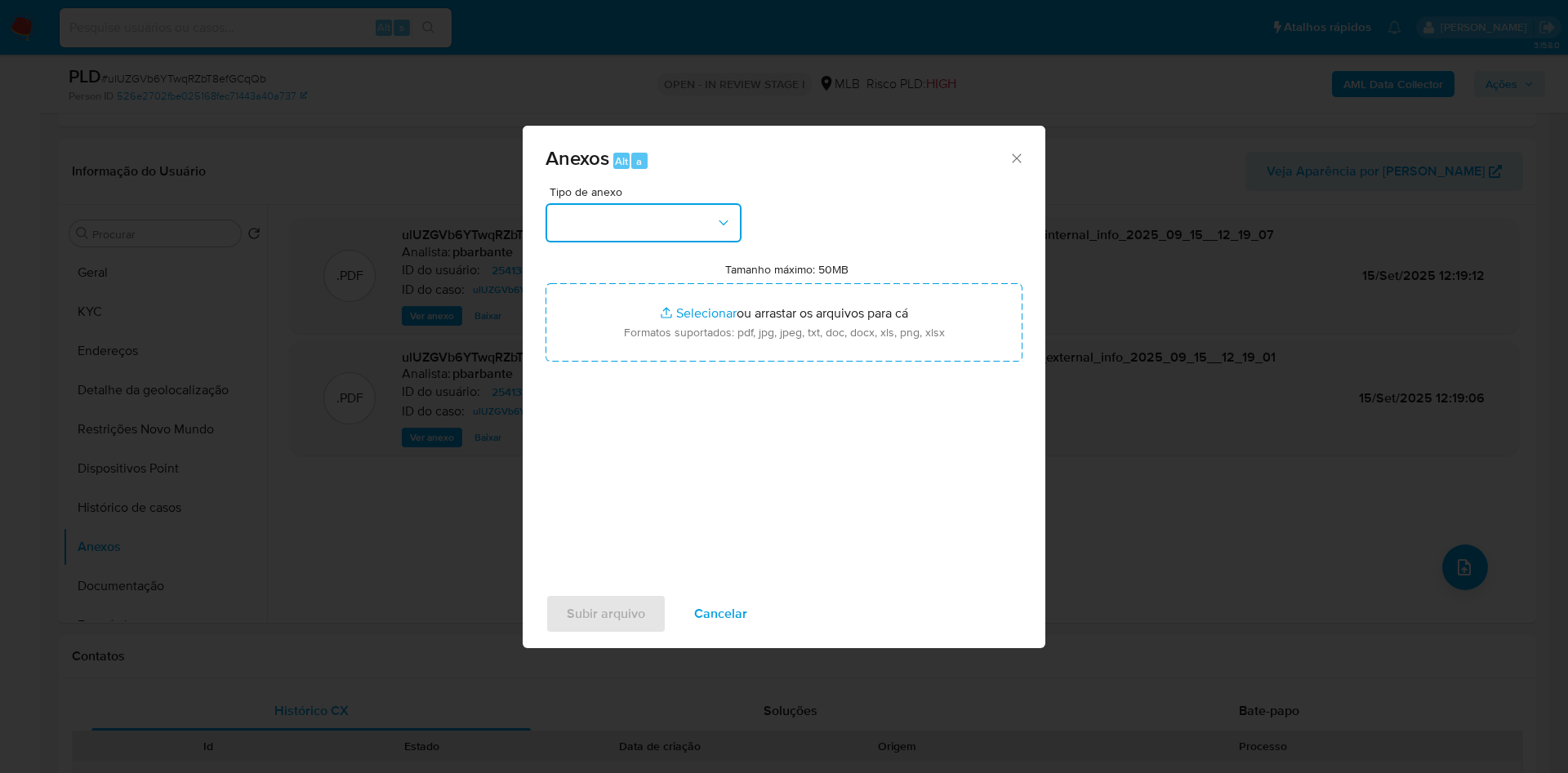
click at [583, 203] on button "button" at bounding box center [644, 222] width 196 height 39
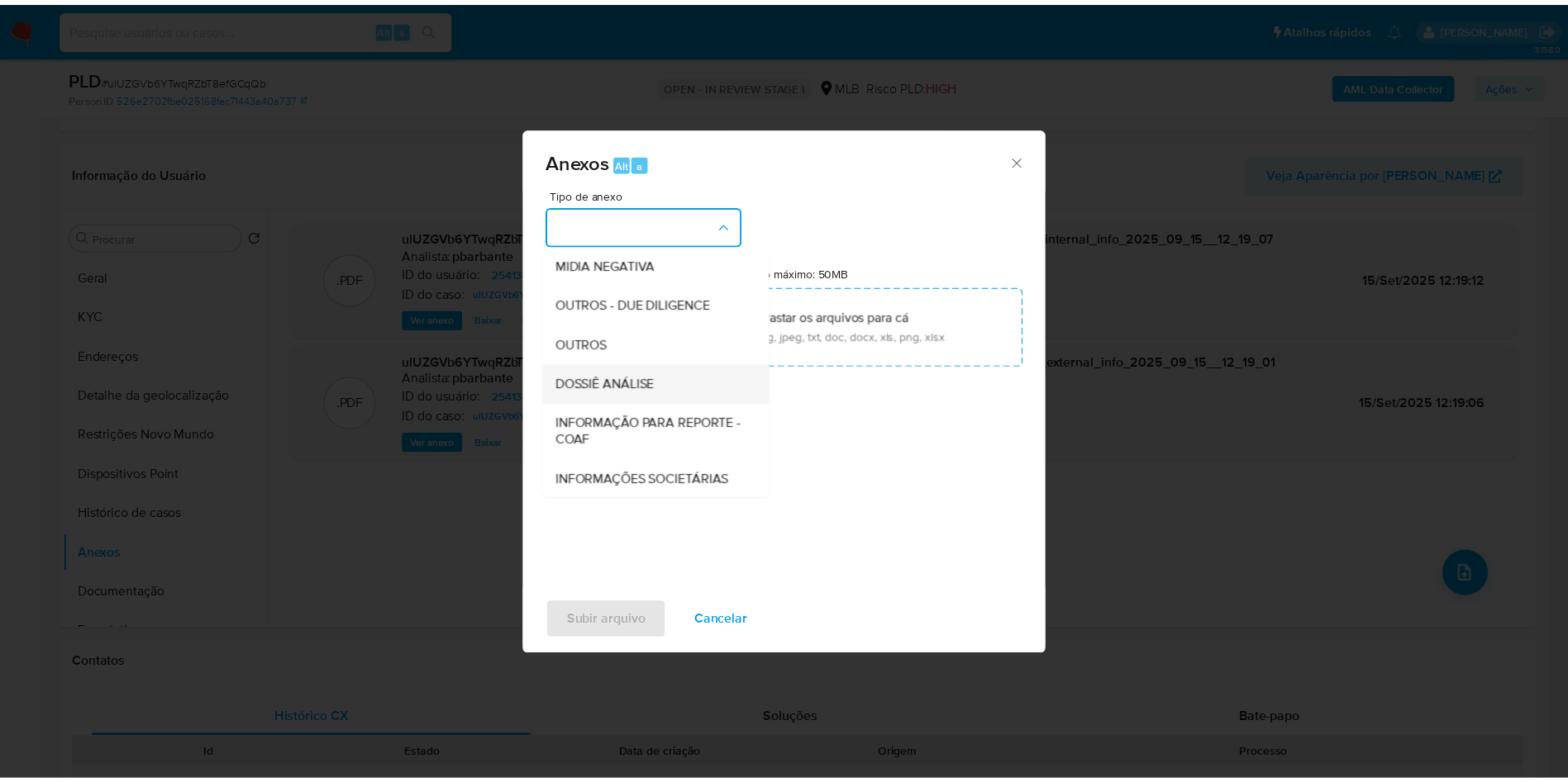
scroll to position [222, 0]
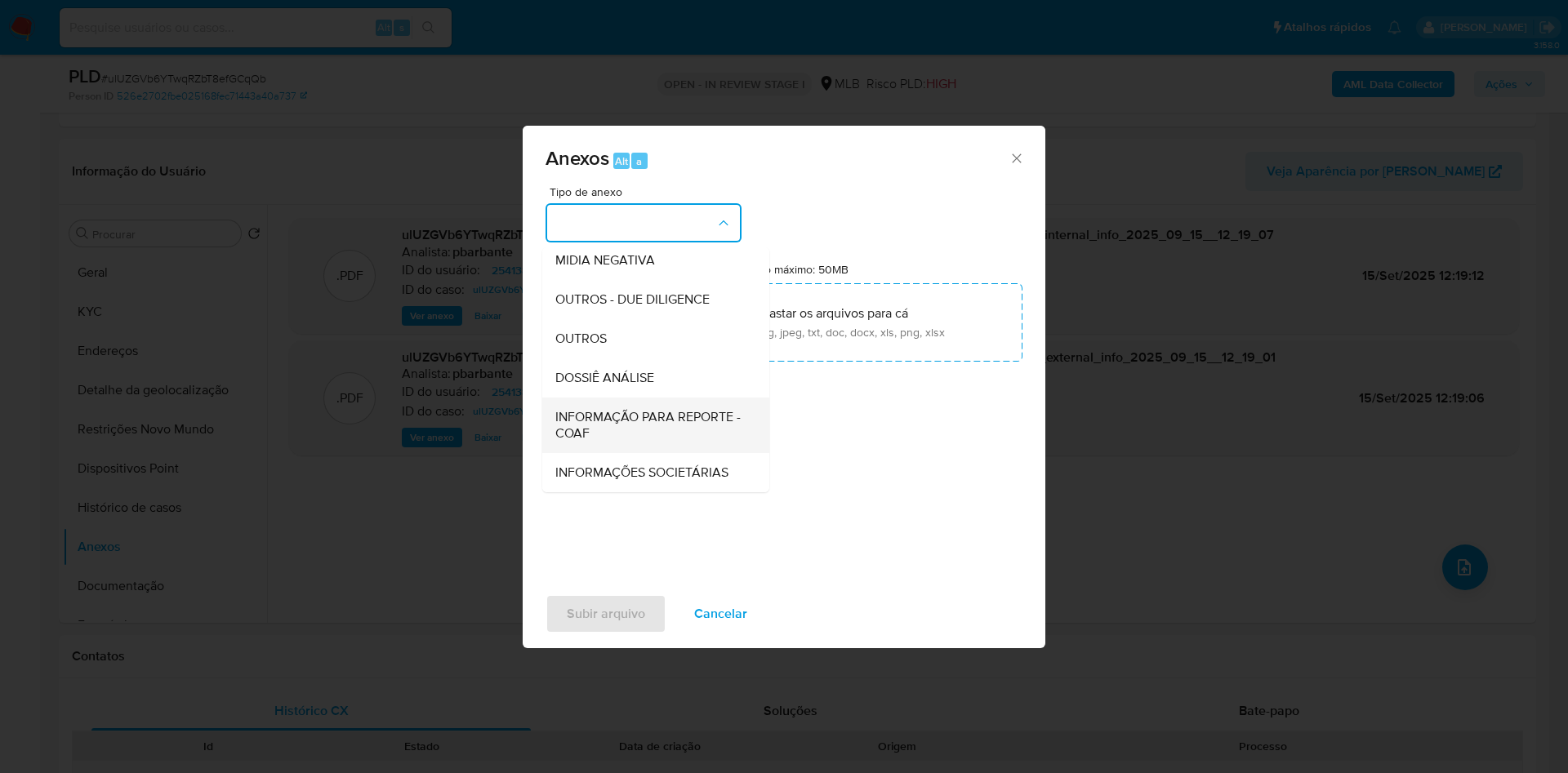
click at [593, 409] on span "INFORMAÇÃO PARA REPORTE - COAF" at bounding box center [650, 425] width 191 height 32
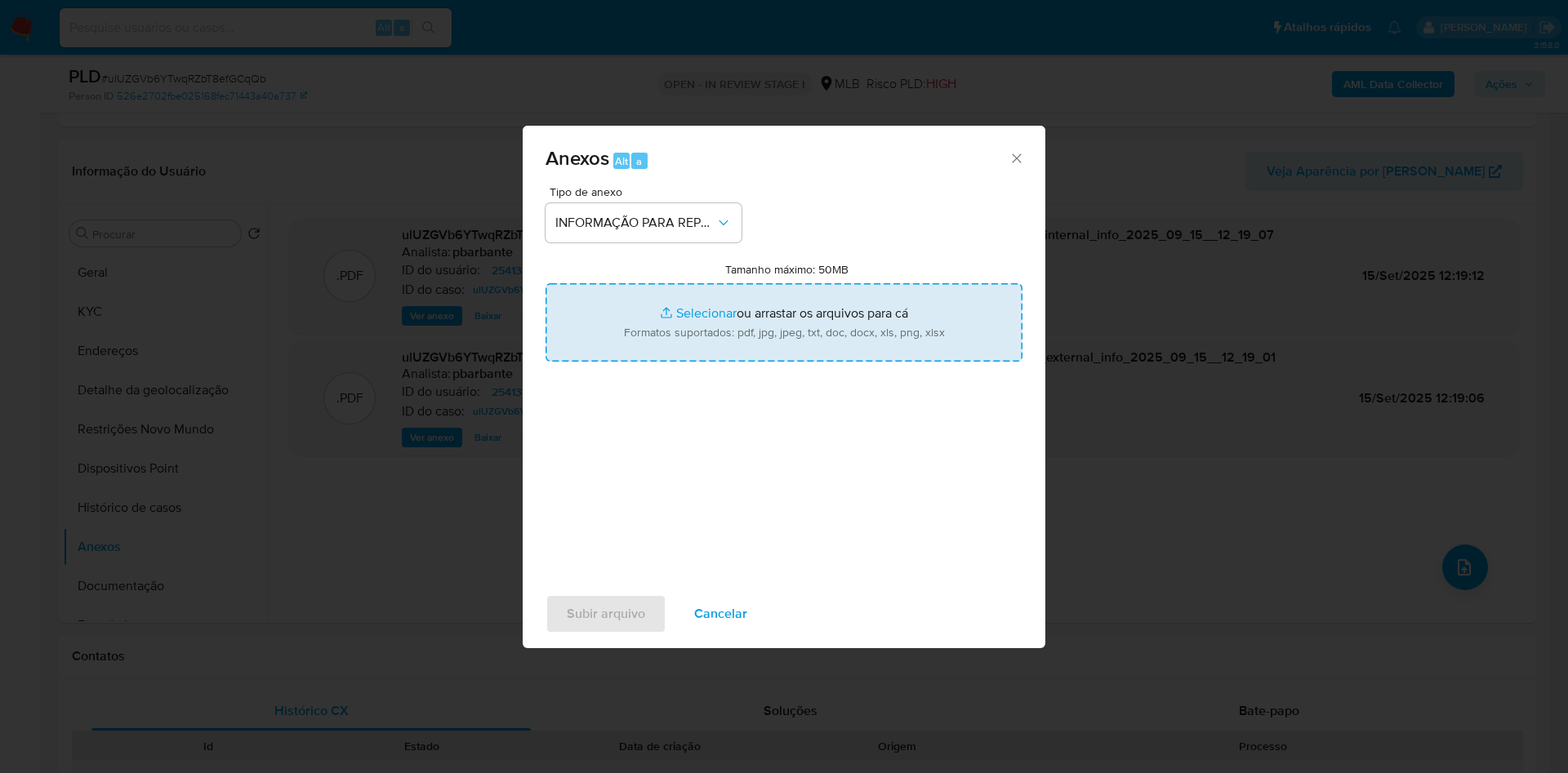
type input "C:\fakepath\Mulan 2541385136_2025_09_15_07_36_55.xlsx"
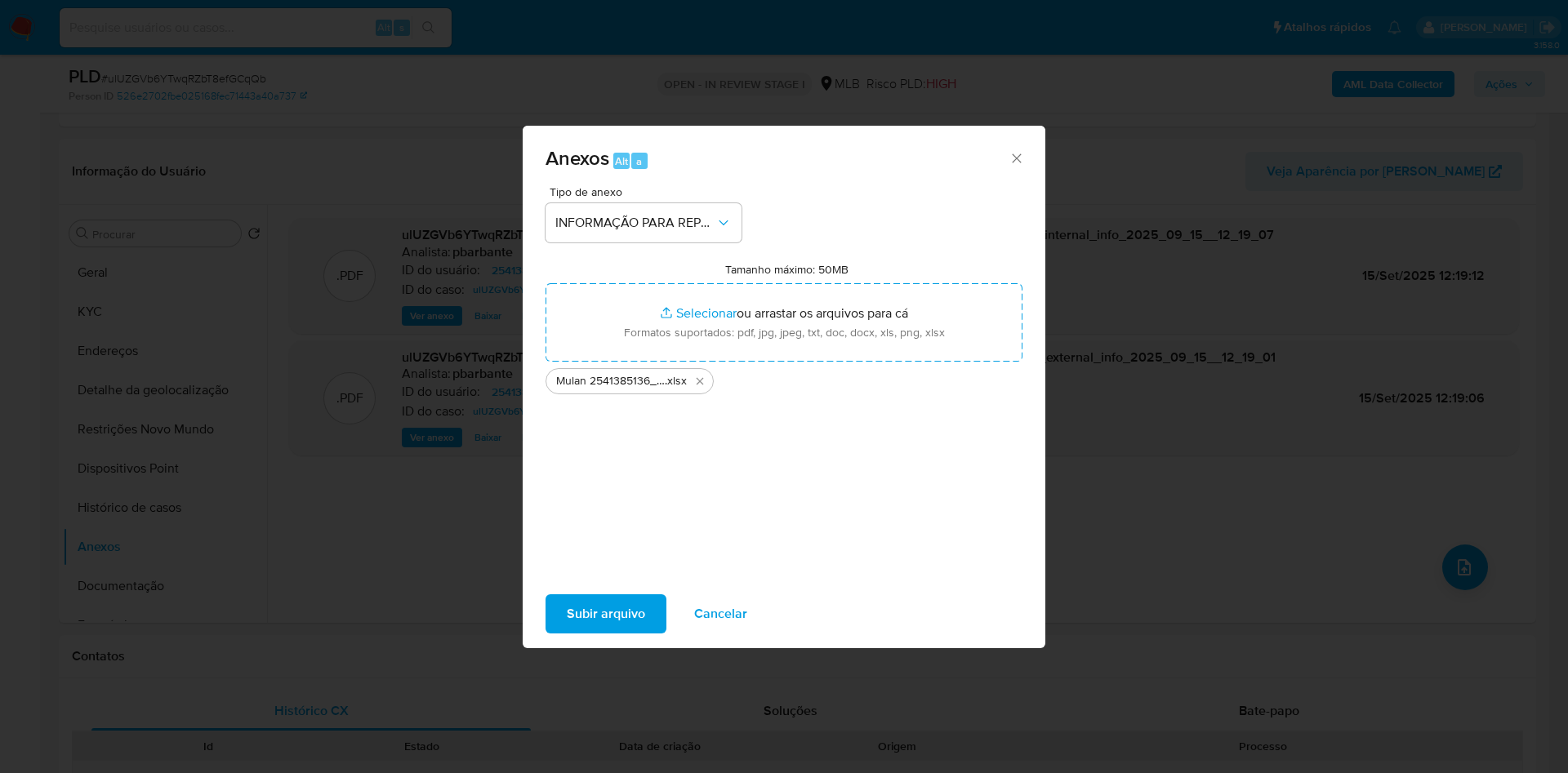
click at [567, 616] on span "Subir arquivo" at bounding box center [606, 614] width 79 height 36
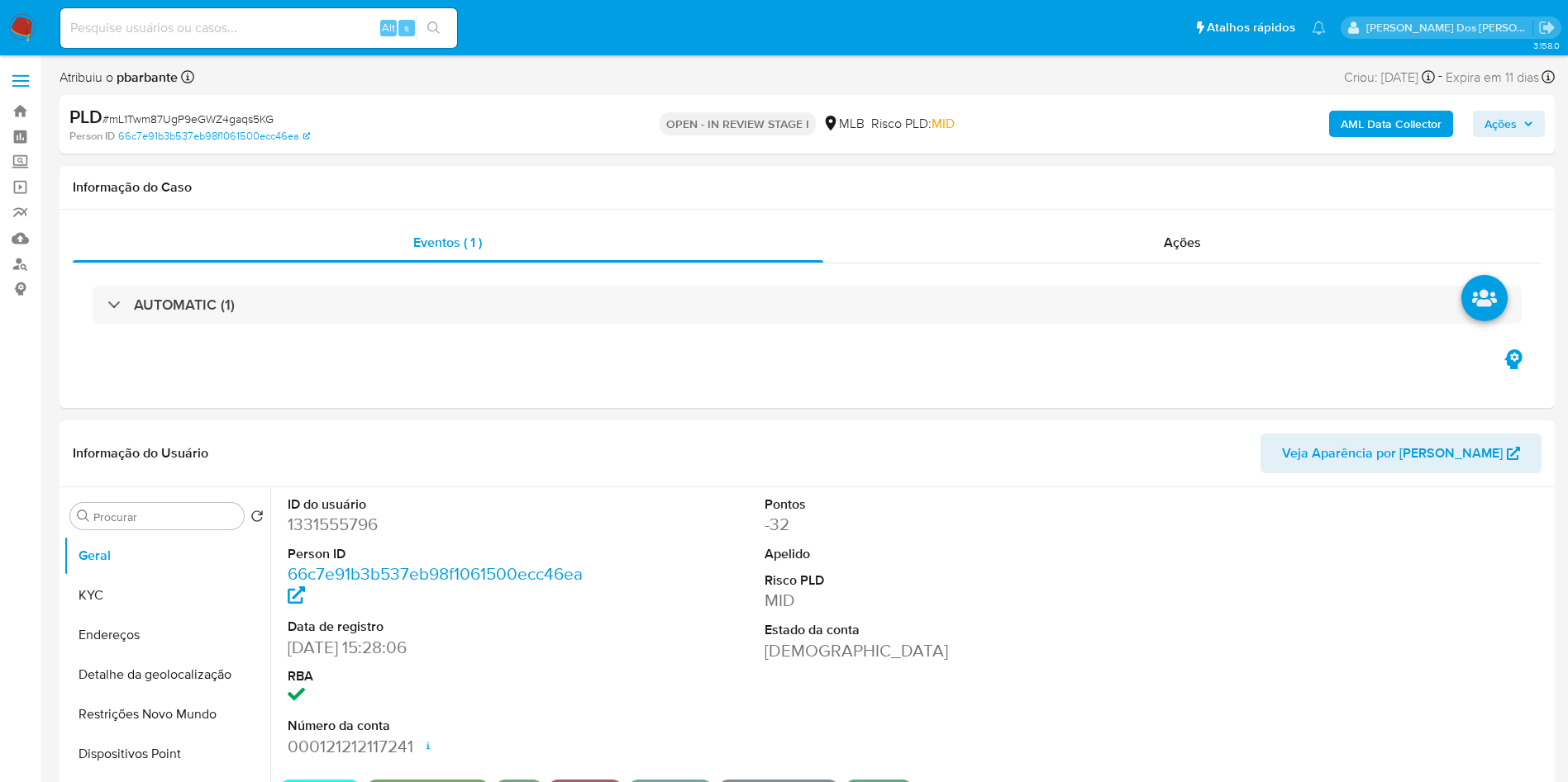
select select "10"
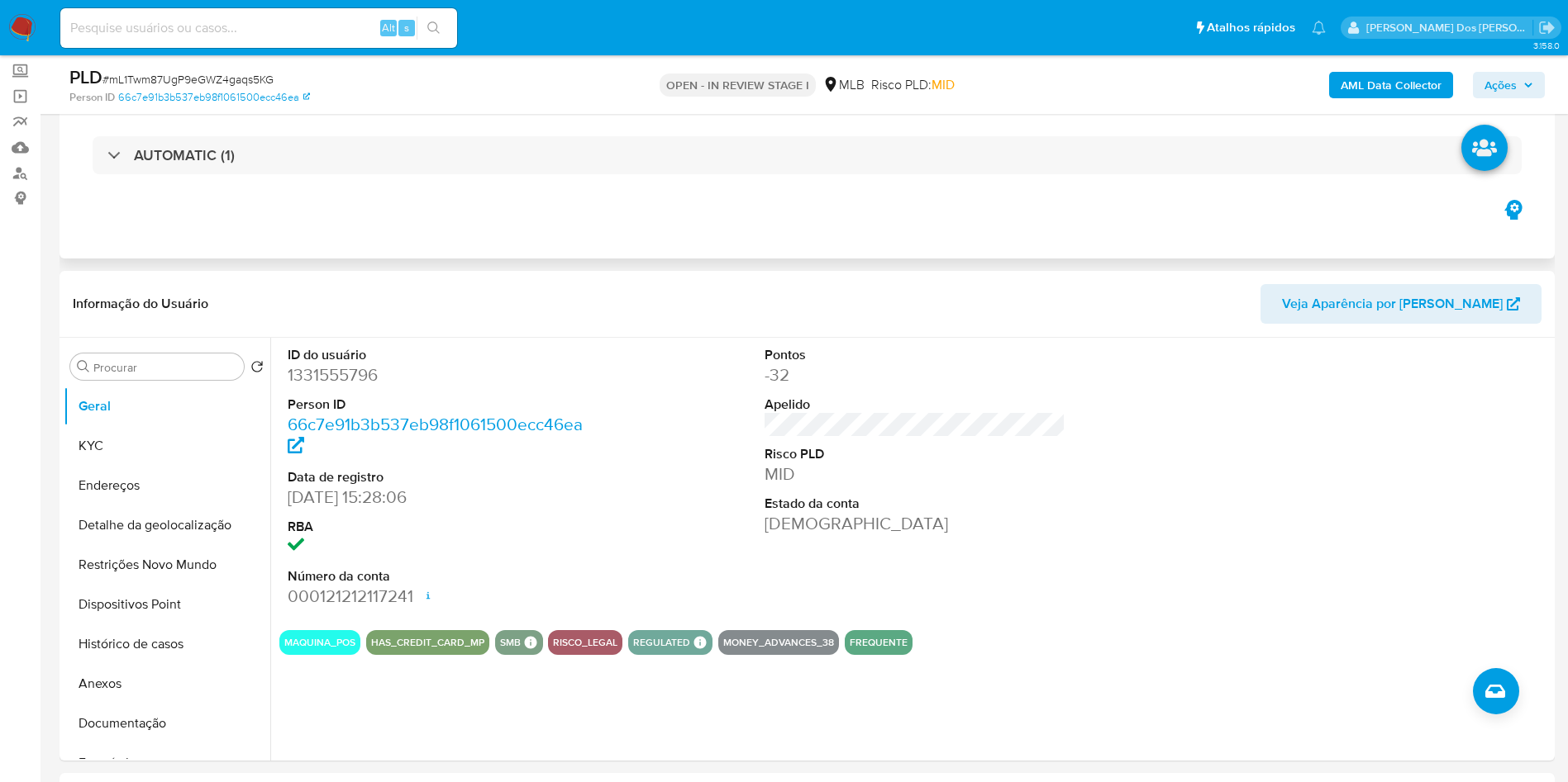
scroll to position [124, 0]
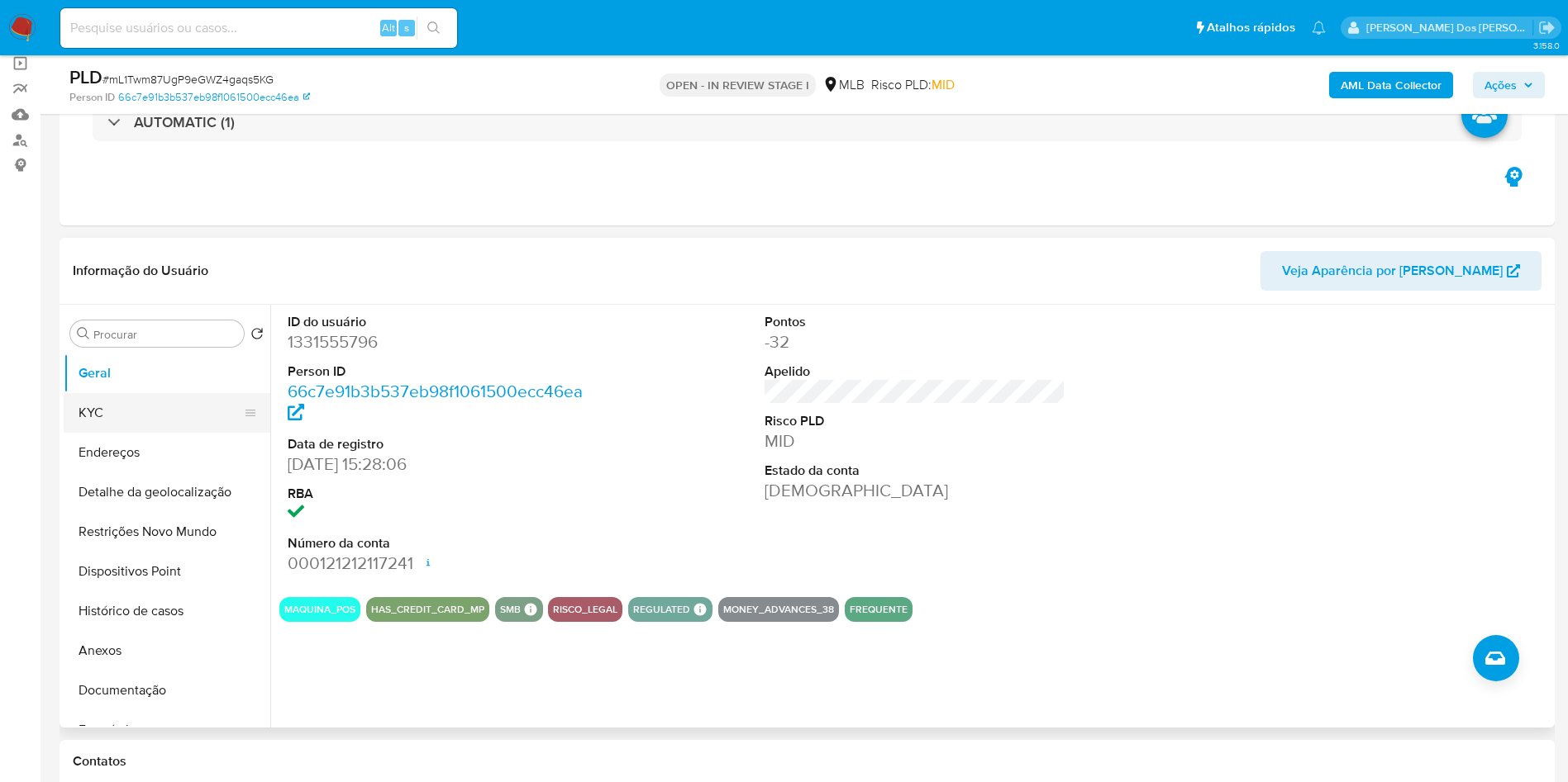
click at [186, 432] on button "KYC" at bounding box center [160, 413] width 193 height 39
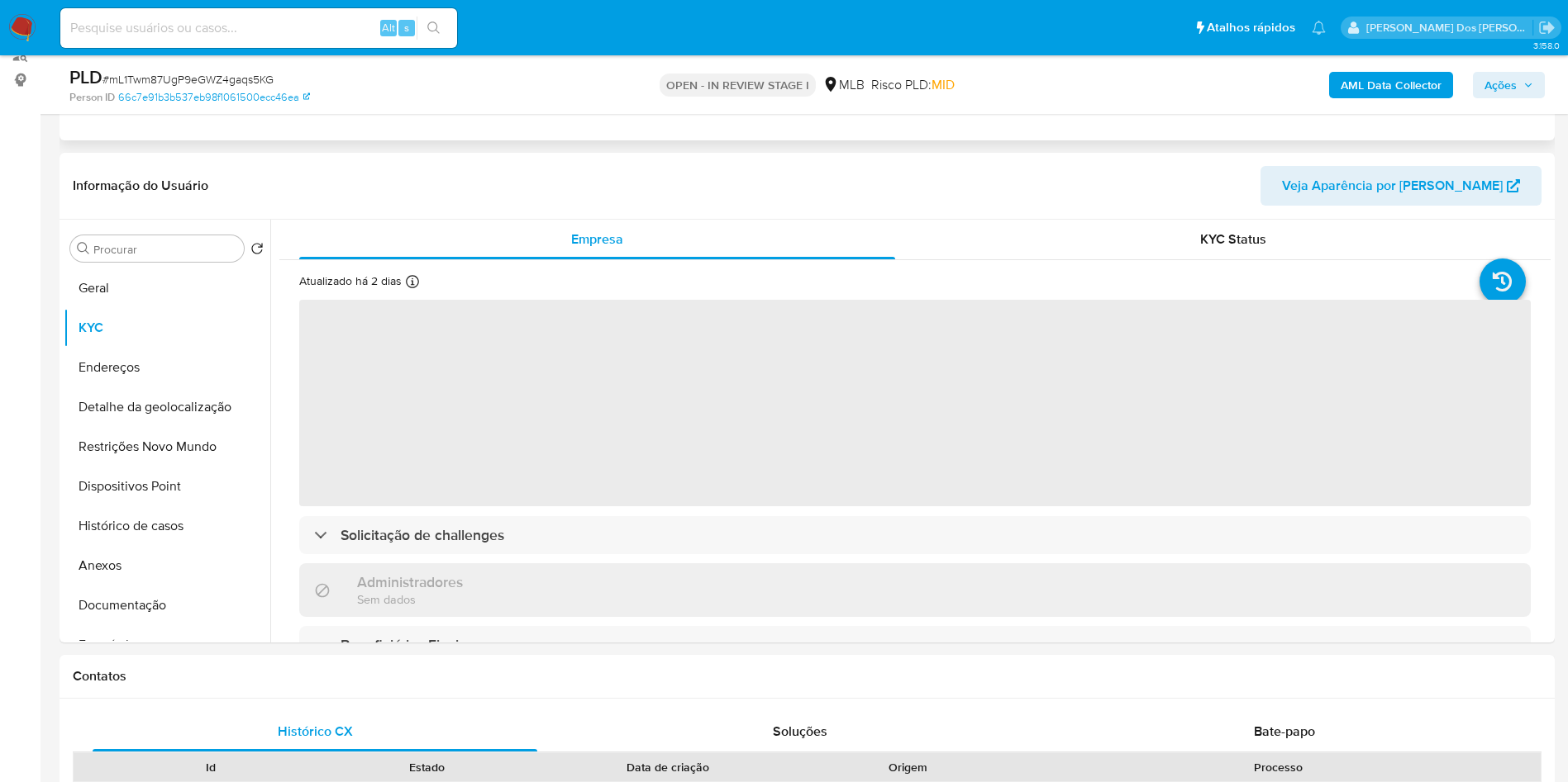
scroll to position [248, 0]
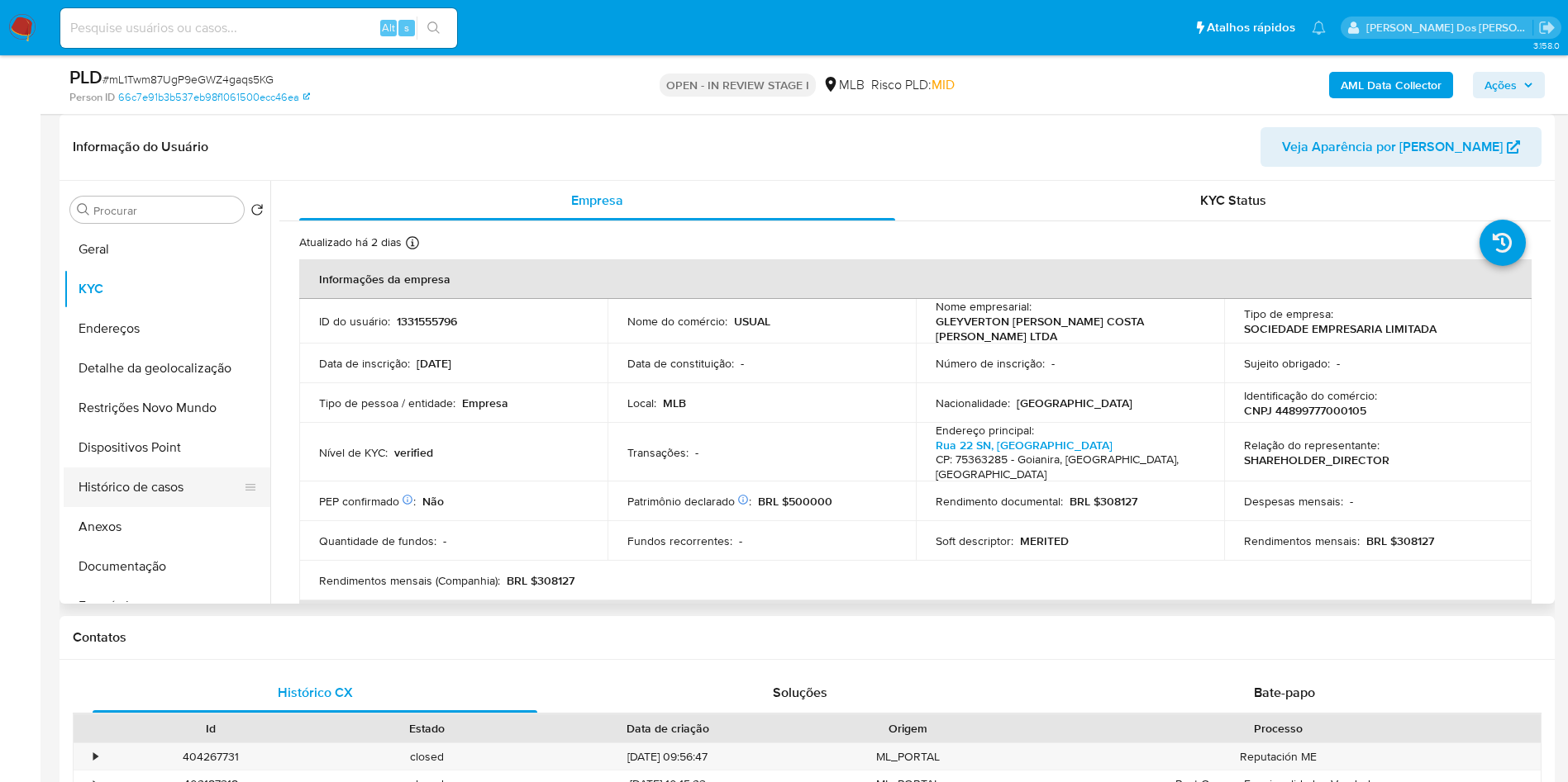
click at [190, 507] on button "Histórico de casos" at bounding box center [160, 487] width 193 height 39
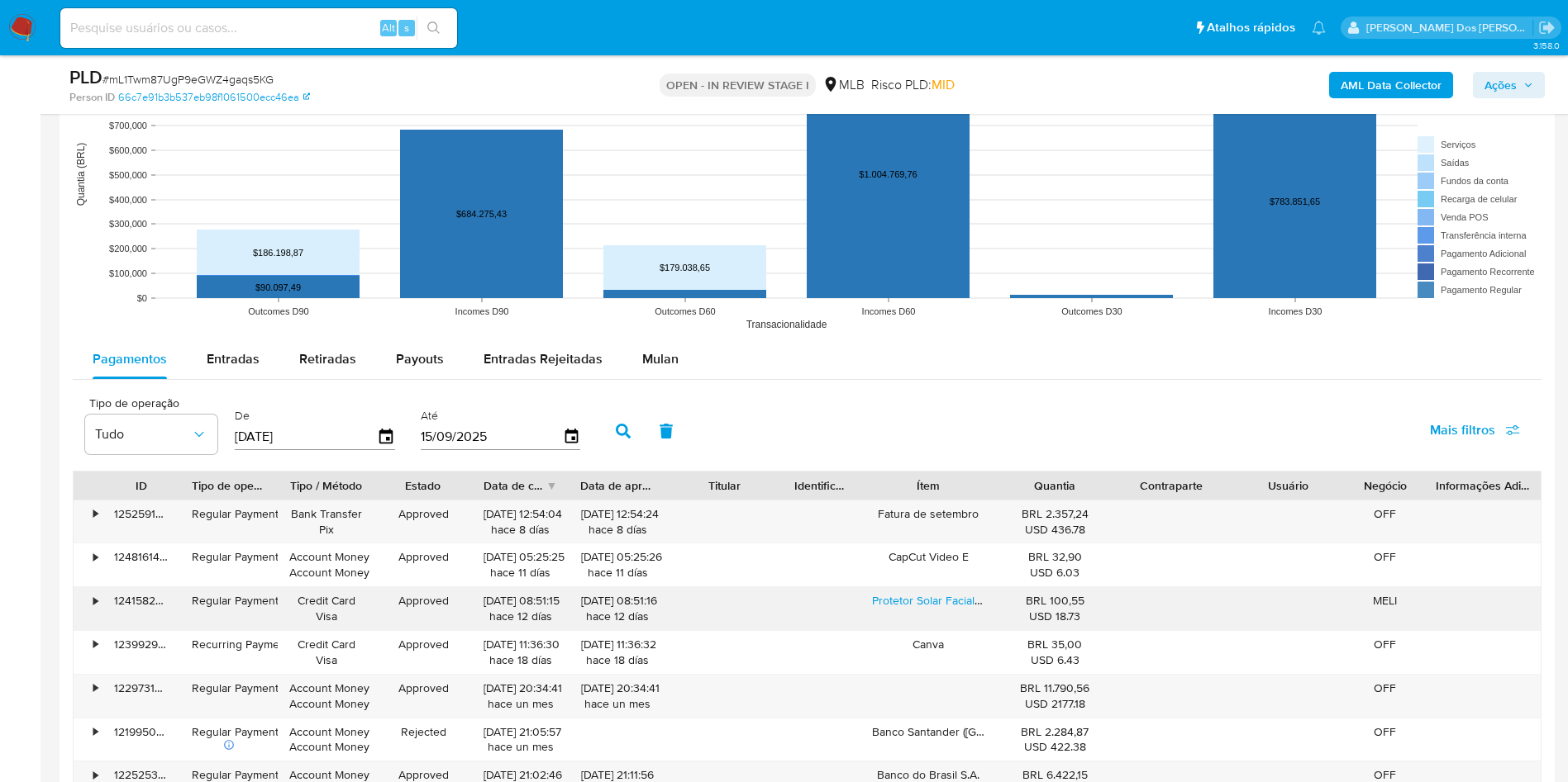
scroll to position [1734, 0]
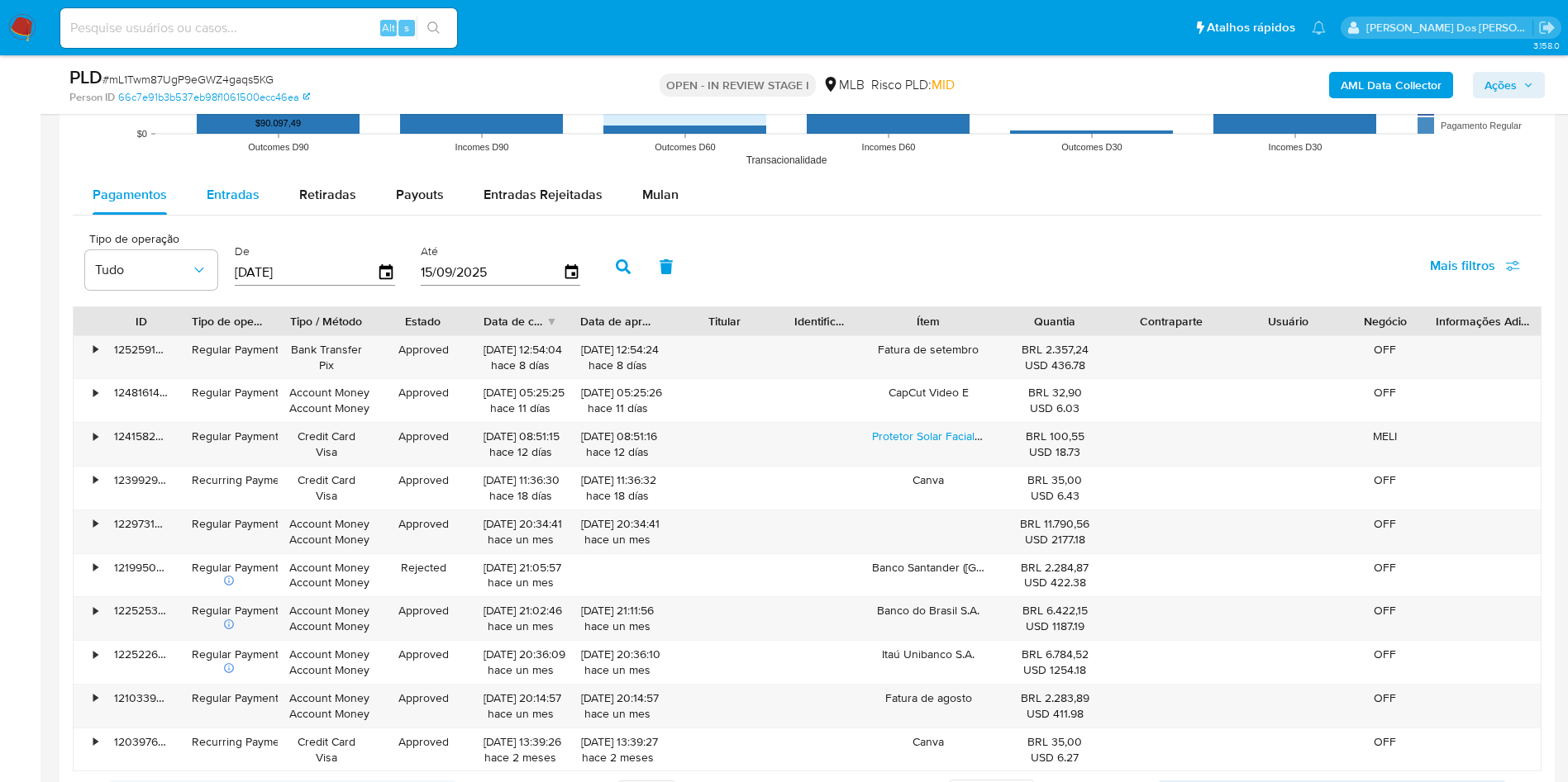
click at [217, 204] on span "Entradas" at bounding box center [233, 195] width 53 height 19
select select "10"
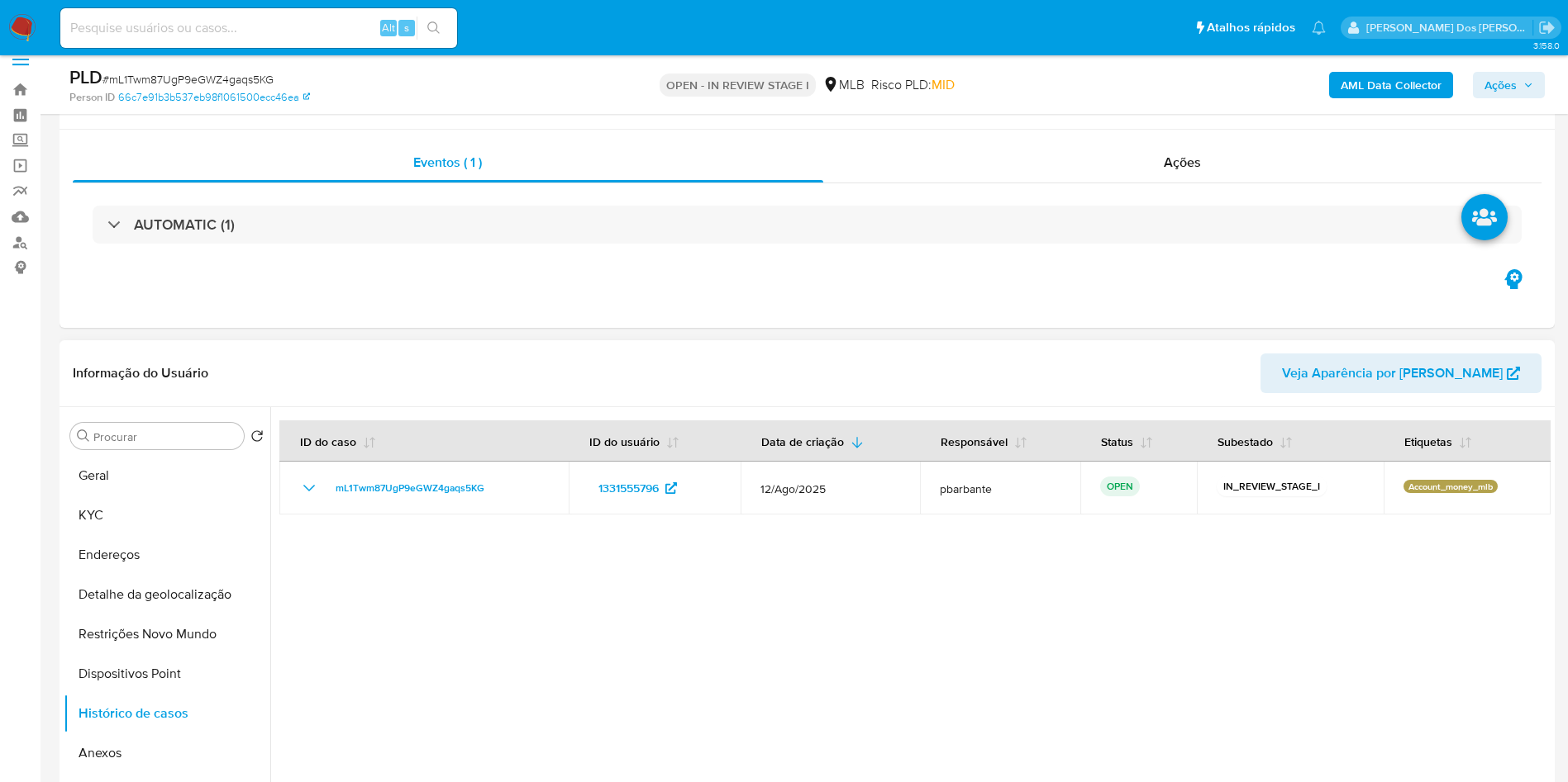
scroll to position [0, 0]
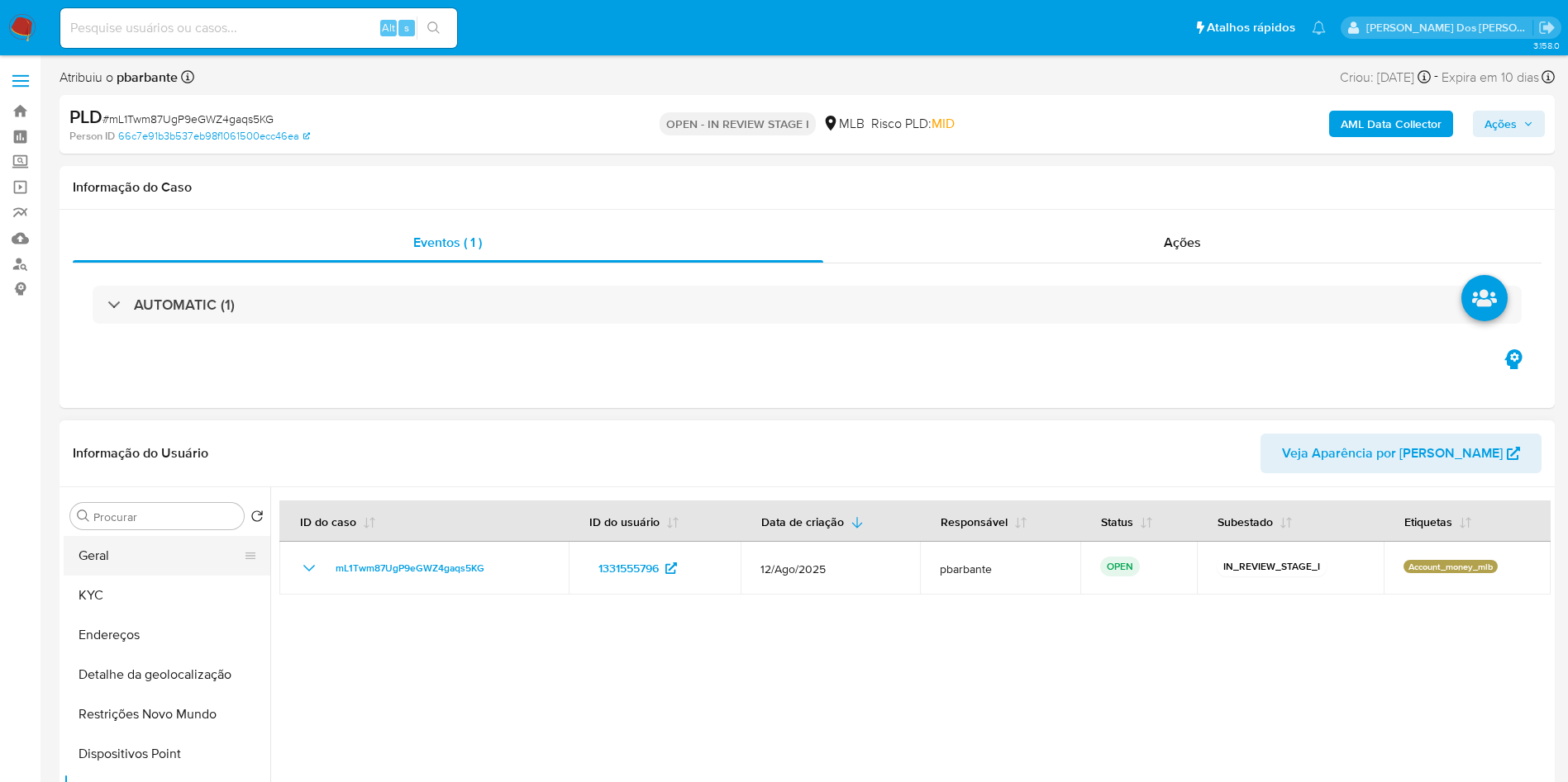
click at [141, 576] on button "Geral" at bounding box center [160, 555] width 193 height 39
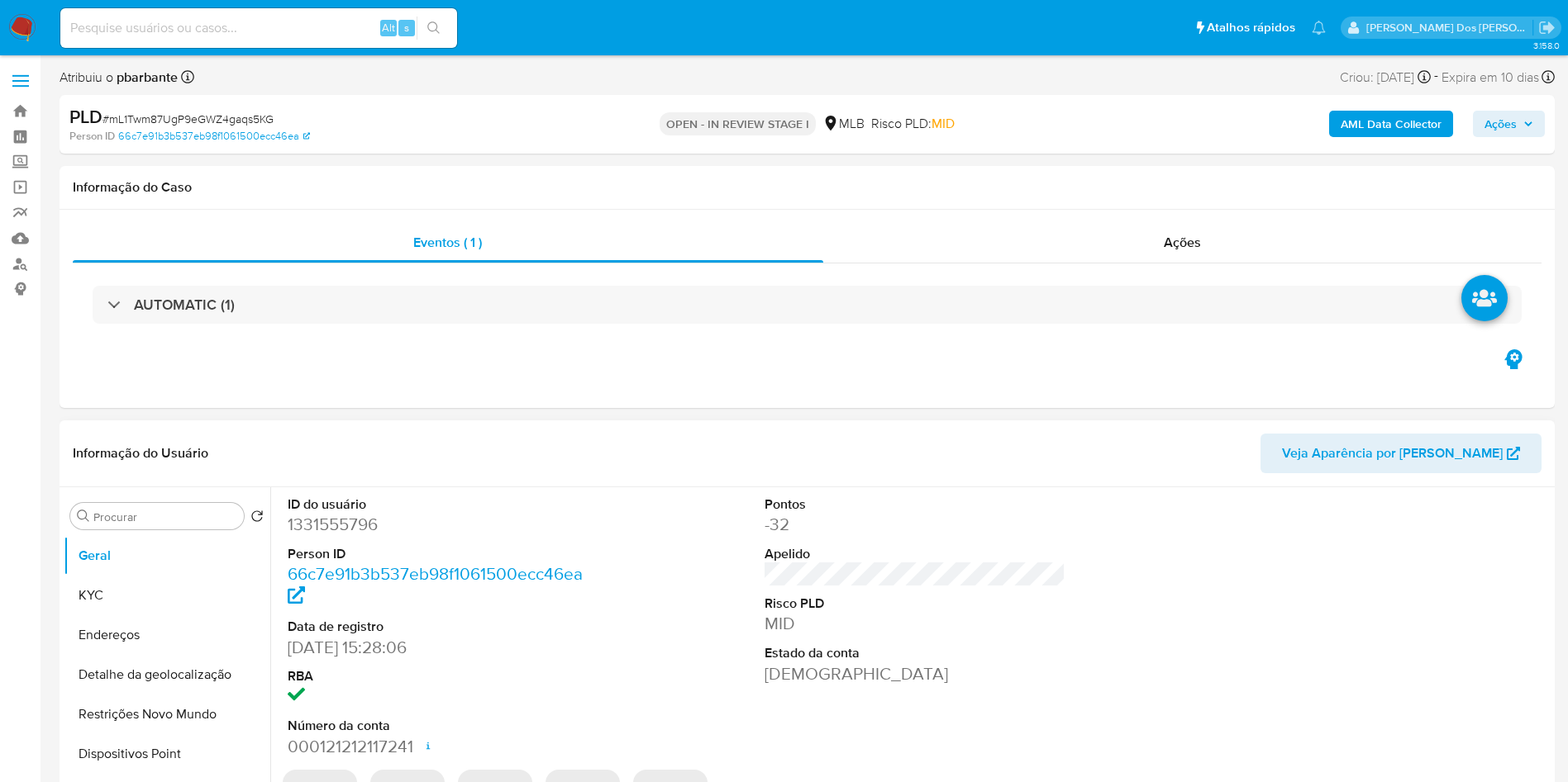
drag, startPoint x: 353, startPoint y: 534, endPoint x: 362, endPoint y: 549, distance: 17.5
click at [362, 536] on dd "1331555796" at bounding box center [438, 524] width 301 height 23
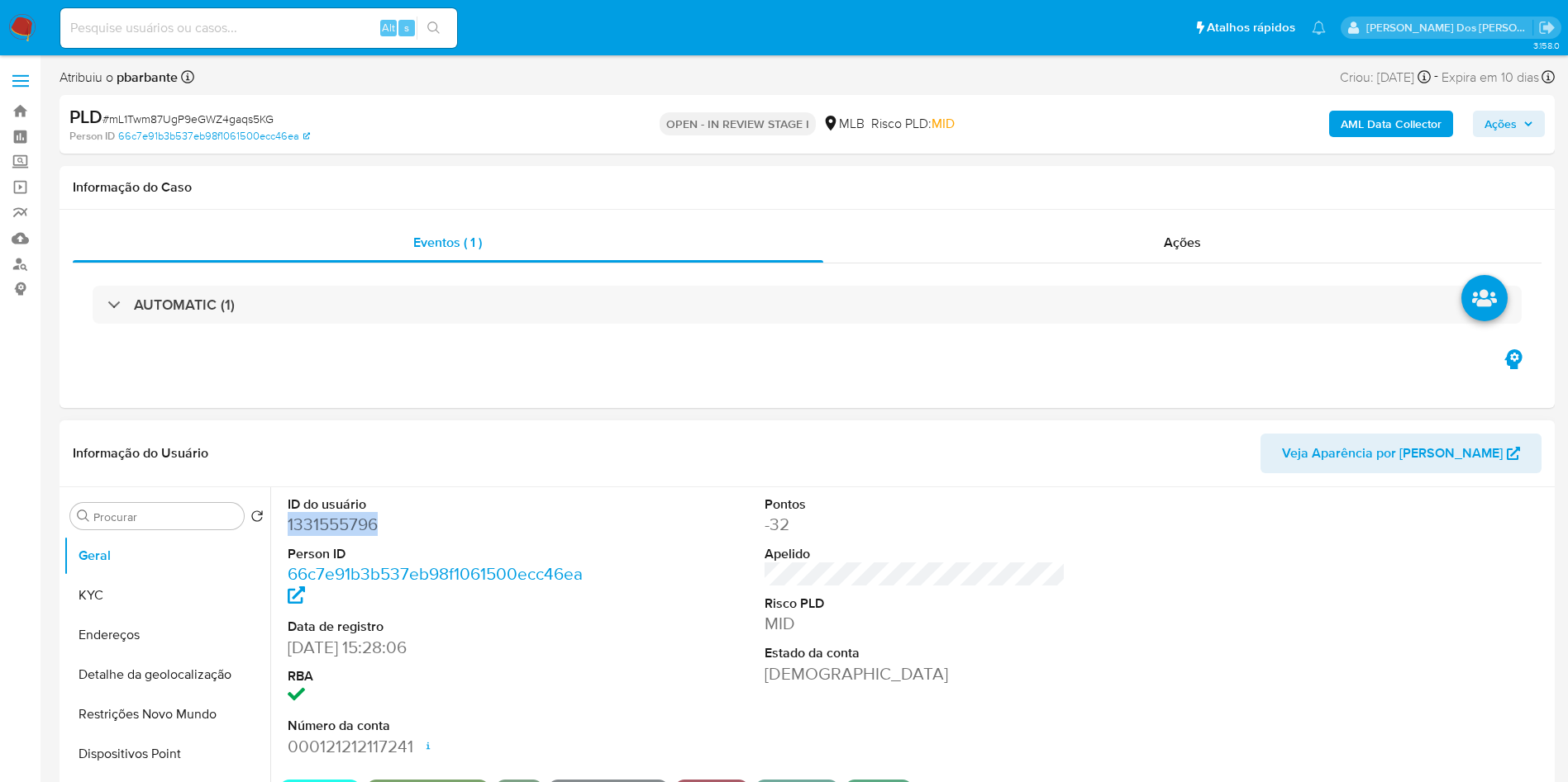
copy dd "1331555796"
click at [331, 536] on dd "1331555796" at bounding box center [438, 524] width 301 height 23
click at [333, 536] on dd "1331555796" at bounding box center [438, 524] width 301 height 23
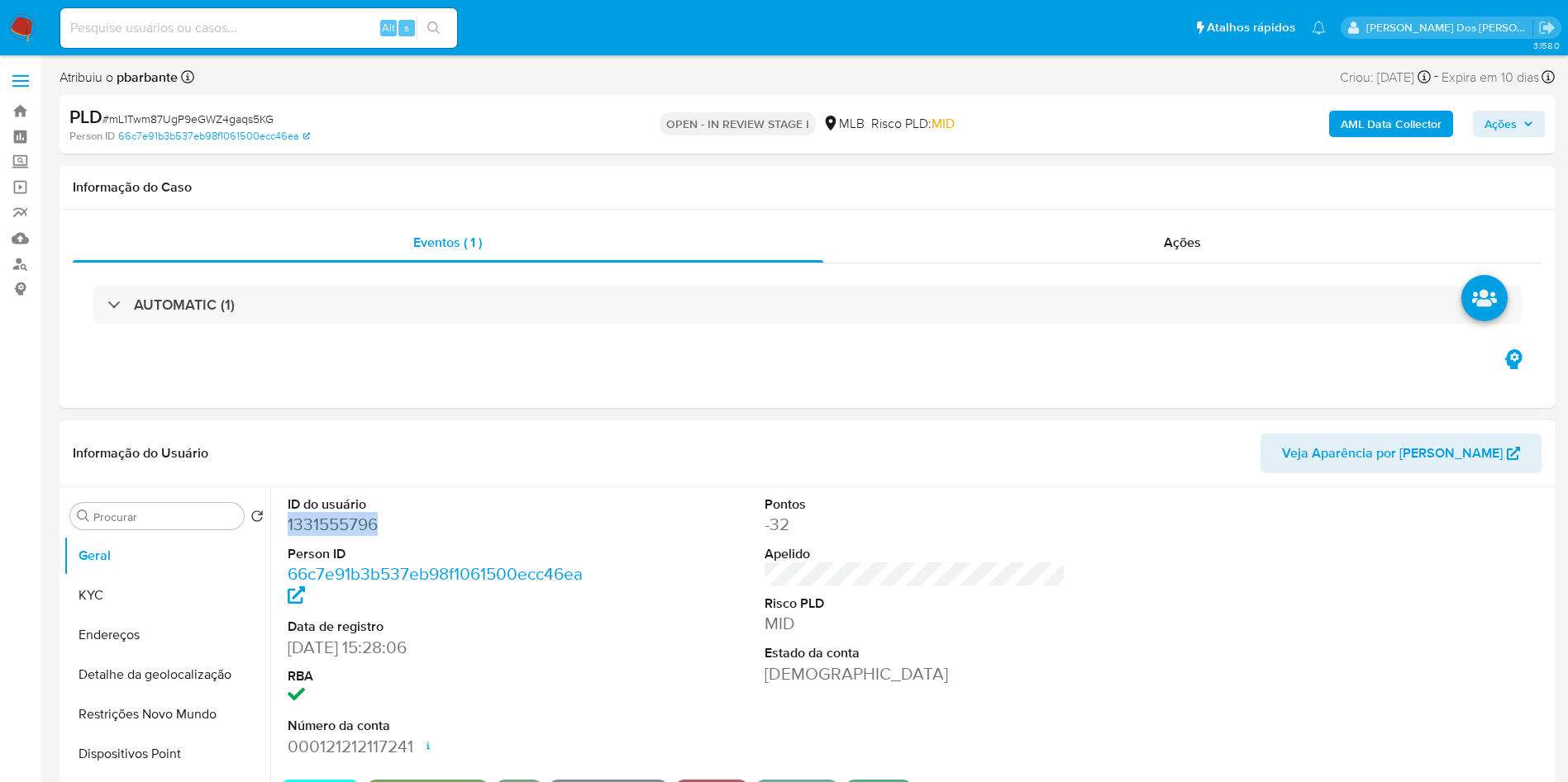
copy dd "1331555796"
click at [206, 615] on button "KYC" at bounding box center [160, 595] width 193 height 39
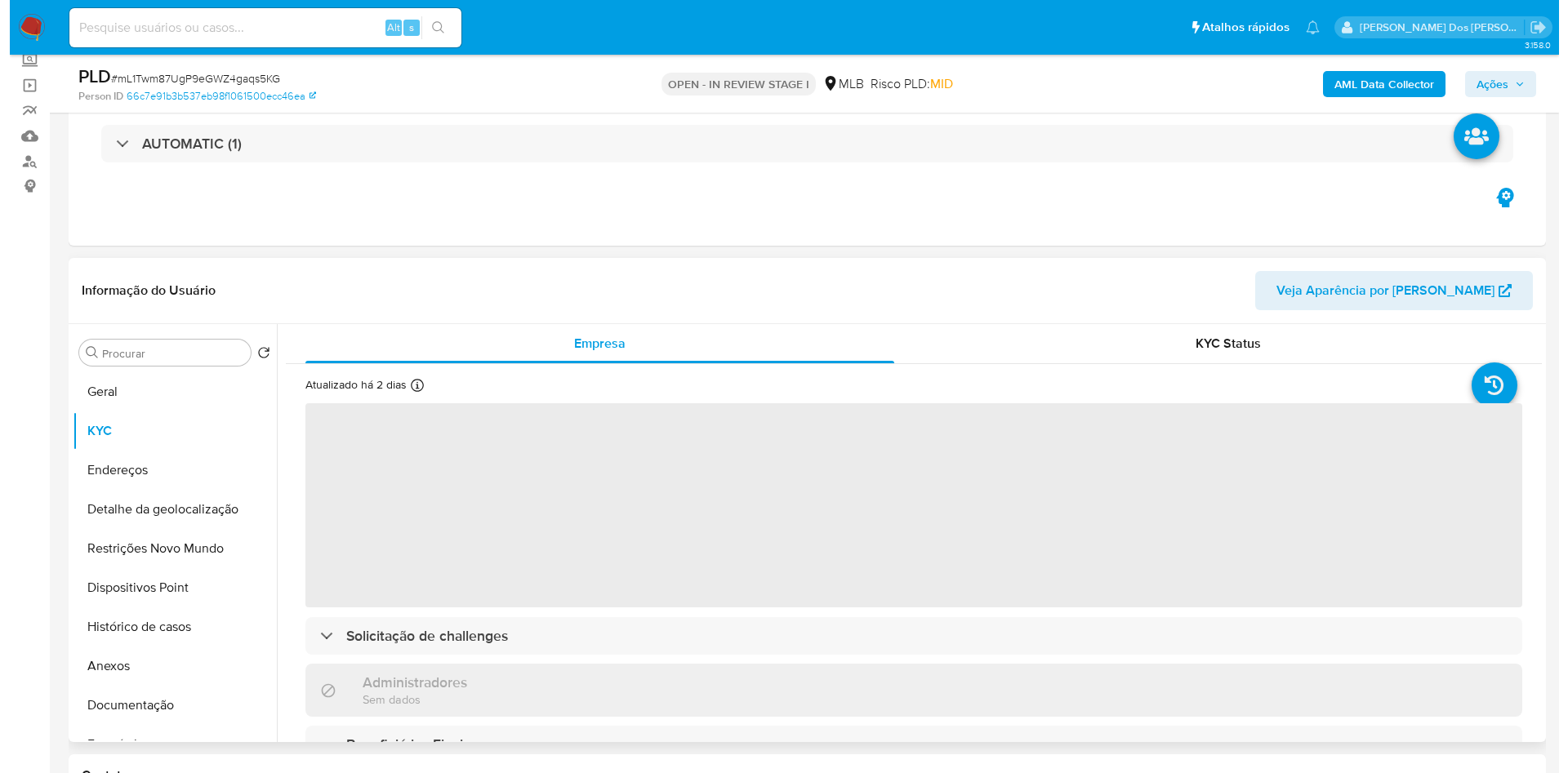
scroll to position [123, 0]
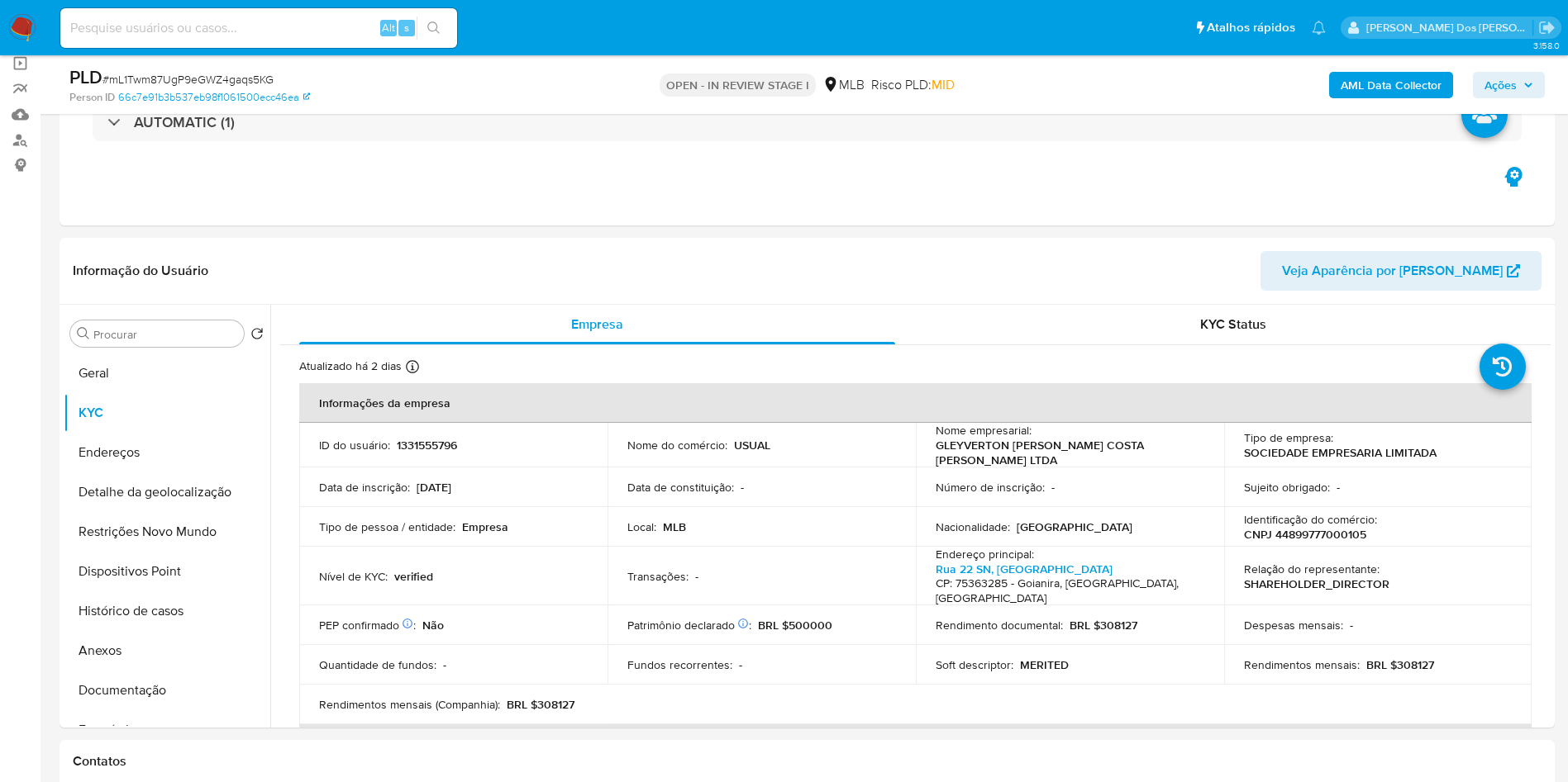
click at [1367, 81] on b "AML Data Collector" at bounding box center [1391, 86] width 101 height 27
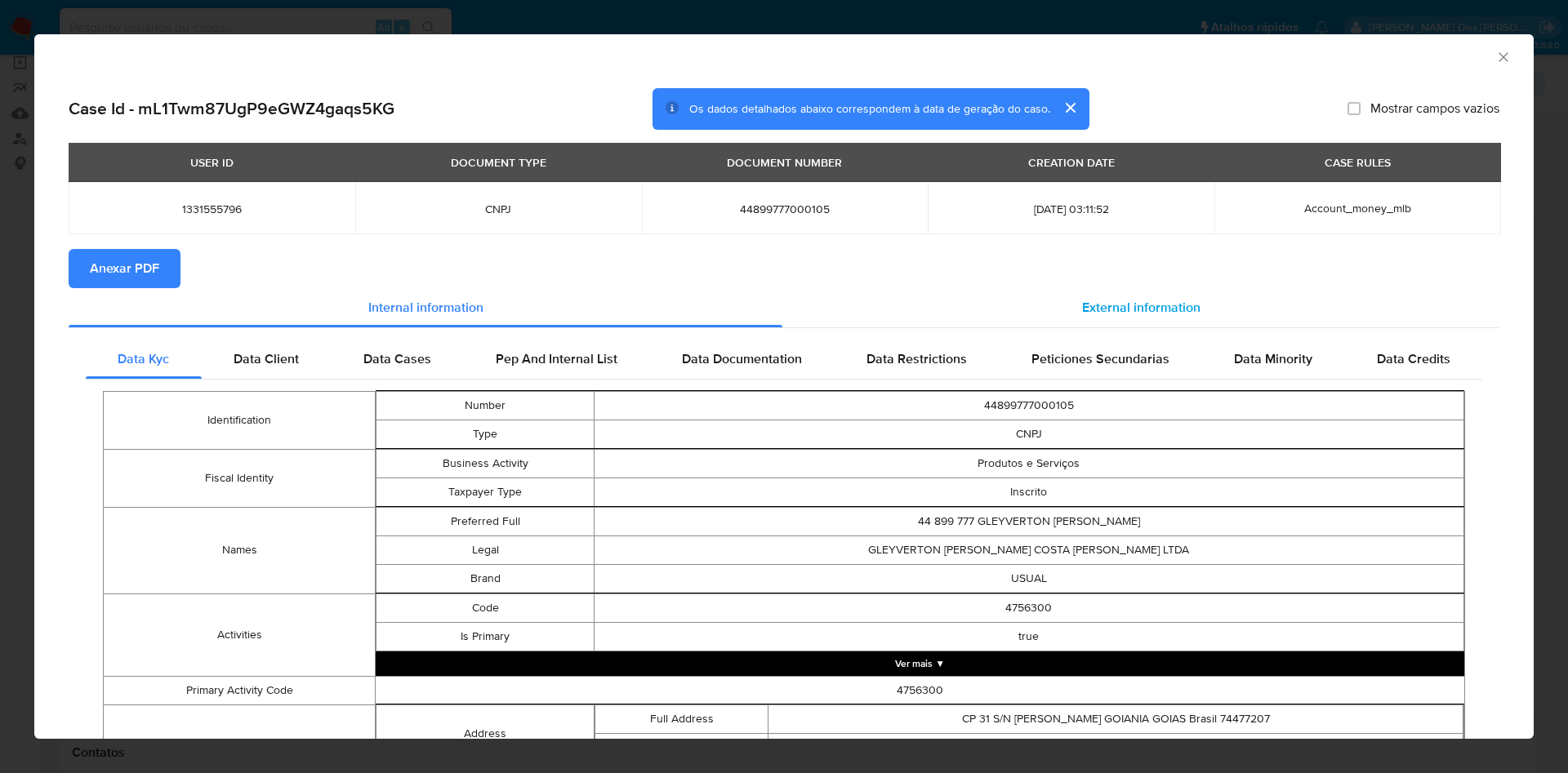
click at [1093, 295] on div "External information" at bounding box center [1141, 308] width 717 height 39
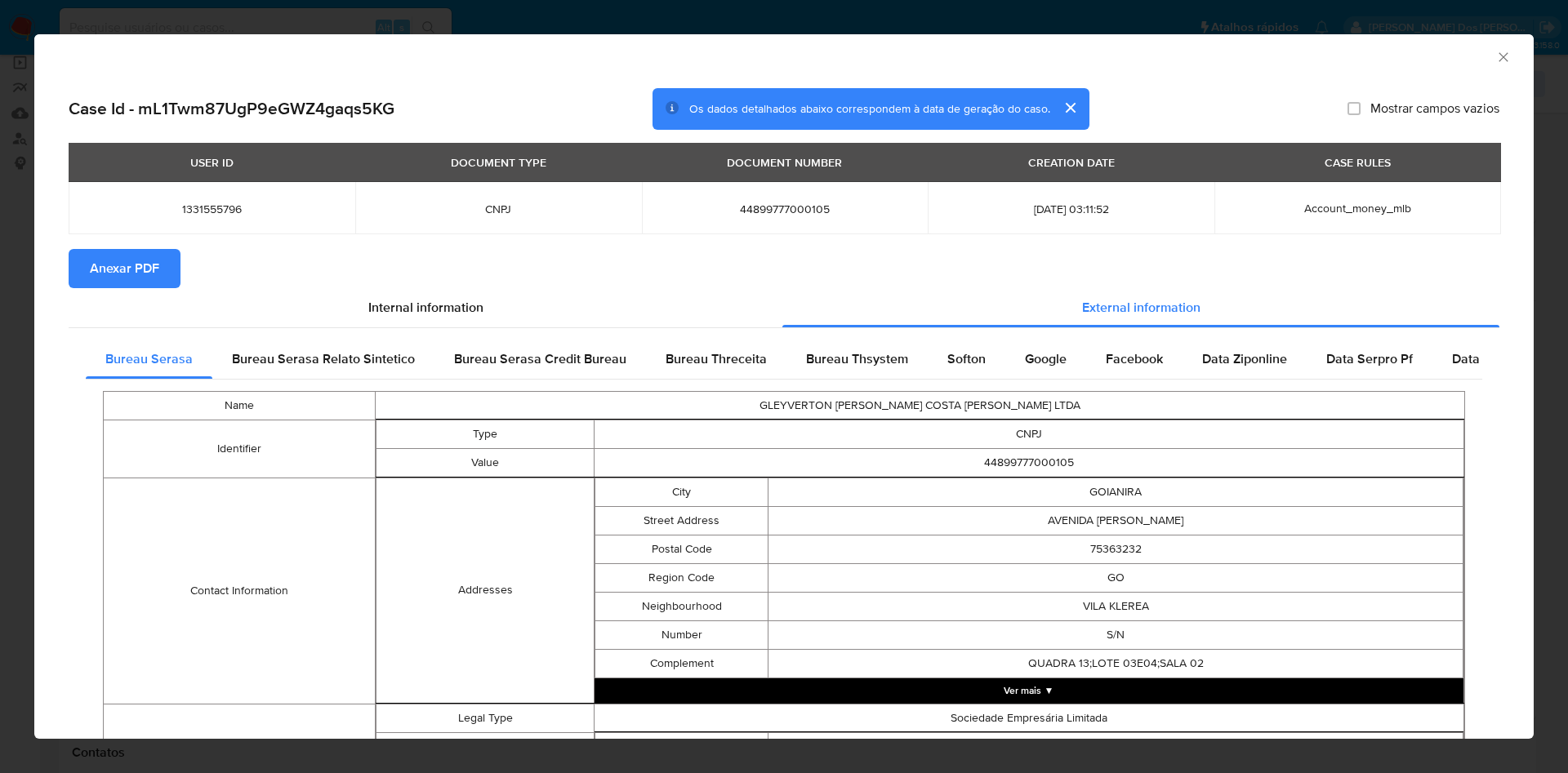
click at [125, 285] on span "Anexar PDF" at bounding box center [124, 268] width 70 height 36
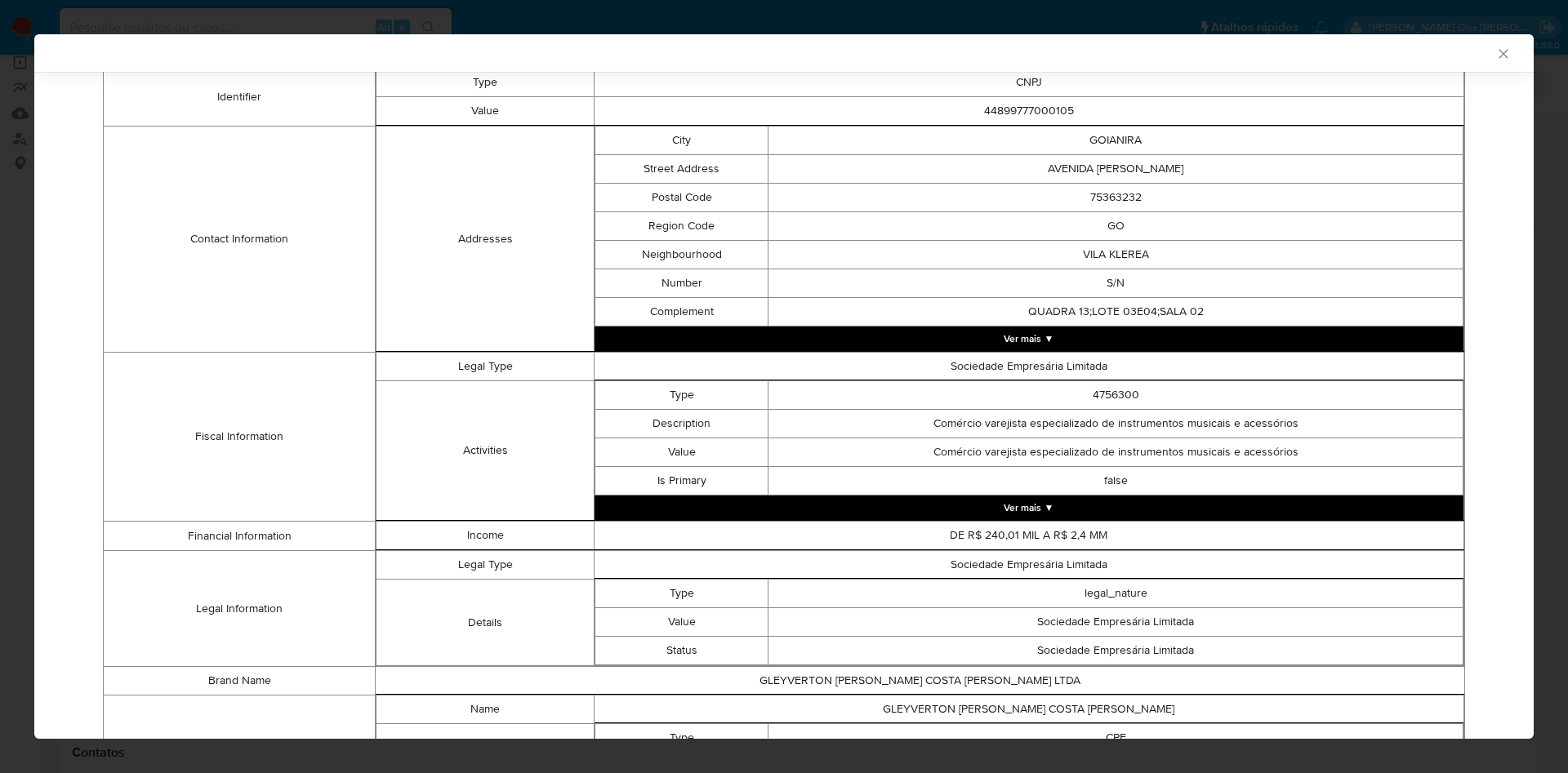
scroll to position [511, 0]
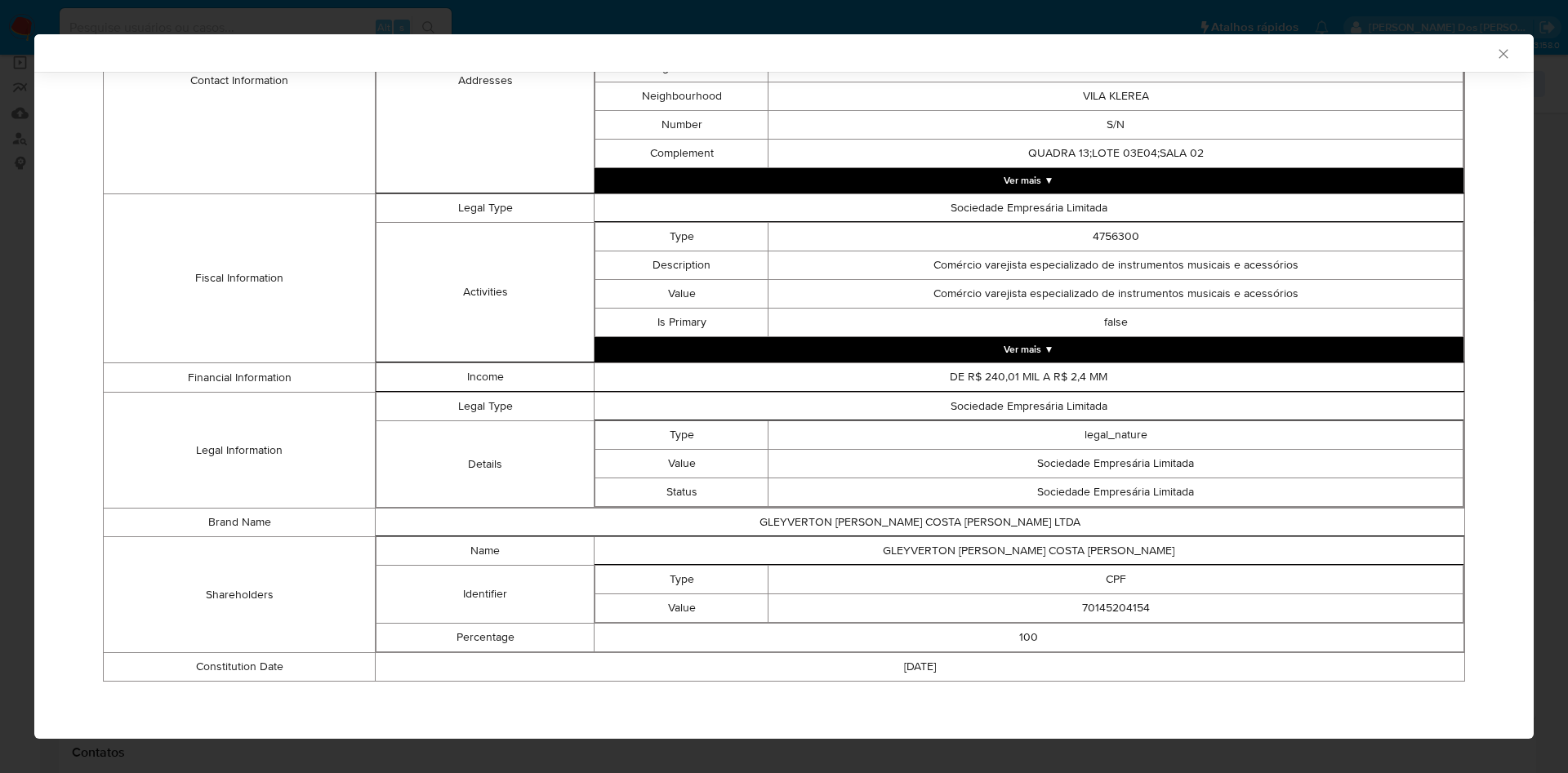
click at [1101, 616] on td "70145204154" at bounding box center [1116, 609] width 695 height 28
click at [1109, 615] on td "70145204154" at bounding box center [1116, 609] width 695 height 28
copy td "70145204154"
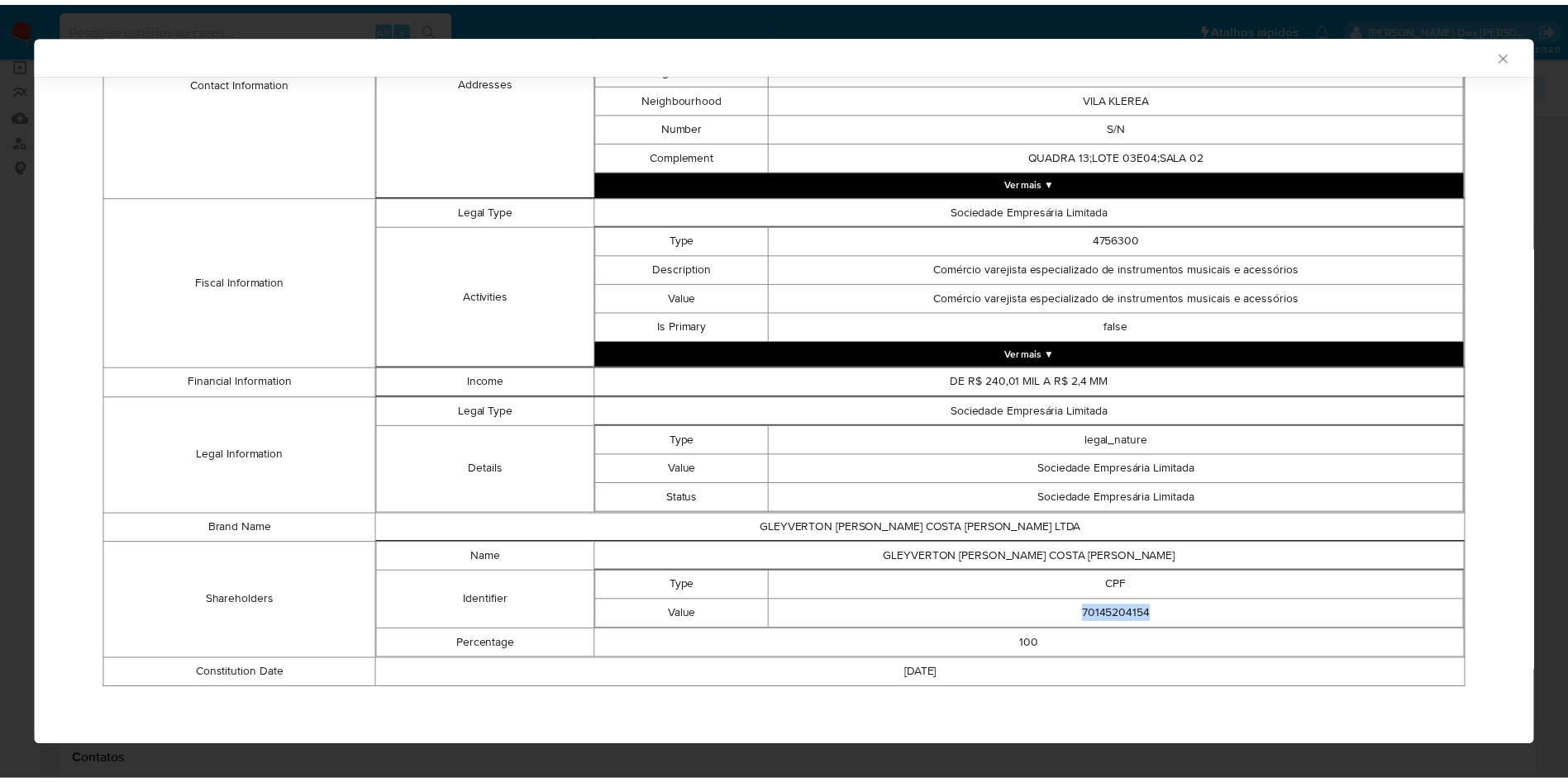
scroll to position [514, 0]
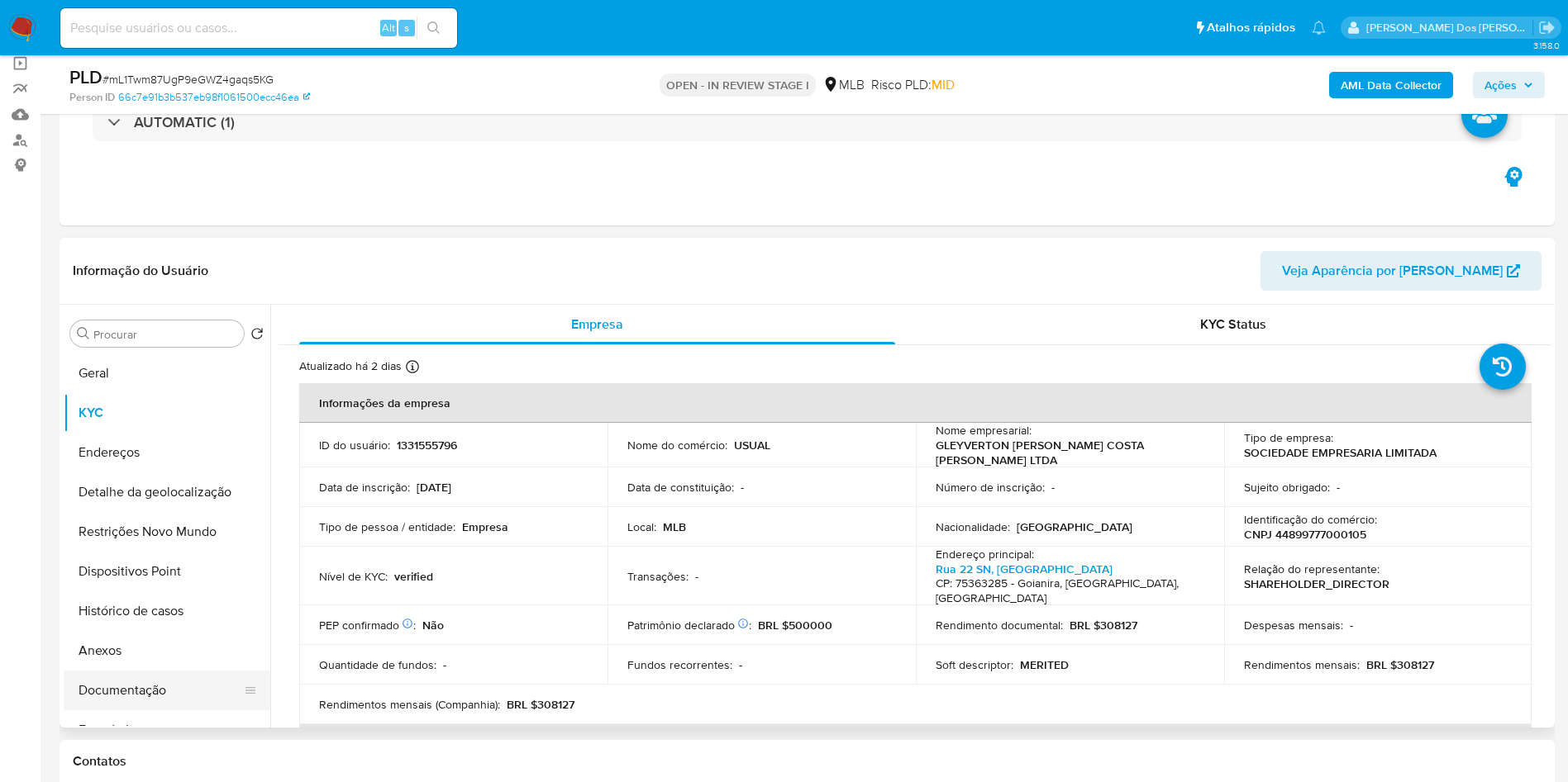
click at [174, 711] on button "Documentação" at bounding box center [160, 690] width 193 height 39
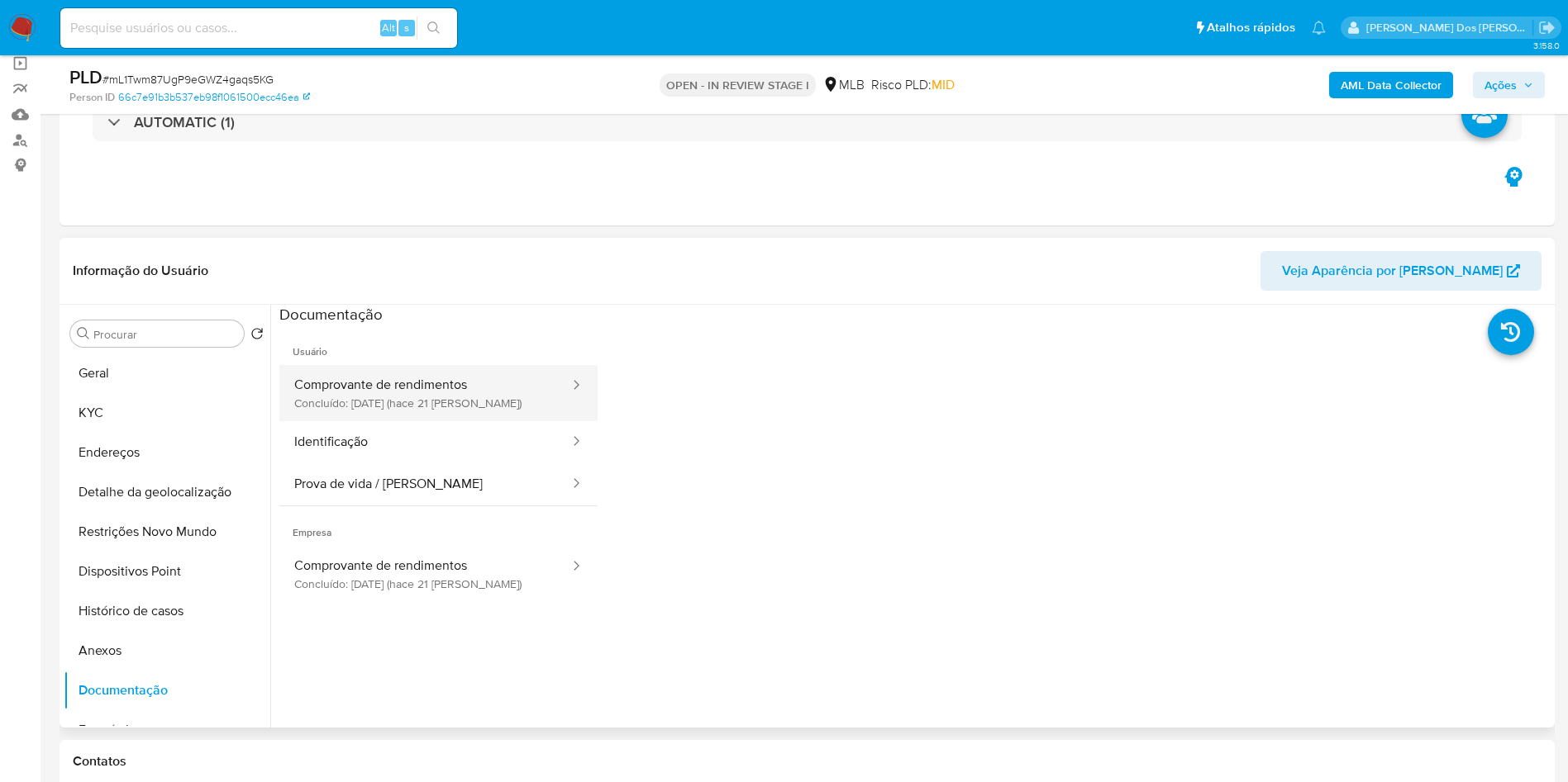
click at [376, 421] on button "Comprovante de rendimentos Concluído: [DATE] (hace 21 [PERSON_NAME])" at bounding box center [426, 393] width 292 height 56
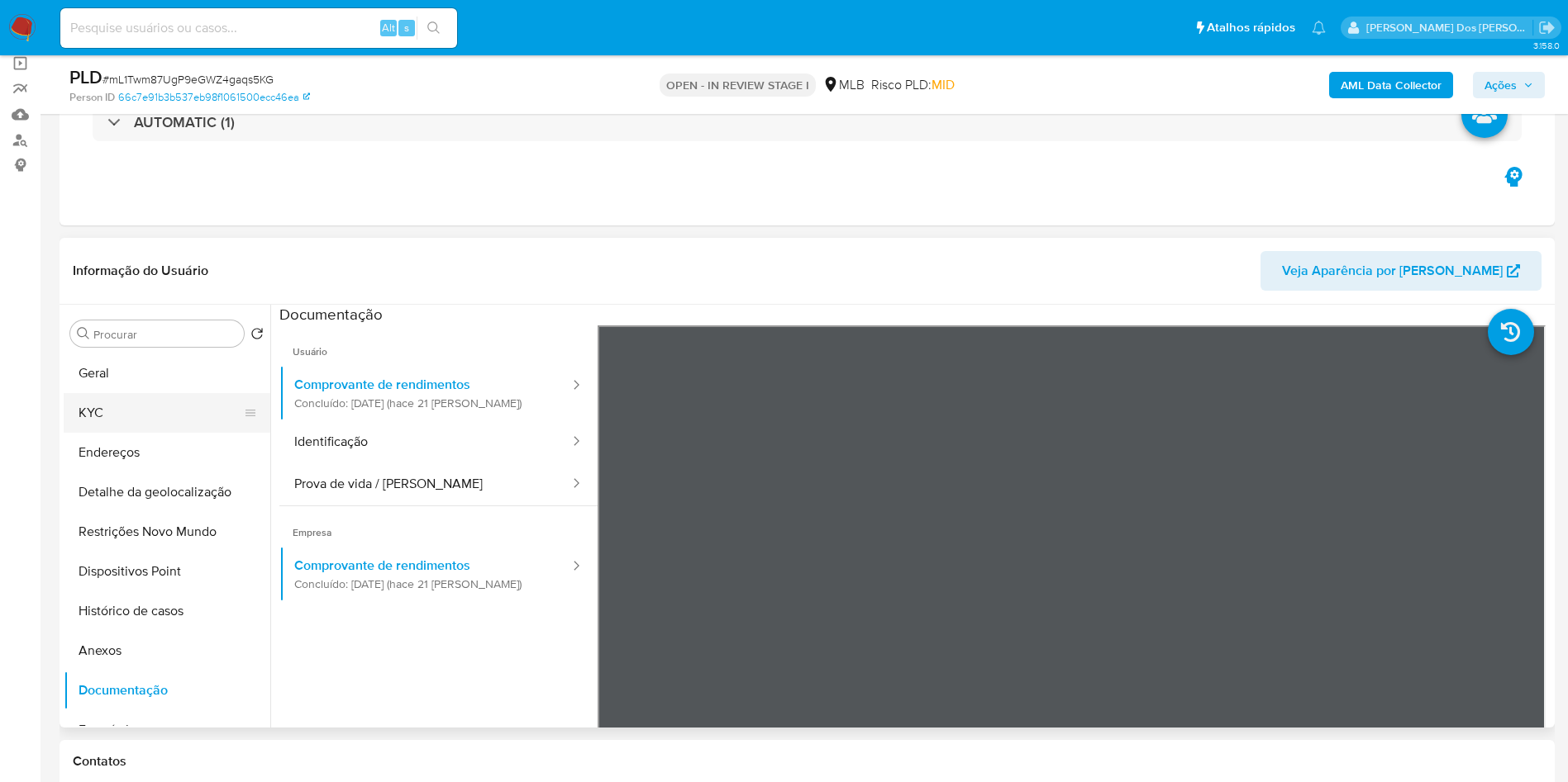
click at [206, 433] on button "KYC" at bounding box center [160, 413] width 193 height 39
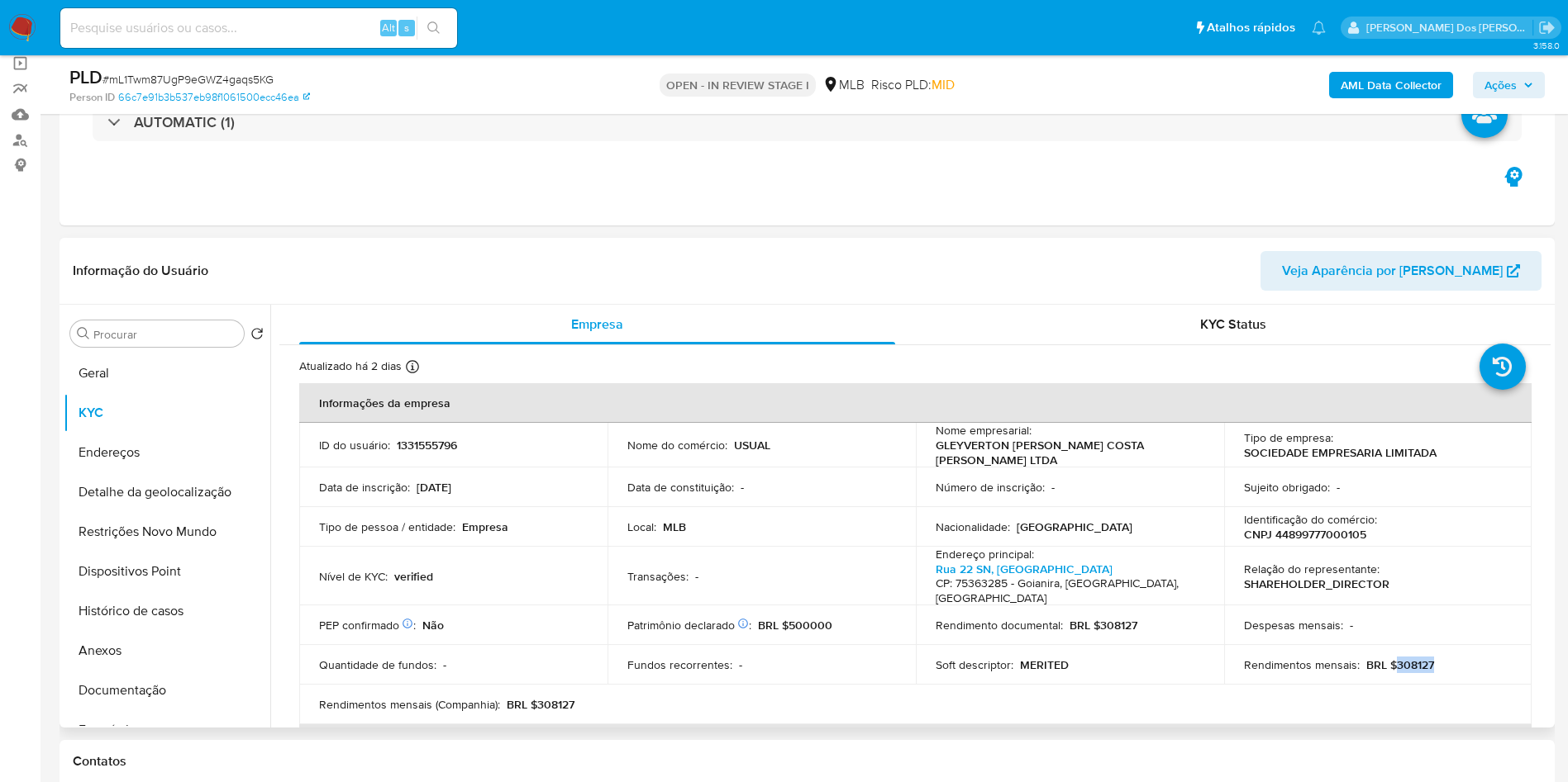
drag, startPoint x: 1441, startPoint y: 683, endPoint x: 1391, endPoint y: 678, distance: 50.2
click at [1391, 678] on td "Rendimentos mensais : BRL $308127" at bounding box center [1377, 665] width 308 height 39
copy p "308127"
click at [449, 453] on p "1331555796" at bounding box center [427, 446] width 60 height 15
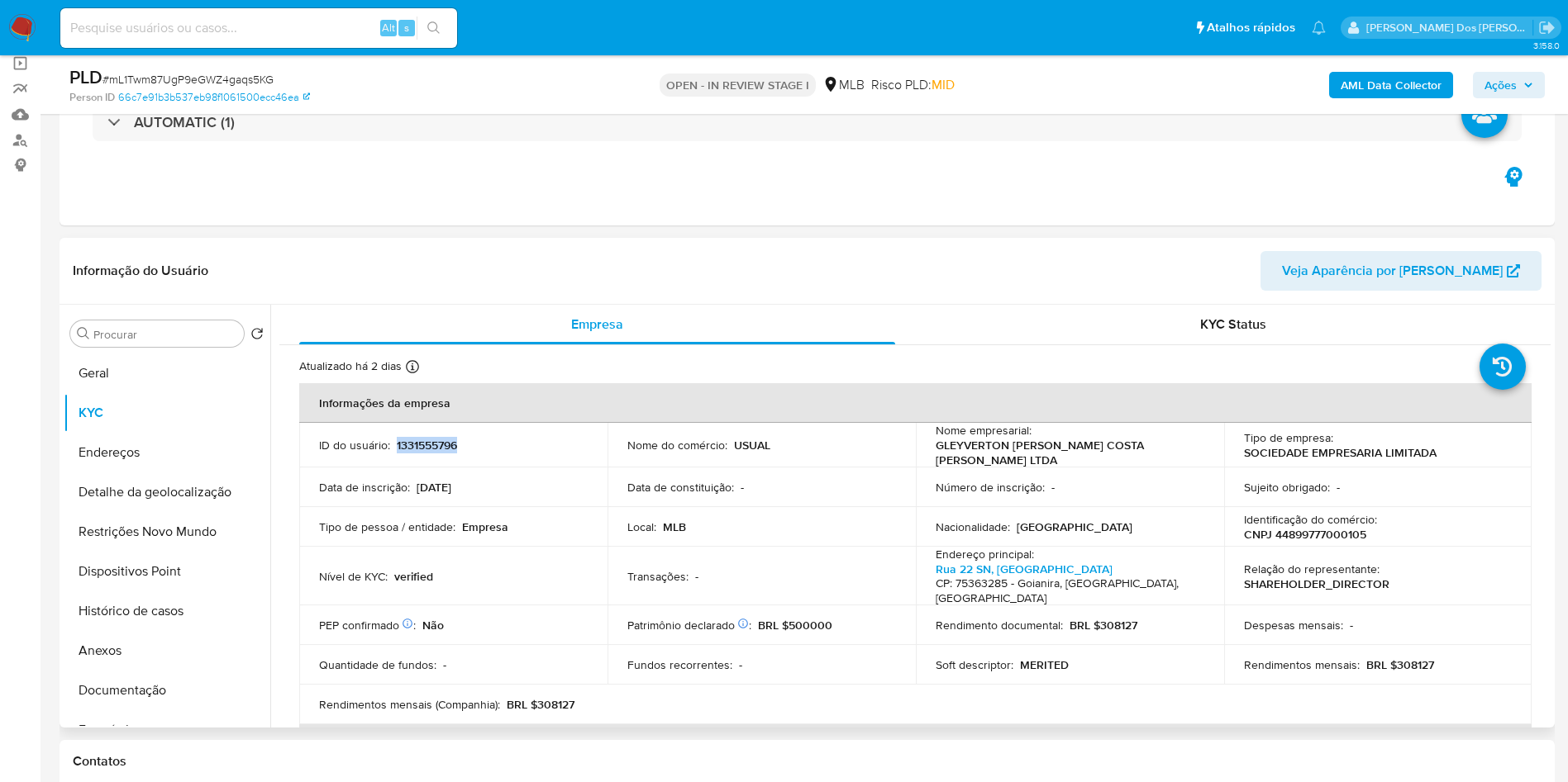
copy p "1331555796"
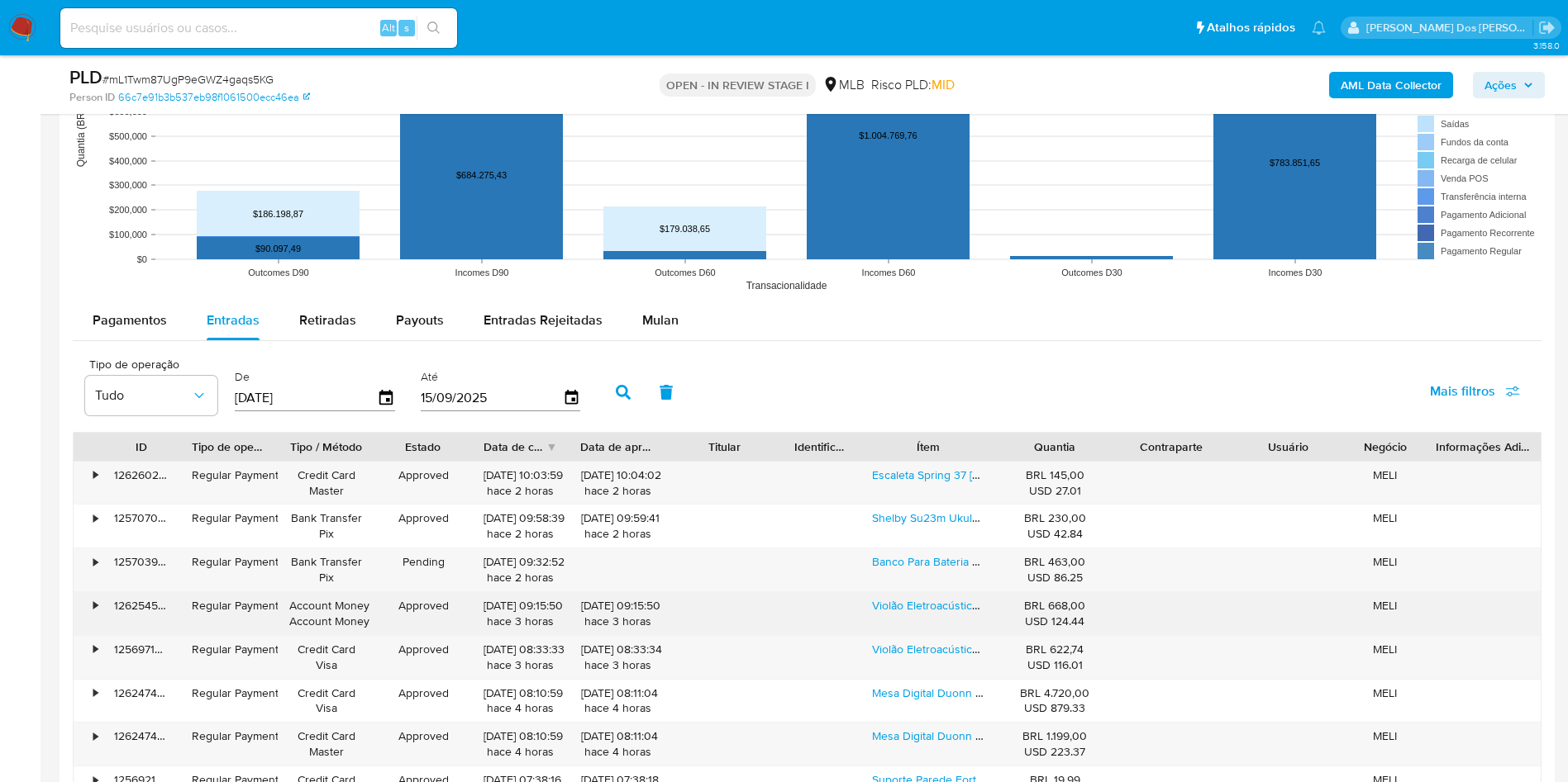
scroll to position [1734, 0]
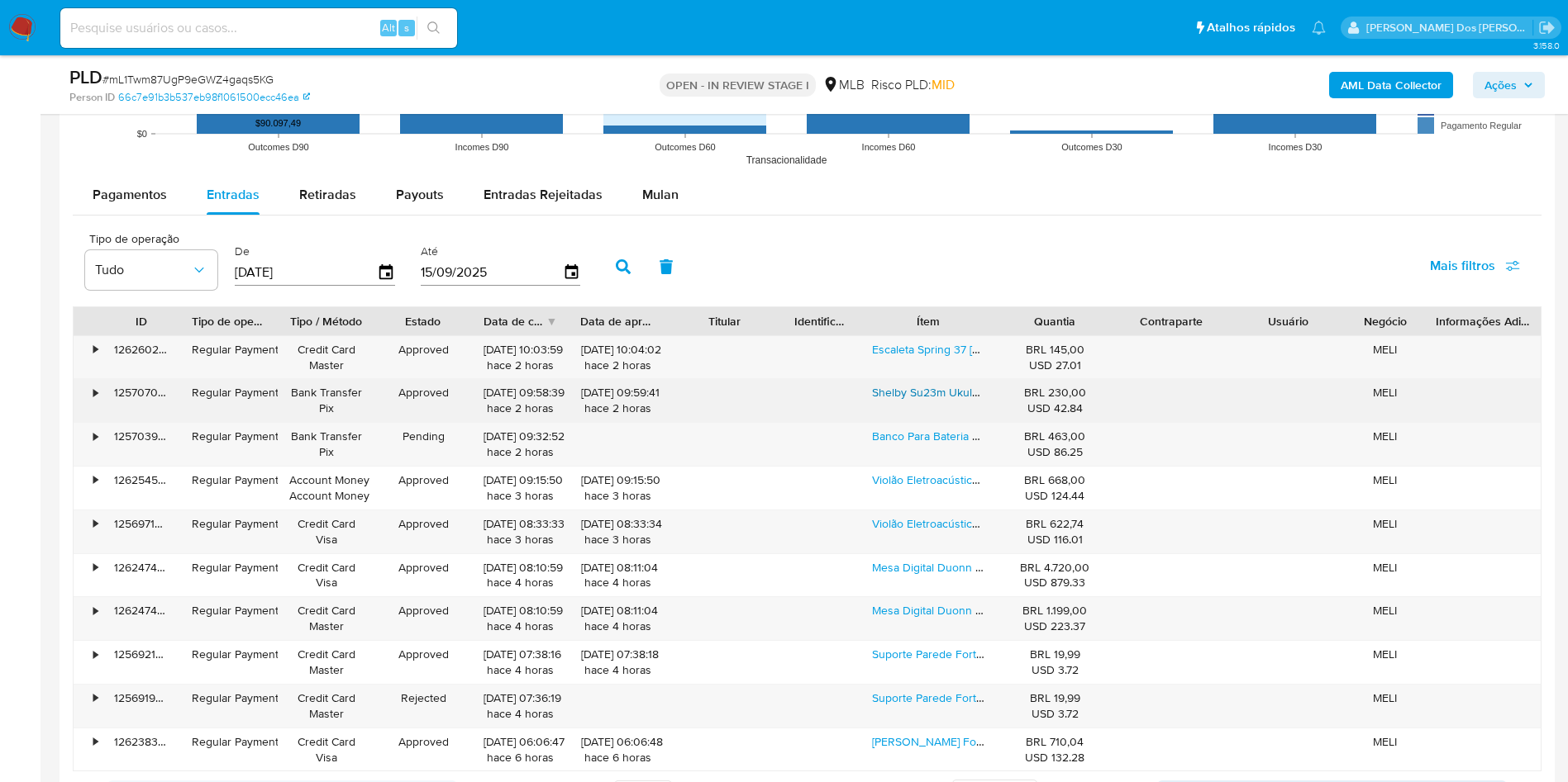
click at [904, 400] on link "Shelby Su23m Ukulele Concert Cor Marrom" at bounding box center [984, 393] width 223 height 17
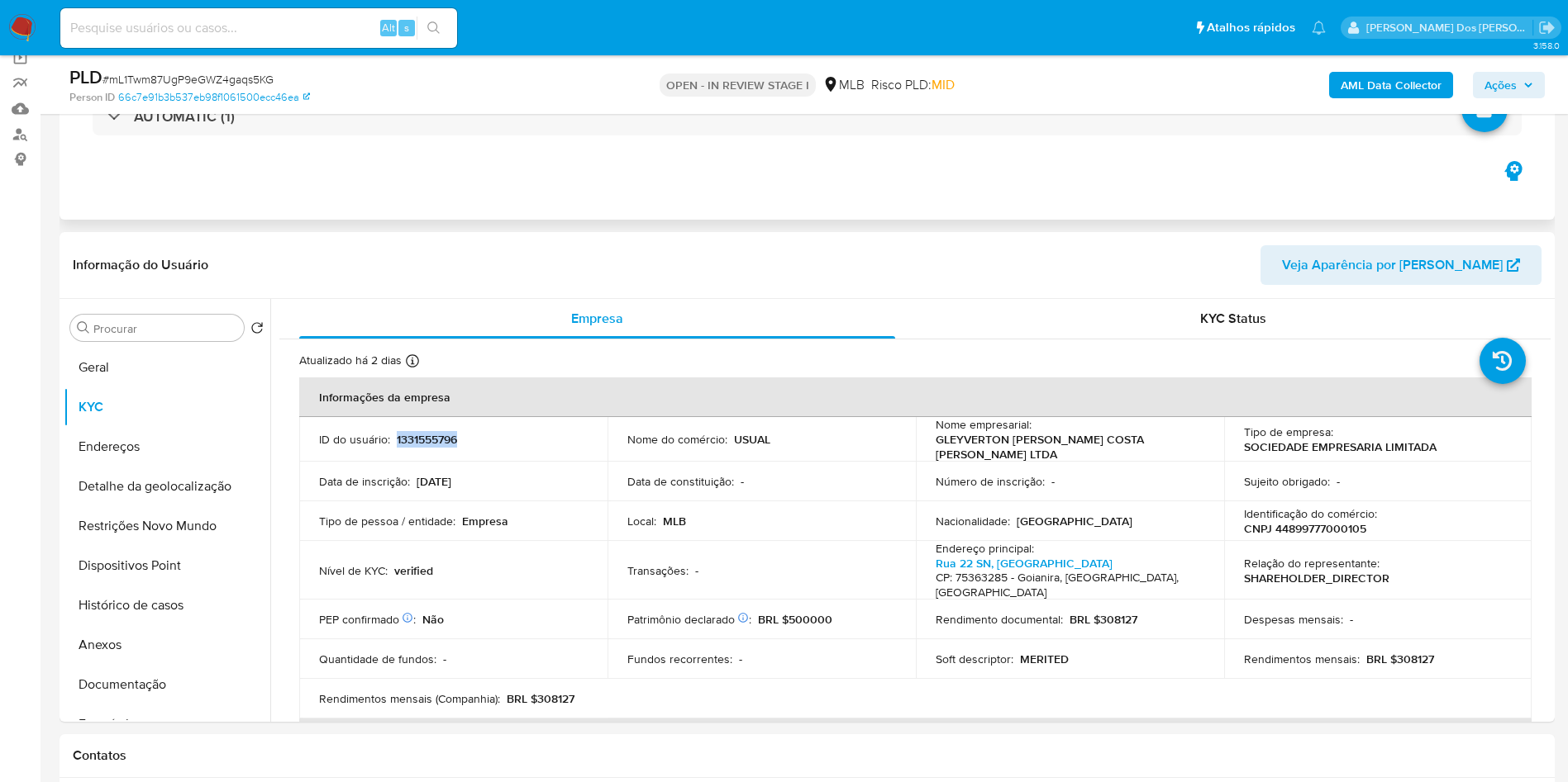
scroll to position [248, 0]
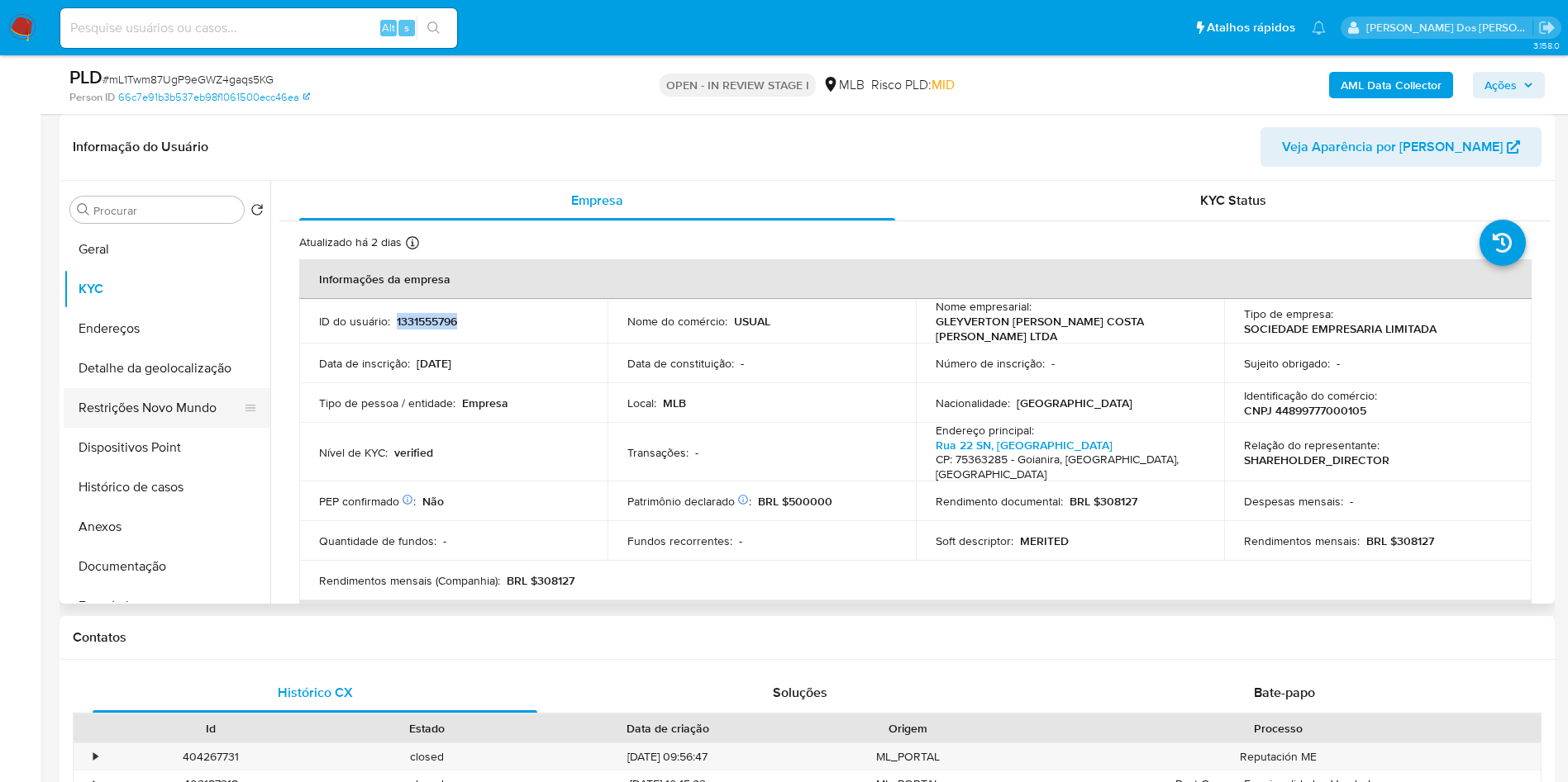
click at [156, 428] on button "Restrições Novo Mundo" at bounding box center [160, 408] width 193 height 39
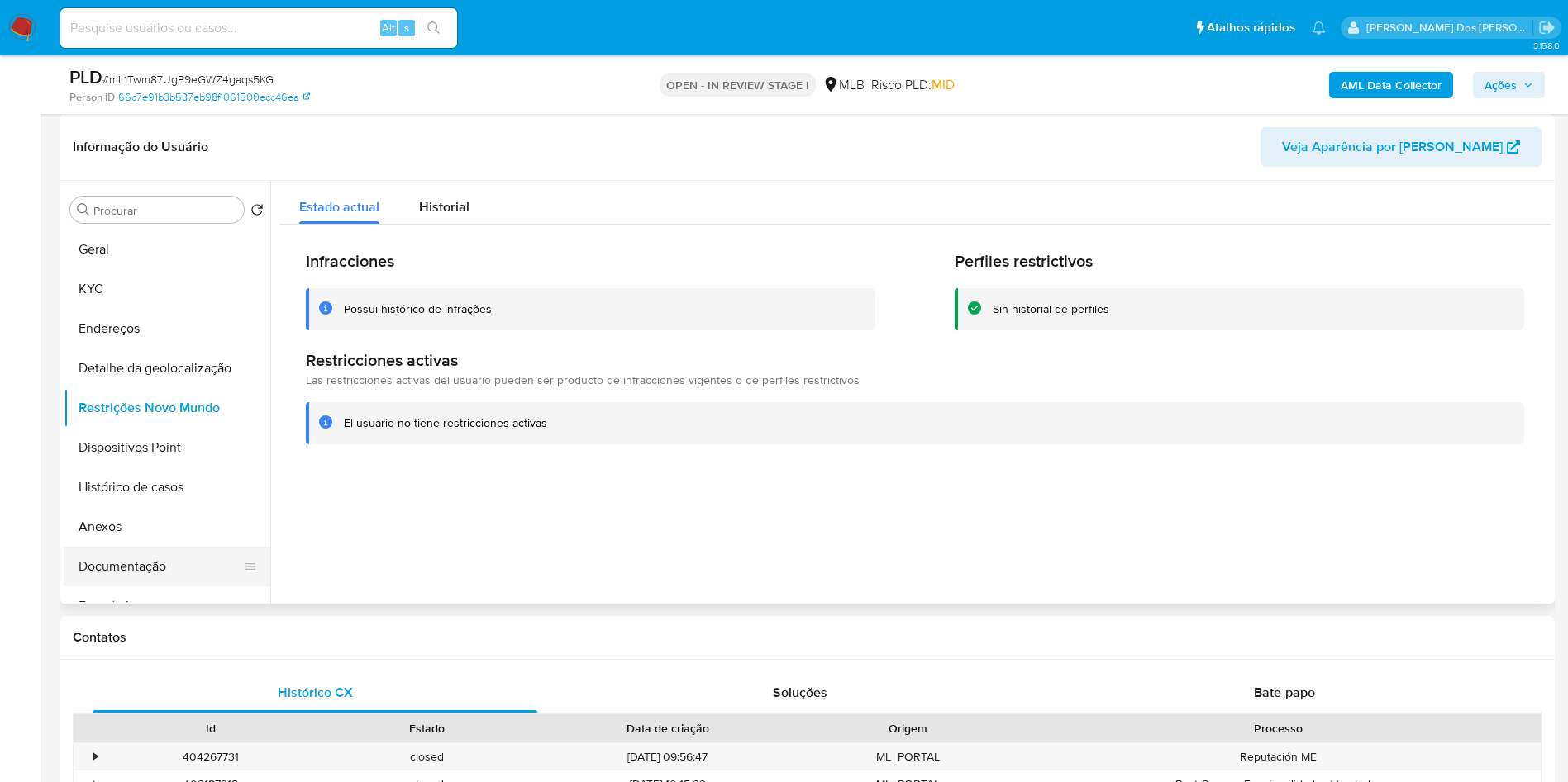
click at [121, 586] on button "Documentação" at bounding box center [160, 566] width 193 height 39
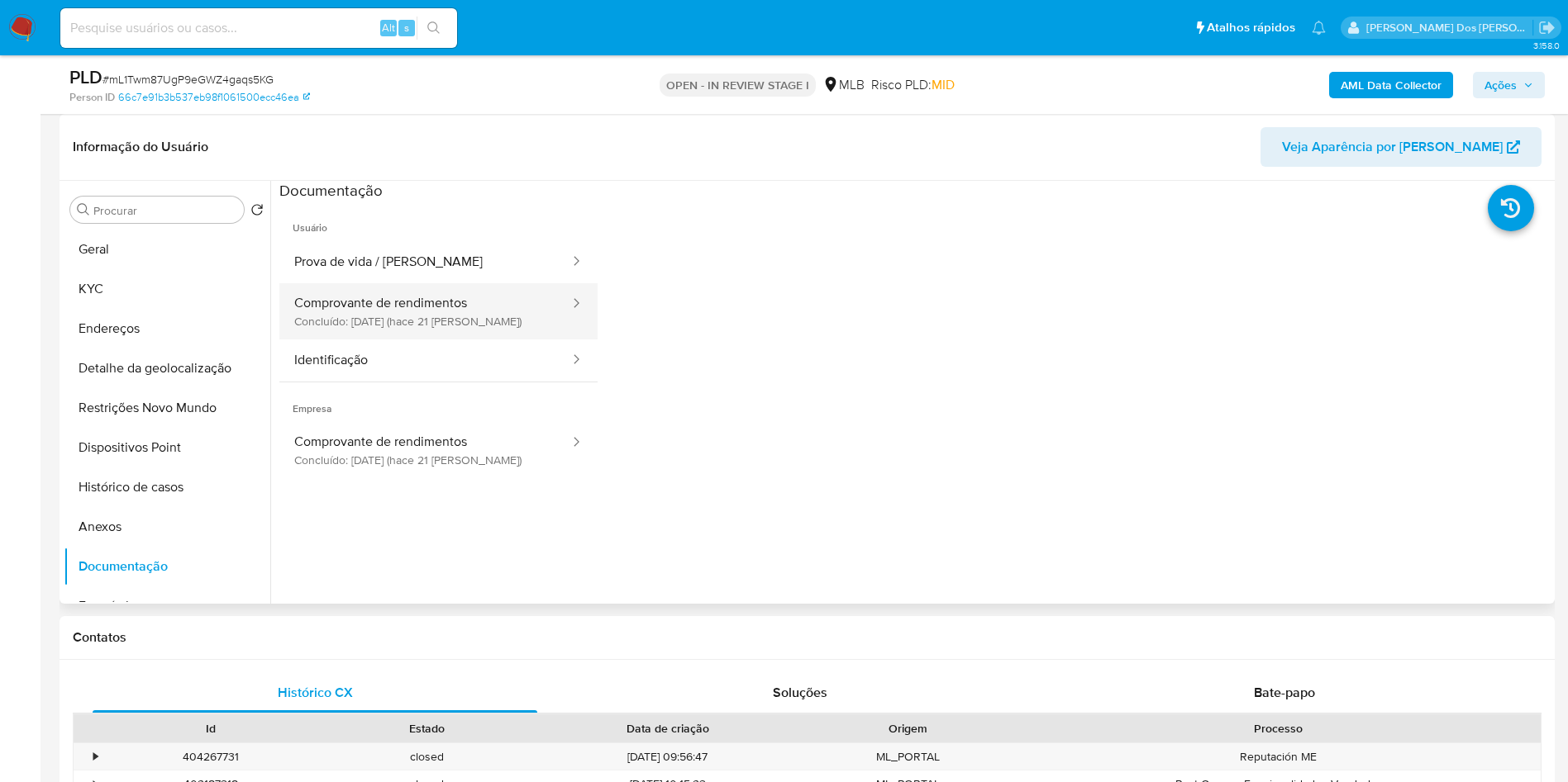
click at [426, 324] on button "Comprovante de rendimentos Concluído: 25/08/2025 (hace 21 días)" at bounding box center [426, 311] width 292 height 56
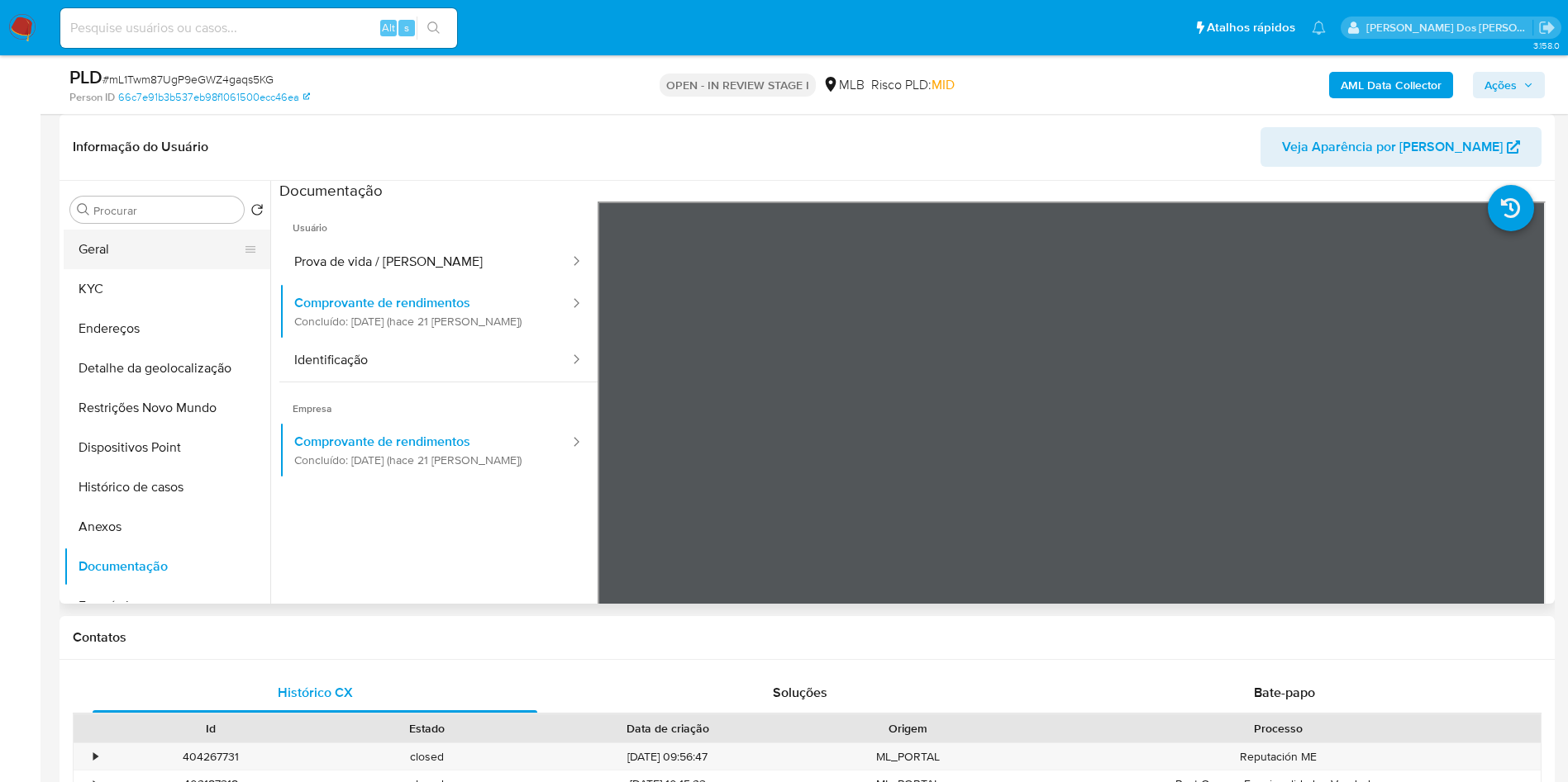
click at [123, 269] on button "Geral" at bounding box center [160, 249] width 193 height 39
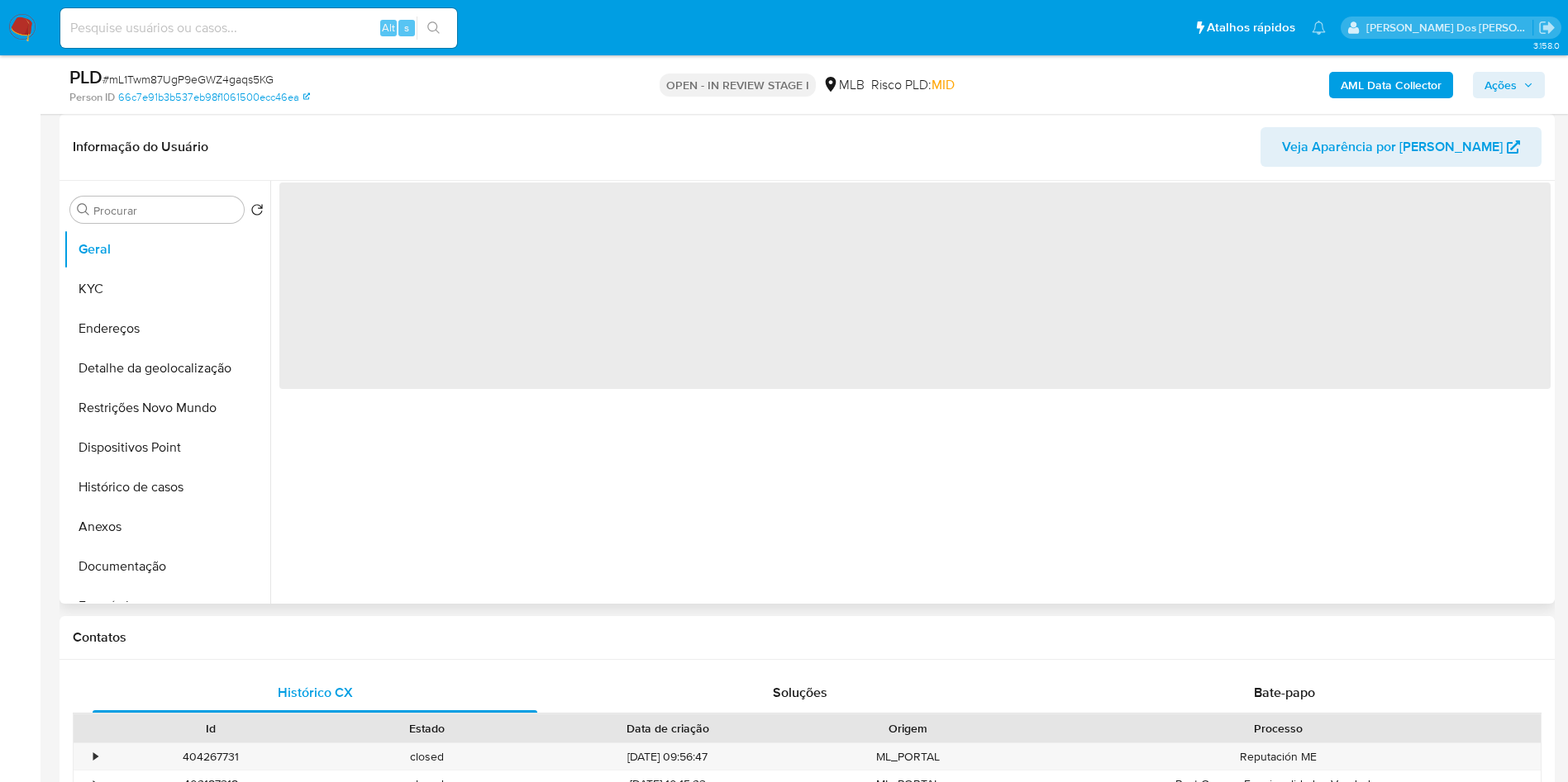
click at [529, 538] on div "‌" at bounding box center [910, 393] width 1280 height 423
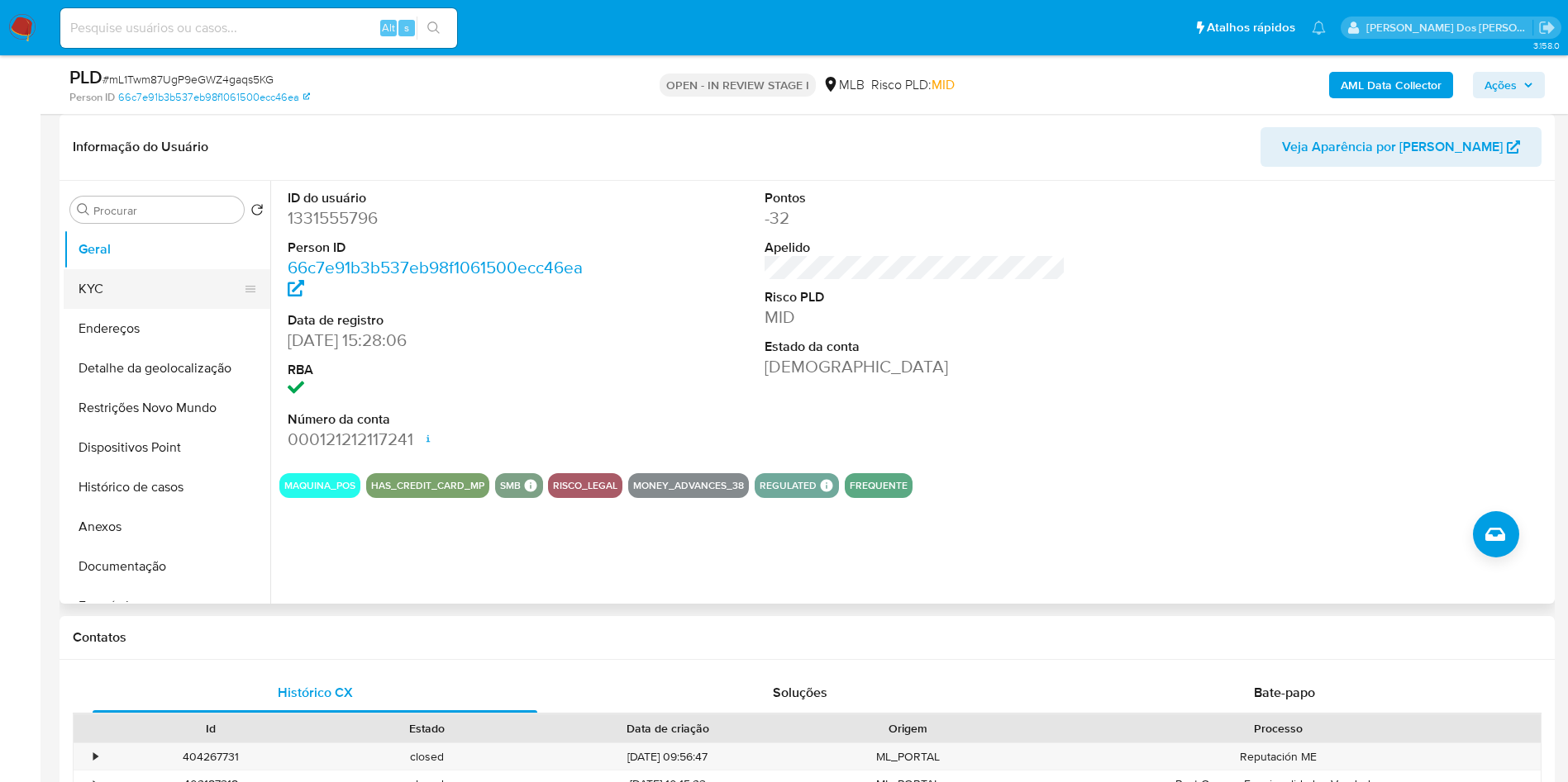
click at [141, 309] on button "KYC" at bounding box center [160, 289] width 193 height 39
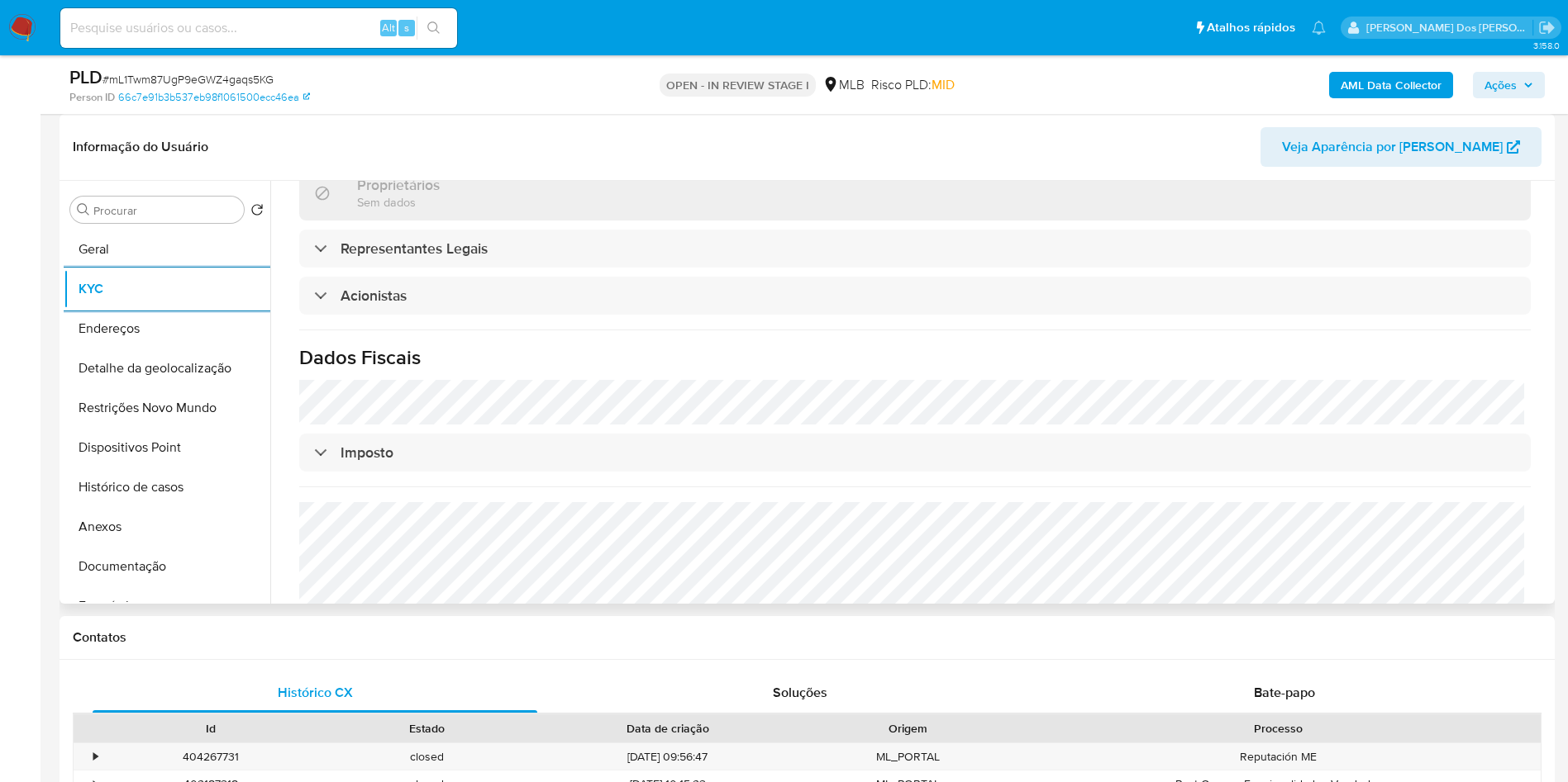
scroll to position [967, 0]
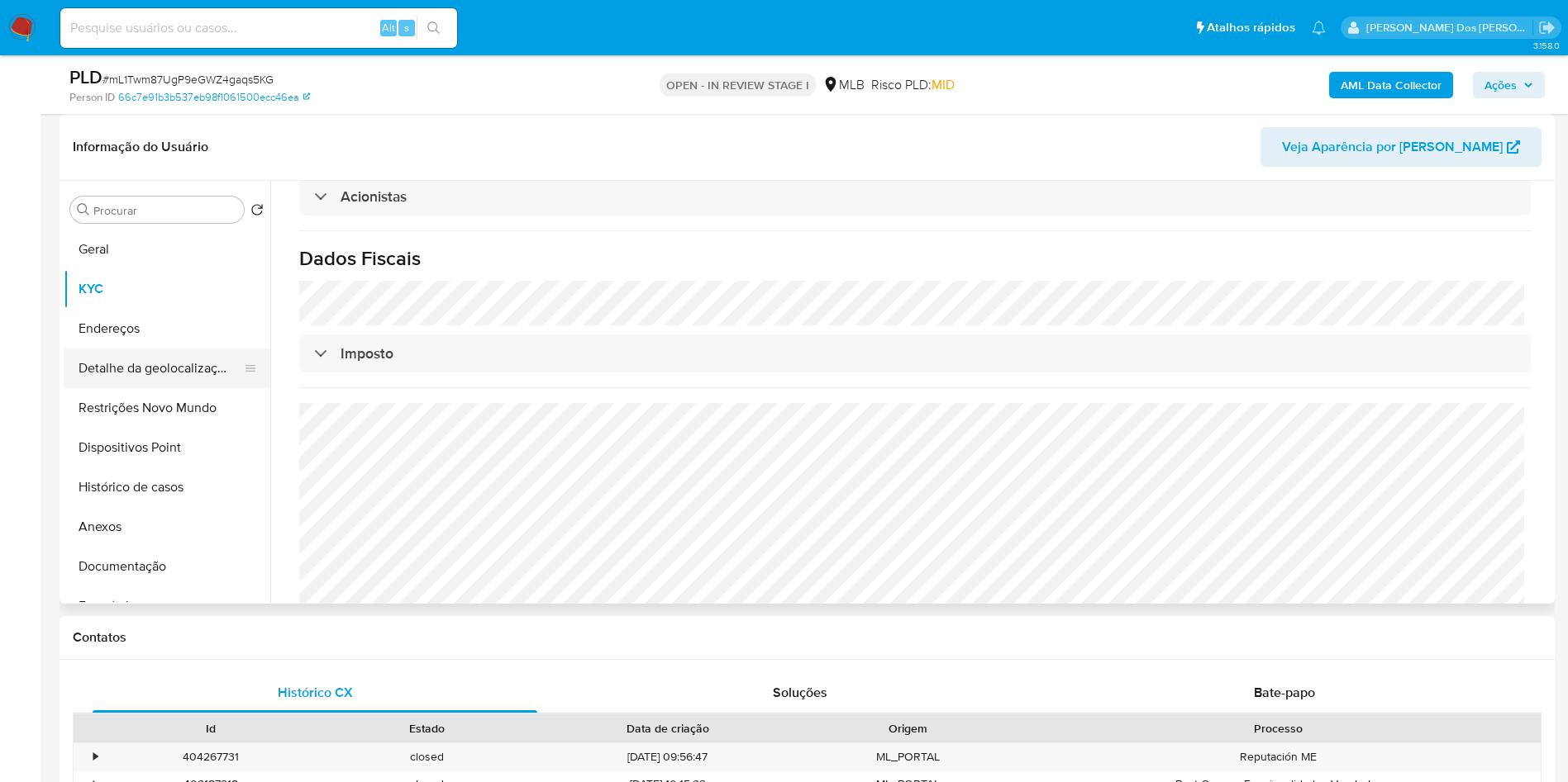
click at [161, 388] on button "Detalhe da geolocalização" at bounding box center [160, 368] width 193 height 39
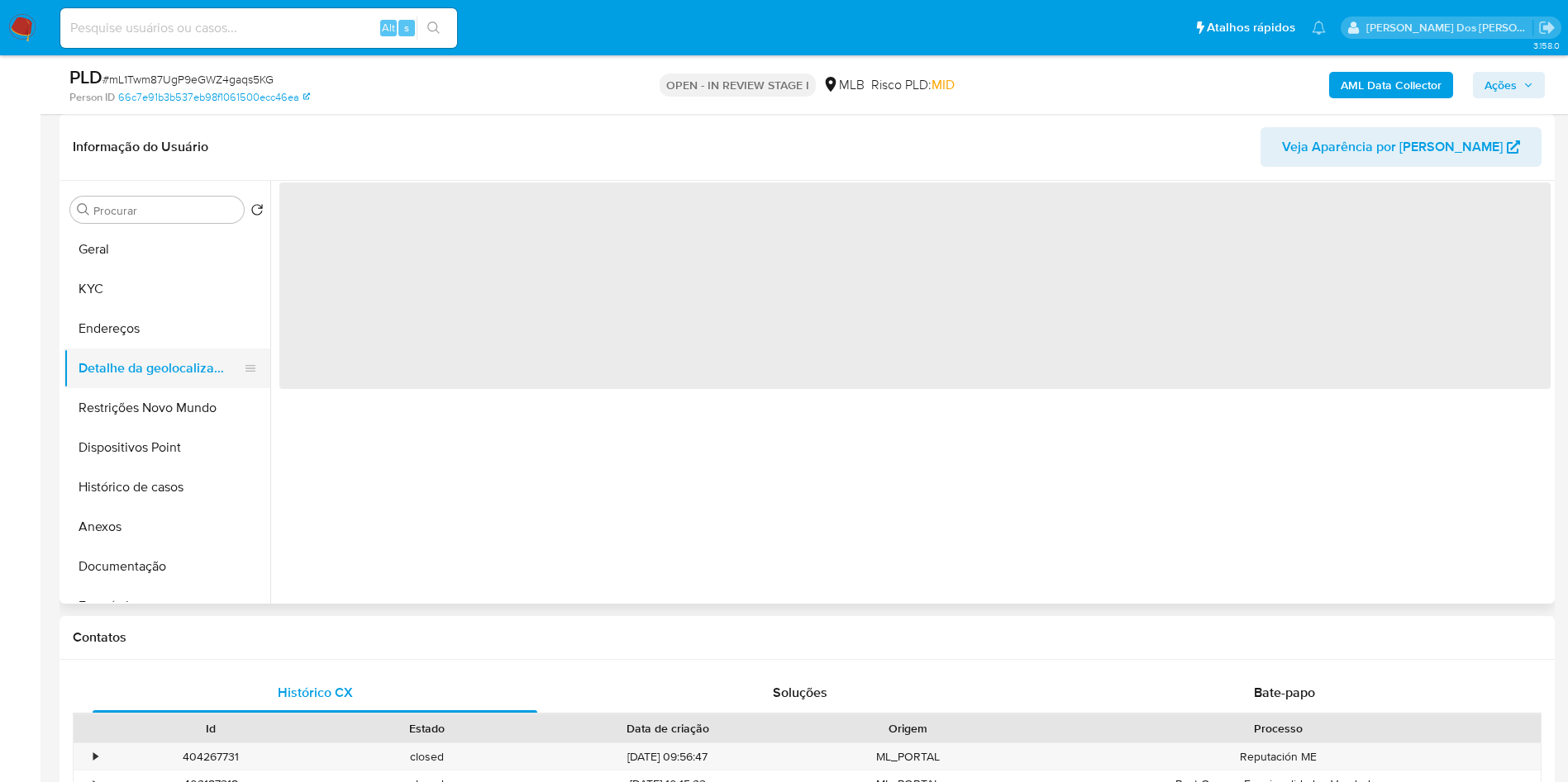
scroll to position [0, 0]
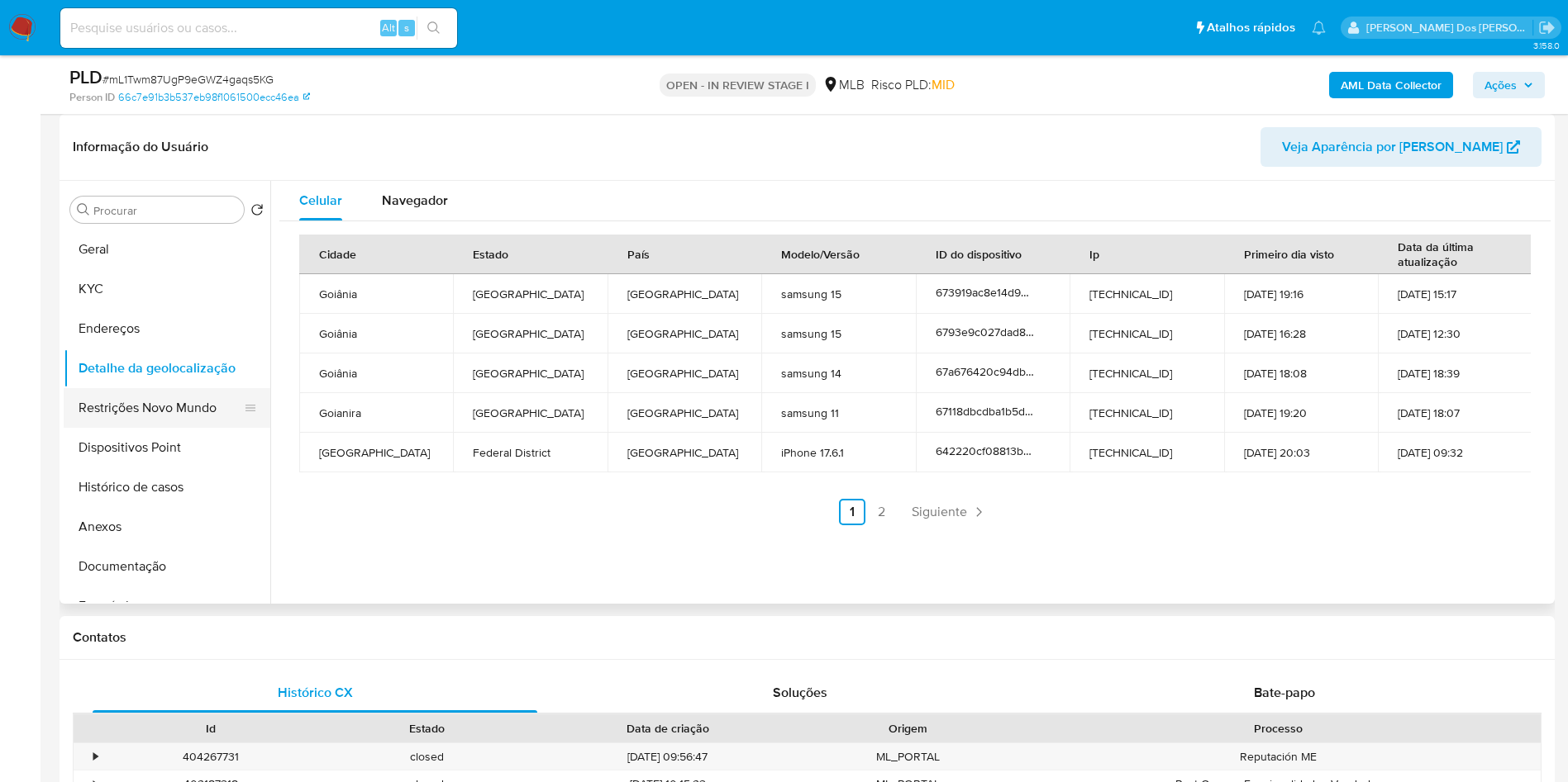
click at [180, 428] on button "Restrições Novo Mundo" at bounding box center [160, 408] width 193 height 39
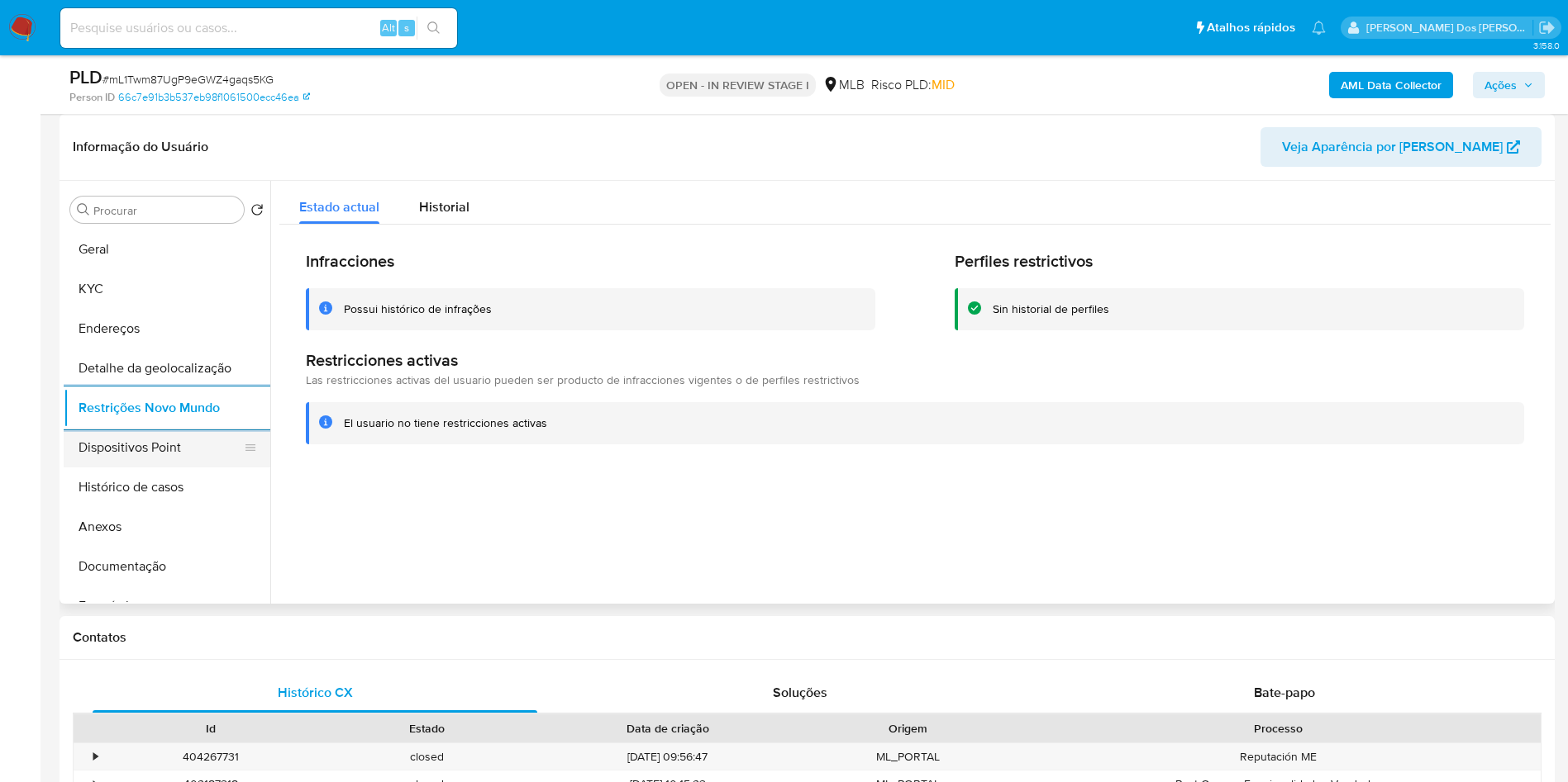
click at [149, 465] on button "Dispositivos Point" at bounding box center [160, 447] width 193 height 39
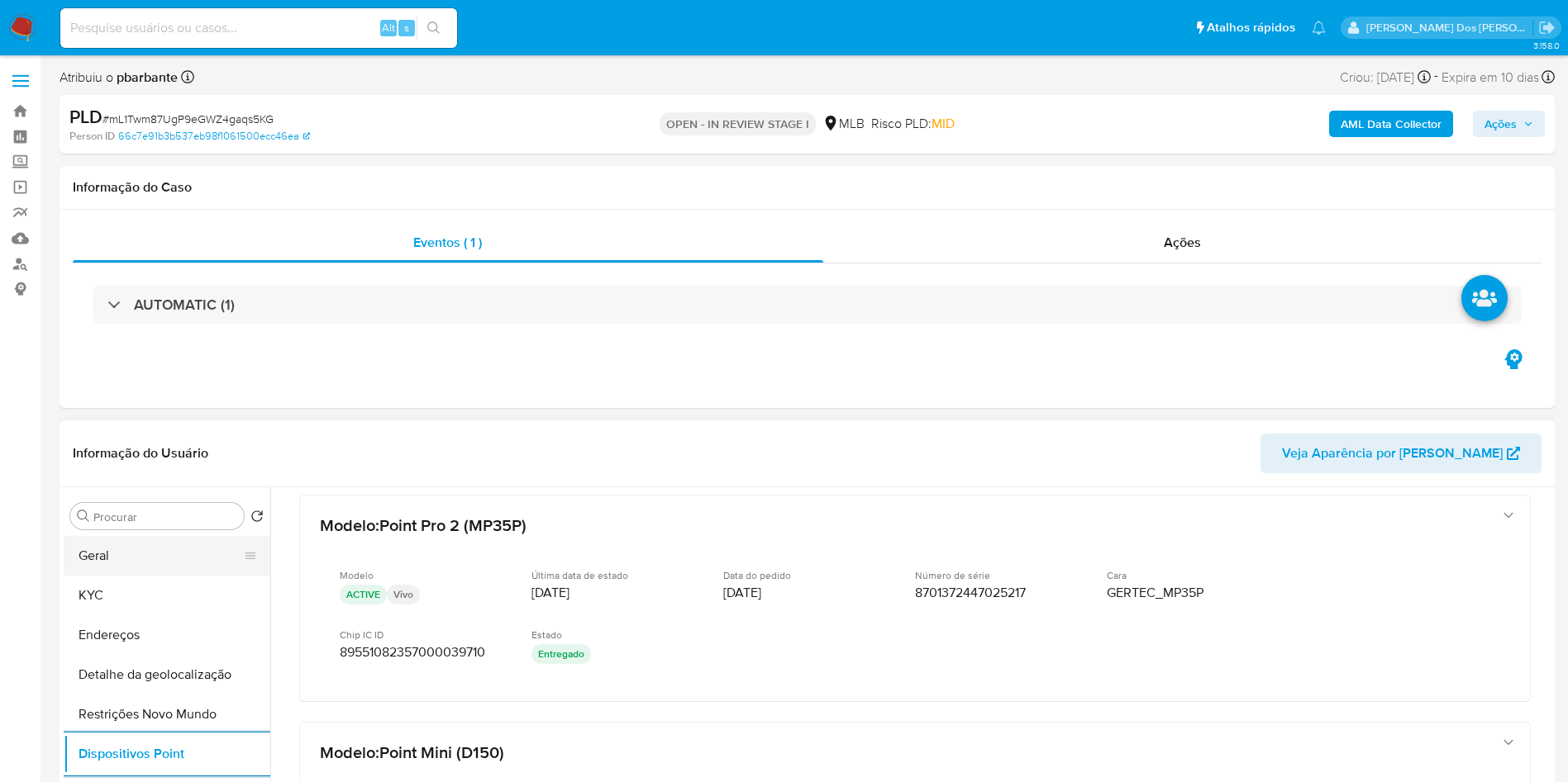
click at [176, 576] on button "Geral" at bounding box center [160, 555] width 193 height 39
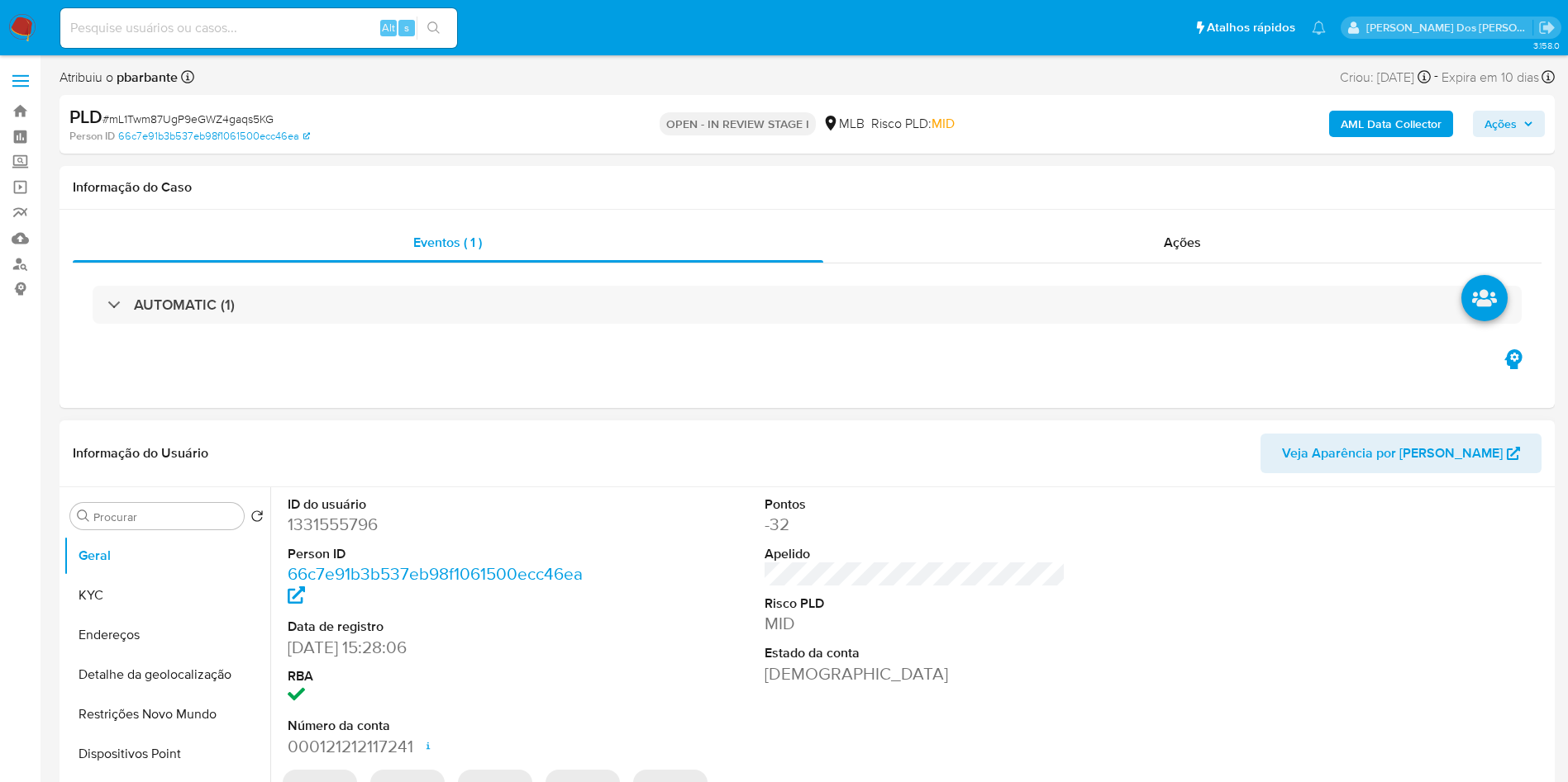
click at [347, 536] on dd "1331555796" at bounding box center [438, 524] width 301 height 23
copy dd "1331555796"
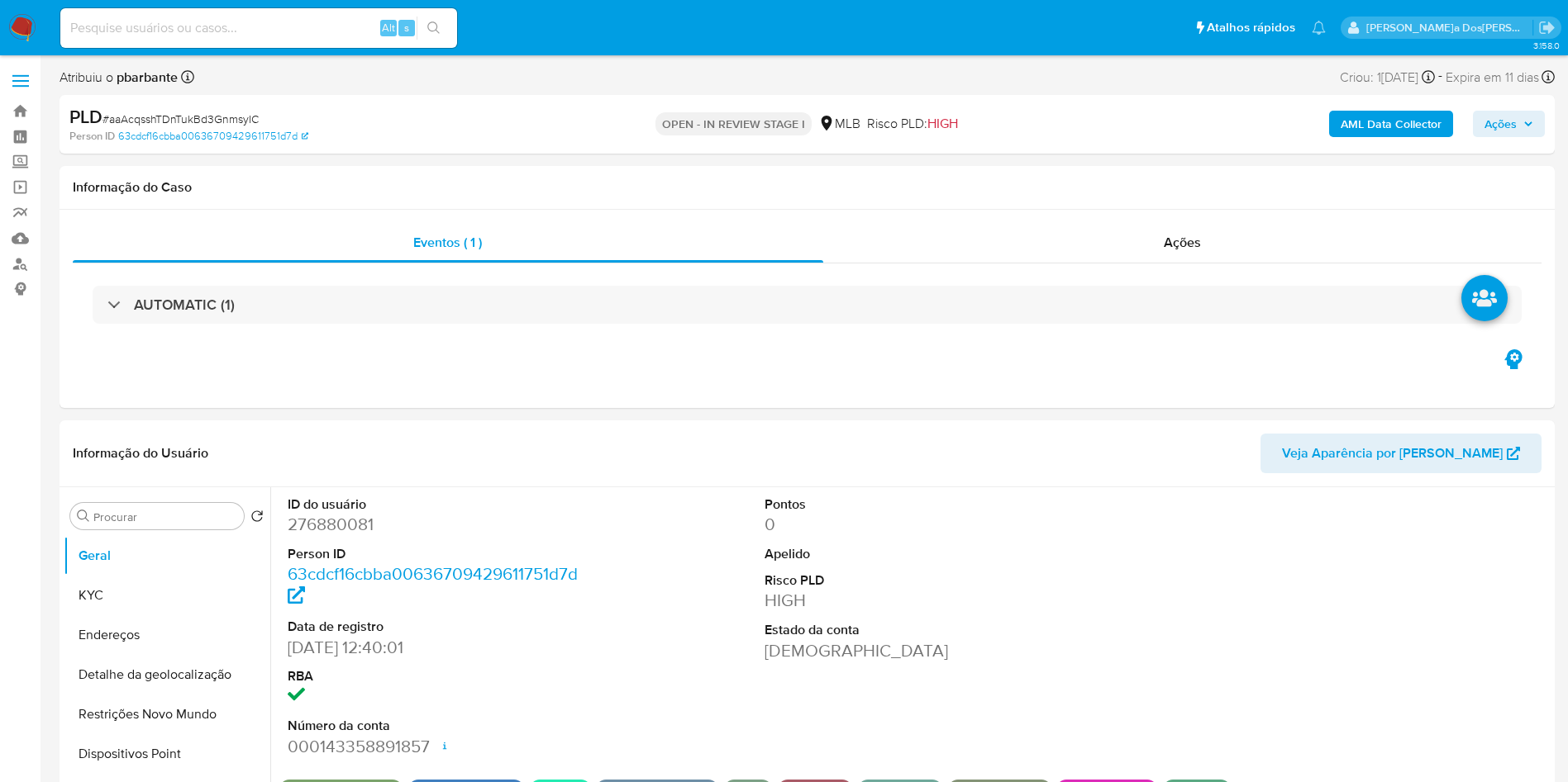
select select "10"
click at [891, 278] on div "AUTOMATIC (1)" at bounding box center [807, 305] width 1468 height 82
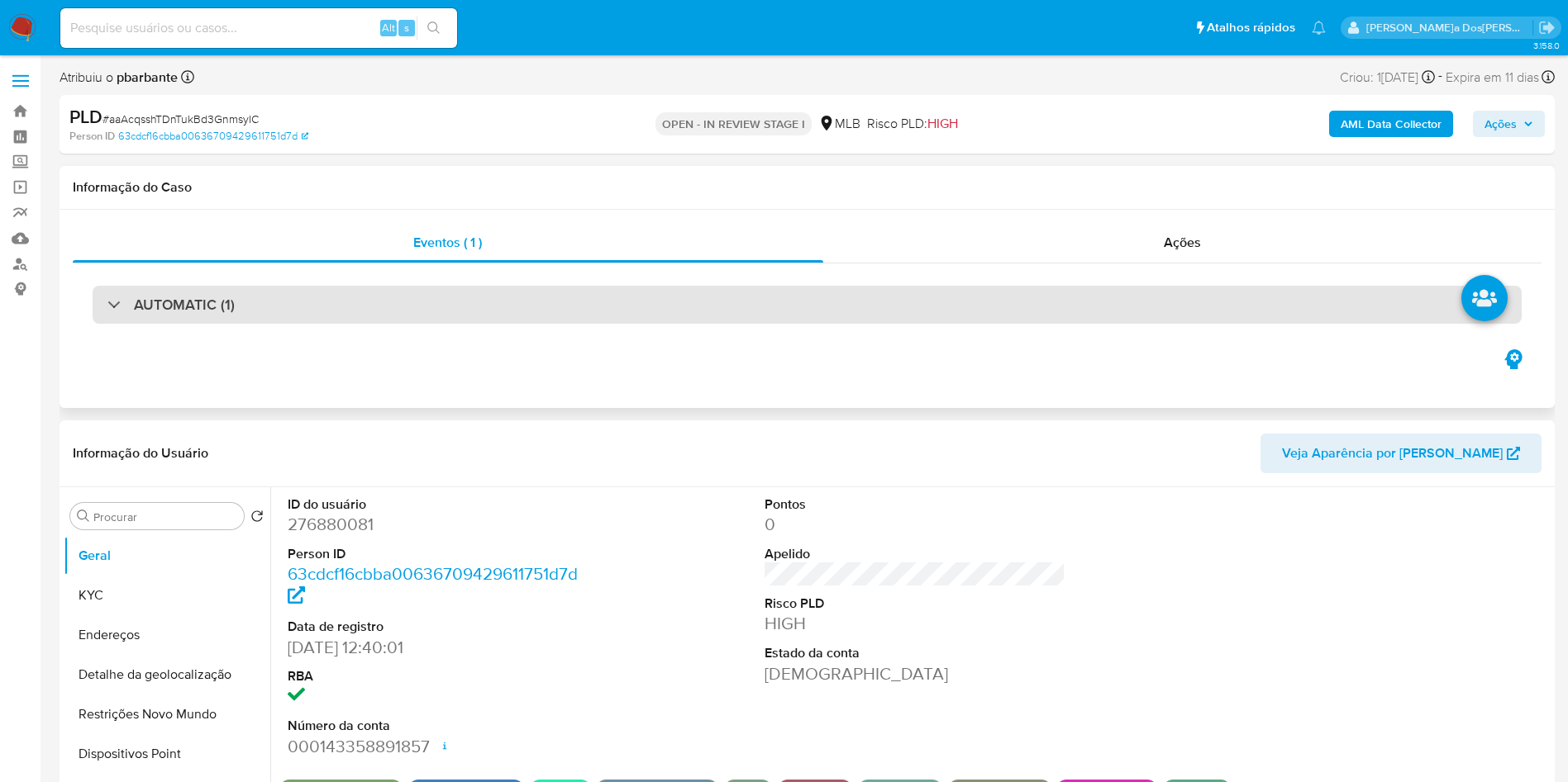
click at [883, 299] on div "AUTOMATIC (1)" at bounding box center [807, 305] width 1429 height 38
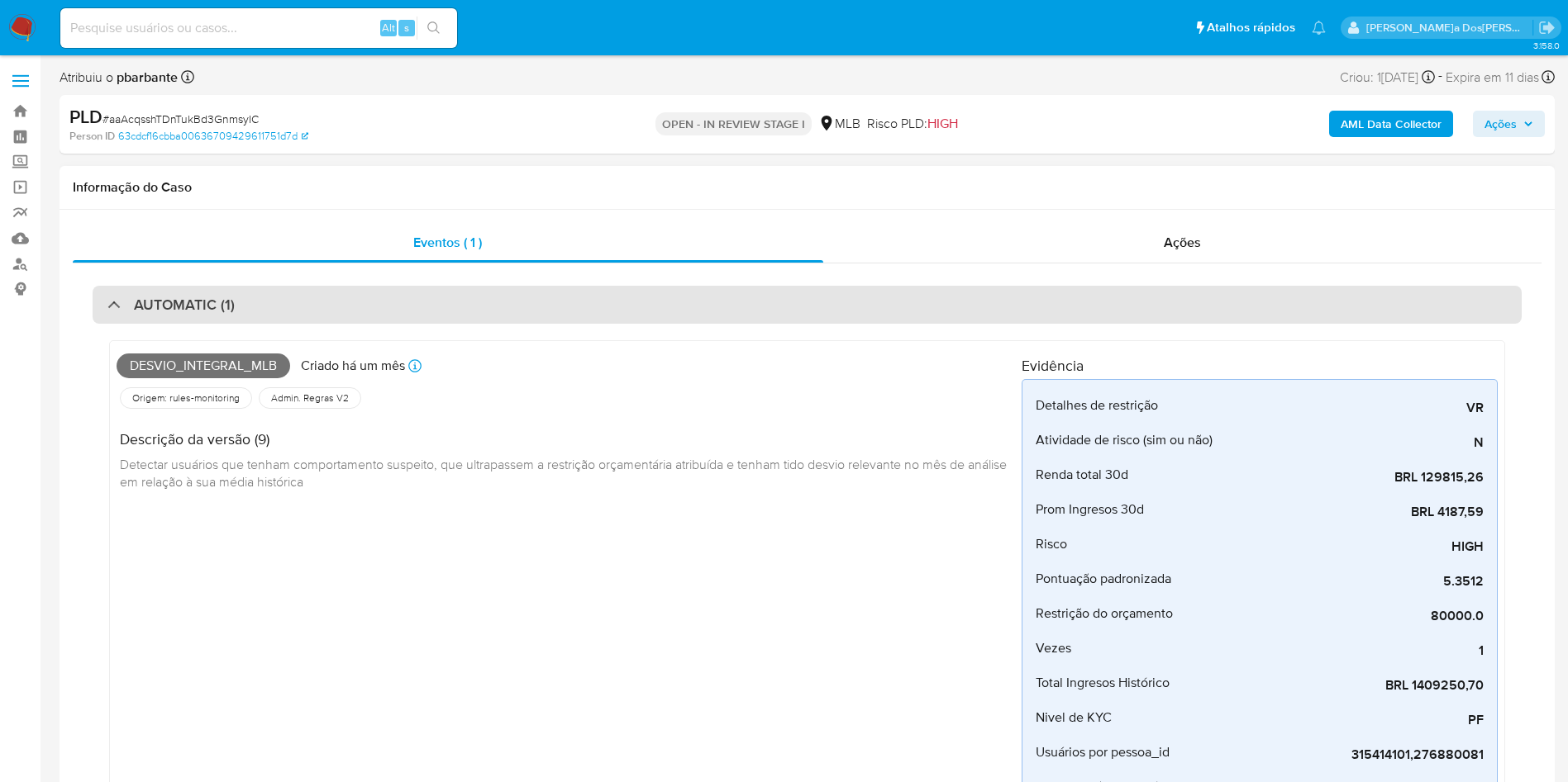
click at [883, 299] on div "AUTOMATIC (1)" at bounding box center [807, 305] width 1429 height 38
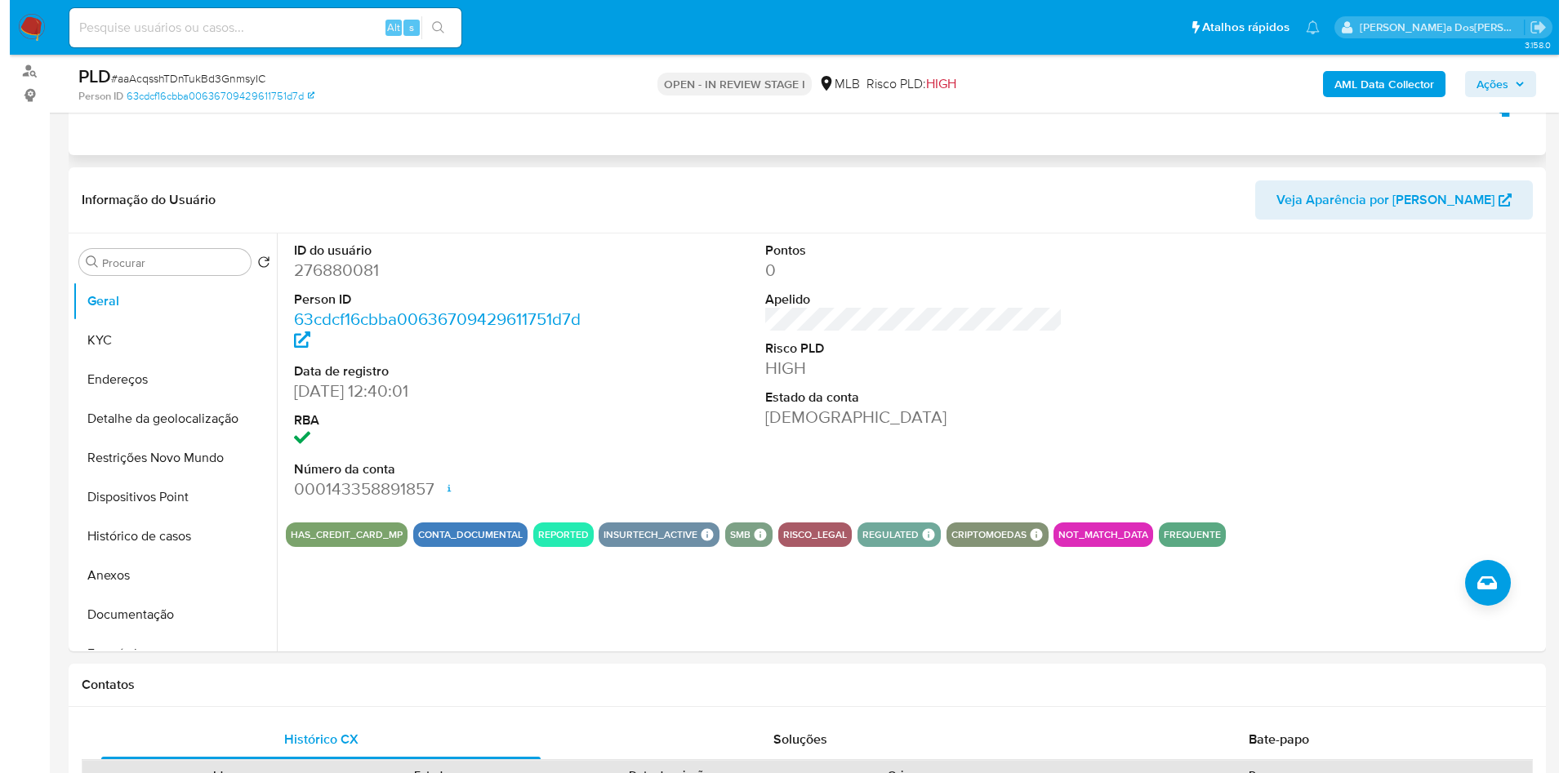
scroll to position [245, 0]
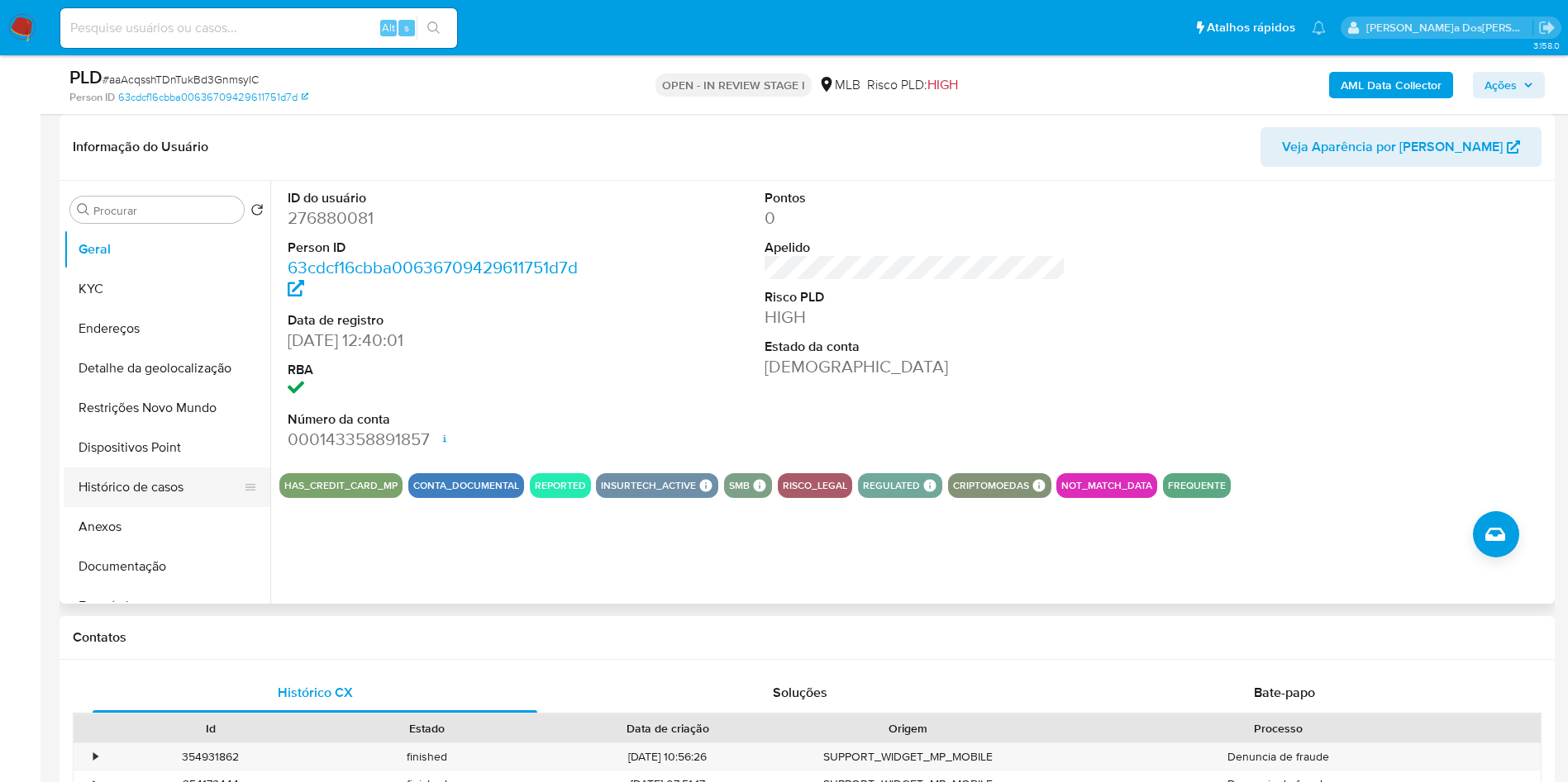
click at [156, 507] on button "Histórico de casos" at bounding box center [160, 487] width 193 height 39
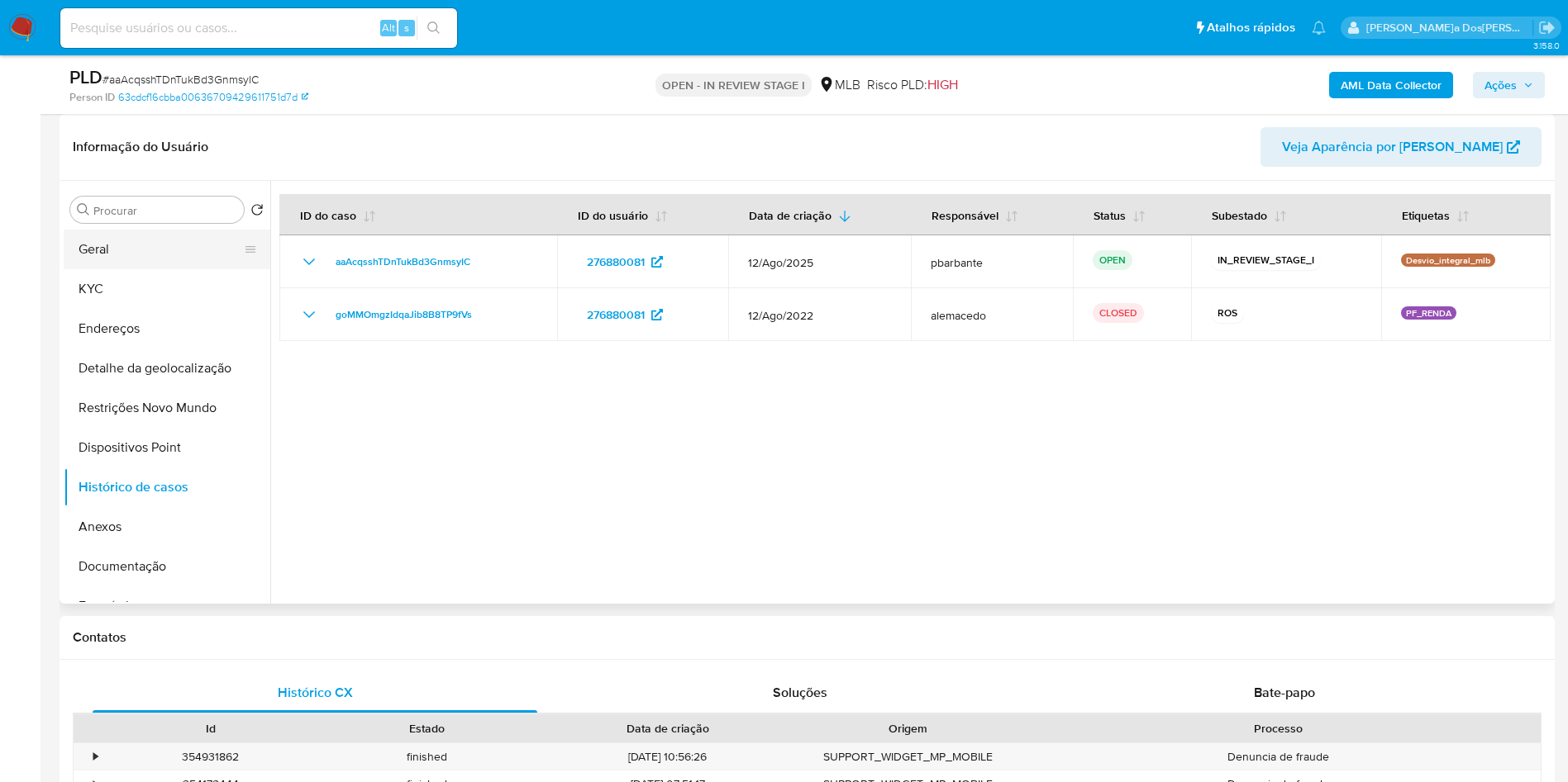
click at [167, 269] on button "Geral" at bounding box center [160, 249] width 193 height 39
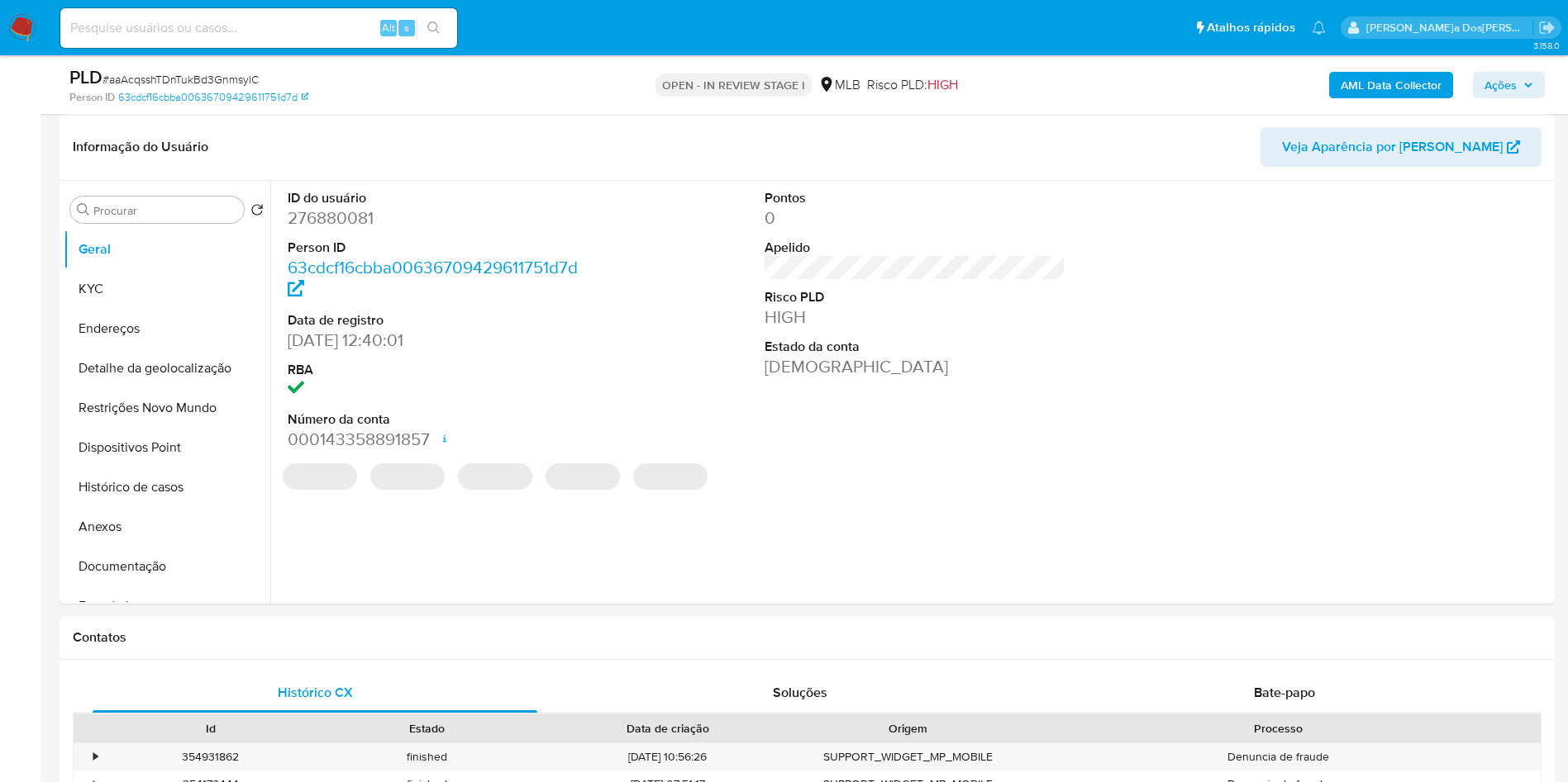
click at [323, 230] on dd "276880081" at bounding box center [438, 218] width 301 height 23
copy dd "276880081"
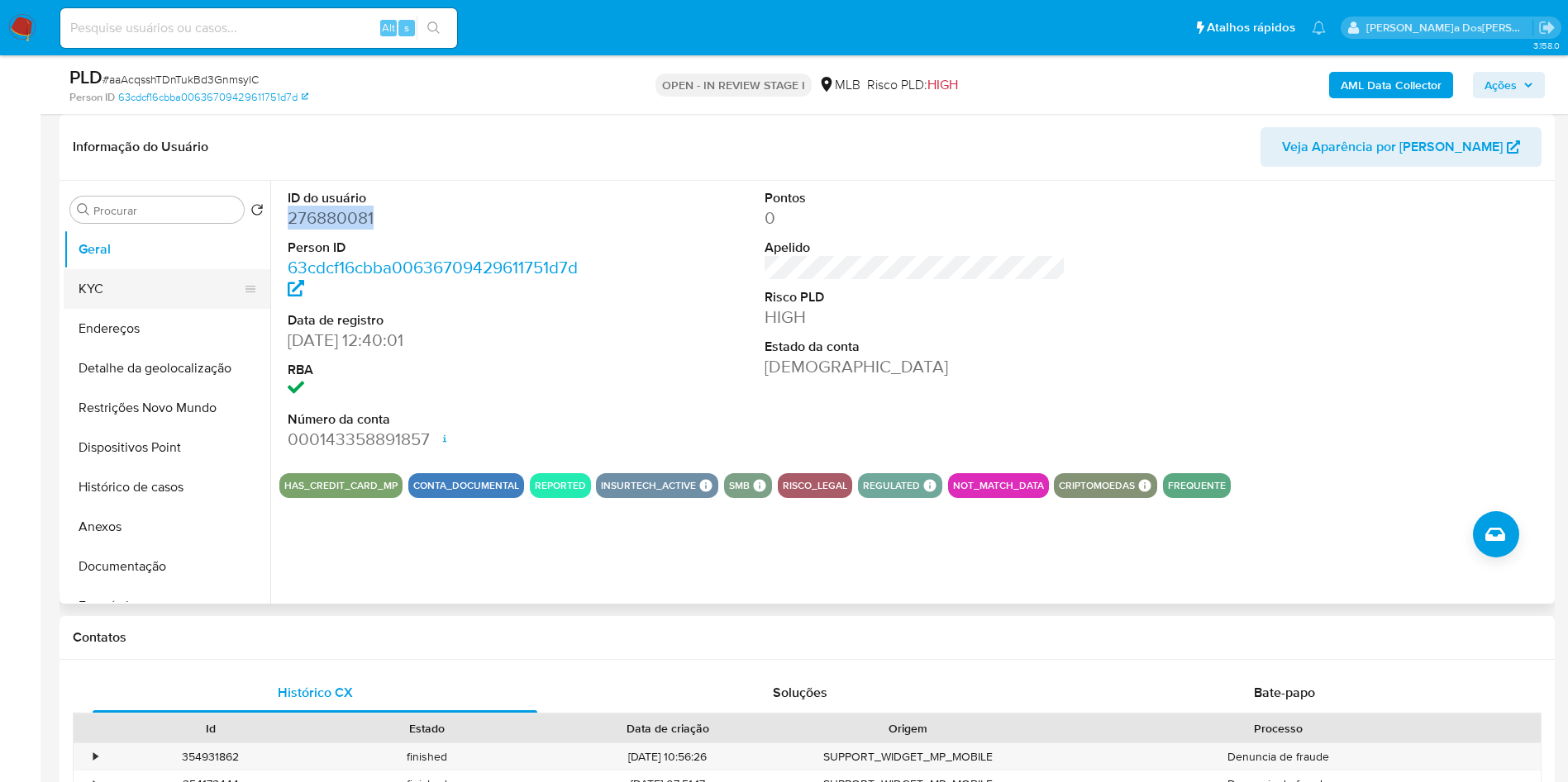
click at [154, 309] on button "KYC" at bounding box center [160, 289] width 193 height 39
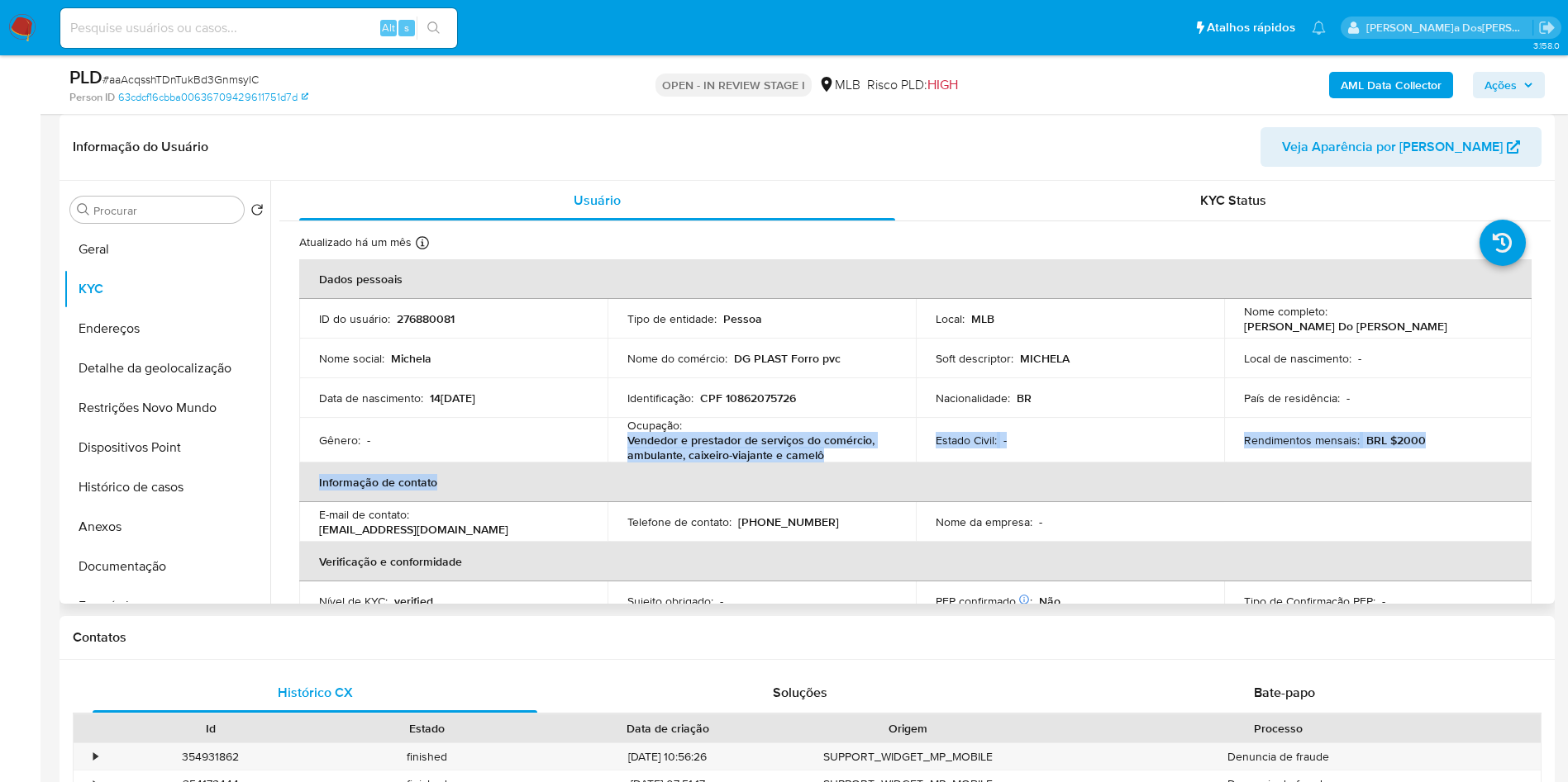
drag, startPoint x: 808, startPoint y: 492, endPoint x: 623, endPoint y: 471, distance: 186.2
click at [623, 471] on table "Dados pessoais ID do usuário : 276880081 Tipo de entidade : Pessoa Local : MLB …" at bounding box center [915, 499] width 1232 height 481
click at [623, 462] on td "Ocupação : Vendedor e prestador de serviços do comércio, ambulante, caixeiro-vi…" at bounding box center [761, 440] width 308 height 44
drag, startPoint x: 623, startPoint y: 466, endPoint x: 821, endPoint y: 480, distance: 198.5
click at [821, 462] on td "Ocupação : Vendedor e prestador de serviços do comércio, ambulante, caixeiro-vi…" at bounding box center [761, 440] width 308 height 44
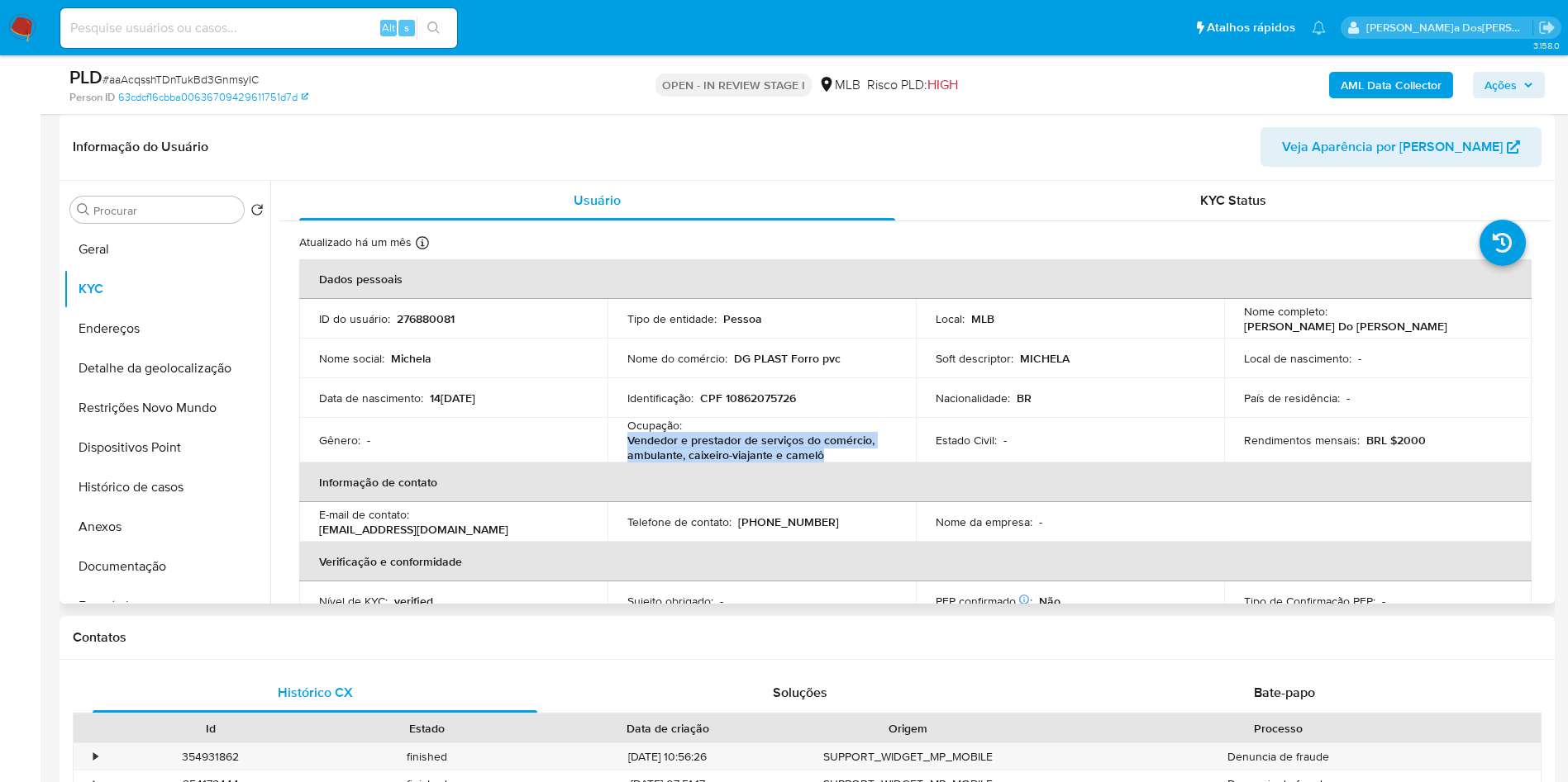
copy p "Vendedor e prestador de serviços do comércio, ambulante, caixeiro-viajante e ca…"
click at [202, 547] on button "Anexos" at bounding box center [160, 526] width 193 height 39
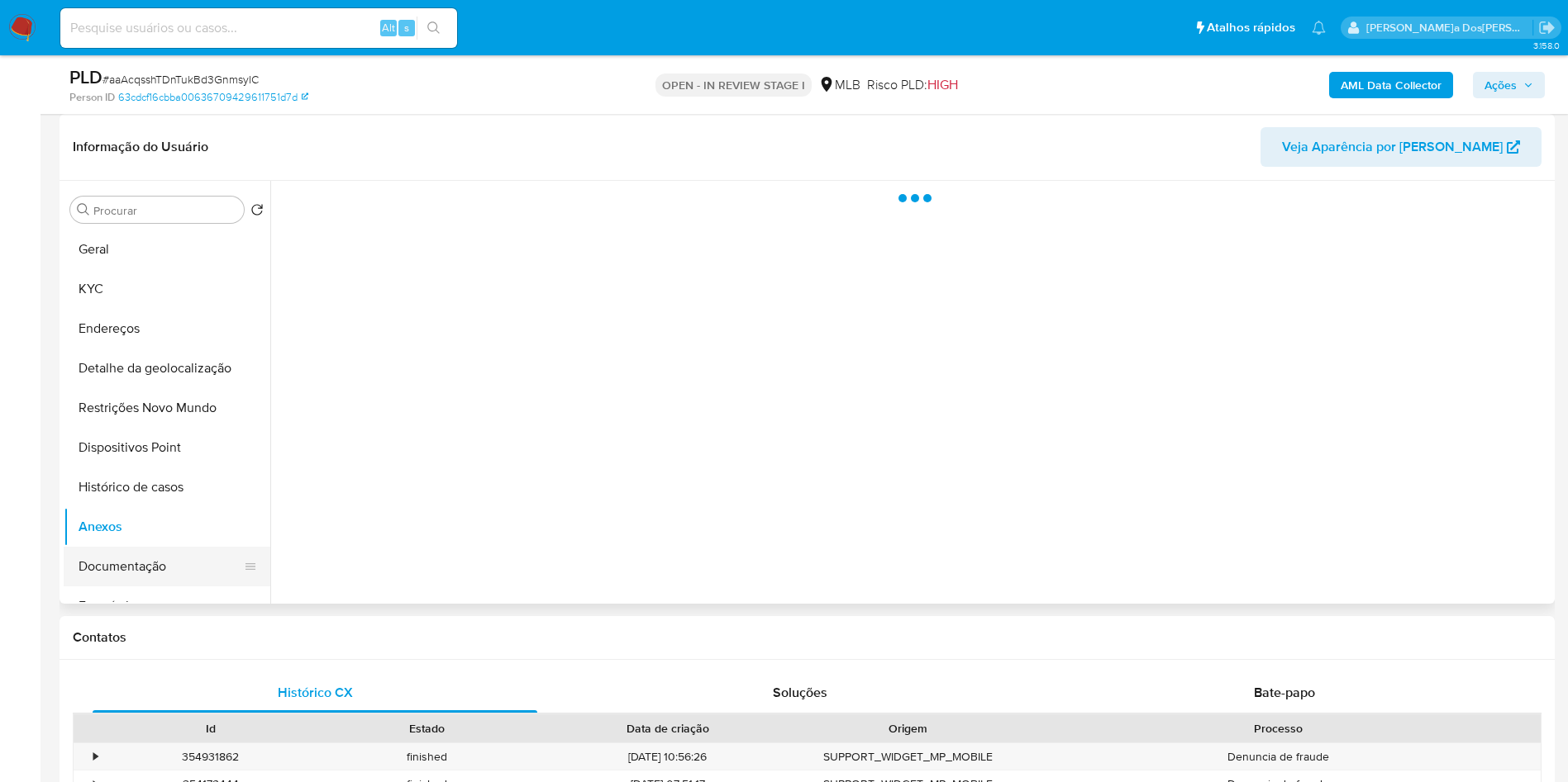
click at [160, 586] on button "Documentação" at bounding box center [160, 566] width 193 height 39
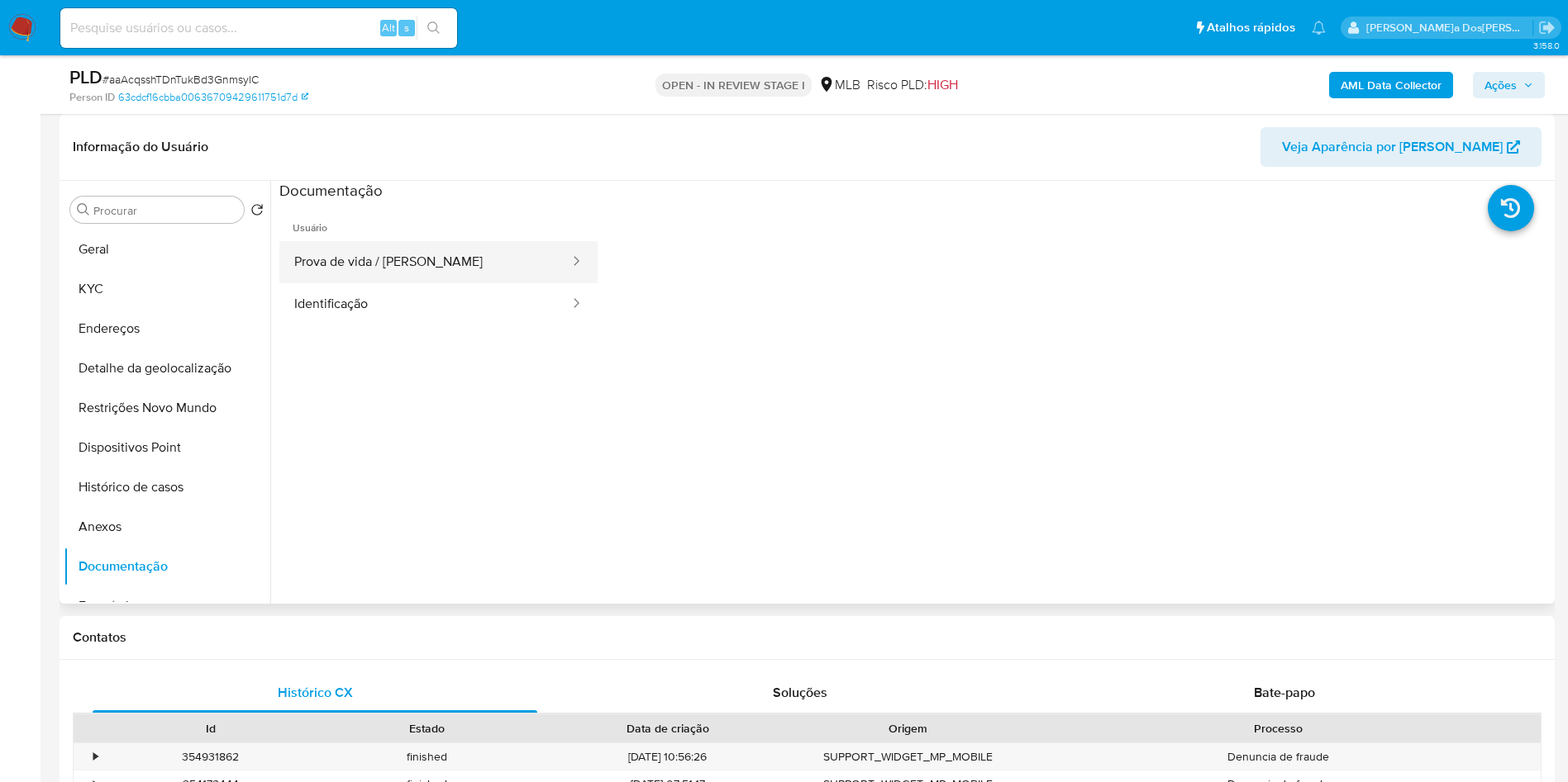
click at [478, 278] on button "Prova de vida / Selfie" at bounding box center [426, 262] width 292 height 42
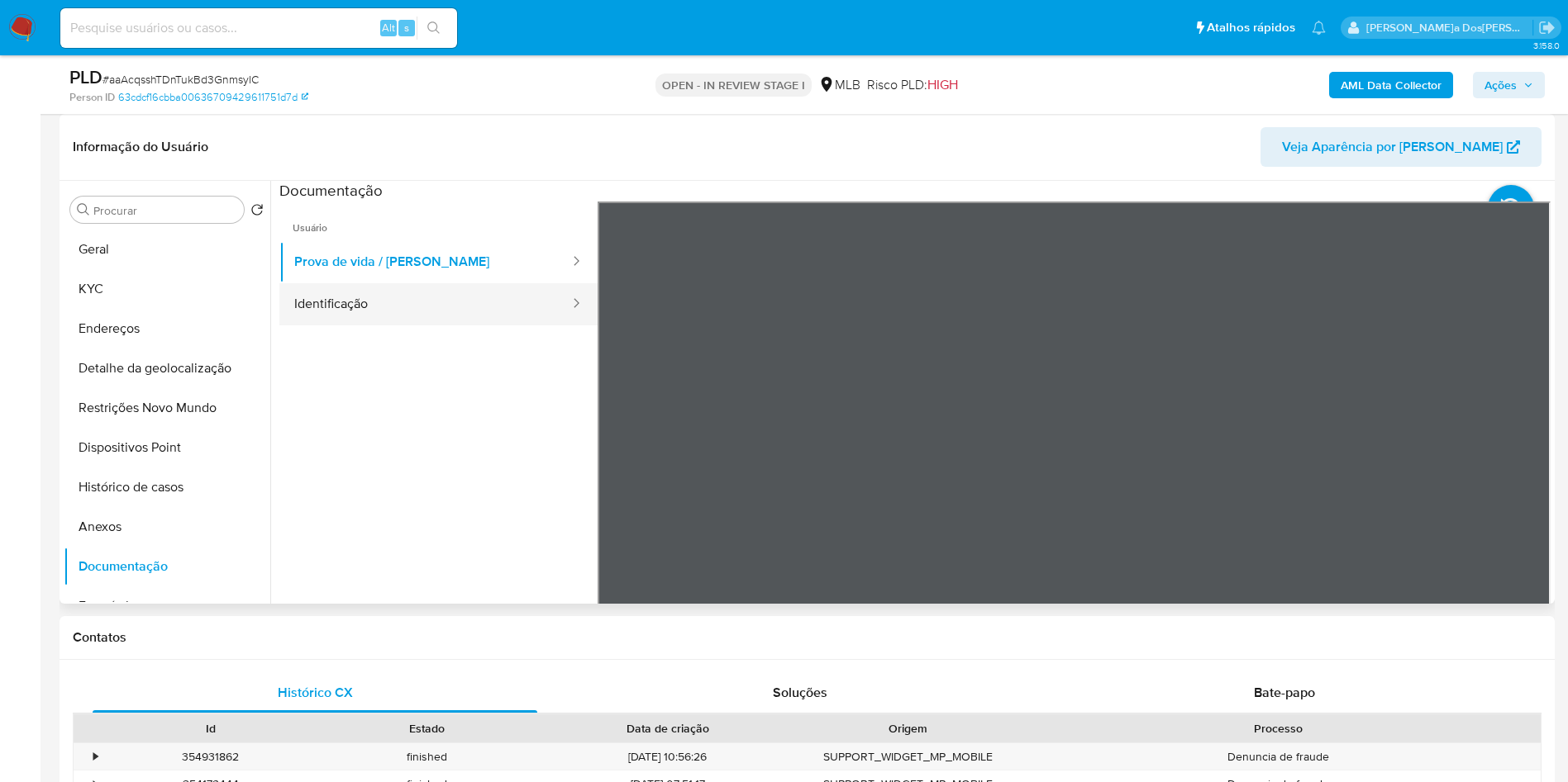
click at [450, 326] on button "Identificação" at bounding box center [426, 305] width 292 height 42
click at [1388, 76] on b "AML Data Collector" at bounding box center [1391, 86] width 101 height 27
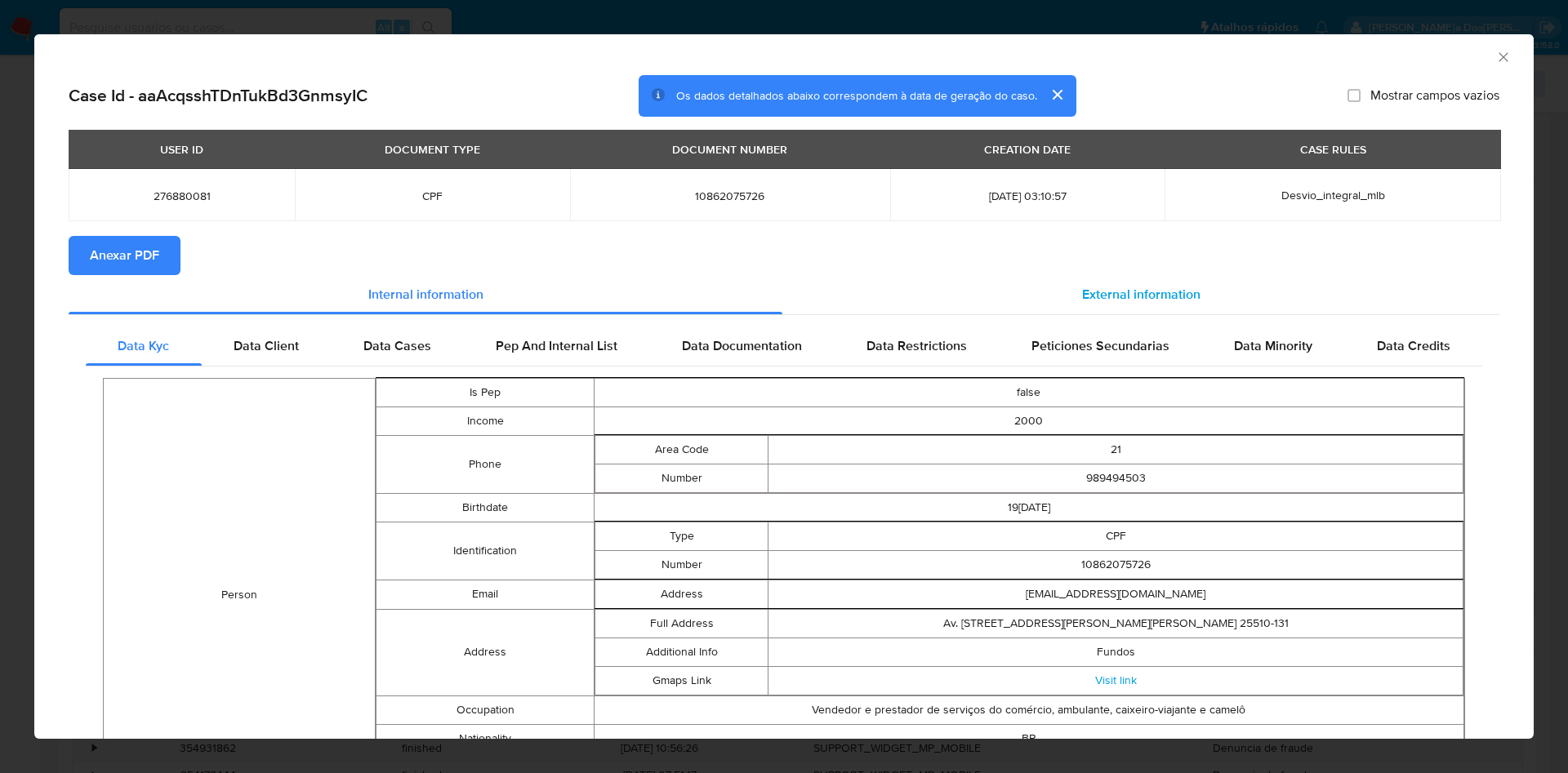
click at [1128, 281] on div "External information" at bounding box center [1141, 294] width 717 height 39
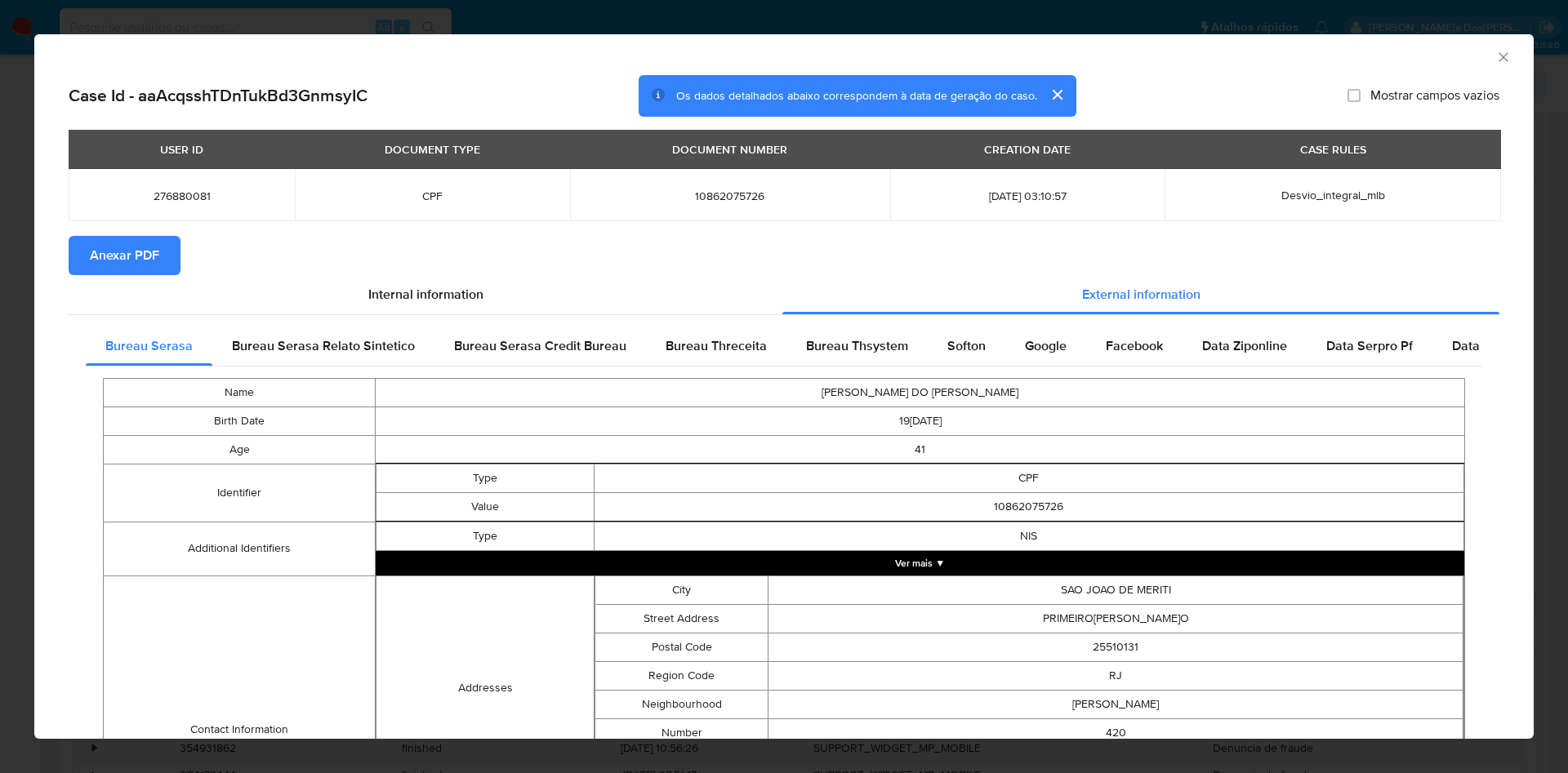
click at [110, 241] on span "Anexar PDF" at bounding box center [124, 255] width 70 height 36
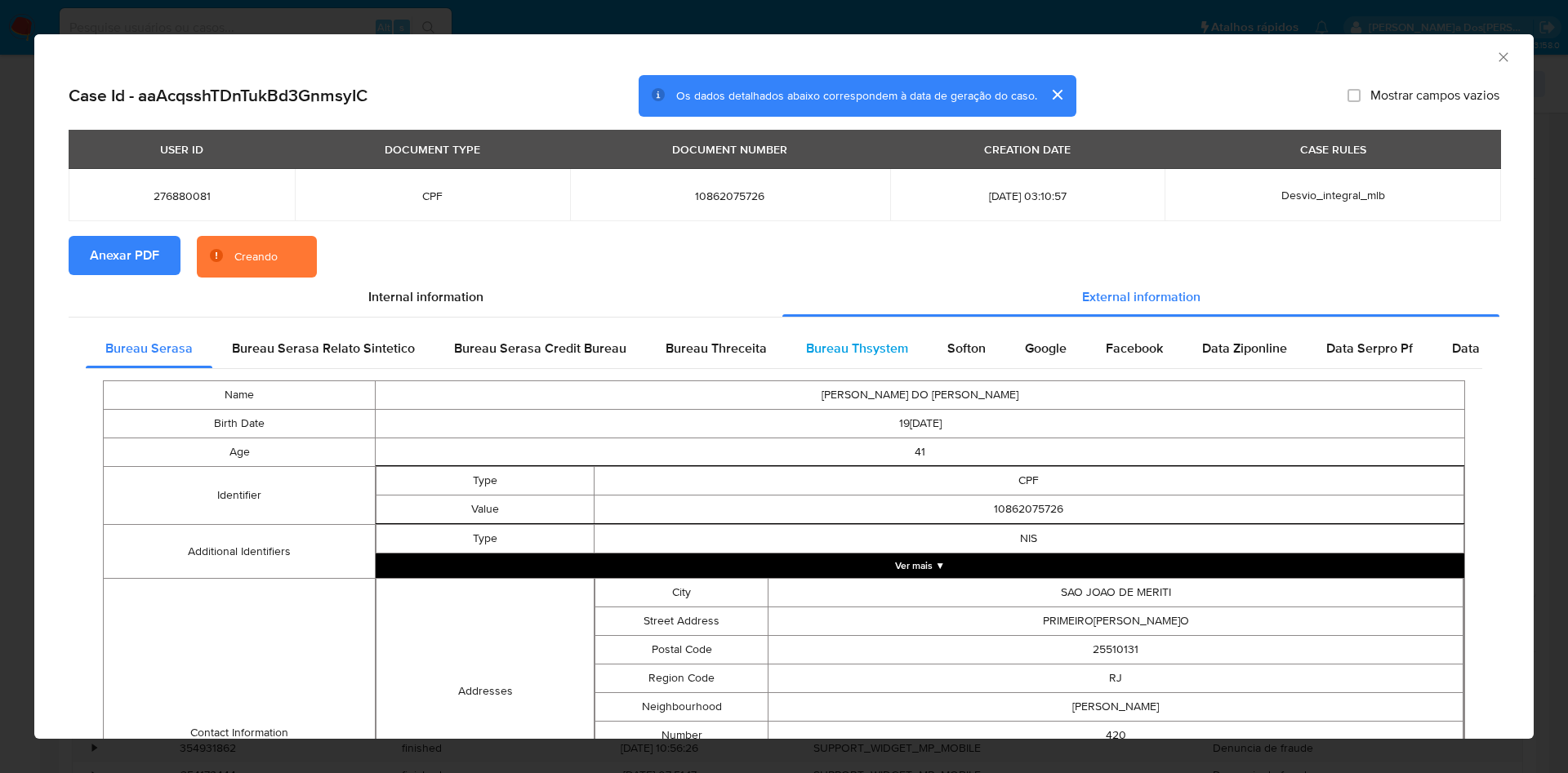
click at [878, 351] on span "Bureau Thsystem" at bounding box center [857, 348] width 102 height 19
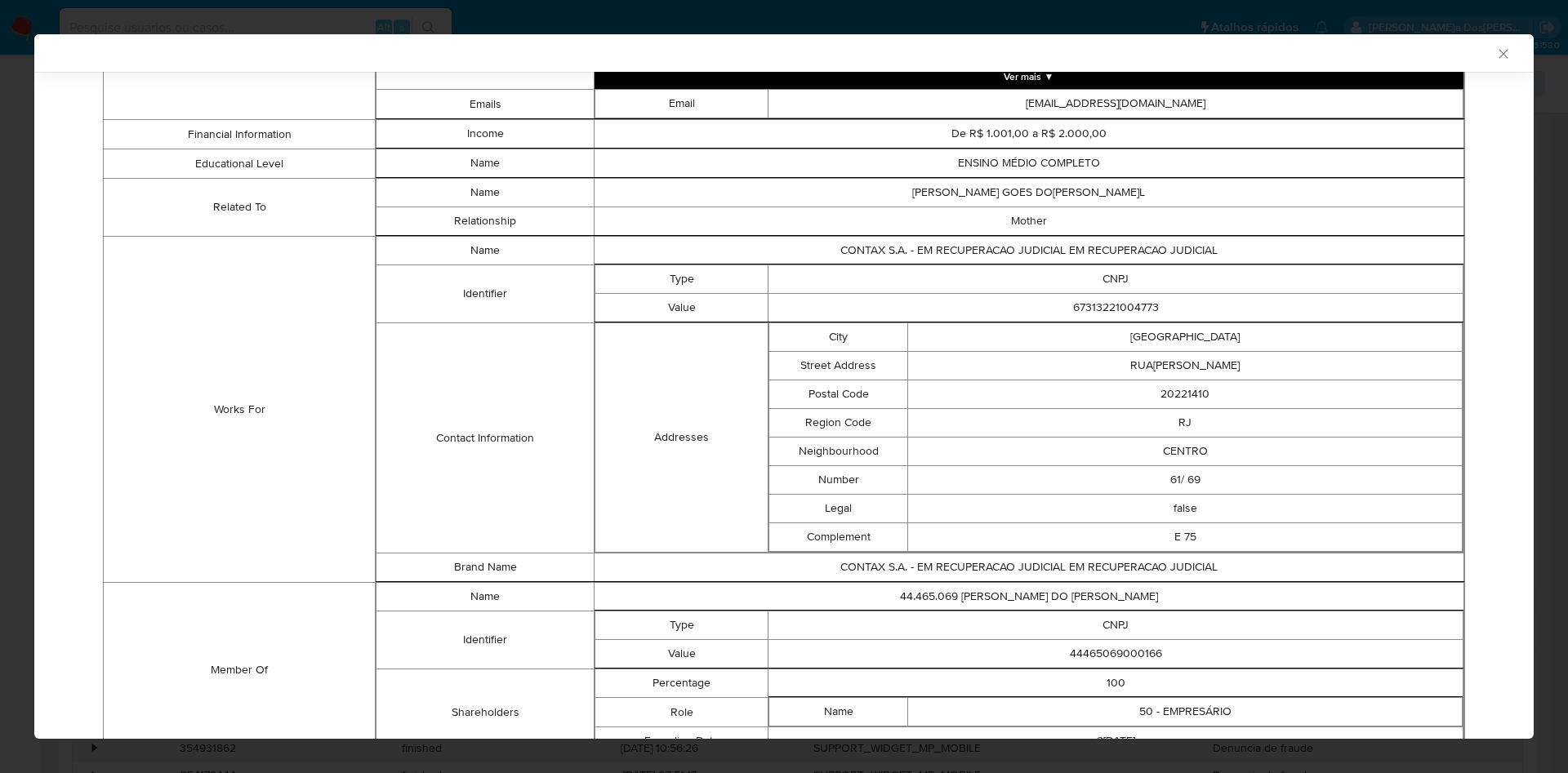
scroll to position [1023, 0]
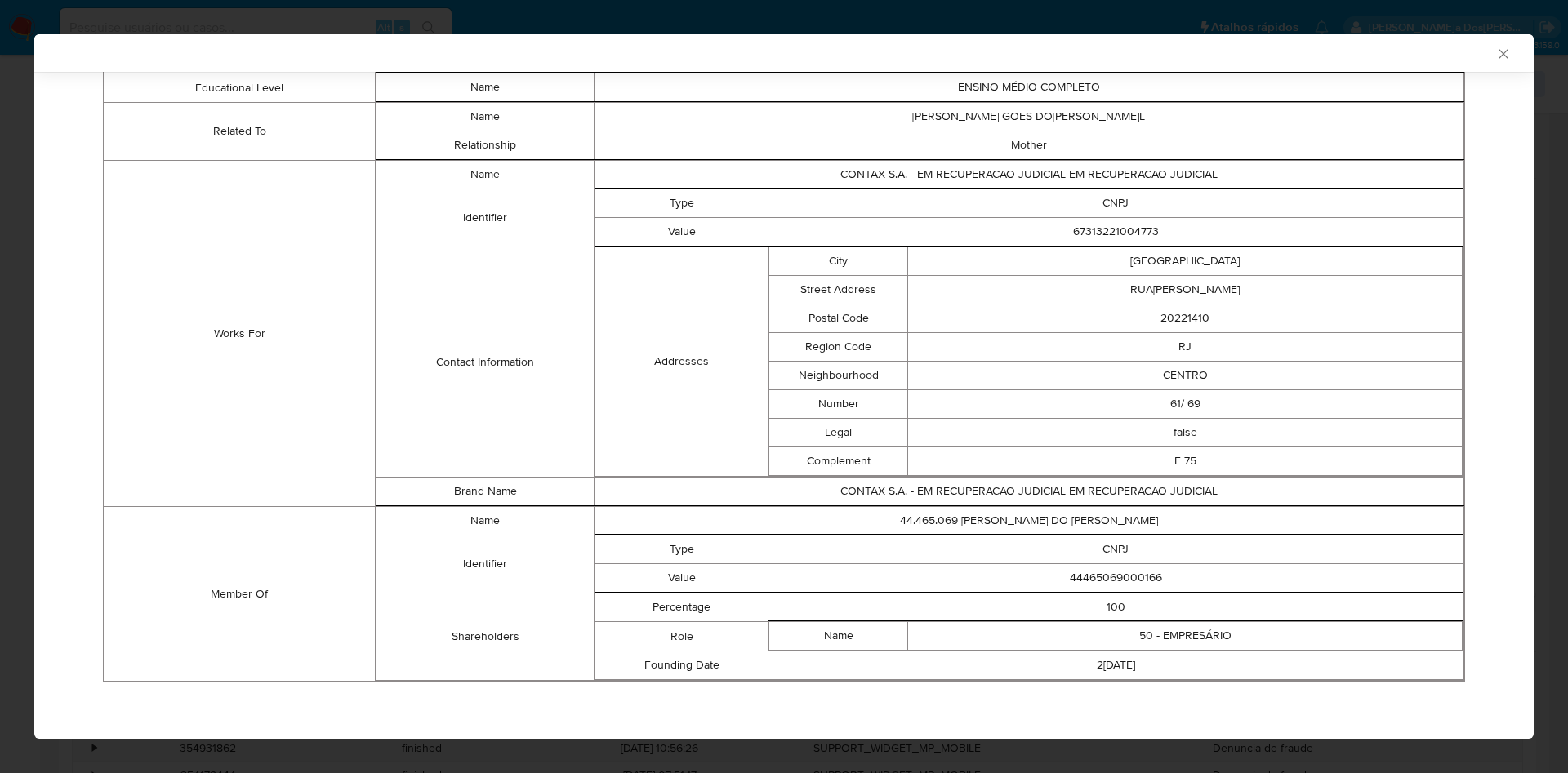
click at [1115, 581] on td "44465069000166" at bounding box center [1116, 578] width 695 height 28
copy td "44465069000166"
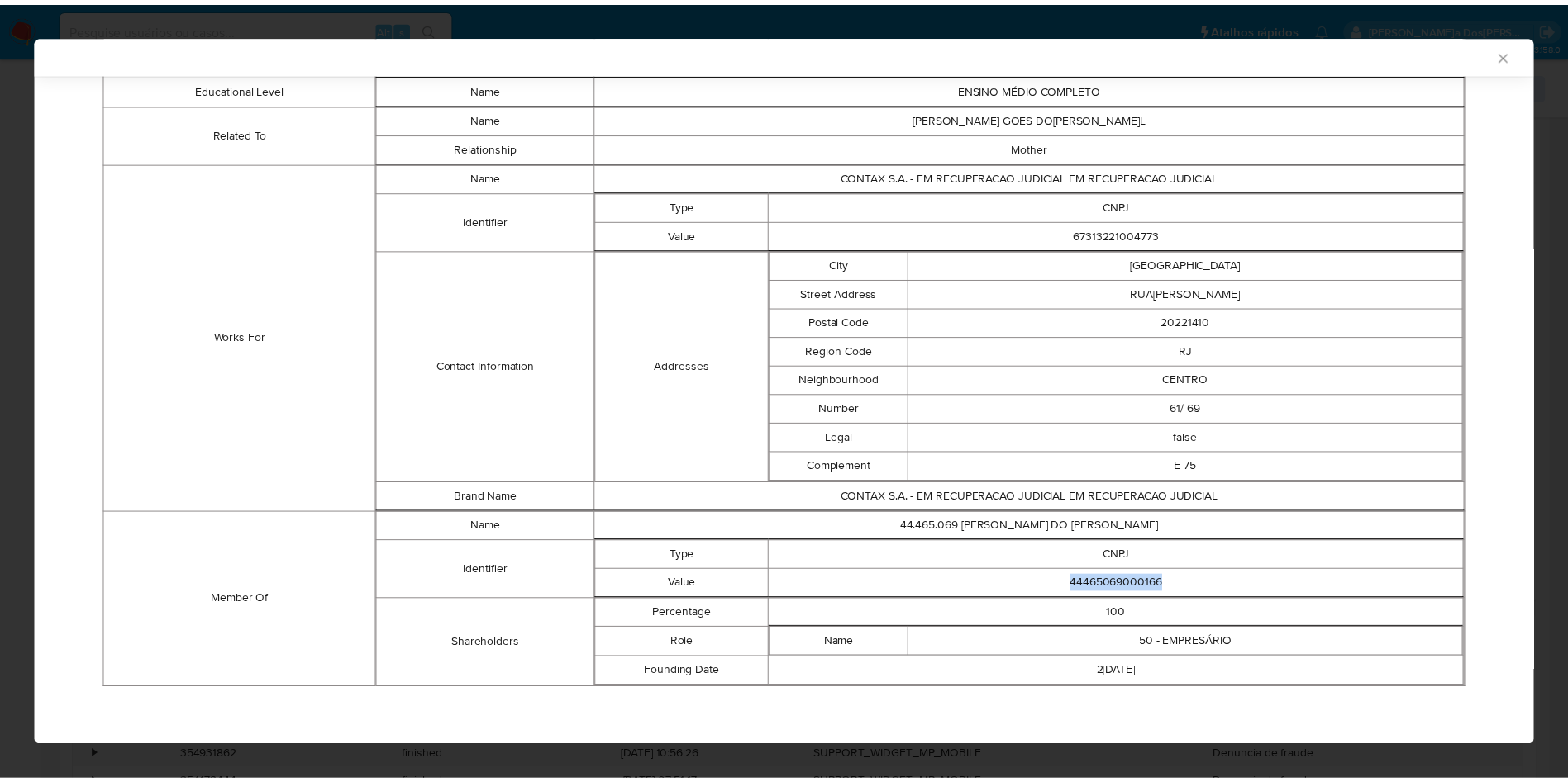
scroll to position [1031, 0]
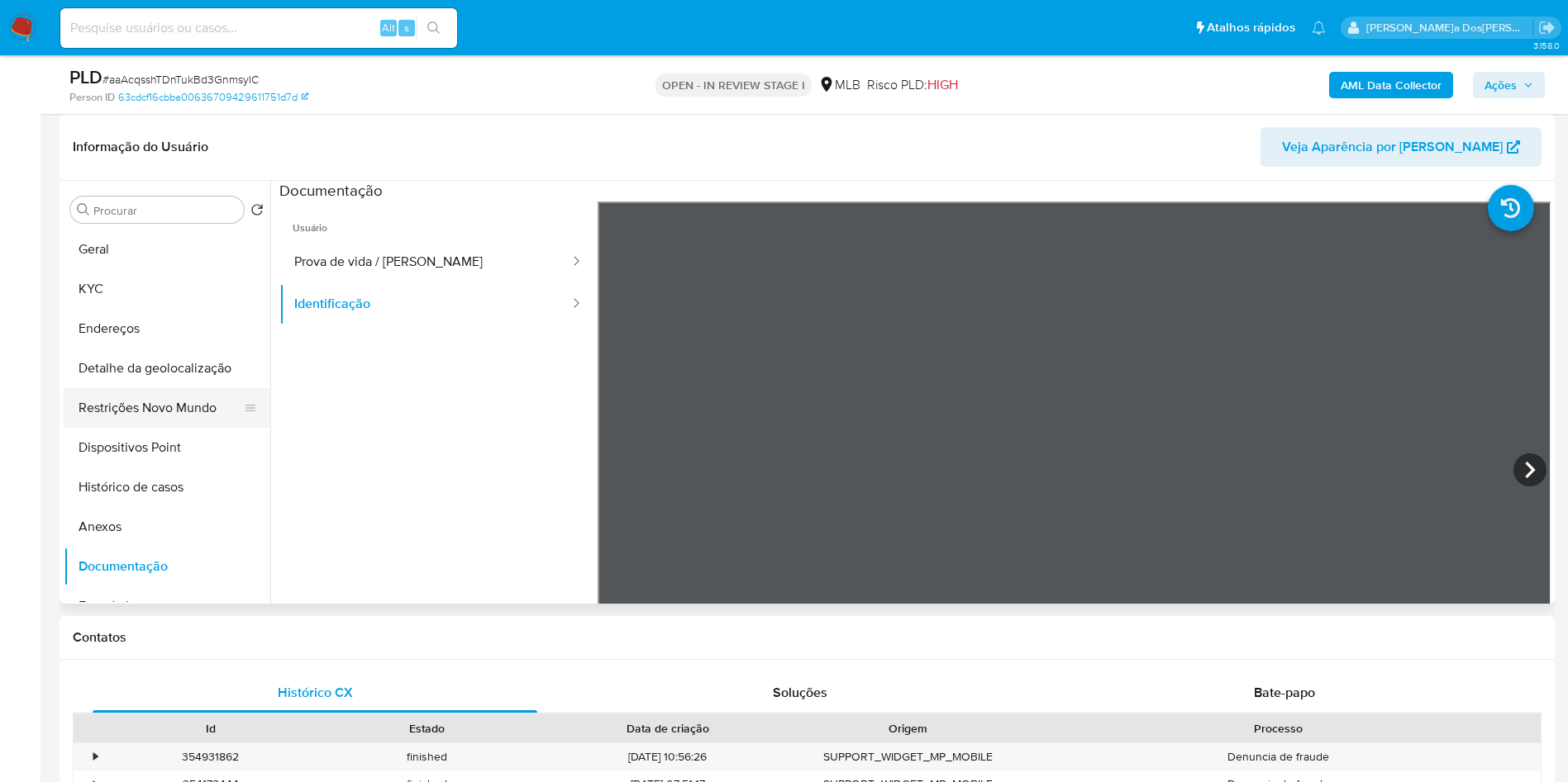
click at [141, 418] on button "Restrições Novo Mundo" at bounding box center [160, 408] width 193 height 39
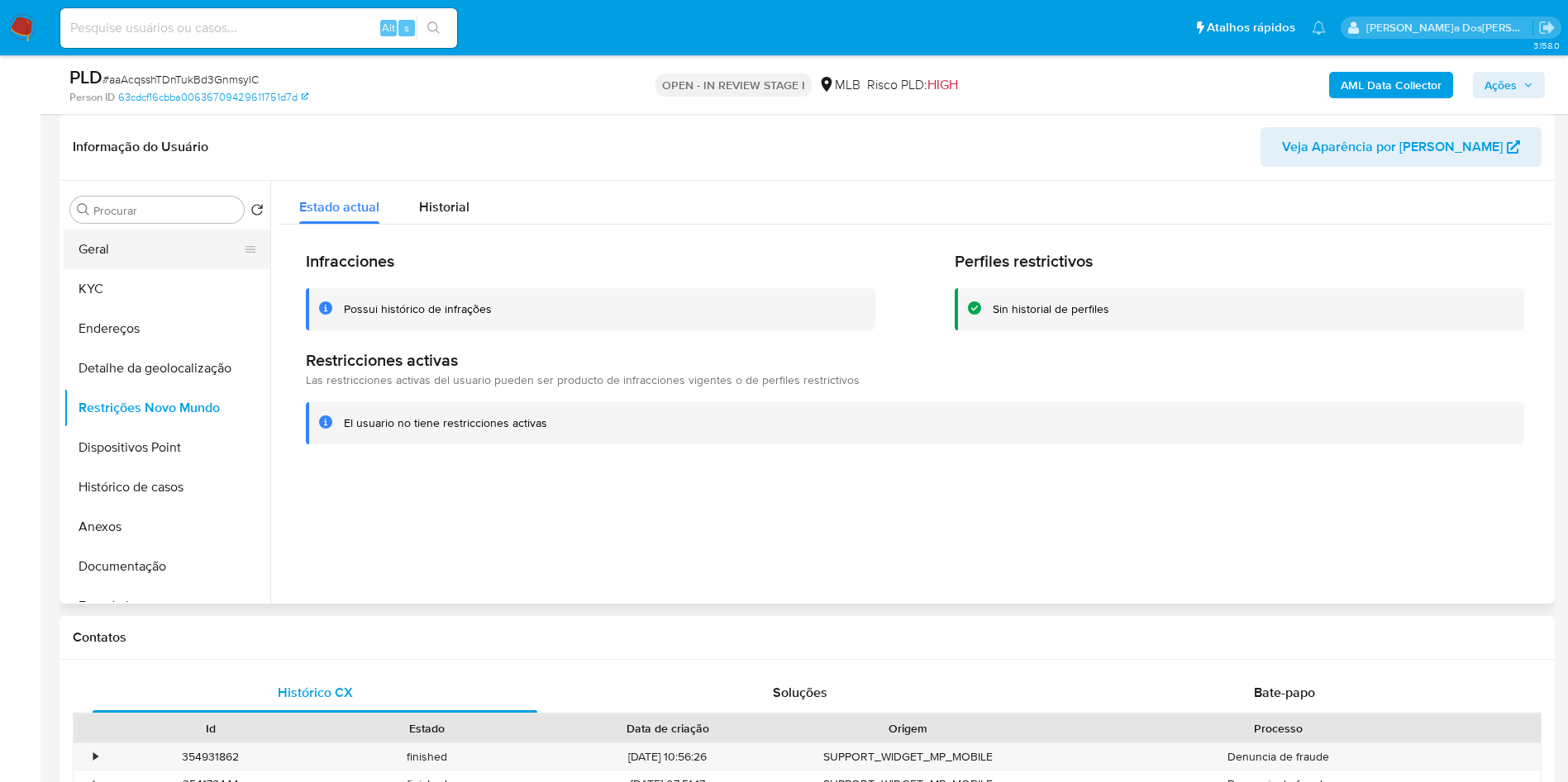
click at [152, 269] on button "Geral" at bounding box center [160, 249] width 193 height 39
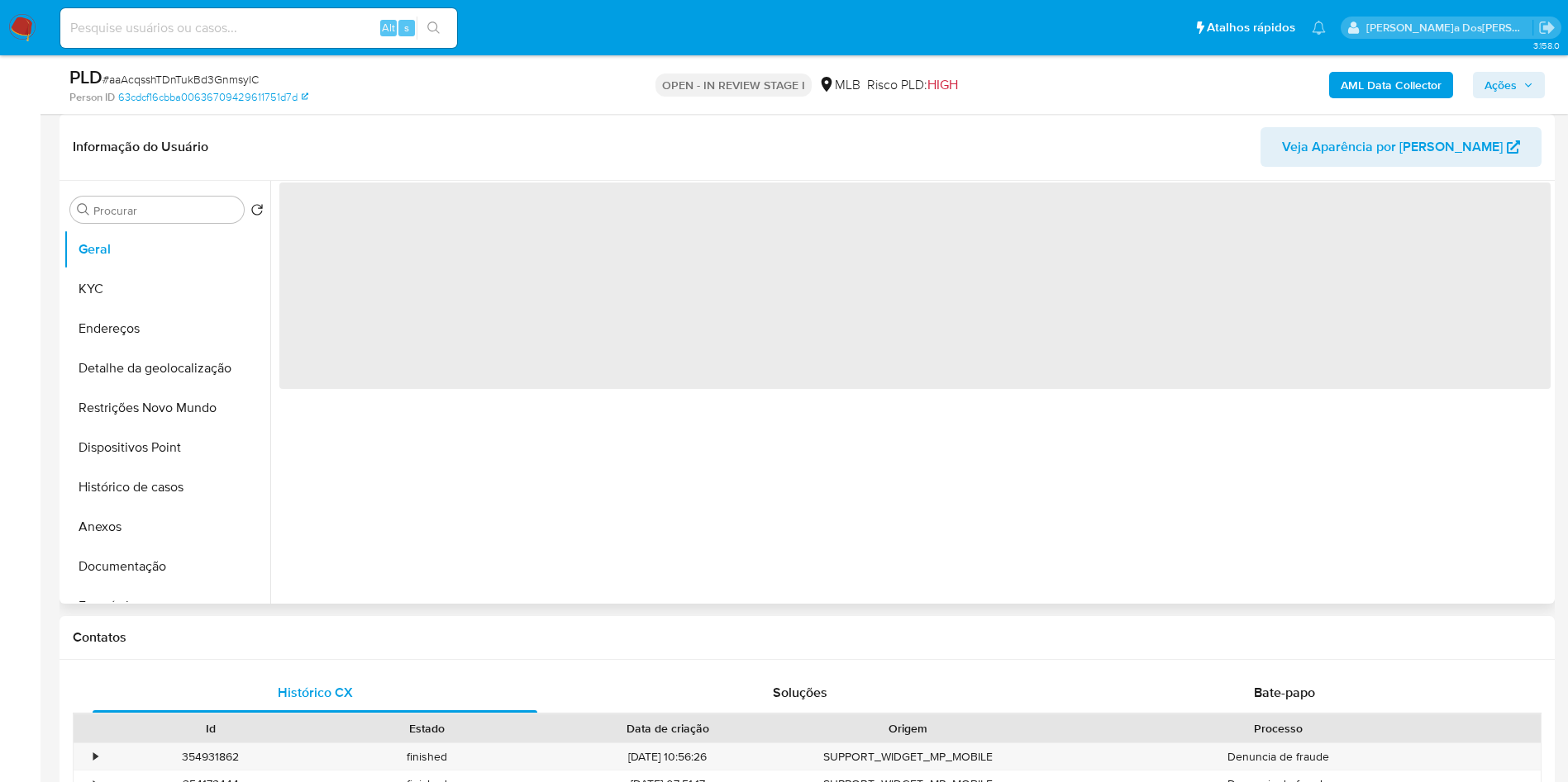
click at [578, 581] on div "‌" at bounding box center [910, 393] width 1280 height 423
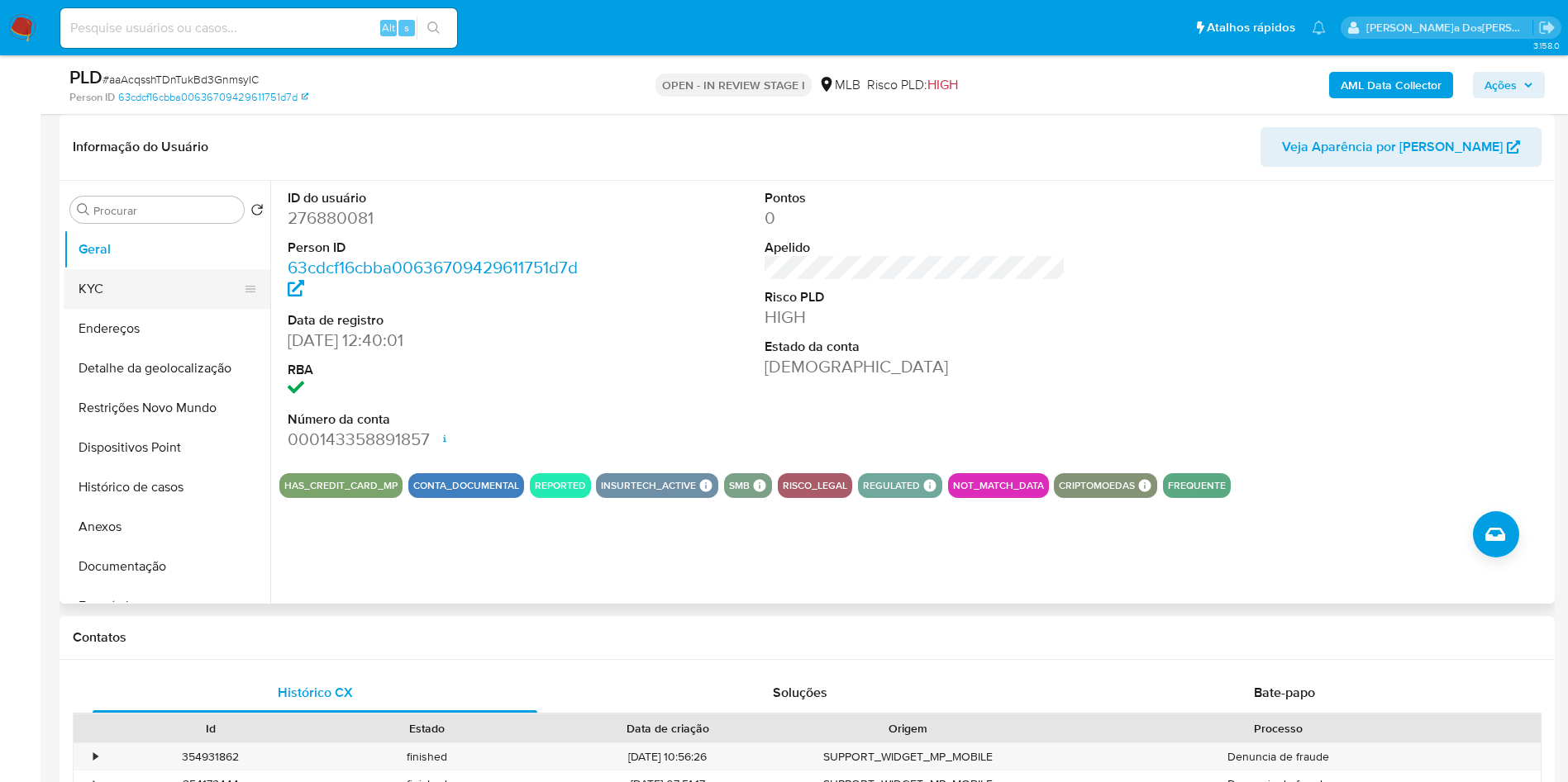
click at [176, 309] on button "KYC" at bounding box center [160, 289] width 193 height 39
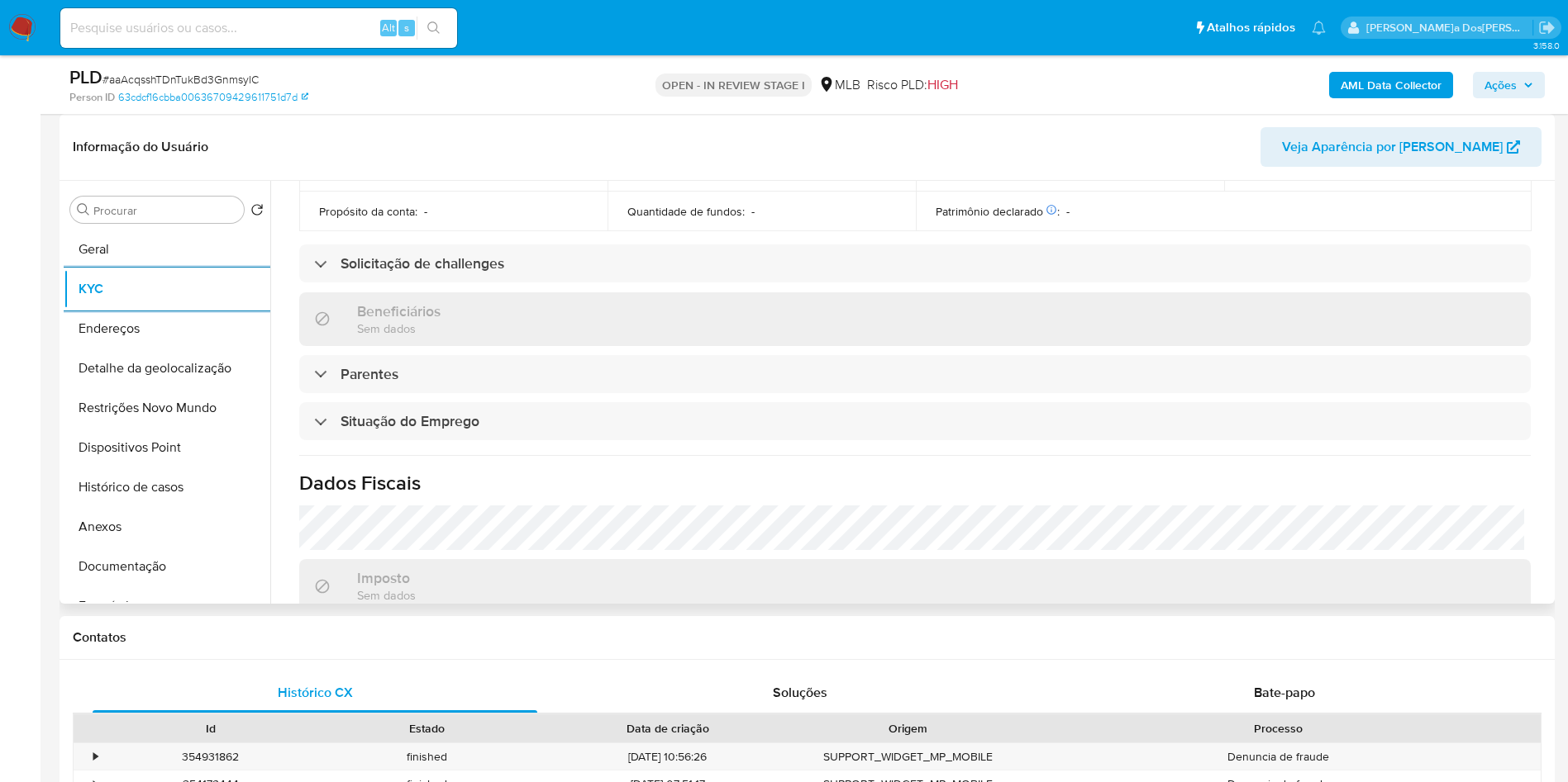
scroll to position [693, 0]
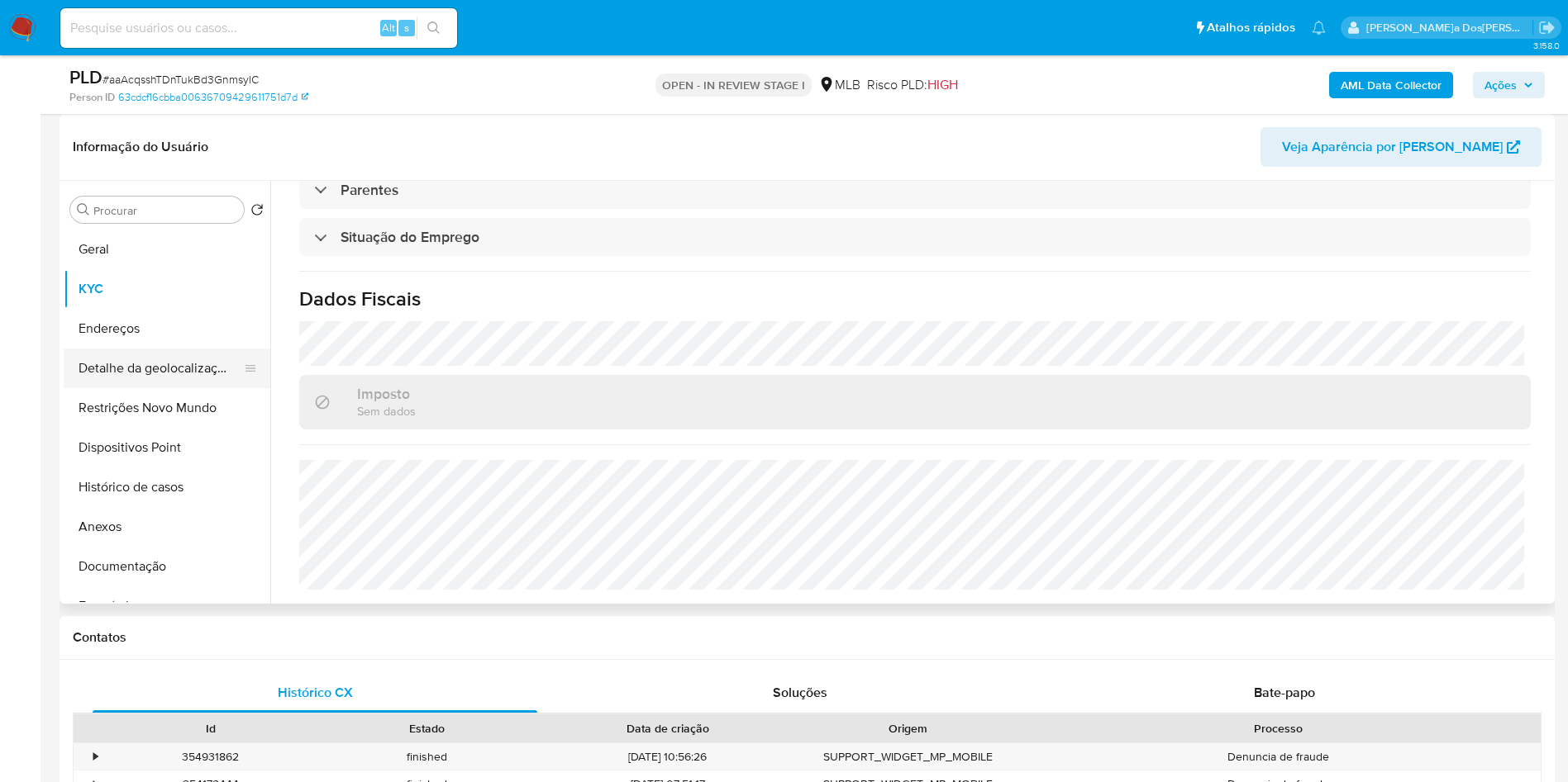
click at [179, 388] on button "Detalhe da geolocalização" at bounding box center [160, 368] width 193 height 39
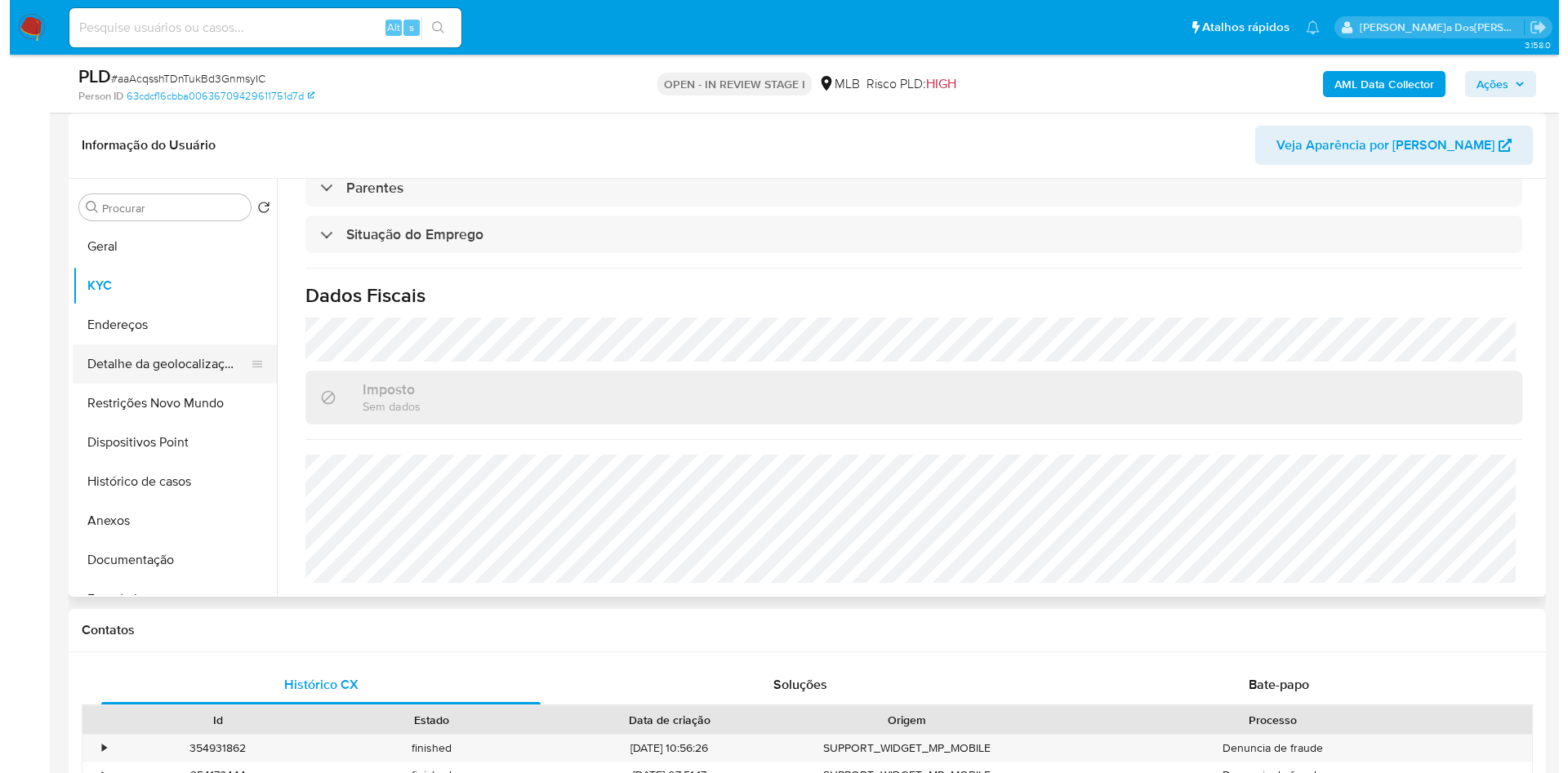
scroll to position [0, 0]
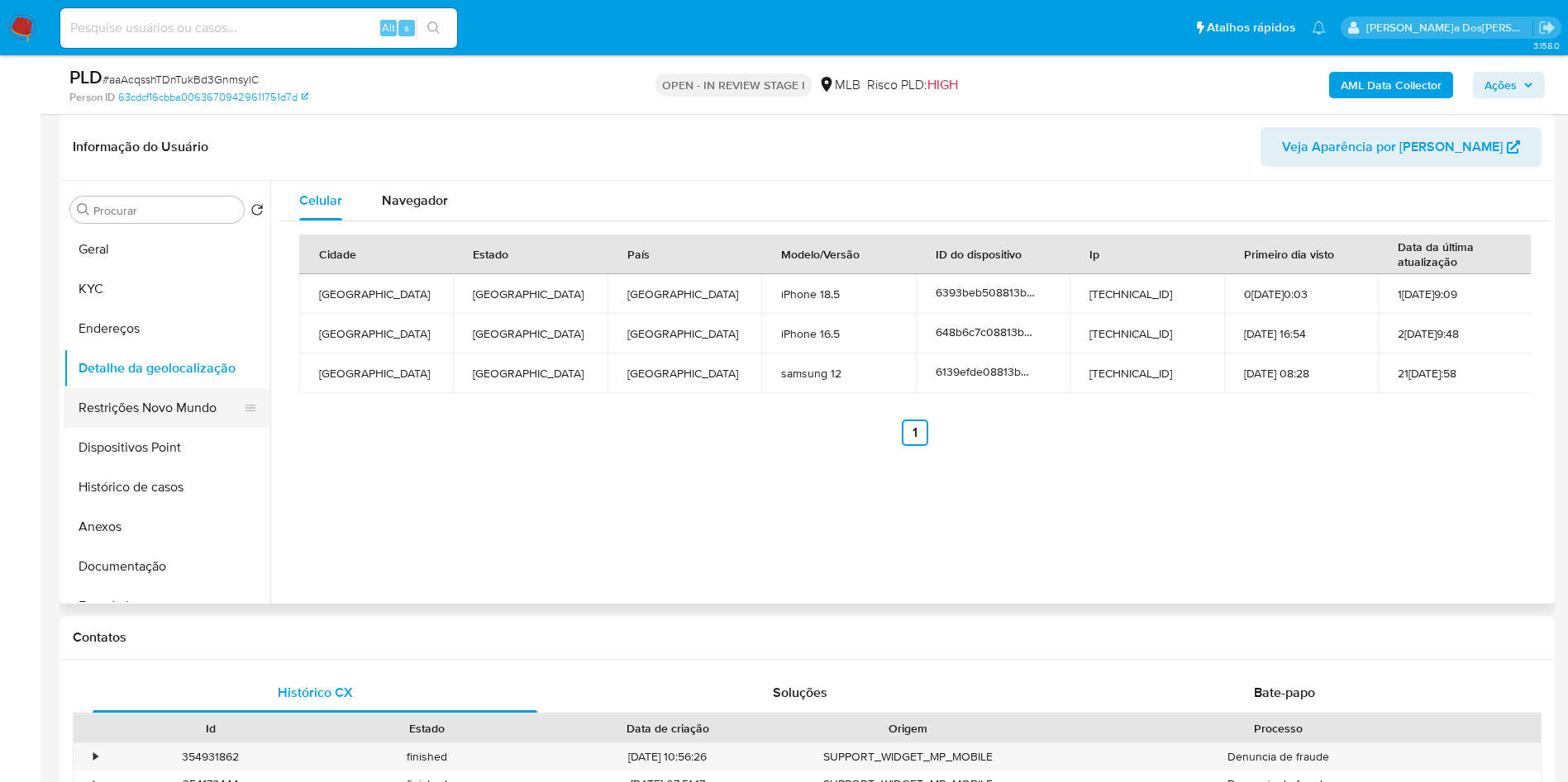
click at [173, 428] on button "Restrições Novo Mundo" at bounding box center [160, 408] width 193 height 39
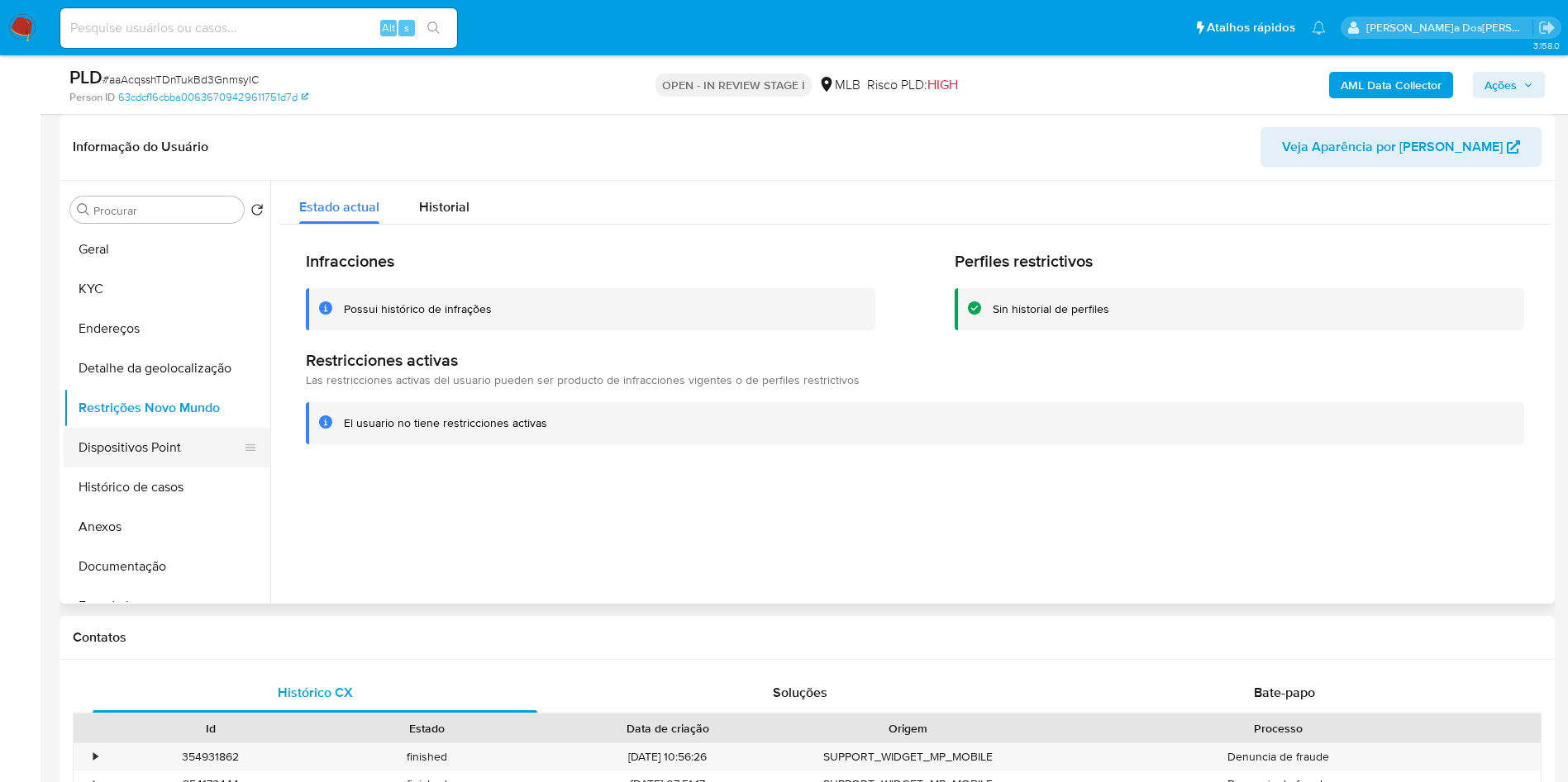
click at [244, 462] on div at bounding box center [250, 447] width 13 height 39
click at [137, 467] on button "Dispositivos Point" at bounding box center [160, 447] width 193 height 39
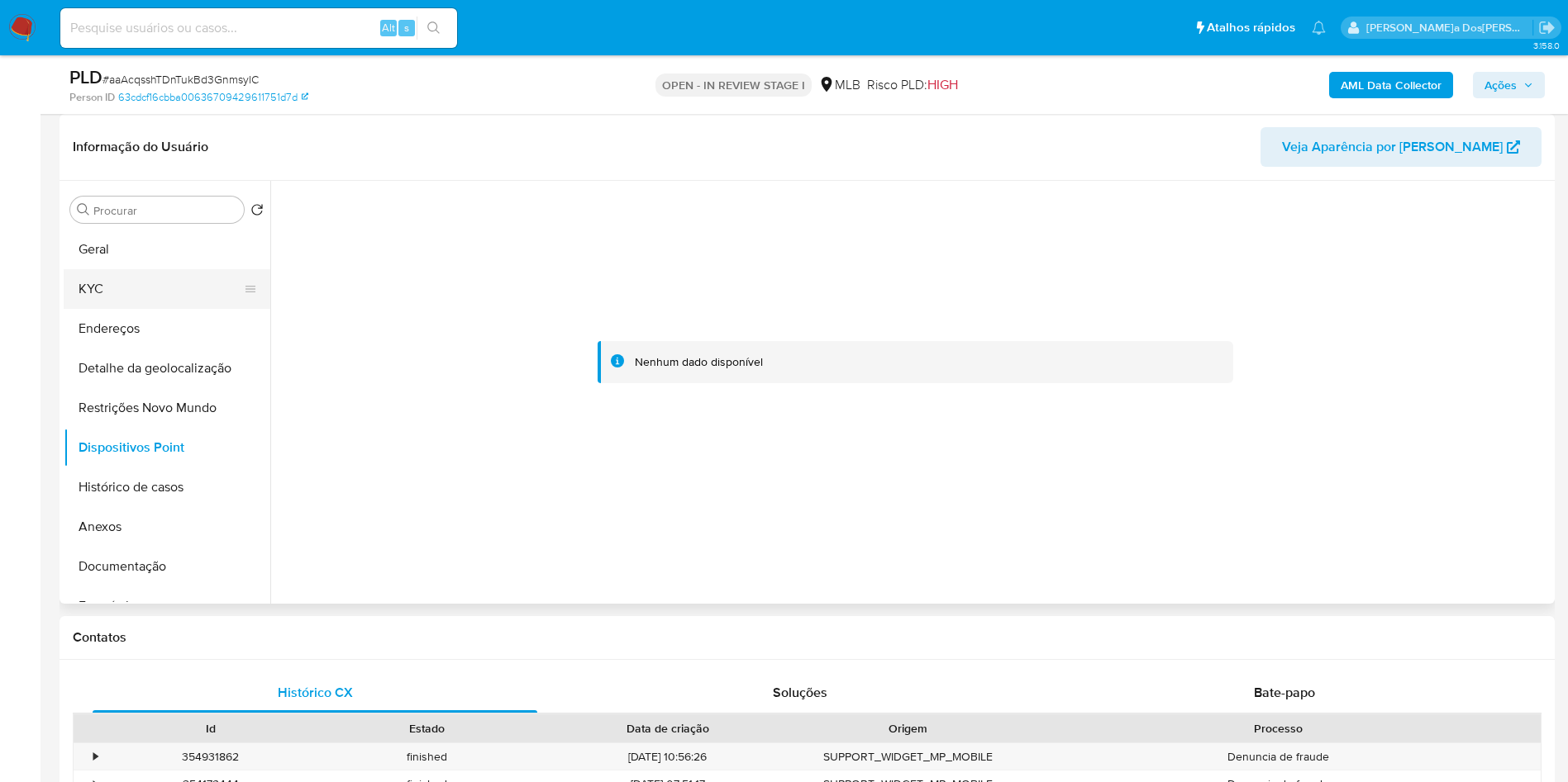
drag, startPoint x: 148, startPoint y: 321, endPoint x: 179, endPoint y: 321, distance: 31.0
click at [145, 309] on button "KYC" at bounding box center [160, 289] width 193 height 39
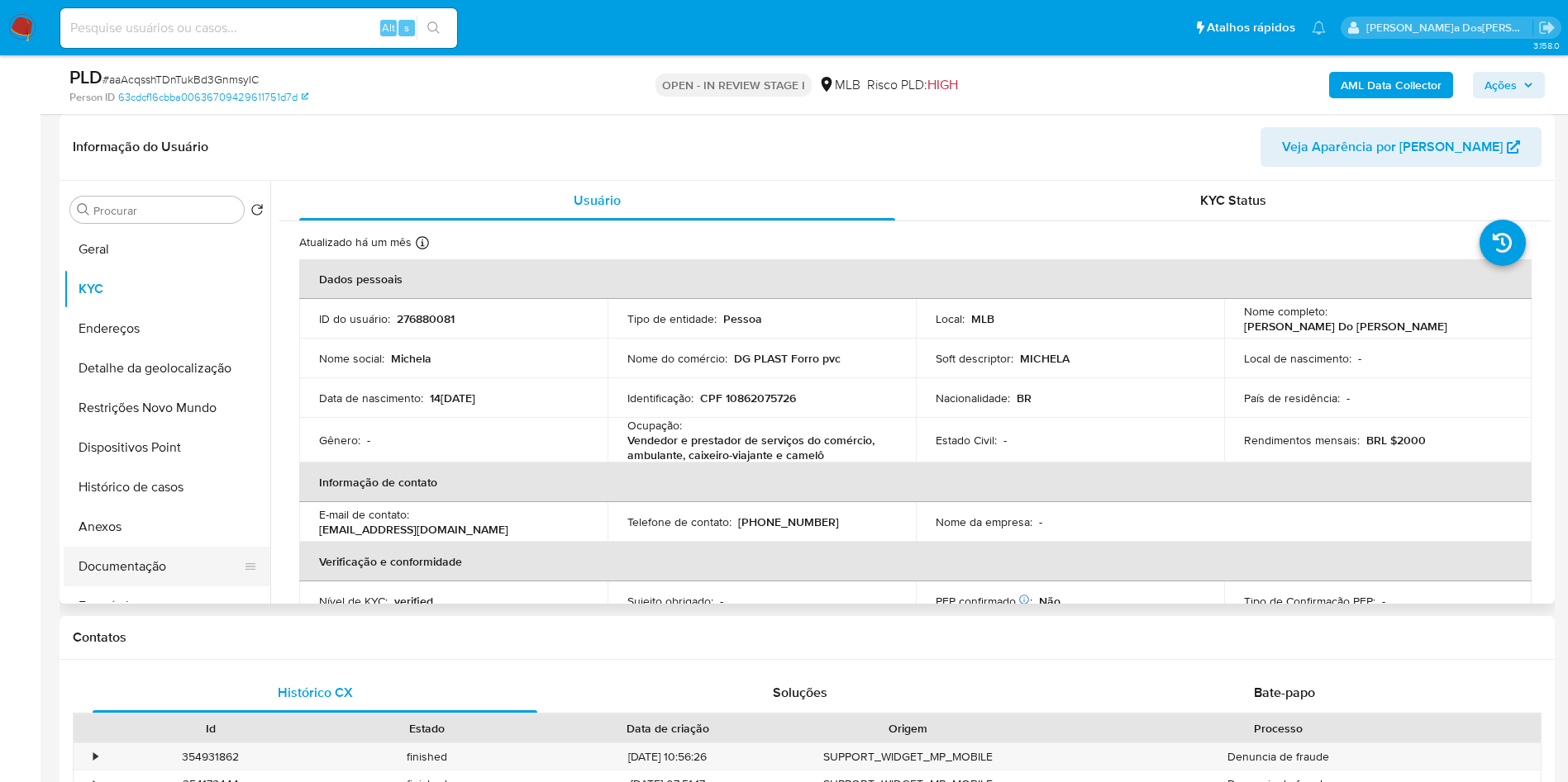
click at [151, 581] on button "Documentação" at bounding box center [160, 566] width 193 height 39
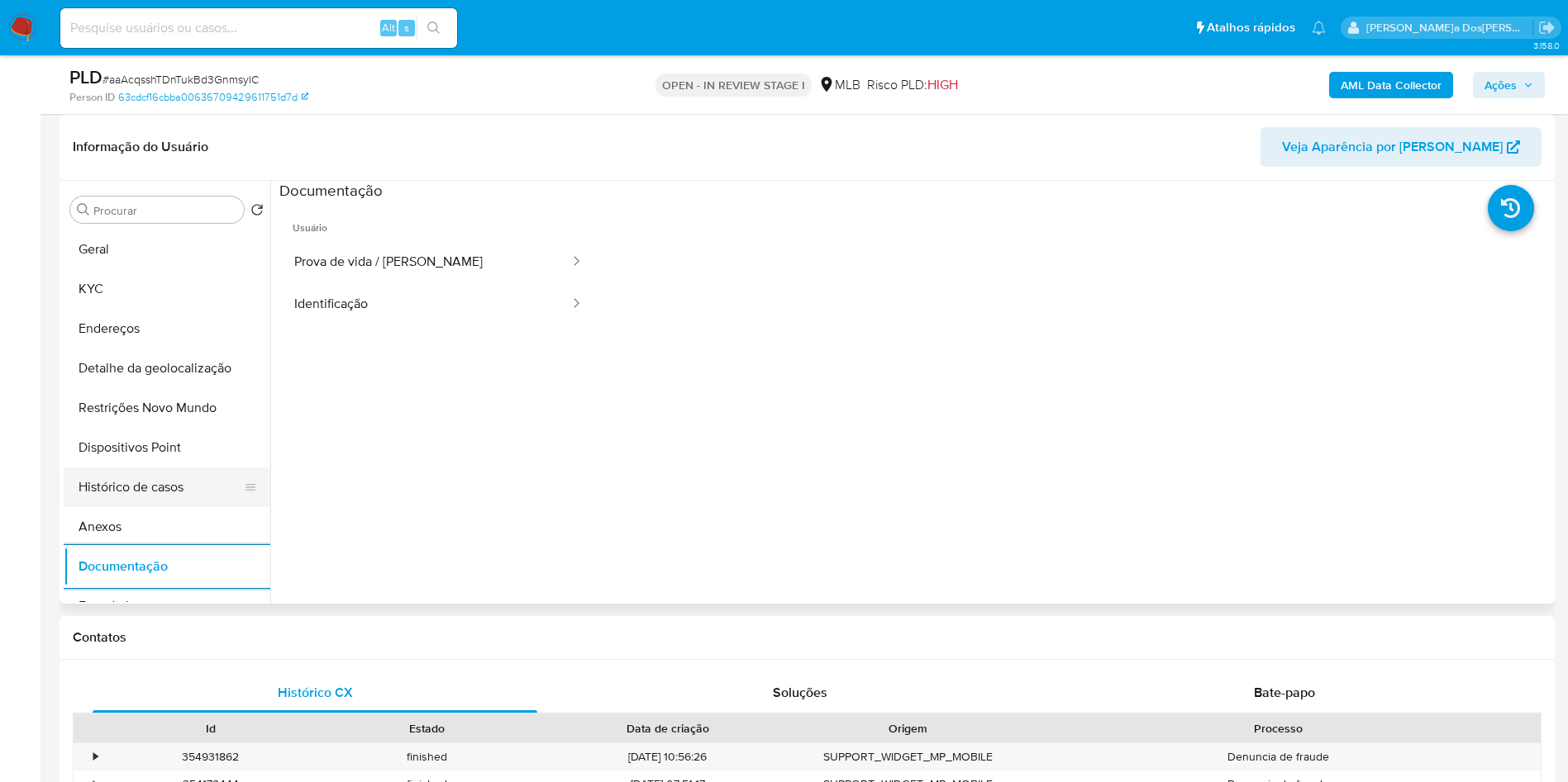
click at [137, 507] on button "Histórico de casos" at bounding box center [160, 487] width 193 height 39
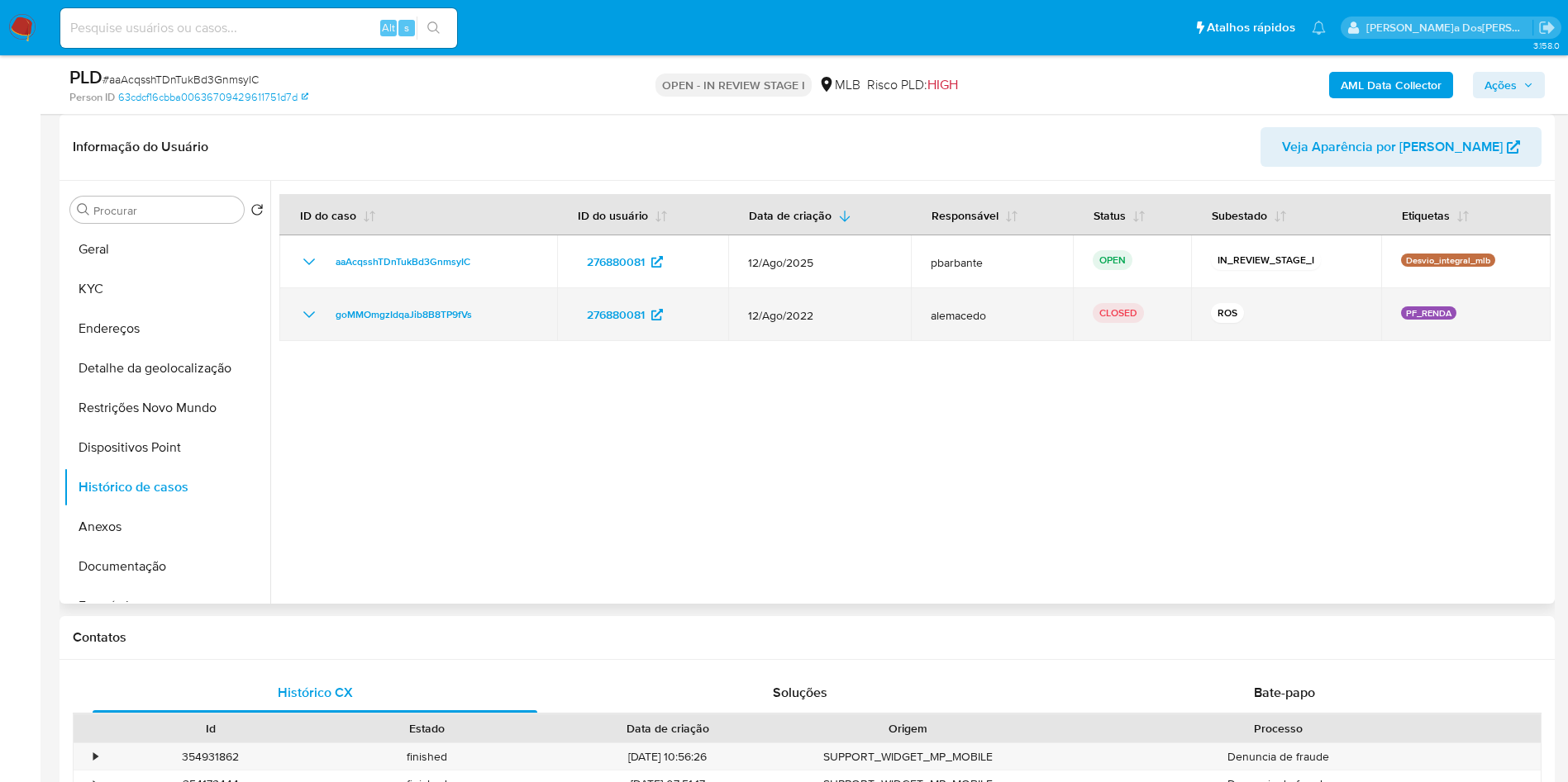
click at [301, 325] on icon "Mostrar/Ocultar" at bounding box center [309, 315] width 20 height 20
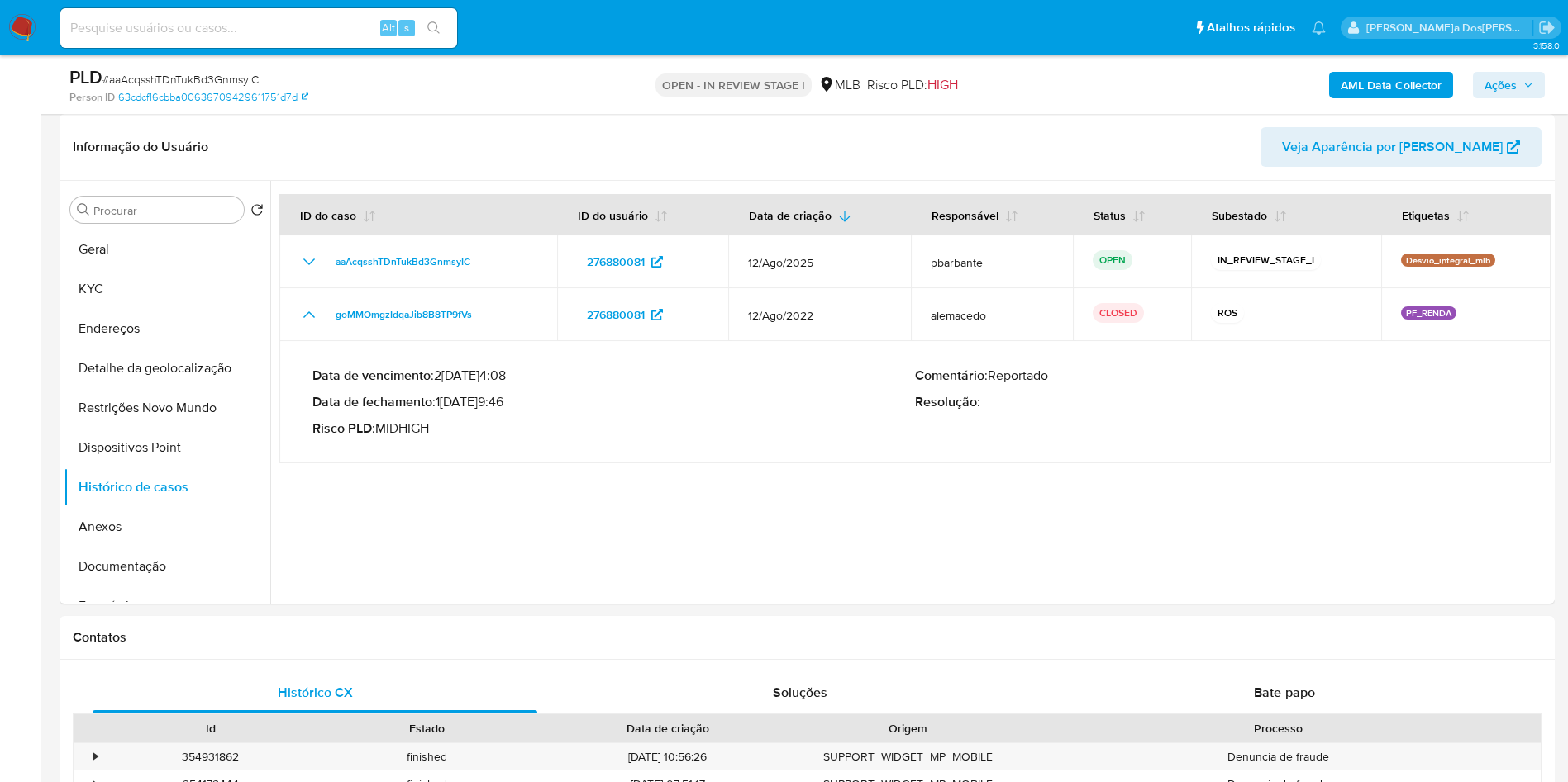
click at [1514, 88] on span "Ações" at bounding box center [1500, 86] width 32 height 27
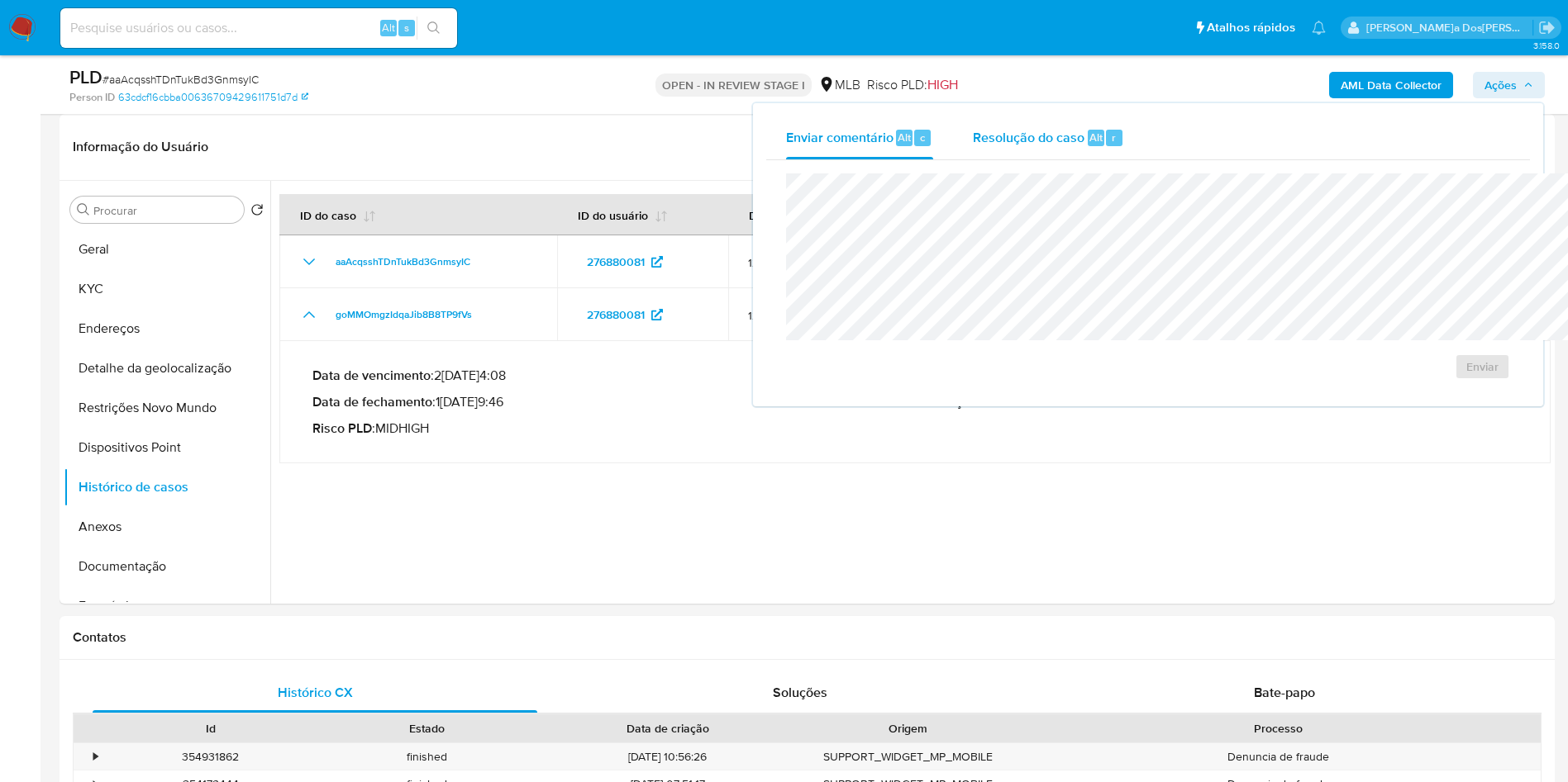
click at [987, 147] on div "Resolução do caso Alt r" at bounding box center [1048, 138] width 151 height 43
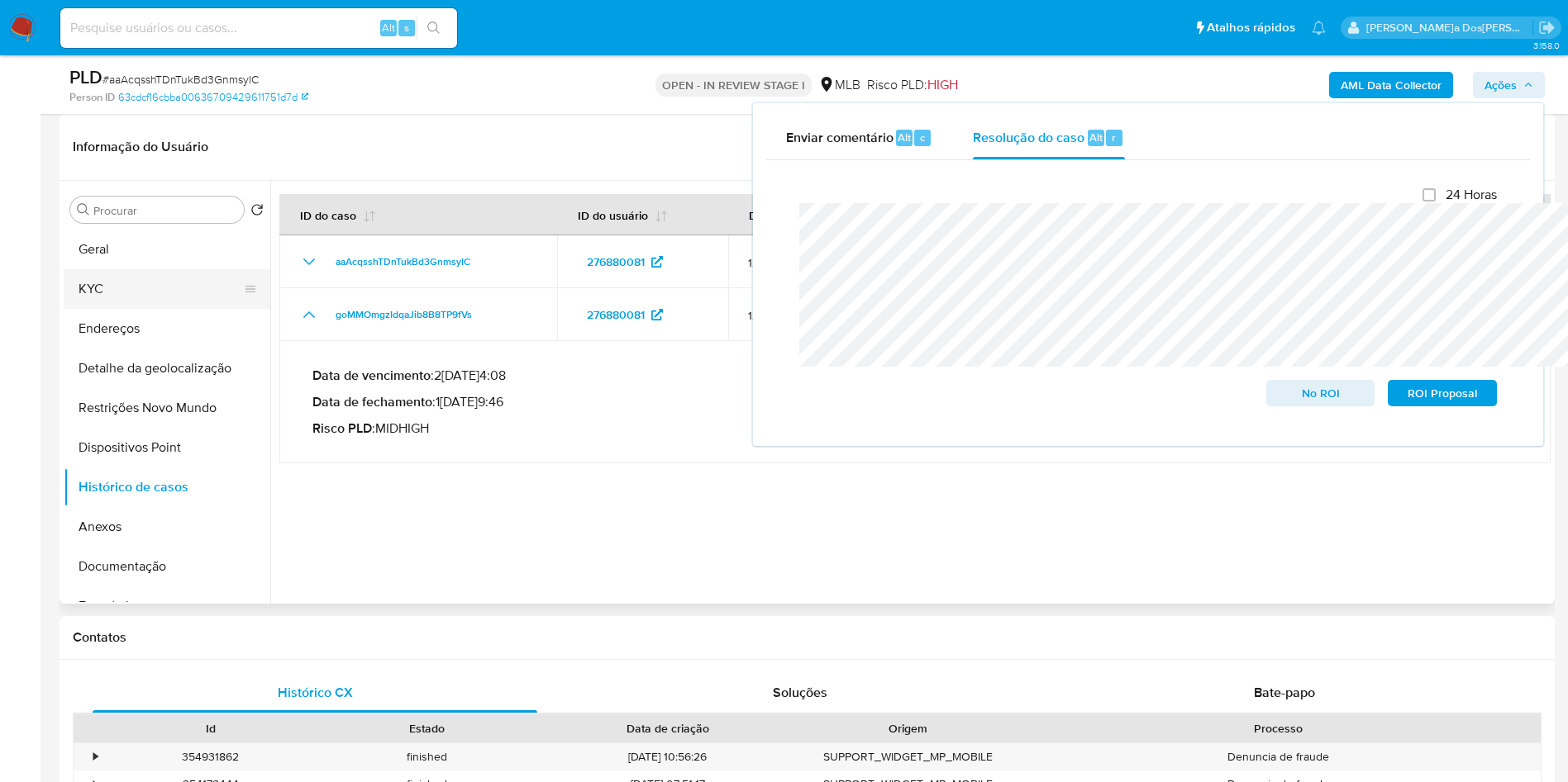
click at [124, 309] on button "KYC" at bounding box center [160, 289] width 193 height 39
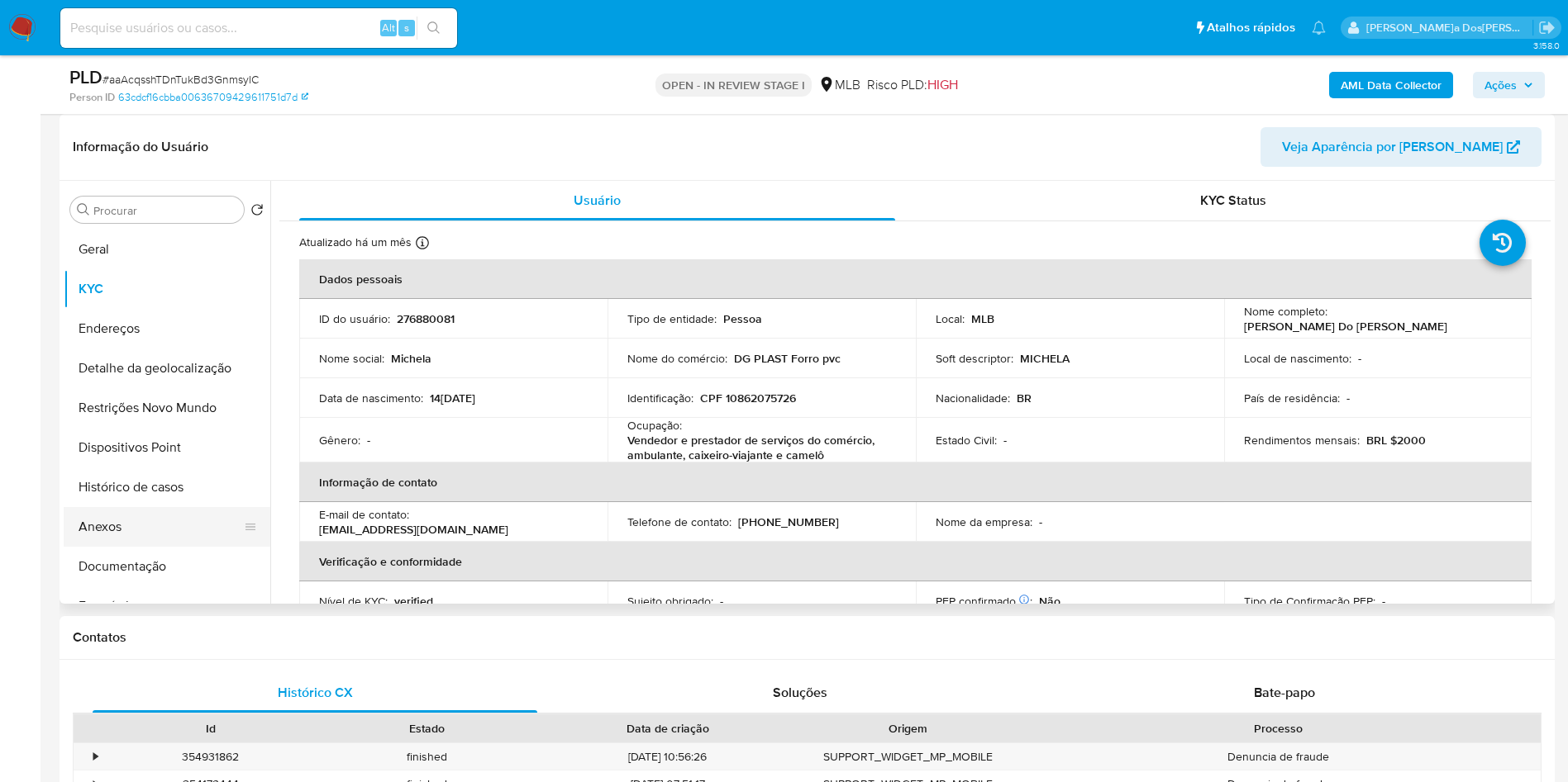
click at [115, 547] on button "Anexos" at bounding box center [160, 526] width 193 height 39
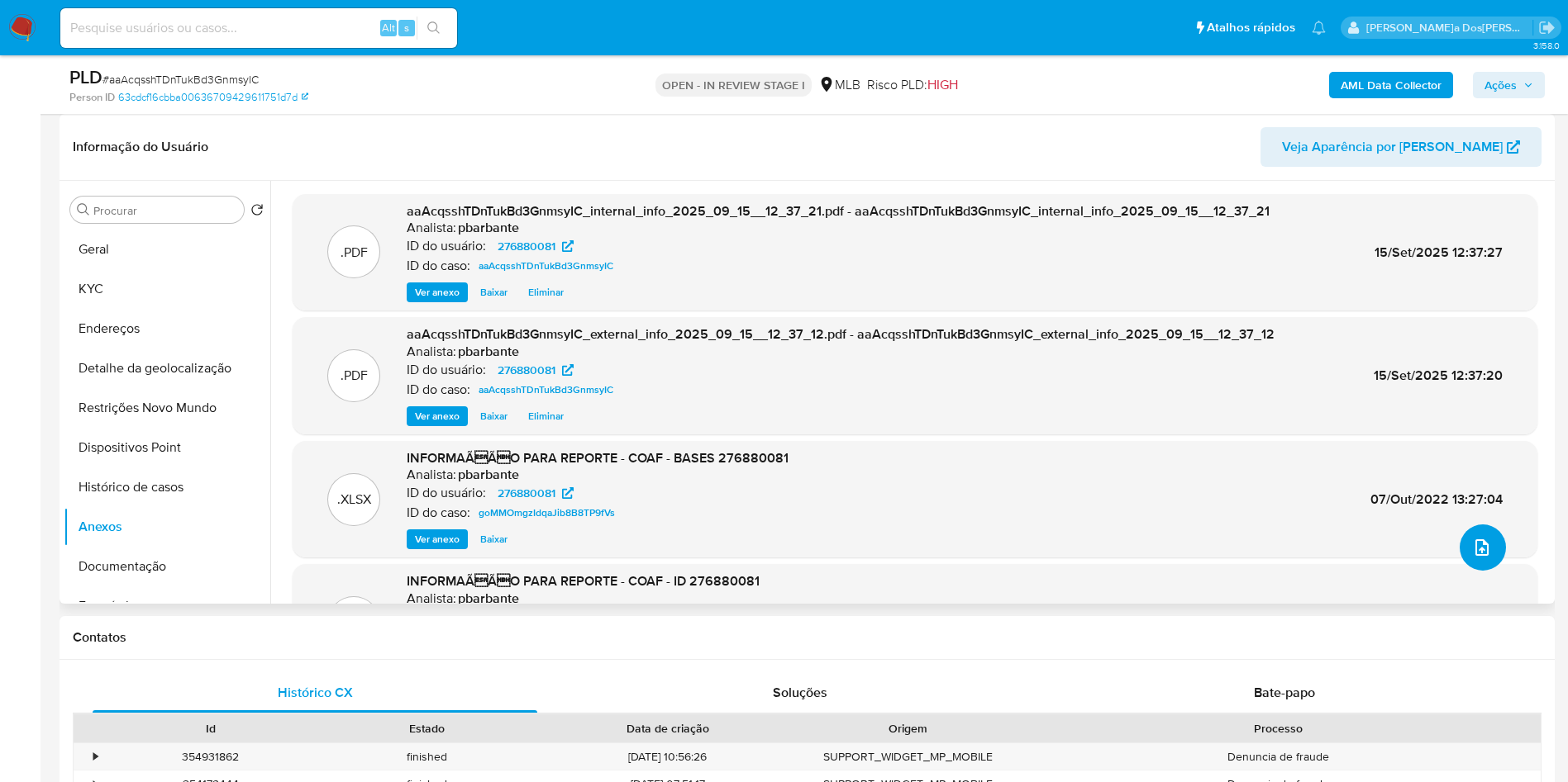
click at [1475, 558] on icon "upload-file" at bounding box center [1482, 548] width 20 height 20
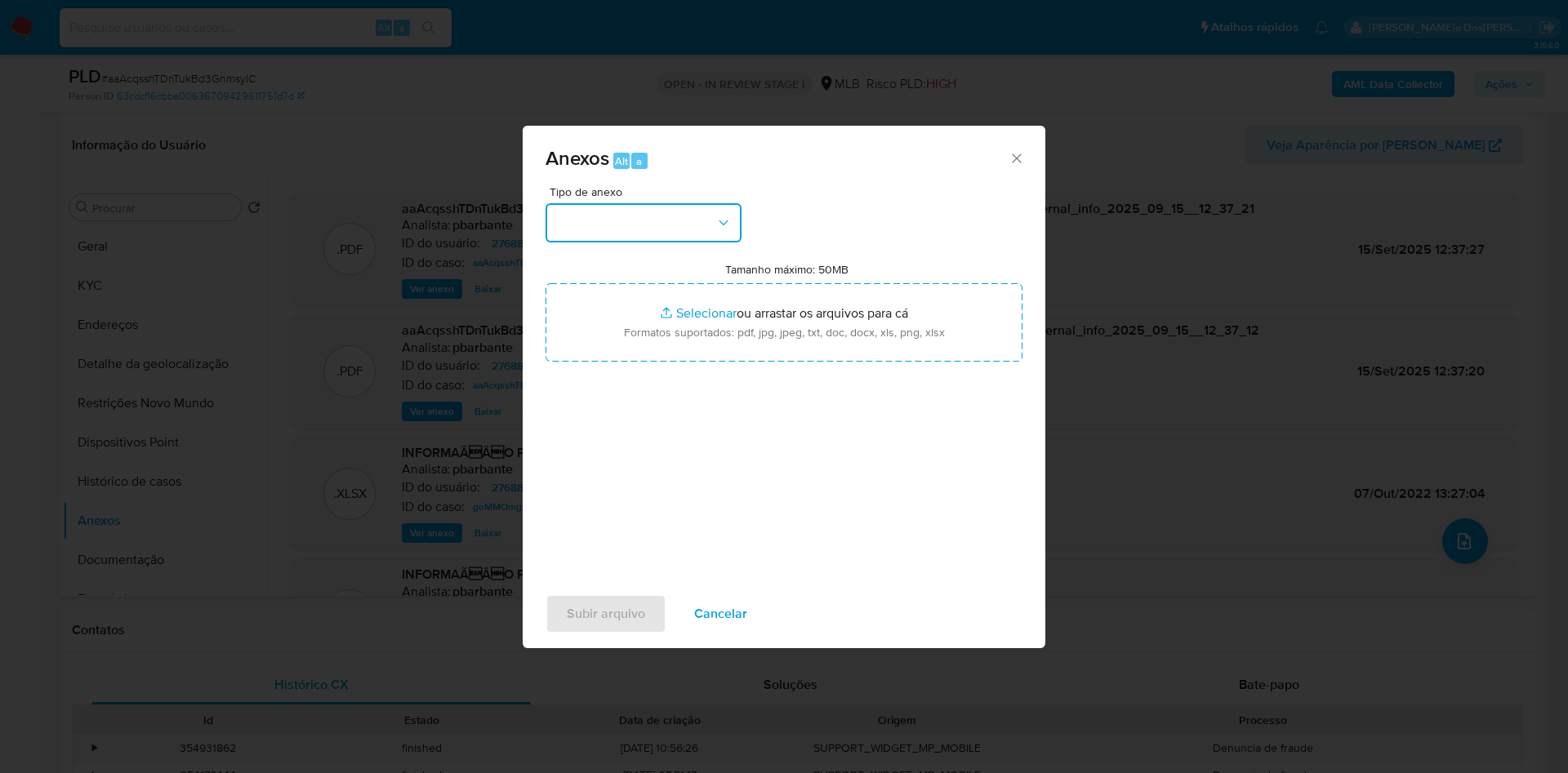
click at [632, 207] on button "button" at bounding box center [644, 222] width 196 height 39
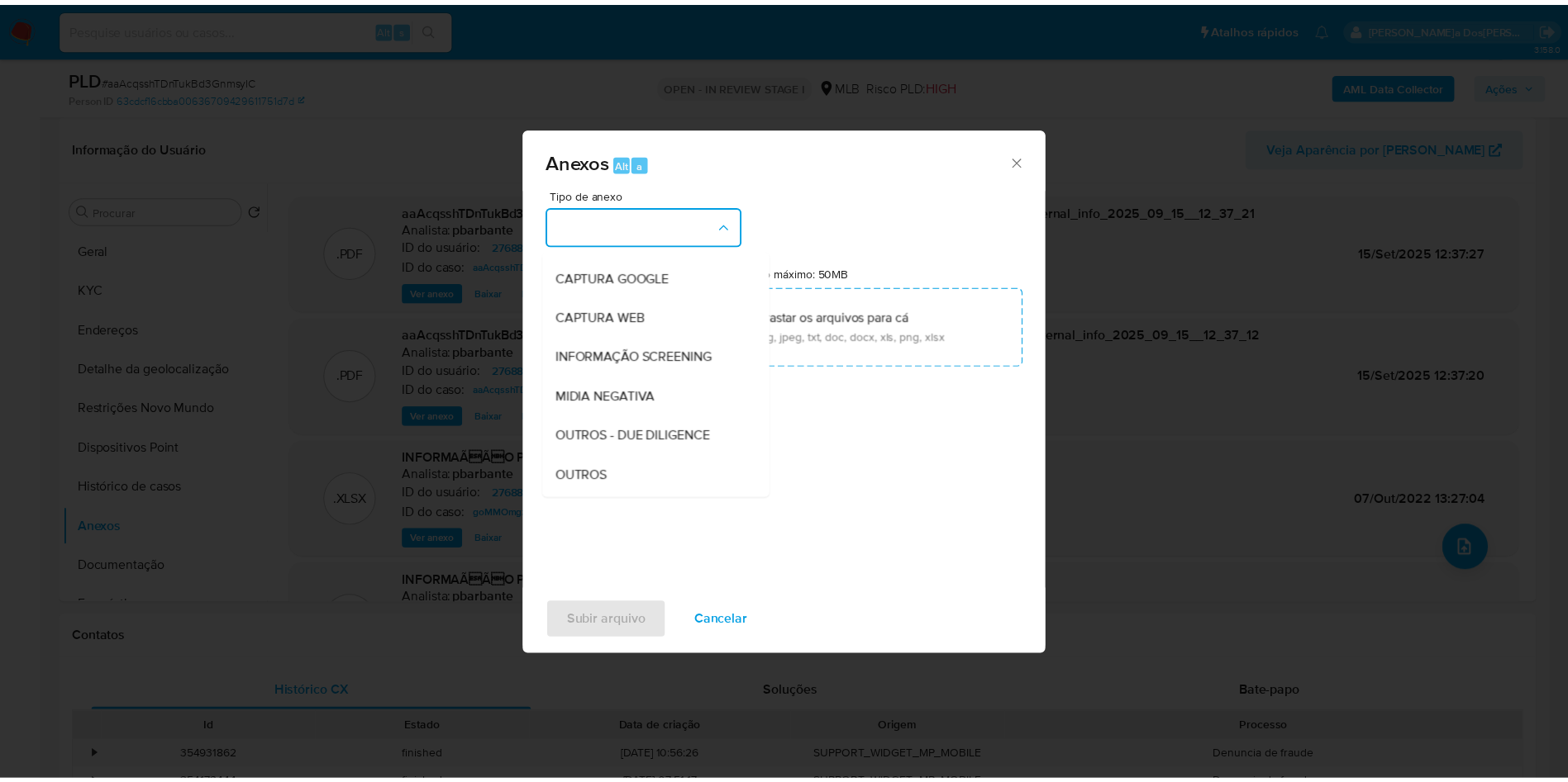
scroll to position [222, 0]
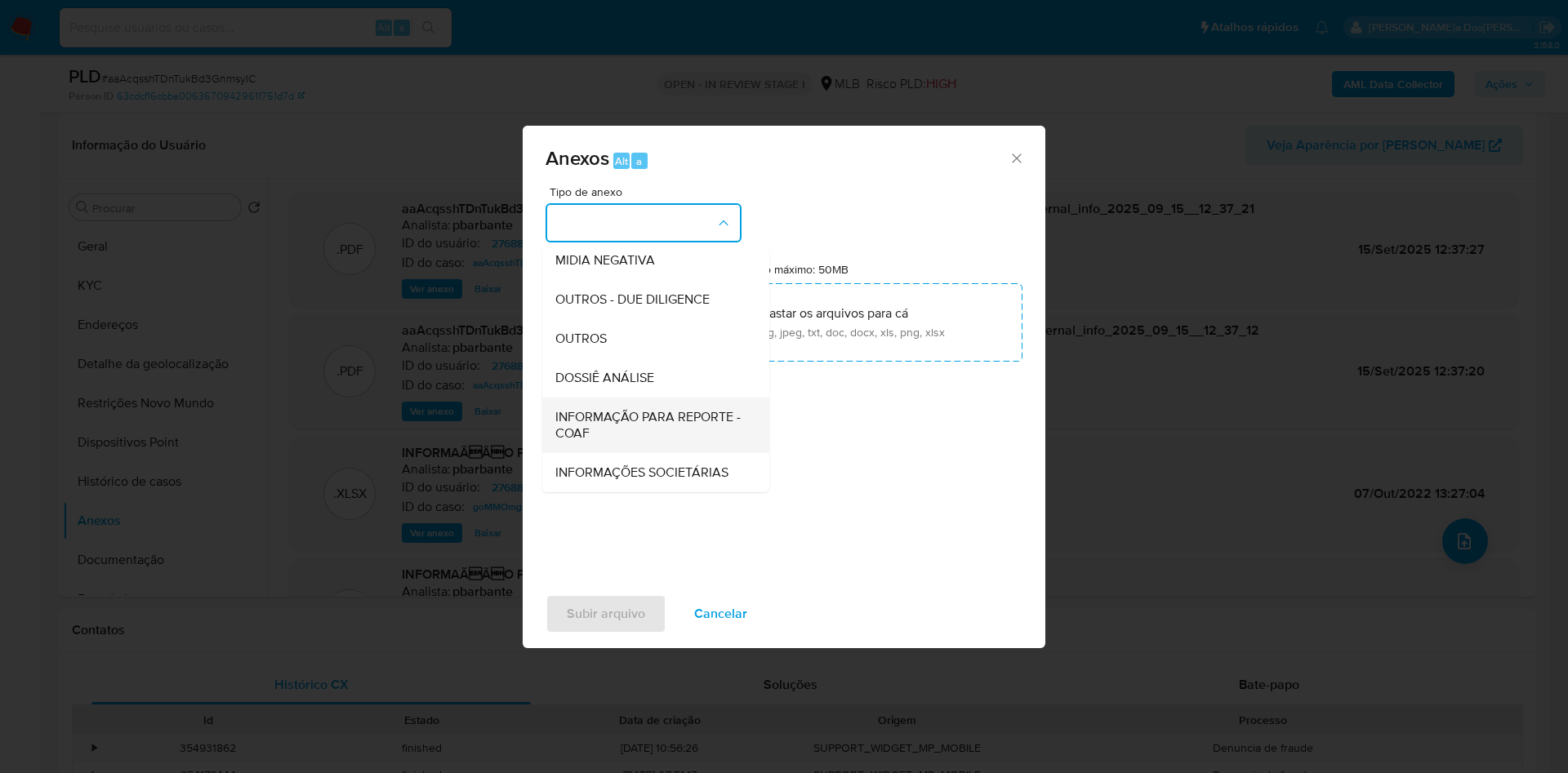
click at [609, 409] on span "INFORMAÇÃO PARA REPORTE - COAF" at bounding box center [650, 425] width 191 height 32
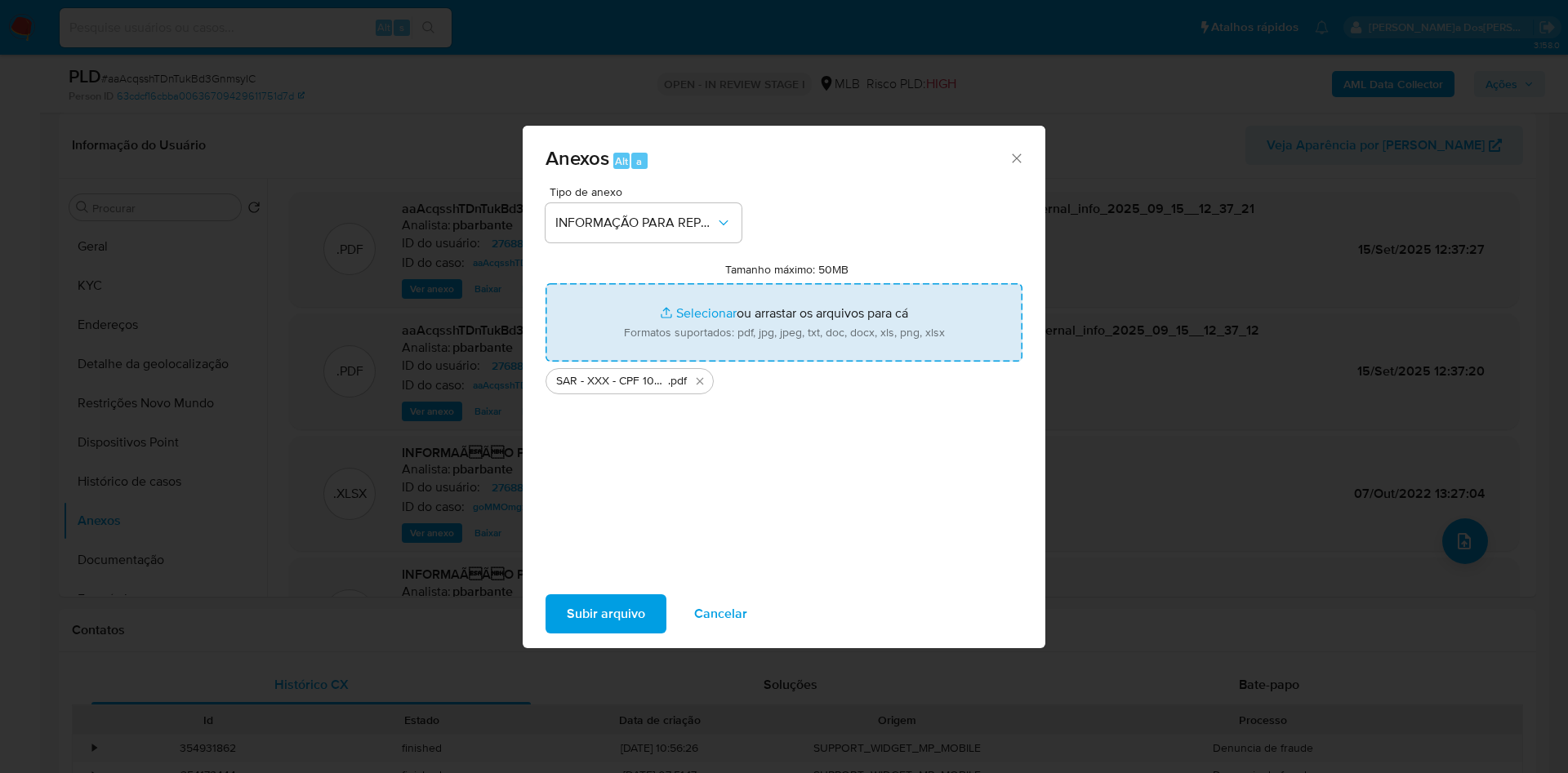
type input "C:\fakepath\Mulan 276880081_2025_09_15_07_39_06.xlsx"
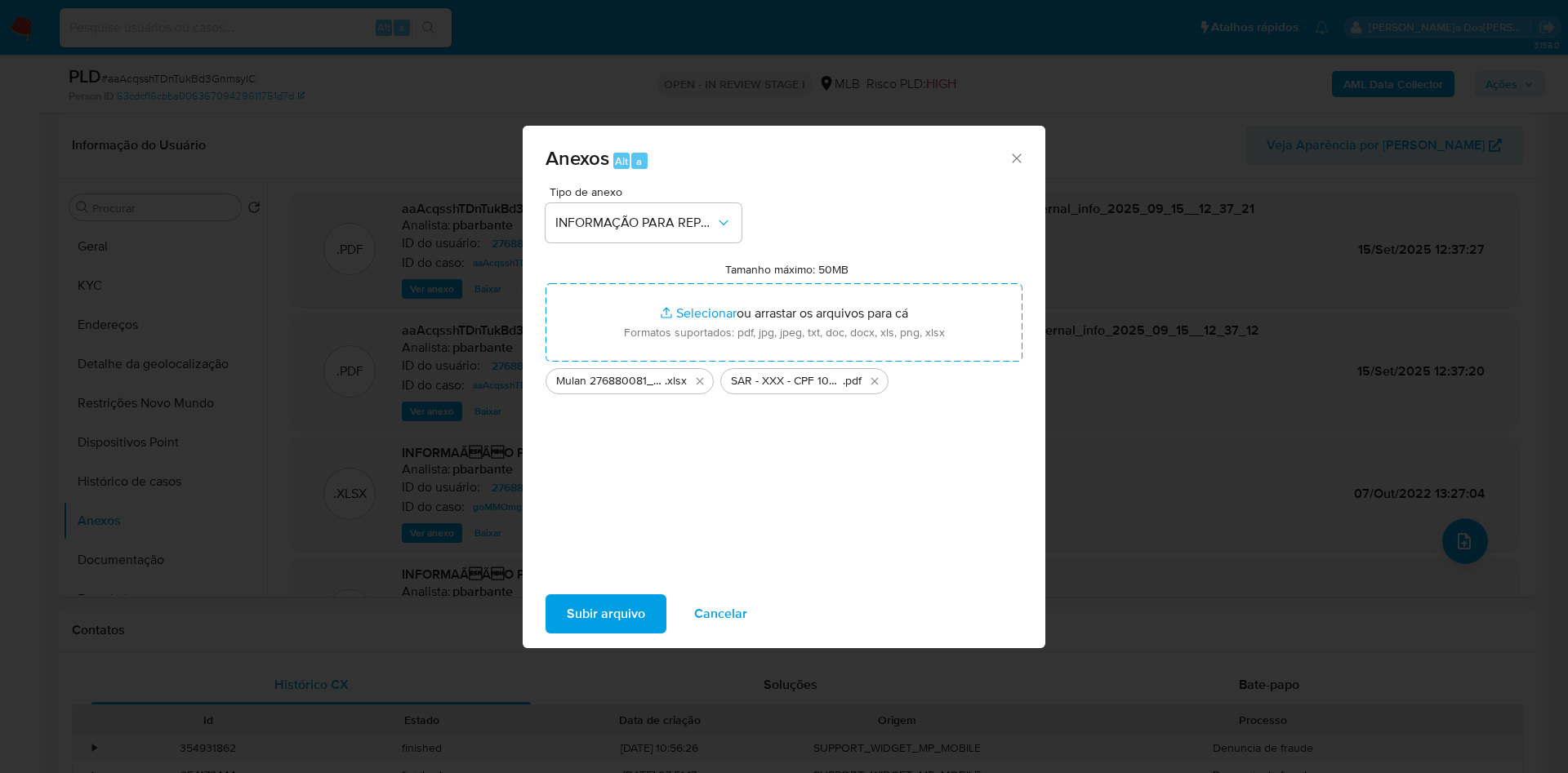
click at [567, 632] on span "Subir arquivo" at bounding box center [606, 614] width 79 height 36
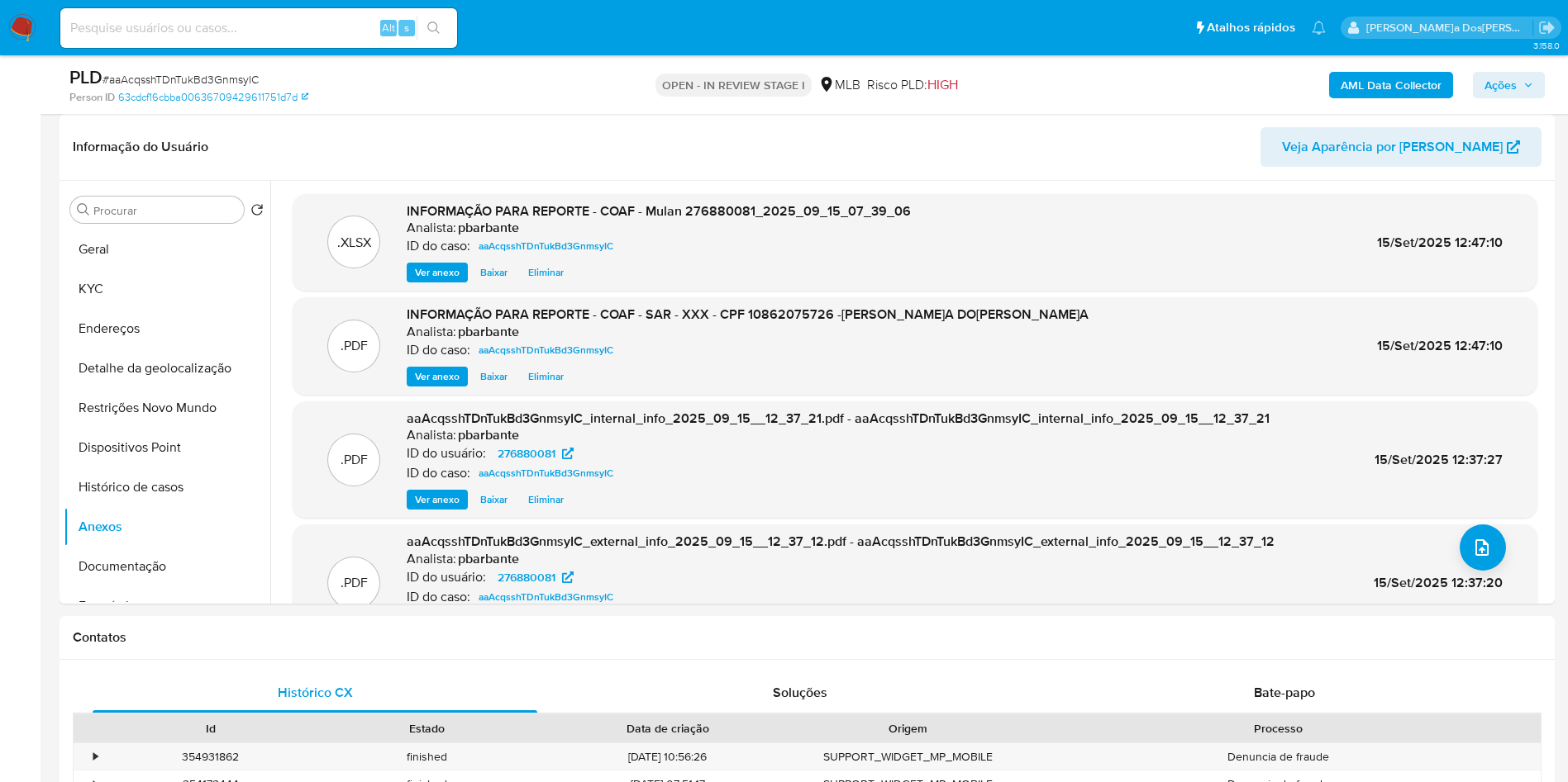
click at [1512, 69] on div "AML Data Collector Ações" at bounding box center [1300, 85] width 488 height 39
click at [1526, 84] on icon "button" at bounding box center [1528, 84] width 7 height 4
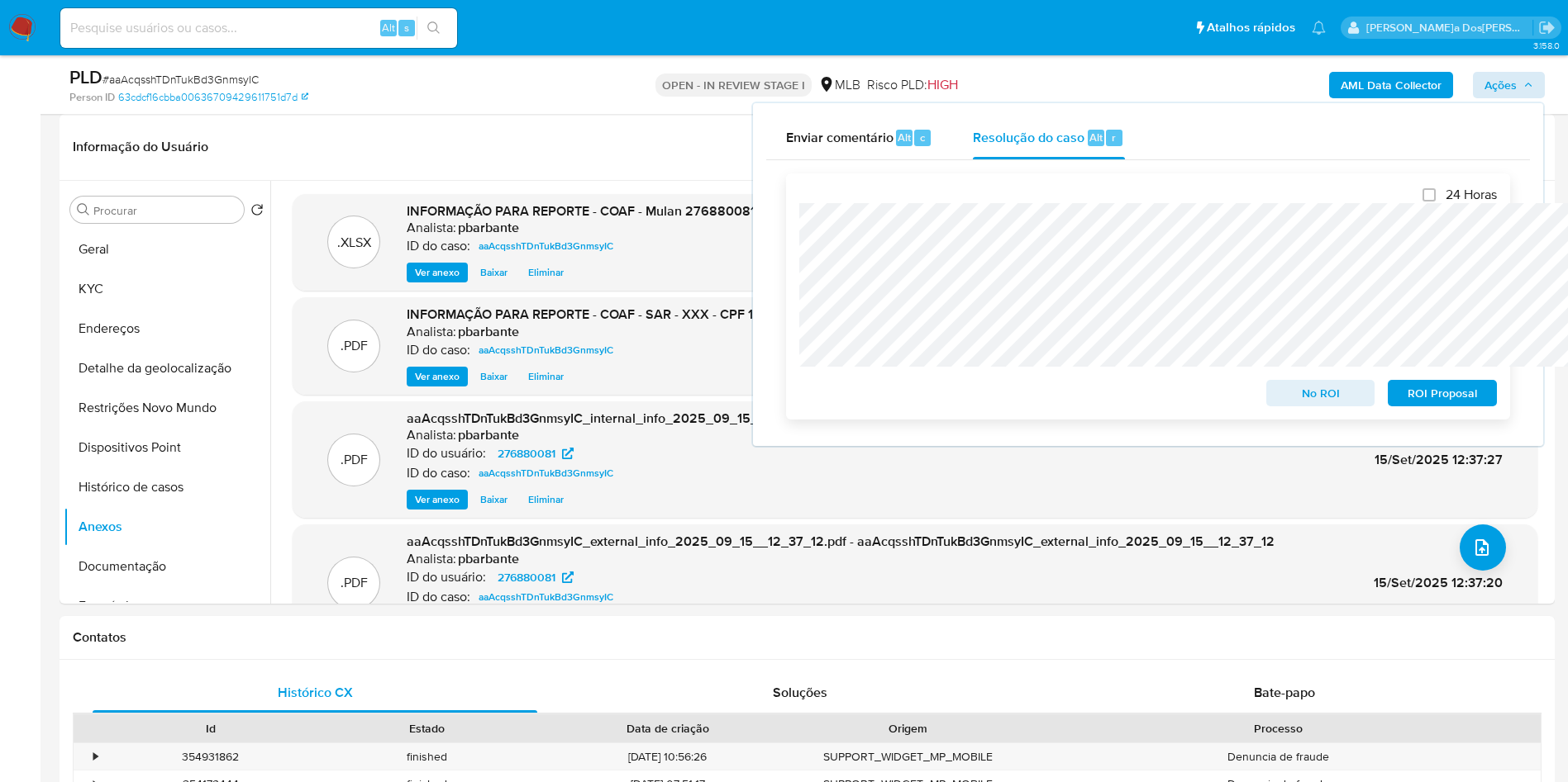
click at [1449, 396] on span "ROI Proposal" at bounding box center [1442, 394] width 86 height 23
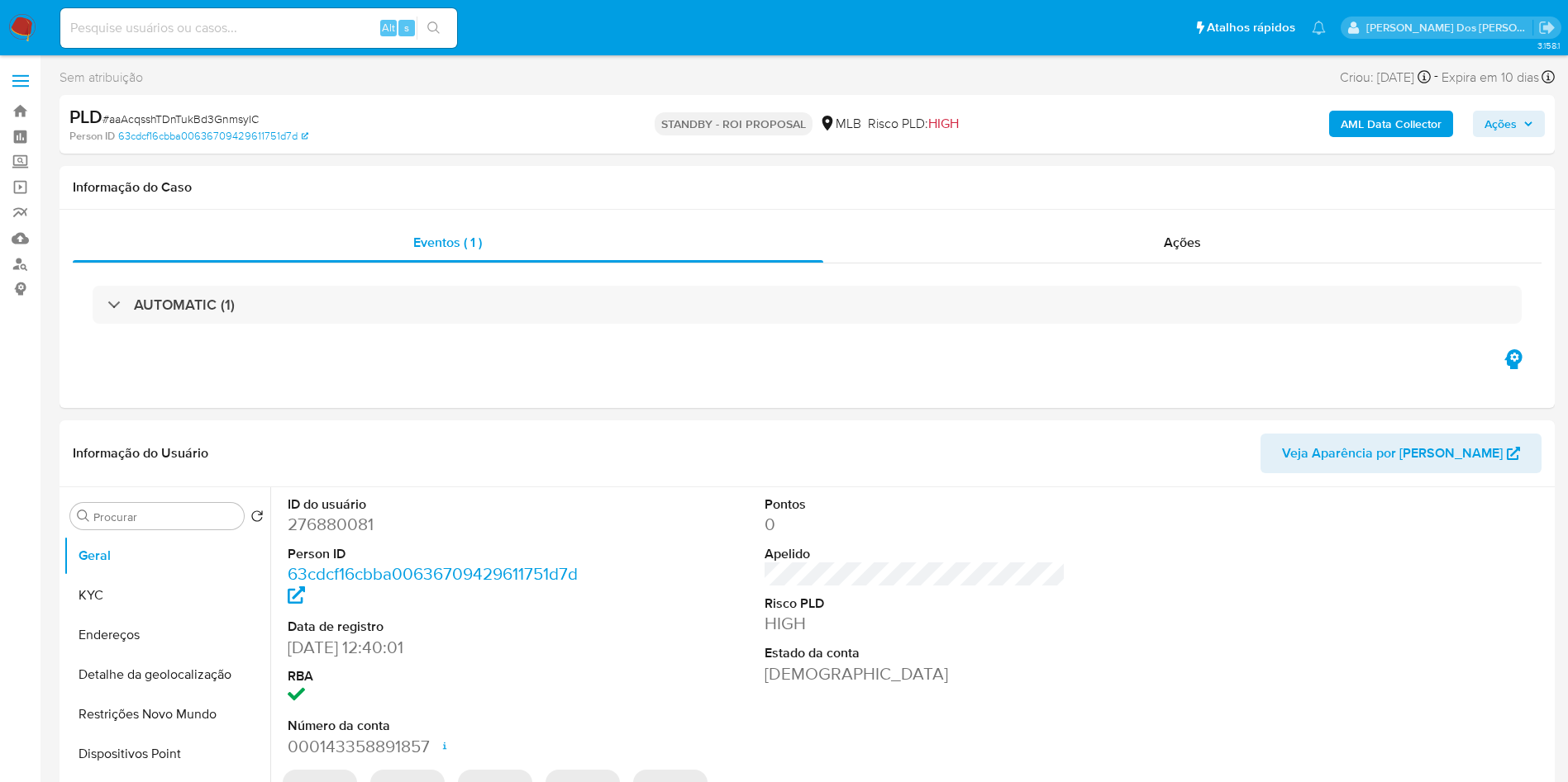
select select "10"
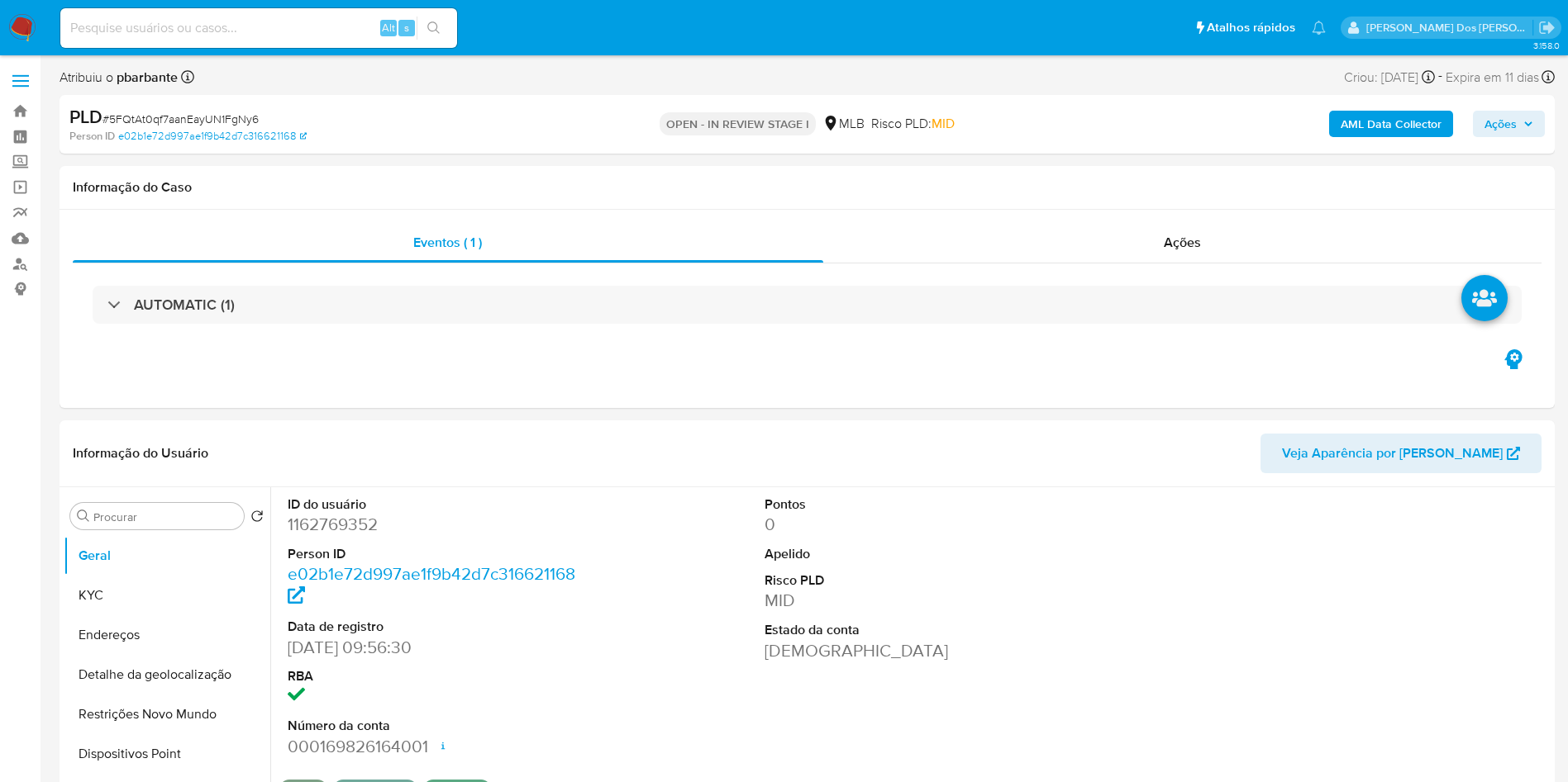
select select "10"
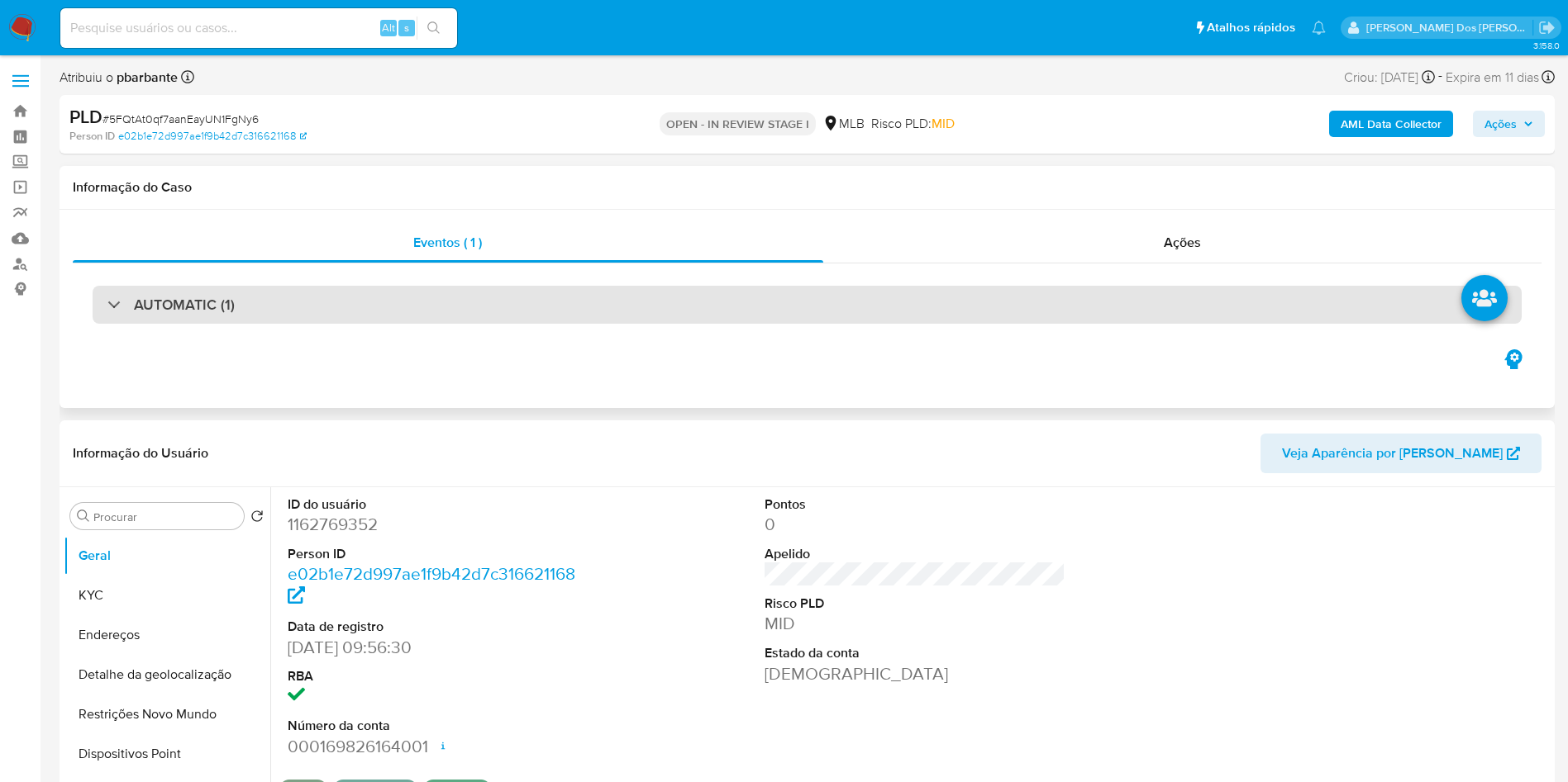
click at [663, 305] on div "AUTOMATIC (1)" at bounding box center [807, 305] width 1429 height 38
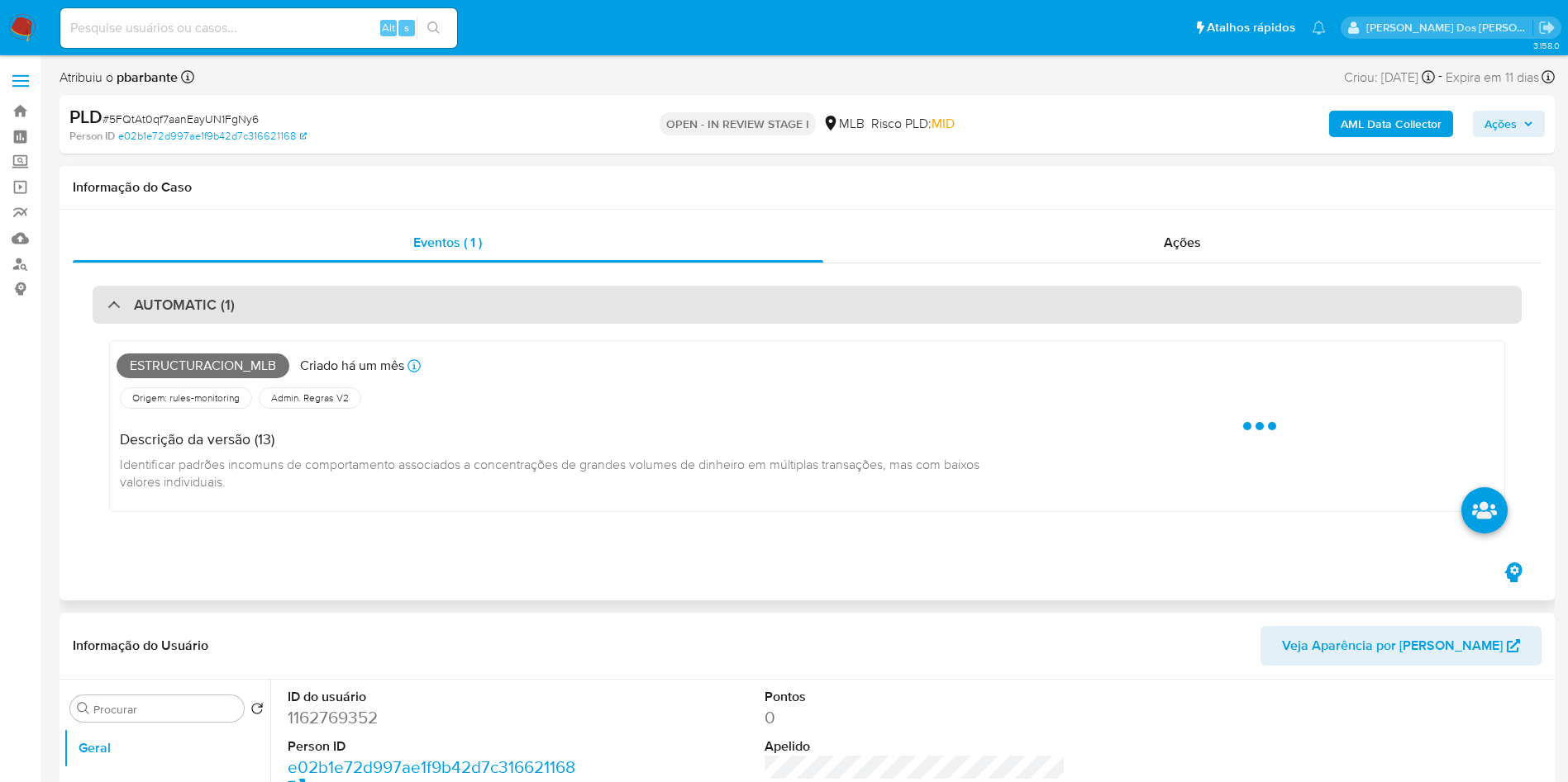
click at [657, 305] on div "AUTOMATIC (1)" at bounding box center [807, 305] width 1429 height 38
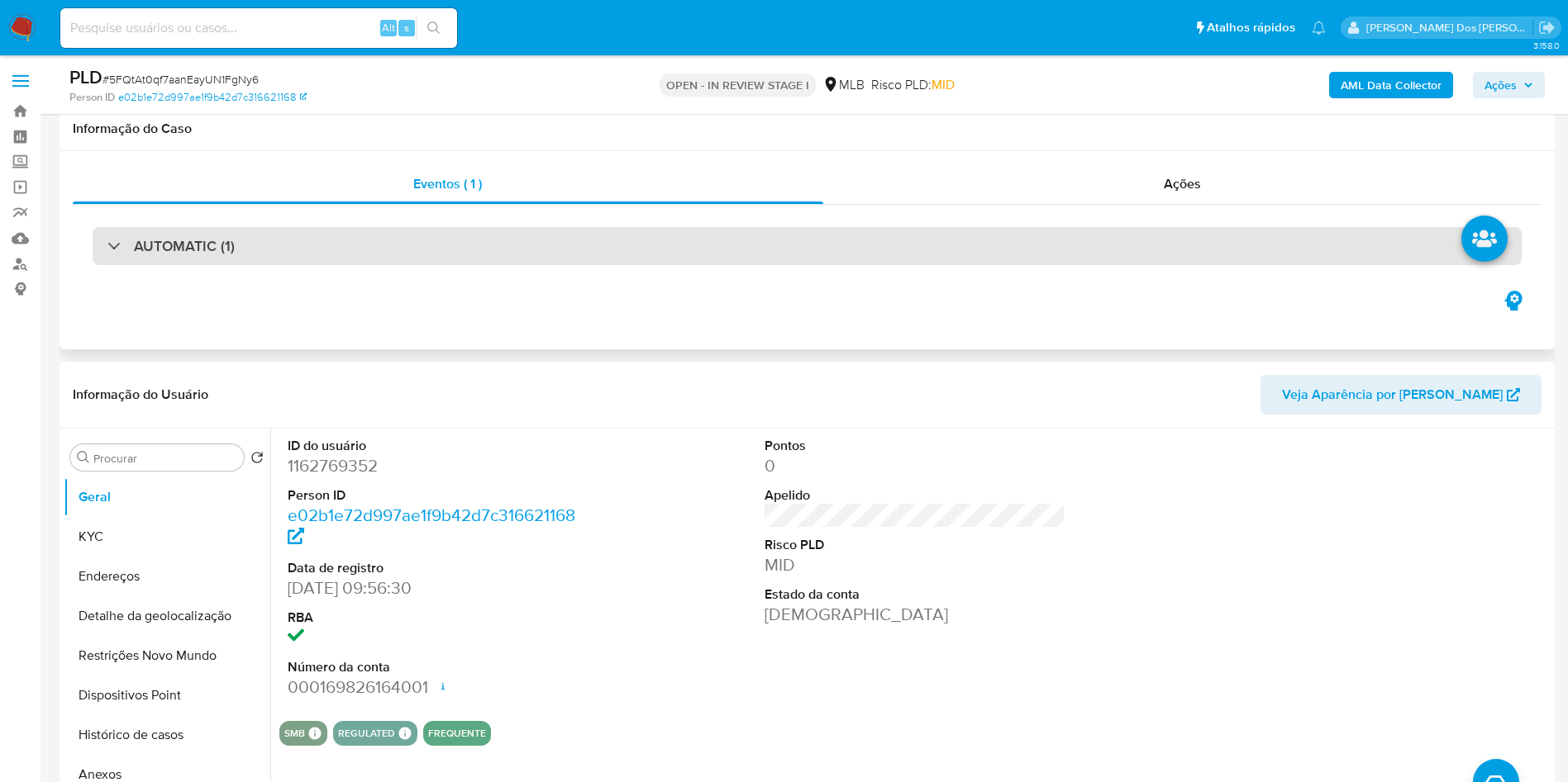
scroll to position [248, 0]
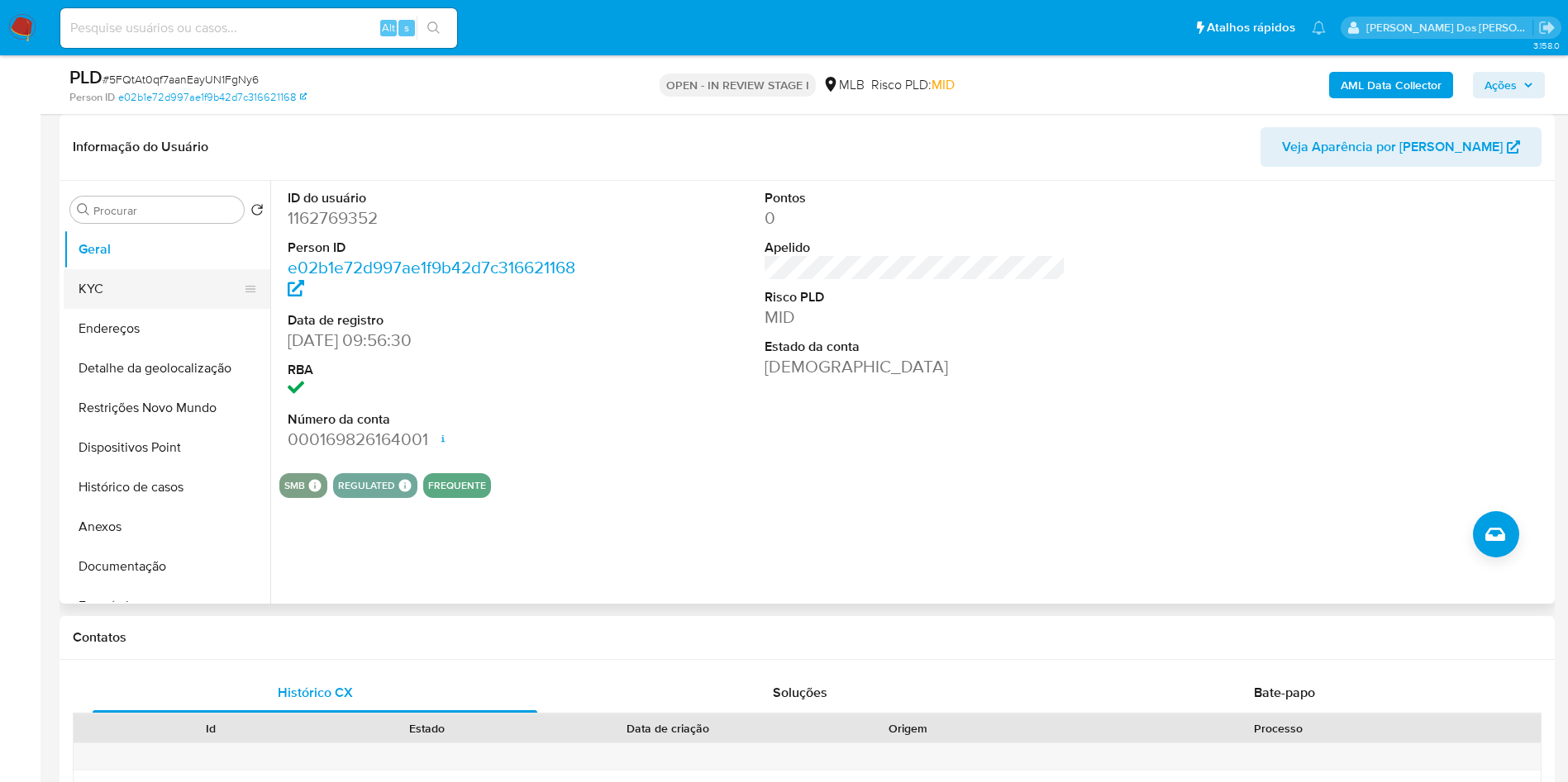
click at [185, 309] on button "KYC" at bounding box center [160, 289] width 193 height 39
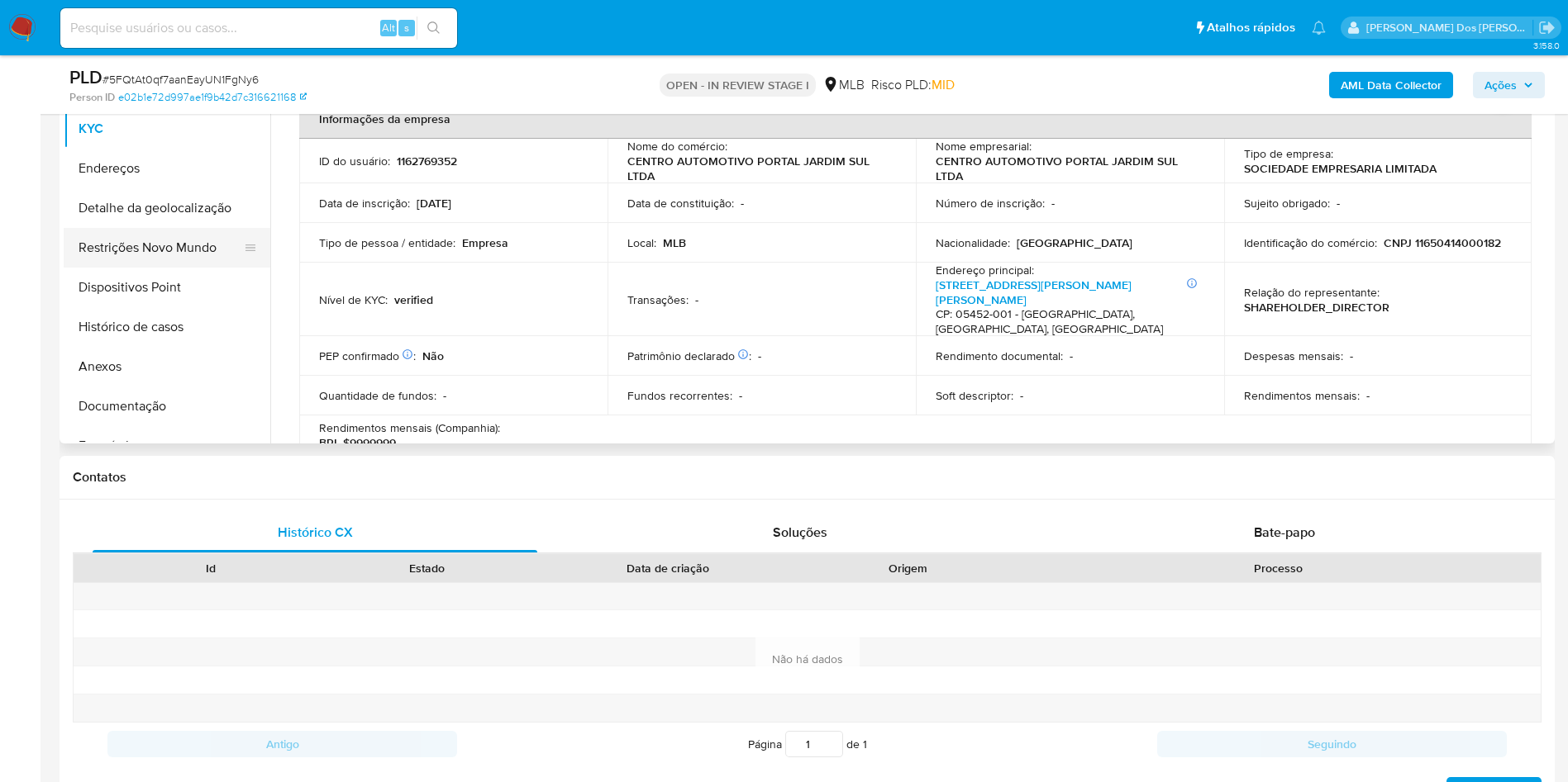
scroll to position [372, 0]
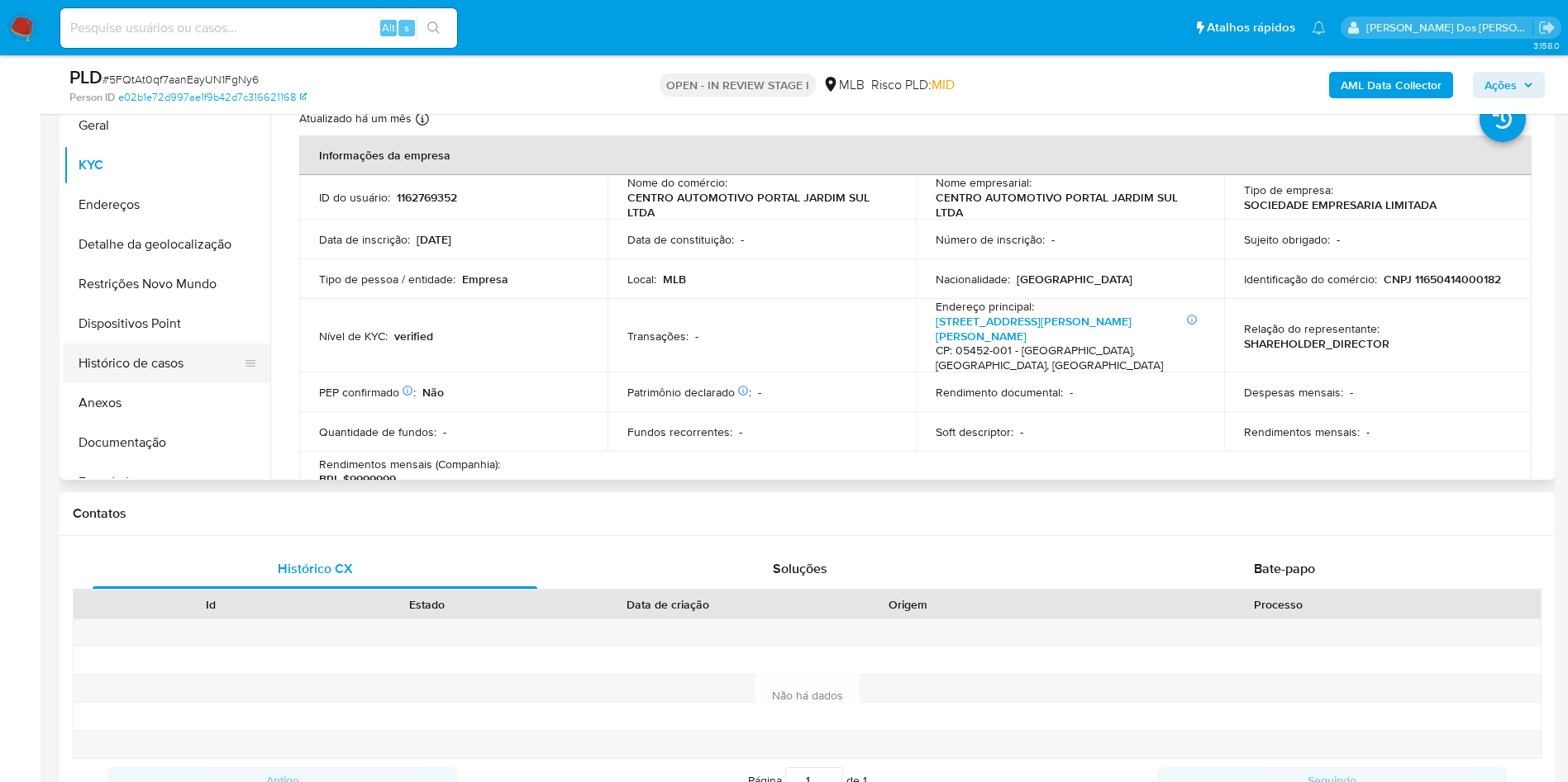
click at [187, 383] on button "Histórico de casos" at bounding box center [160, 363] width 193 height 39
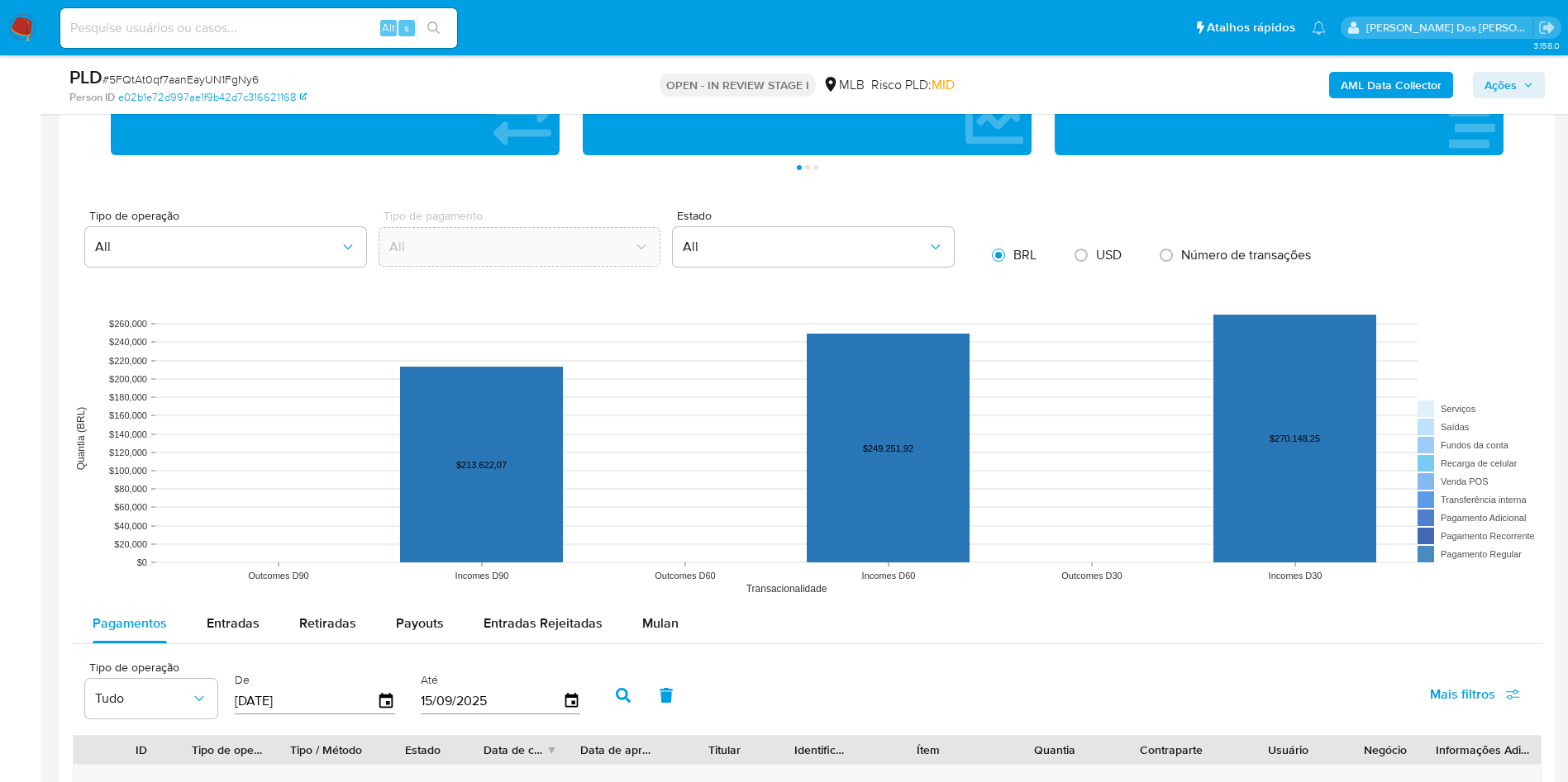
scroll to position [1611, 0]
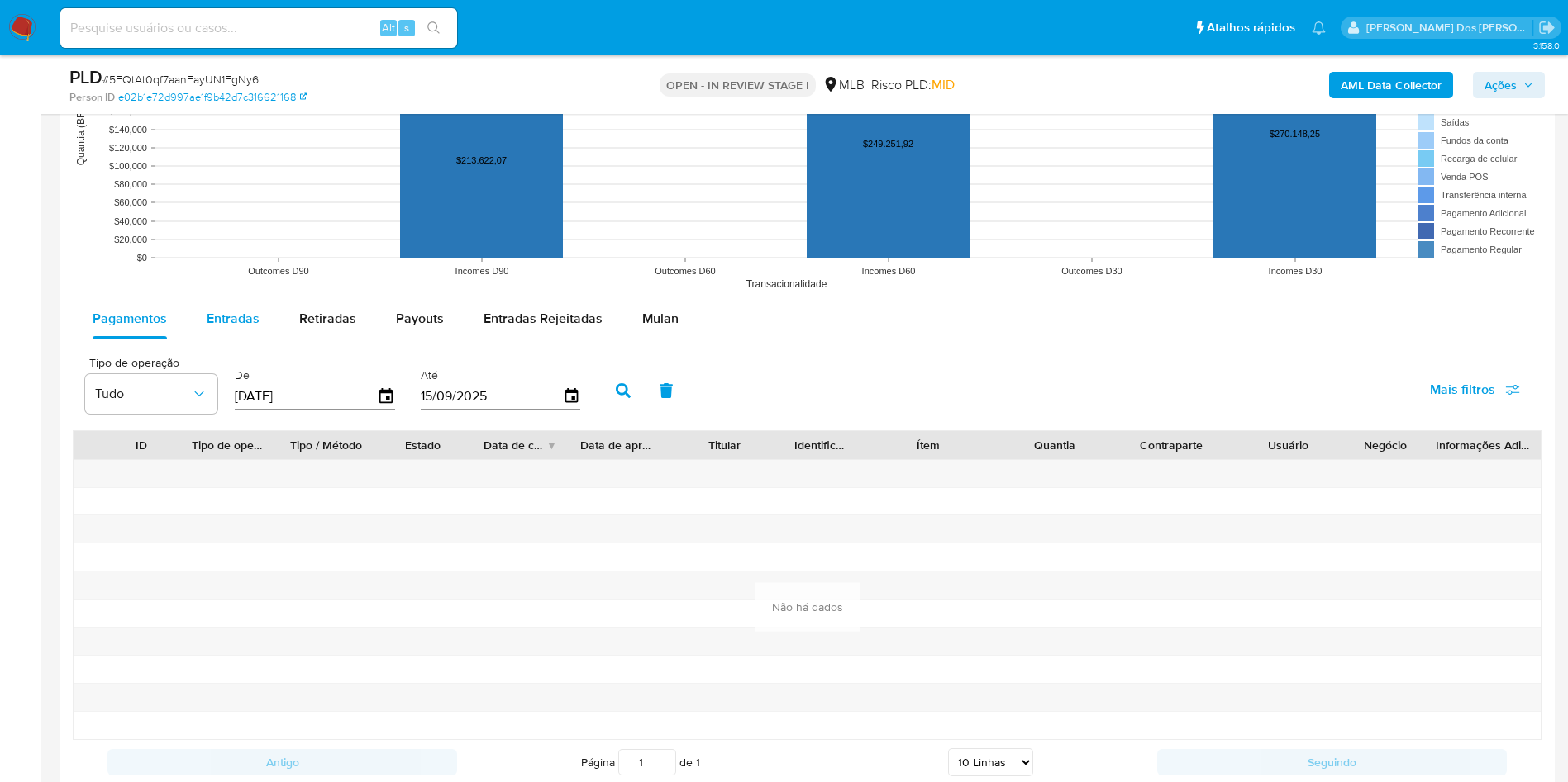
click at [242, 328] on span "Entradas" at bounding box center [233, 318] width 53 height 19
select select "10"
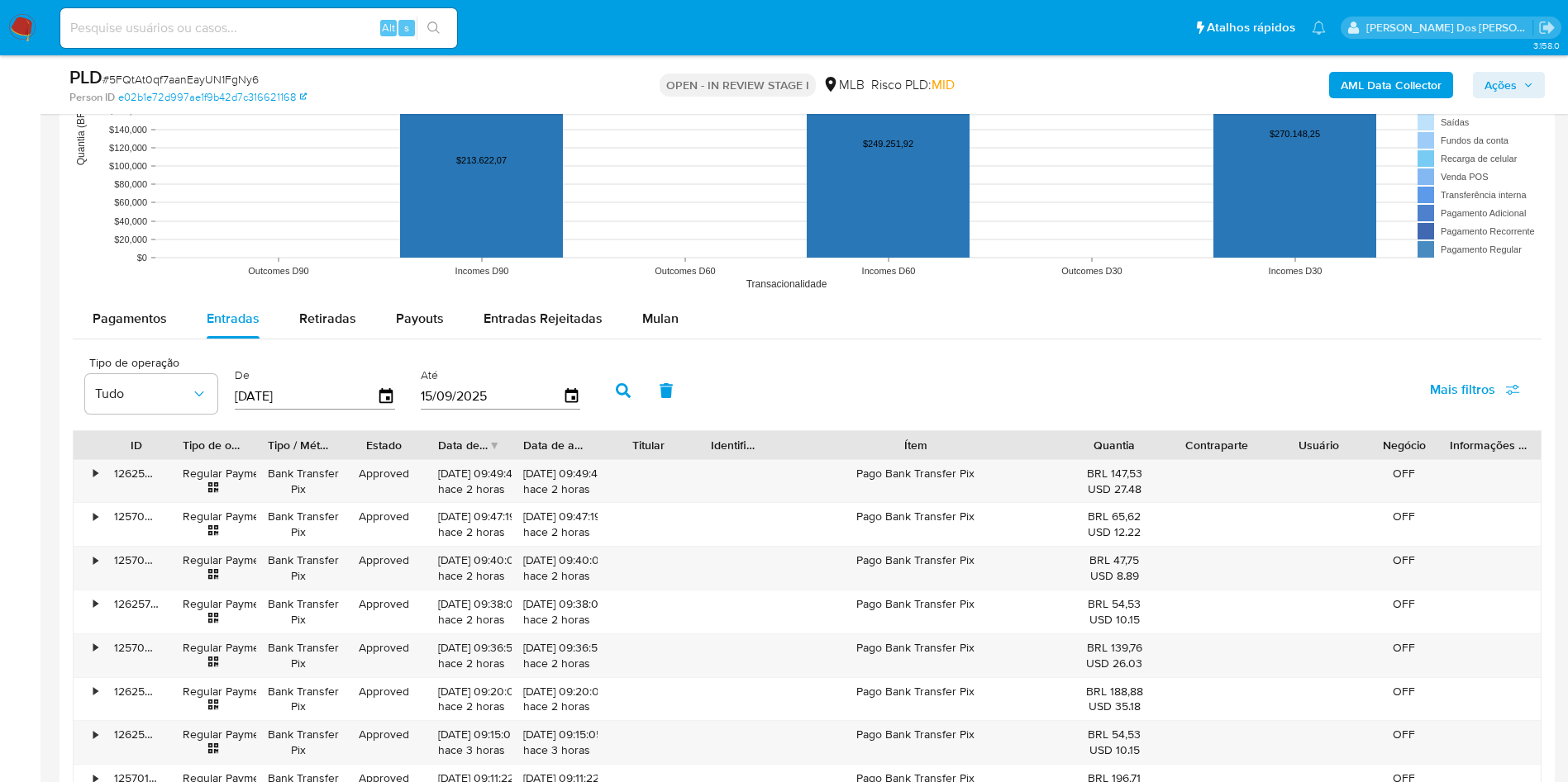
drag, startPoint x: 986, startPoint y: 466, endPoint x: 1146, endPoint y: 477, distance: 160.4
click at [1146, 459] on div "ID Tipo de operação Tipo / Método Estado Data de criação Data de aprovação Titu…" at bounding box center [808, 445] width 1467 height 28
drag, startPoint x: 1073, startPoint y: 477, endPoint x: 904, endPoint y: 478, distance: 169.0
click at [904, 459] on div "Ítem" at bounding box center [916, 445] width 291 height 28
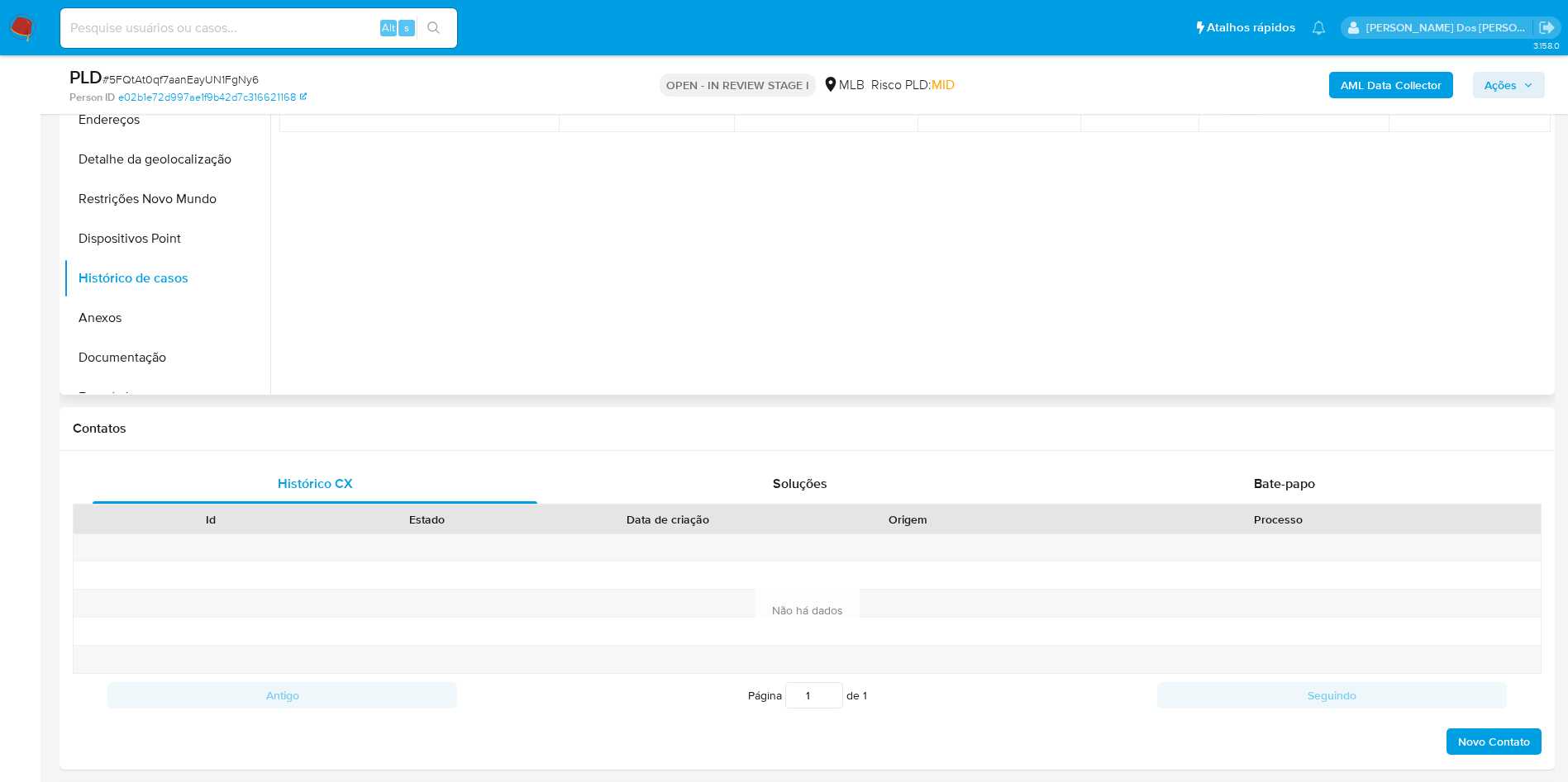
scroll to position [248, 0]
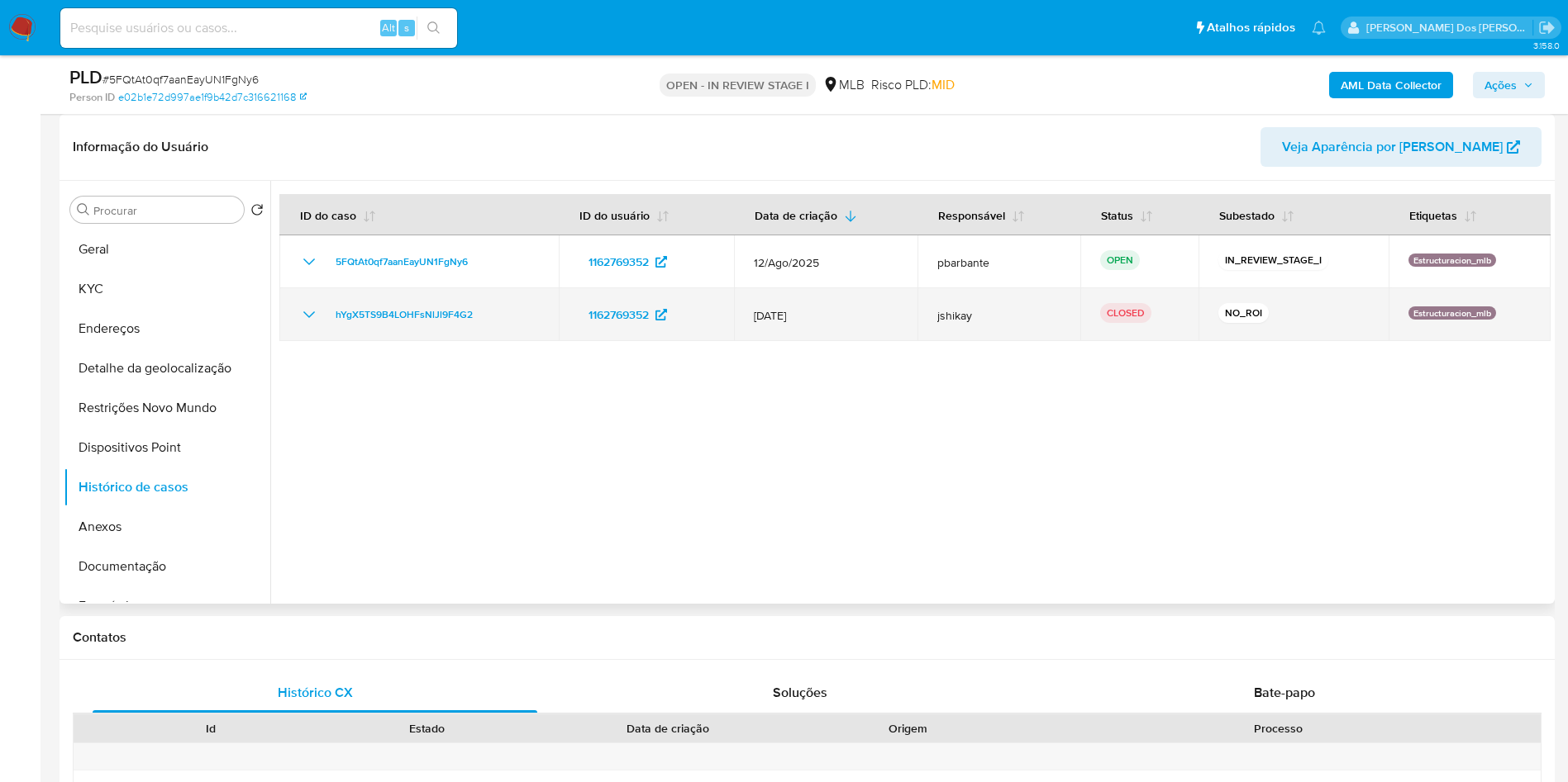
click at [302, 325] on icon "Mostrar/Ocultar" at bounding box center [309, 315] width 20 height 20
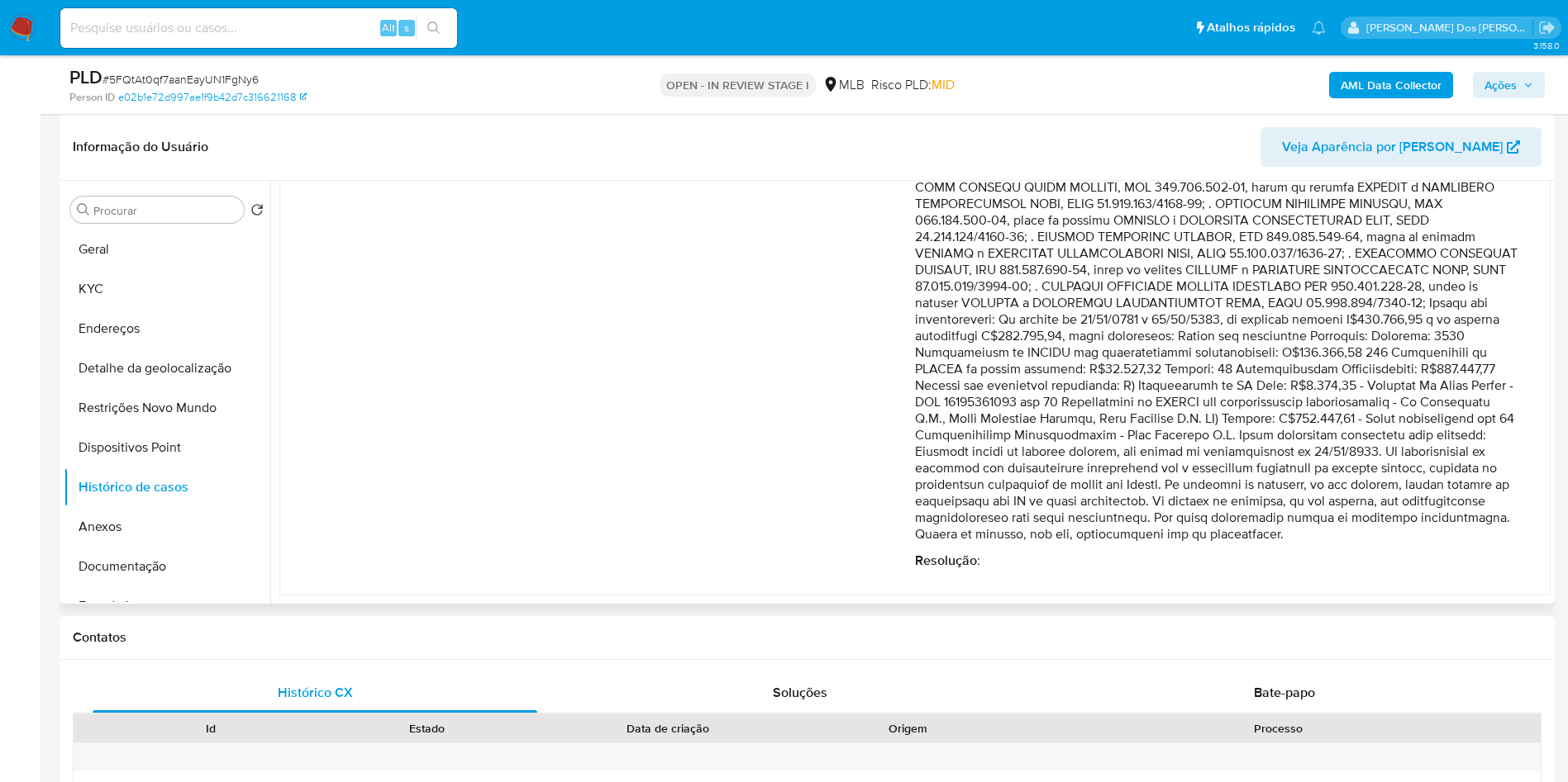
scroll to position [394, 0]
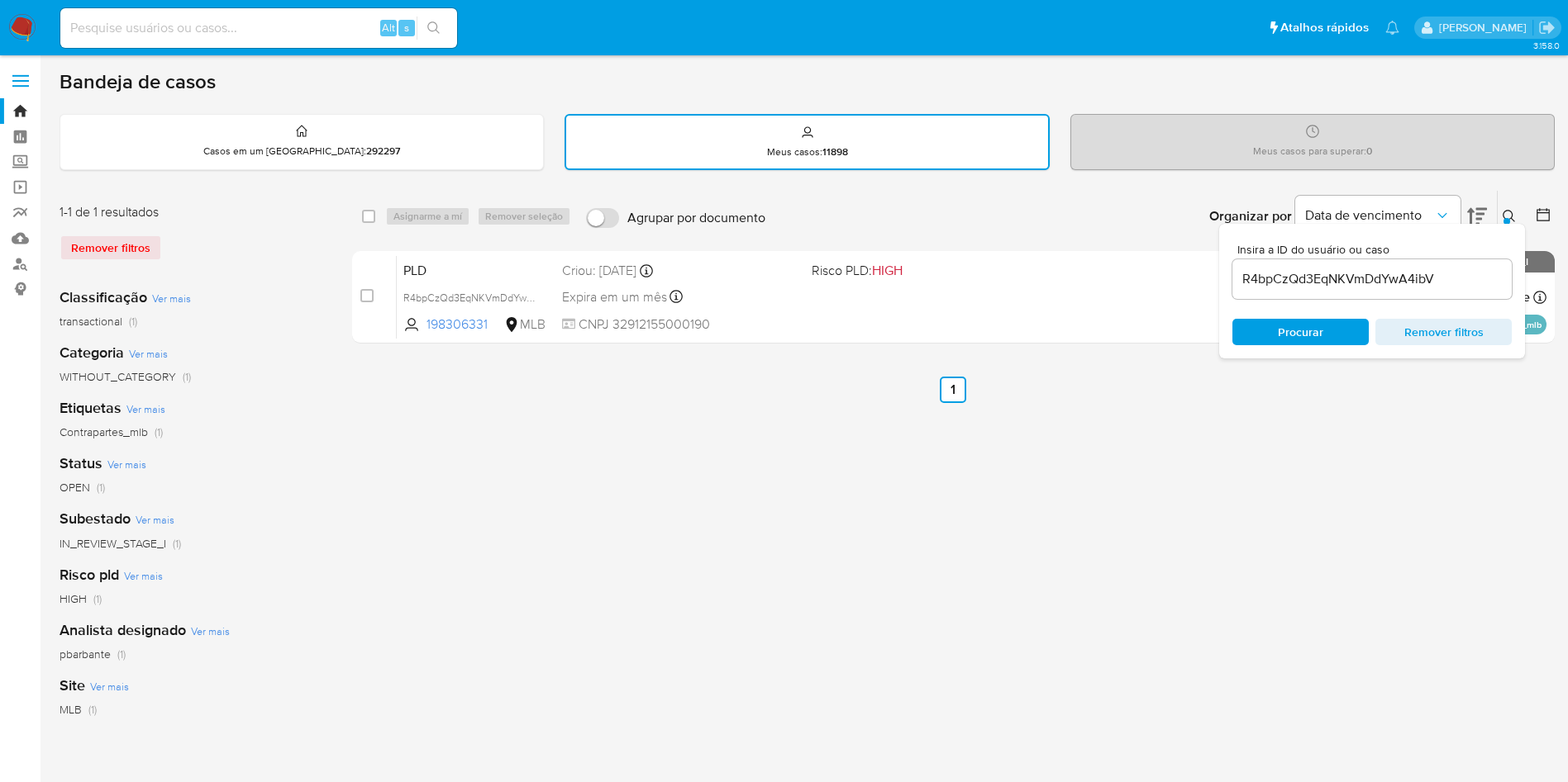
click at [14, 22] on img at bounding box center [22, 28] width 28 height 28
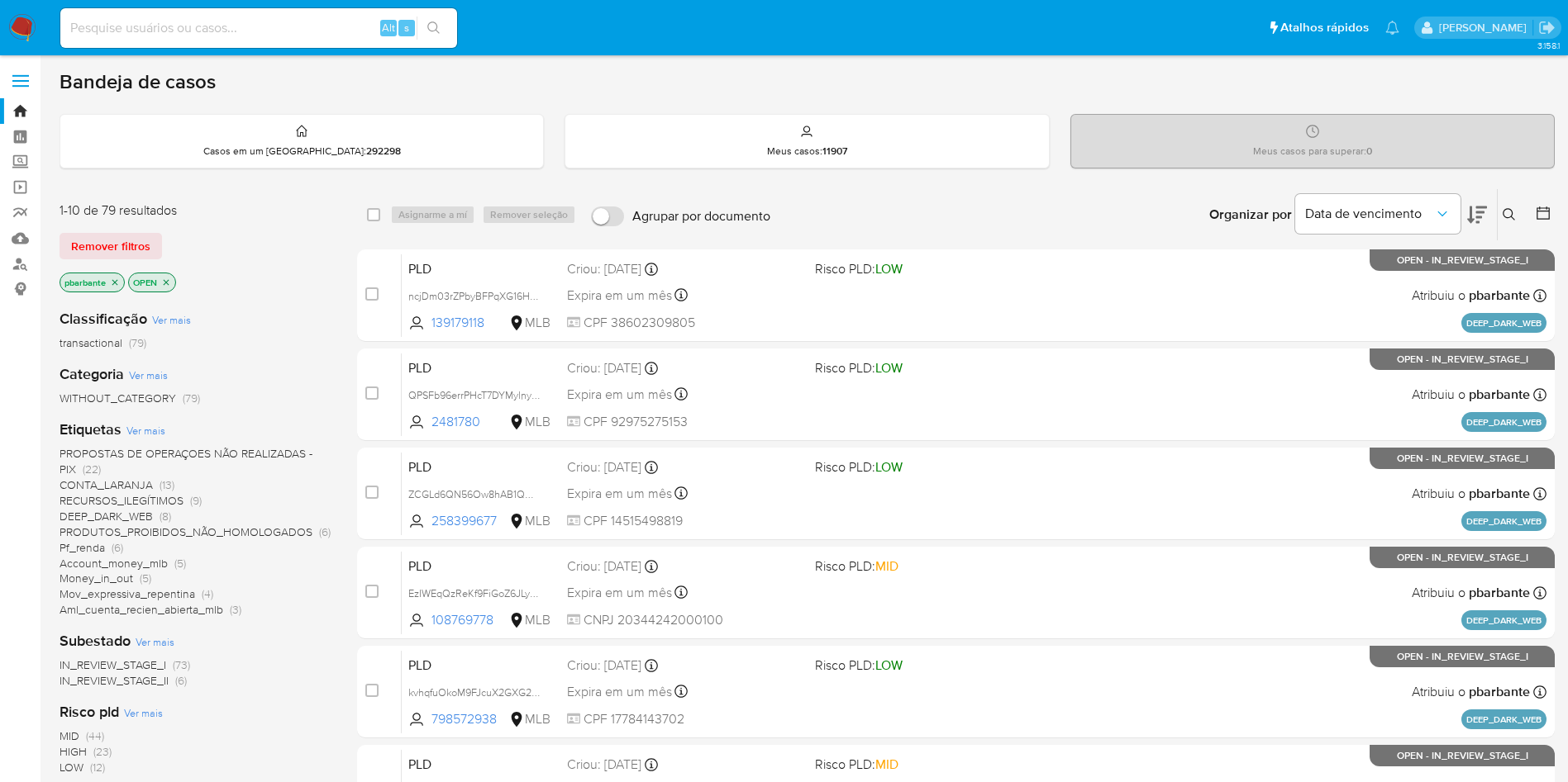
click at [1472, 217] on icon at bounding box center [1477, 215] width 20 height 20
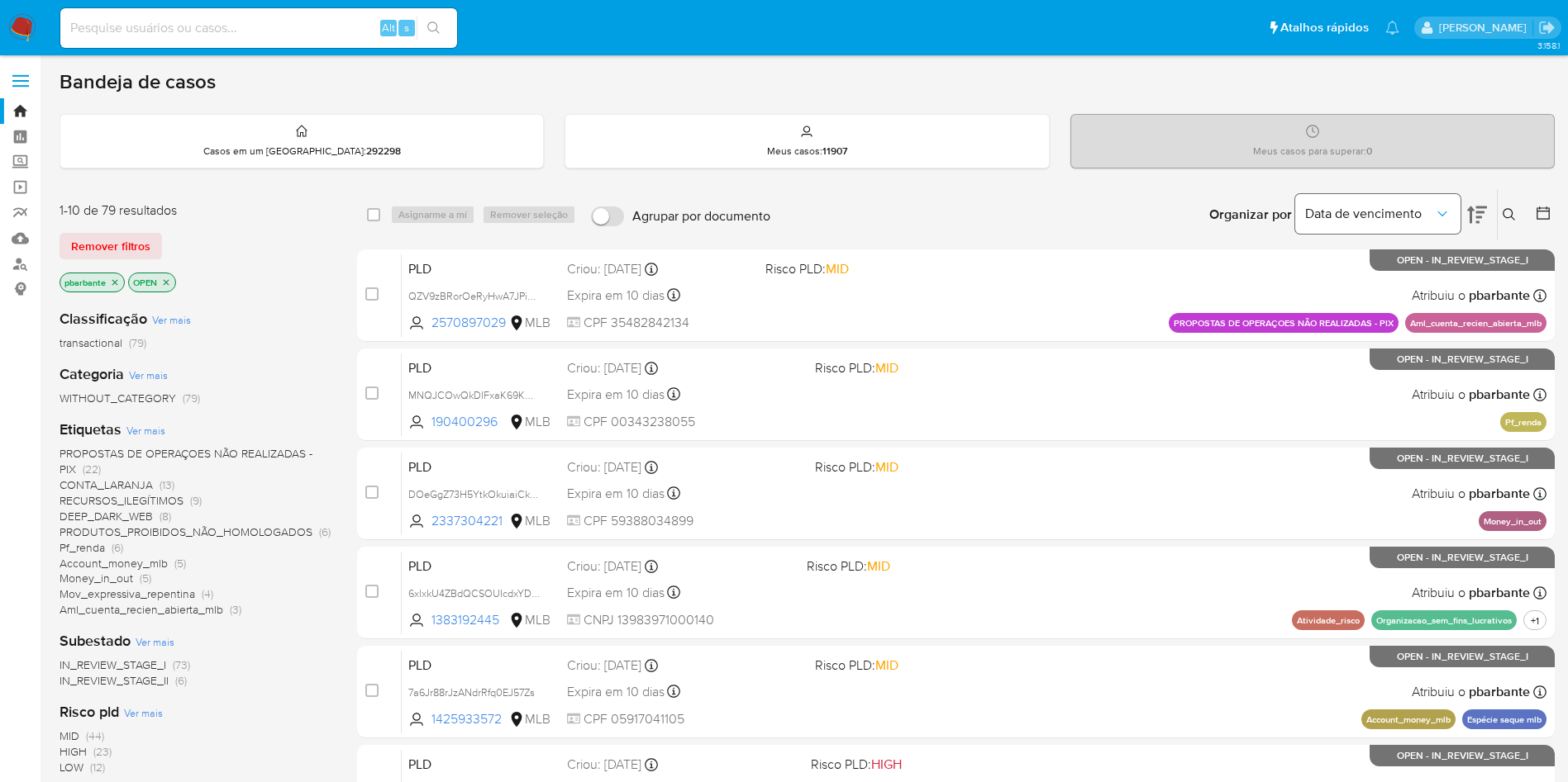
scroll to position [714, 0]
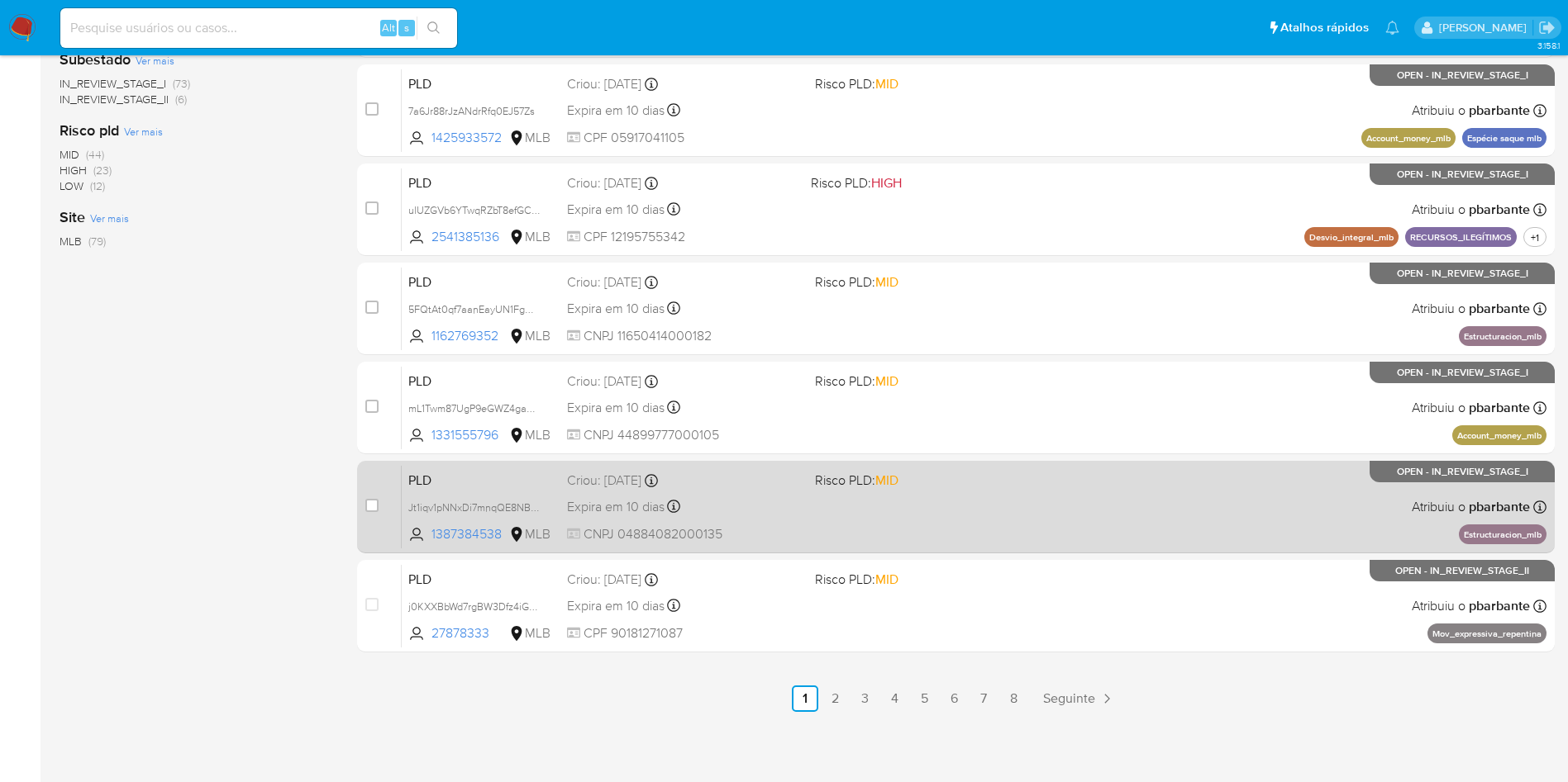
click at [898, 471] on span "MID" at bounding box center [887, 480] width 24 height 19
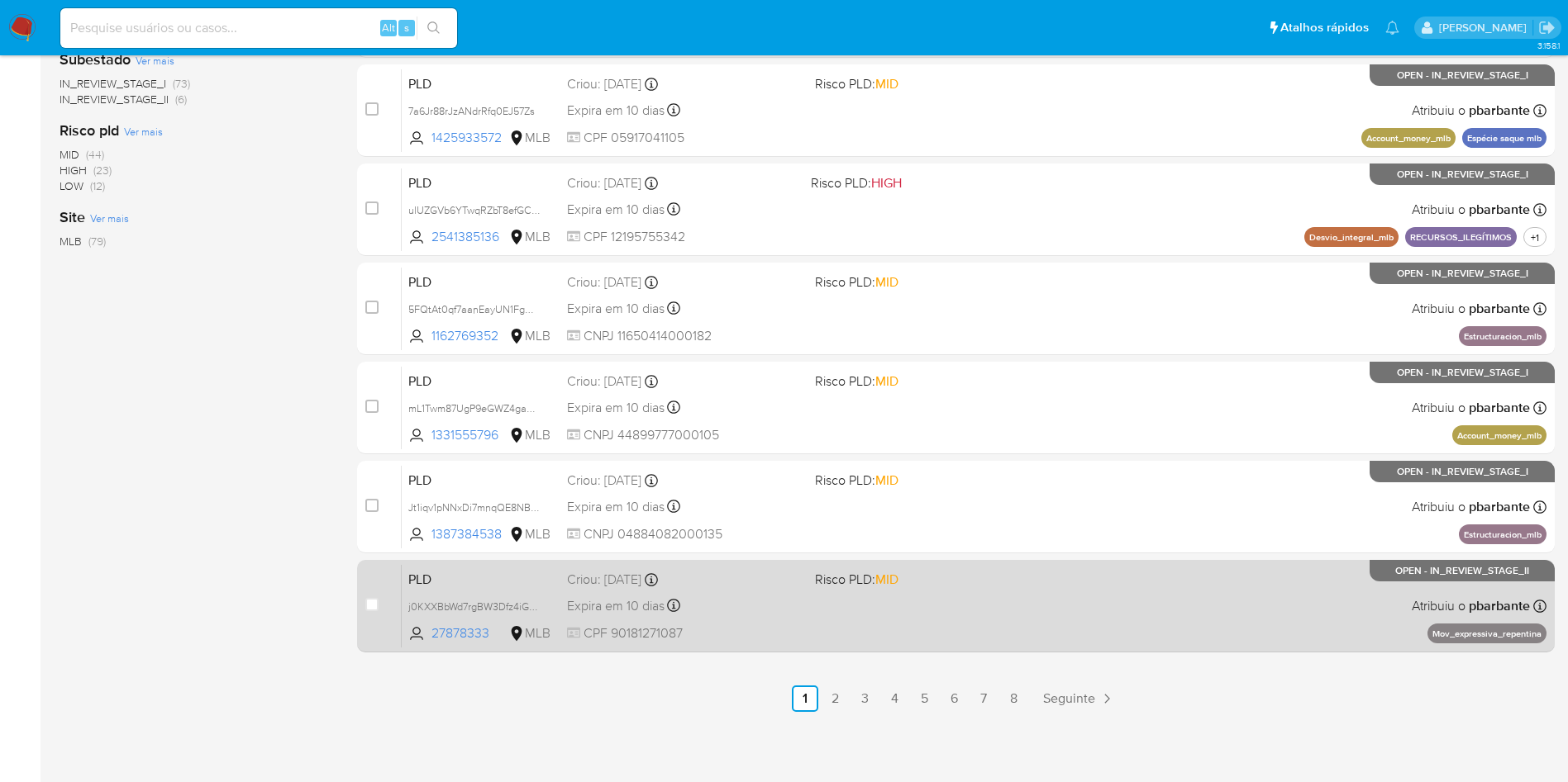
click at [955, 567] on span "Risco PLD: MID" at bounding box center [933, 578] width 235 height 22
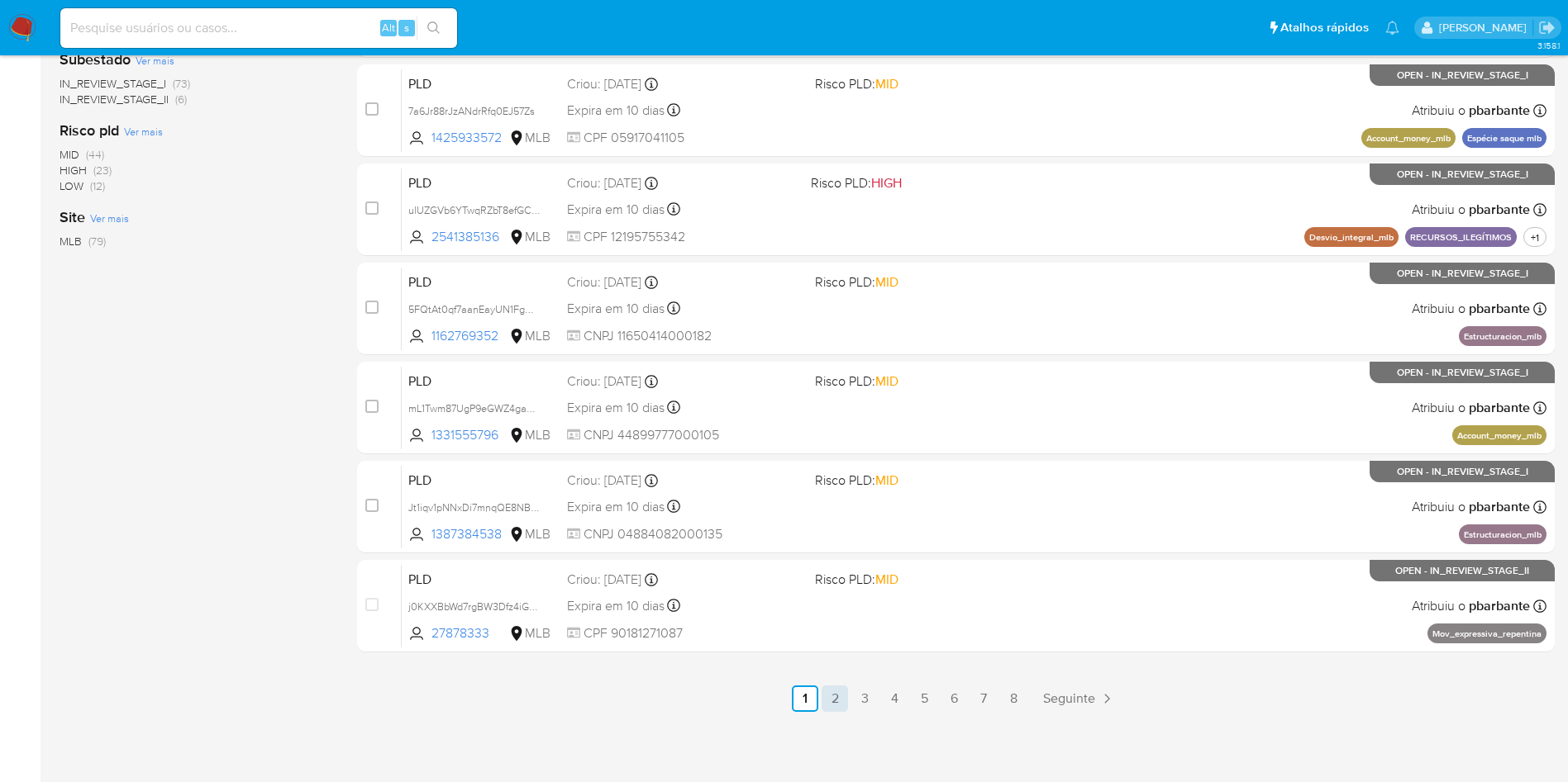
click at [848, 705] on link "2" at bounding box center [835, 699] width 27 height 27
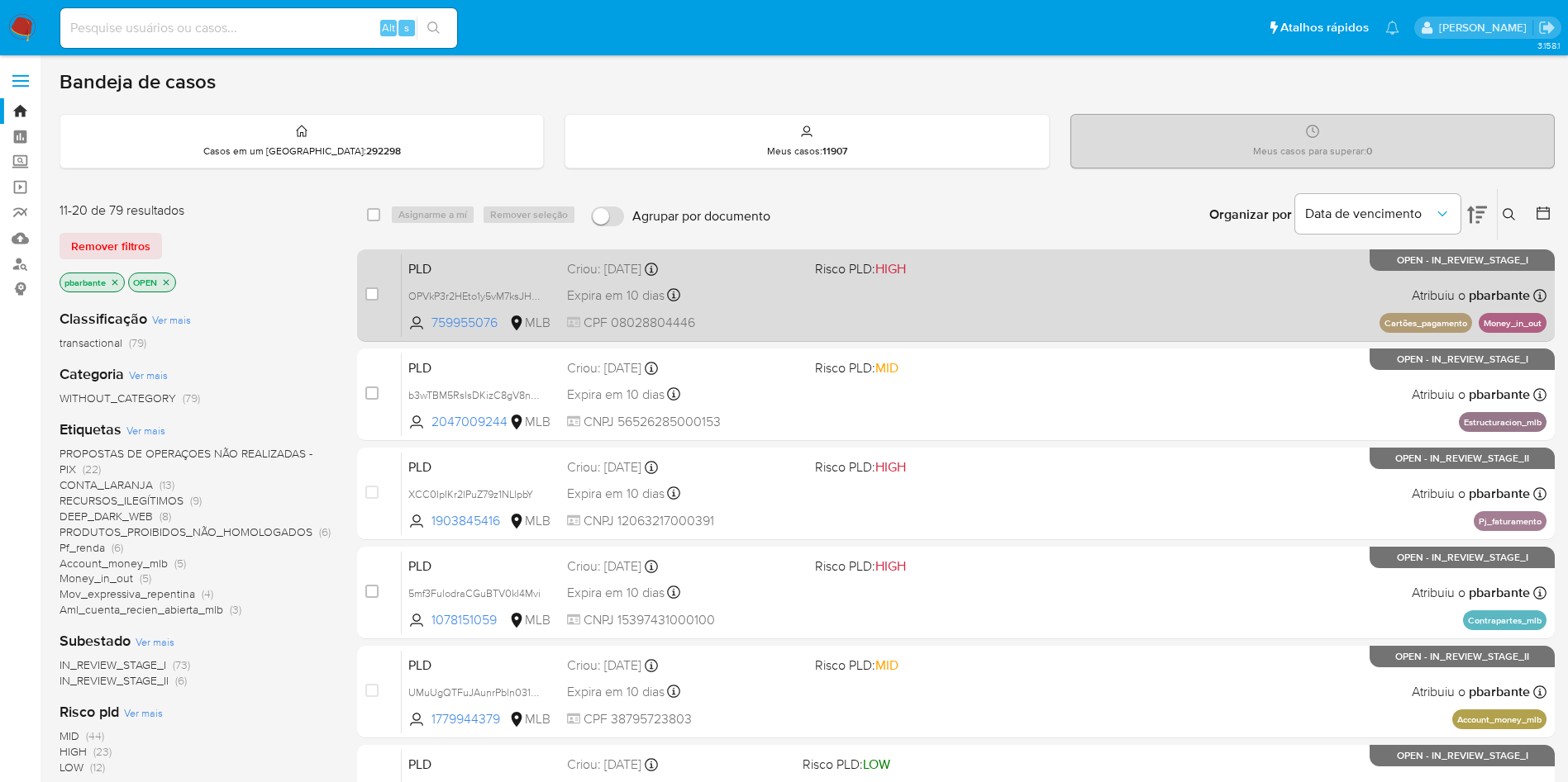
click at [943, 313] on div "PLD OPVkP3r2HEto1y5vM7ksJH8M 759955076 MLB Risco PLD: HIGH Criou: 12/08/2025 Cr…" at bounding box center [974, 295] width 1145 height 83
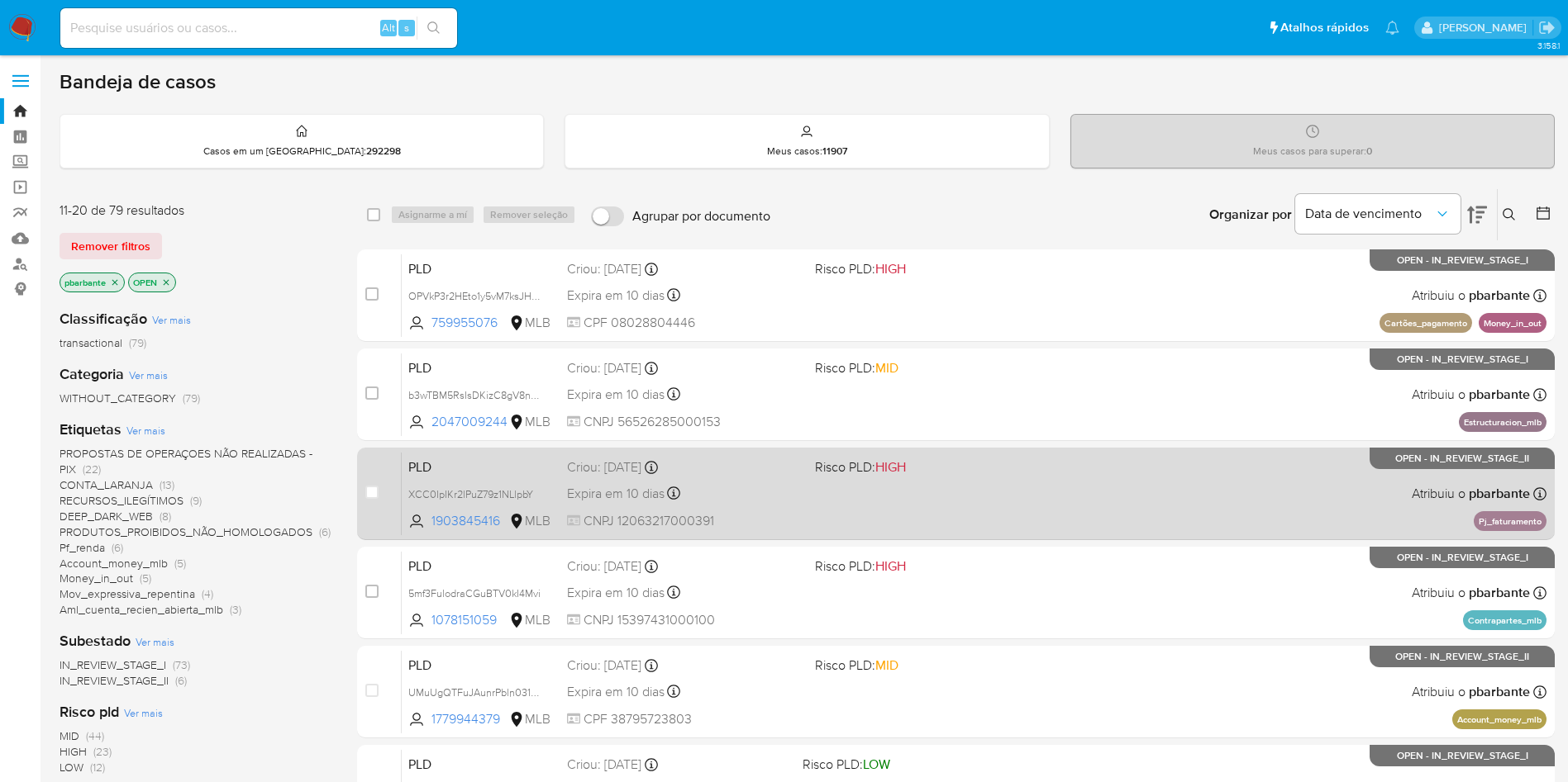
click at [940, 436] on div "PLD b3wTBM5RsIsDKizC8gV8nbEc 2047009244 MLB Risco PLD: MID Criou: 12/08/2025 Cr…" at bounding box center [974, 394] width 1145 height 83
click at [959, 529] on div "PLD XCC0IpIKr2lPuZ79z1NLlpbY 1903845416 MLB Risco PLD: HIGH Criou: 12/08/2025 C…" at bounding box center [974, 493] width 1145 height 83
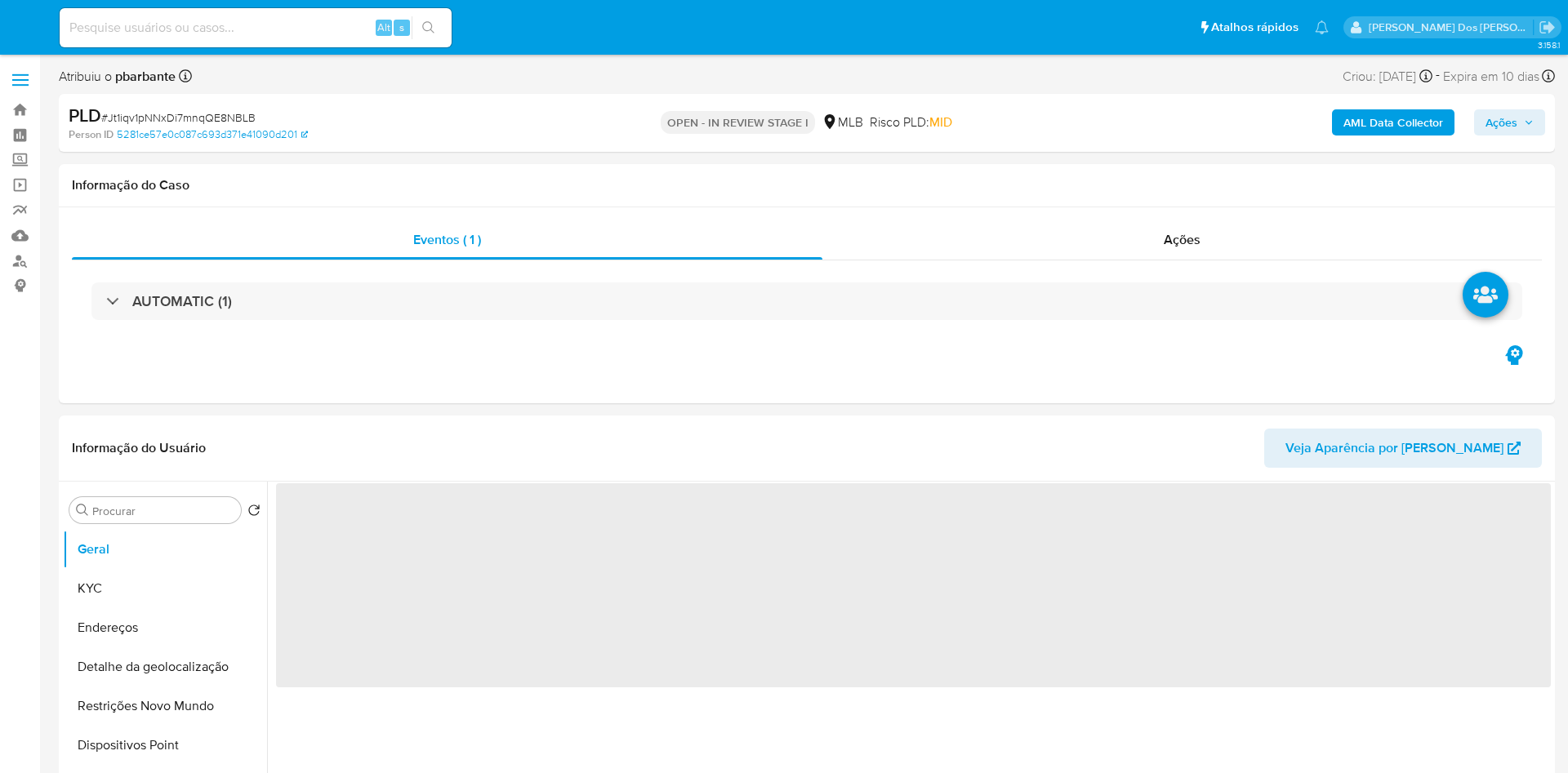
select select "10"
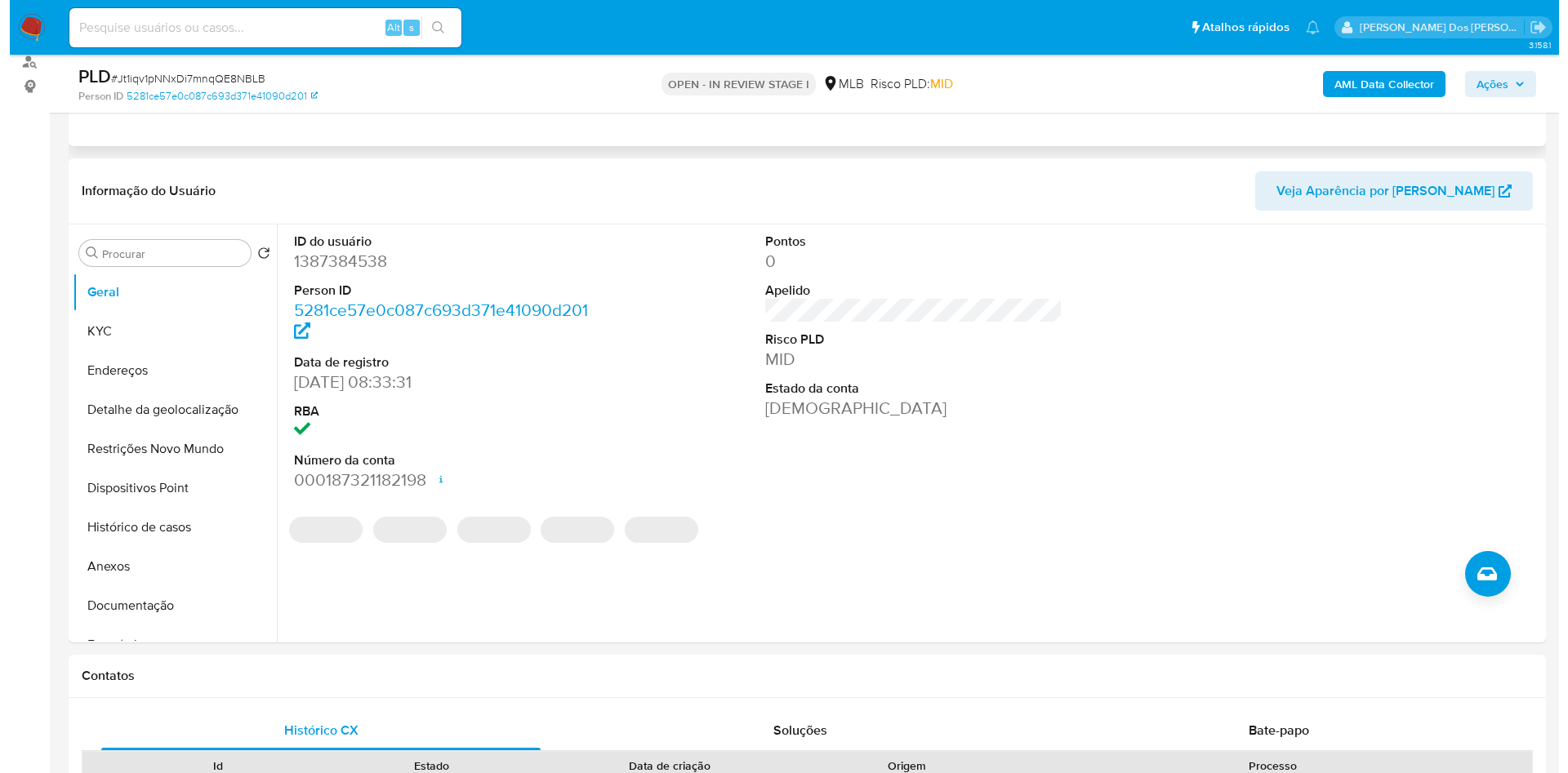
scroll to position [245, 0]
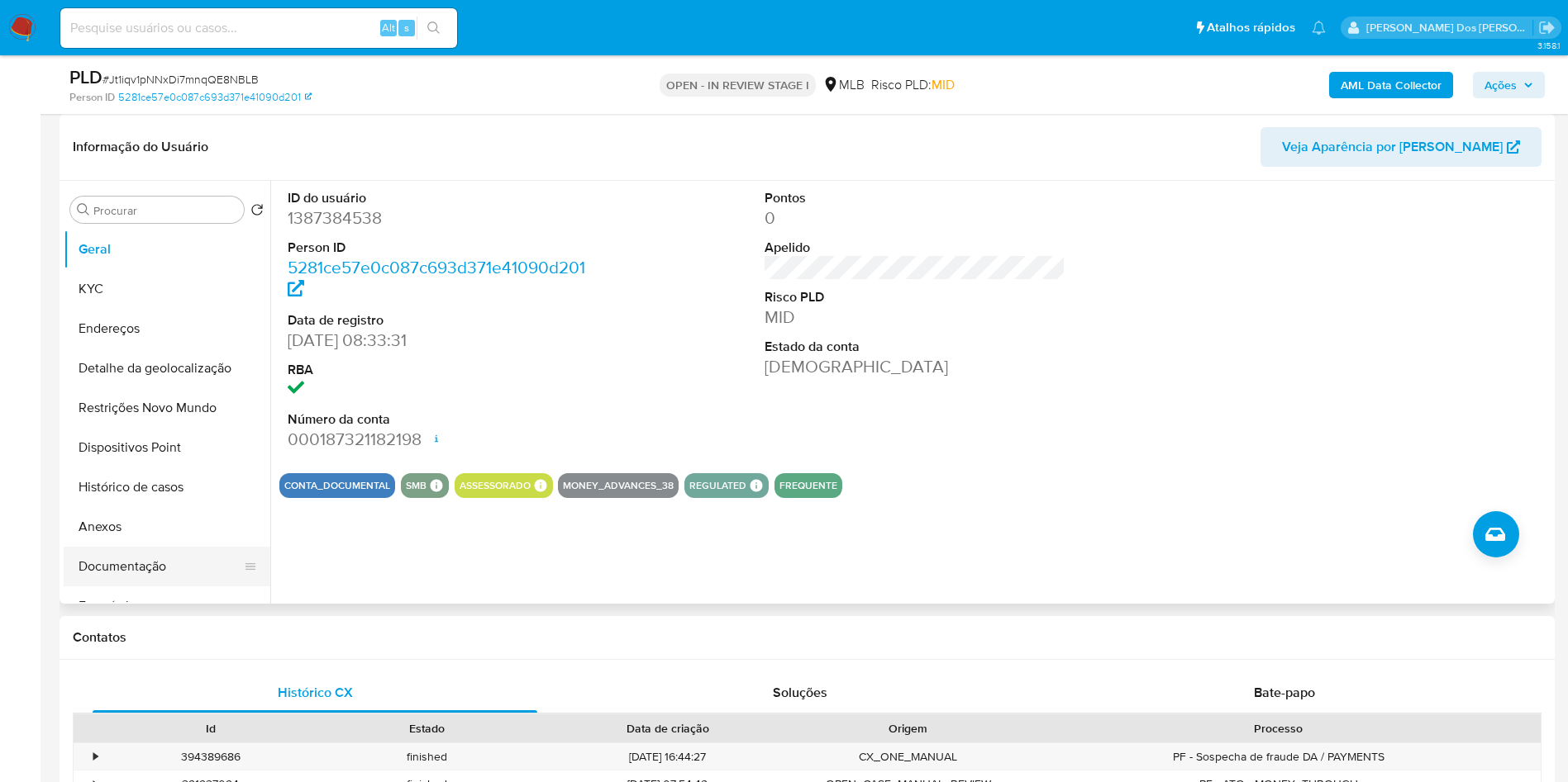
click at [148, 578] on button "Documentação" at bounding box center [160, 566] width 193 height 39
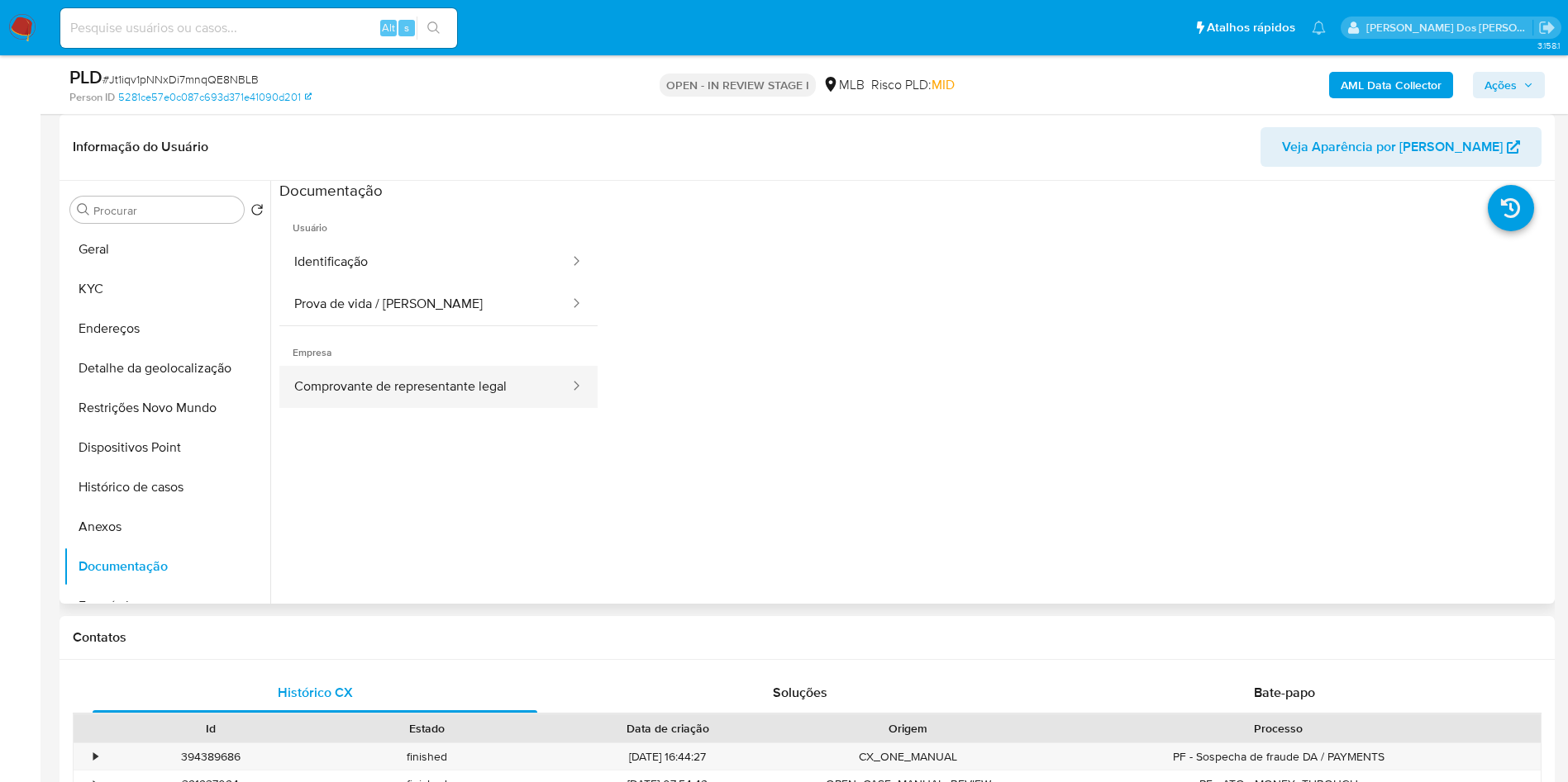
click at [439, 391] on button "Comprovante de representante legal" at bounding box center [426, 387] width 292 height 42
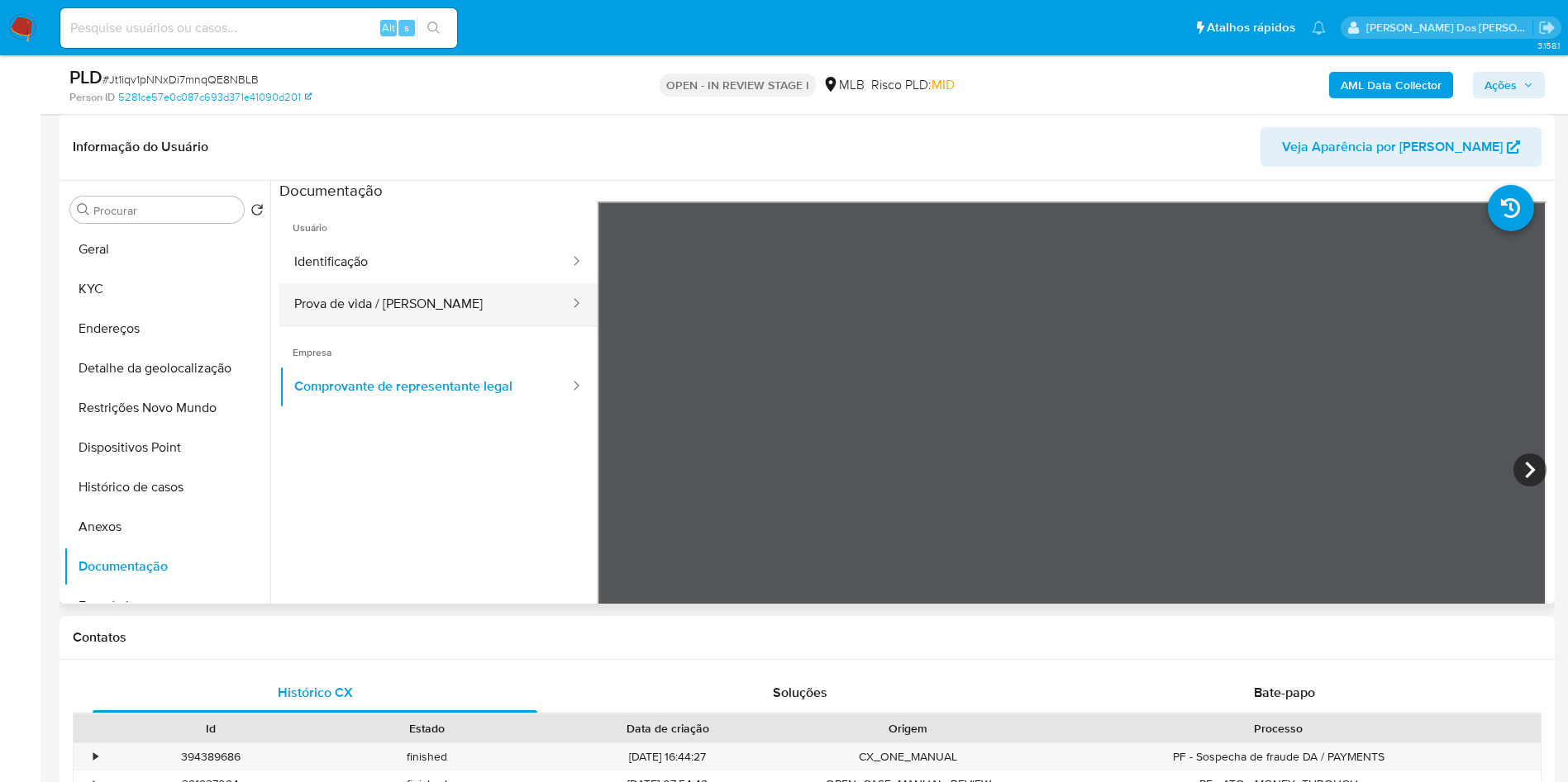
click at [389, 326] on button "Prova de vida / [PERSON_NAME]" at bounding box center [426, 305] width 292 height 42
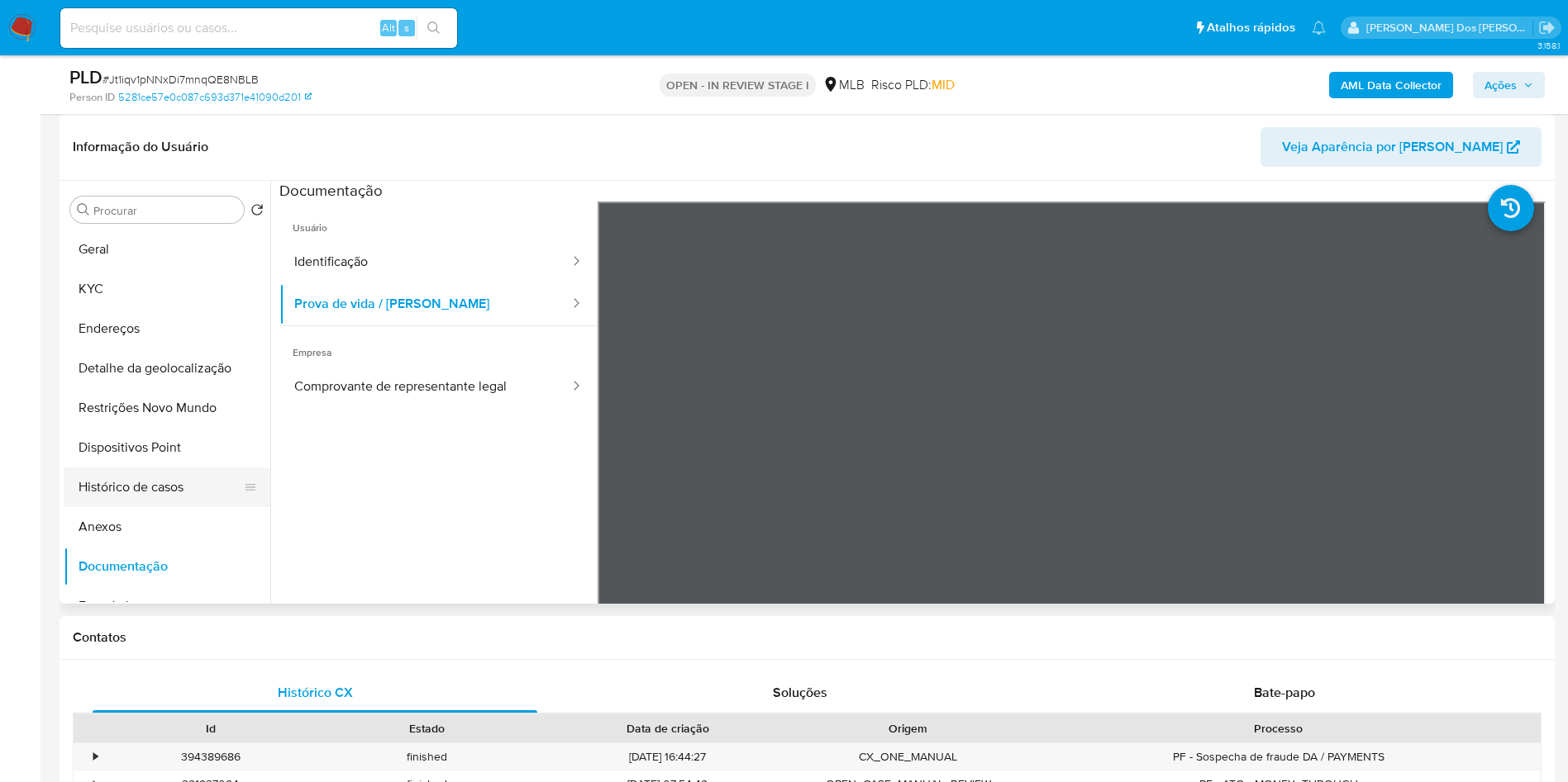
click at [132, 507] on button "Histórico de casos" at bounding box center [160, 487] width 193 height 39
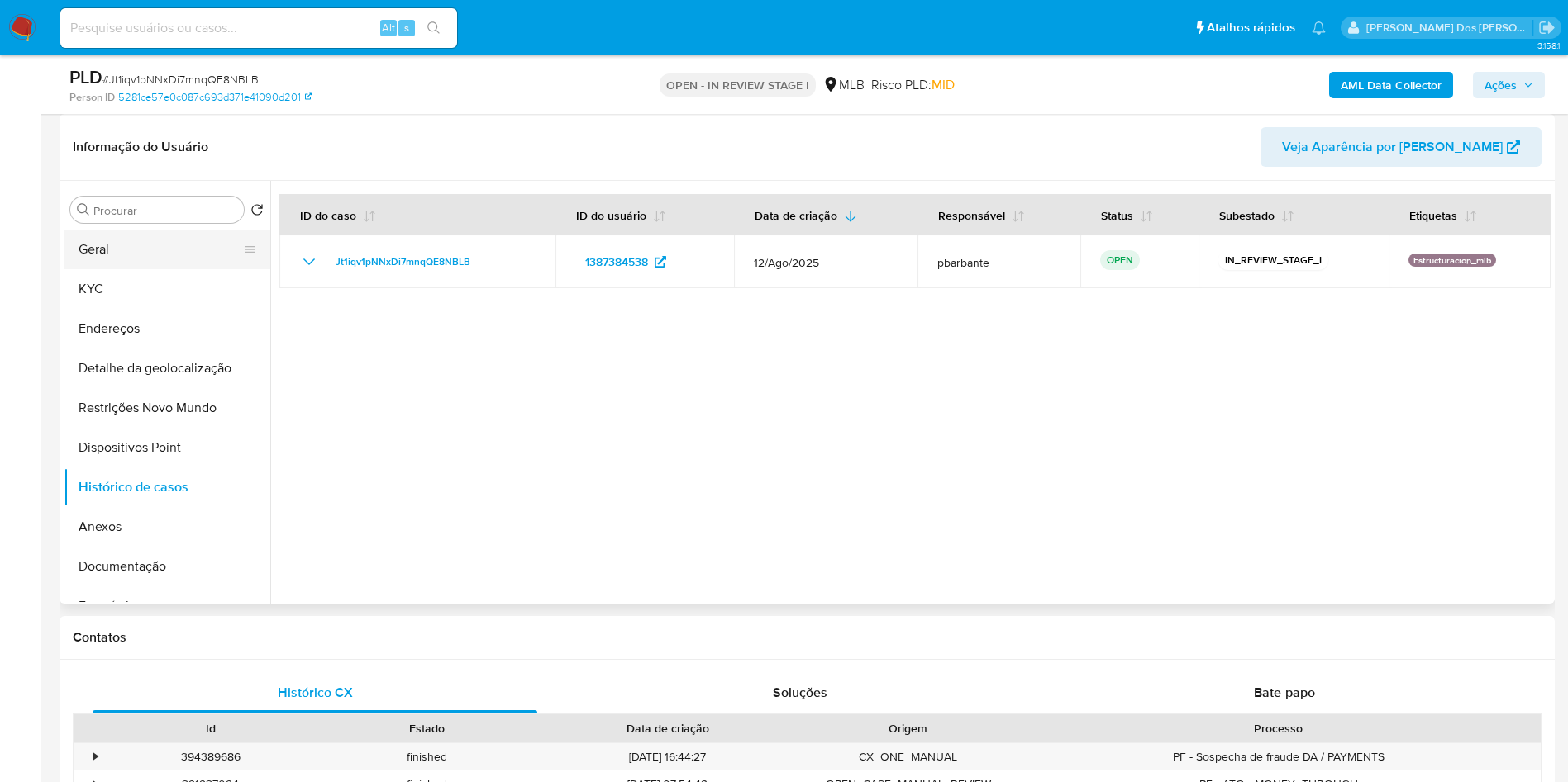
click at [153, 269] on button "Geral" at bounding box center [160, 249] width 193 height 39
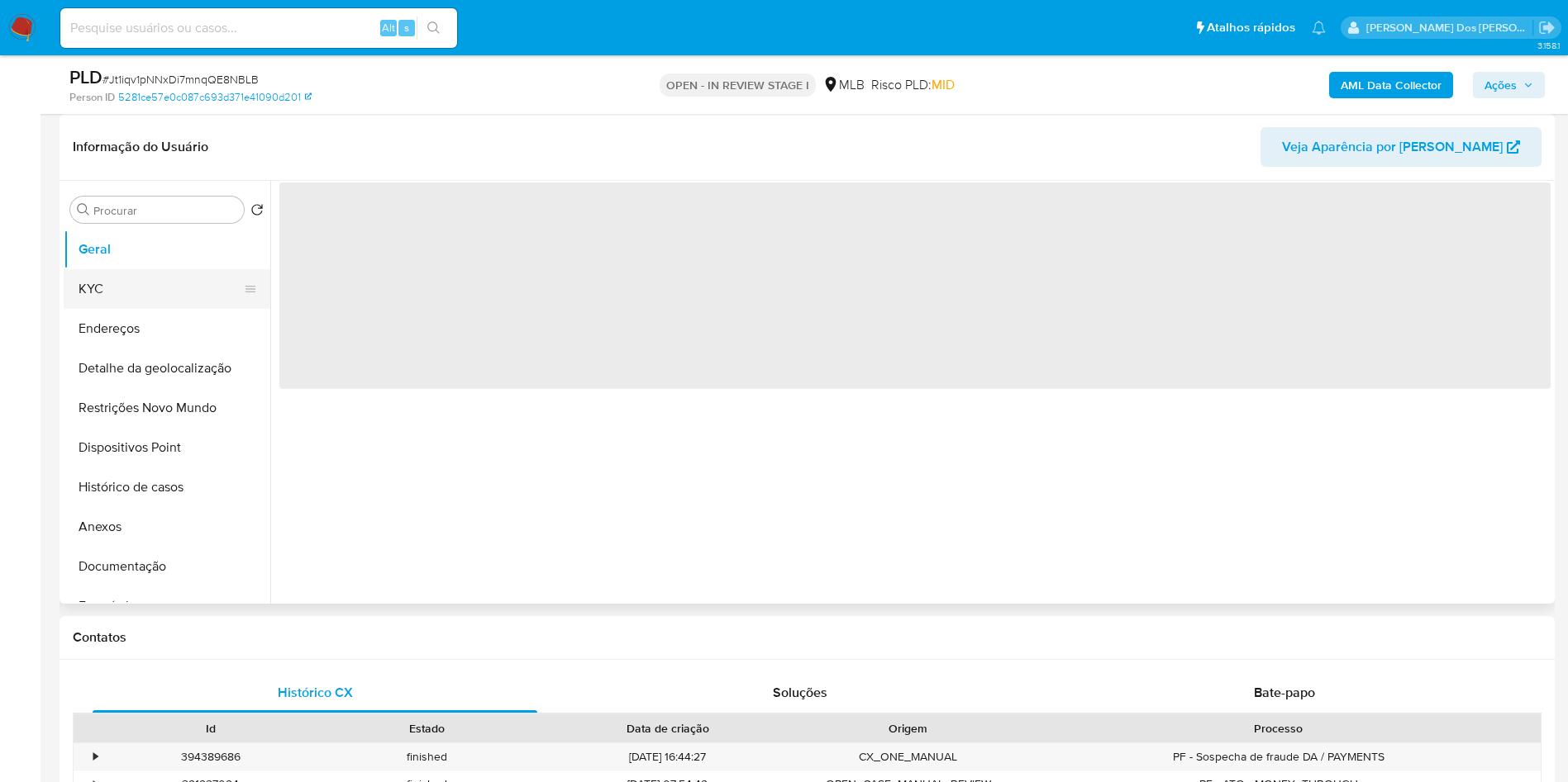
click at [185, 309] on button "KYC" at bounding box center [160, 289] width 193 height 39
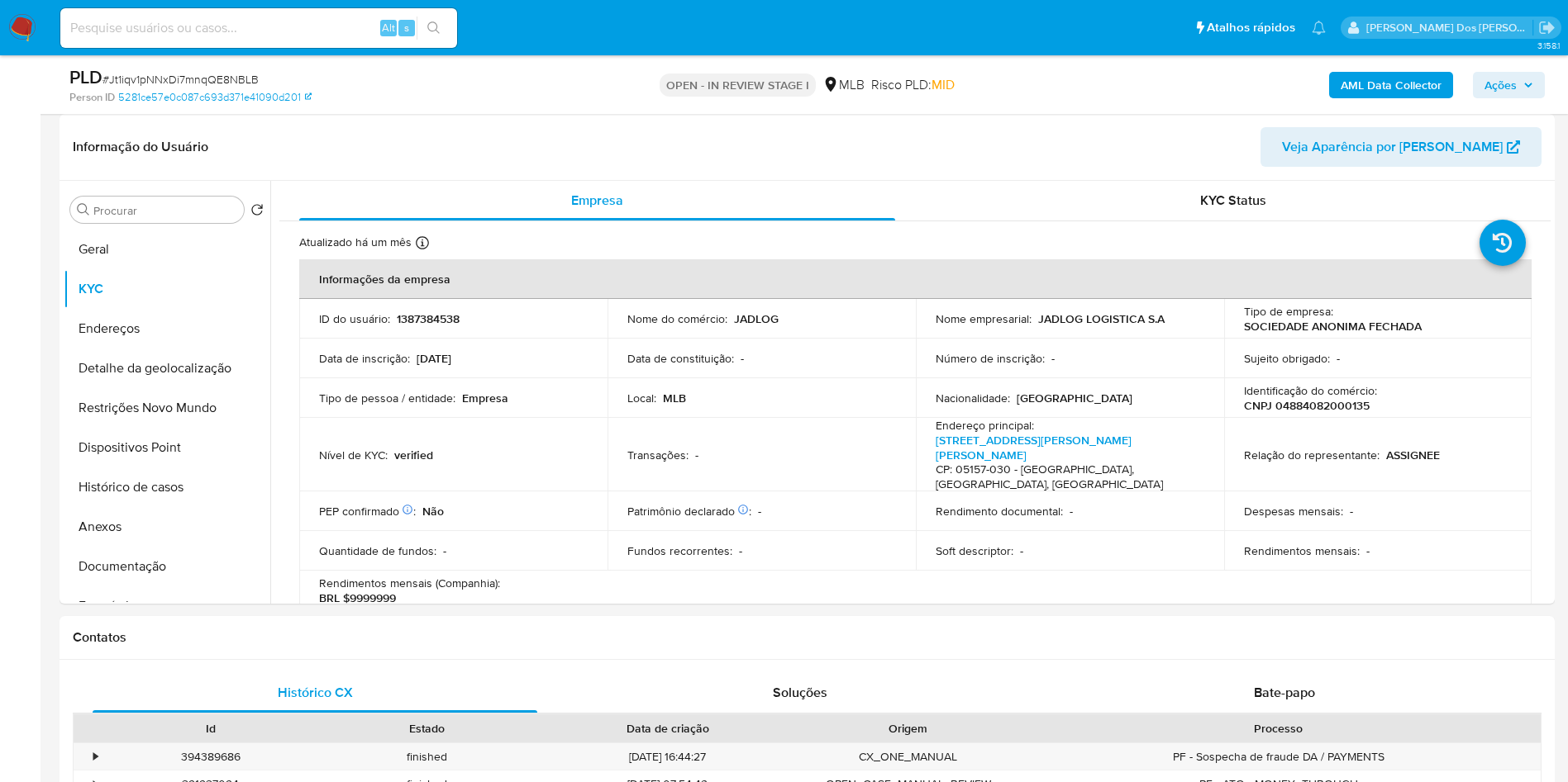
click at [1403, 86] on b "AML Data Collector" at bounding box center [1391, 86] width 101 height 27
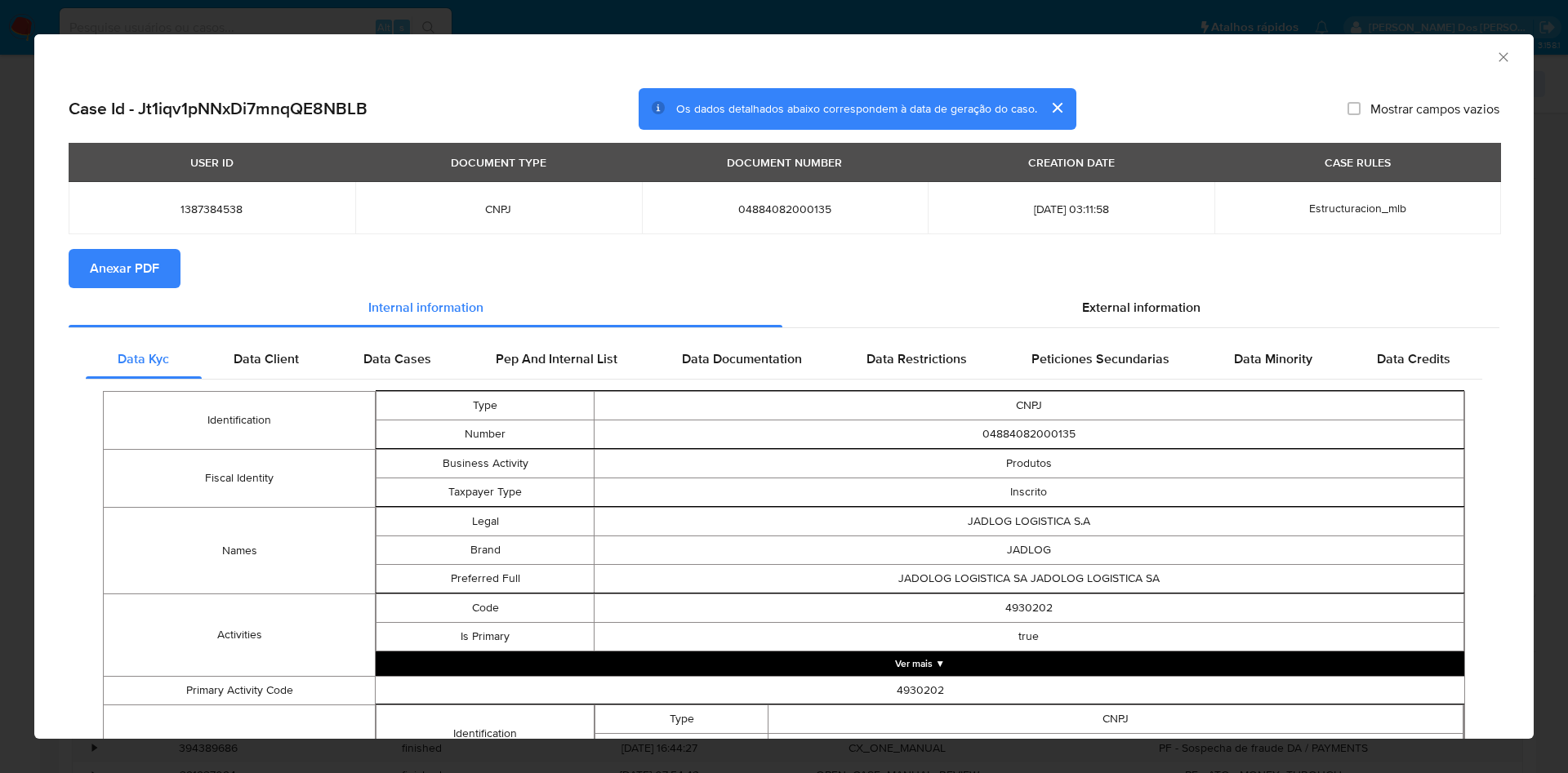
click at [1181, 329] on div "Data Kyc Data Client Data Cases Pep And Internal List Data Documentation Data R…" at bounding box center [784, 731] width 1431 height 805
drag, startPoint x: 1186, startPoint y: 311, endPoint x: 1180, endPoint y: 332, distance: 21.8
click at [1189, 311] on div "External information" at bounding box center [1141, 308] width 717 height 39
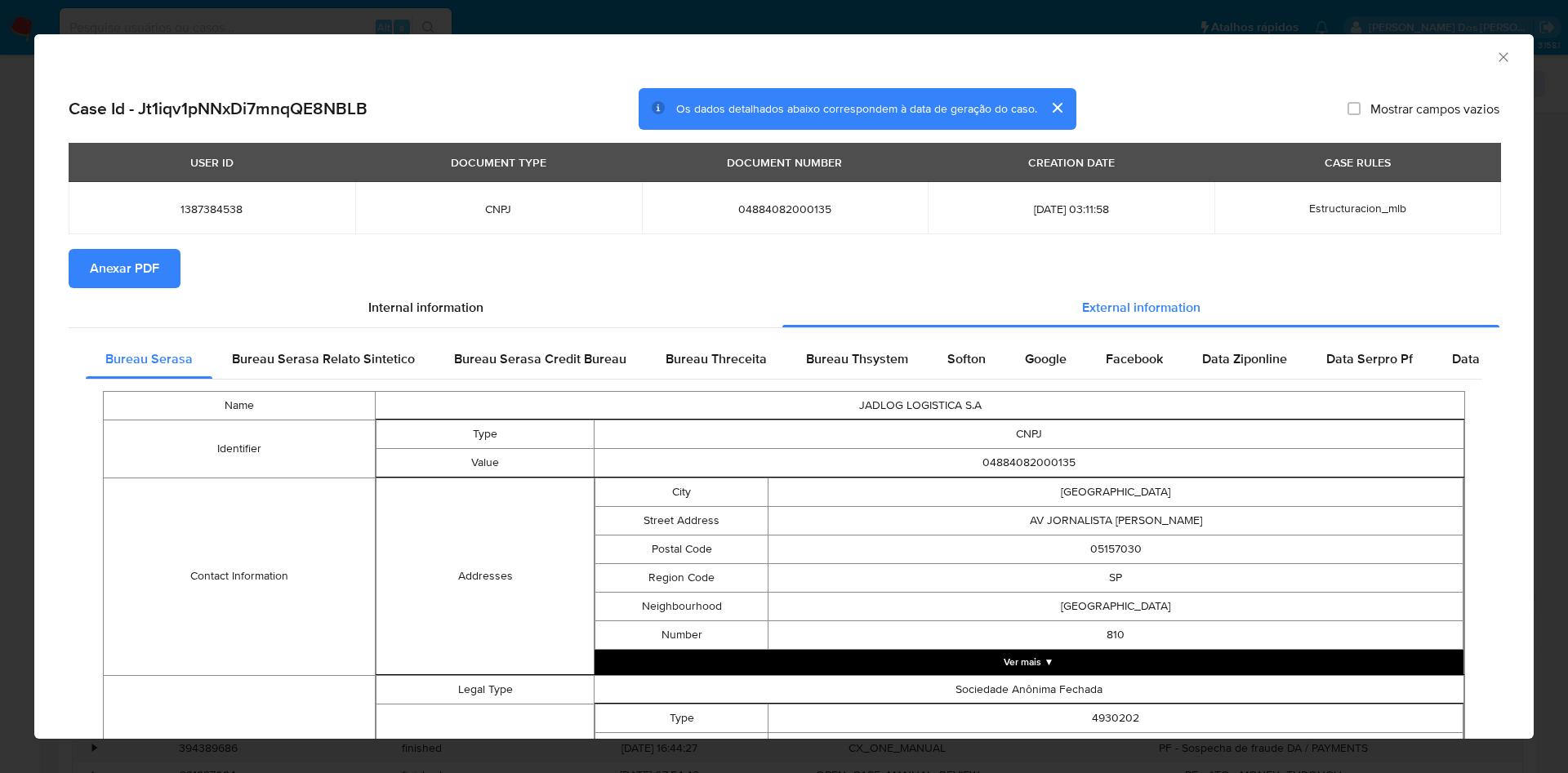
scroll to position [503, 0]
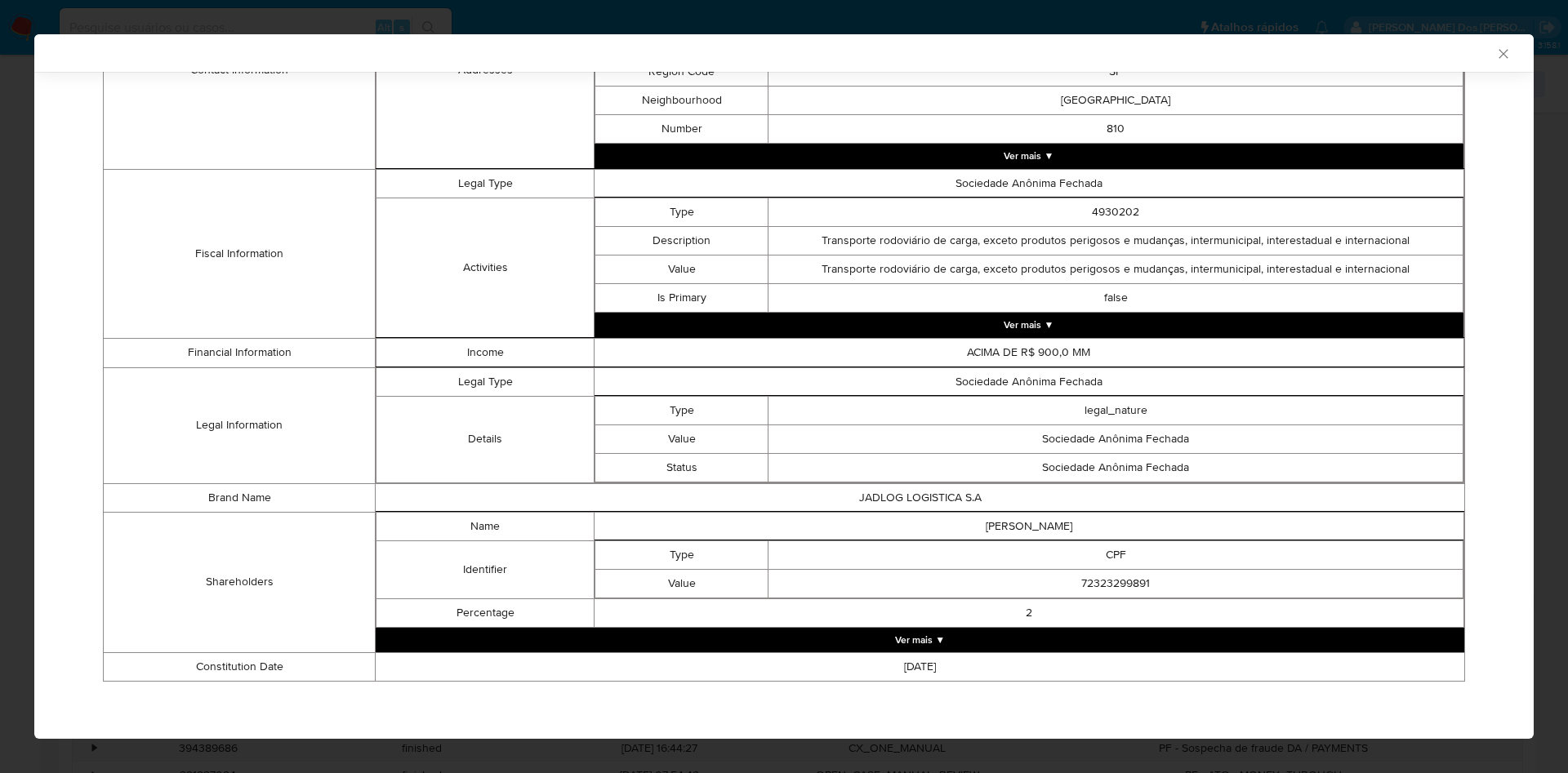
click at [977, 639] on button "Ver mais ▼" at bounding box center [920, 640] width 1088 height 25
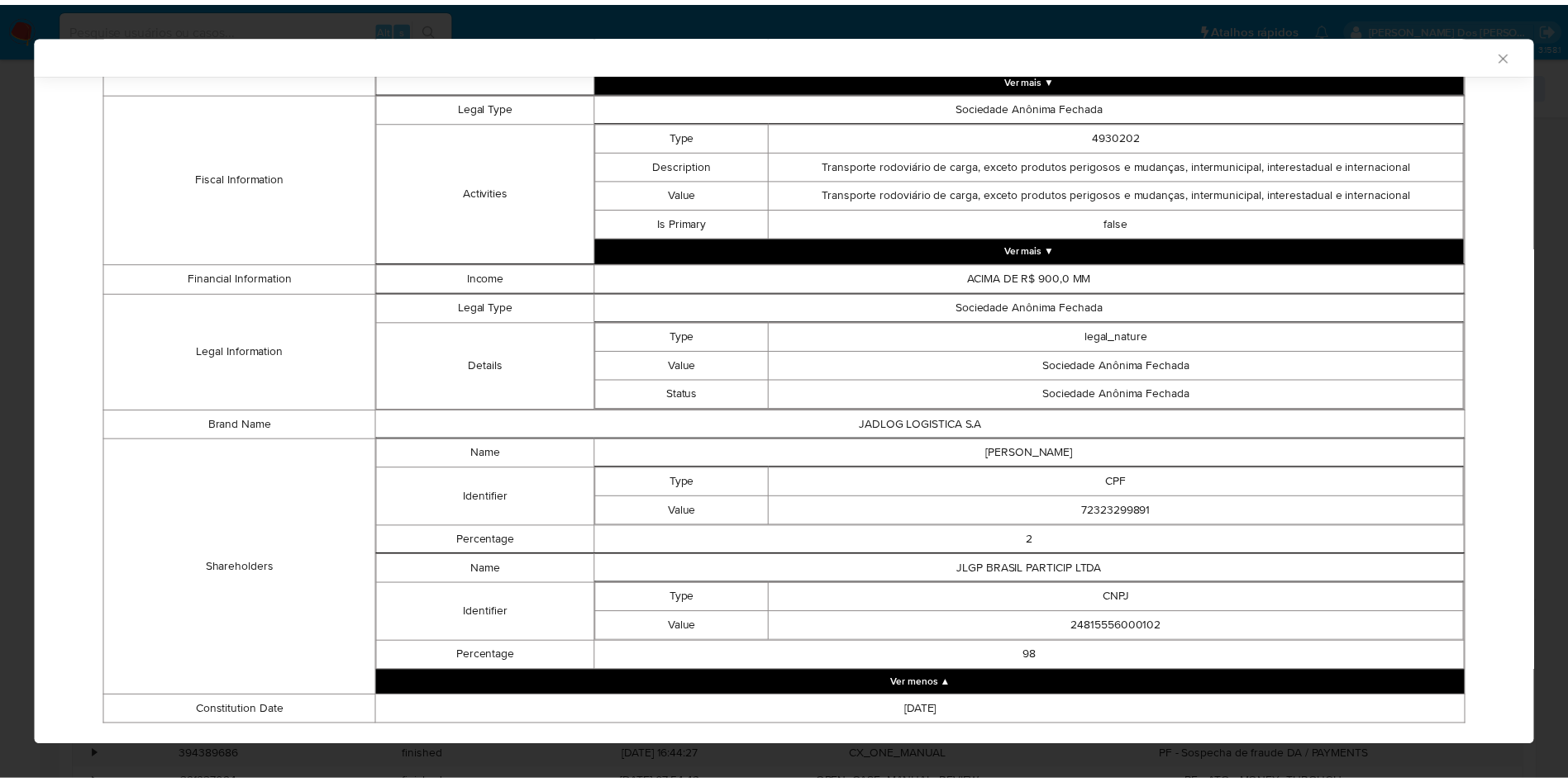
scroll to position [626, 0]
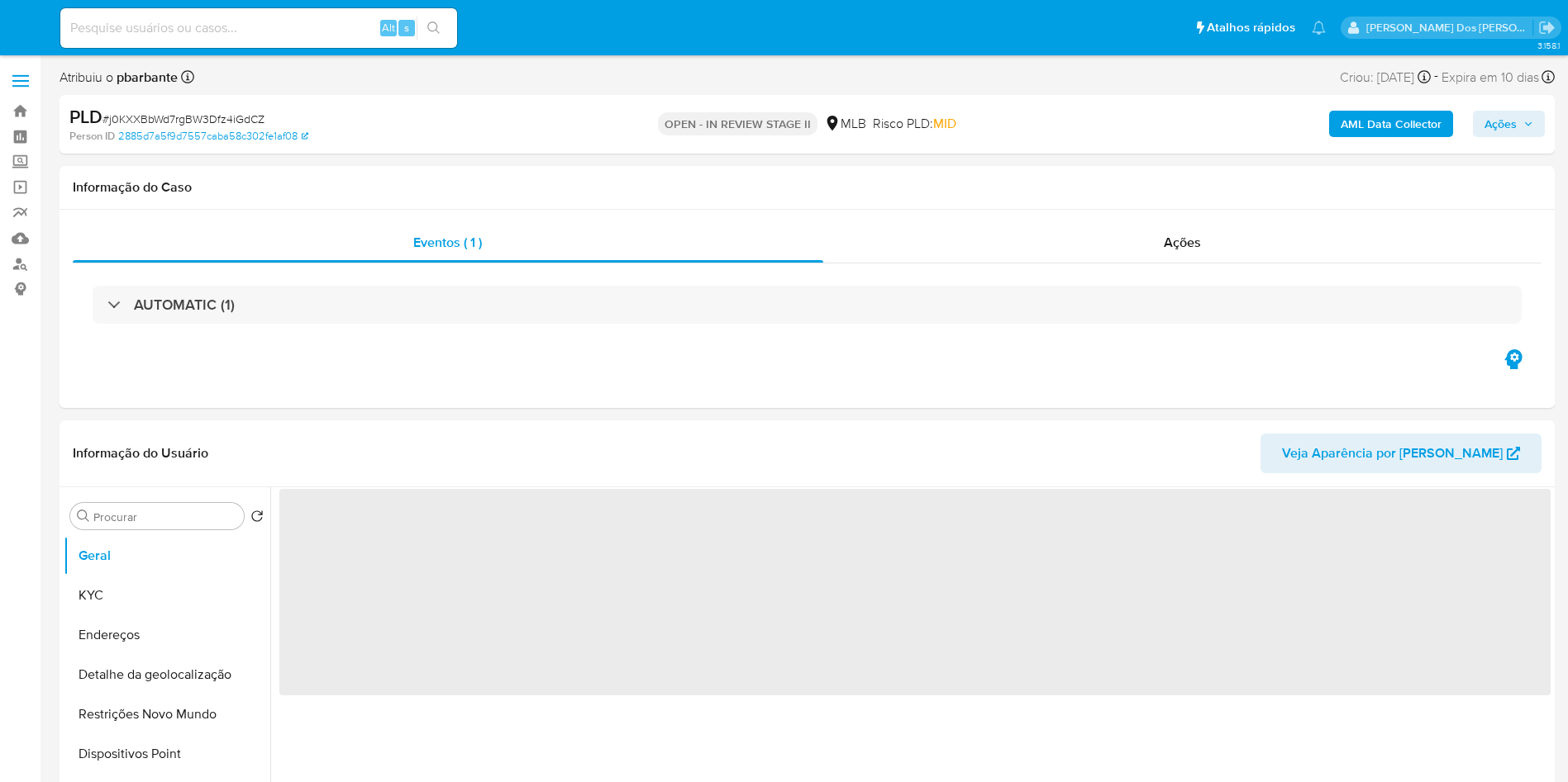
select select "10"
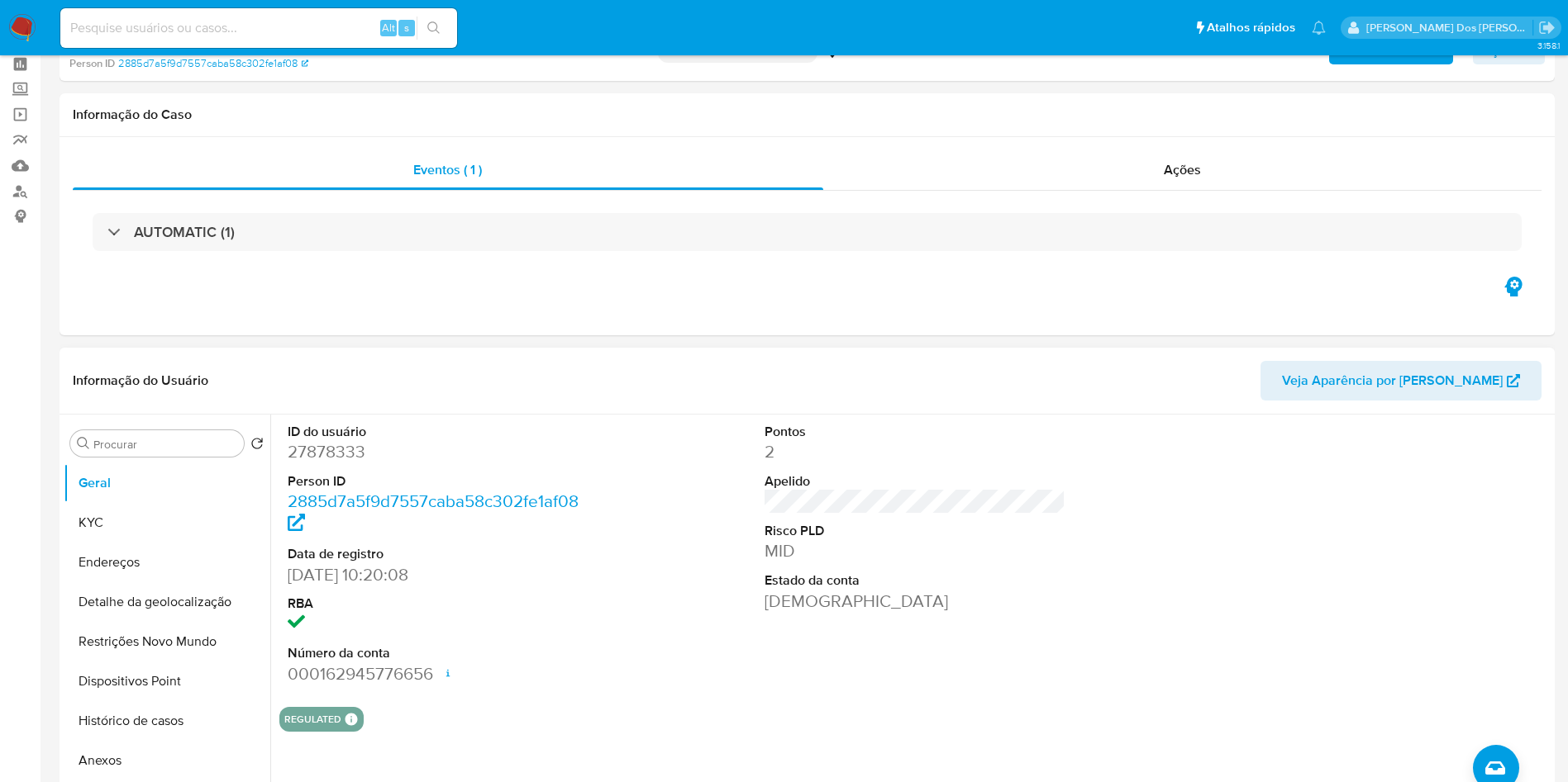
scroll to position [124, 0]
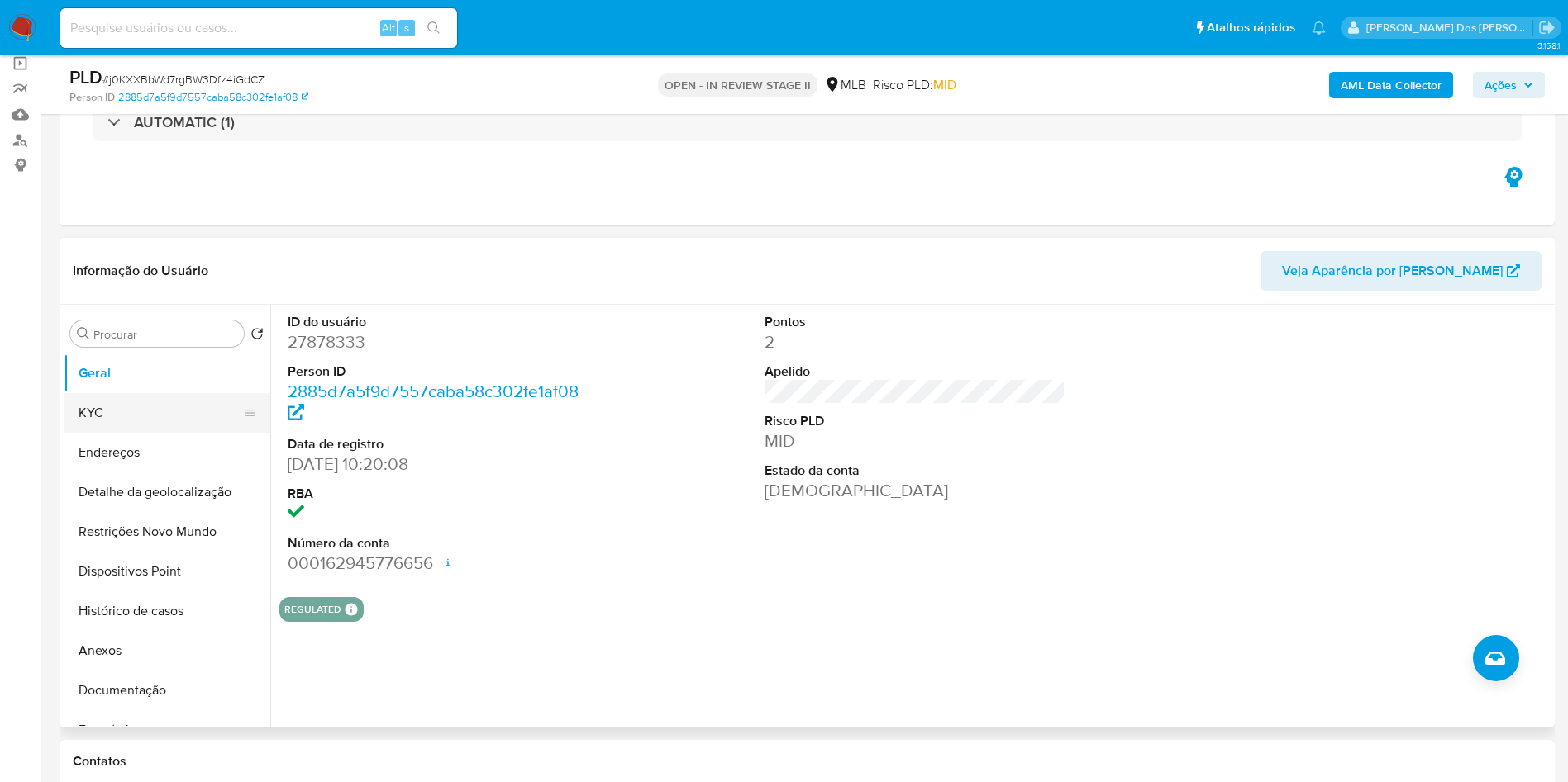
click at [200, 433] on button "KYC" at bounding box center [160, 413] width 193 height 39
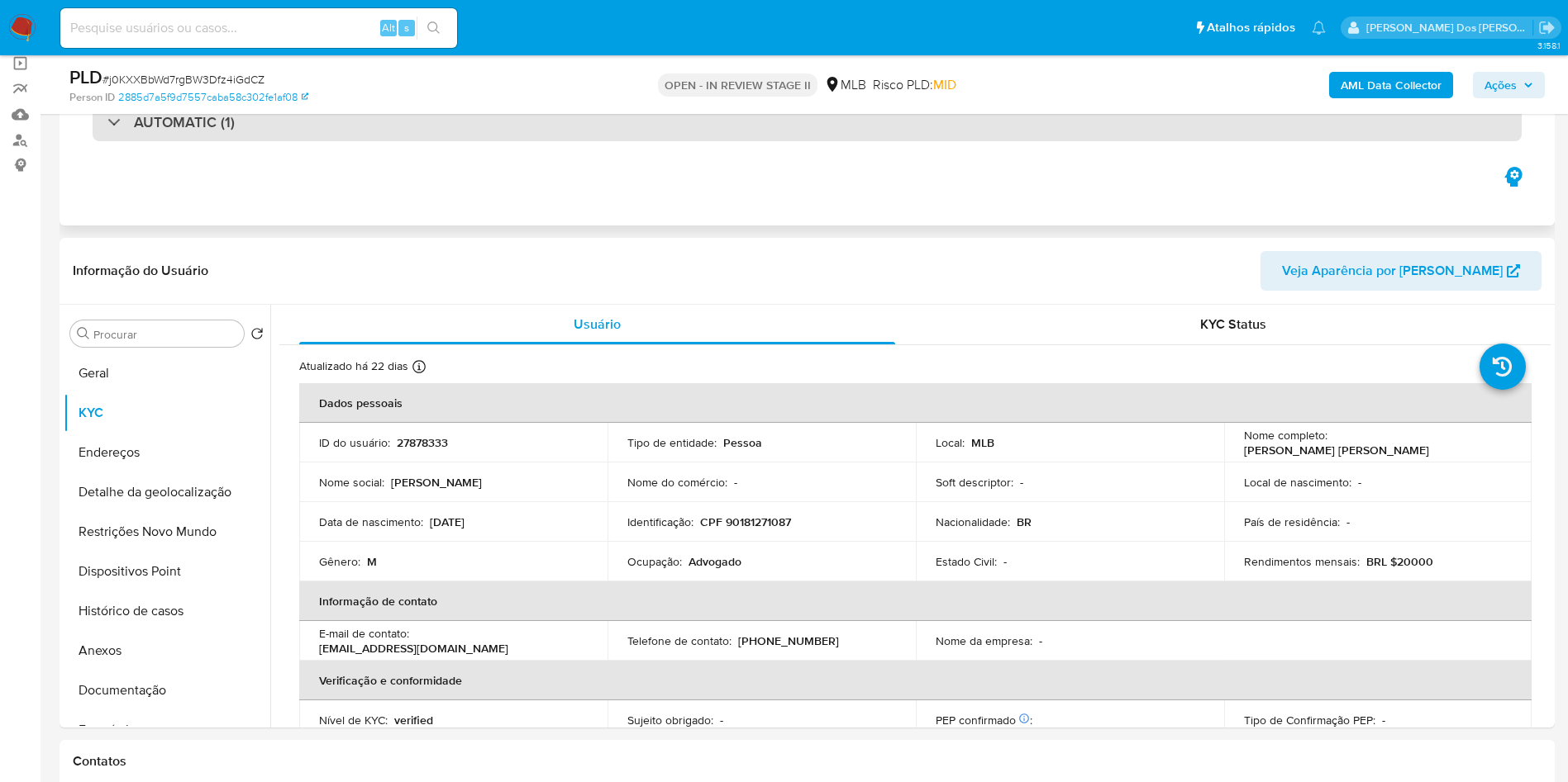
click at [561, 133] on div "AUTOMATIC (1)" at bounding box center [807, 122] width 1429 height 38
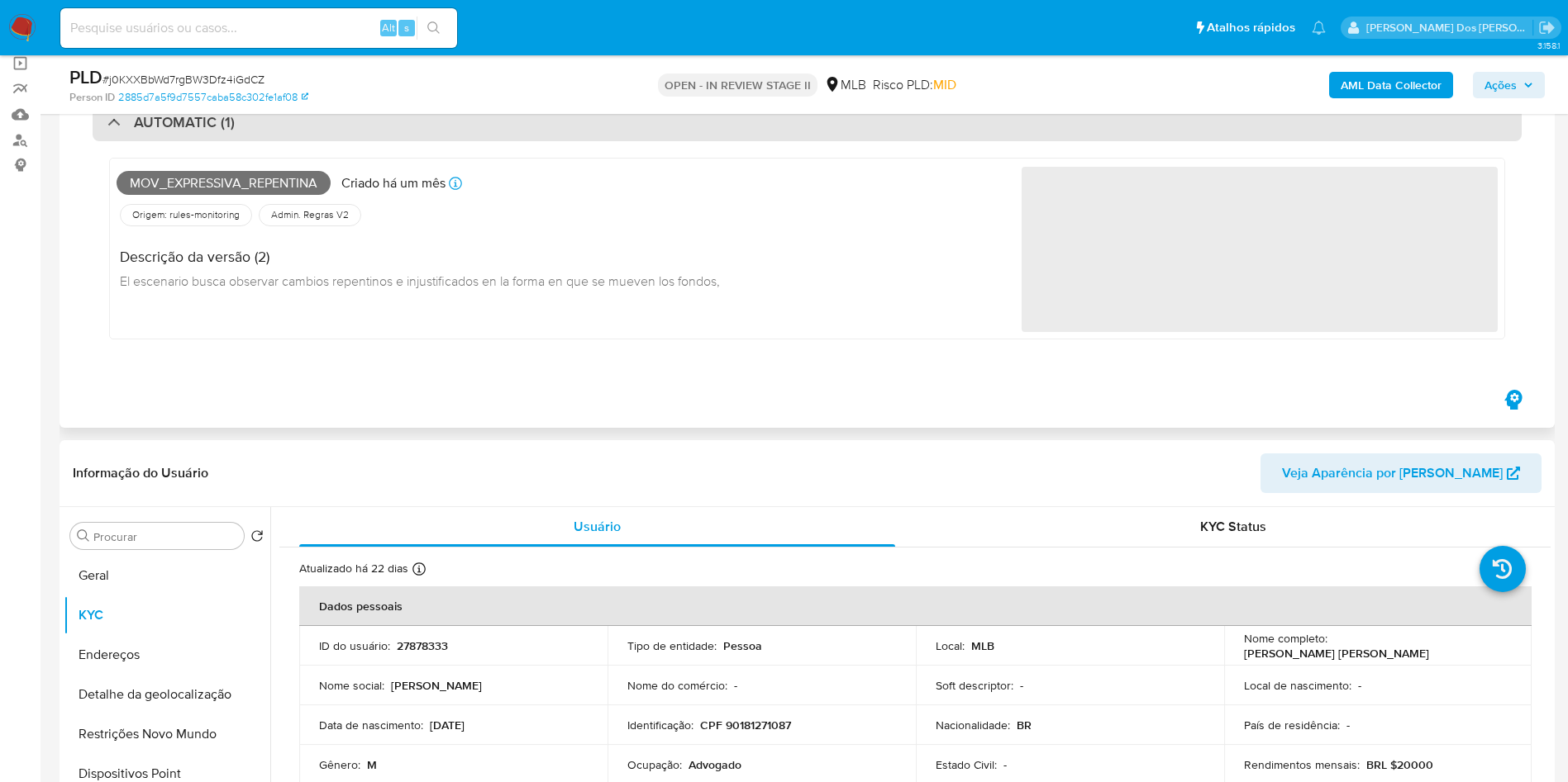
click at [561, 133] on div "AUTOMATIC (1)" at bounding box center [807, 122] width 1429 height 38
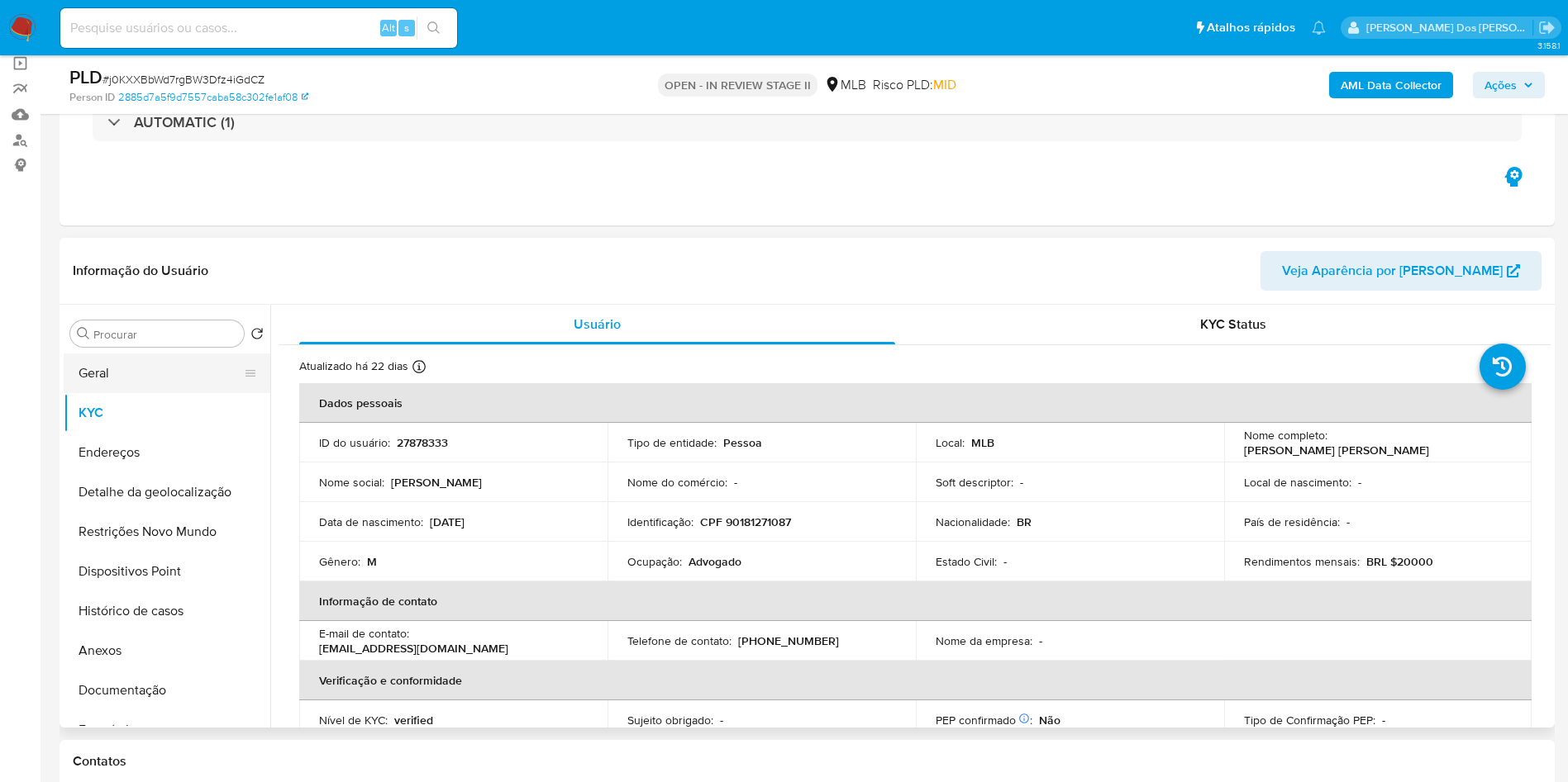
click at [159, 394] on button "Geral" at bounding box center [160, 373] width 193 height 39
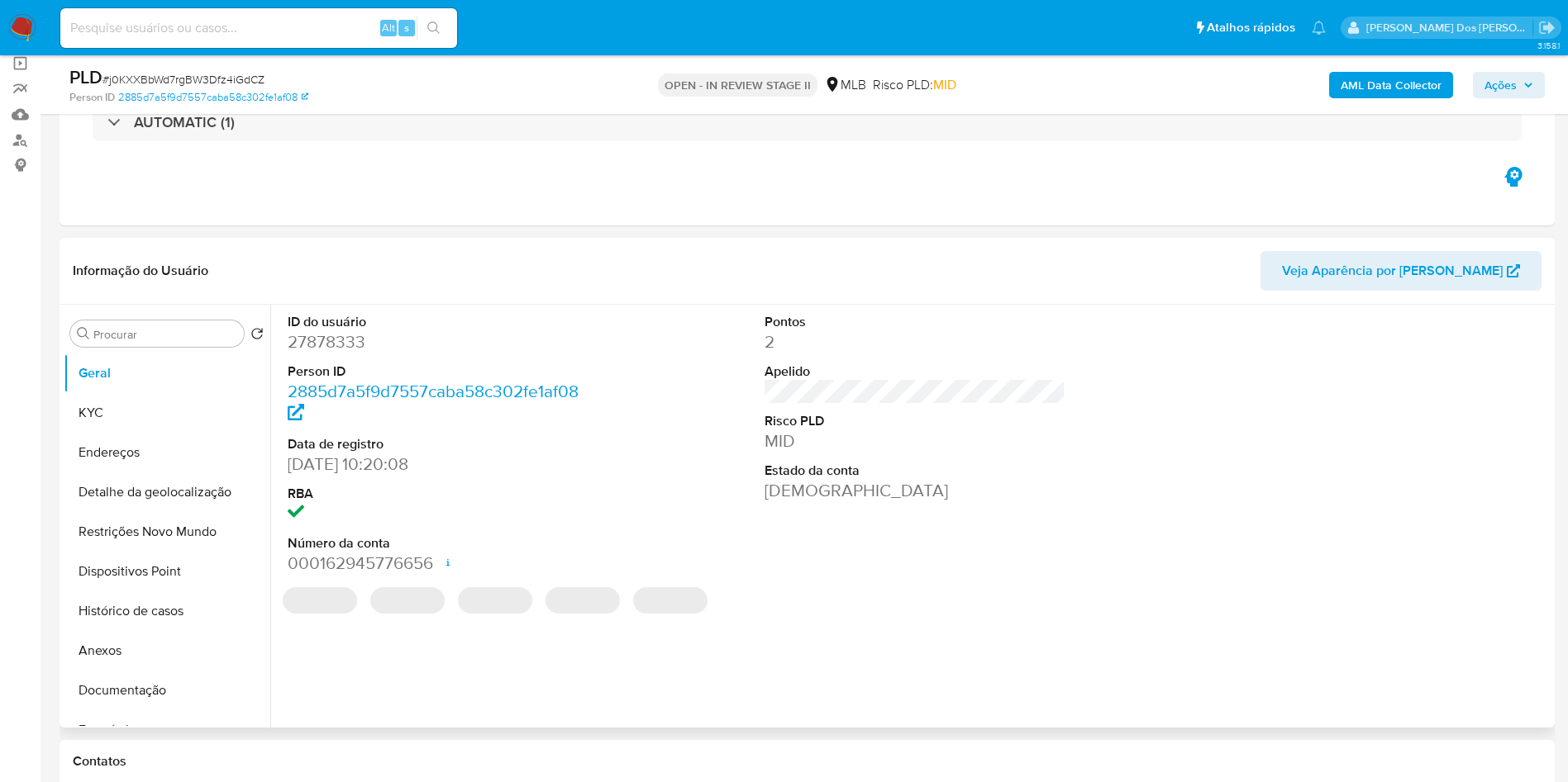
click at [348, 353] on dd "27878333" at bounding box center [438, 342] width 301 height 23
copy dd "27878333"
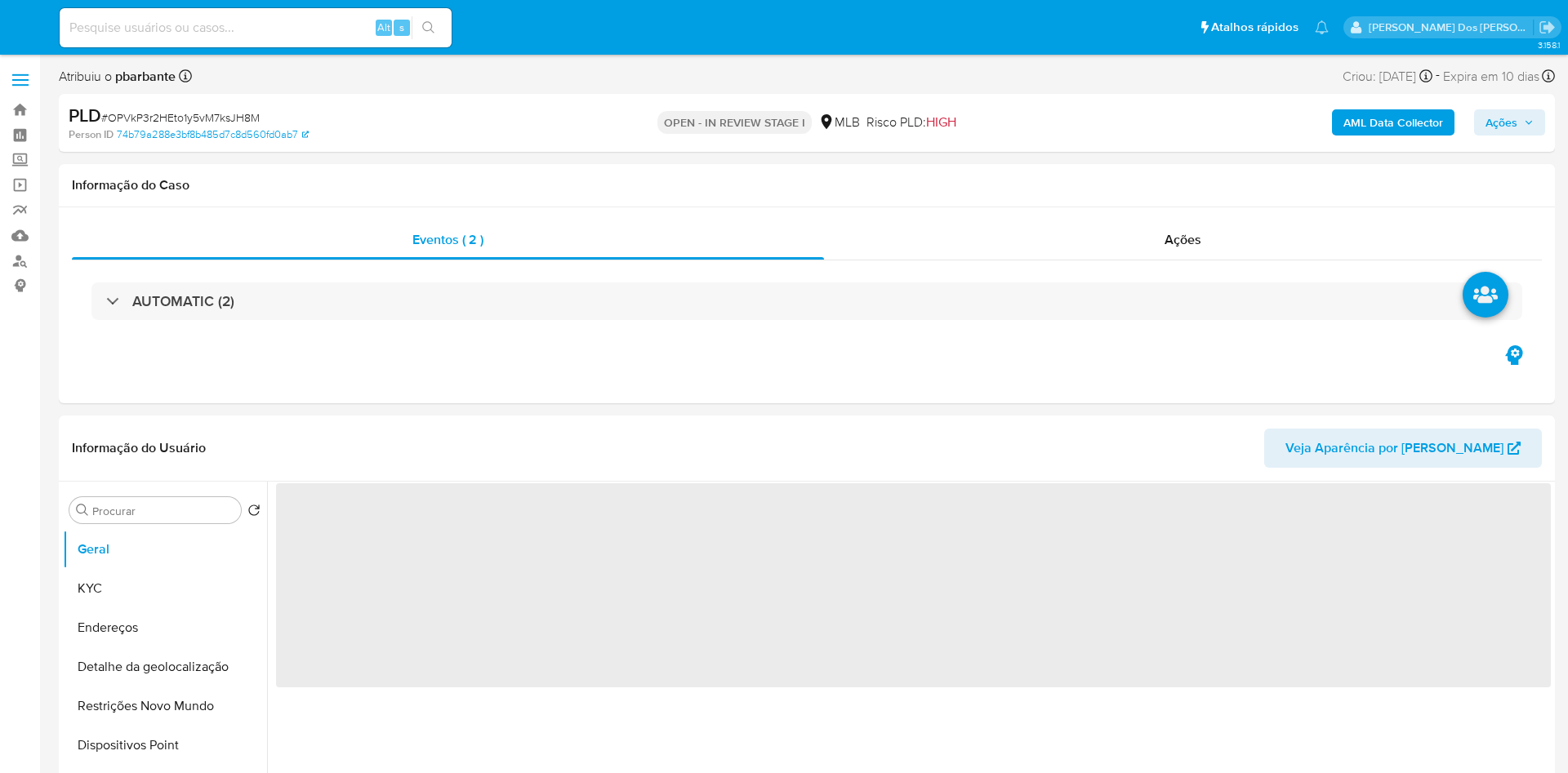
select select "10"
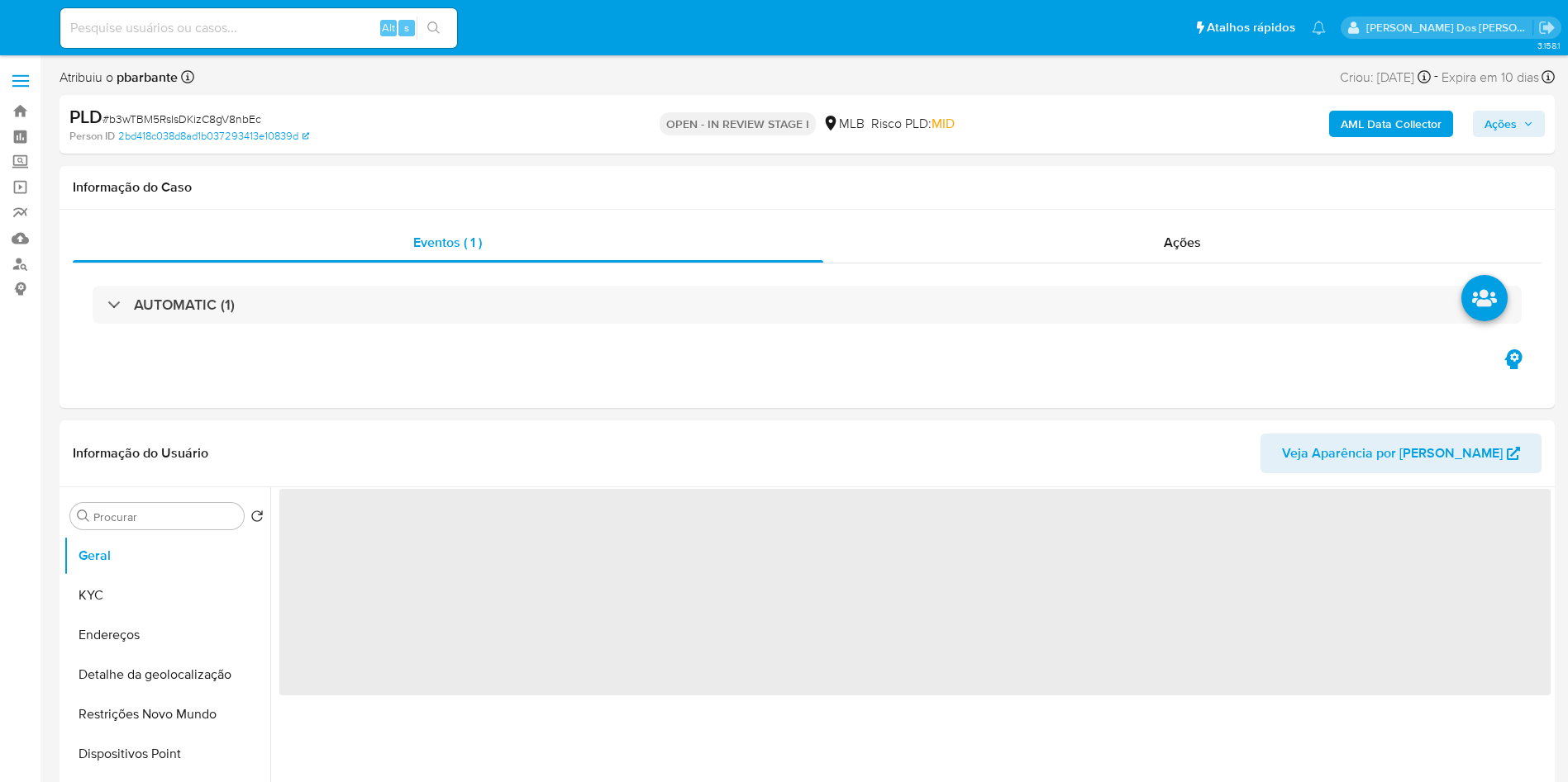
select select "10"
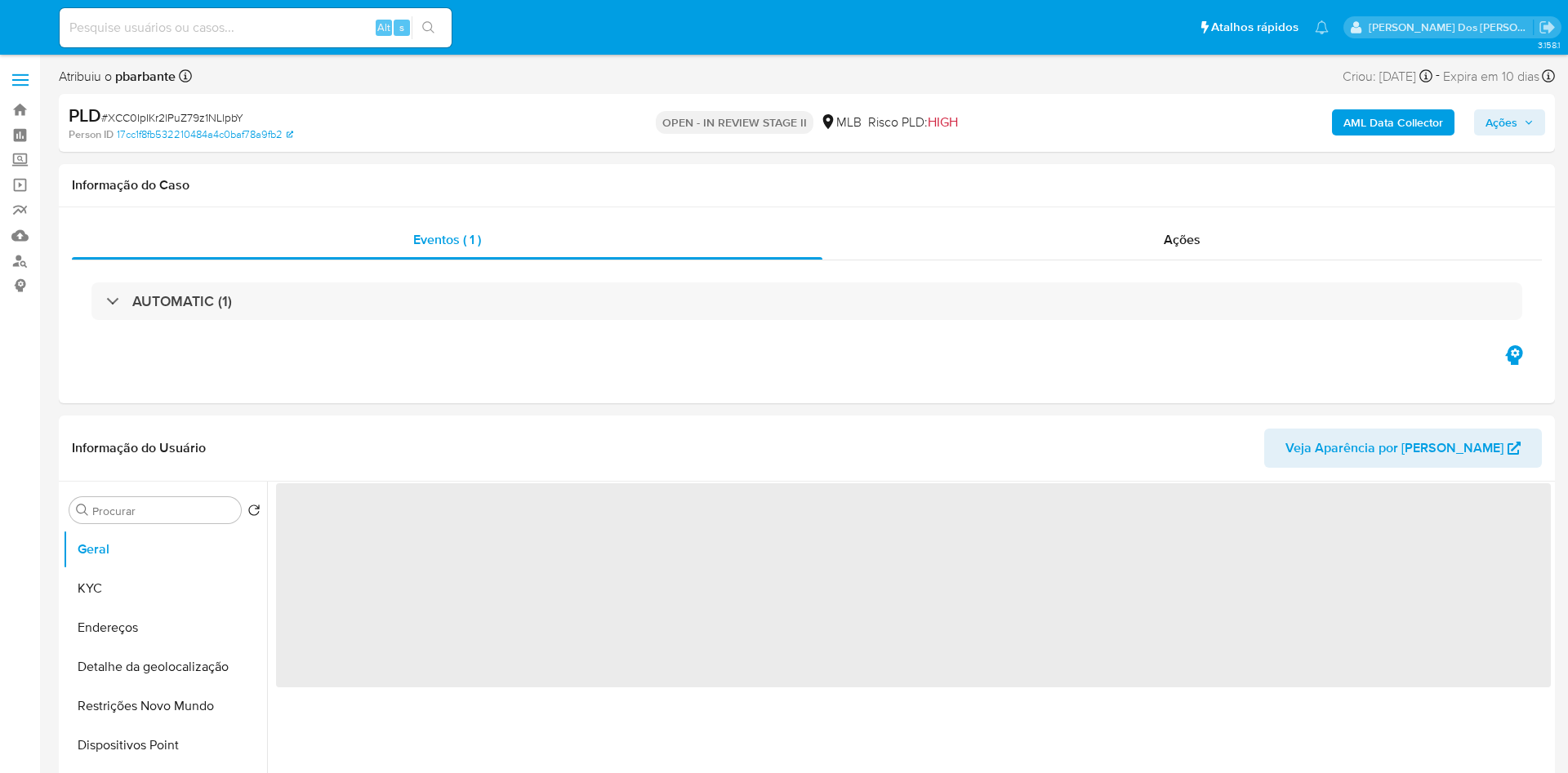
select select "10"
